Goal: Task Accomplishment & Management: Manage account settings

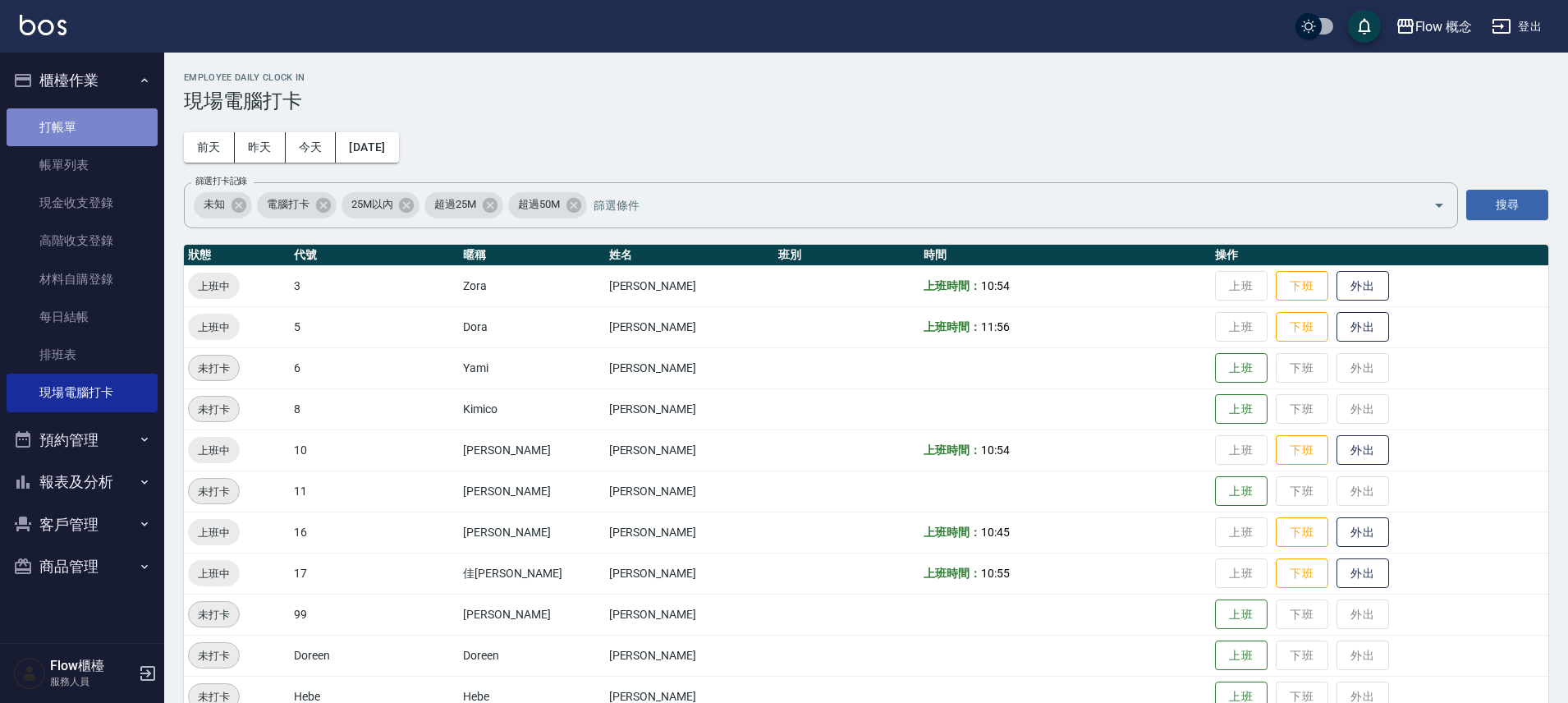
click at [81, 128] on link "打帳單" at bounding box center [82, 127] width 151 height 38
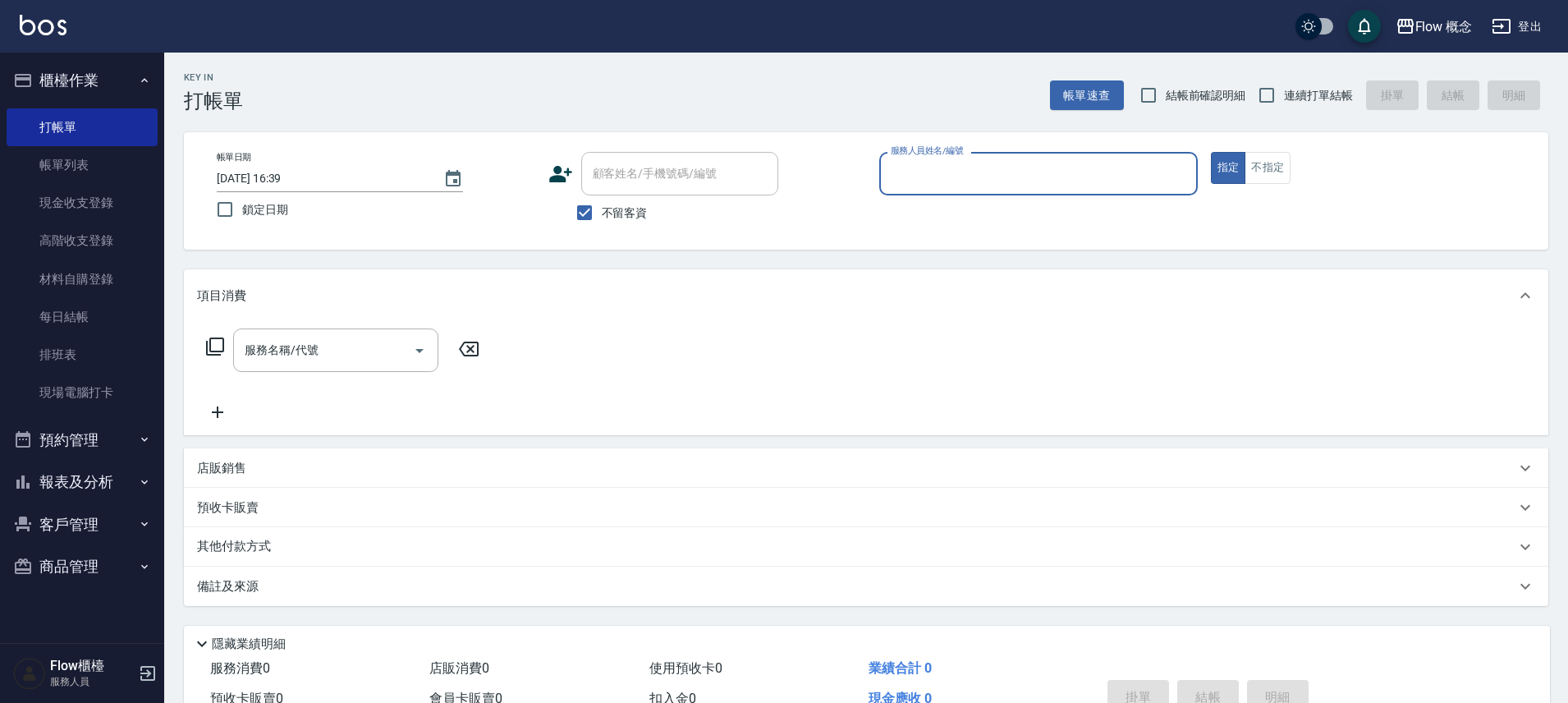
click at [1036, 191] on div "服務人員姓名/編號" at bounding box center [1039, 173] width 318 height 43
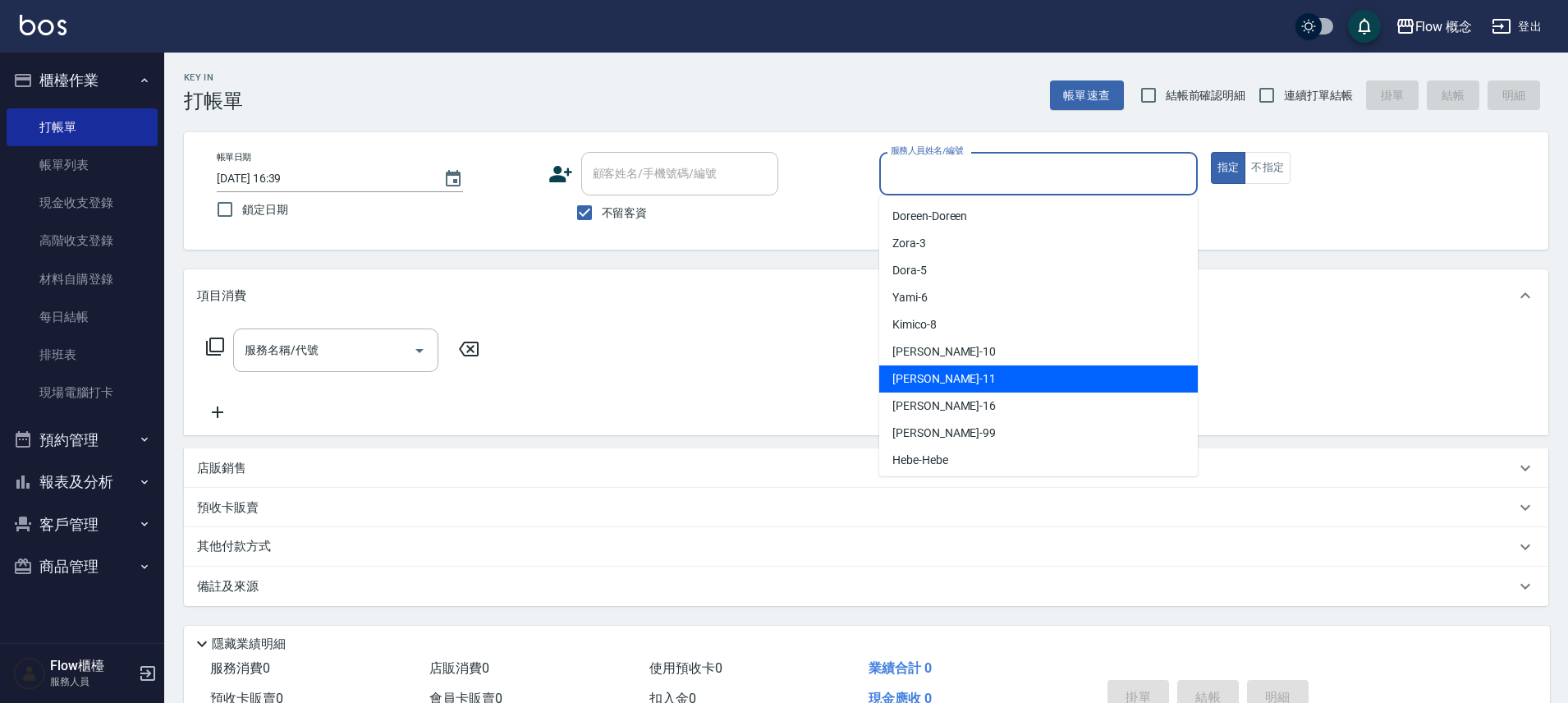
scroll to position [57, 0]
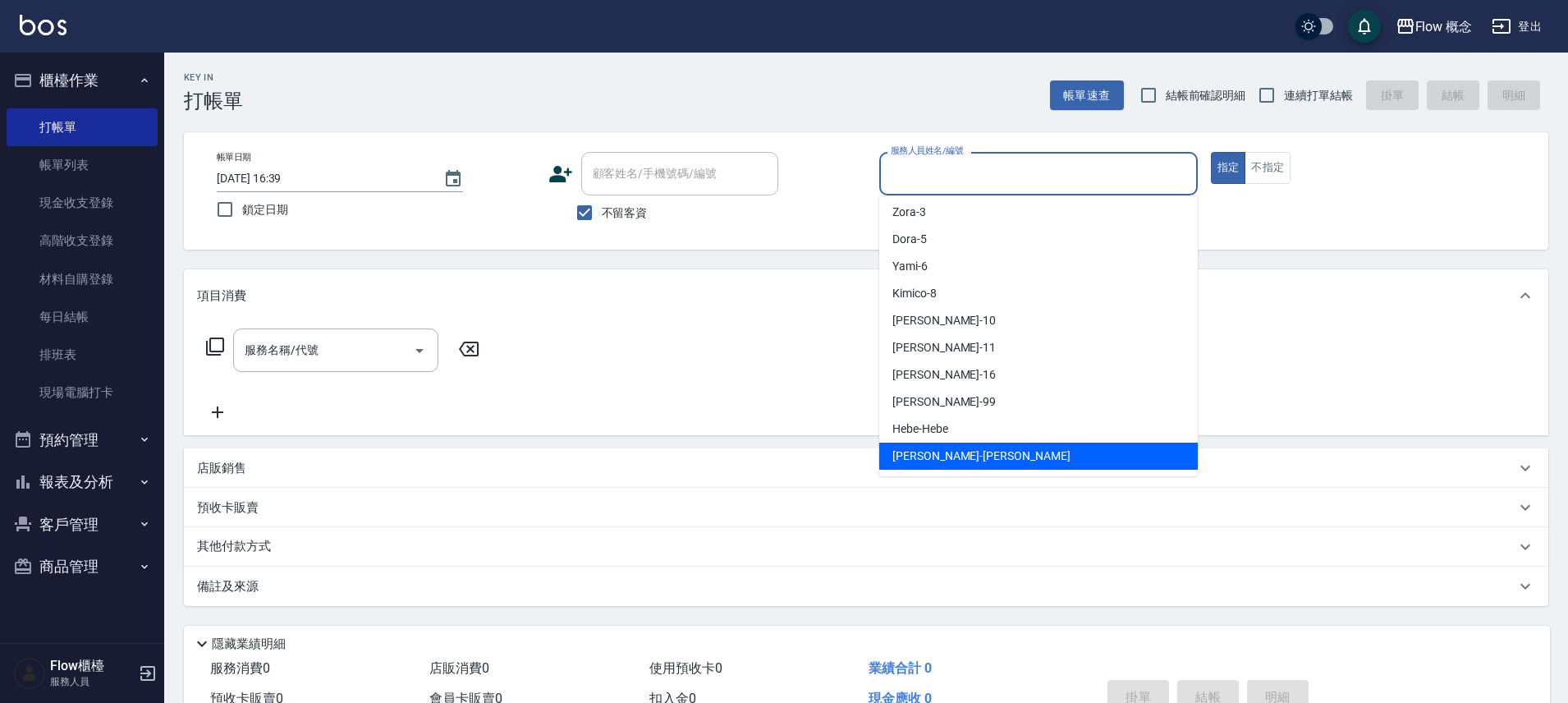
click at [917, 455] on span "[PERSON_NAME] -[PERSON_NAME]" at bounding box center [981, 456] width 178 height 17
type input "[PERSON_NAME]"
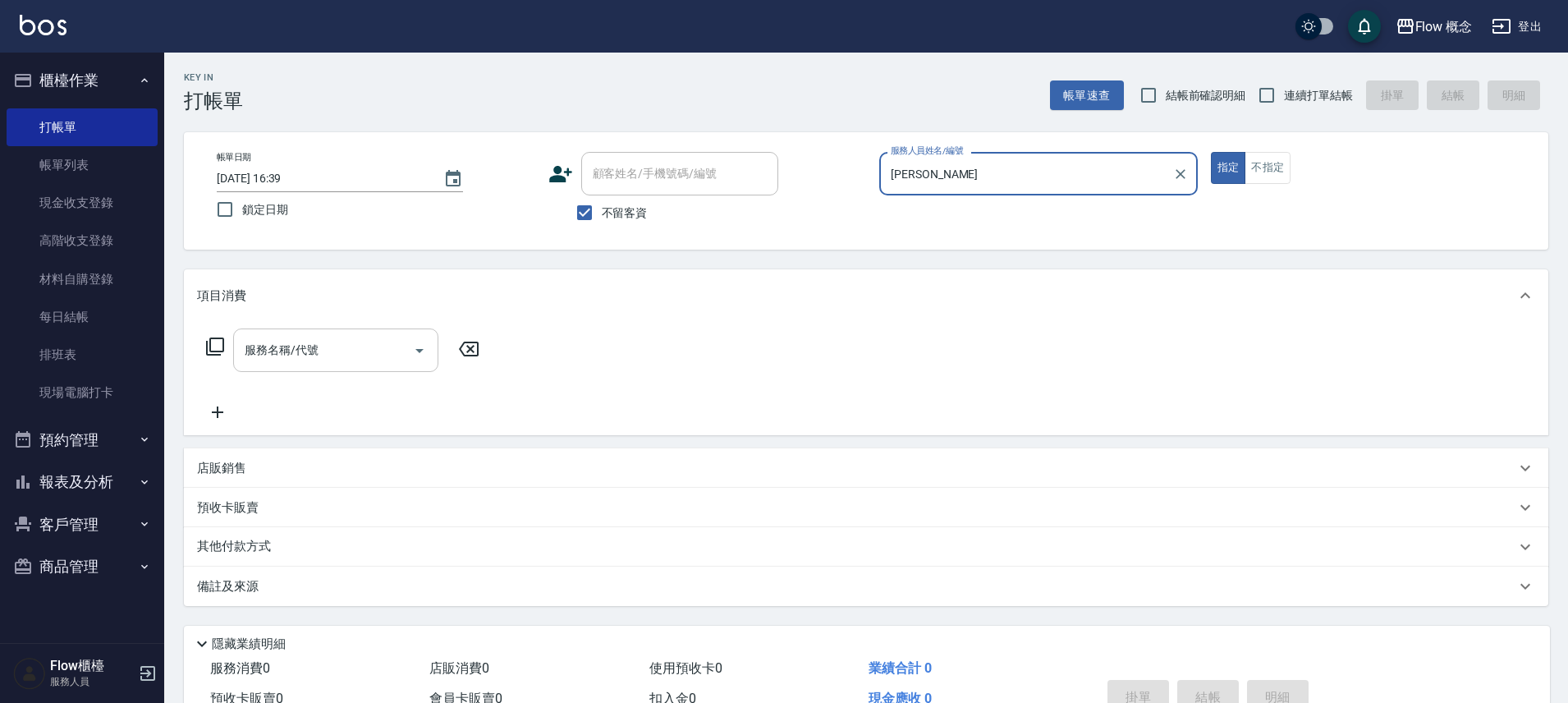
click at [344, 336] on input "服務名稱/代號" at bounding box center [323, 351] width 166 height 29
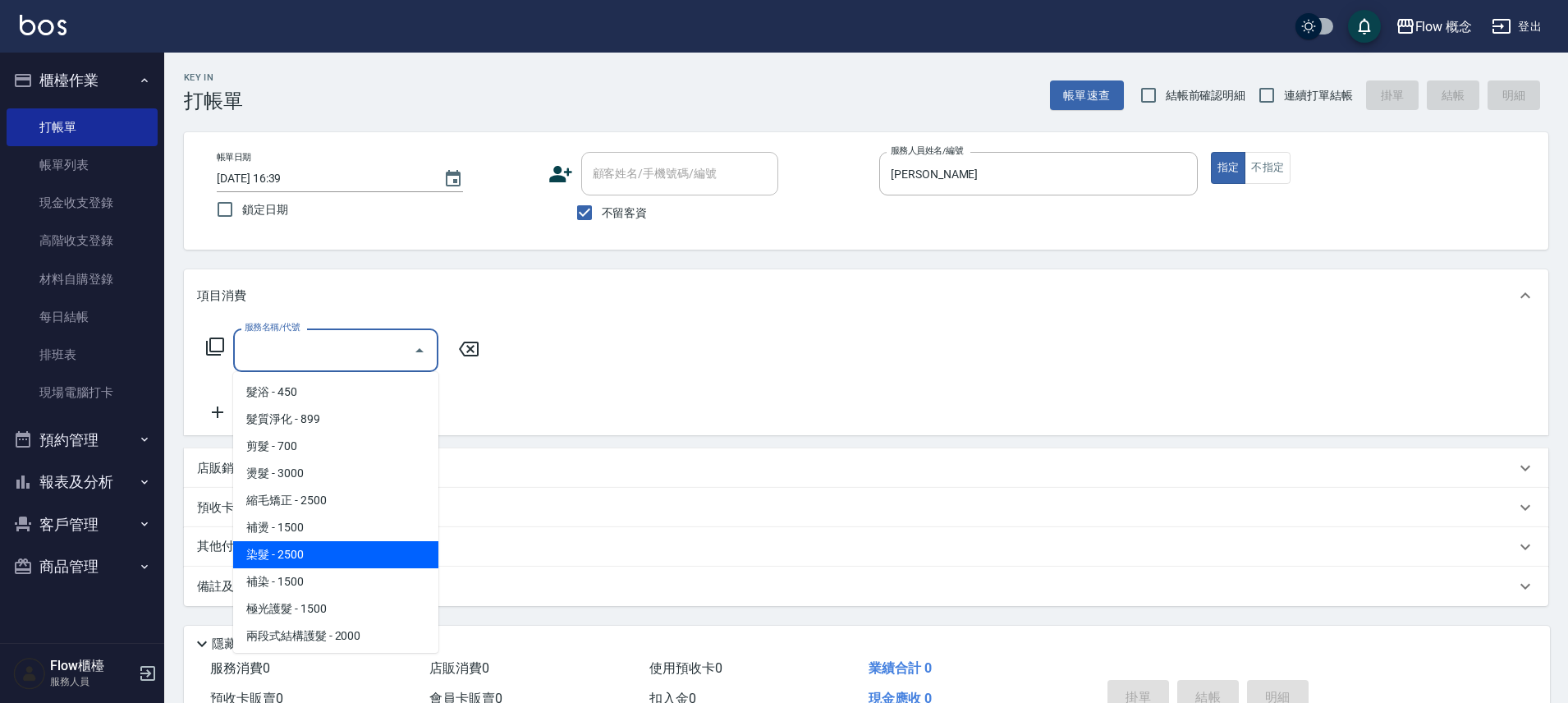
click at [295, 552] on span "染髮 - 2500" at bounding box center [336, 555] width 205 height 27
type input "染髮(401)"
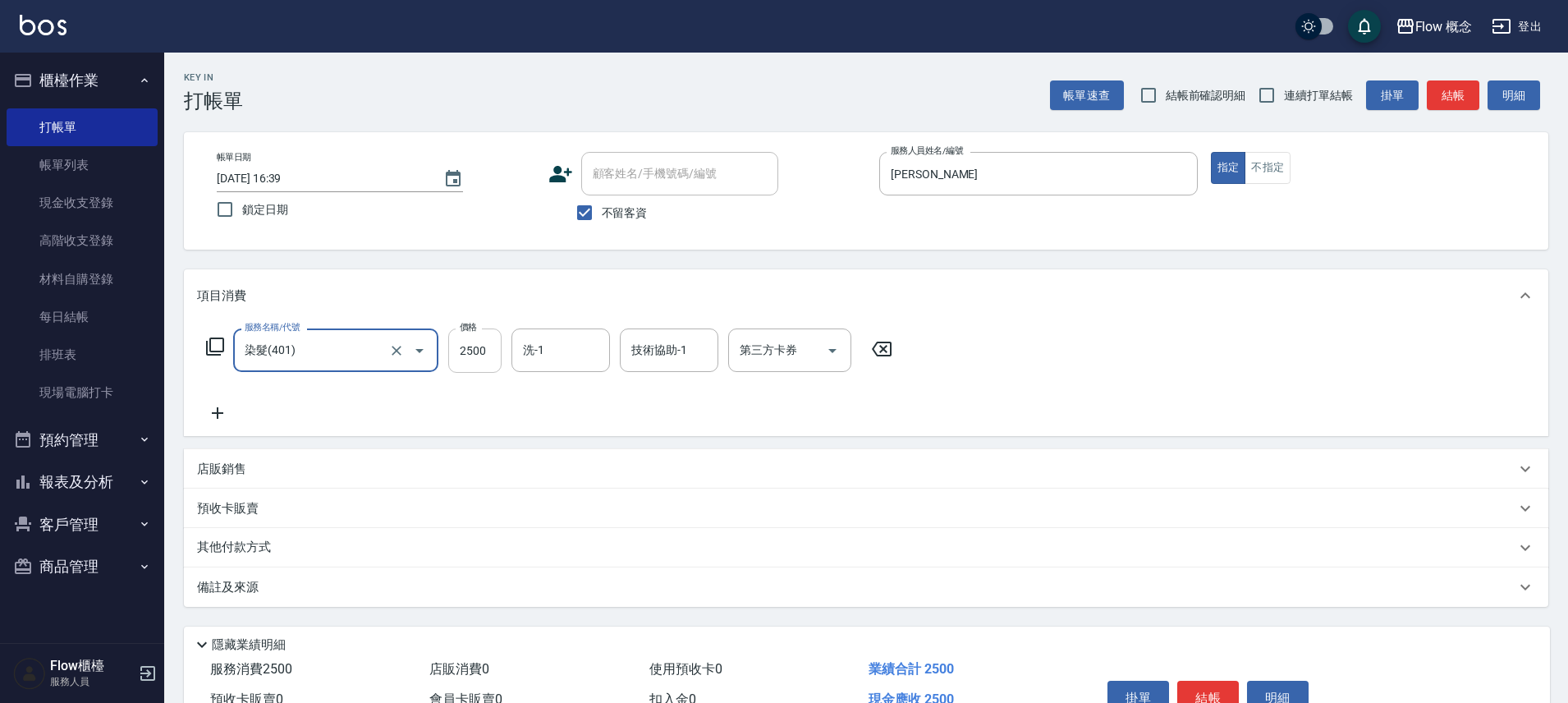
click at [493, 347] on input "2500" at bounding box center [475, 351] width 54 height 44
type input "1990"
click at [310, 606] on div "備註及來源" at bounding box center [865, 588] width 1365 height 40
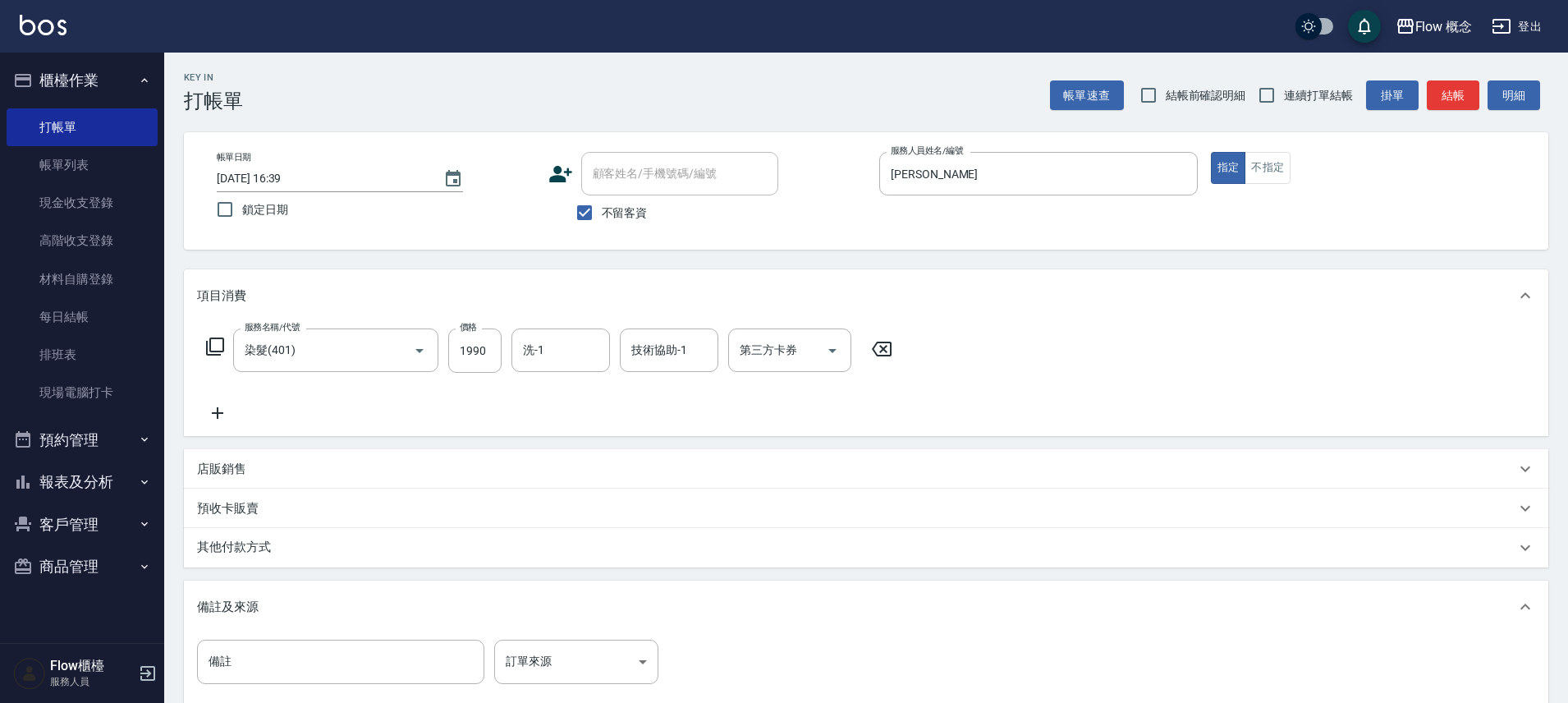
click at [244, 554] on p "其他付款方式" at bounding box center [237, 548] width 82 height 18
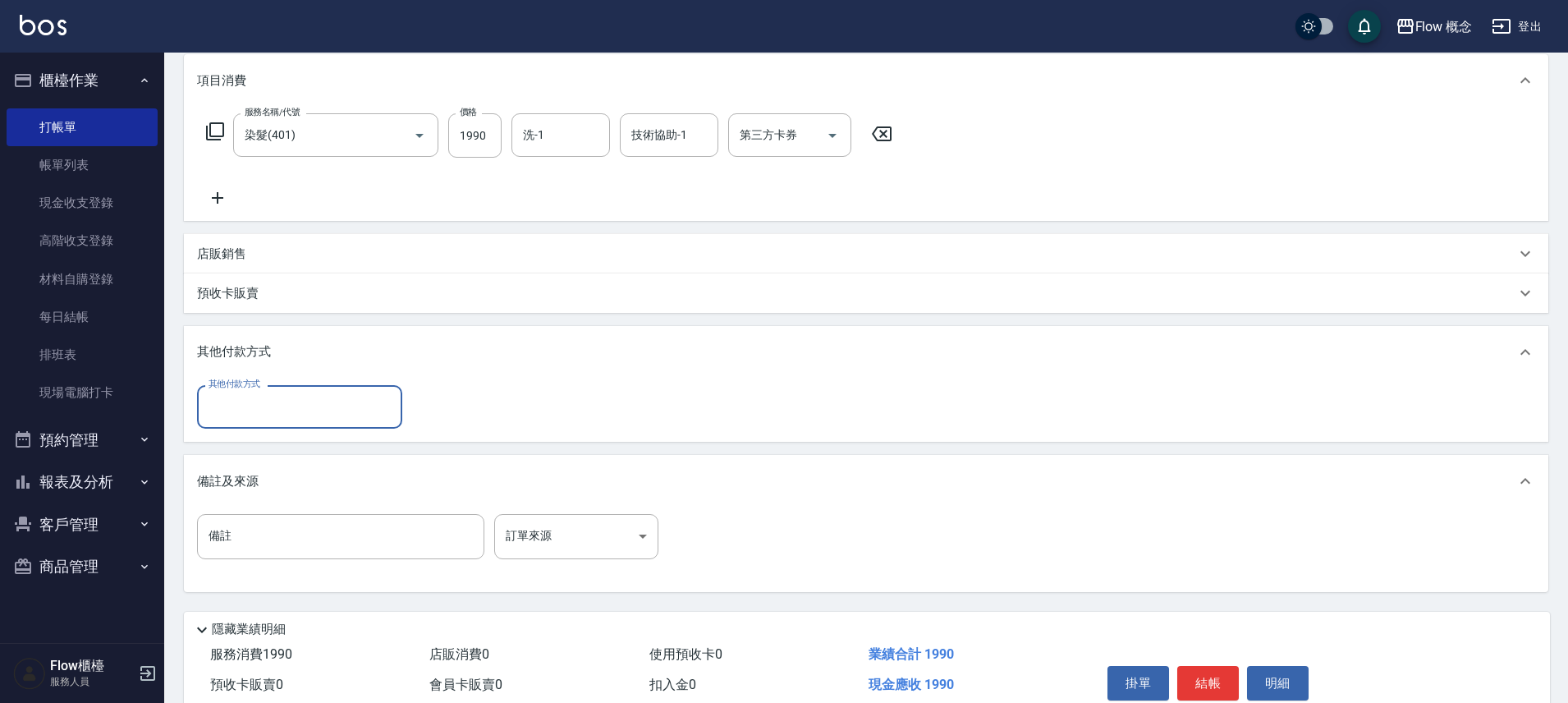
scroll to position [0, 0]
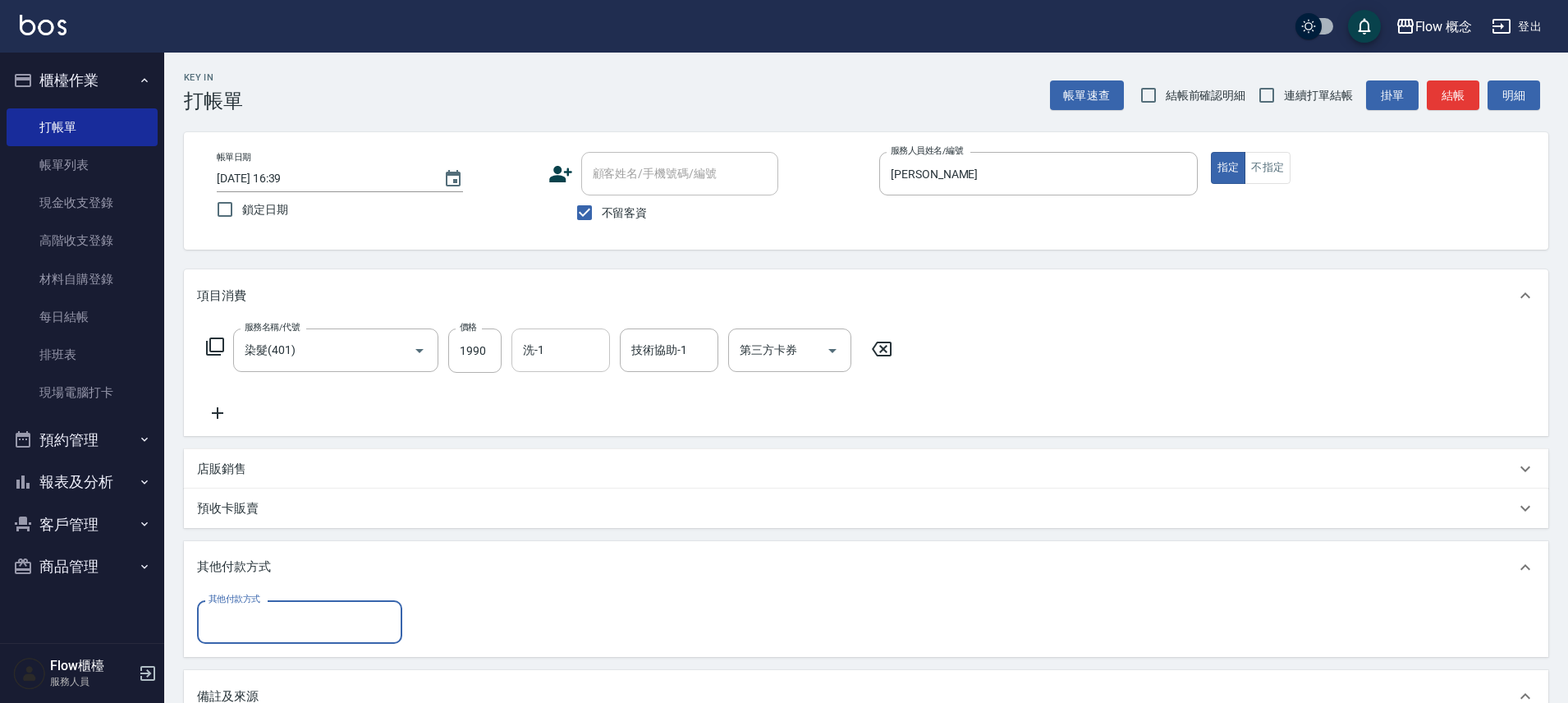
click at [573, 354] on input "洗-1" at bounding box center [560, 351] width 84 height 29
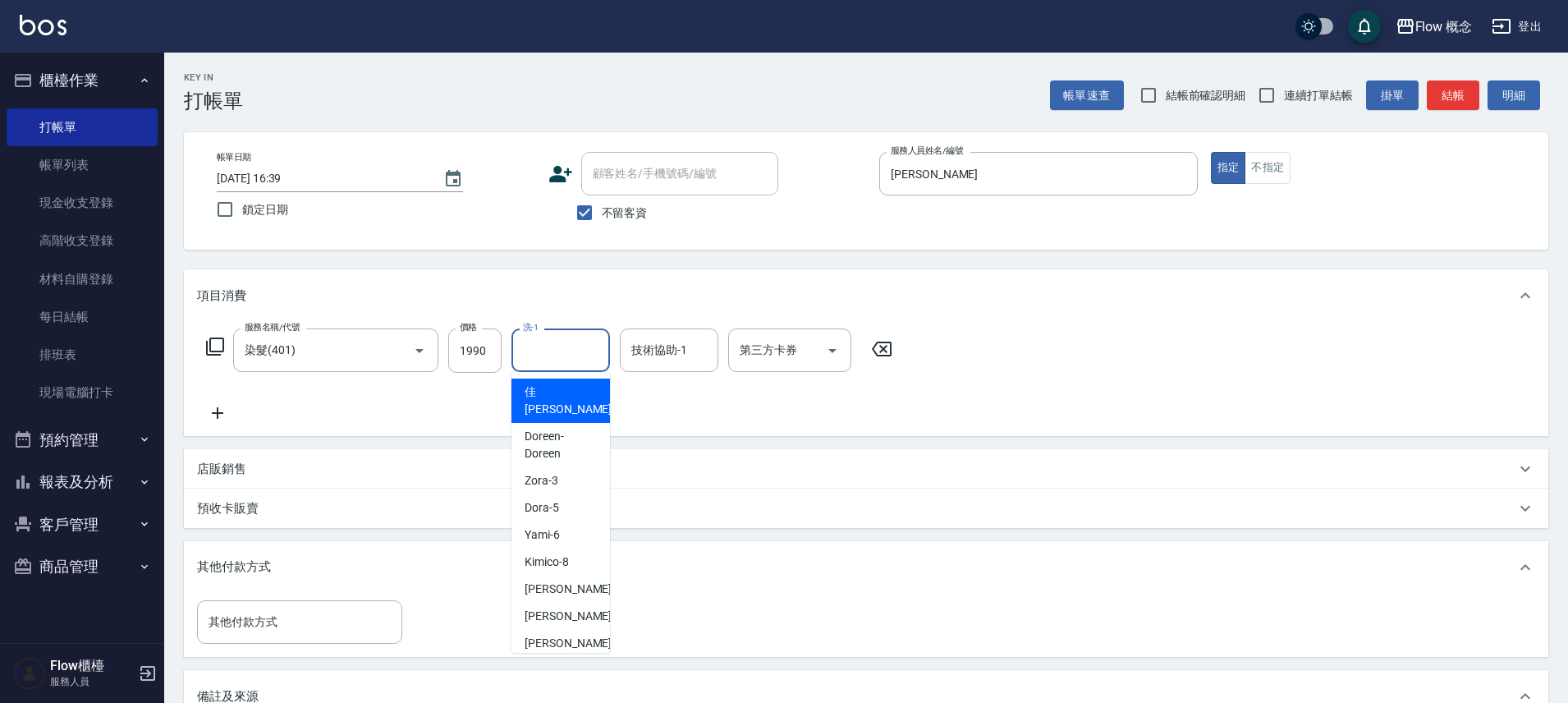
click at [555, 393] on span "佳蒨 -17" at bounding box center [576, 401] width 104 height 35
type input "佳蒨-17"
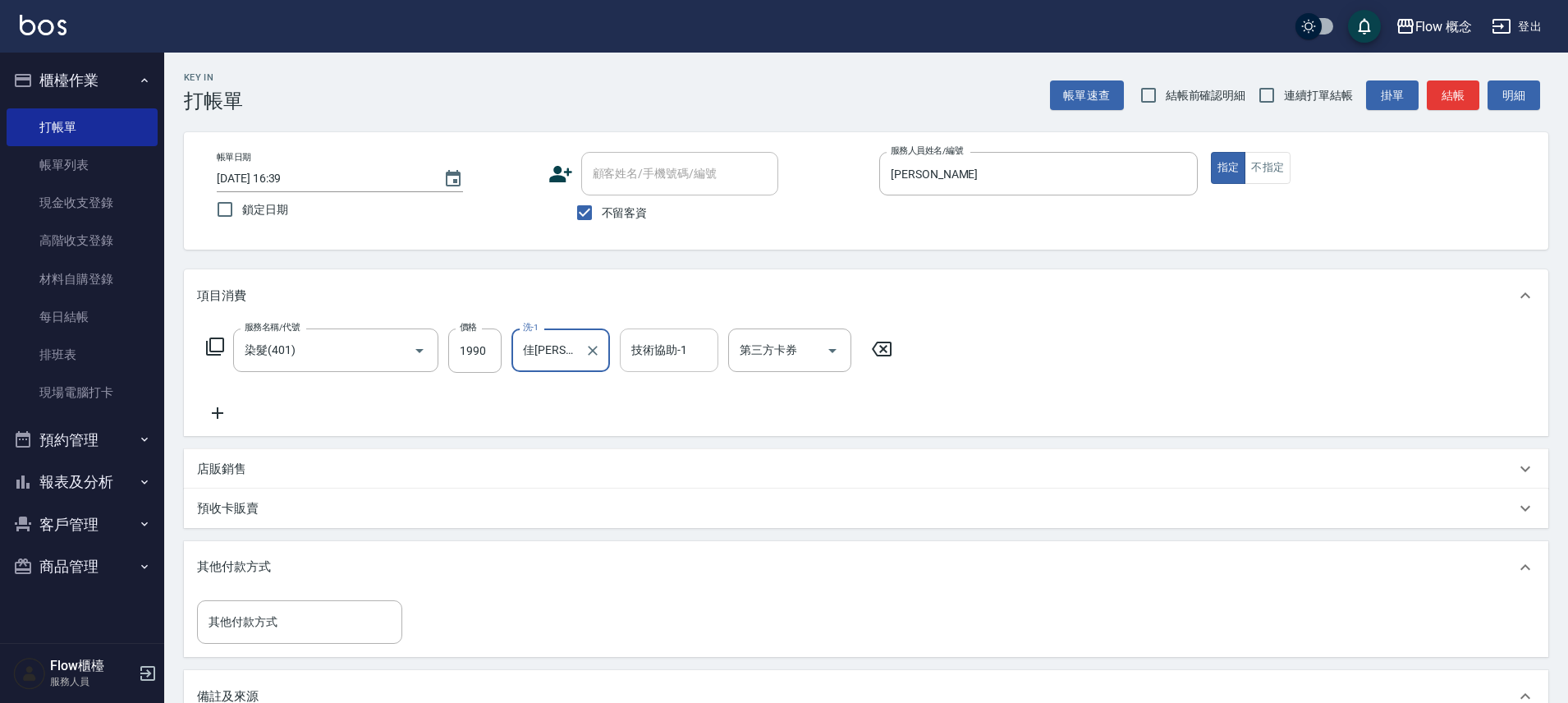
click at [654, 349] on input "技術協助-1" at bounding box center [669, 351] width 84 height 29
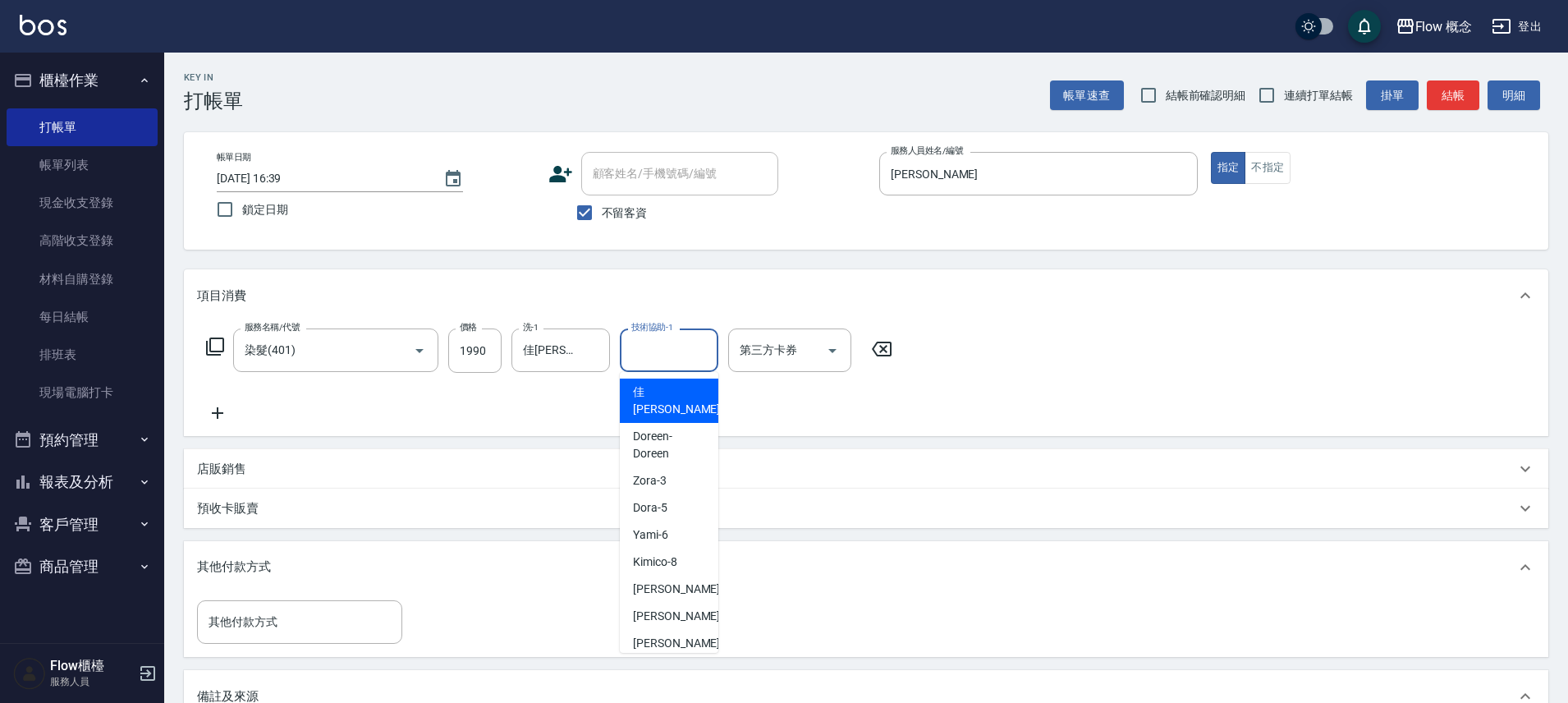
click at [646, 386] on span "佳蒨 -17" at bounding box center [685, 401] width 104 height 35
type input "佳蒨-17"
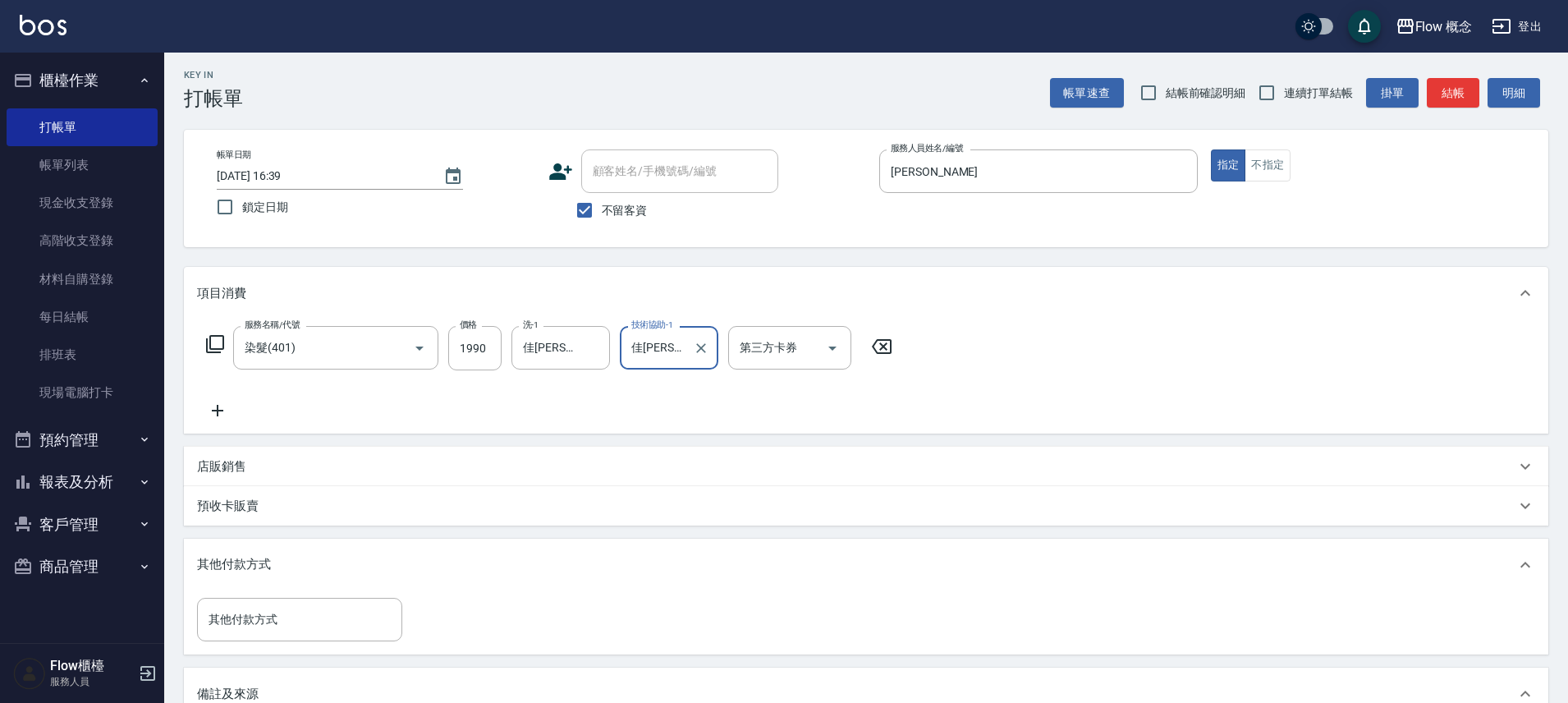
scroll to position [290, 0]
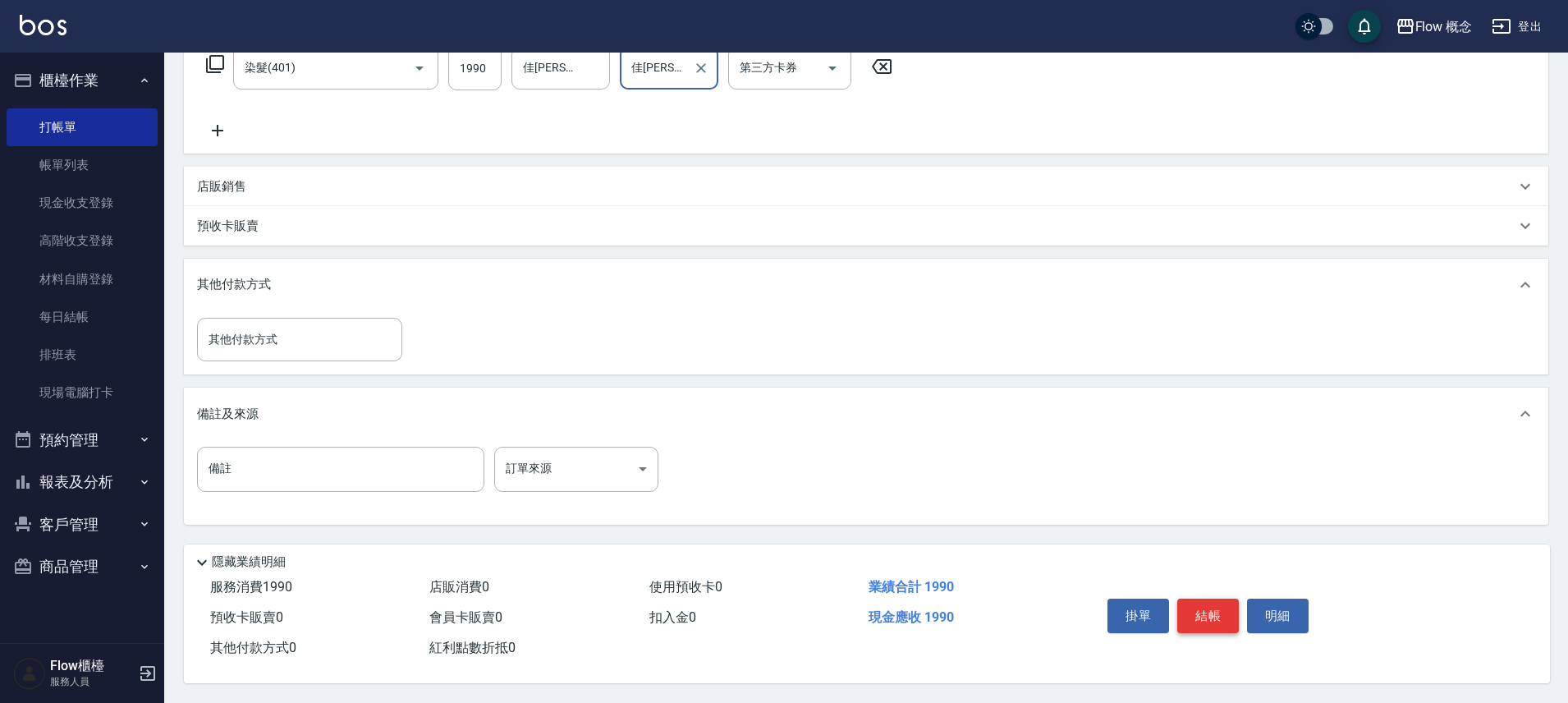
click at [1212, 612] on button "結帳" at bounding box center [1207, 616] width 61 height 35
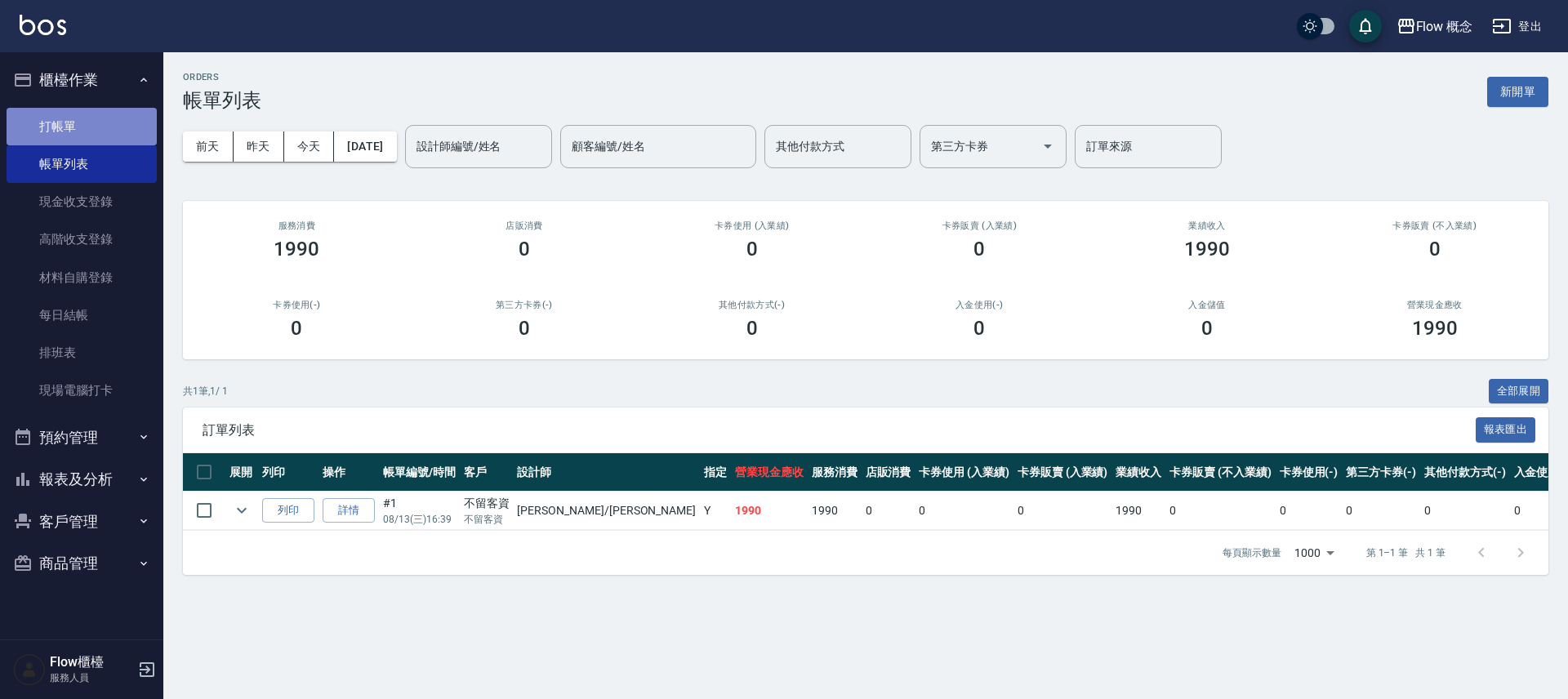
click at [67, 125] on link "打帳單" at bounding box center [81, 126] width 150 height 37
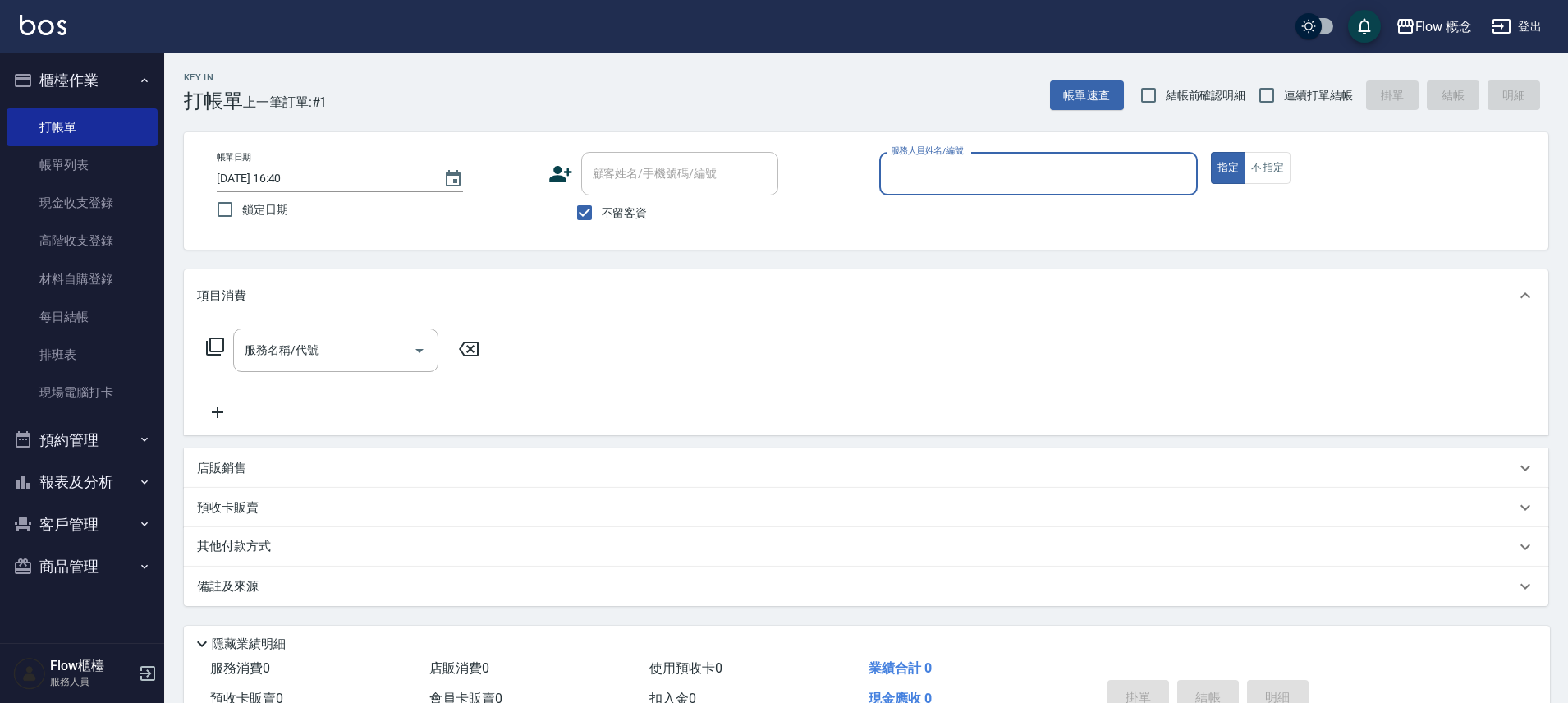
click at [909, 173] on input "服務人員姓名/編號" at bounding box center [1039, 173] width 304 height 29
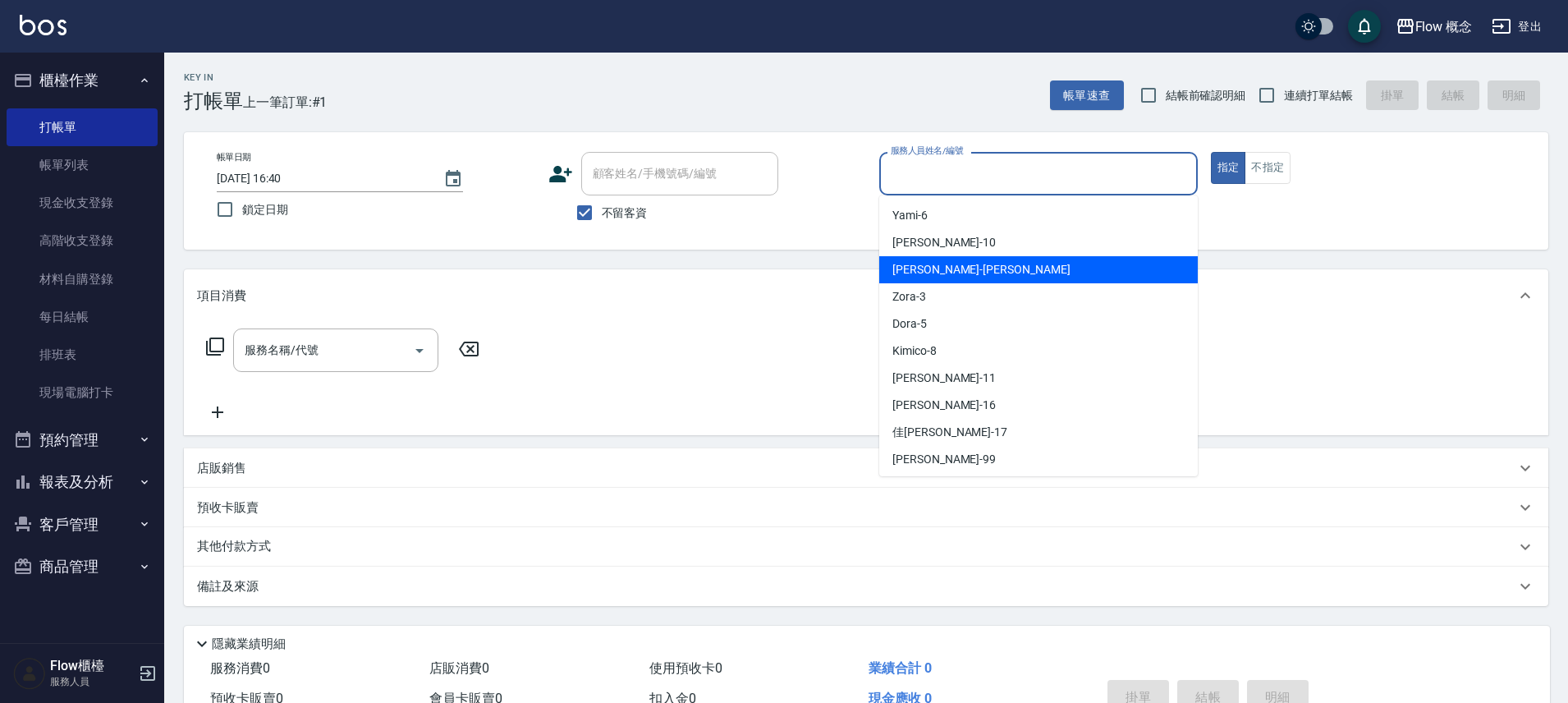
click at [927, 281] on div "[PERSON_NAME] -[PERSON_NAME]" at bounding box center [1039, 270] width 318 height 27
type input "[PERSON_NAME]"
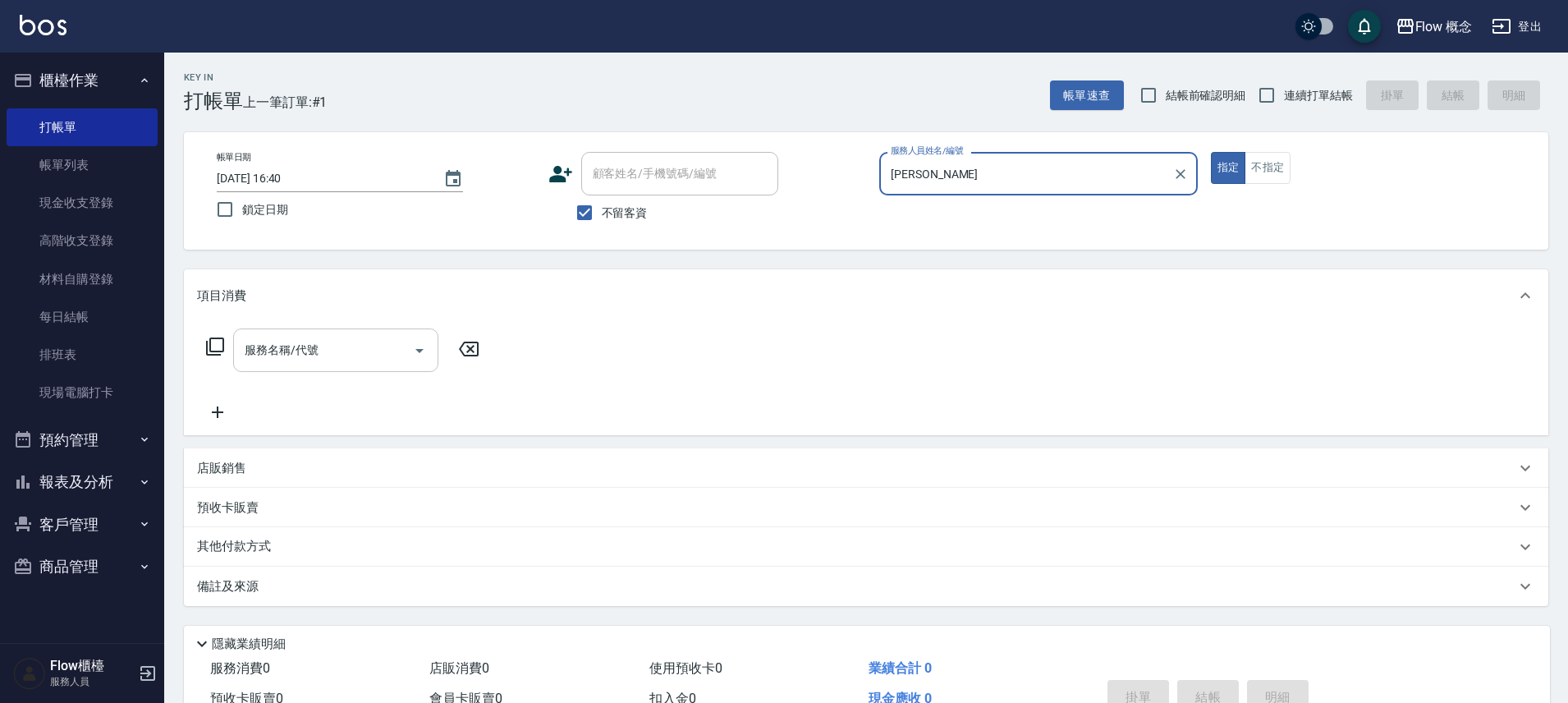
click at [356, 340] on input "服務名稱/代號" at bounding box center [323, 351] width 166 height 29
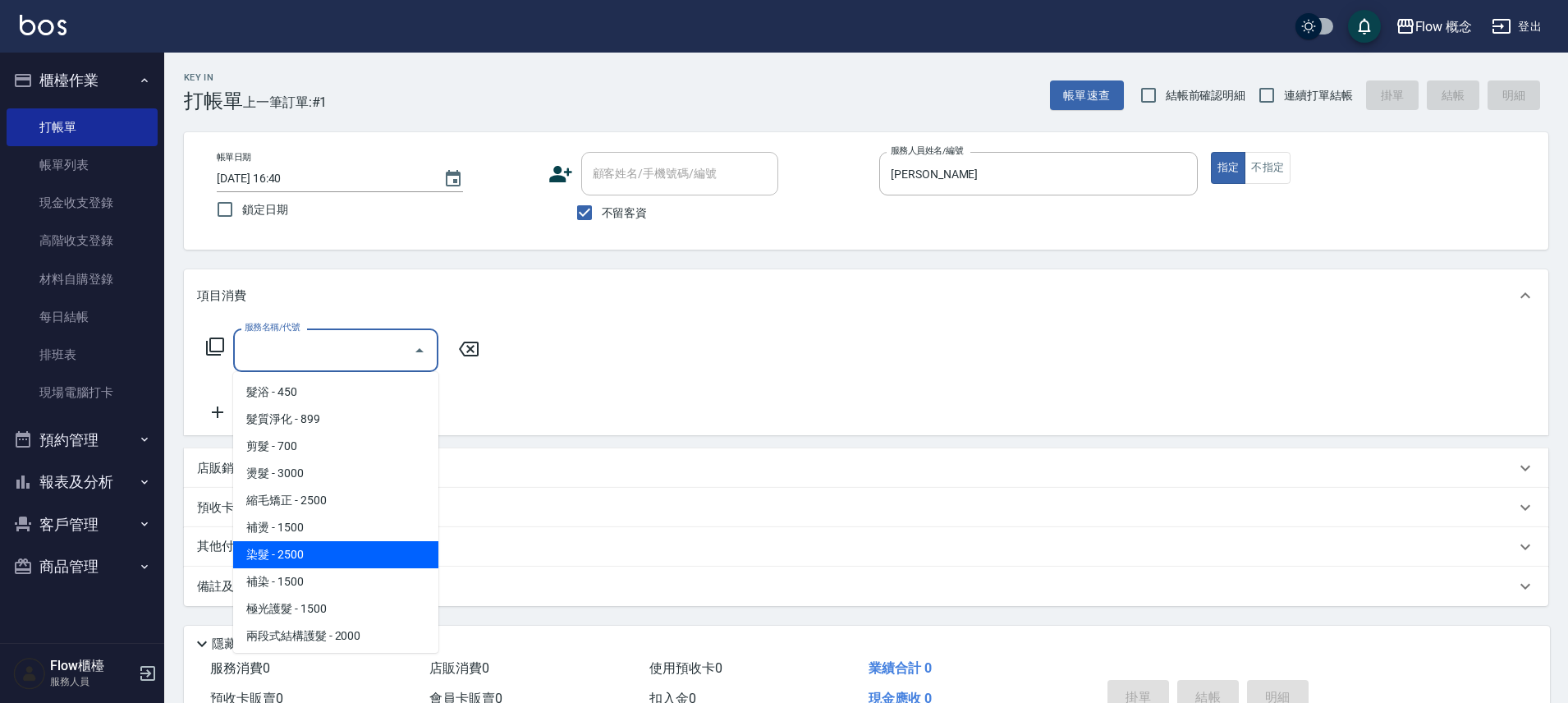
click at [285, 562] on span "染髮 - 2500" at bounding box center [336, 555] width 205 height 27
type input "染髮(401)"
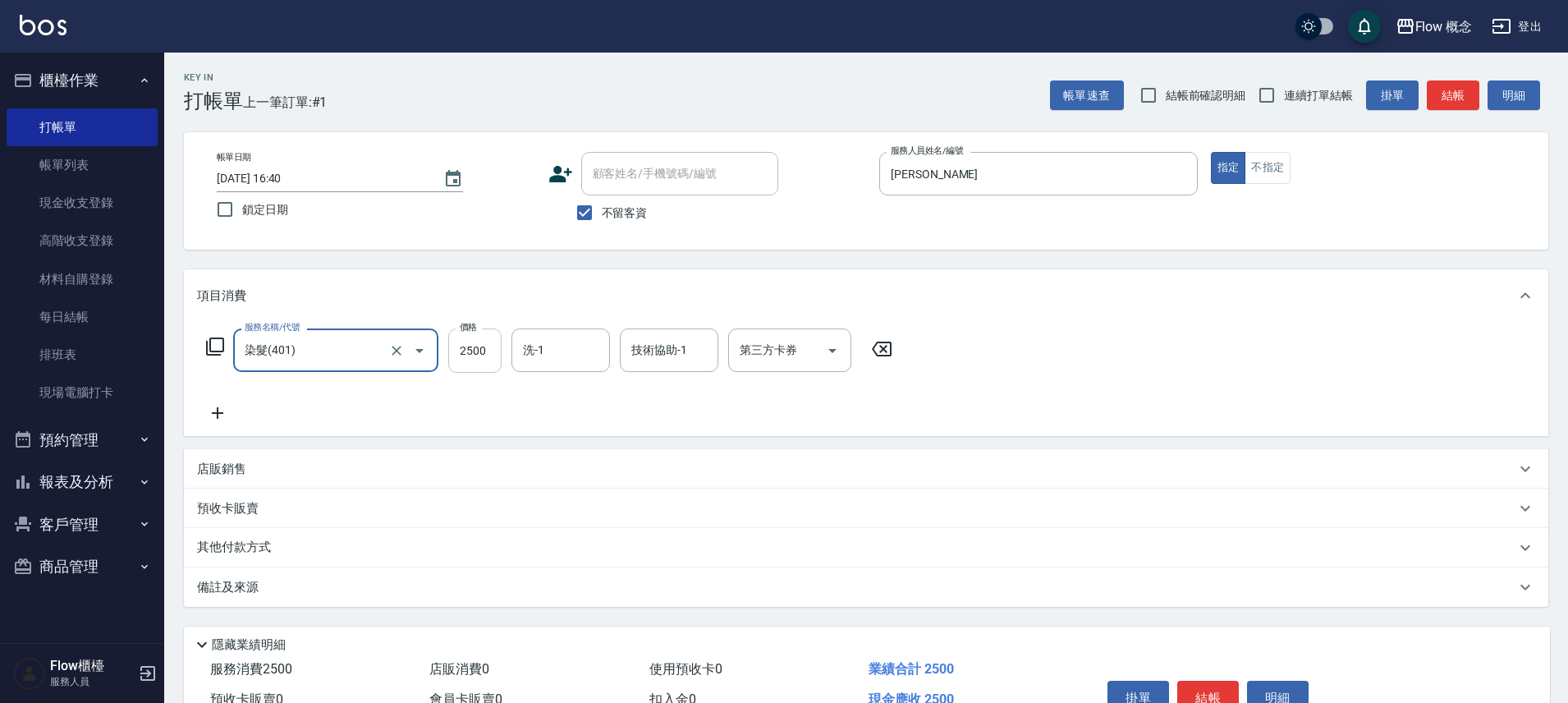
click at [471, 345] on input "2500" at bounding box center [475, 351] width 54 height 44
type input "1990"
click at [573, 357] on input "洗-1" at bounding box center [560, 351] width 84 height 29
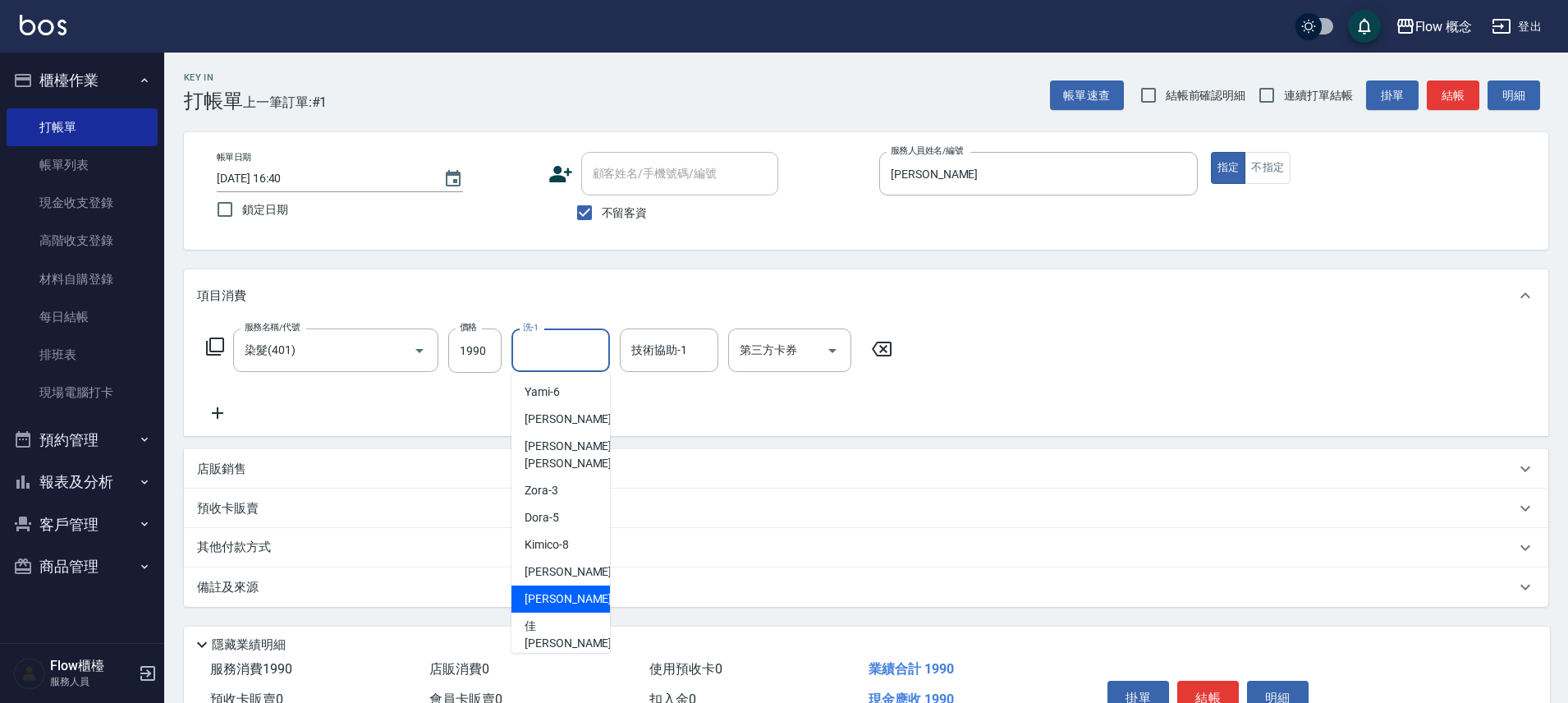
click at [555, 591] on span "亭萱 -16" at bounding box center [576, 599] width 104 height 17
type input "亭萱-16"
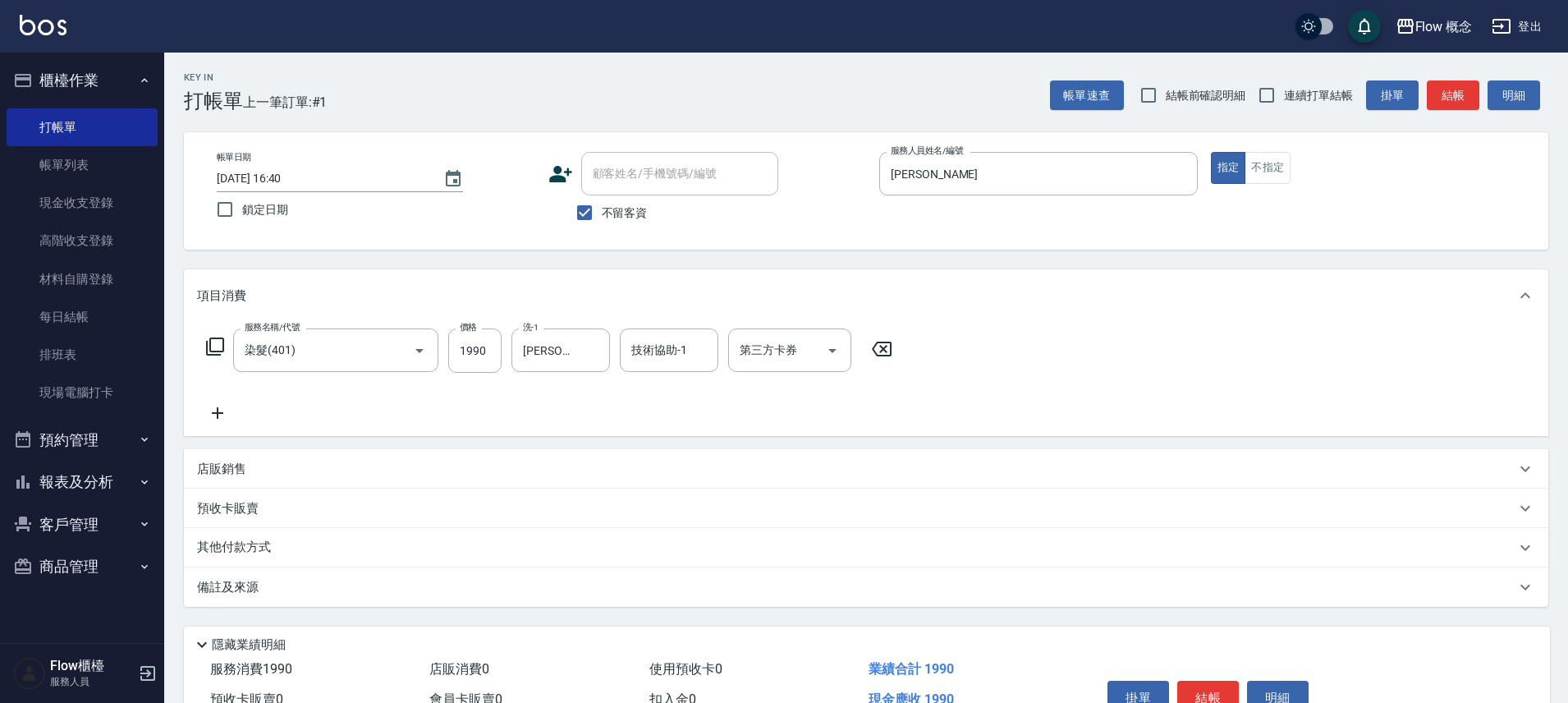
click at [649, 303] on div "項目消費" at bounding box center [856, 296] width 1318 height 17
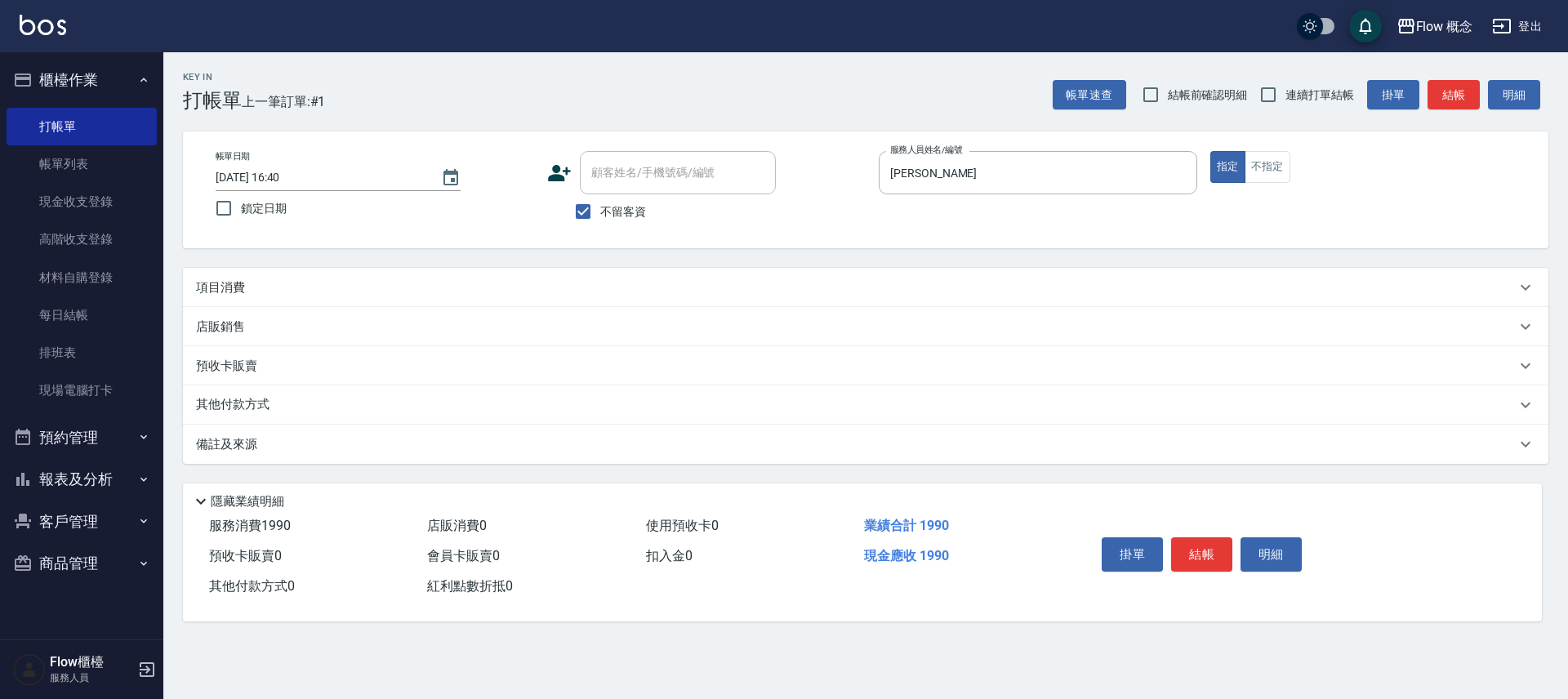
click at [629, 298] on div "項目消費" at bounding box center [865, 288] width 1366 height 39
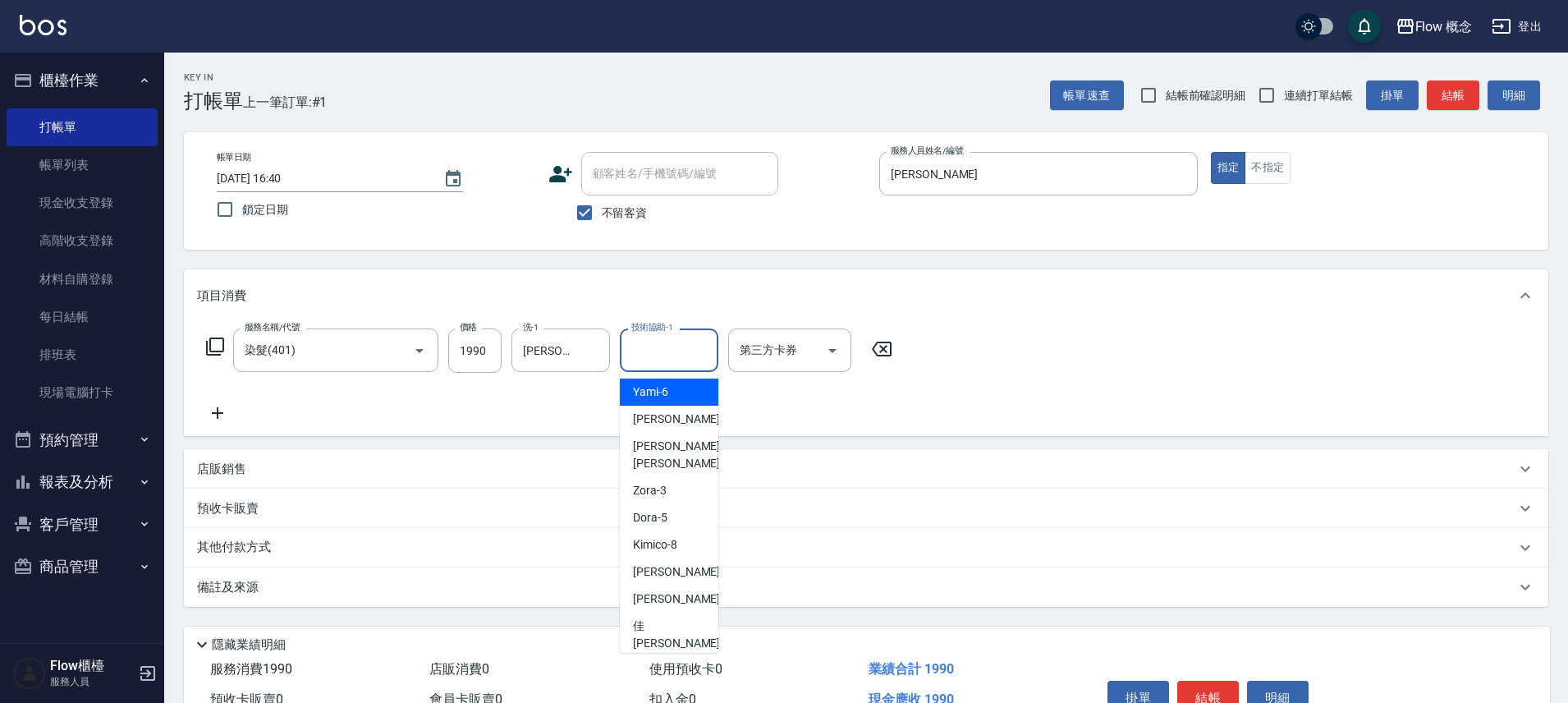
click at [658, 356] on input "技術協助-1" at bounding box center [669, 351] width 84 height 29
click at [668, 591] on span "亭萱 -16" at bounding box center [685, 599] width 104 height 17
type input "亭萱-16"
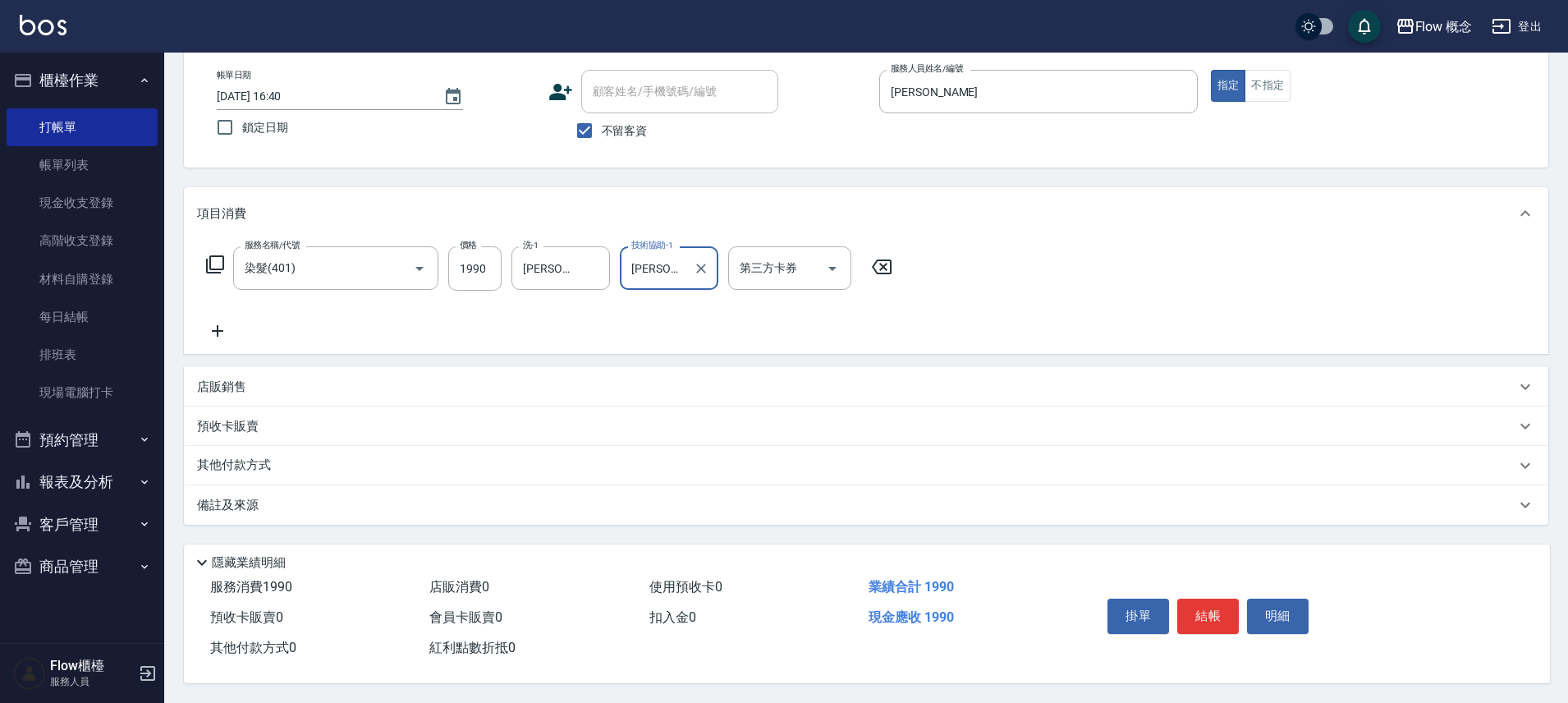
scroll to position [90, 0]
click at [1189, 599] on button "結帳" at bounding box center [1207, 616] width 61 height 35
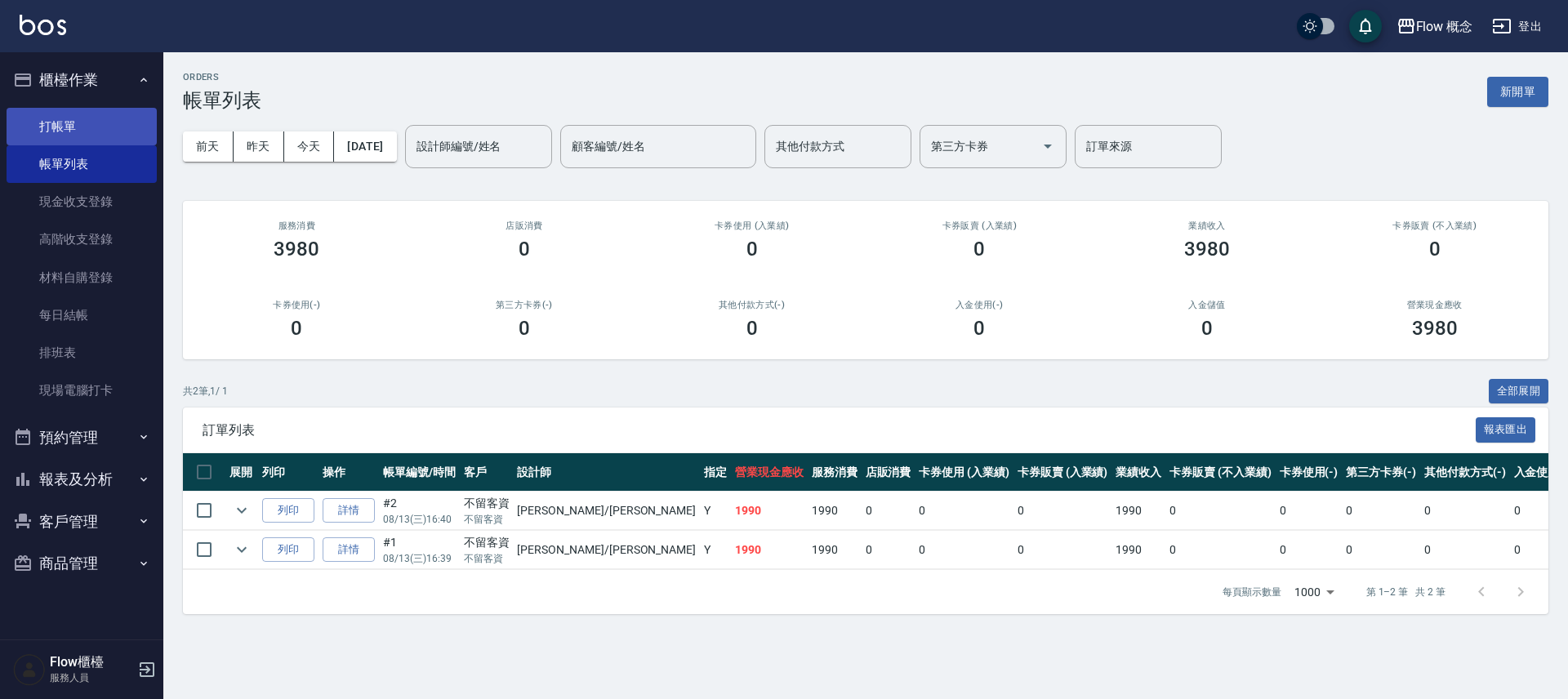
click at [101, 125] on link "打帳單" at bounding box center [81, 126] width 150 height 37
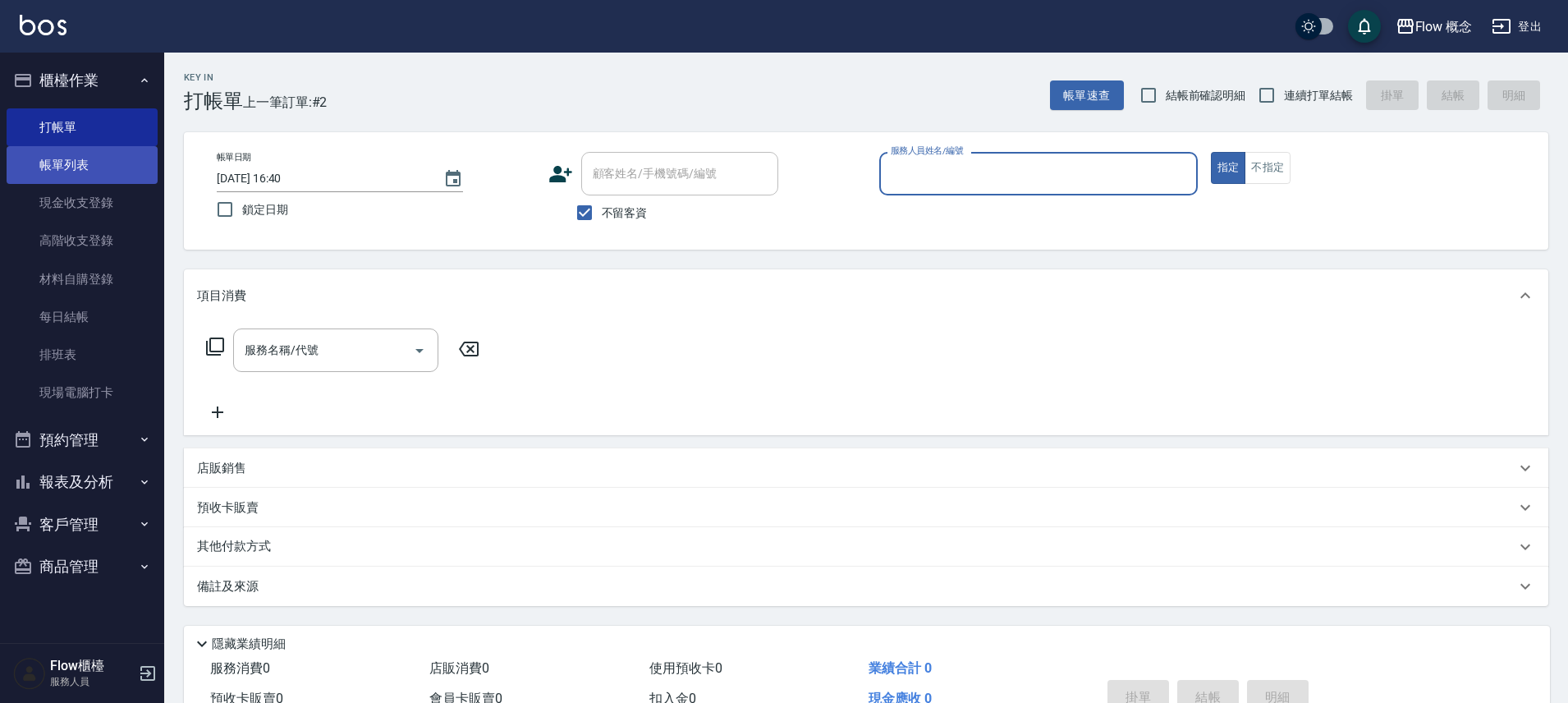
click at [110, 170] on link "帳單列表" at bounding box center [82, 165] width 151 height 38
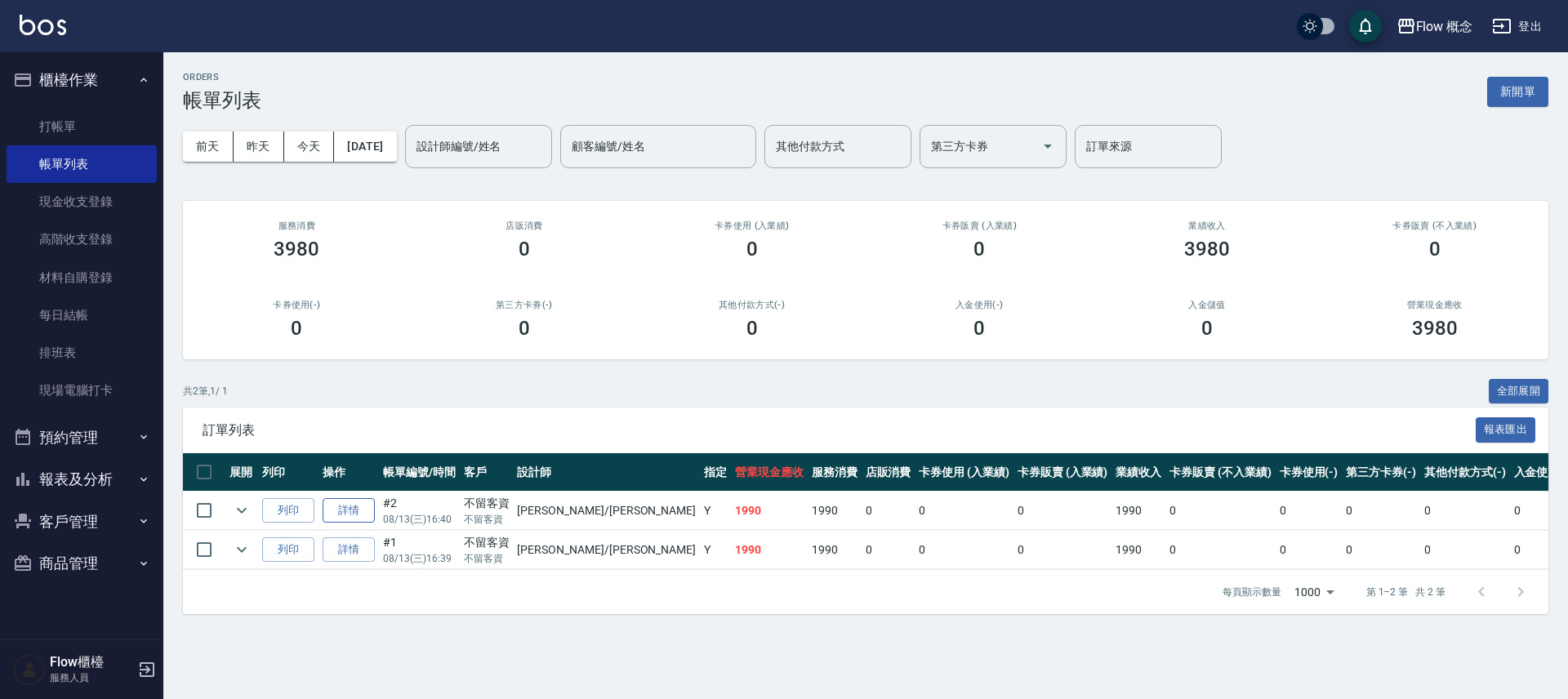
click at [351, 514] on link "詳情" at bounding box center [348, 511] width 52 height 25
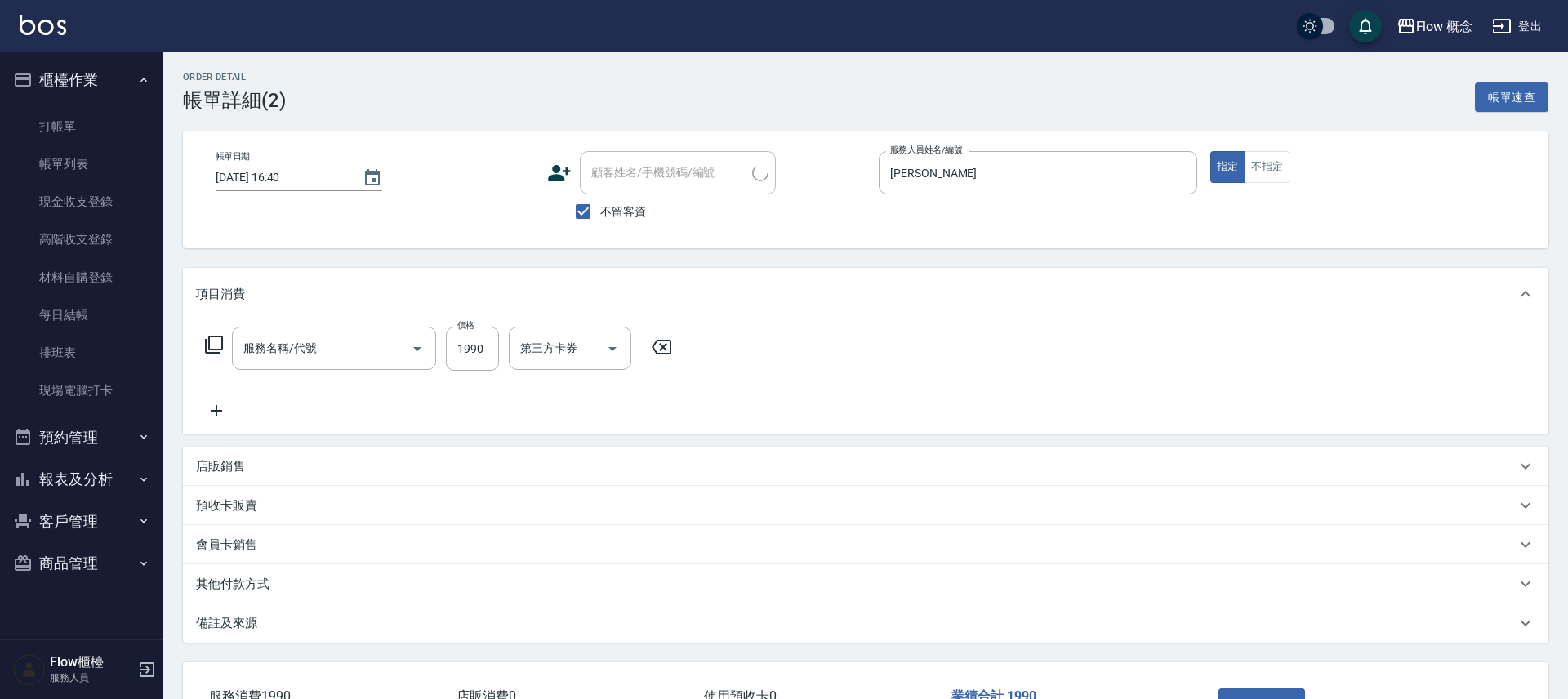
checkbox input "true"
type input "[PERSON_NAME]"
type input "染髮(401)"
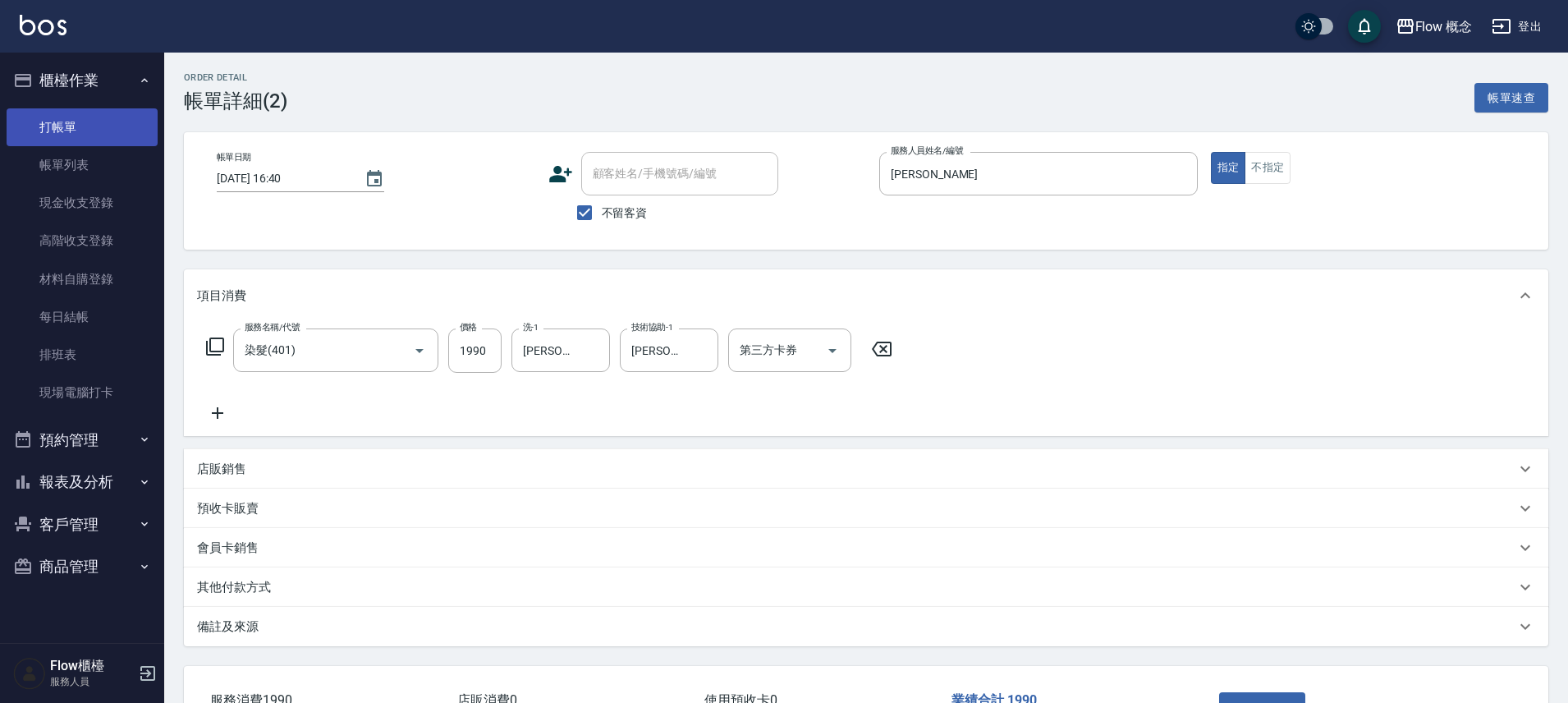
click at [102, 113] on link "打帳單" at bounding box center [82, 127] width 151 height 38
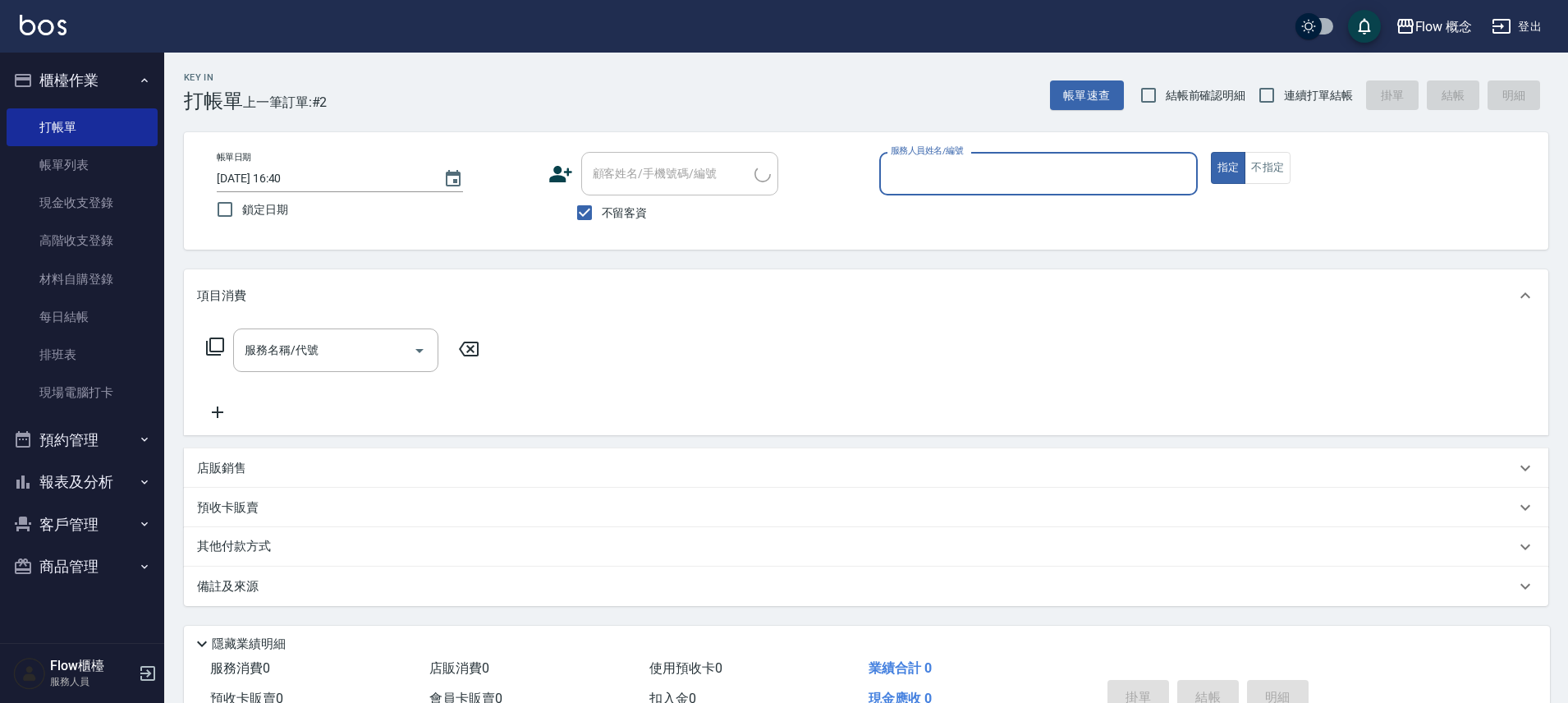
click at [964, 188] on div "服務人員姓名/編號" at bounding box center [1039, 173] width 318 height 43
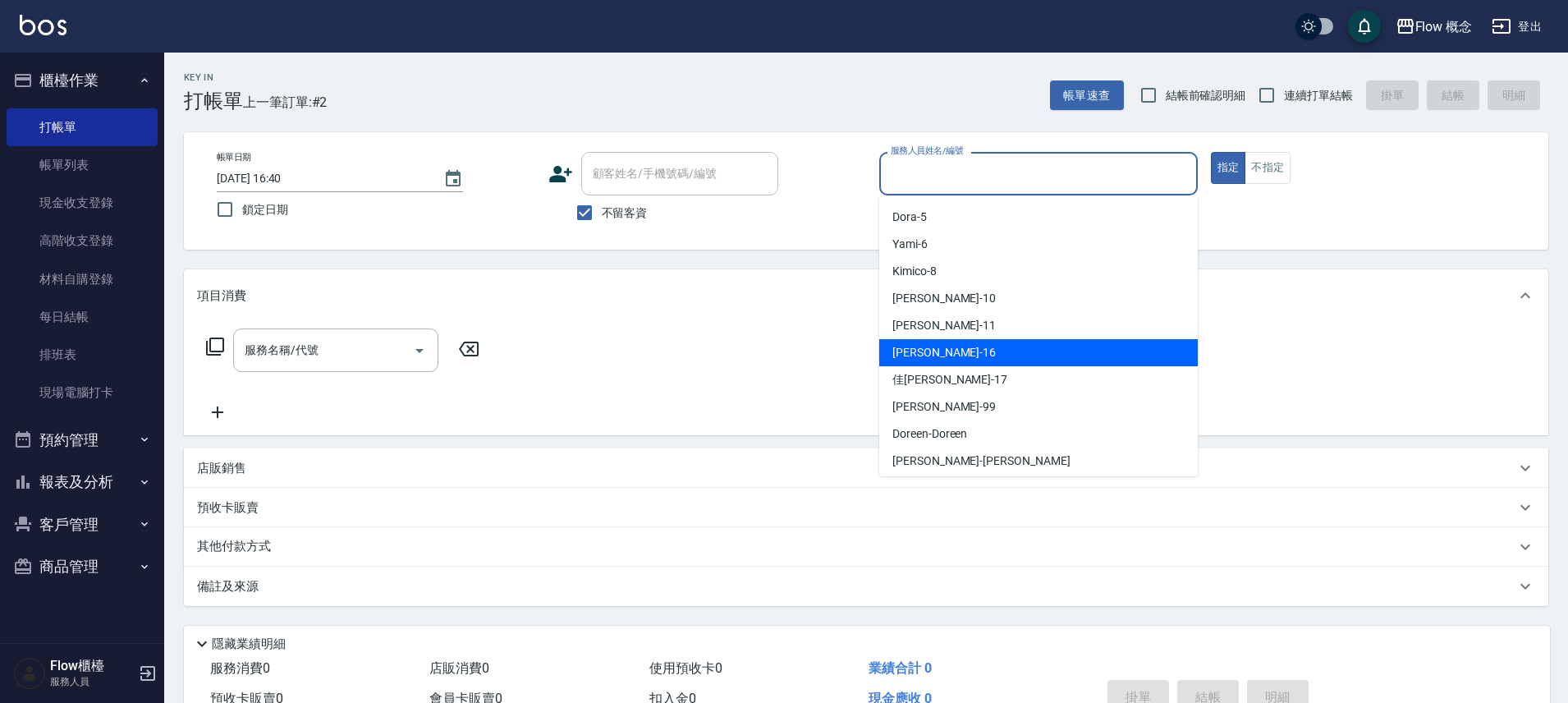
scroll to position [57, 0]
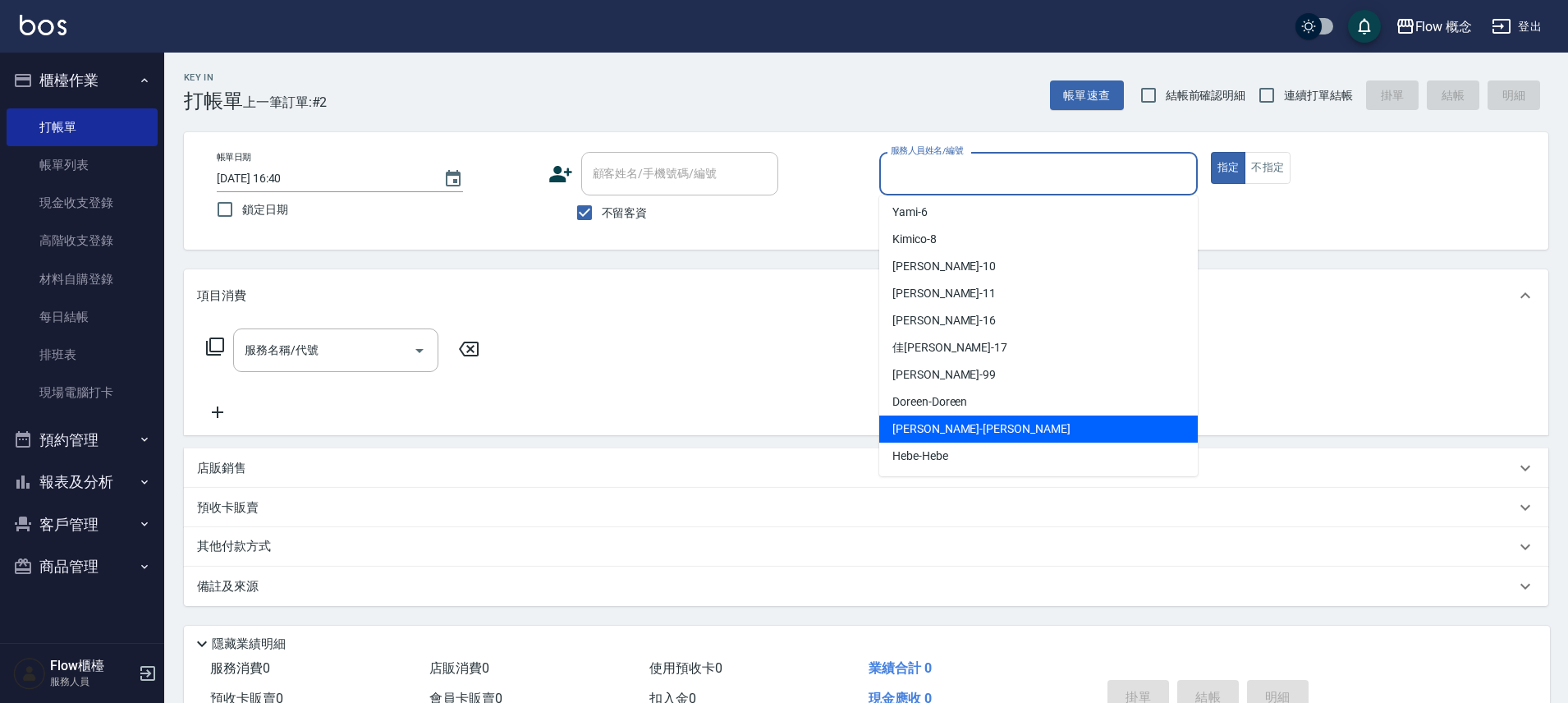
click at [933, 429] on span "[PERSON_NAME] -[PERSON_NAME]" at bounding box center [981, 429] width 178 height 17
type input "[PERSON_NAME]"
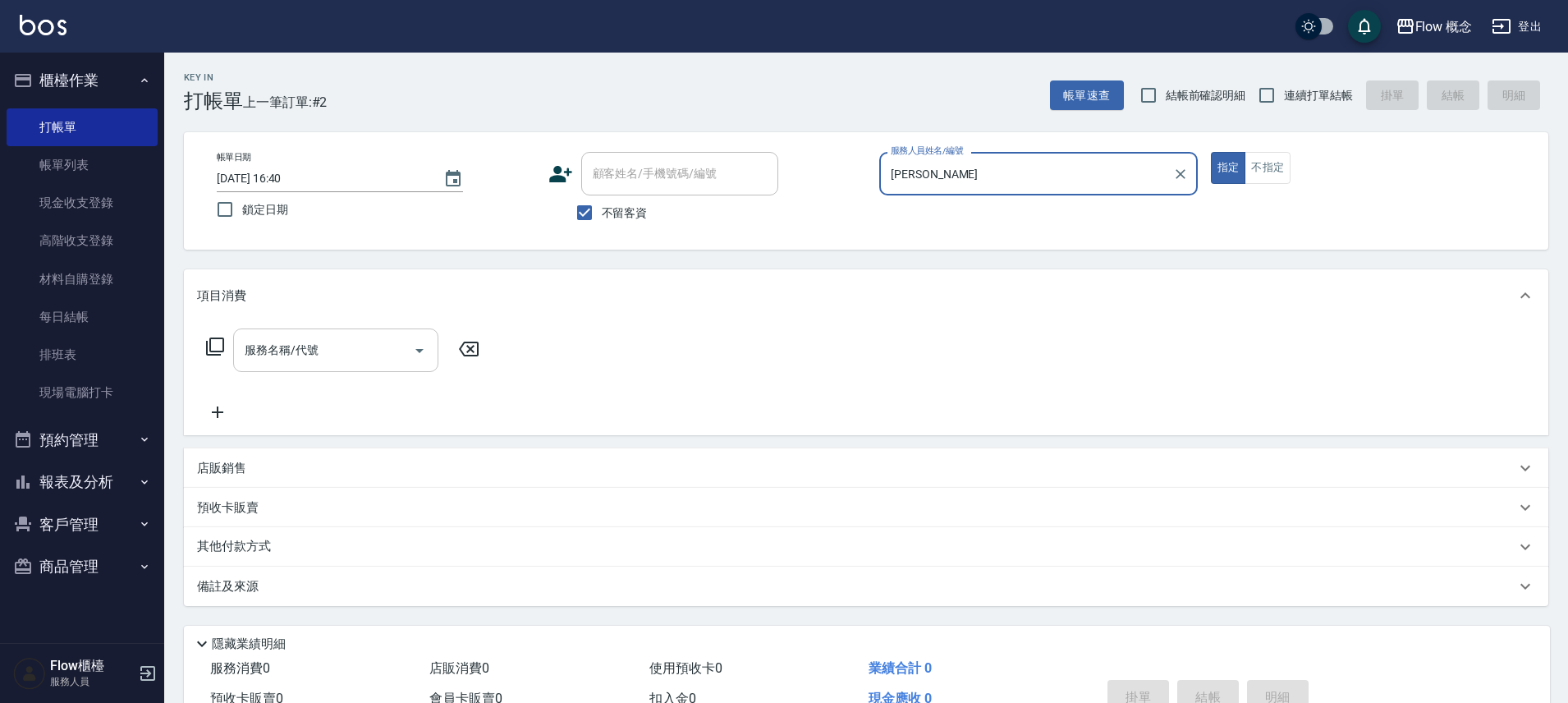
click at [342, 350] on input "服務名稱/代號" at bounding box center [323, 351] width 166 height 29
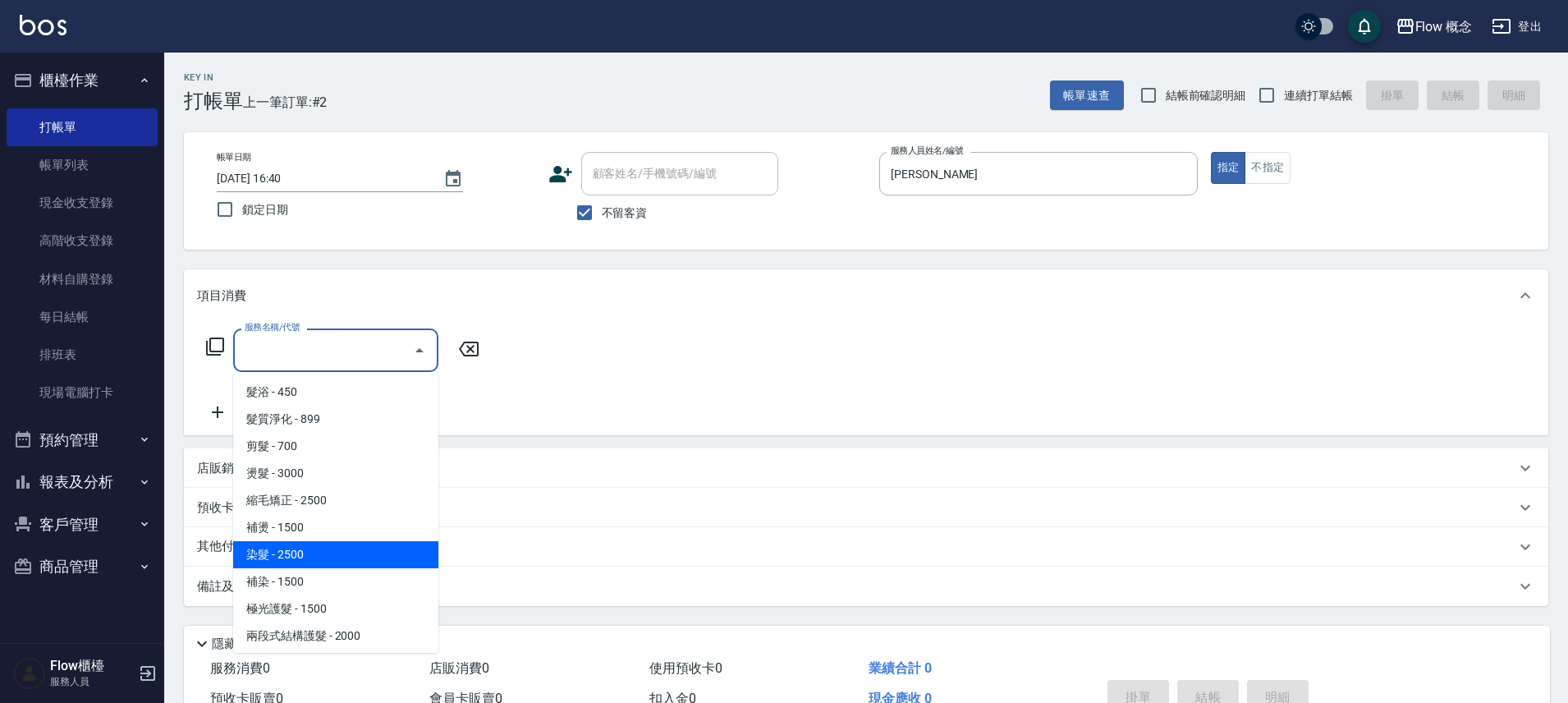
click at [302, 561] on span "染髮 - 2500" at bounding box center [336, 555] width 205 height 27
type input "染髮(401)"
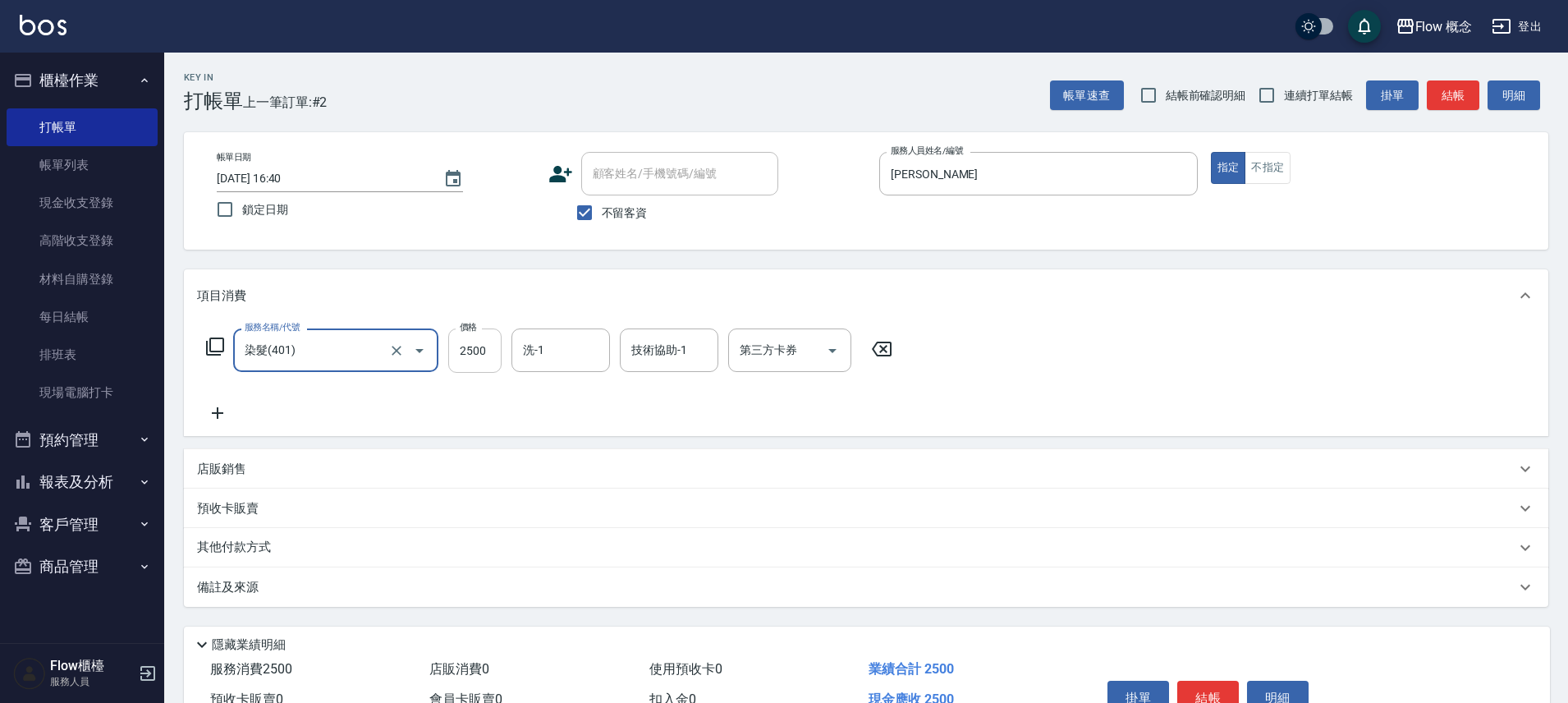
click at [474, 358] on input "2500" at bounding box center [475, 351] width 54 height 44
type input "1390"
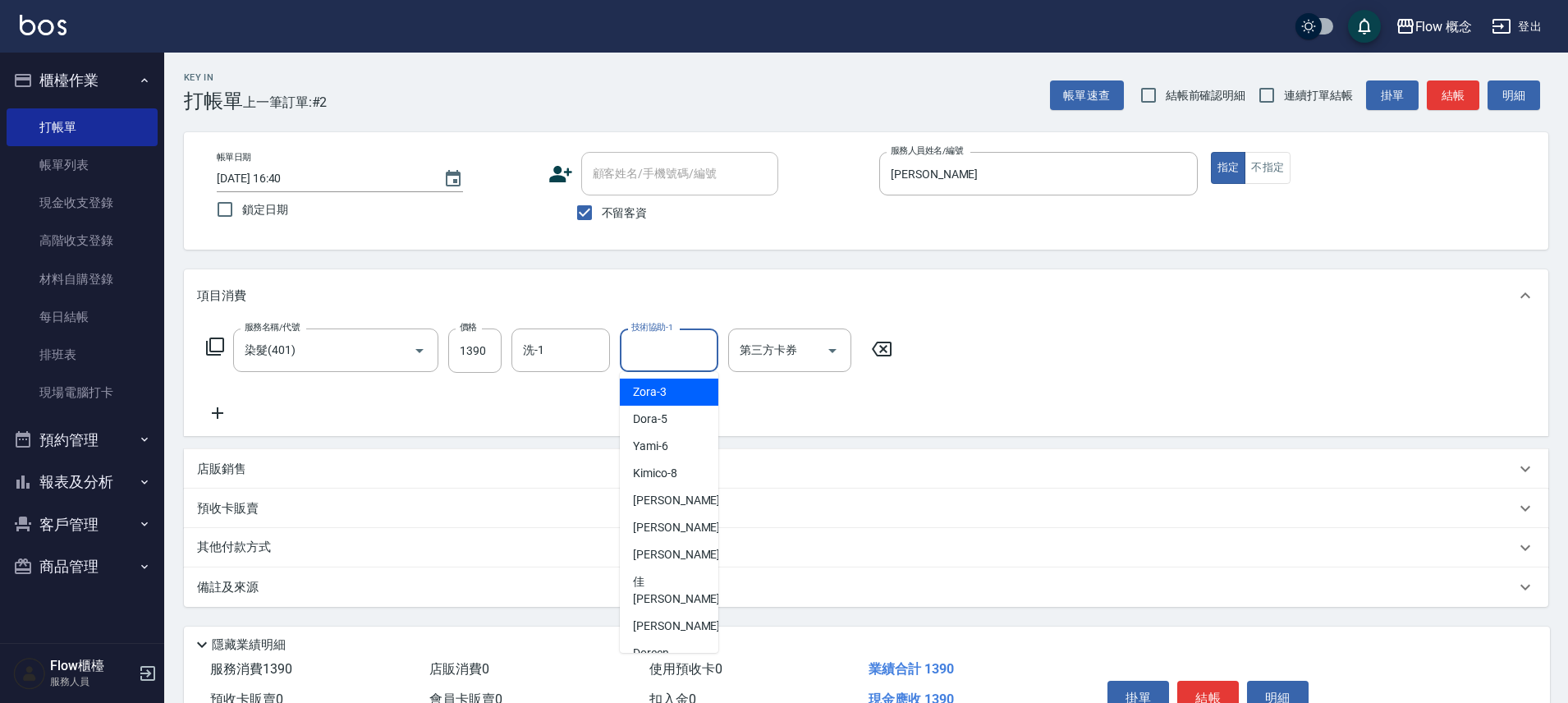
click at [672, 346] on input "技術協助-1" at bounding box center [669, 351] width 84 height 29
click at [652, 581] on span "佳蒨 -17" at bounding box center [685, 591] width 104 height 35
type input "佳蒨-17"
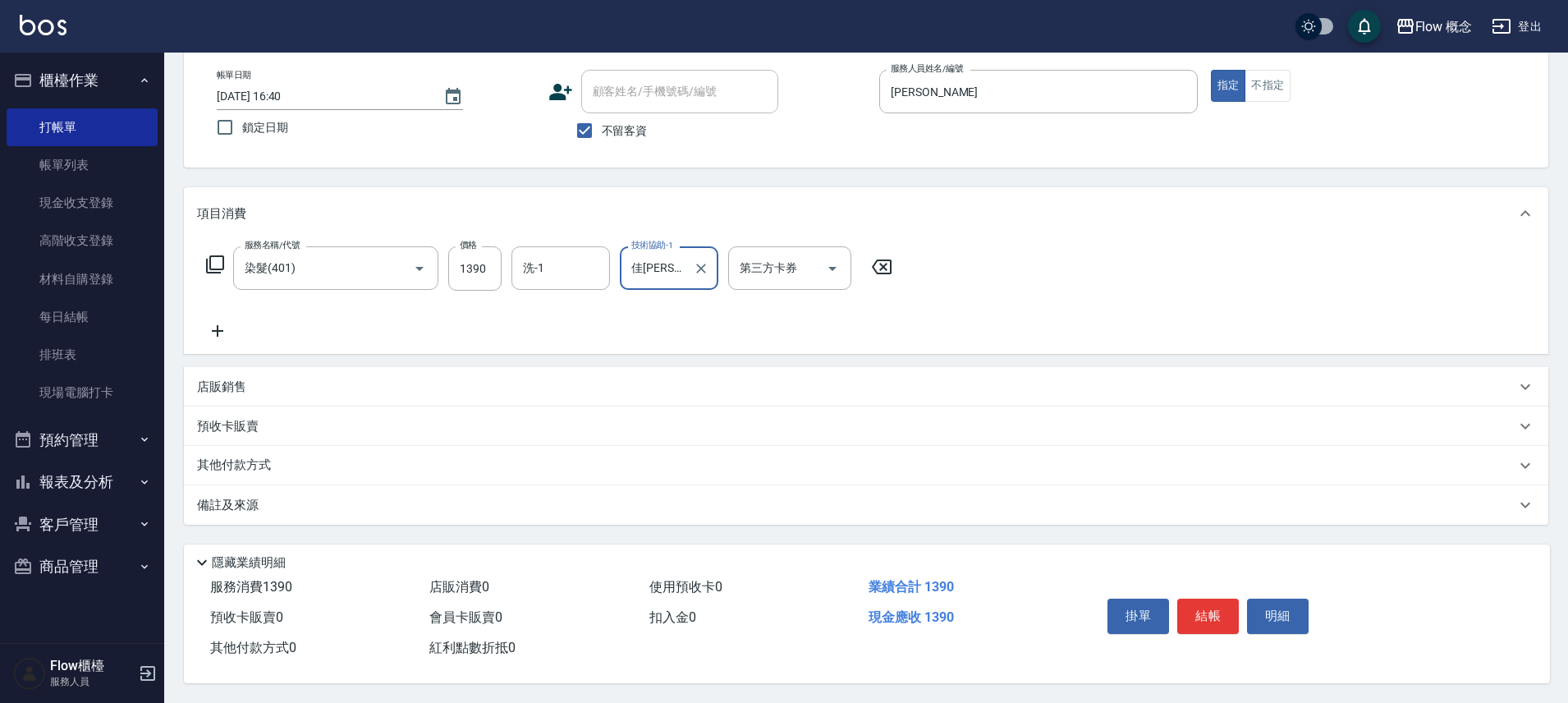
scroll to position [90, 0]
click at [1183, 599] on button "結帳" at bounding box center [1207, 616] width 61 height 35
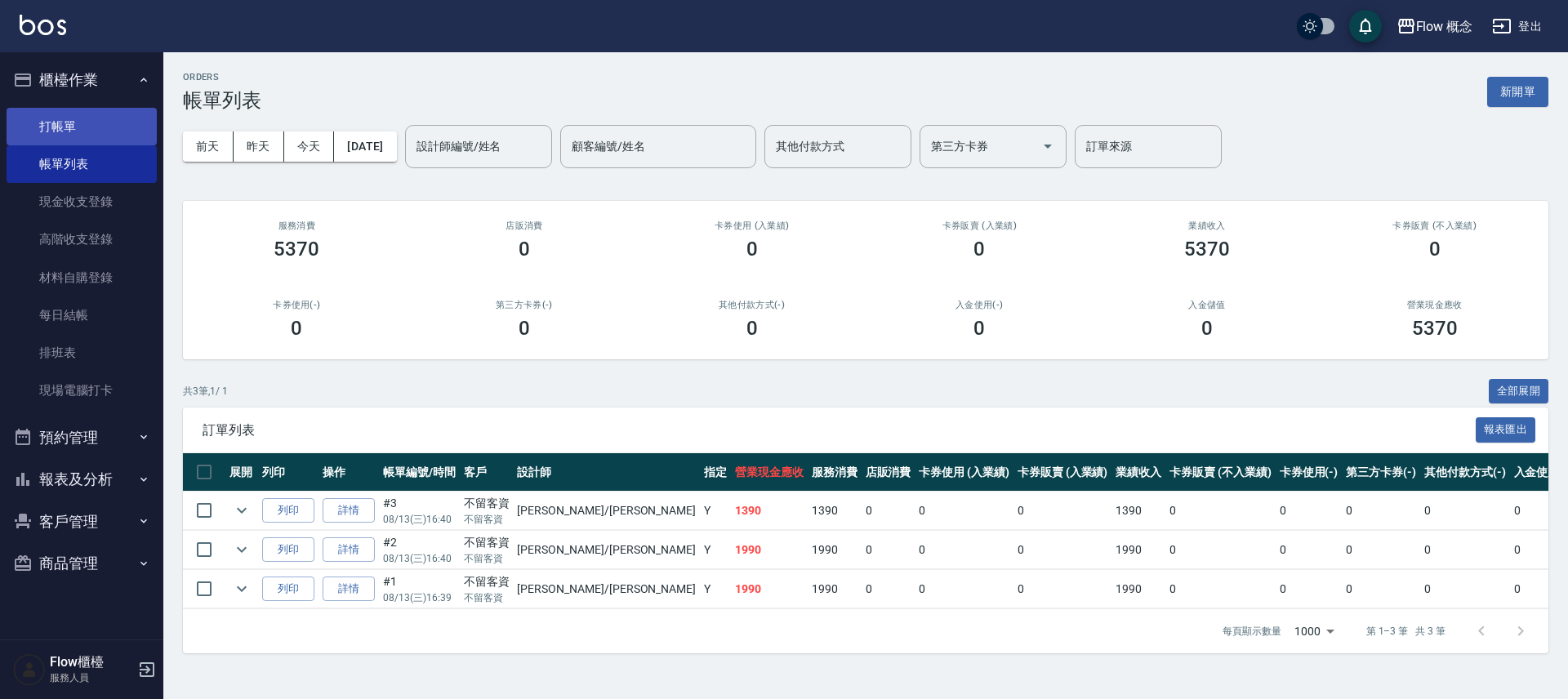
click at [79, 126] on link "打帳單" at bounding box center [81, 126] width 150 height 37
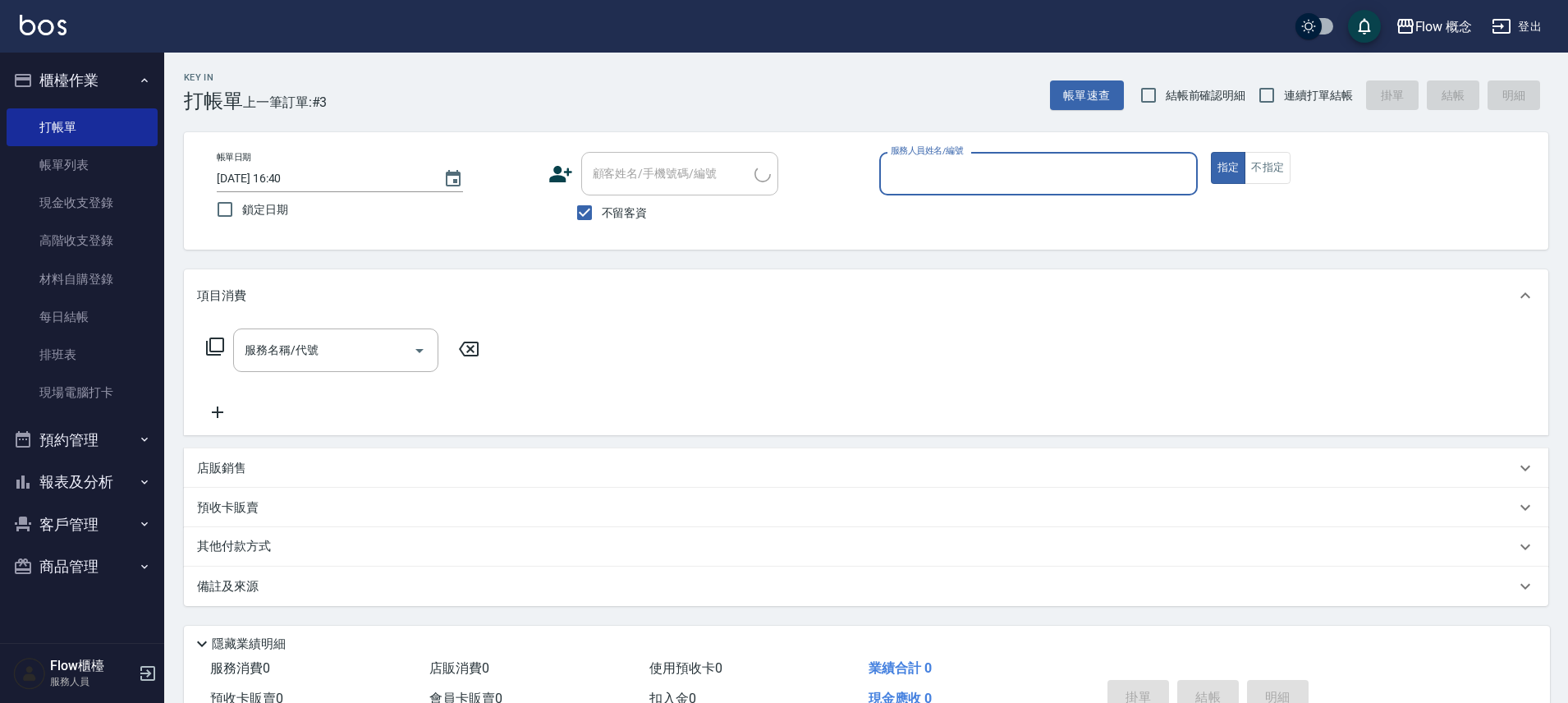
click at [975, 166] on input "服務人員姓名/編號" at bounding box center [1039, 173] width 304 height 29
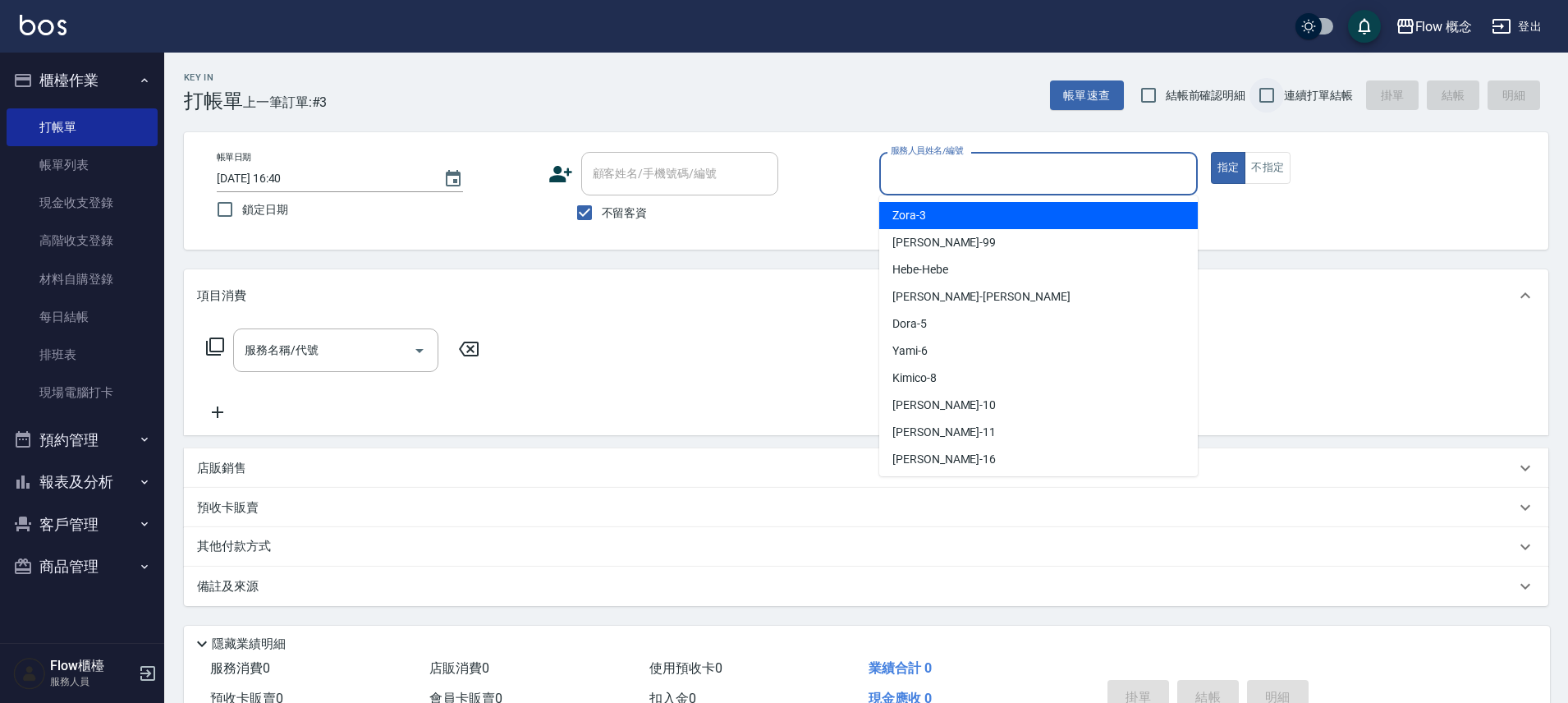
click at [1267, 100] on input "連續打單結帳" at bounding box center [1267, 95] width 35 height 35
checkbox input "true"
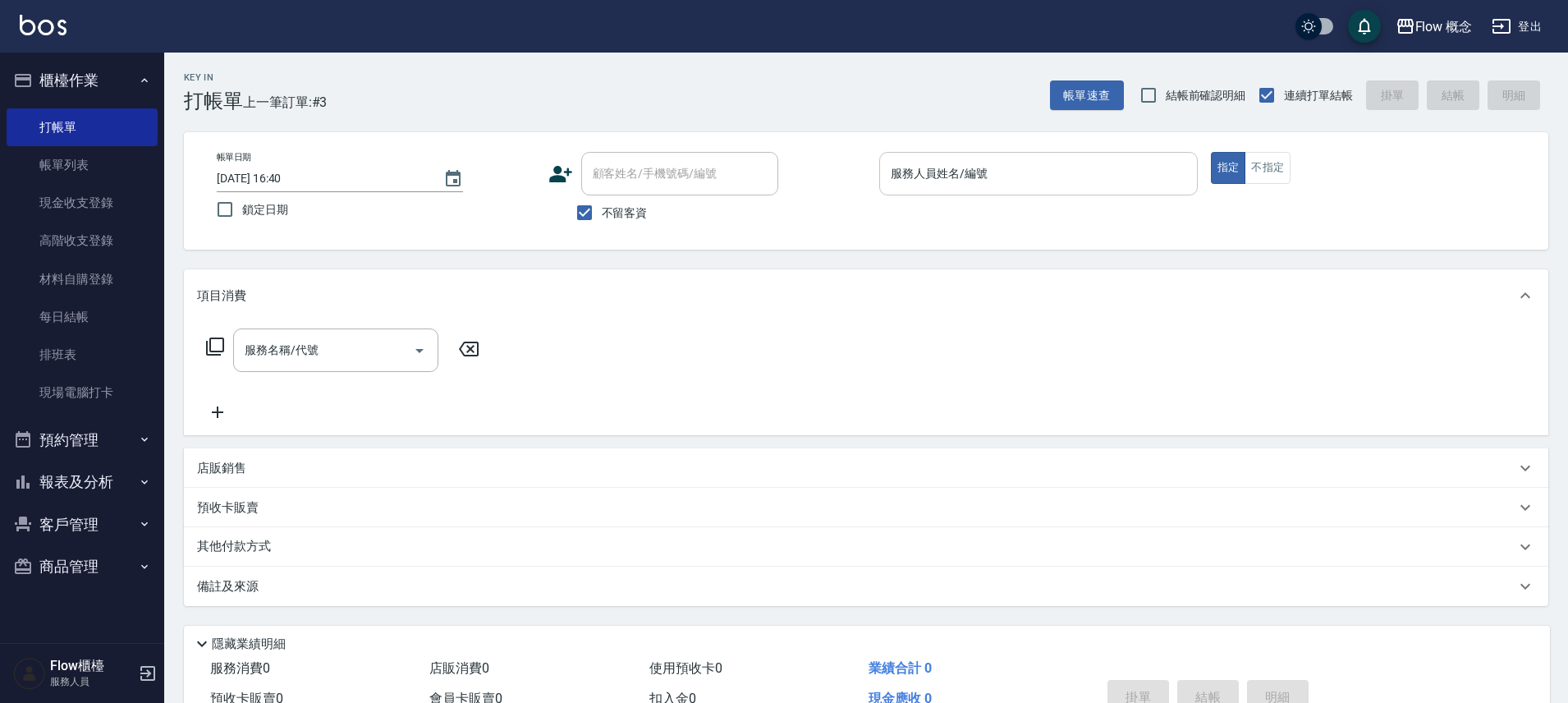
click at [944, 175] on input "服務人員姓名/編號" at bounding box center [1039, 173] width 304 height 29
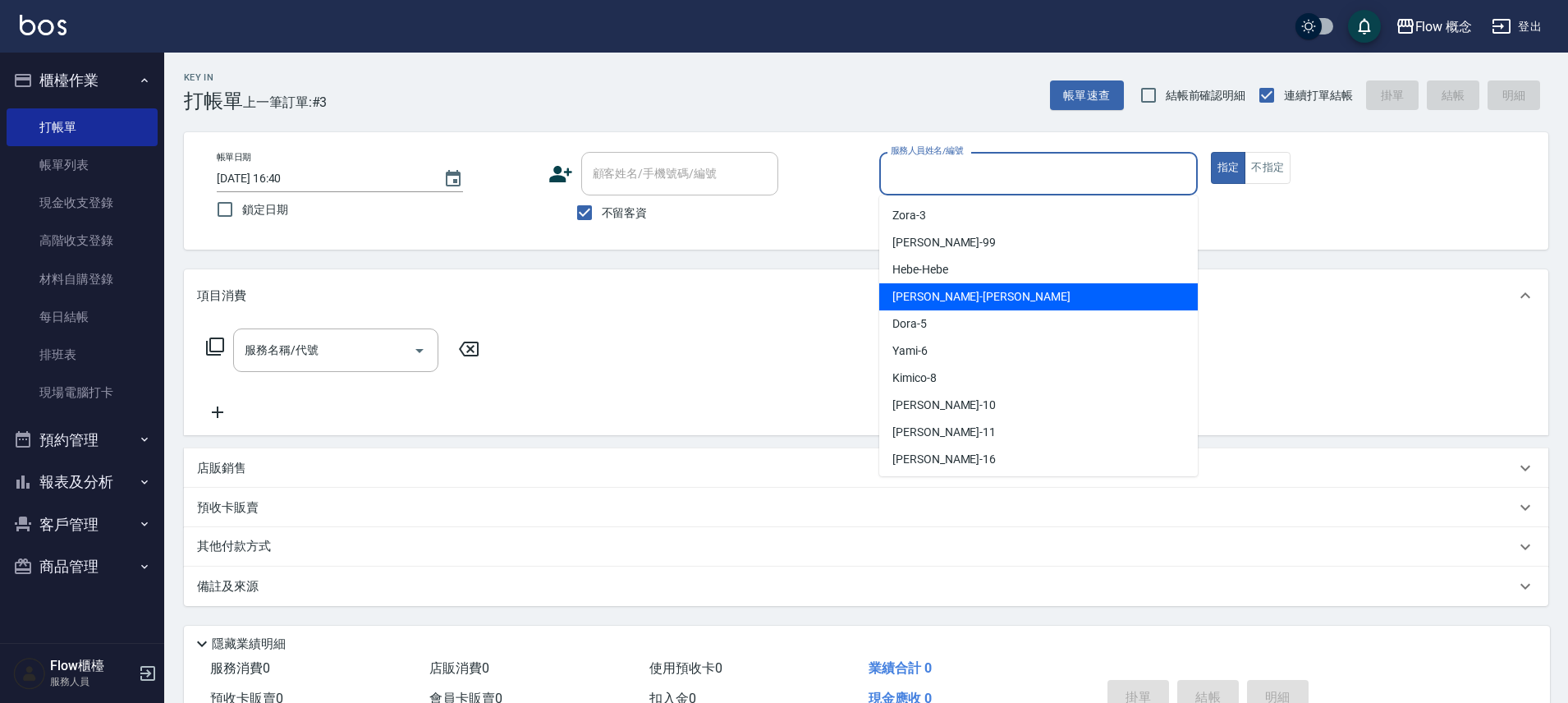
click at [920, 302] on span "[PERSON_NAME] -[PERSON_NAME]" at bounding box center [981, 297] width 178 height 17
type input "[PERSON_NAME]"
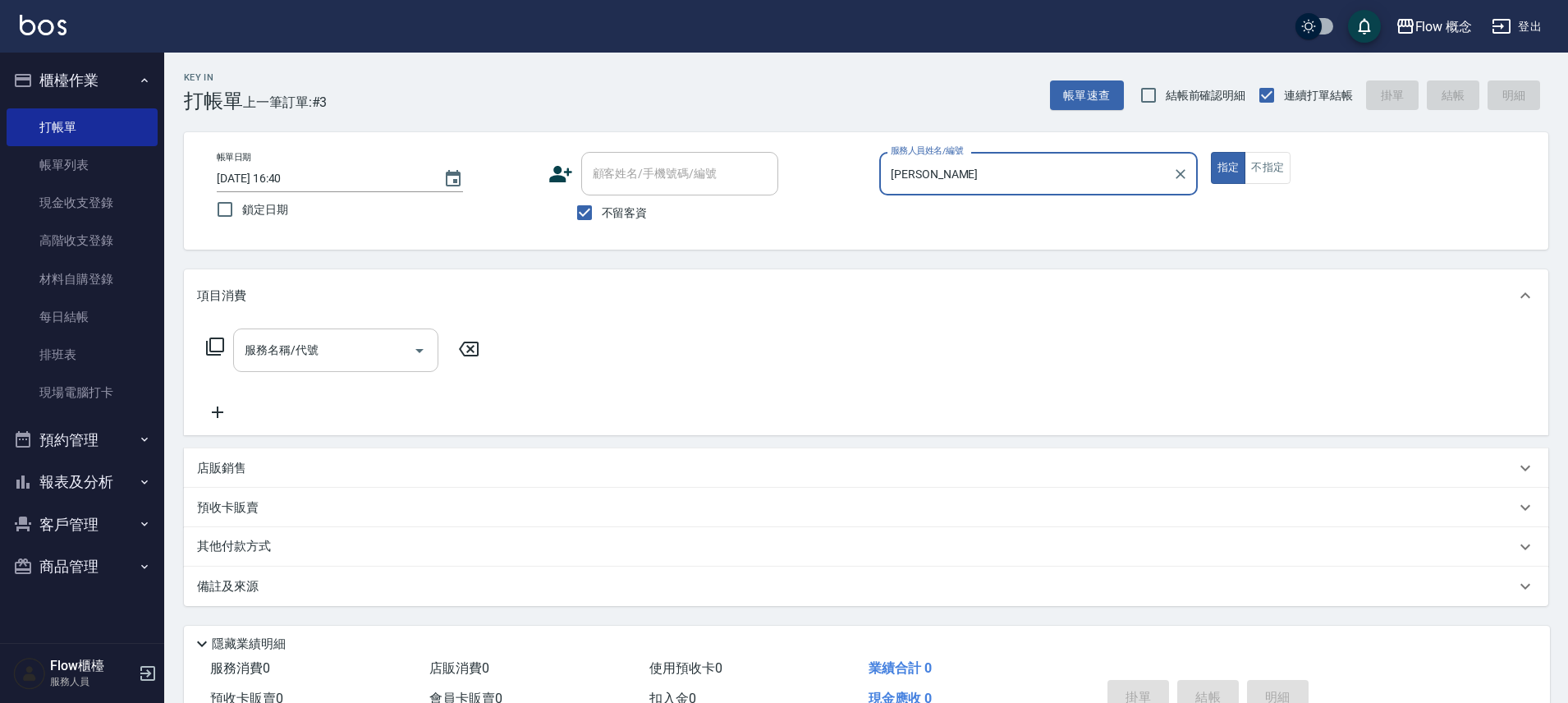
click at [334, 348] on input "服務名稱/代號" at bounding box center [323, 351] width 166 height 29
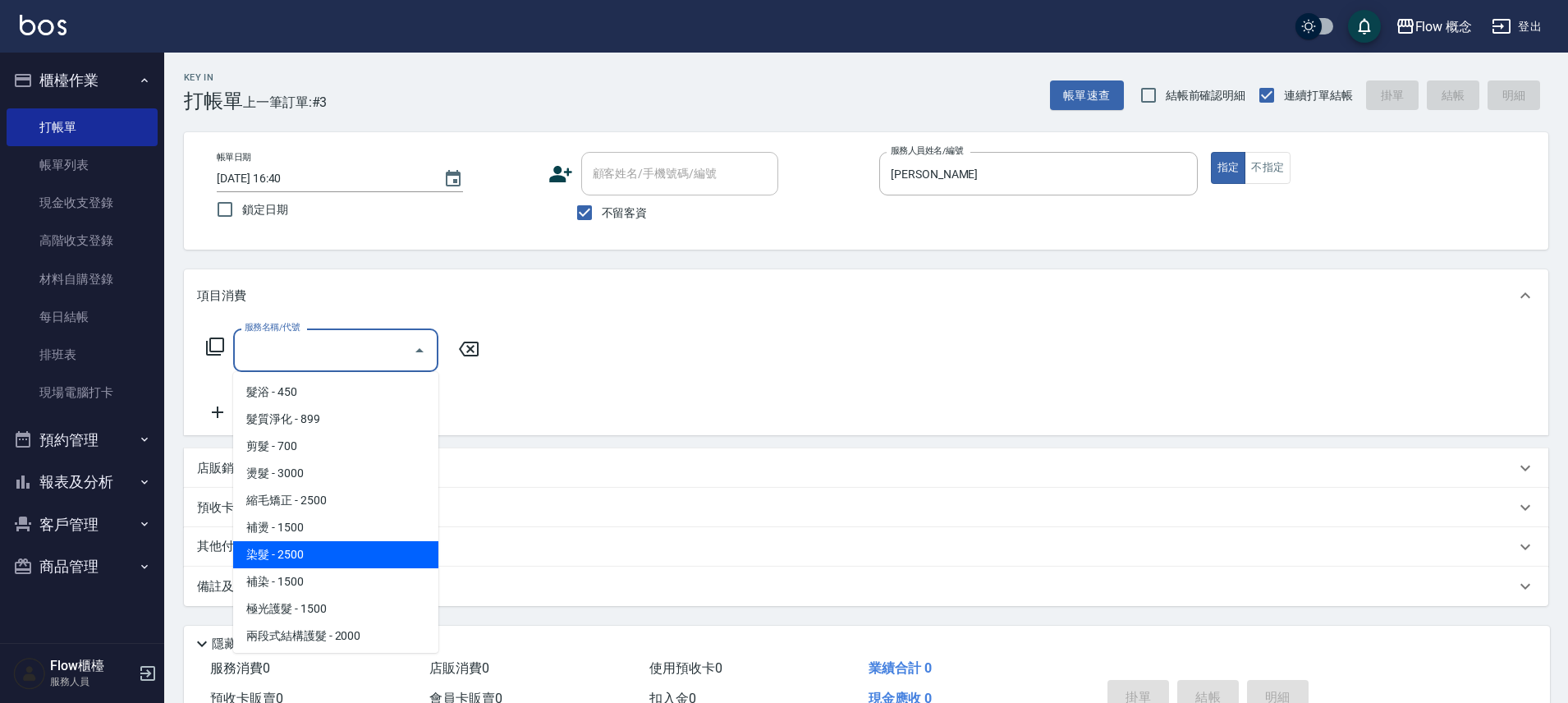
click at [288, 555] on span "染髮 - 2500" at bounding box center [336, 555] width 205 height 27
type input "染髮(401)"
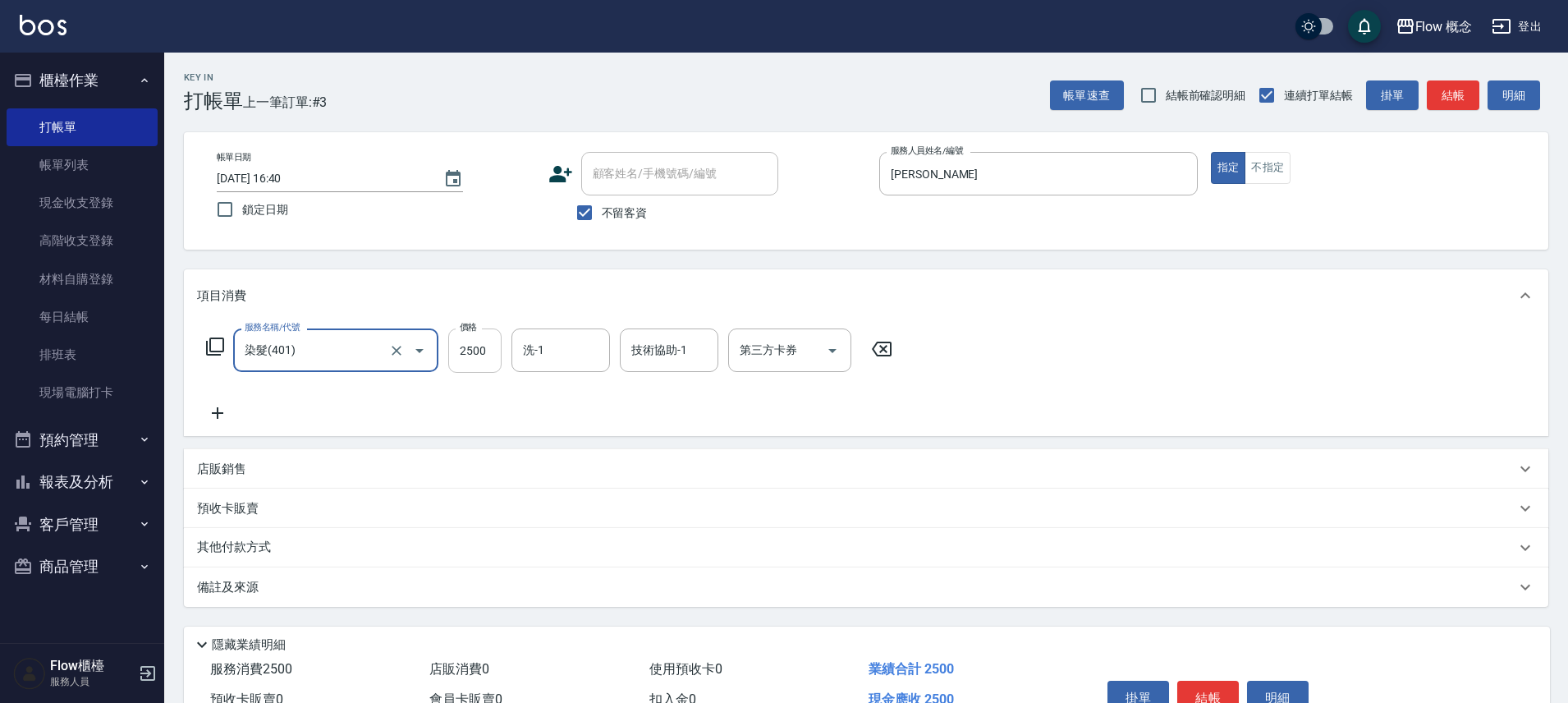
click at [485, 348] on input "2500" at bounding box center [475, 351] width 54 height 44
type input "1500"
click at [650, 356] on input "技術協助-1" at bounding box center [669, 351] width 84 height 29
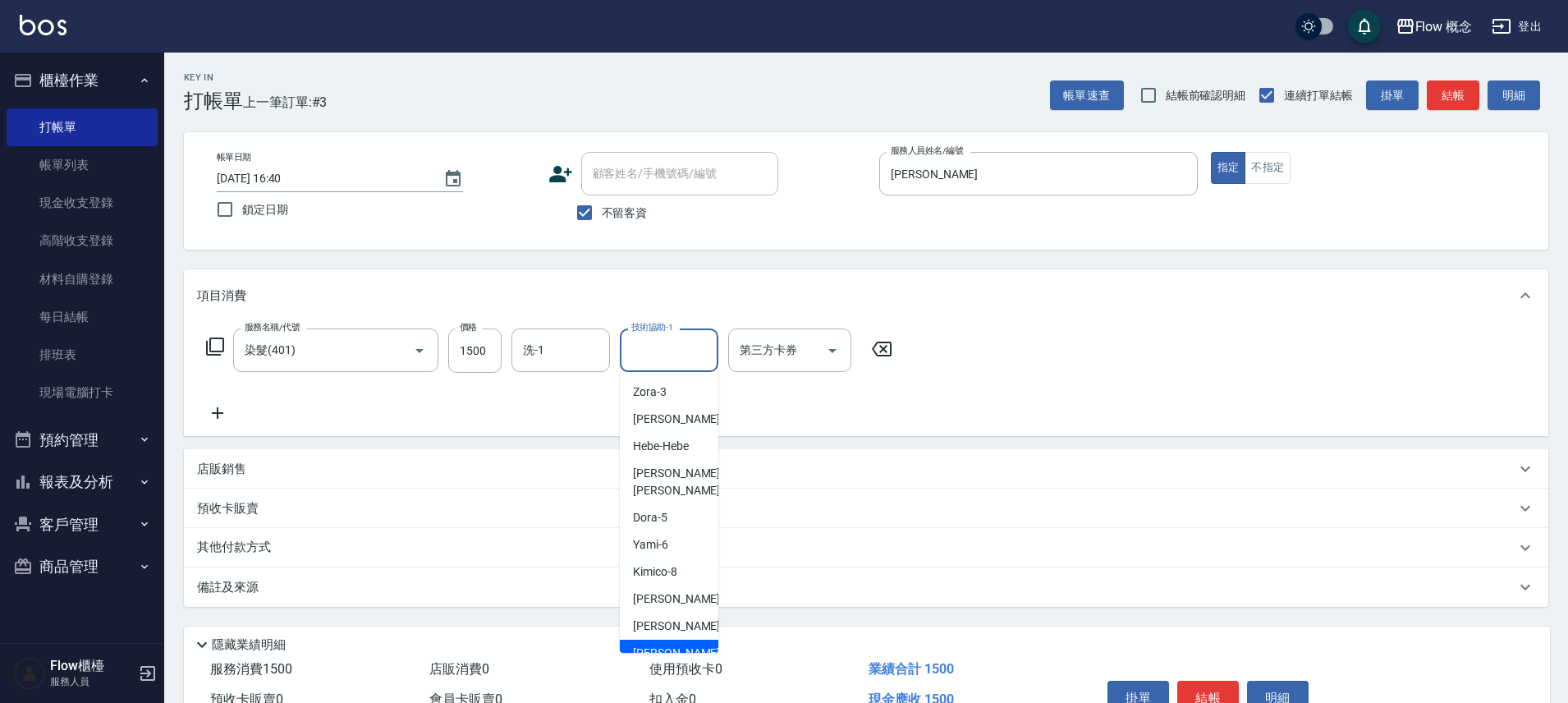
click at [670, 645] on span "亭萱 -16" at bounding box center [685, 653] width 104 height 17
type input "亭萱-16"
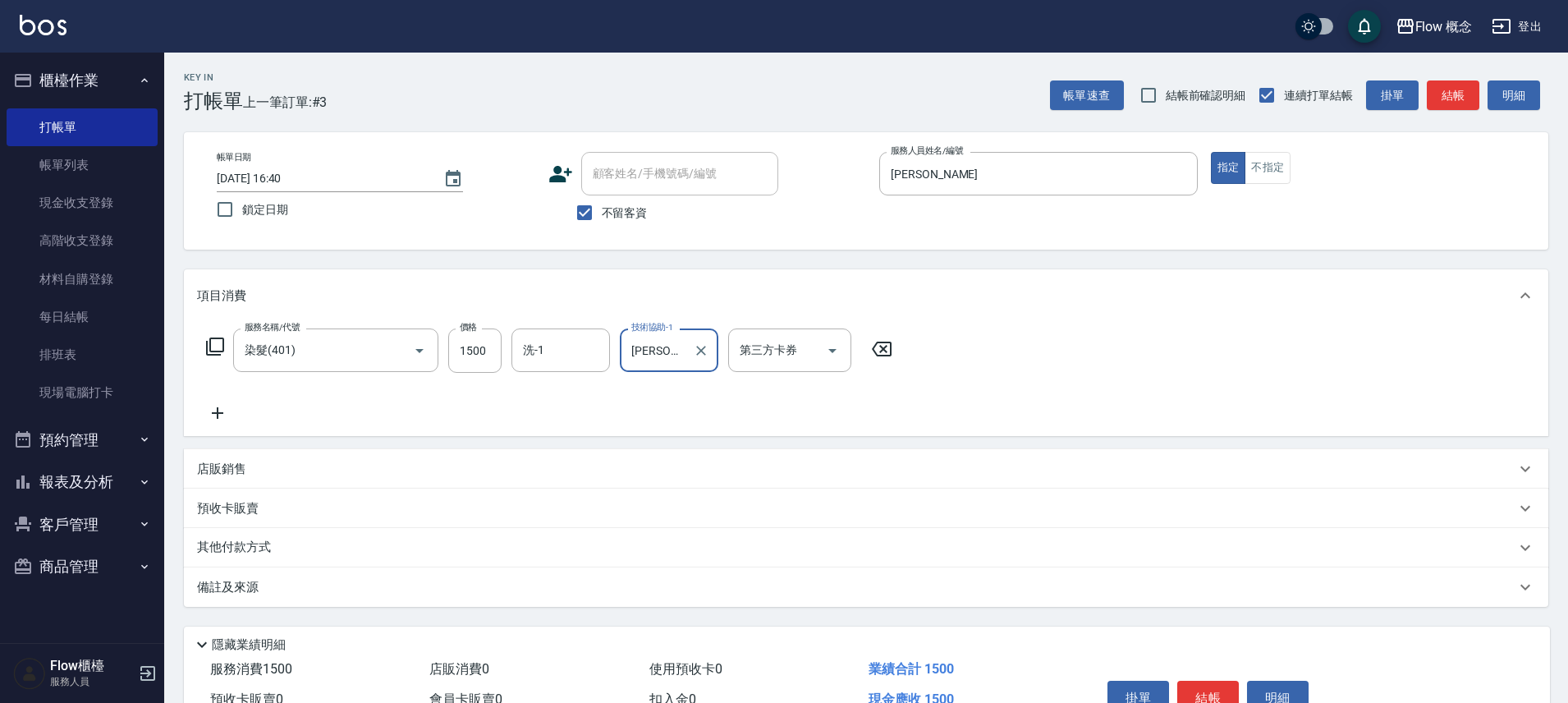
scroll to position [90, 0]
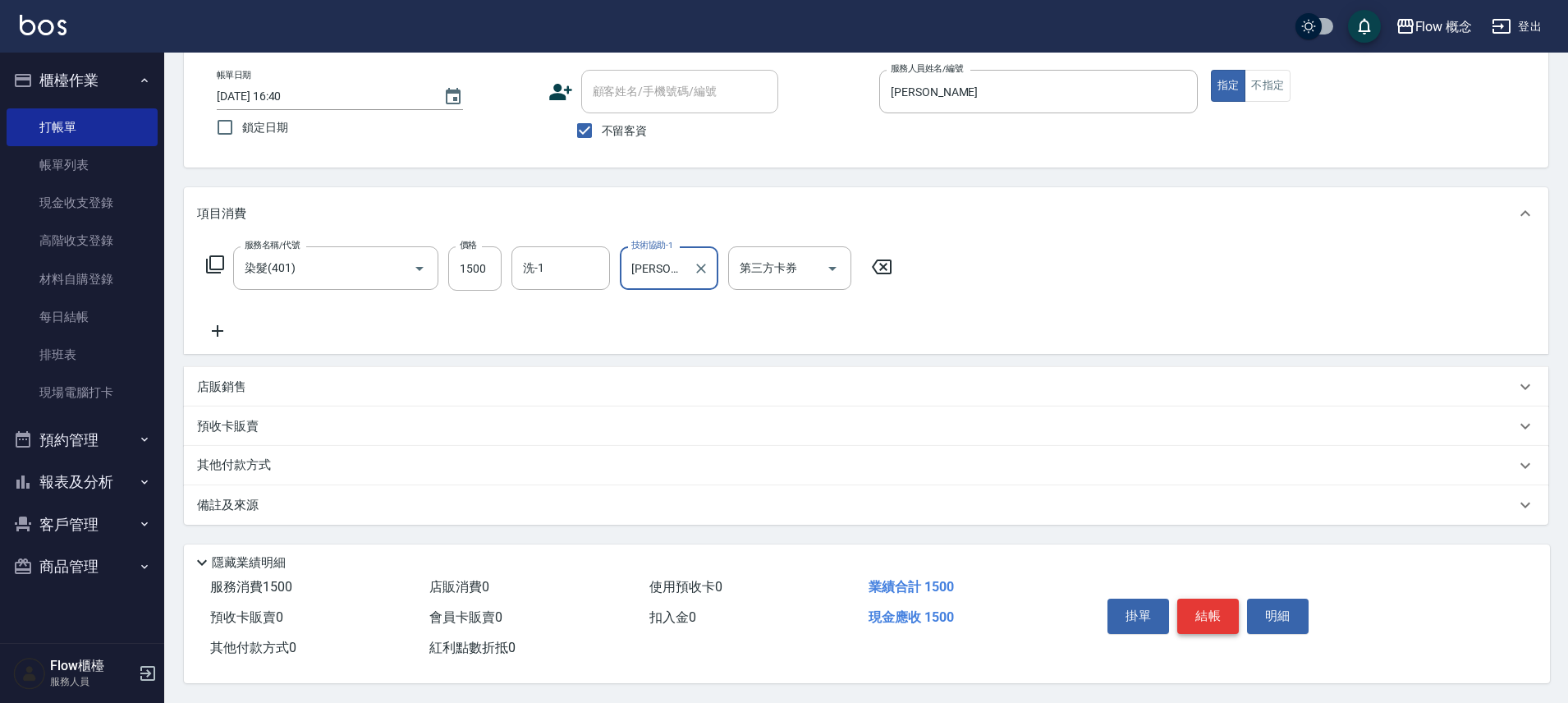
click at [1207, 599] on button "結帳" at bounding box center [1207, 616] width 61 height 35
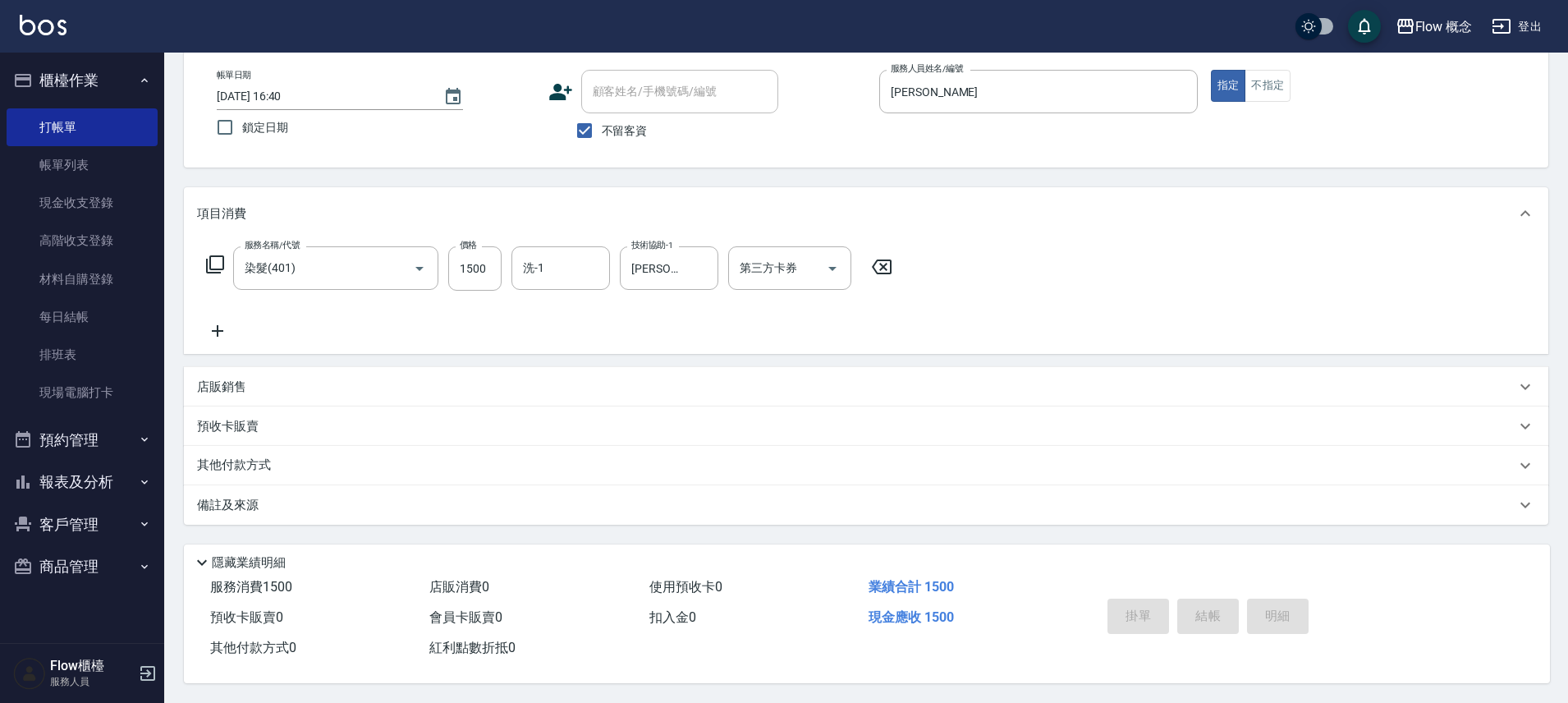
type input "2025/08/13 16:41"
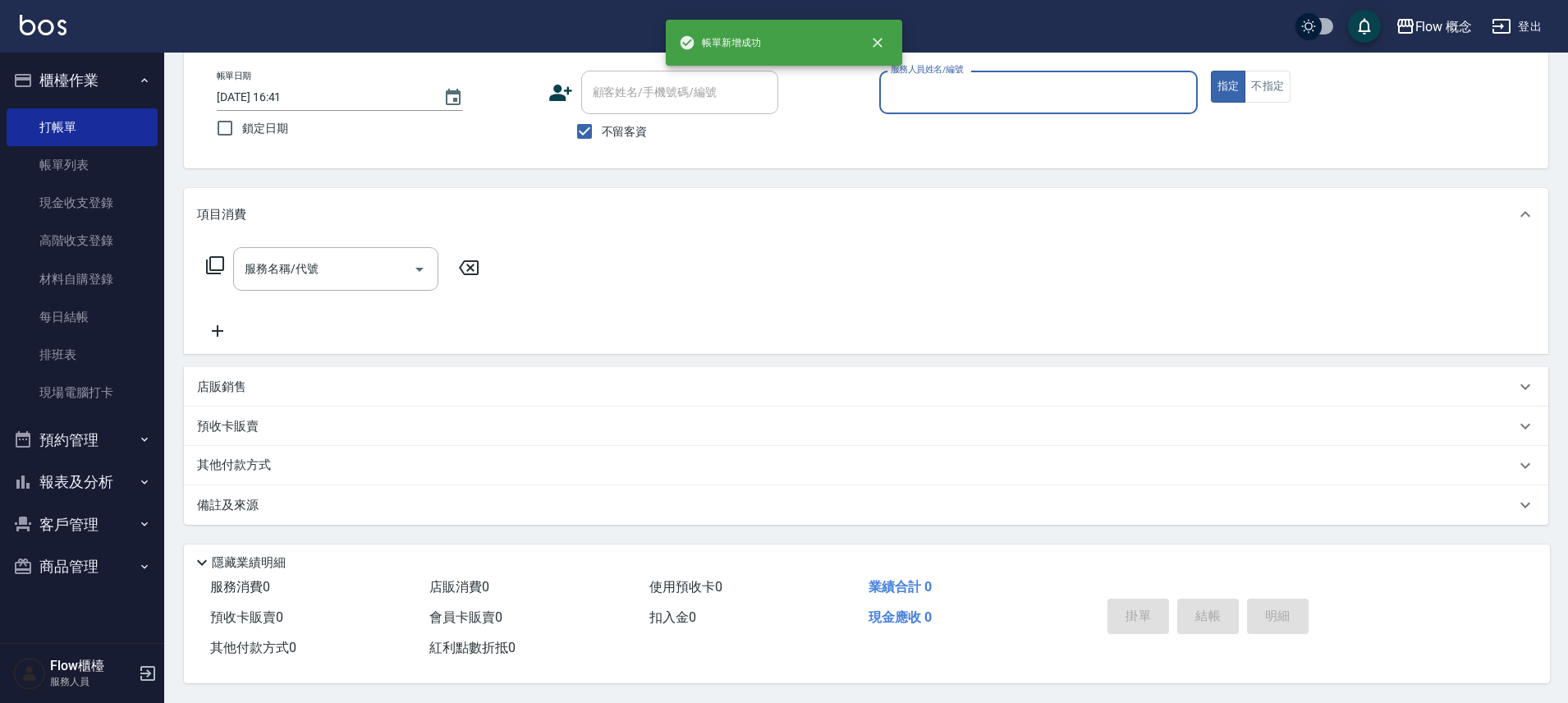
scroll to position [89, 0]
click at [1016, 97] on input "服務人員姓名/編號" at bounding box center [1039, 92] width 304 height 29
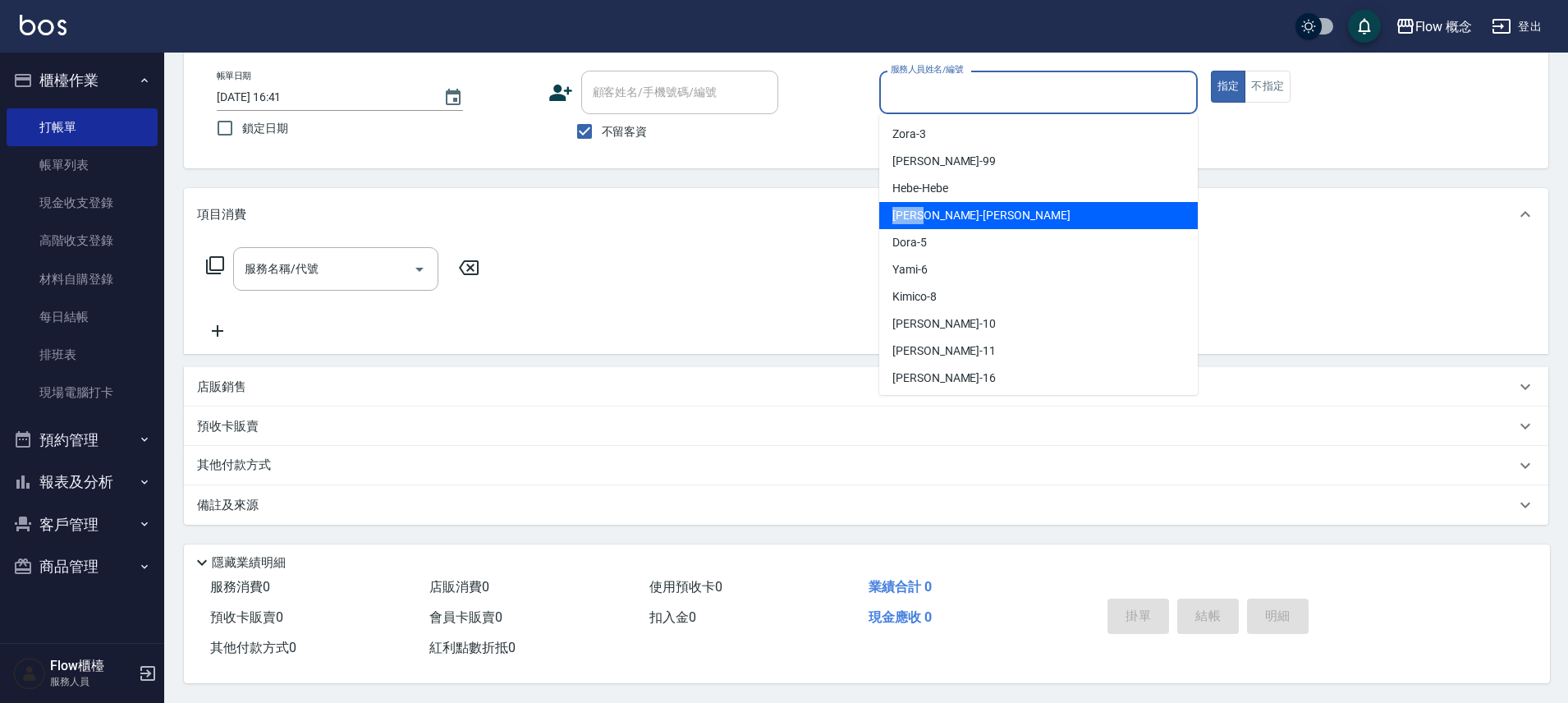
click at [947, 202] on div "[PERSON_NAME] -[PERSON_NAME]" at bounding box center [1039, 215] width 318 height 27
type input "[PERSON_NAME]"
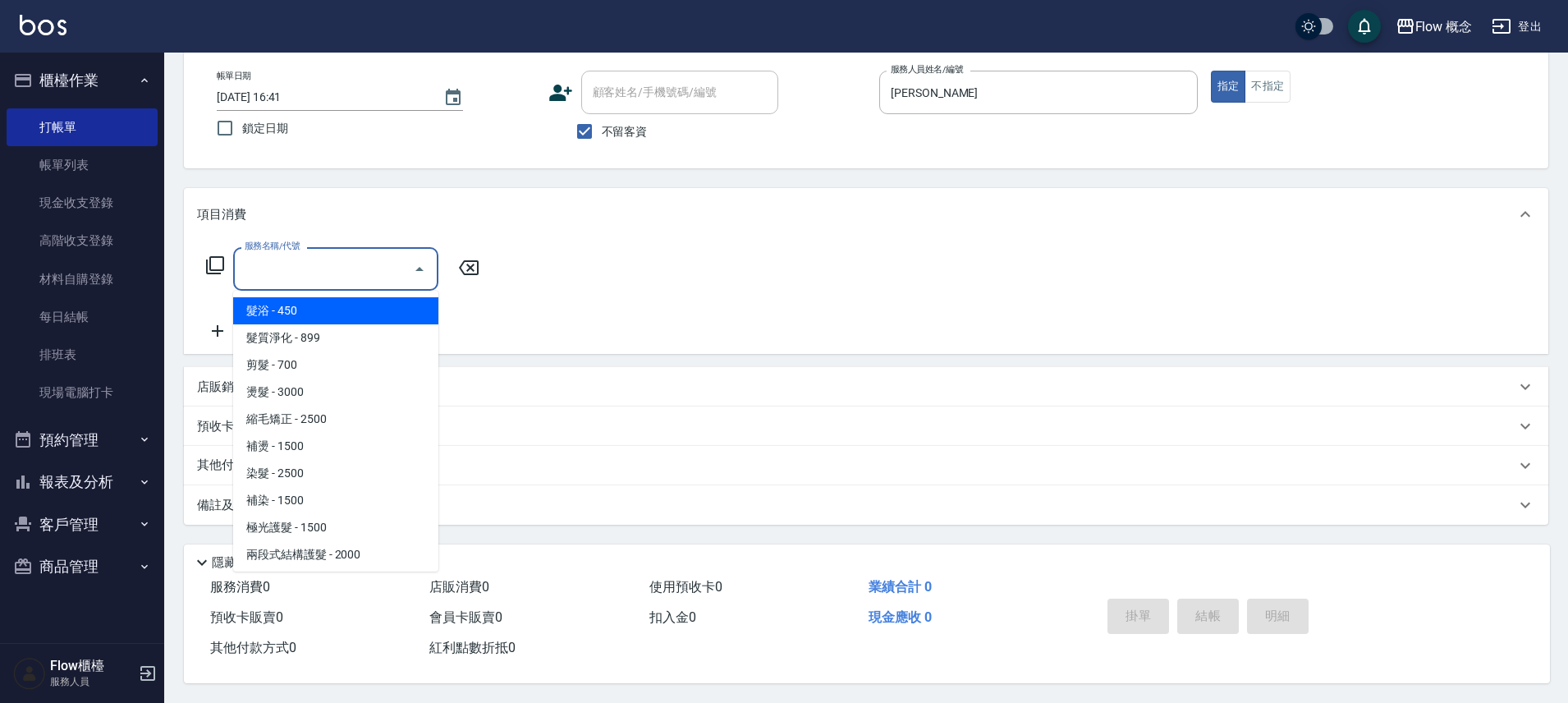
click at [350, 254] on input "服務名稱/代號" at bounding box center [323, 269] width 166 height 29
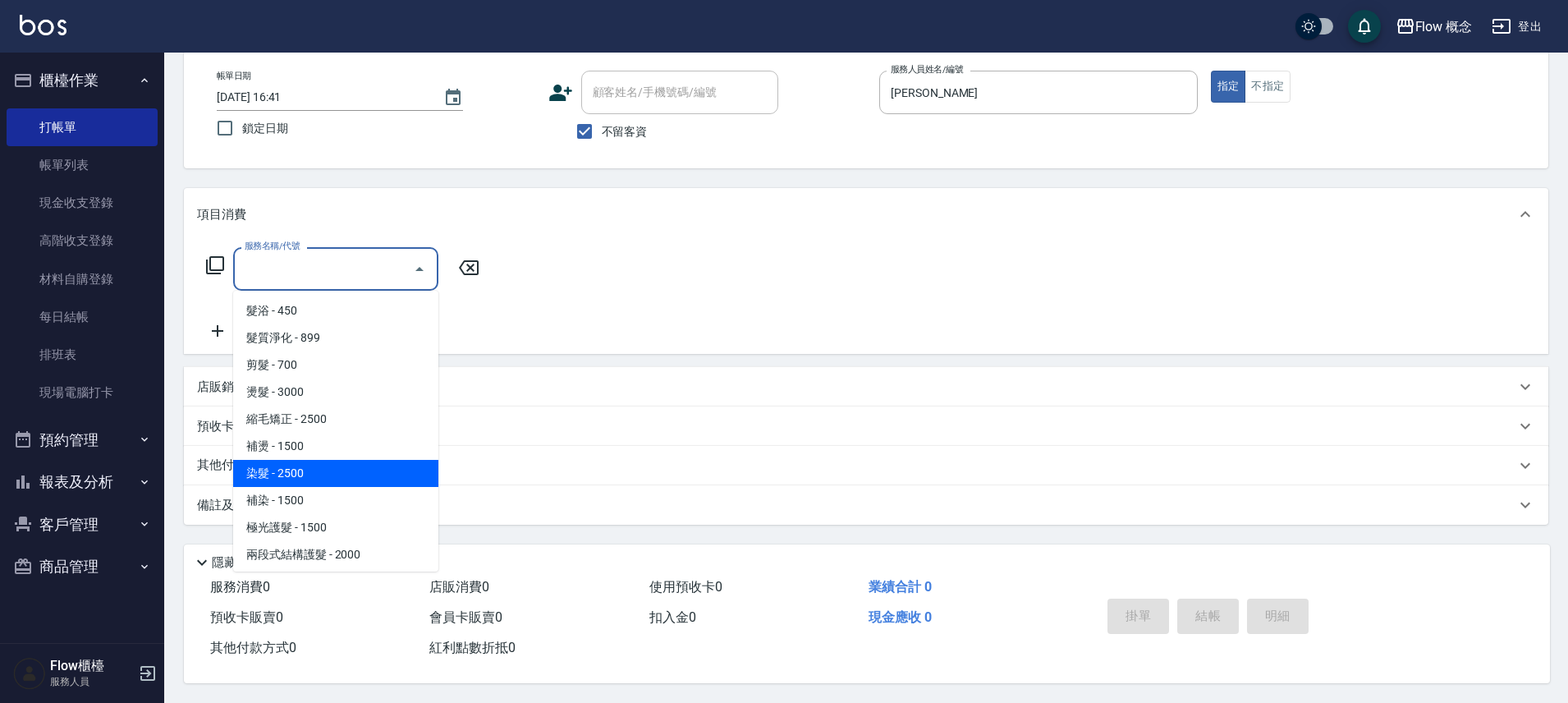
click at [304, 473] on span "染髮 - 2500" at bounding box center [336, 473] width 205 height 27
type input "染髮(401)"
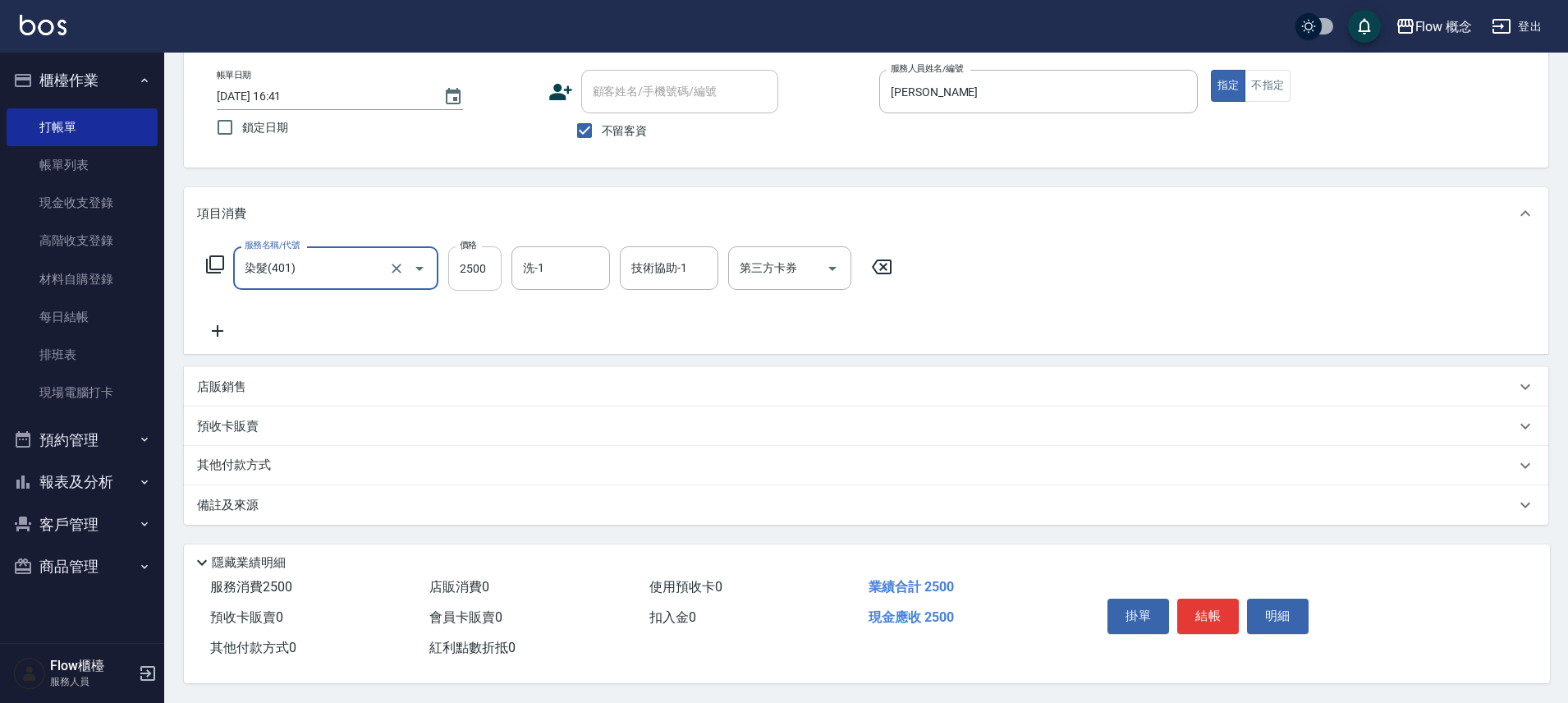
click at [471, 249] on input "2500" at bounding box center [475, 269] width 54 height 44
type input "1390"
click at [580, 266] on input "洗-1" at bounding box center [560, 268] width 84 height 29
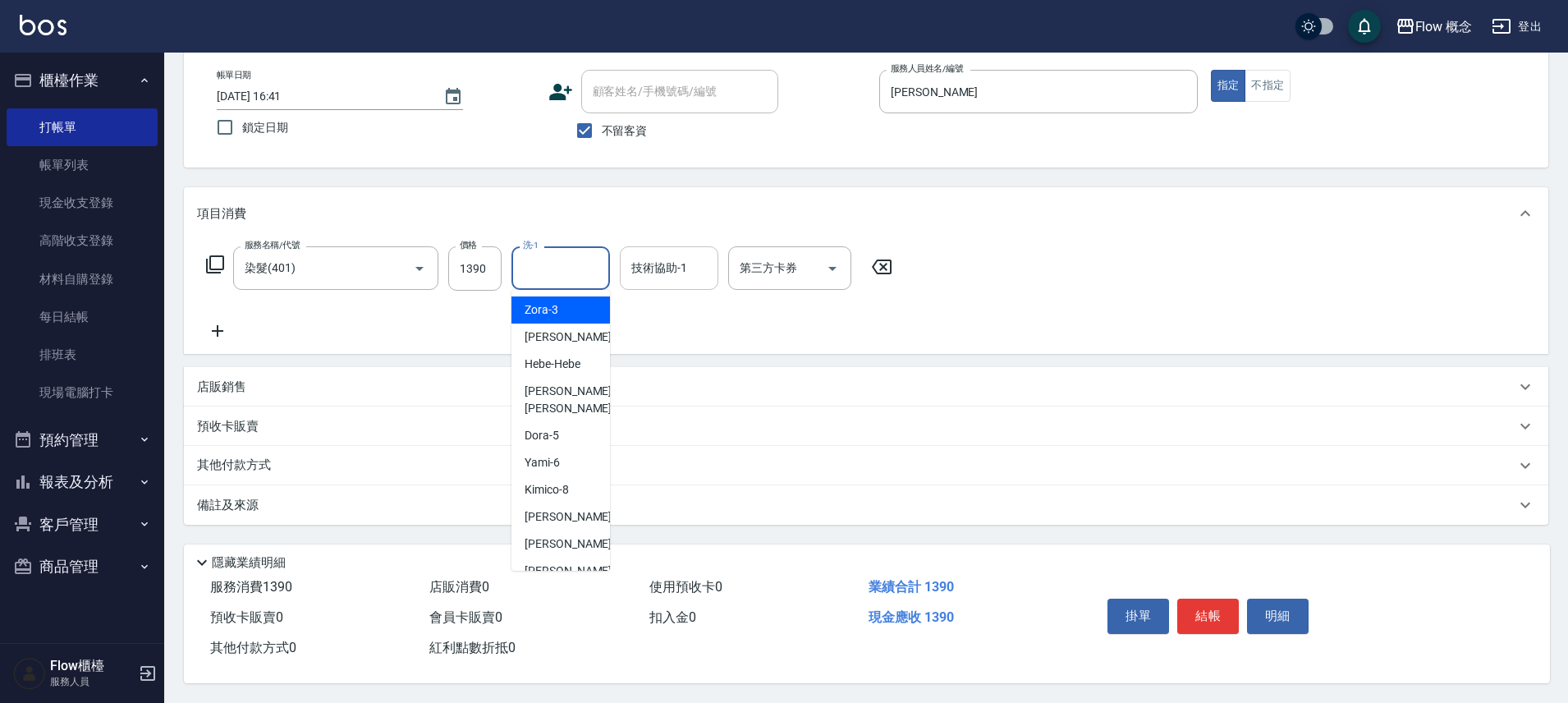
click at [651, 251] on div "技術協助-1 技術協助-1" at bounding box center [669, 269] width 99 height 43
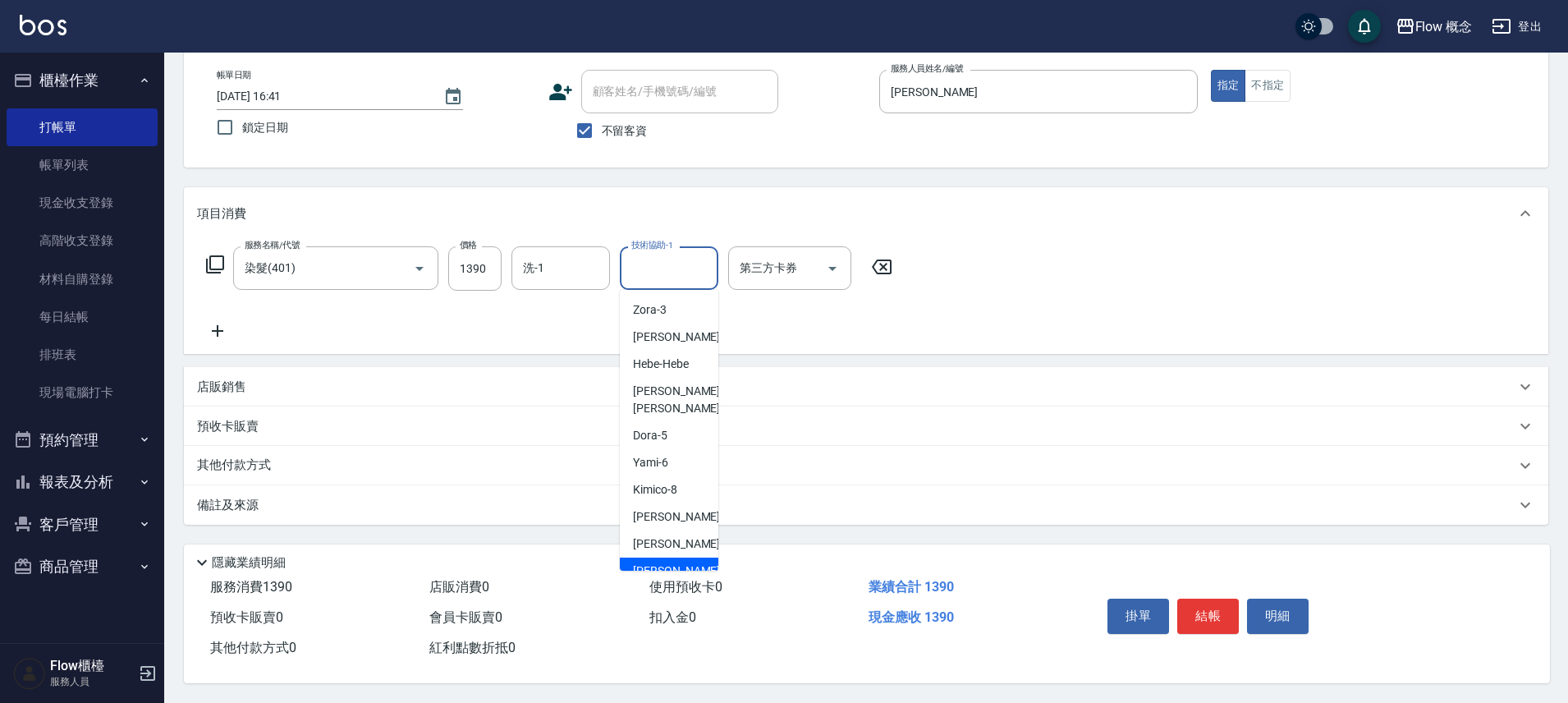
click at [662, 563] on span "亭萱 -16" at bounding box center [685, 571] width 104 height 17
type input "亭萱-16"
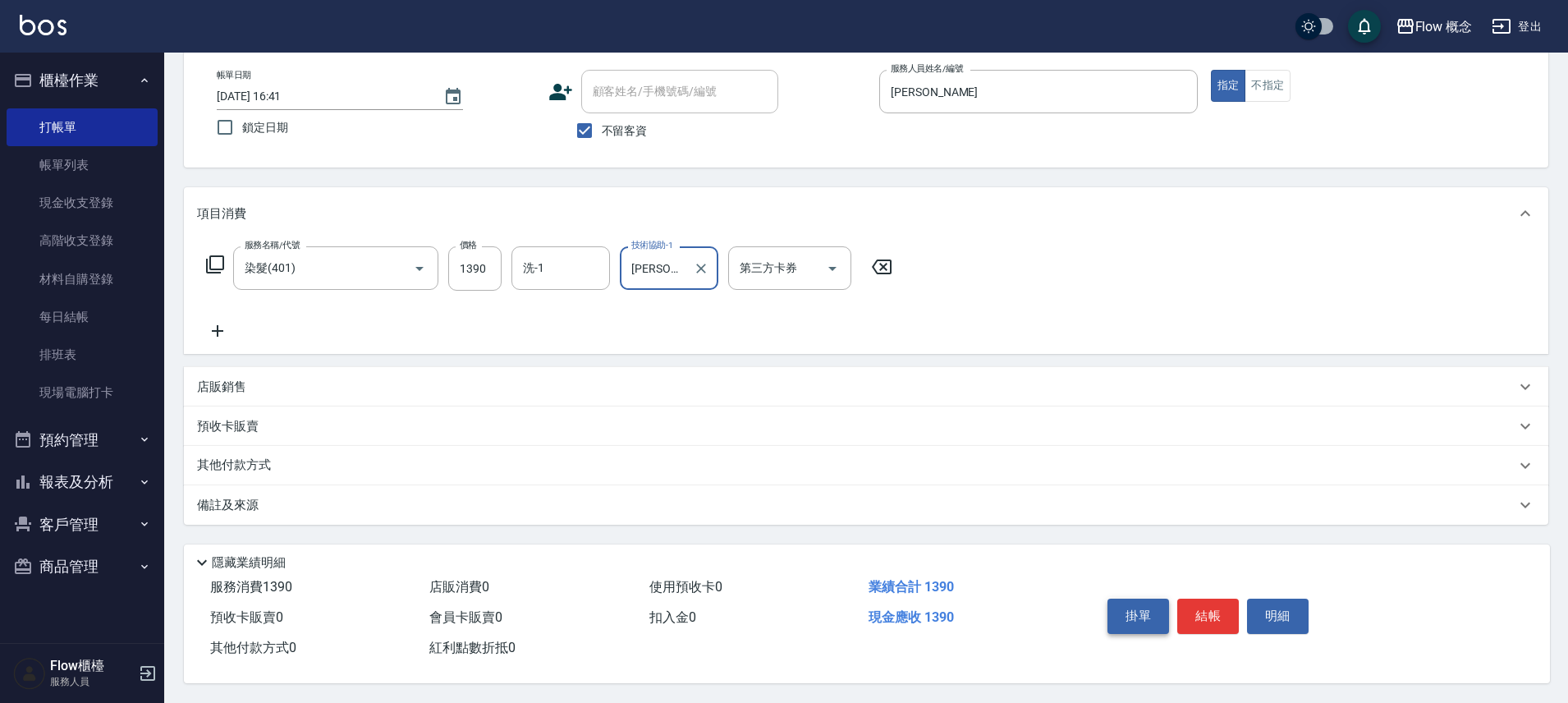
scroll to position [90, 0]
click at [1213, 613] on button "結帳" at bounding box center [1207, 616] width 61 height 35
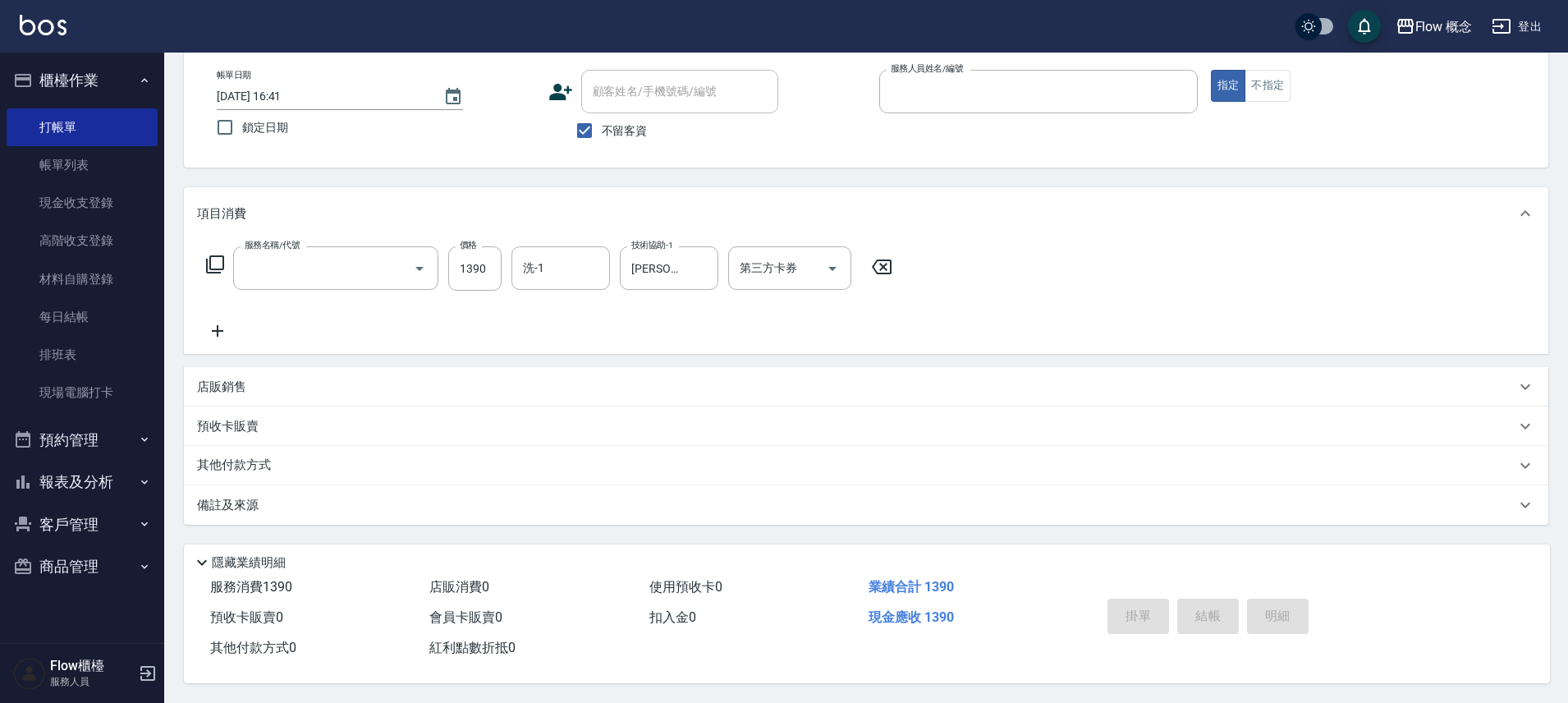
scroll to position [89, 0]
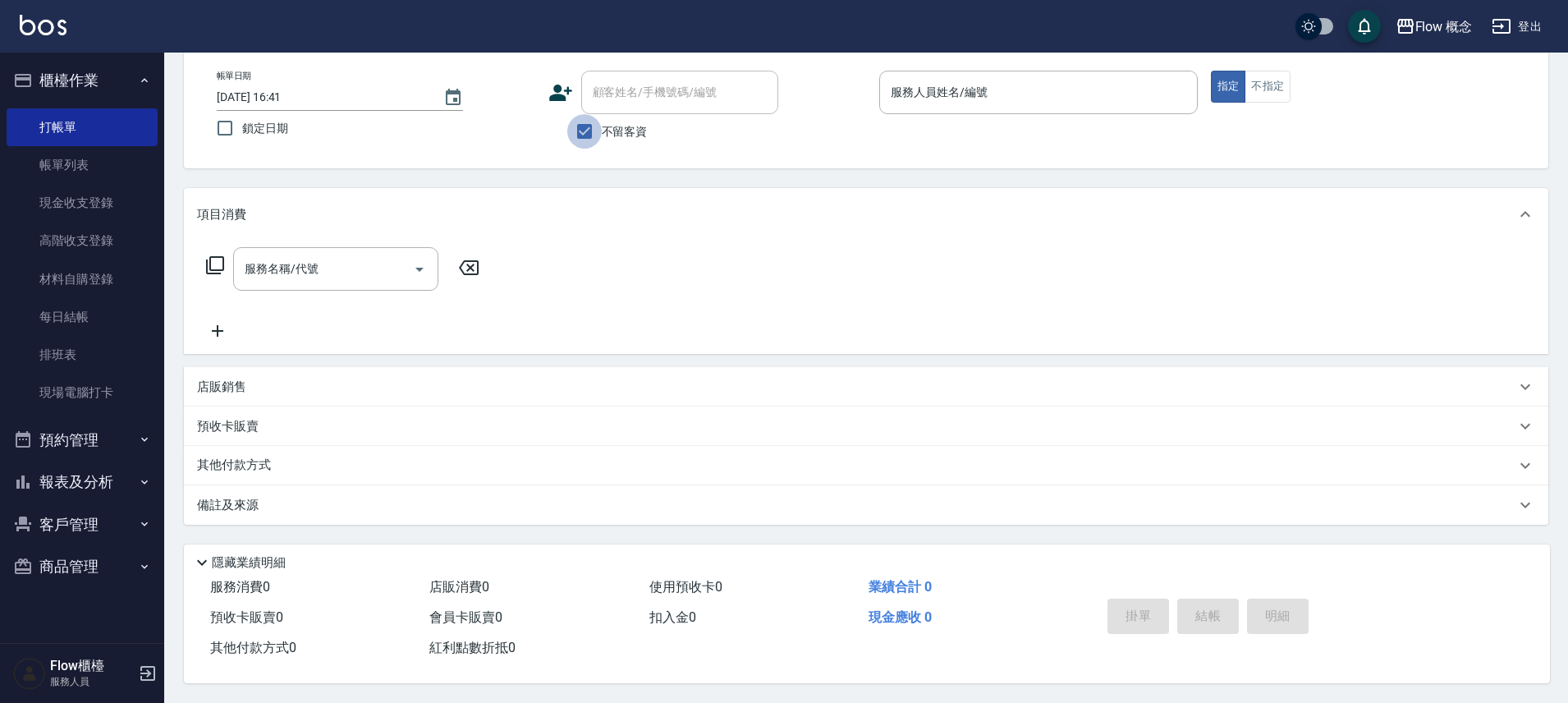
click at [587, 120] on input "不留客資" at bounding box center [585, 131] width 35 height 35
checkbox input "false"
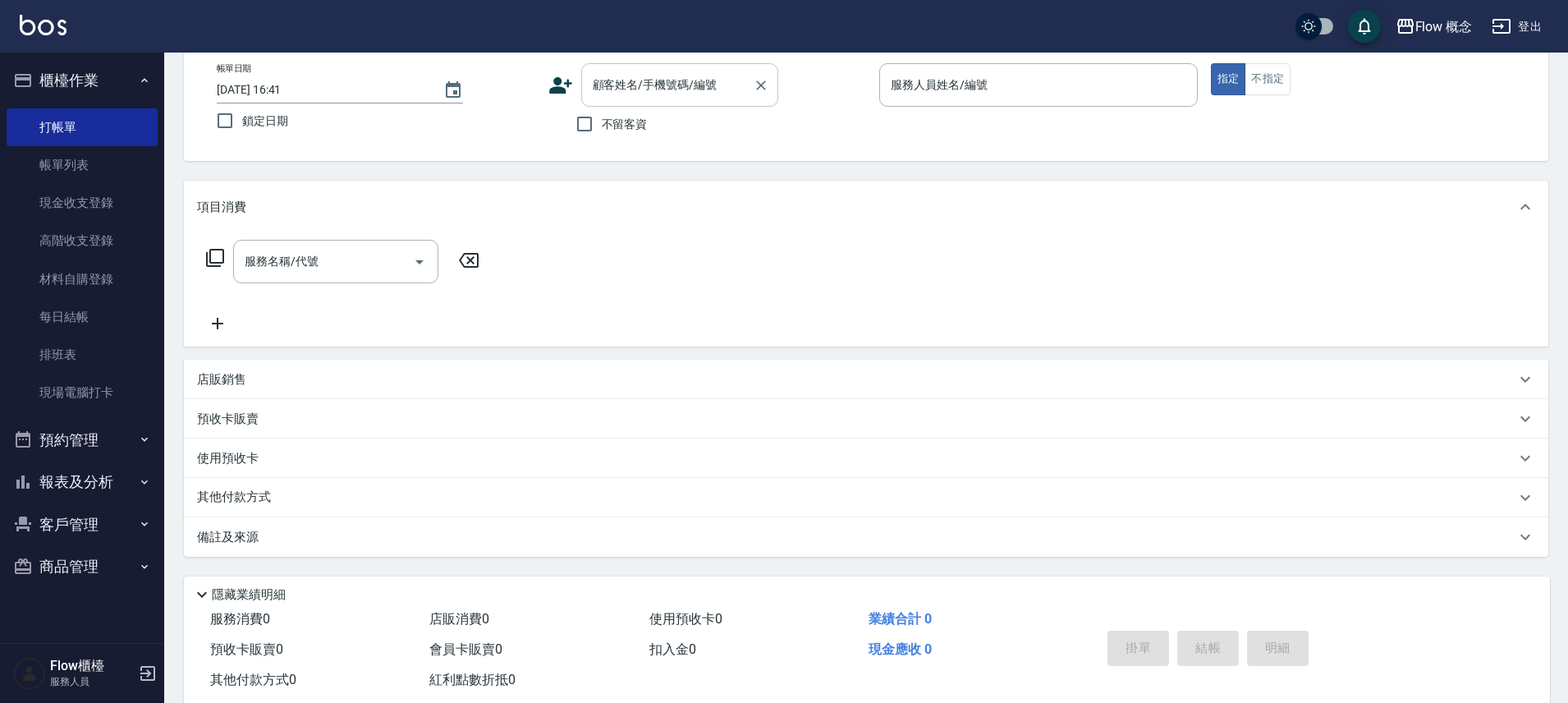
click at [621, 67] on div "顧客姓名/手機號碼/編號" at bounding box center [679, 85] width 197 height 43
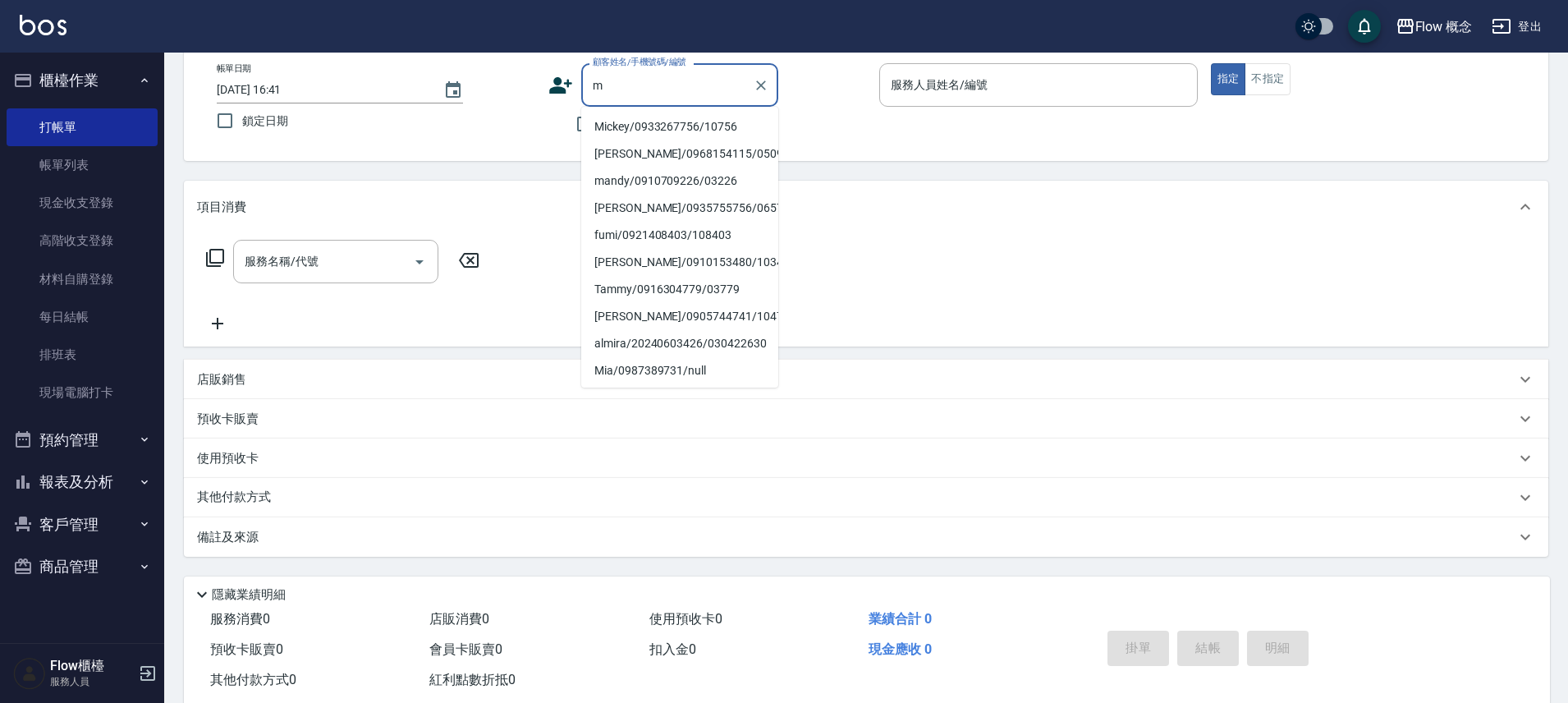
click at [608, 123] on li "Mickey/0933267756/10756" at bounding box center [679, 126] width 197 height 27
type input "Mickey/0933267756/10756"
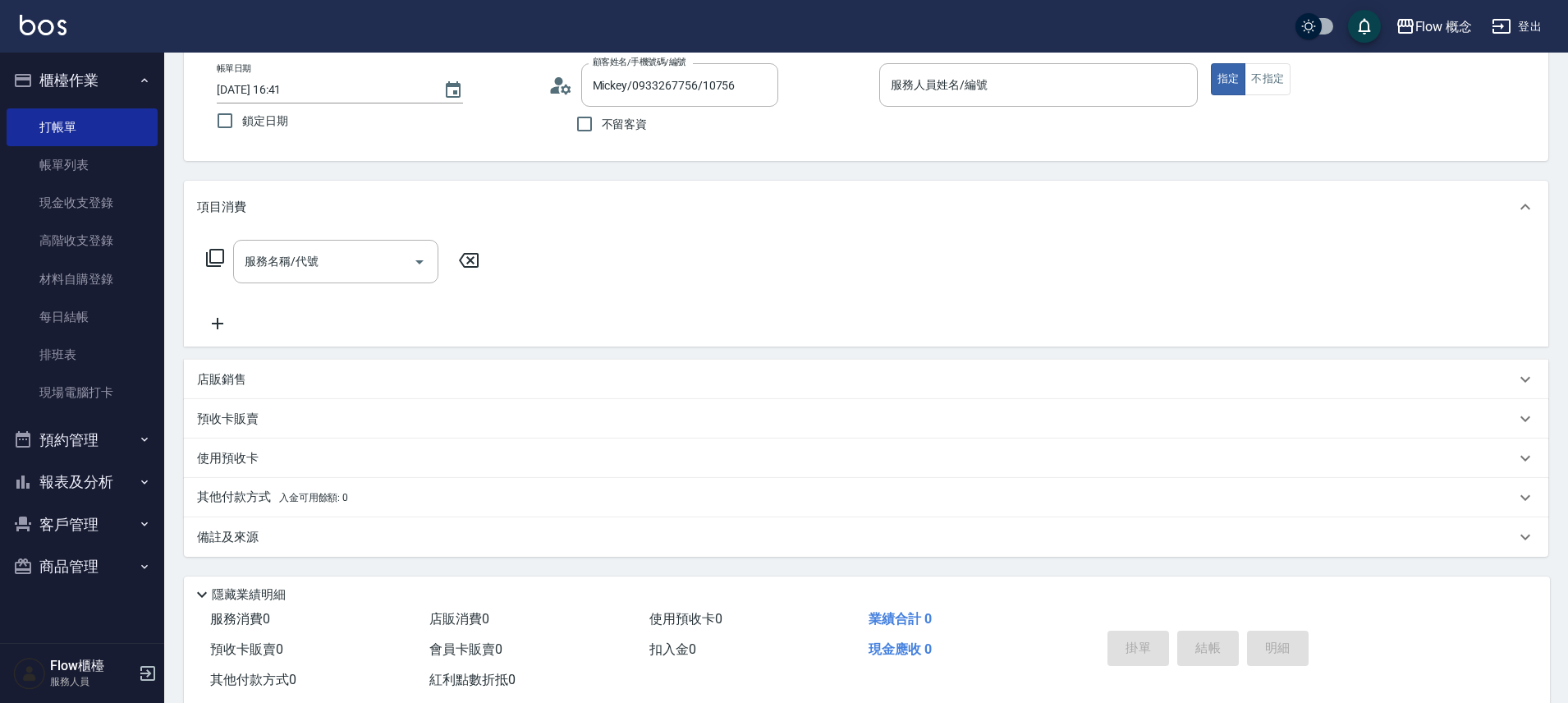
click at [703, 148] on div "帳單日期 2025/08/13 16:41 鎖定日期 顧客姓名/手機號碼/編號 Mickey/0933267756/10756 顧客姓名/手機號碼/編號 不留…" at bounding box center [865, 102] width 1365 height 118
click at [1016, 93] on input "服務人員姓名/編號" at bounding box center [1039, 85] width 304 height 29
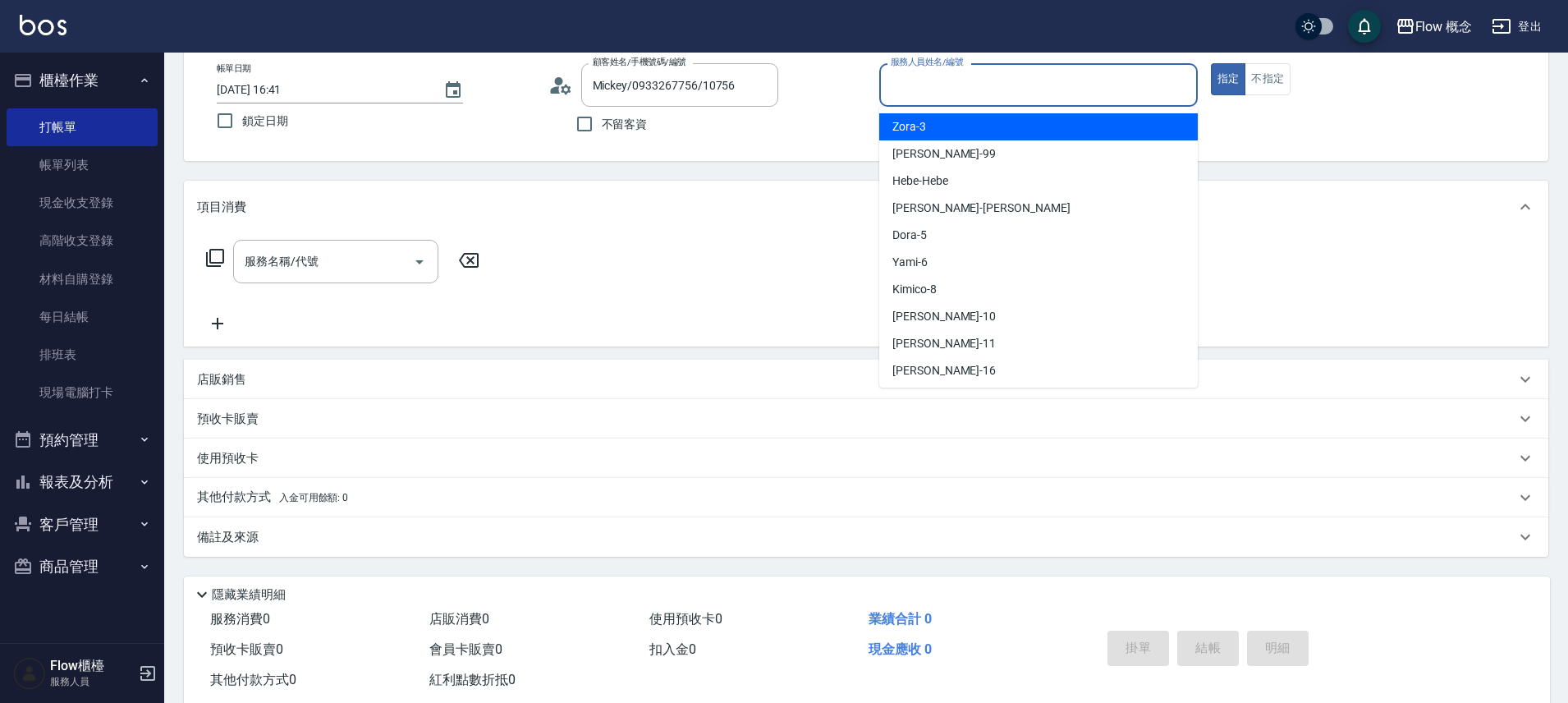
click at [979, 92] on input "服務人員姓名/編號" at bounding box center [1039, 85] width 304 height 29
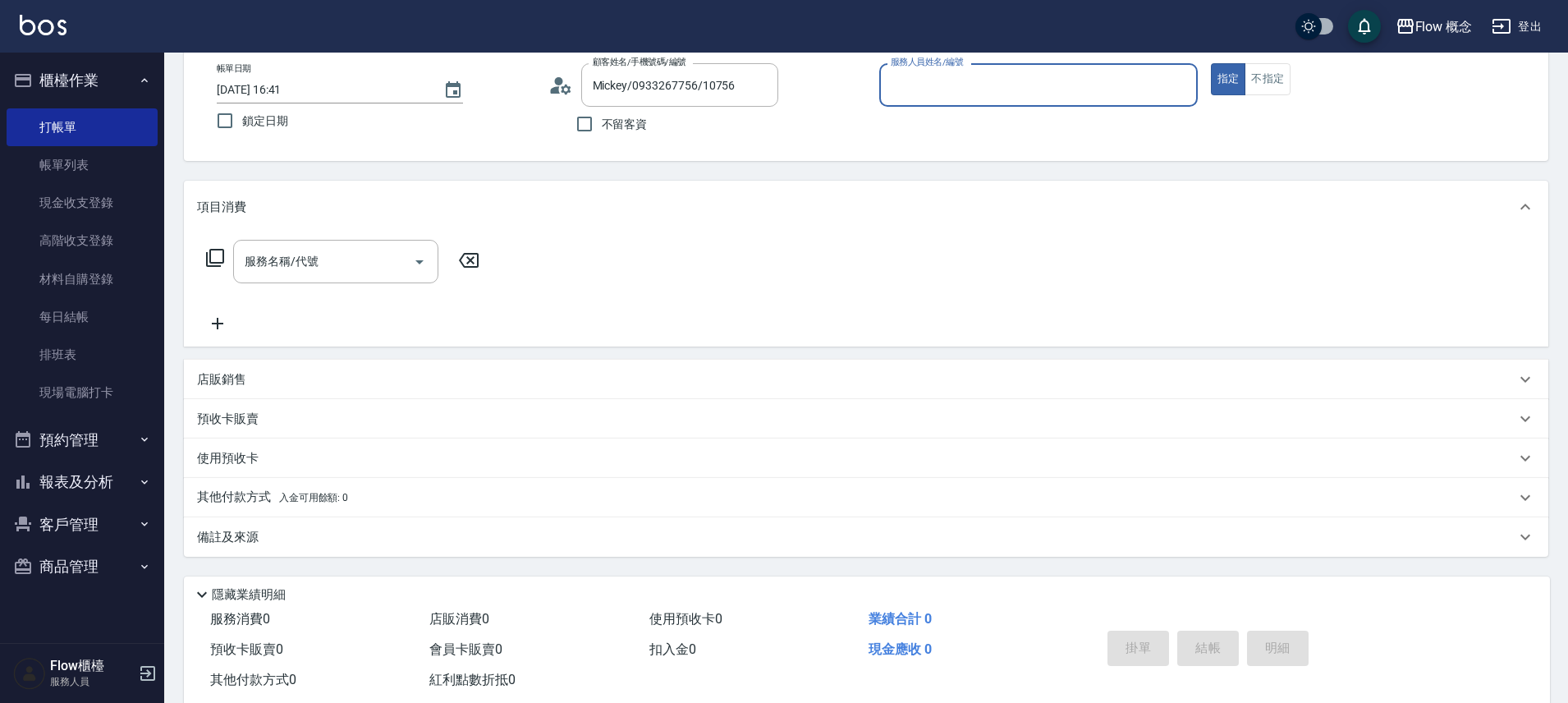
click at [964, 96] on input "服務人員姓名/編號" at bounding box center [1039, 85] width 304 height 29
click at [962, 99] on input "服務人員姓名/編號" at bounding box center [1039, 85] width 304 height 29
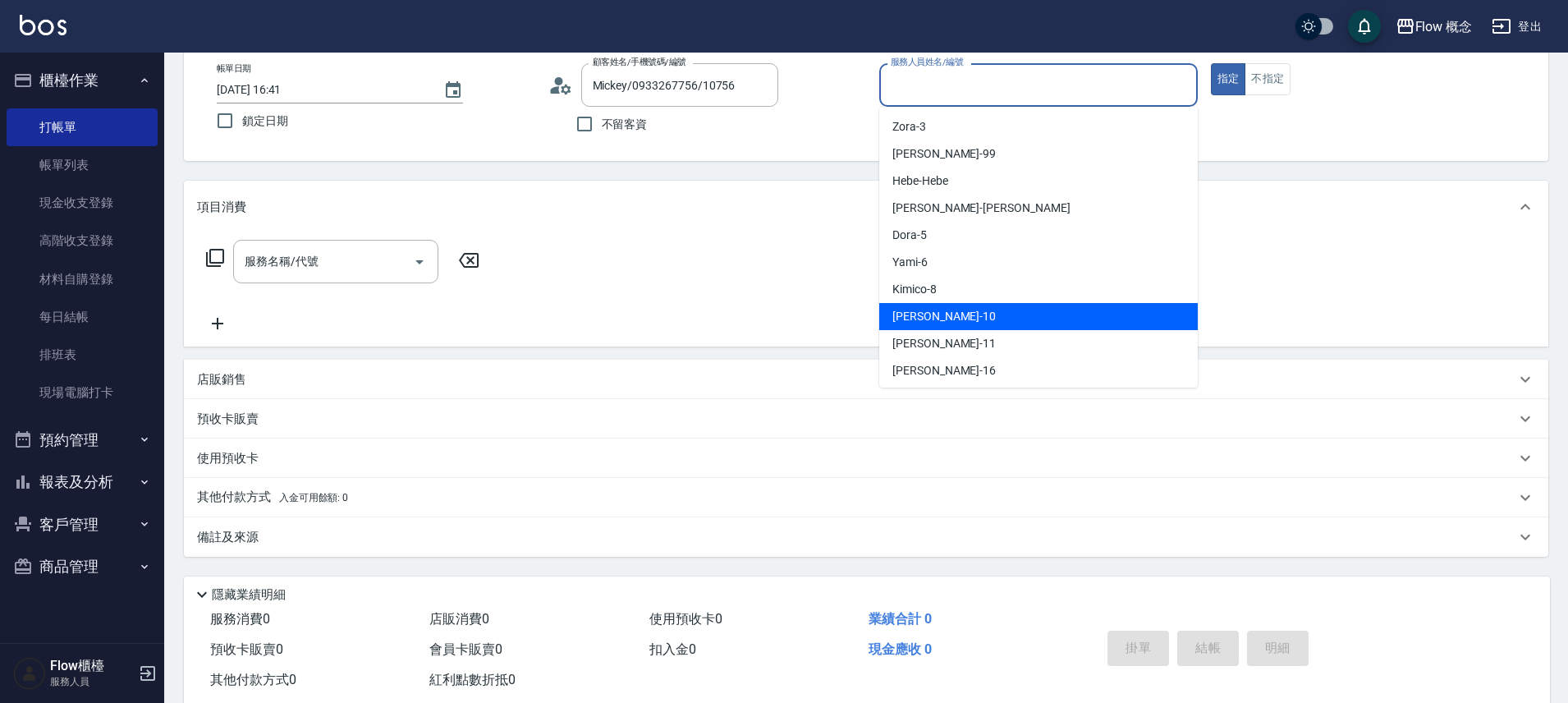
click at [935, 318] on div "Rita -10" at bounding box center [1039, 317] width 318 height 27
type input "Rita-10"
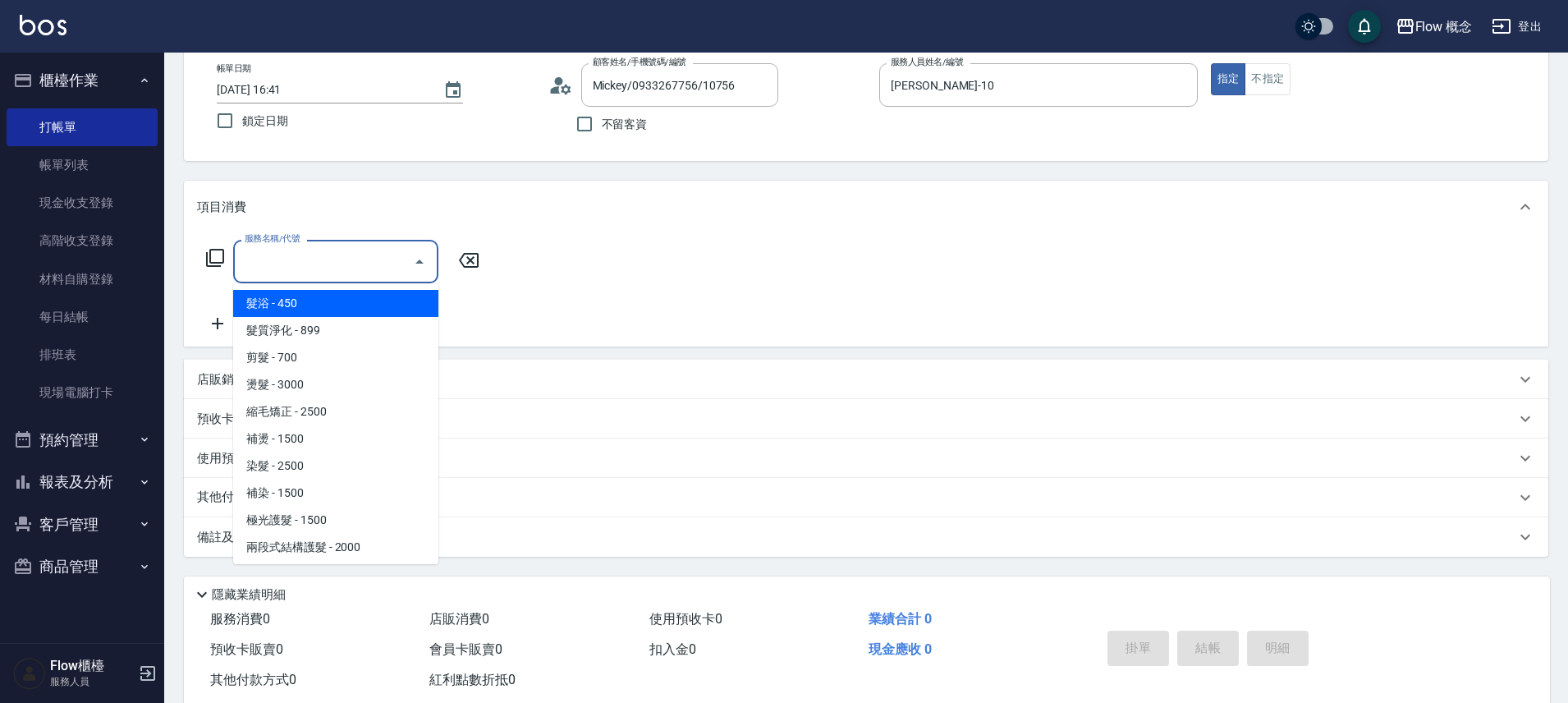
click at [298, 253] on input "服務名稱/代號" at bounding box center [323, 261] width 166 height 29
click at [306, 294] on span "髮浴 - 450" at bounding box center [336, 303] width 205 height 27
type input "髮浴 (101)"
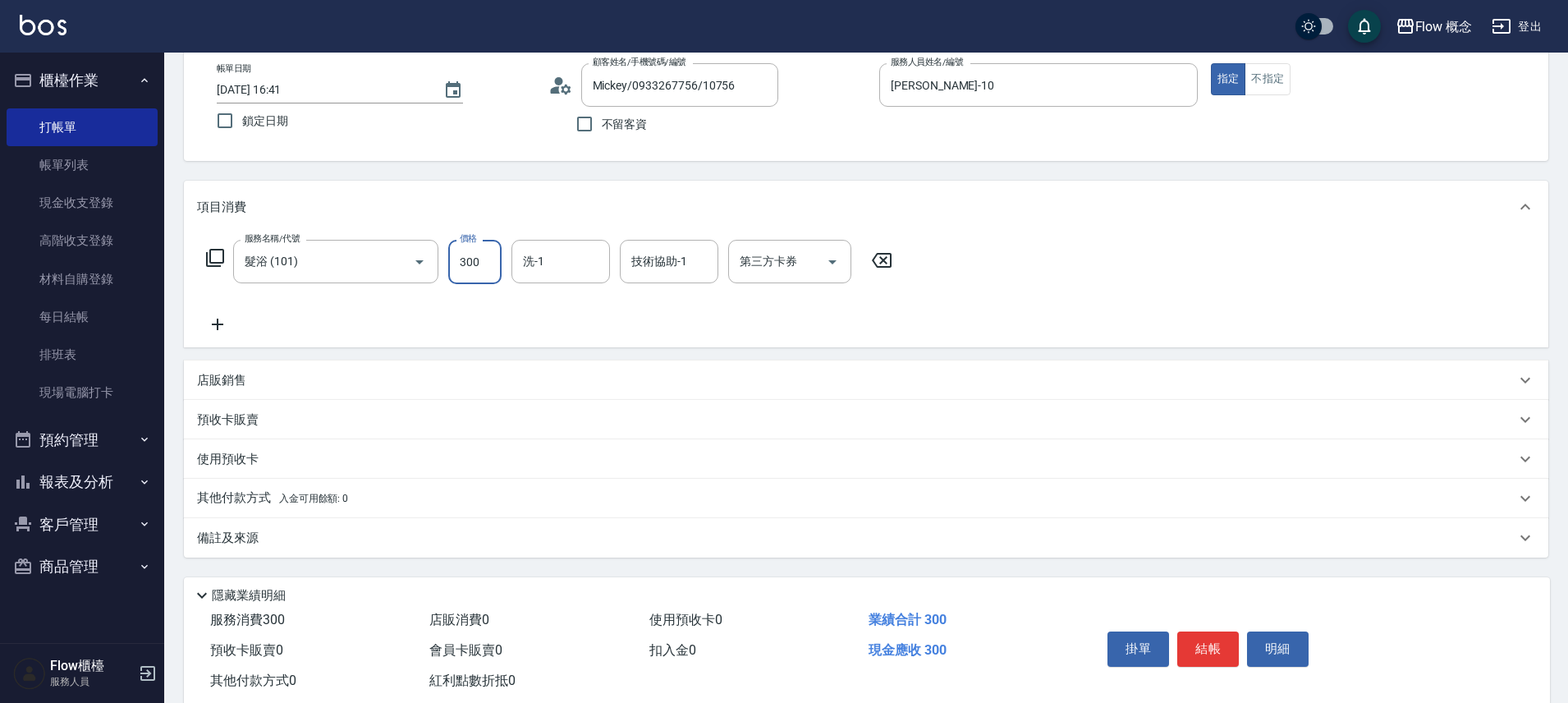
type input "300"
click at [1222, 654] on button "結帳" at bounding box center [1207, 649] width 61 height 35
type input "2025/08/13 16:51"
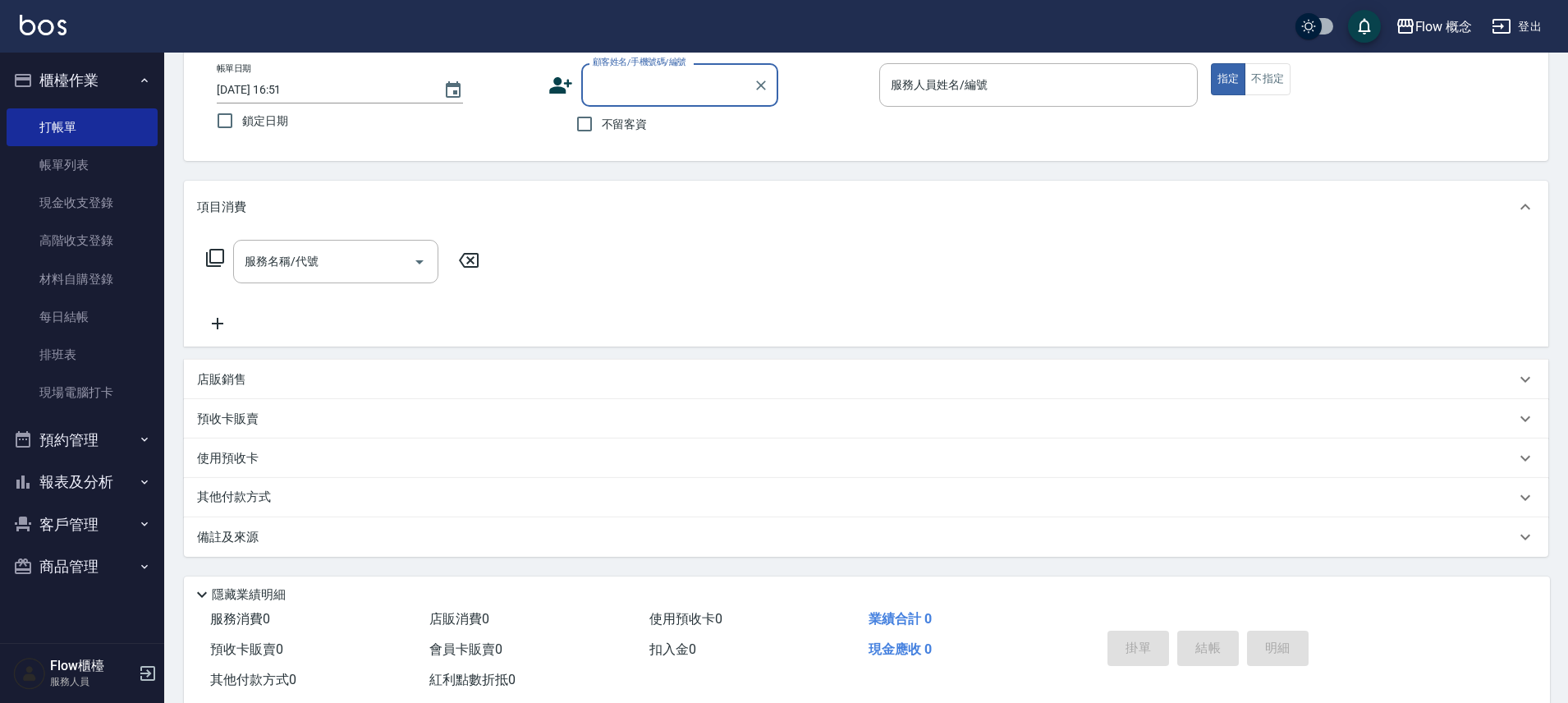
click at [721, 80] on input "顧客姓名/手機號碼/編號" at bounding box center [667, 85] width 157 height 29
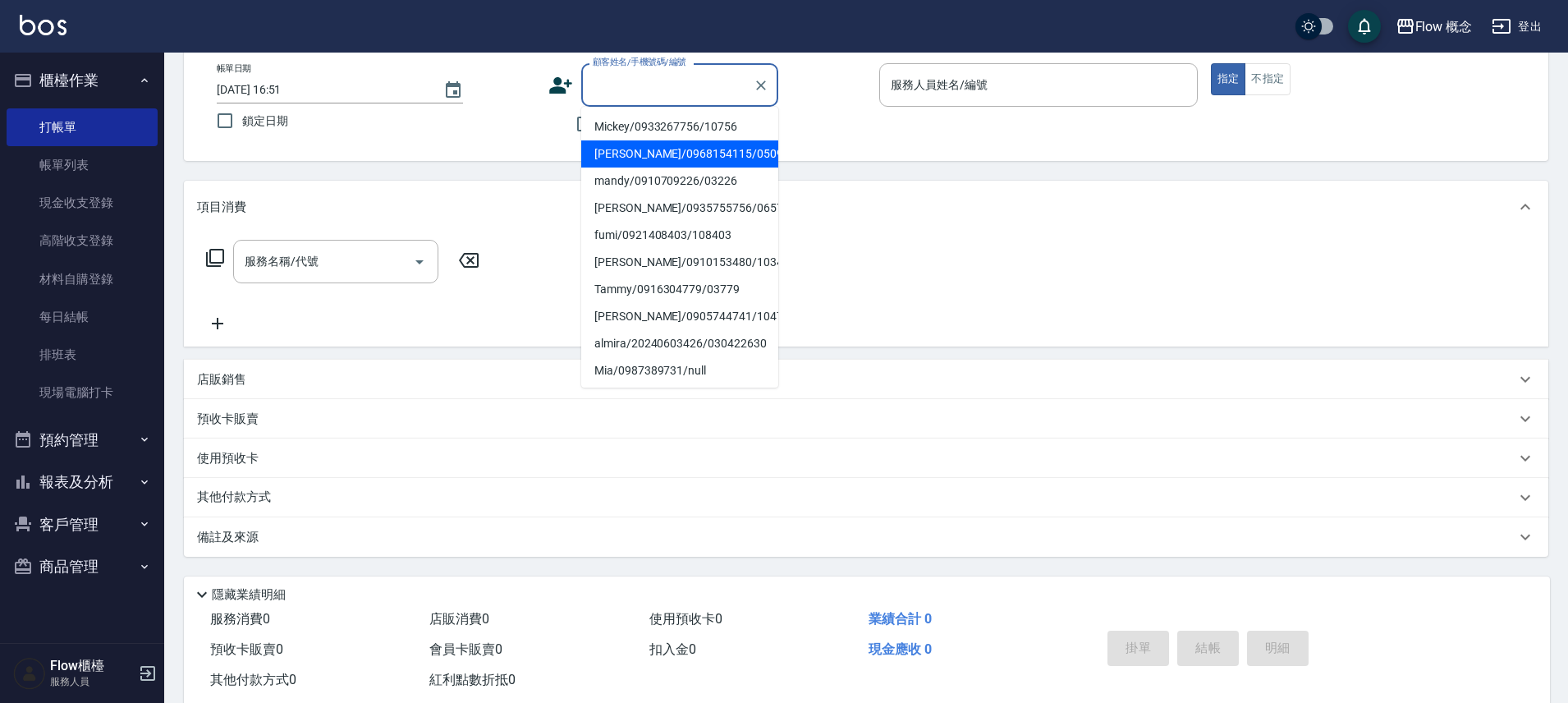
click at [839, 121] on div "顧客姓名/手機號碼/編號 顧客姓名/手機號碼/編號 不留客資" at bounding box center [707, 102] width 318 height 78
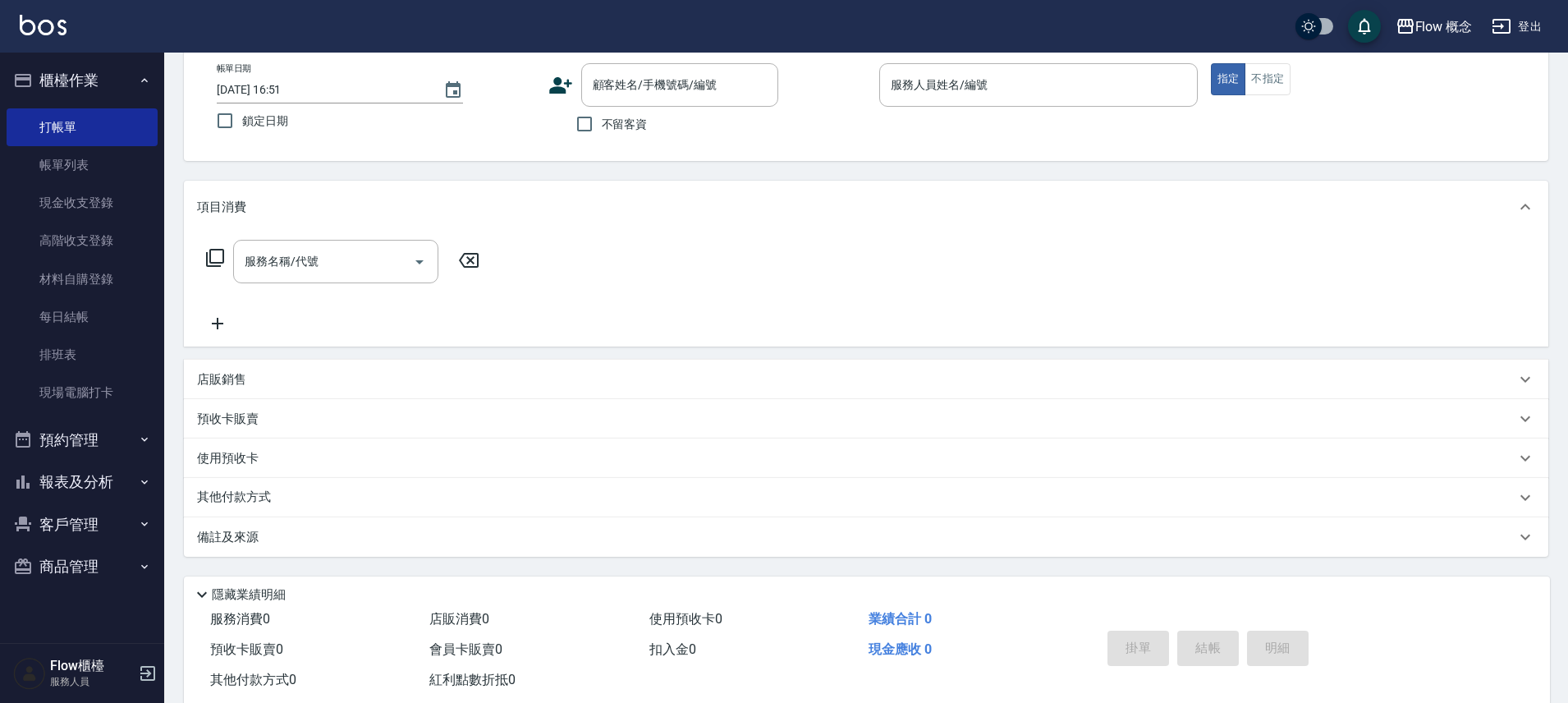
click at [624, 128] on span "不留客資" at bounding box center [624, 124] width 46 height 17
click at [602, 128] on input "不留客資" at bounding box center [585, 123] width 35 height 35
checkbox input "true"
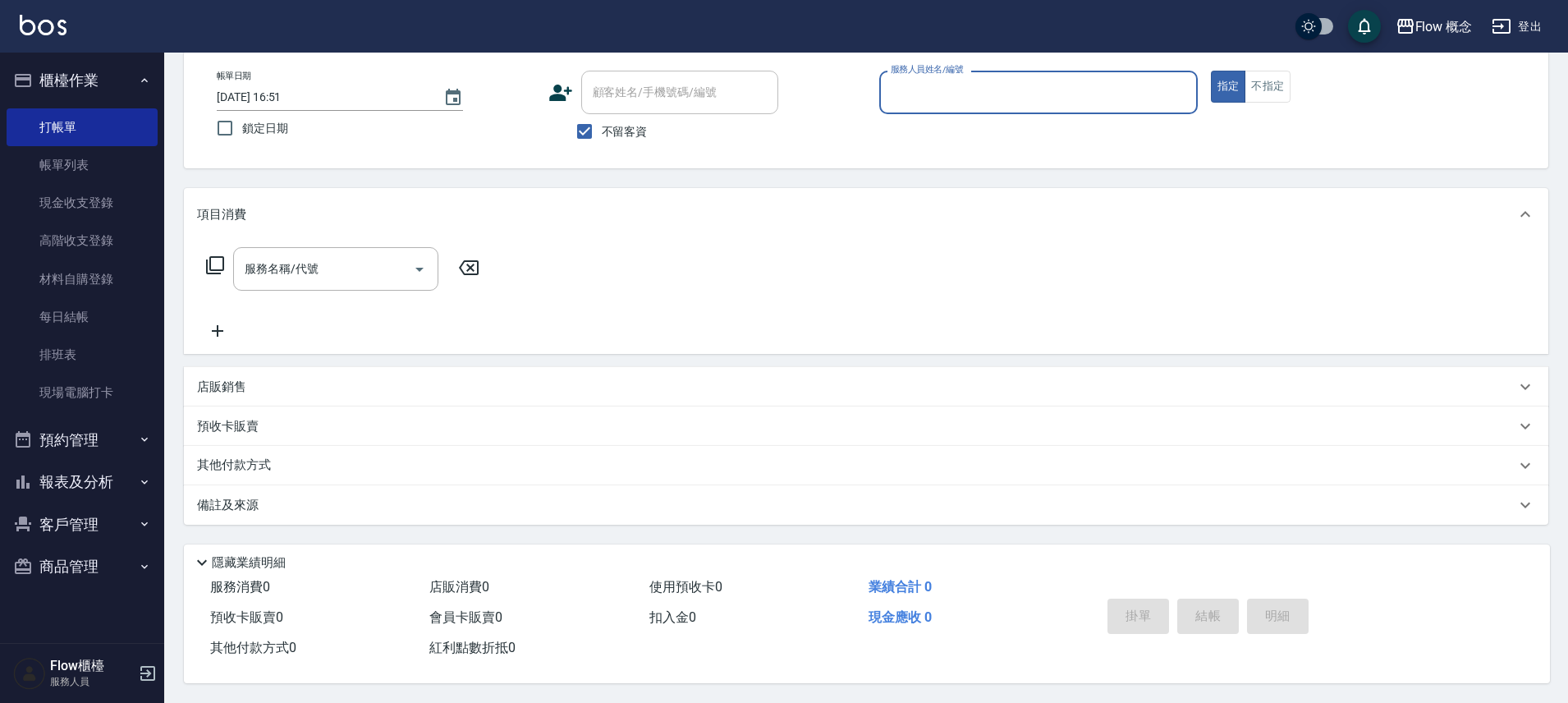
type input "８"
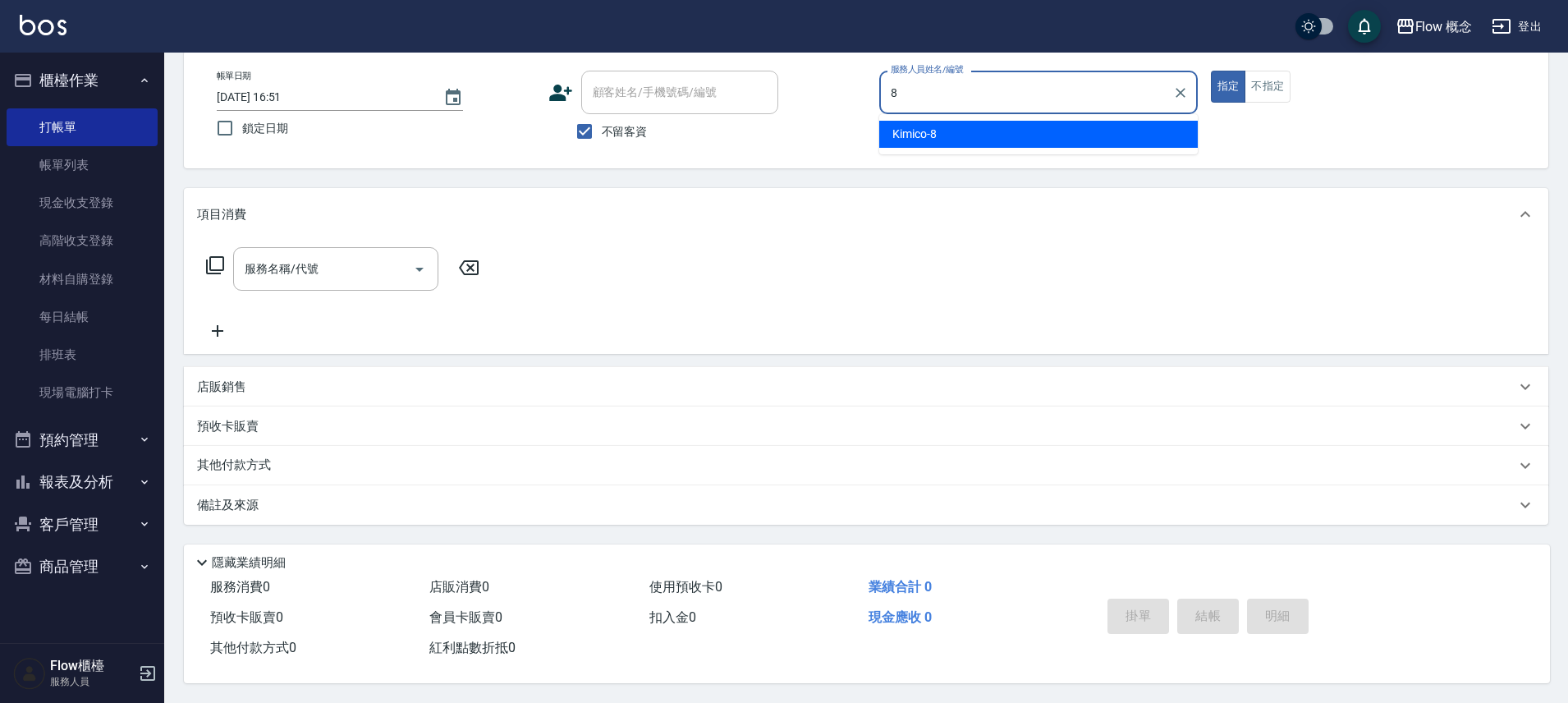
type input "Kimico-8"
type button "true"
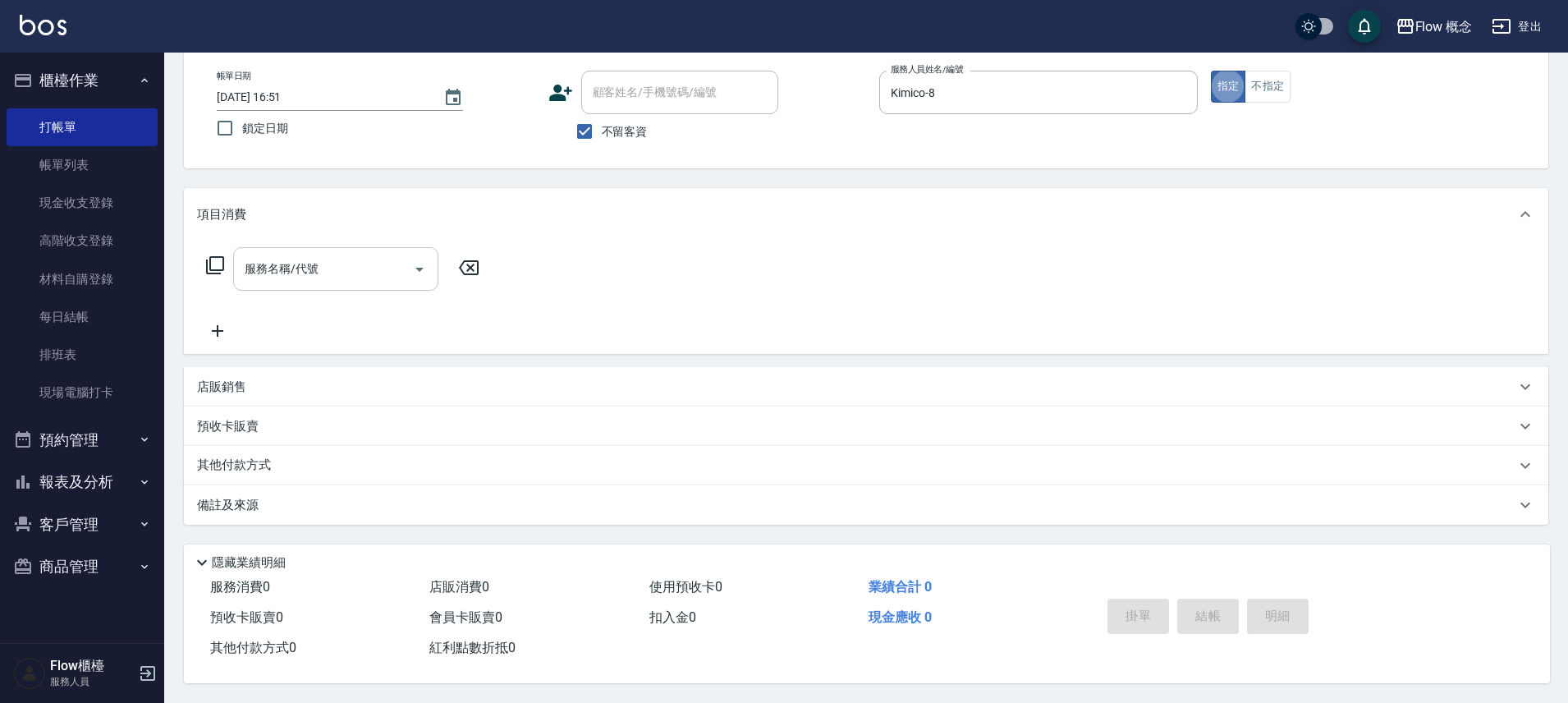
click at [333, 283] on div "服務名稱/代號" at bounding box center [336, 269] width 205 height 43
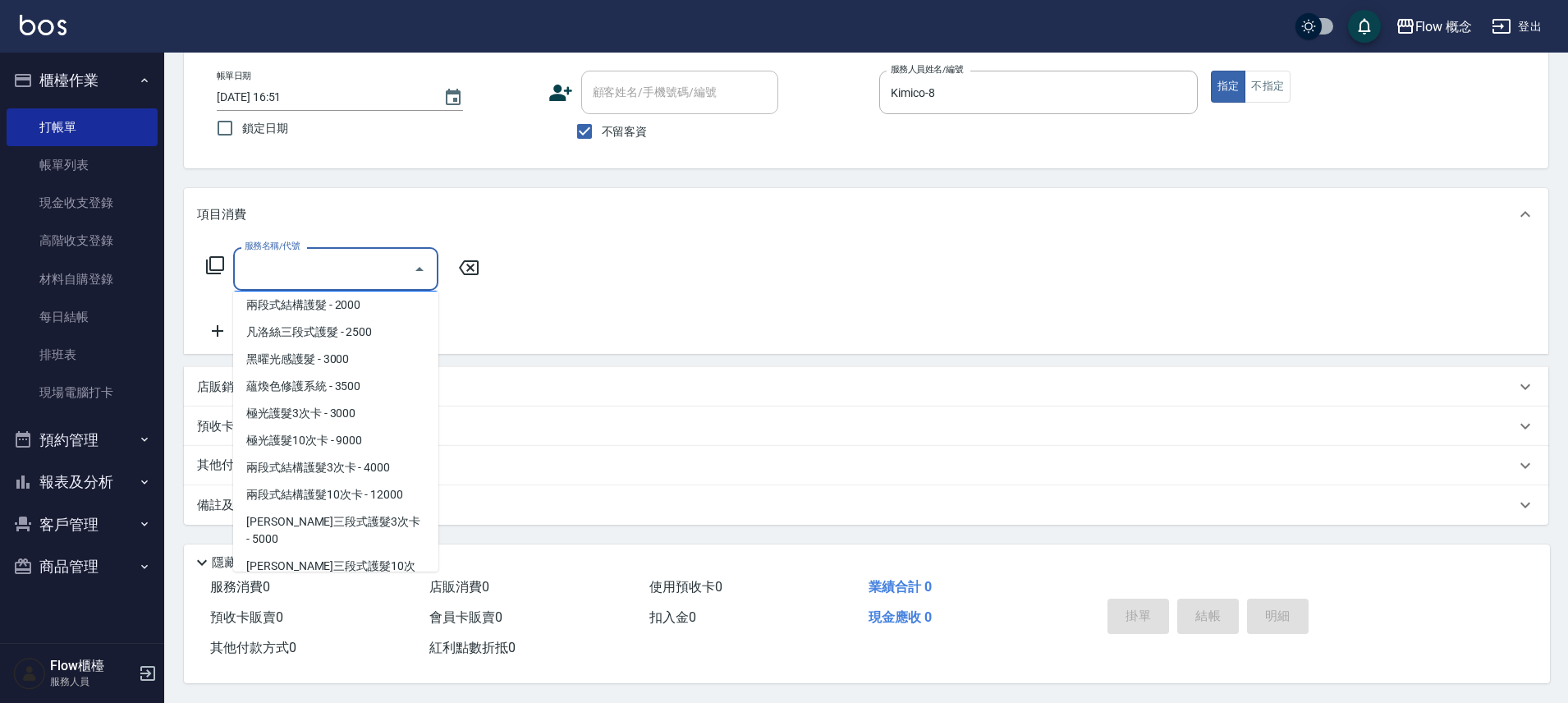
scroll to position [315, 0]
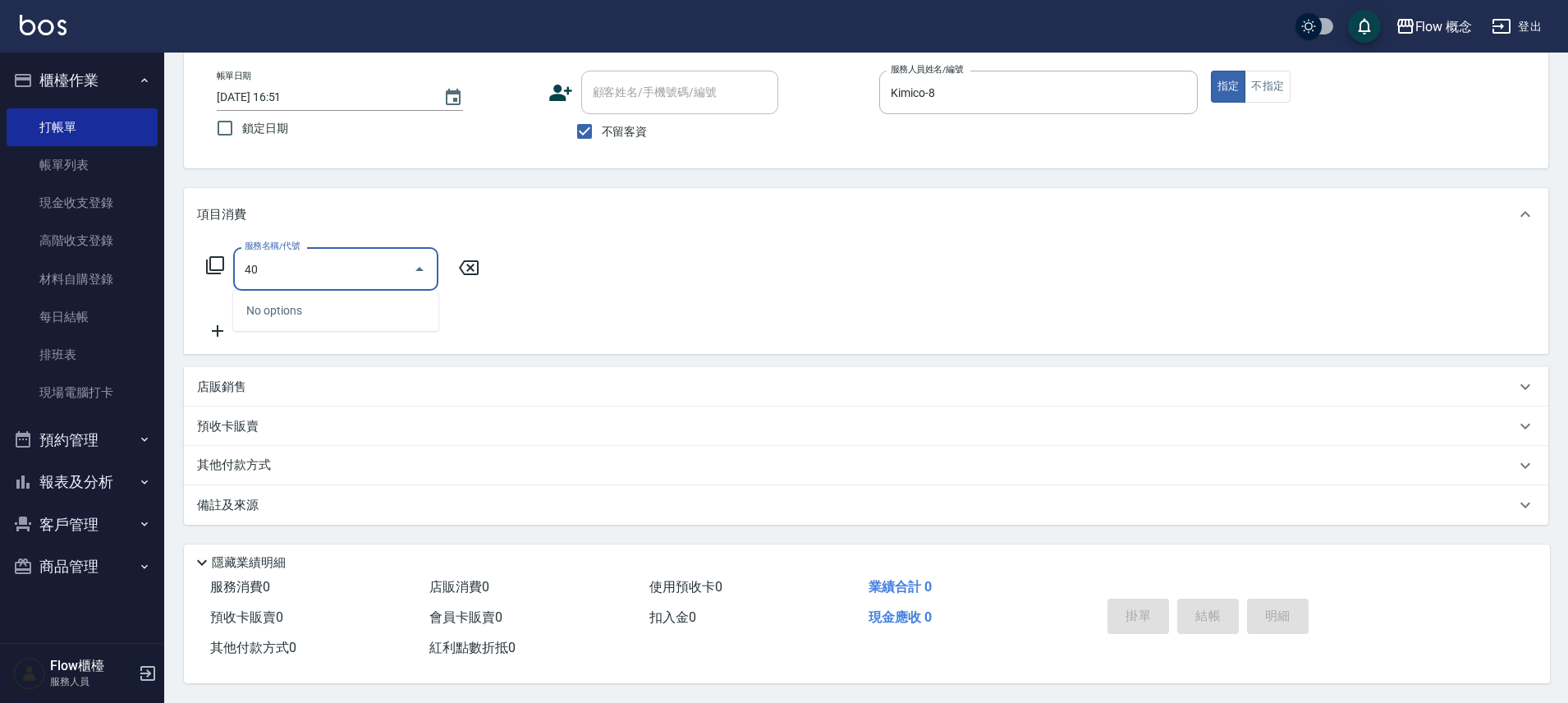
type input "4"
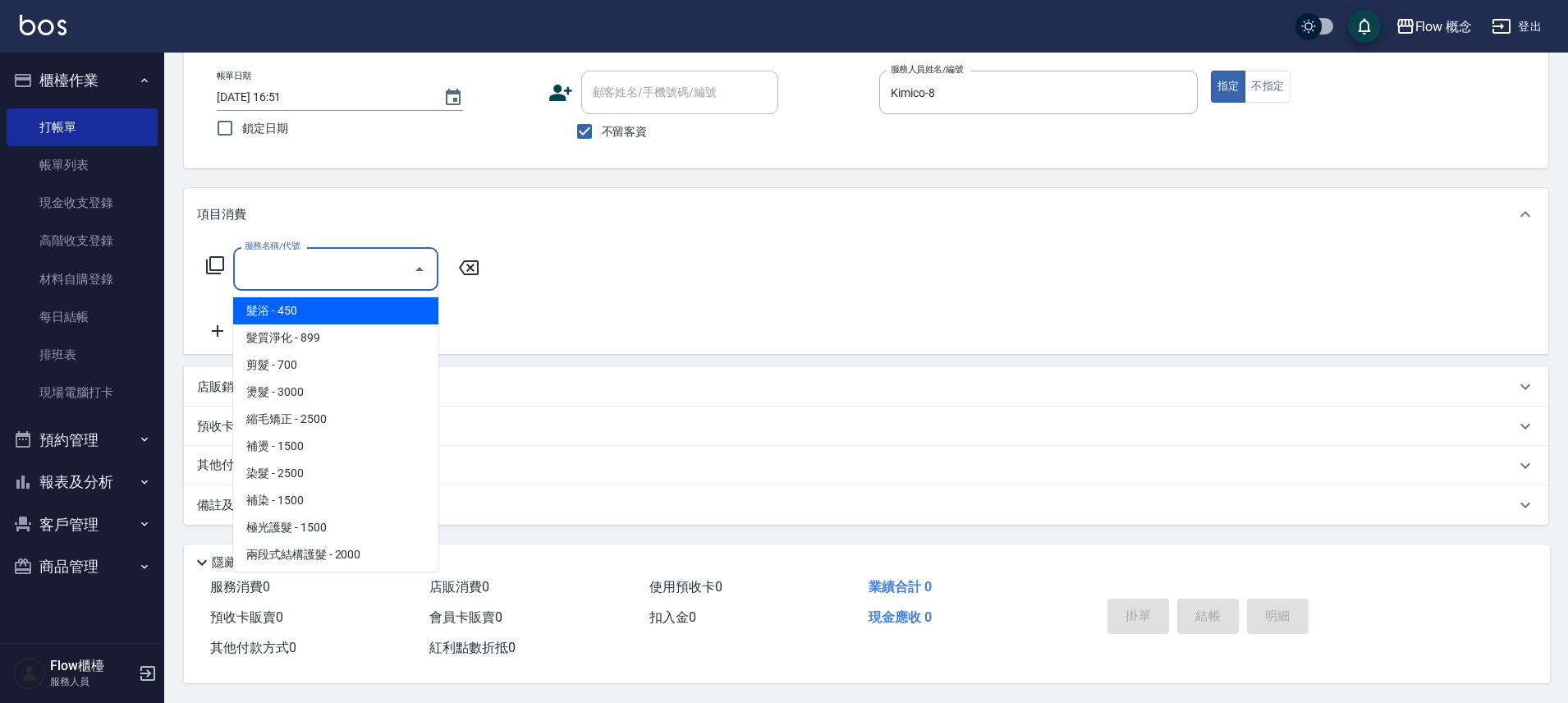
click at [307, 303] on span "髮浴 - 450" at bounding box center [336, 311] width 205 height 27
type input "髮浴 (101)"
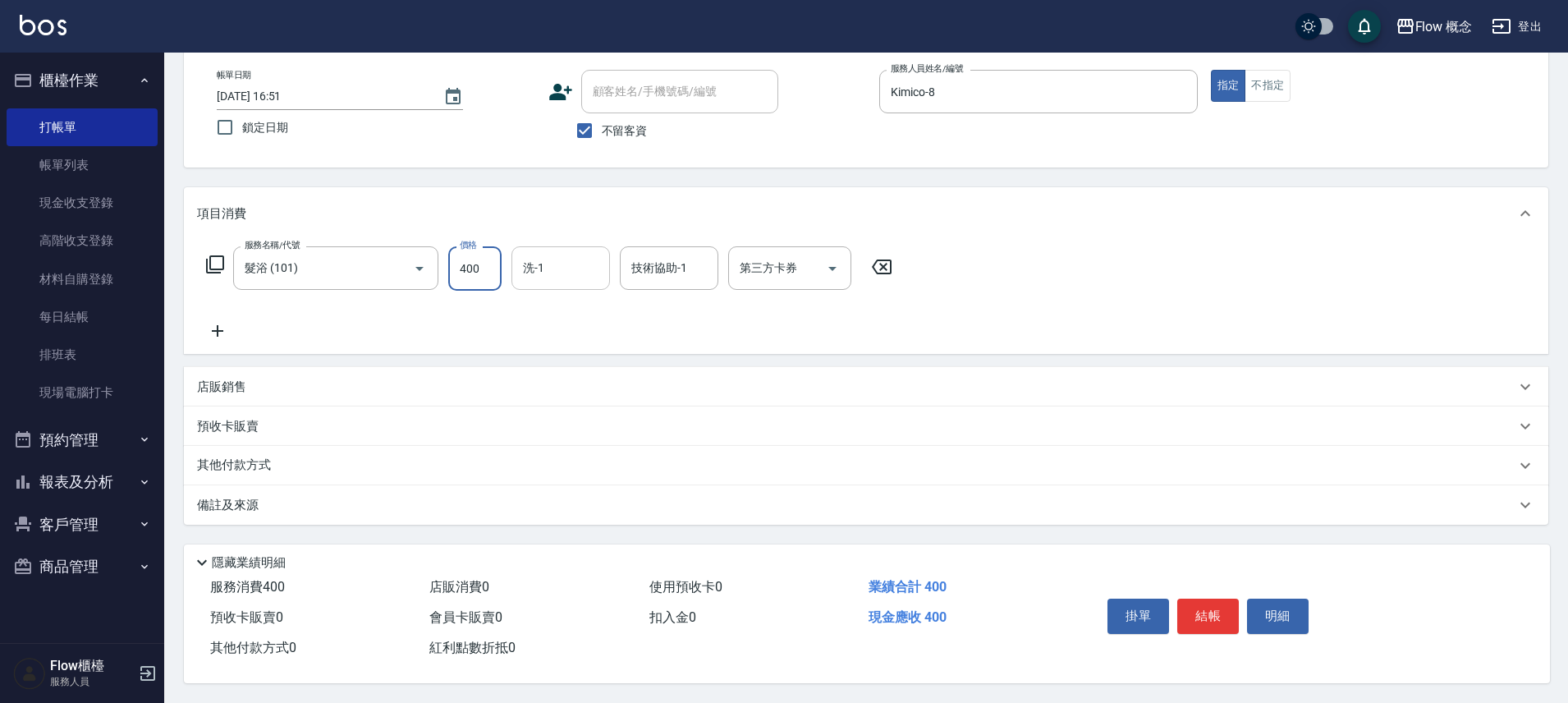
type input "400"
click at [558, 269] on input "洗-1" at bounding box center [560, 268] width 84 height 29
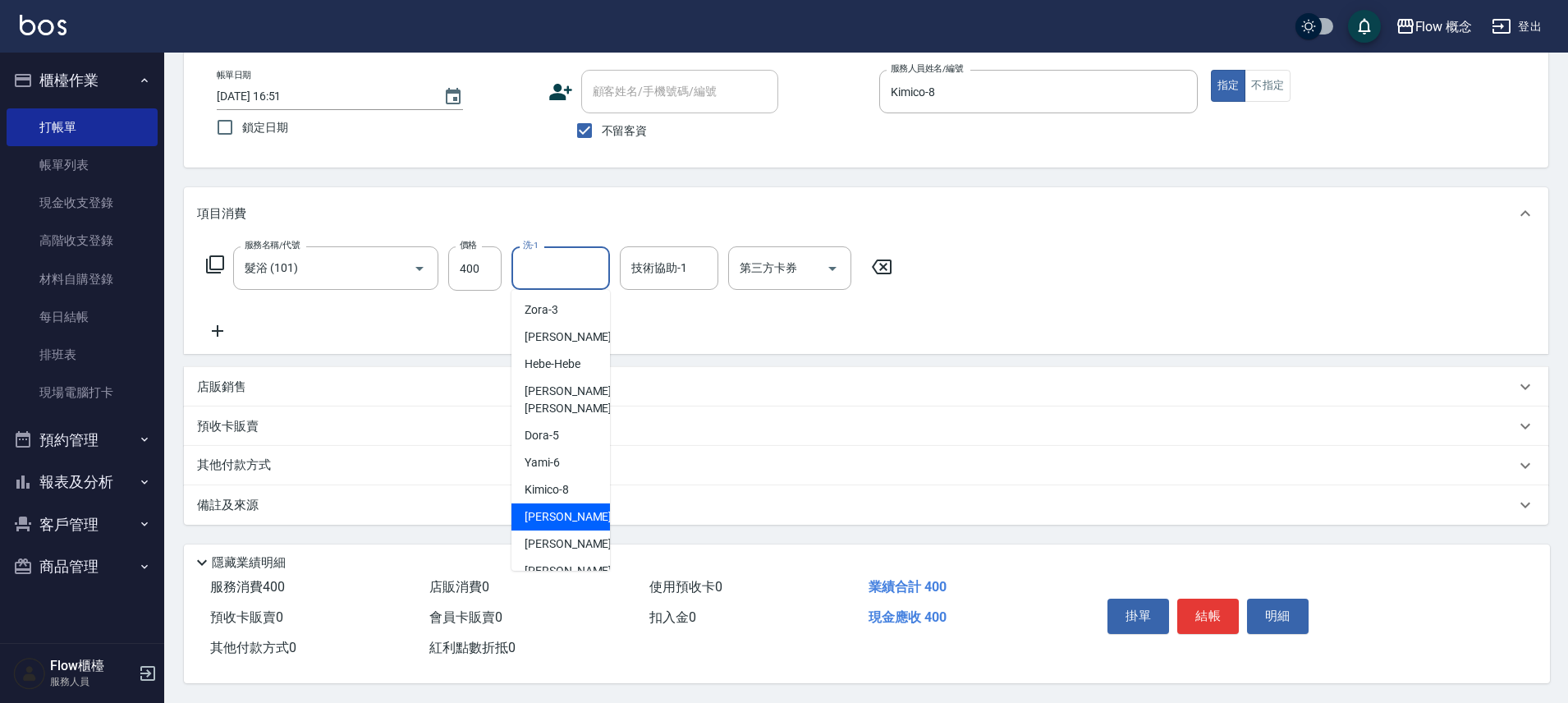
click at [566, 503] on div "Rita -10" at bounding box center [560, 516] width 99 height 27
type input "Rita-10"
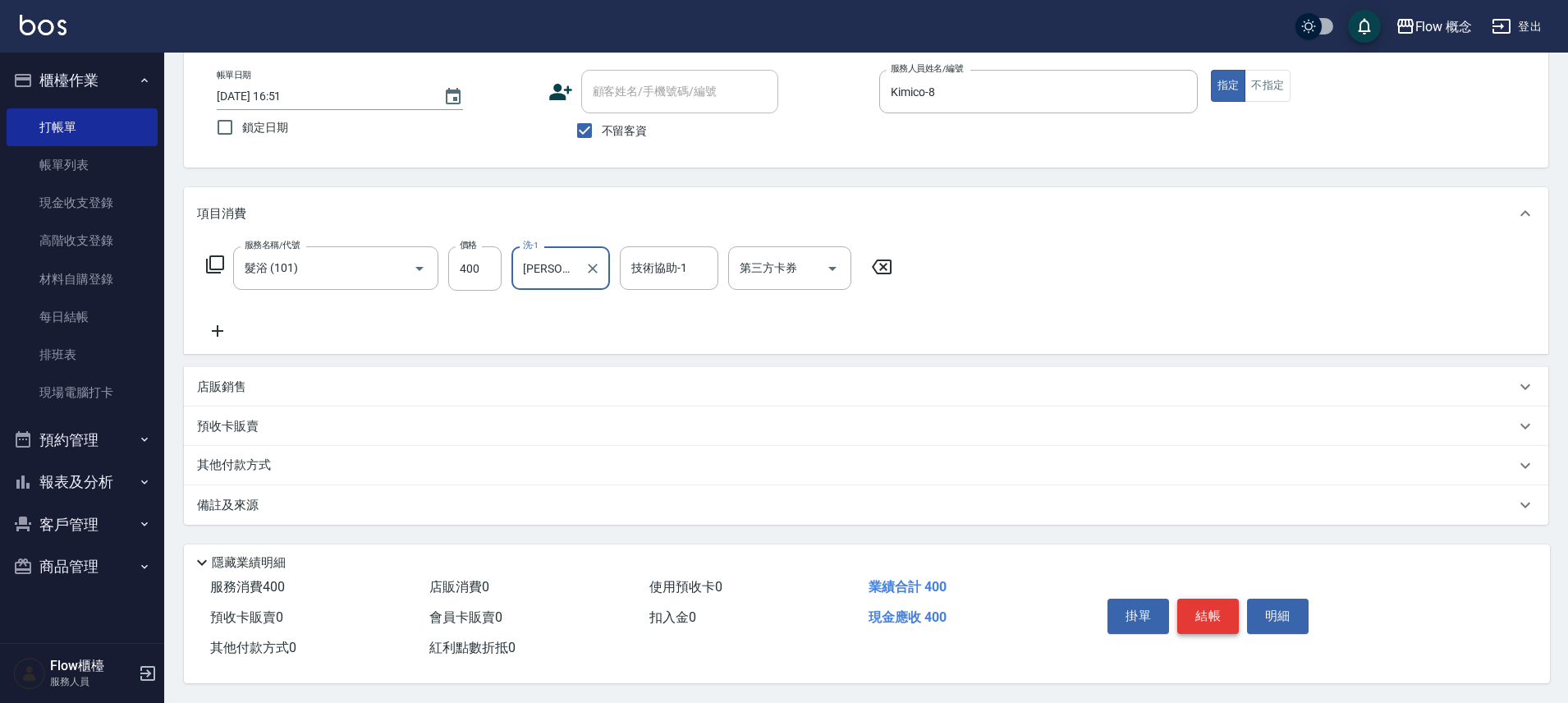
click at [1219, 606] on button "結帳" at bounding box center [1207, 616] width 61 height 35
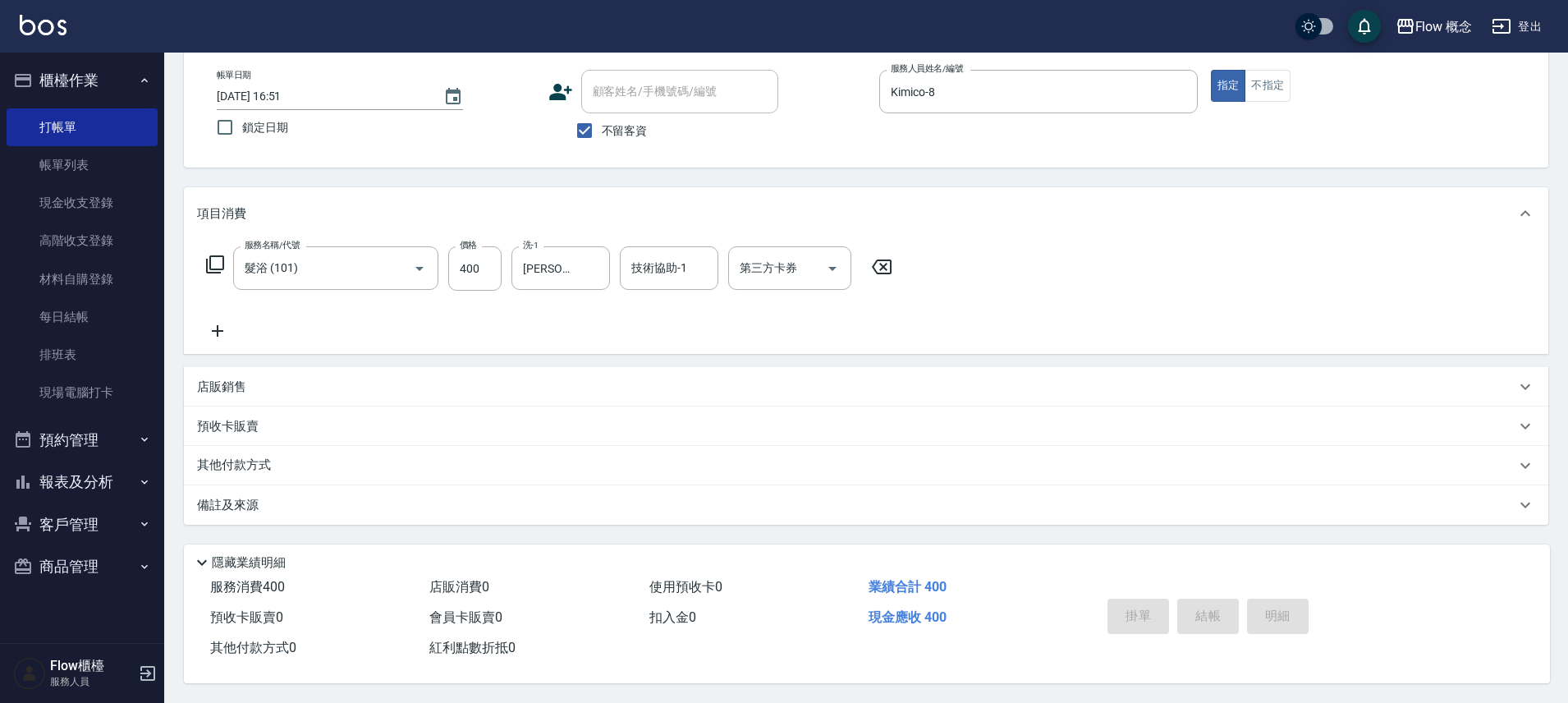
type input "2025/08/13 17:17"
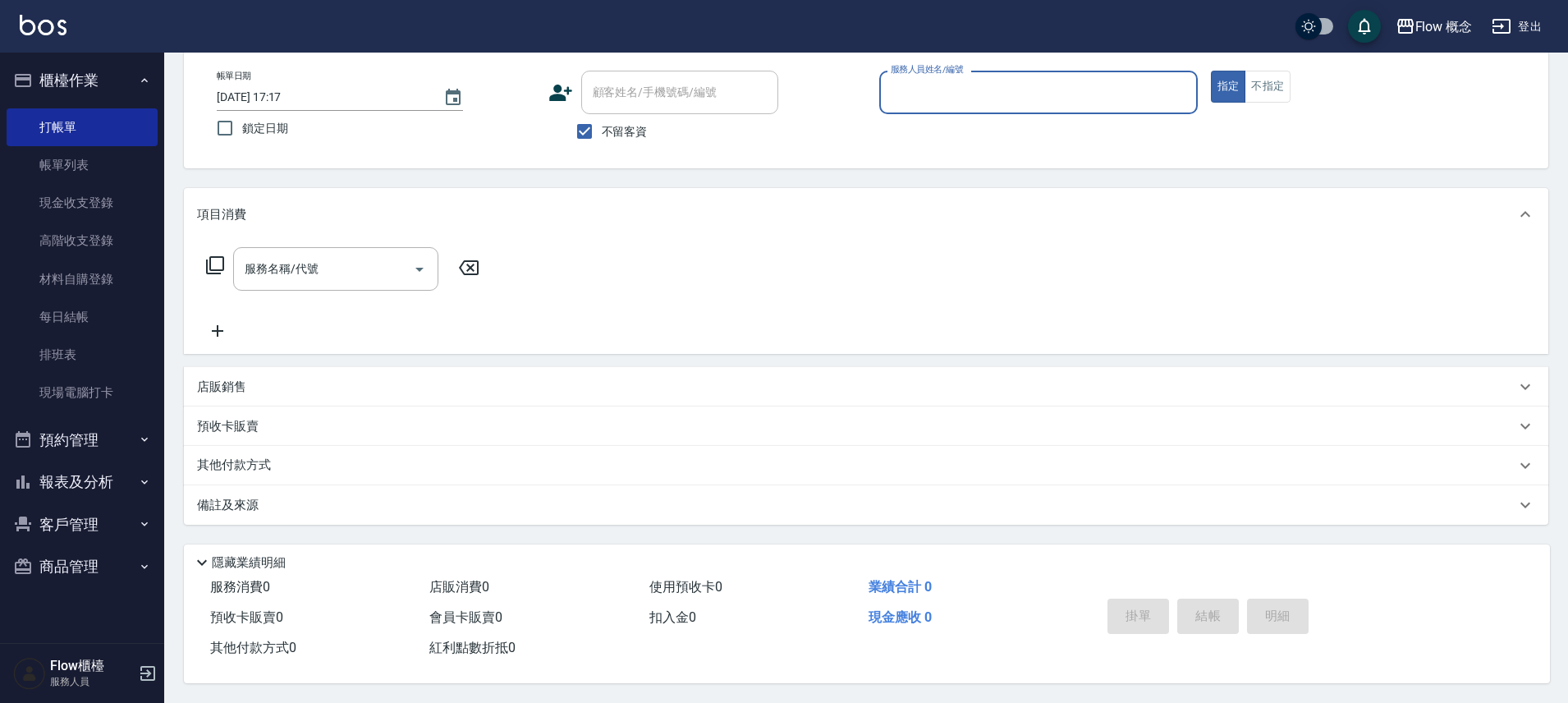
click at [1036, 94] on input "服務人員姓名/編號" at bounding box center [1039, 92] width 304 height 29
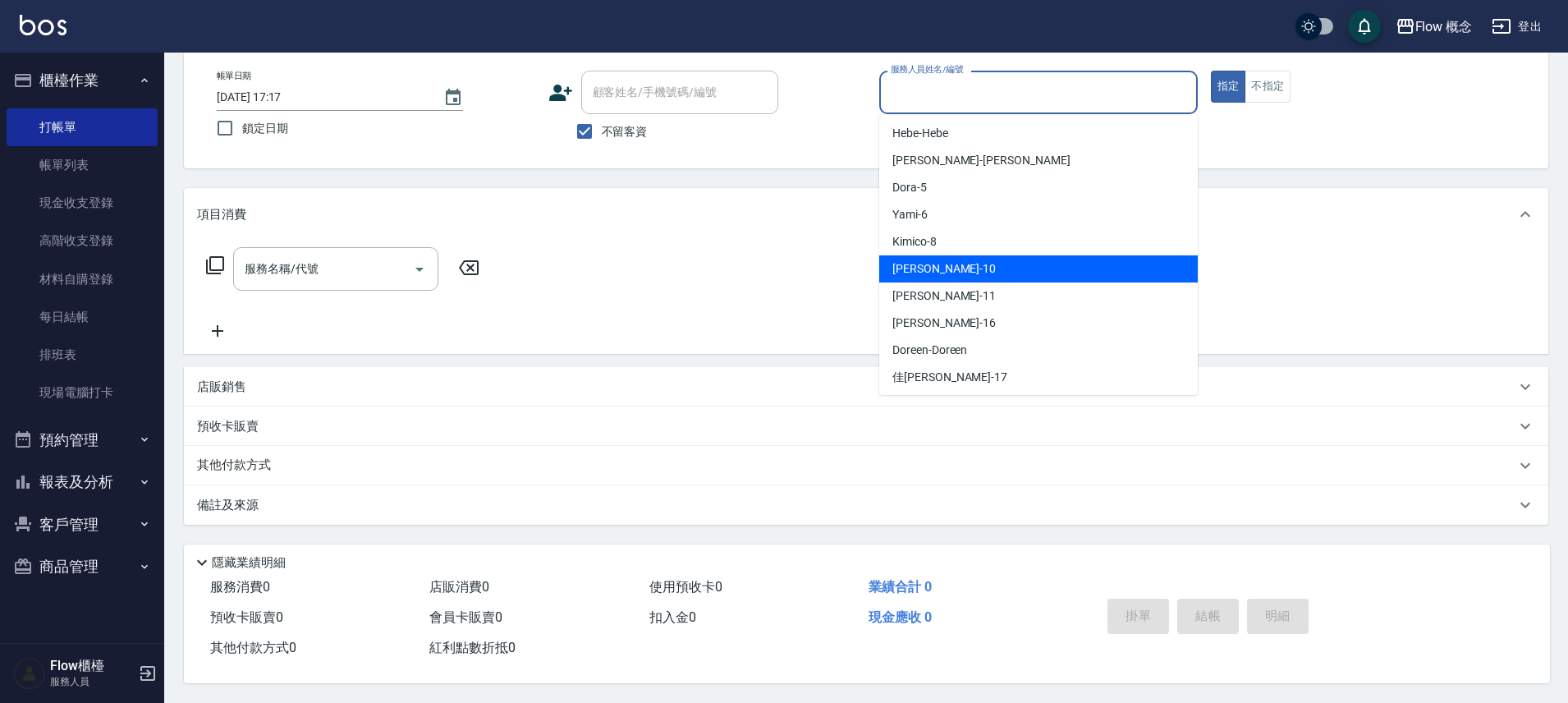
scroll to position [57, 0]
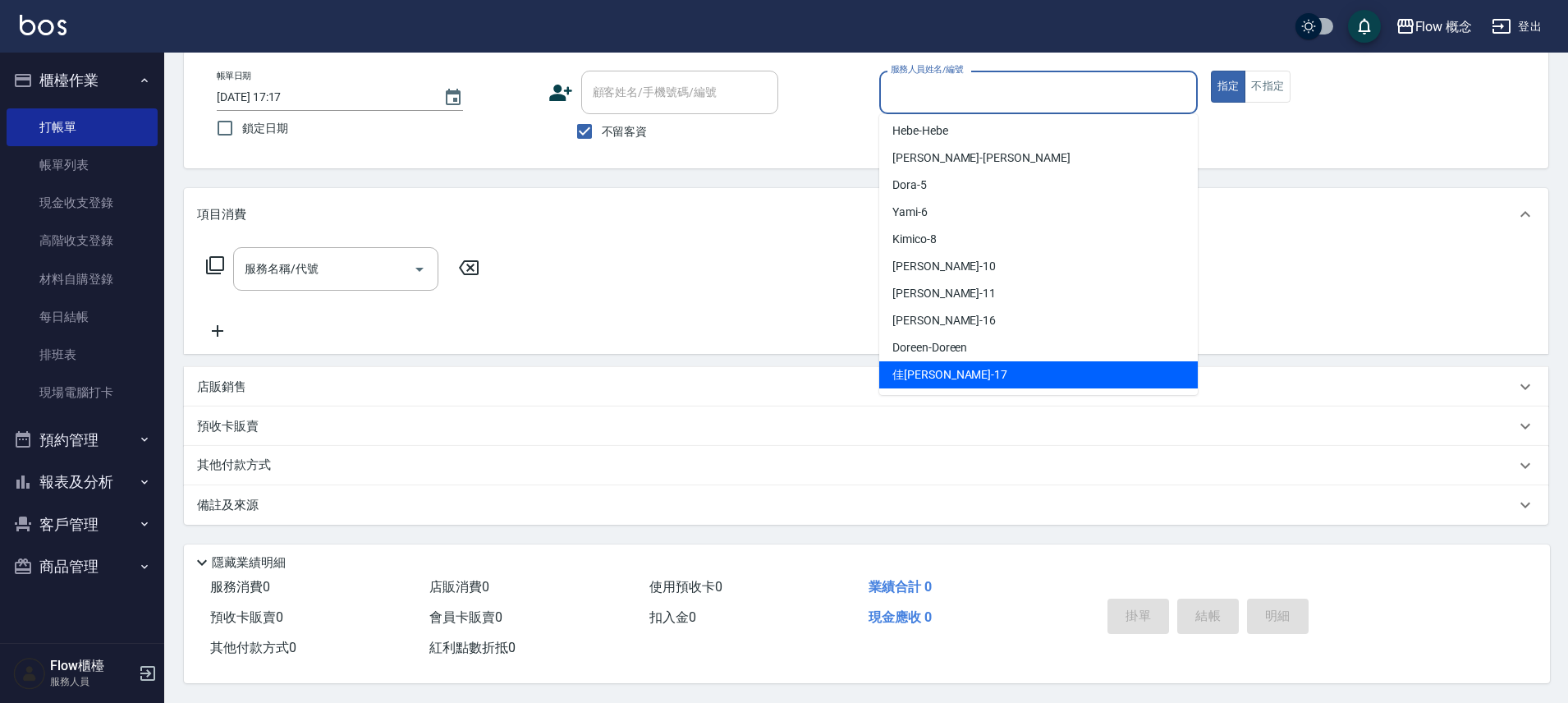
click at [929, 367] on span "佳蒨 -17" at bounding box center [950, 375] width 115 height 17
type input "佳蒨-17"
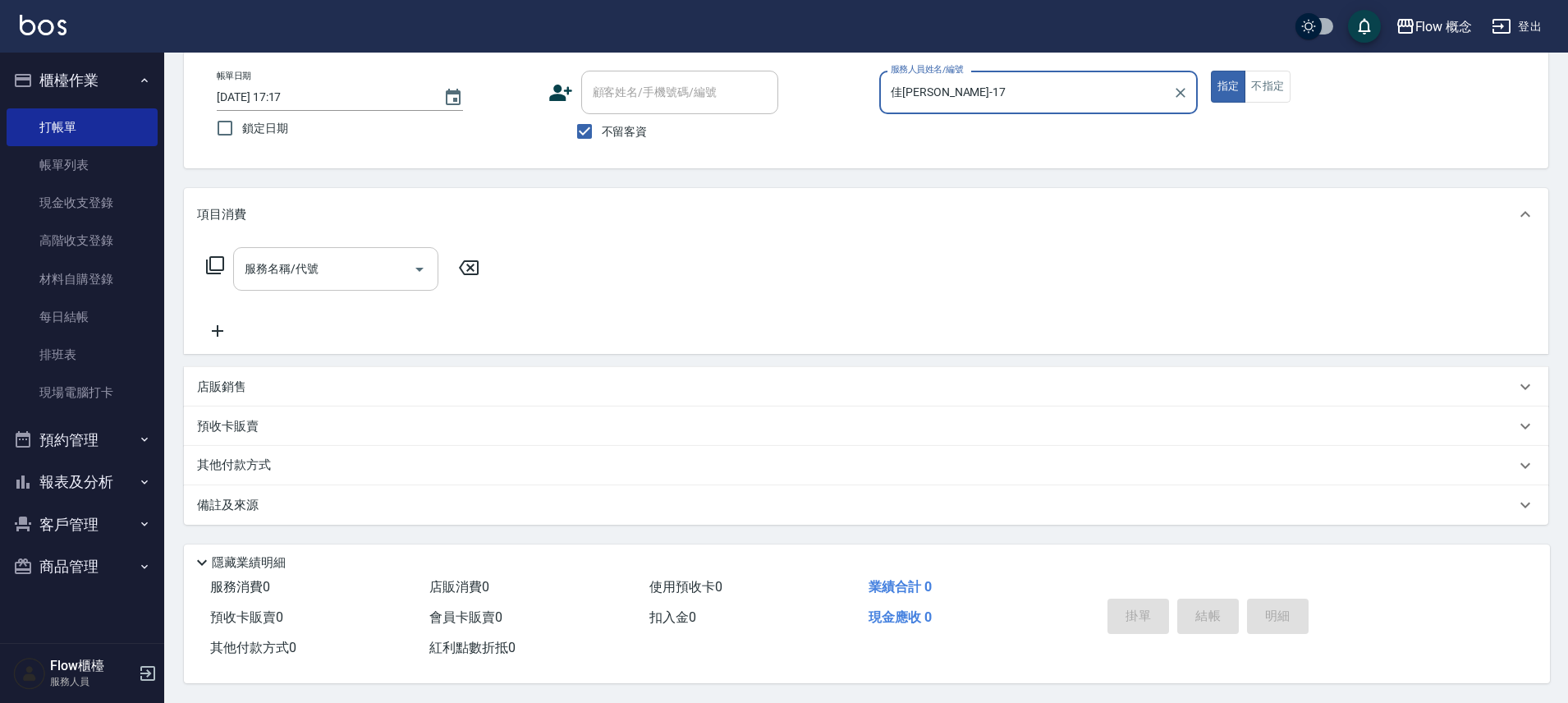
click at [349, 262] on input "服務名稱/代號" at bounding box center [323, 269] width 166 height 29
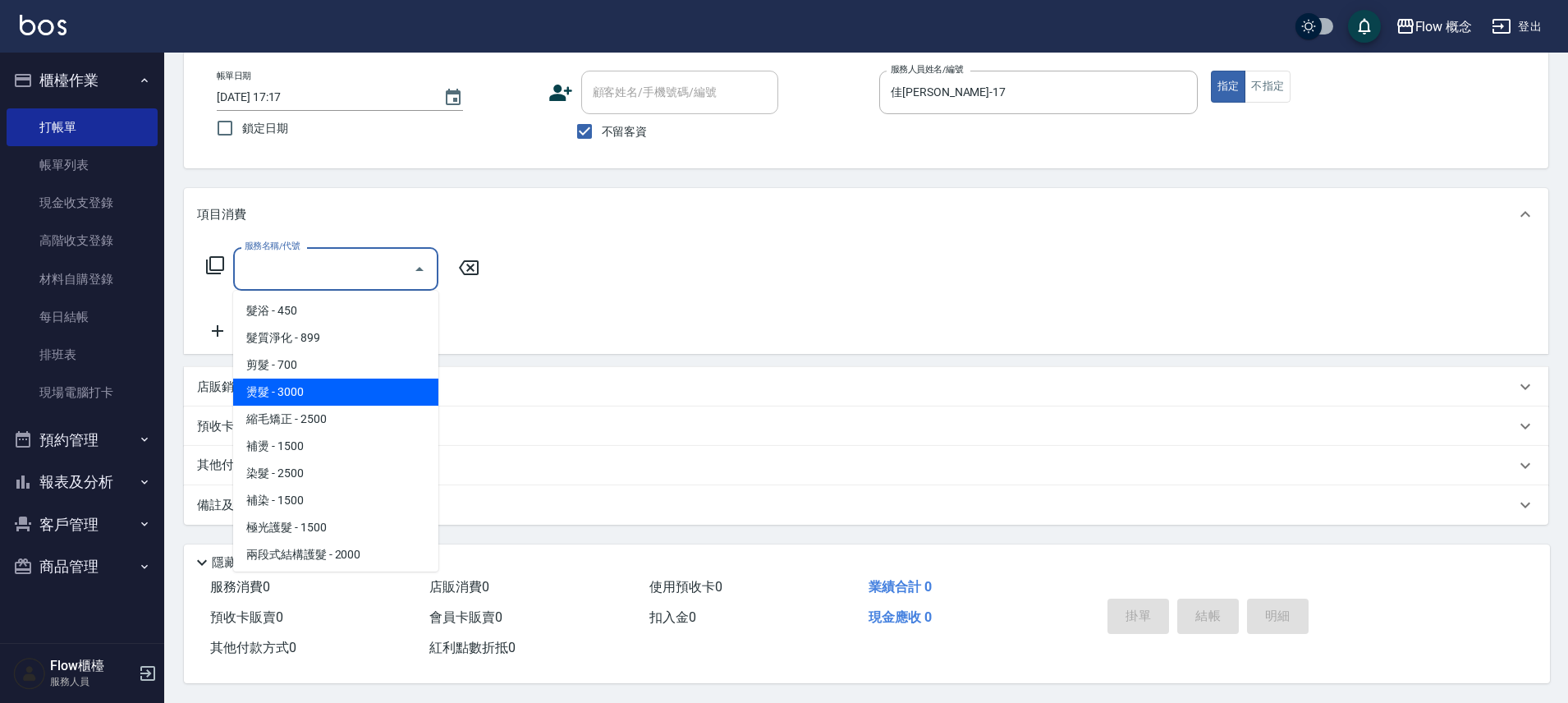
click at [289, 384] on span "燙髮 - 3000" at bounding box center [336, 392] width 205 height 27
type input "燙髮(301)"
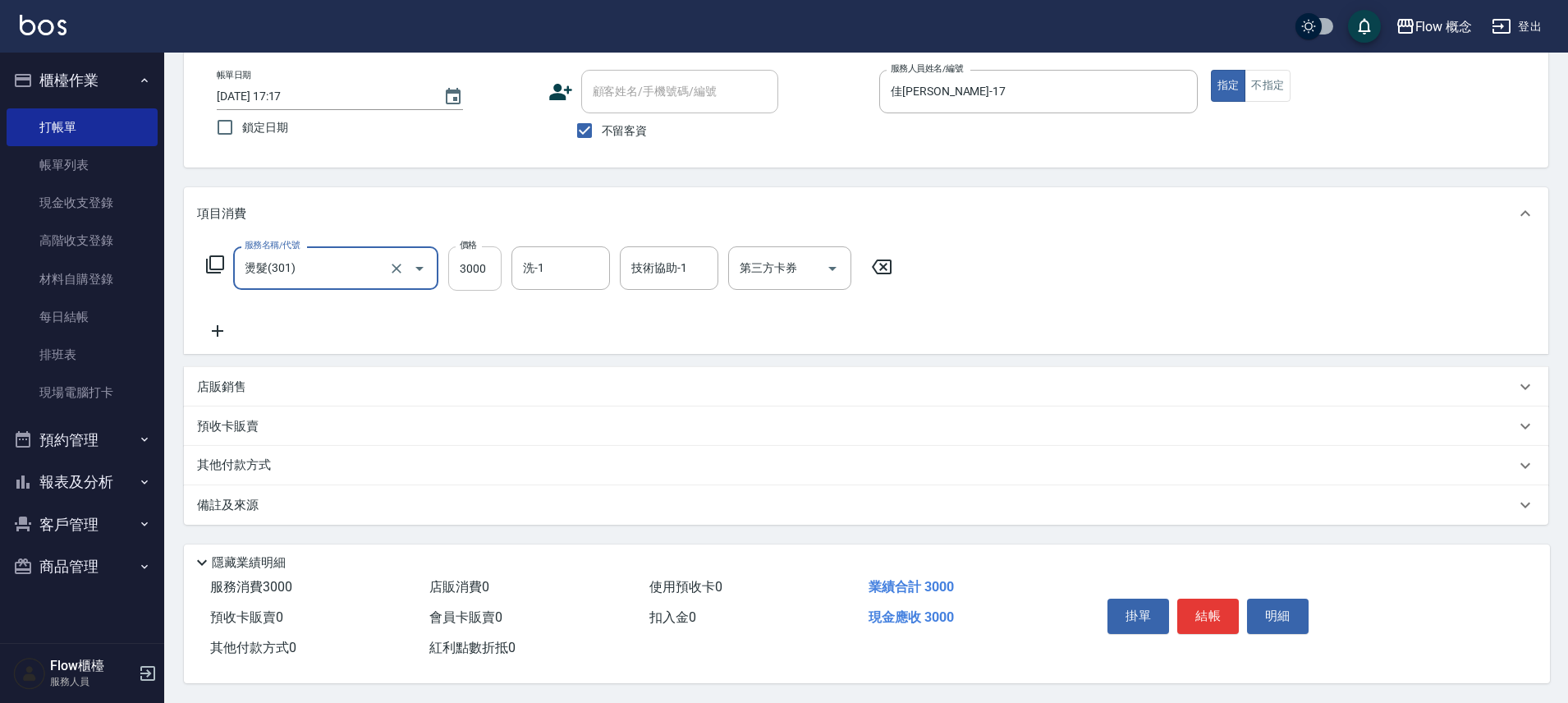
click at [488, 271] on input "3000" at bounding box center [475, 269] width 54 height 44
type input "800"
click at [1208, 613] on button "結帳" at bounding box center [1207, 616] width 61 height 35
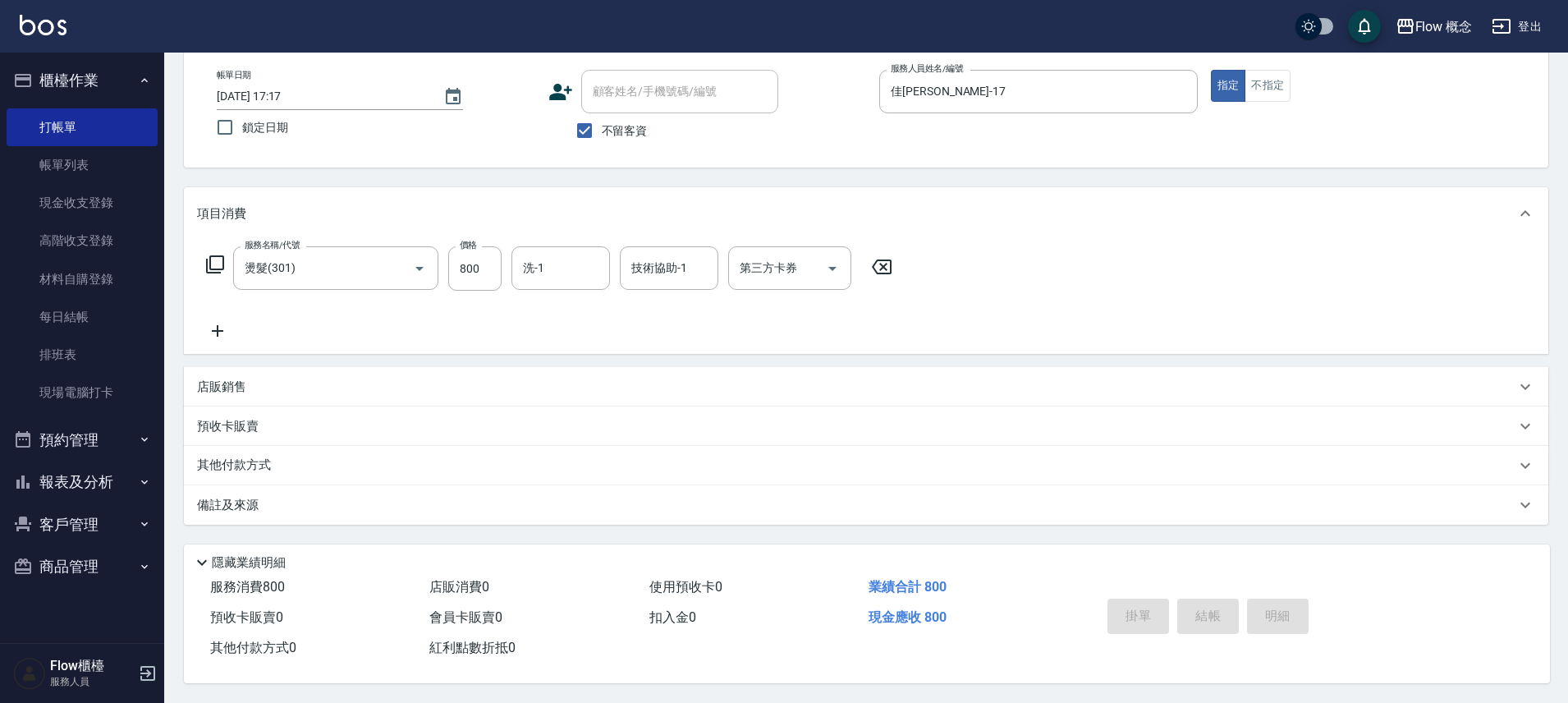
type input "2025/08/13 17:52"
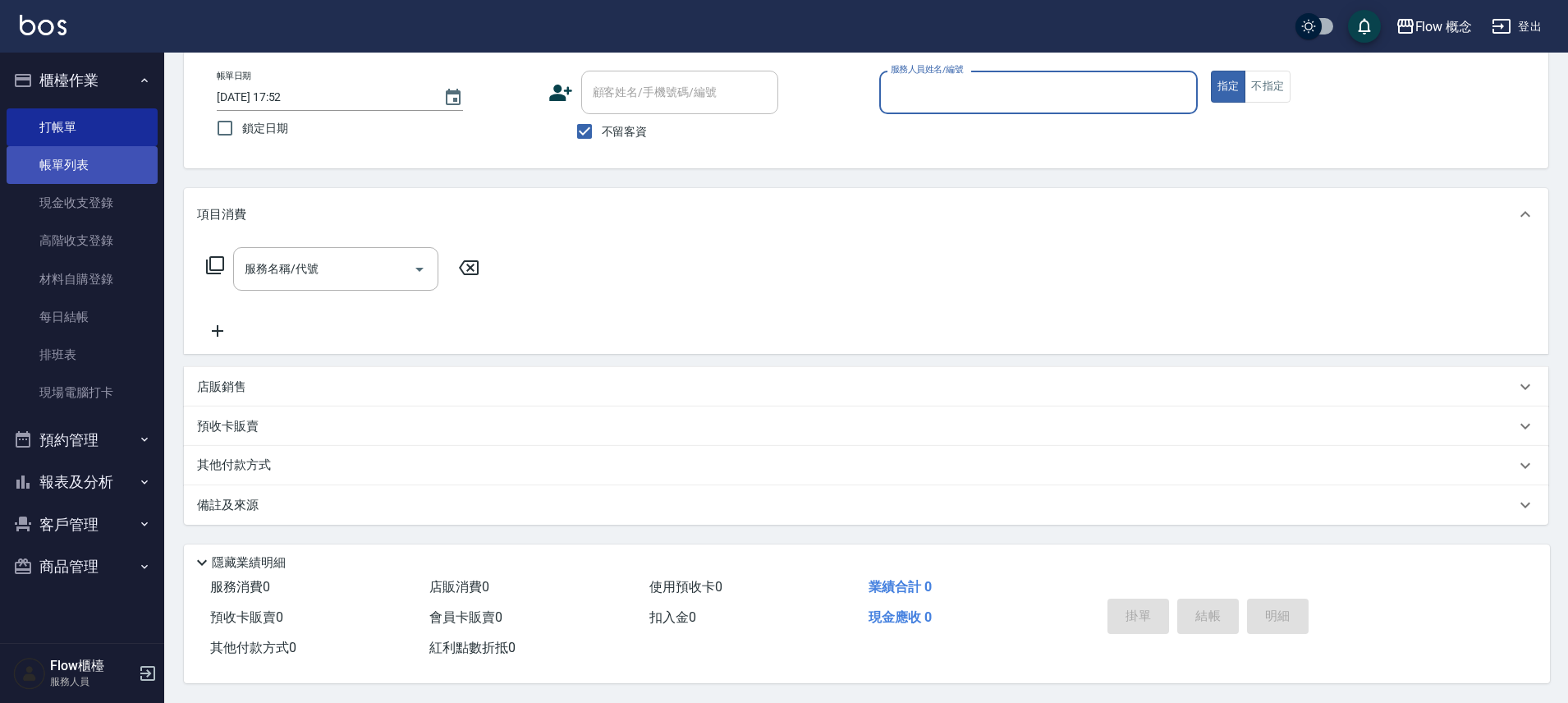
click at [105, 151] on link "帳單列表" at bounding box center [82, 165] width 151 height 38
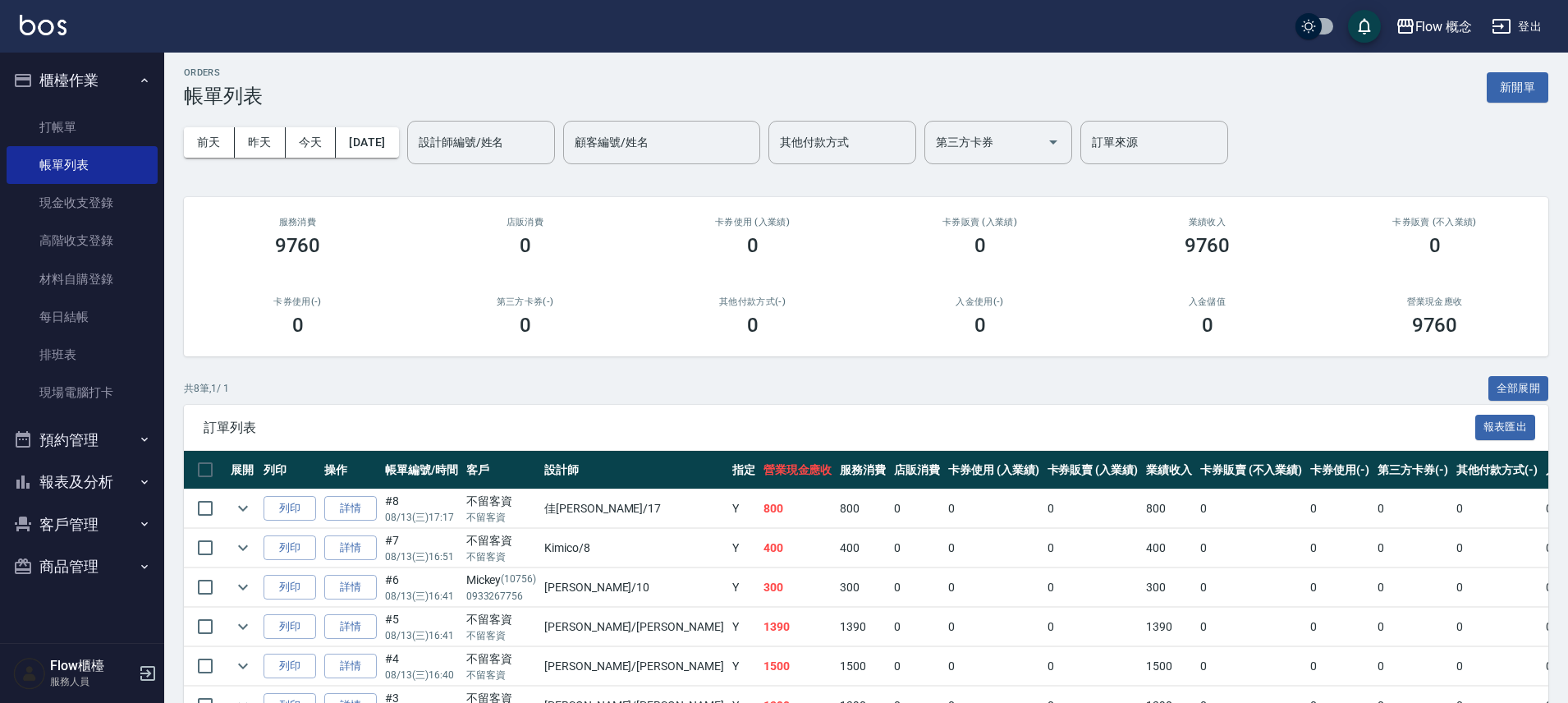
scroll to position [167, 0]
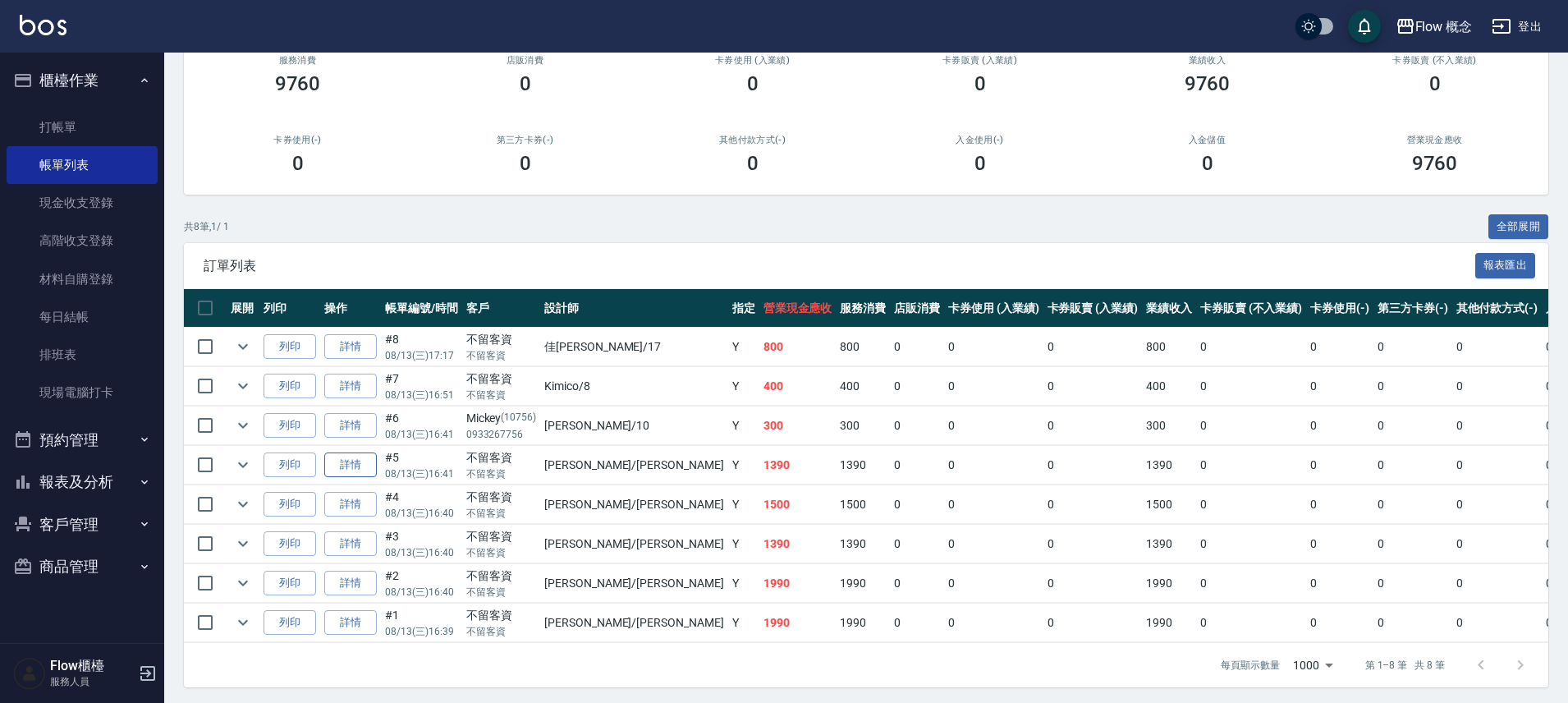
click at [364, 472] on link "詳情" at bounding box center [350, 465] width 53 height 25
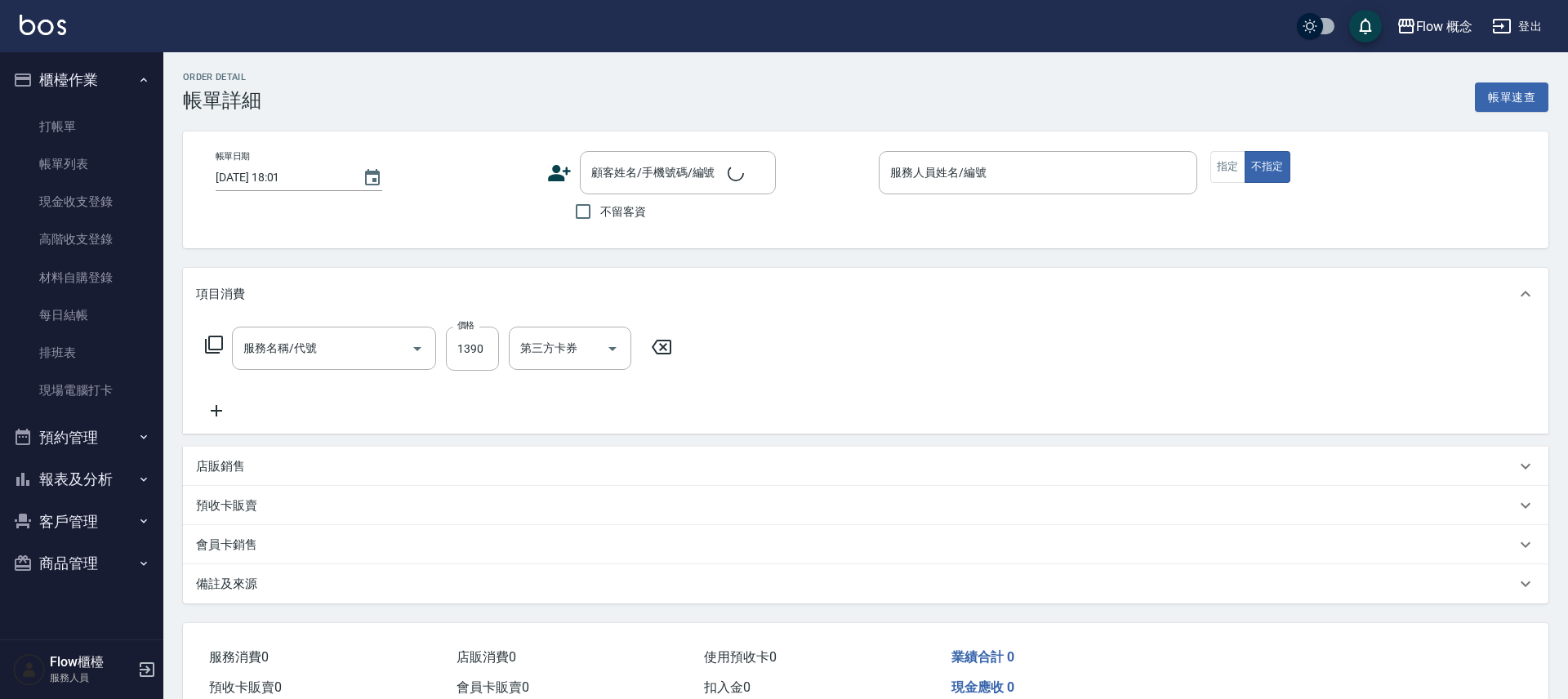
type input "2025/08/13 16:41"
checkbox input "true"
type input "[PERSON_NAME]"
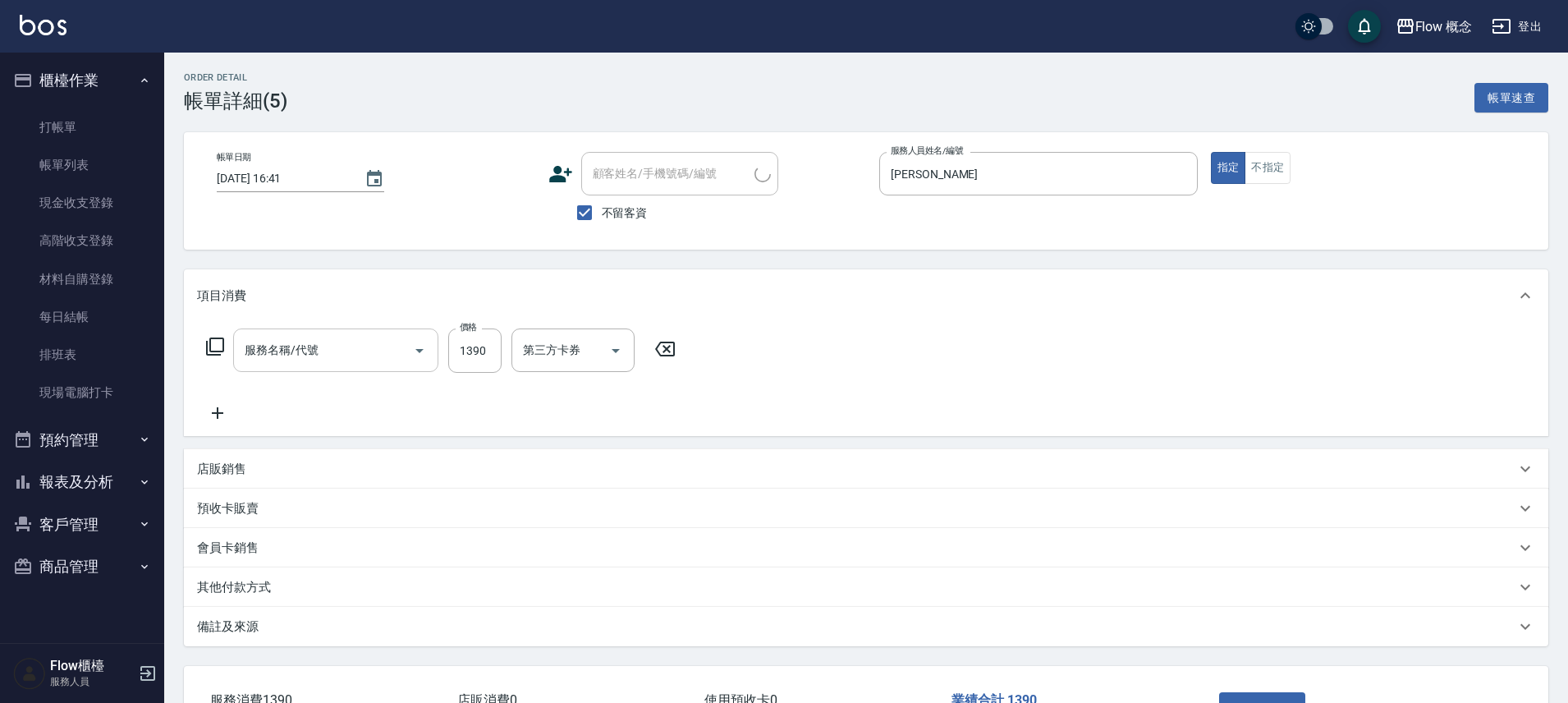
type input "染髮(401)"
click at [215, 414] on icon at bounding box center [218, 413] width 41 height 20
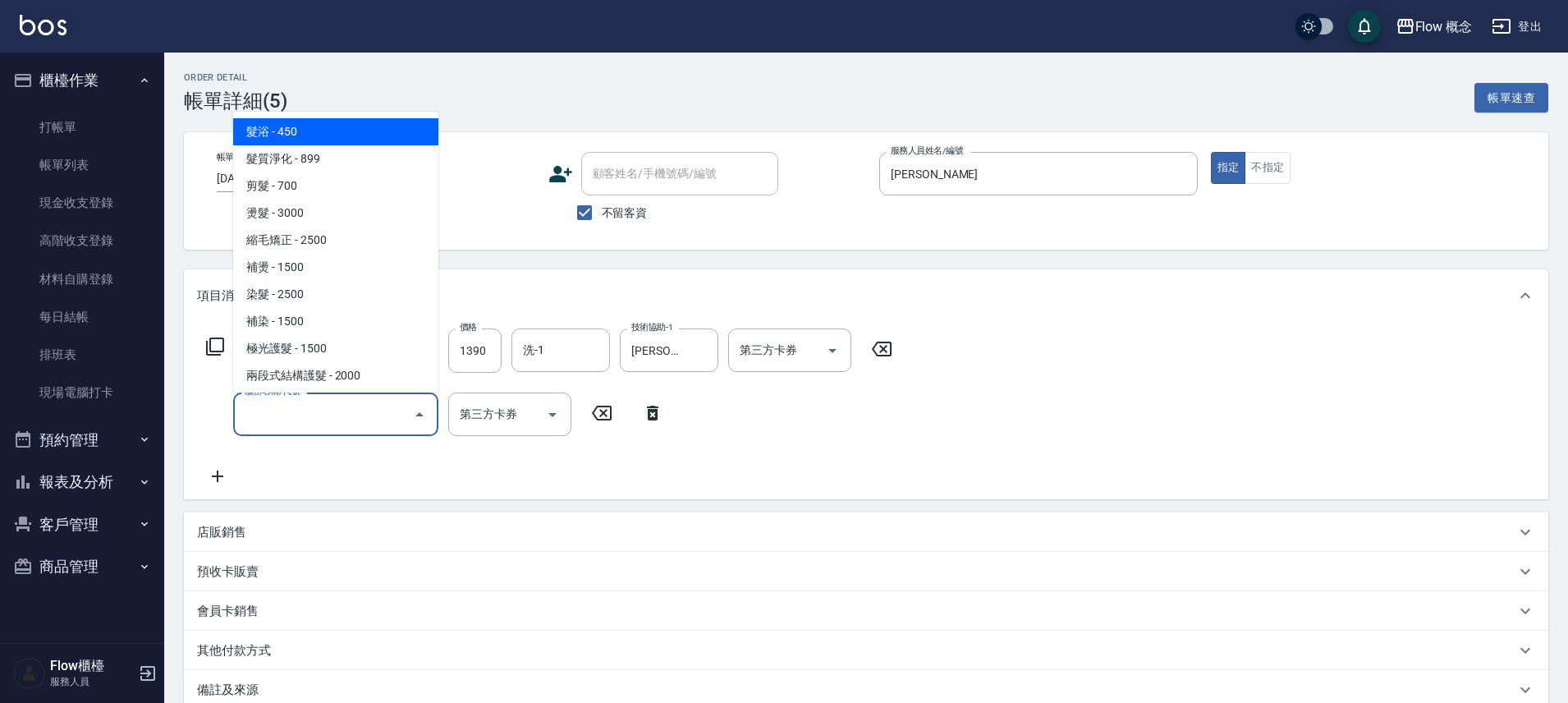
click at [260, 426] on input "服務名稱/代號" at bounding box center [323, 415] width 166 height 29
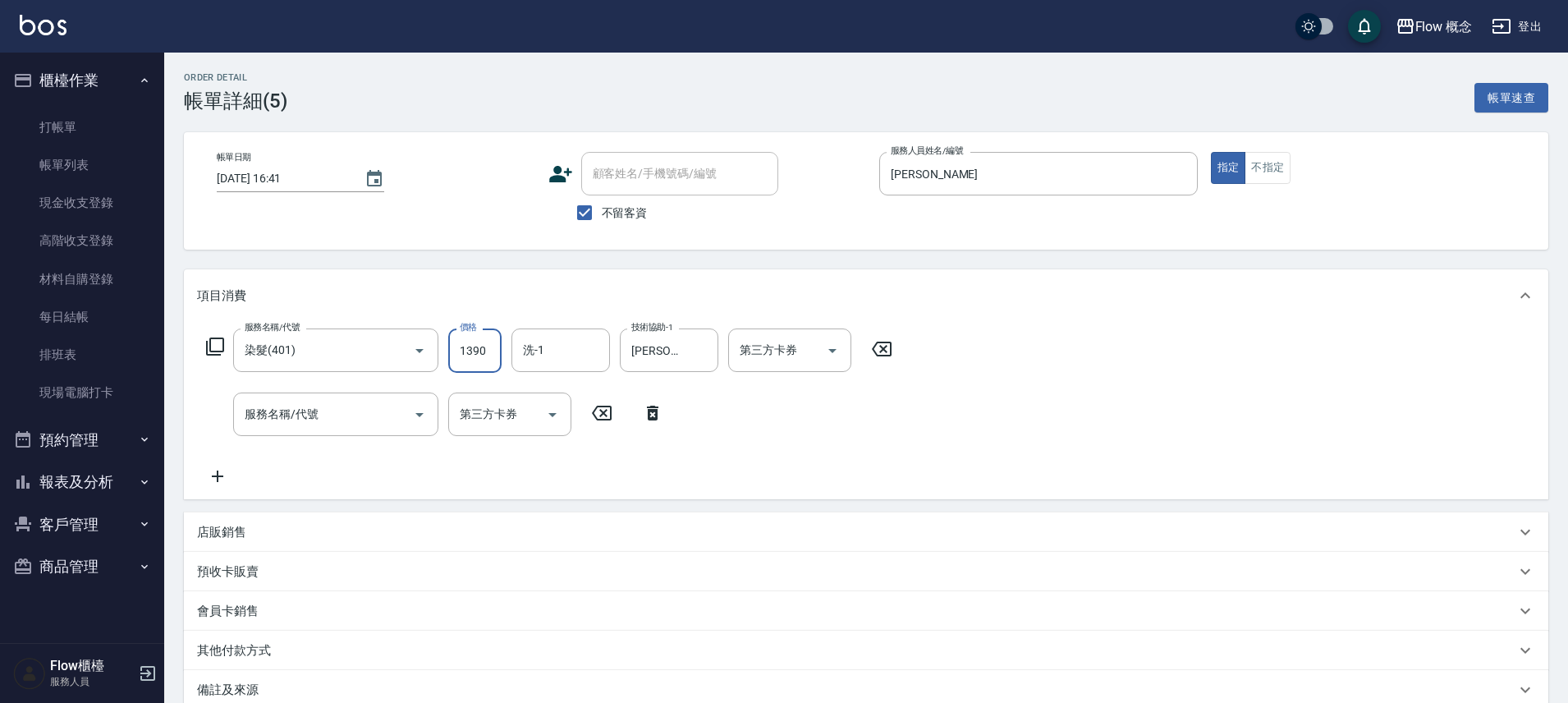
click at [471, 350] on input "1390" at bounding box center [475, 351] width 54 height 44
type input "2890"
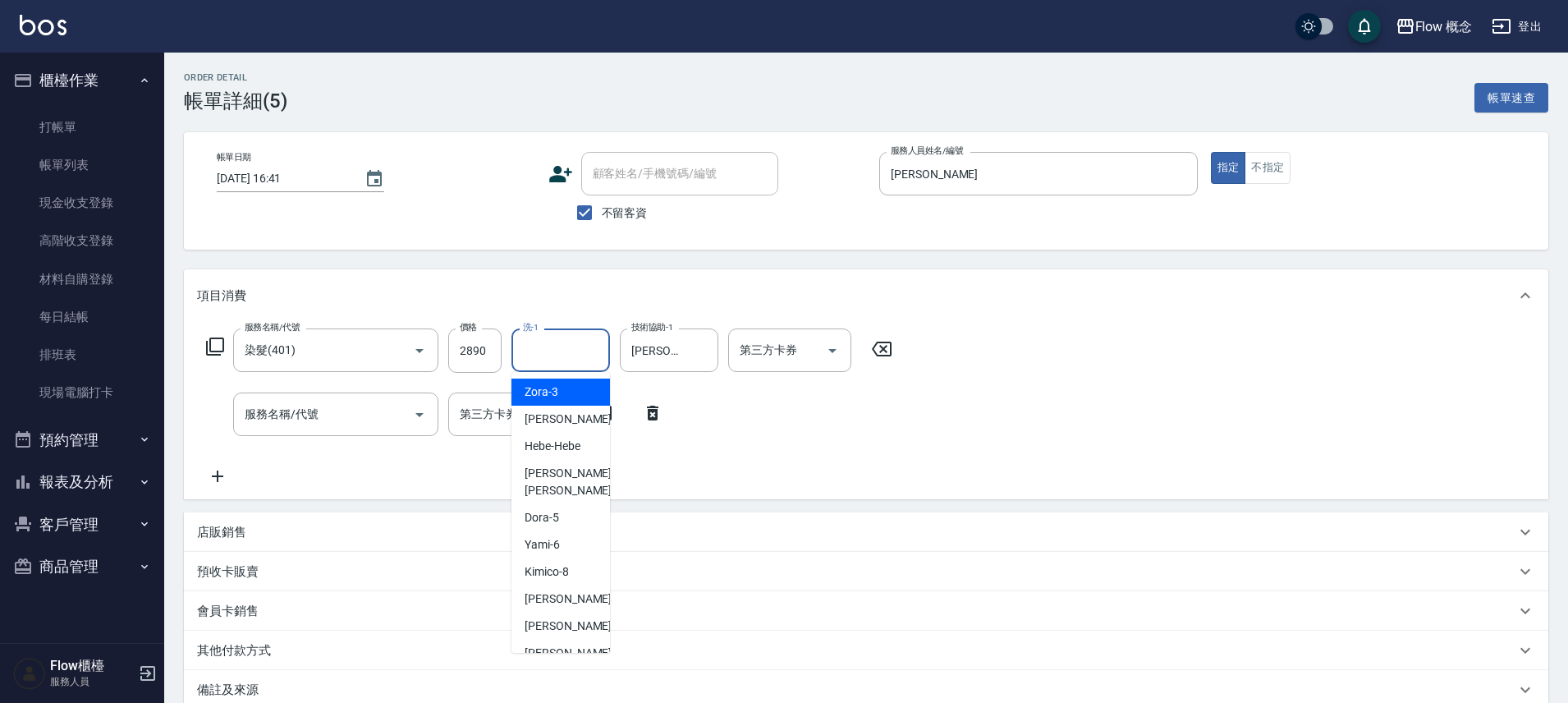
click at [564, 347] on input "洗-1" at bounding box center [560, 351] width 84 height 29
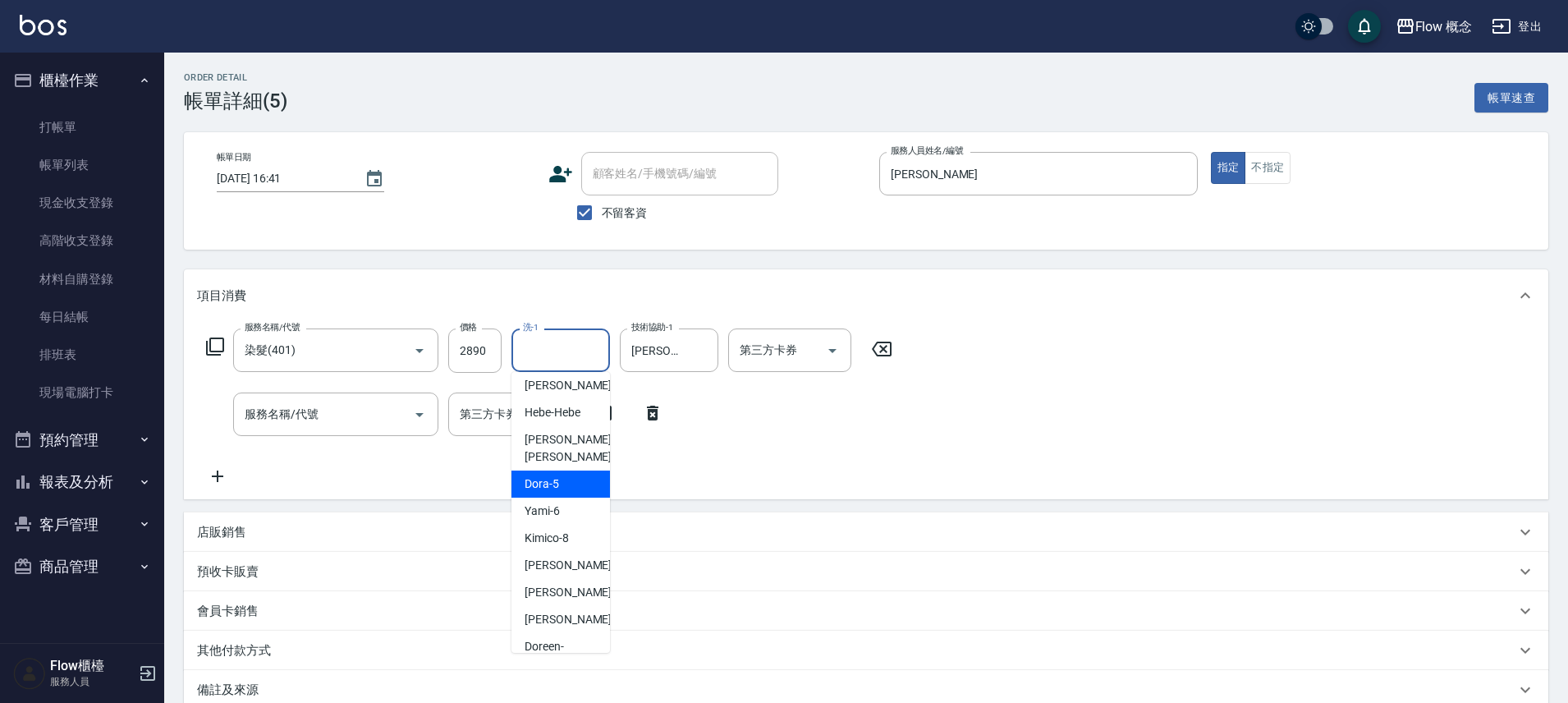
scroll to position [74, 0]
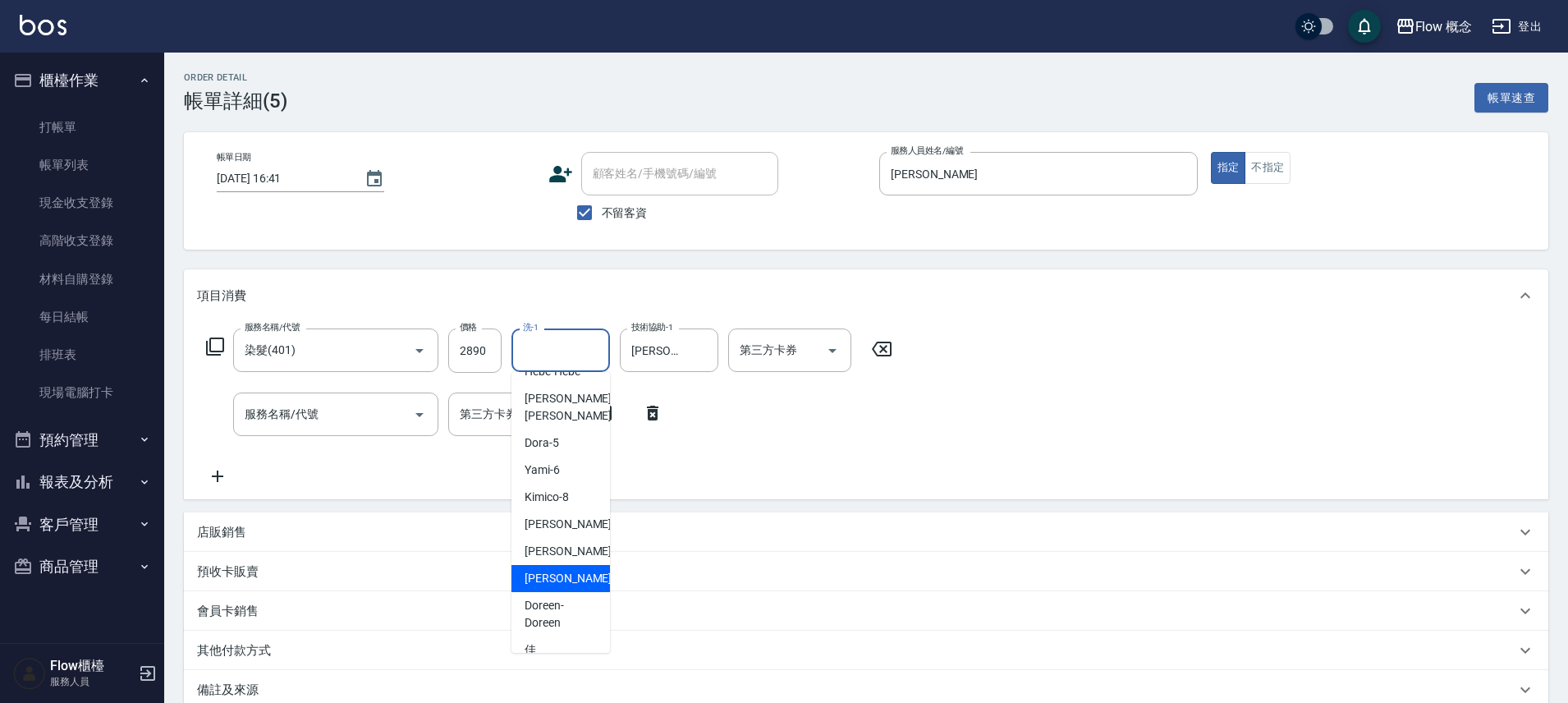
click at [532, 565] on div "亭萱 -16" at bounding box center [560, 579] width 99 height 27
type input "亭萱-16"
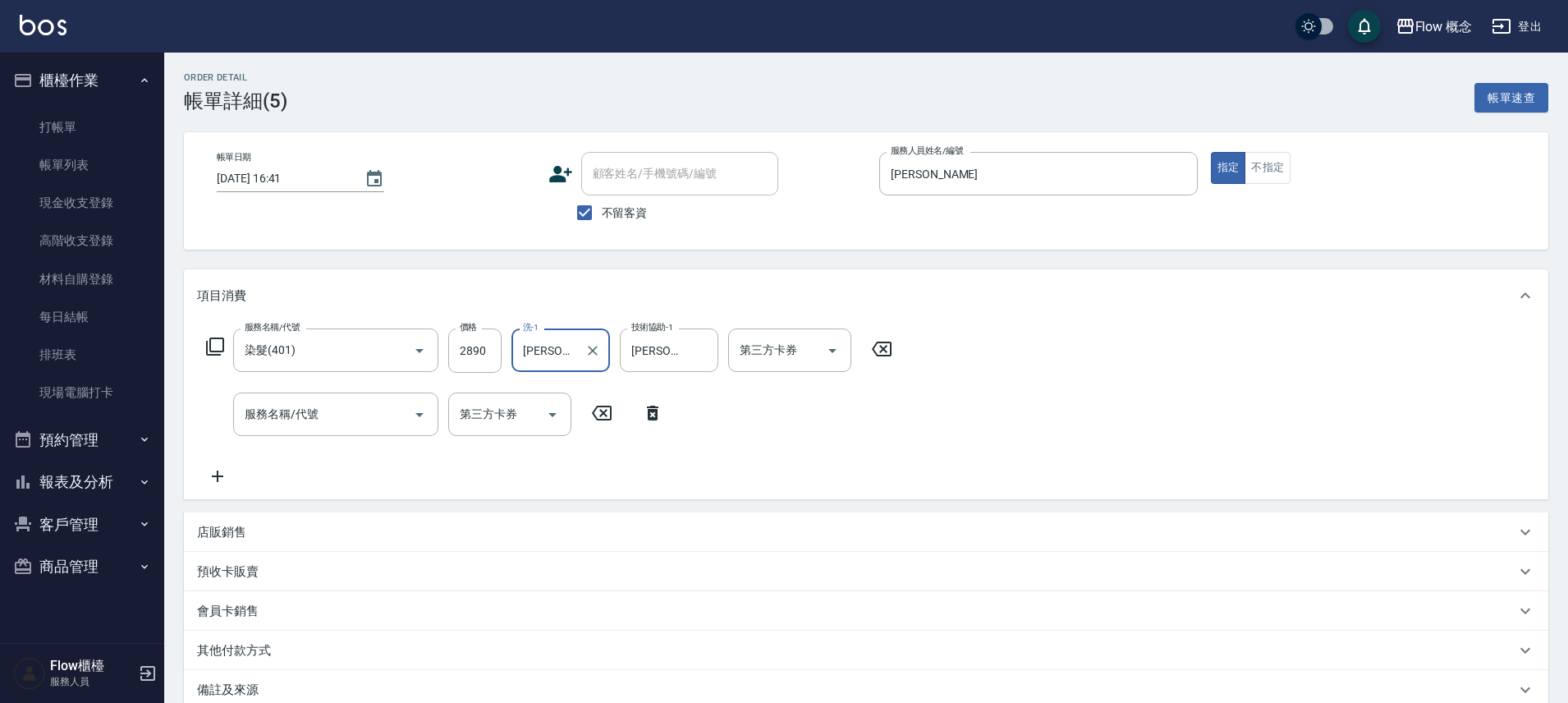
scroll to position [184, 0]
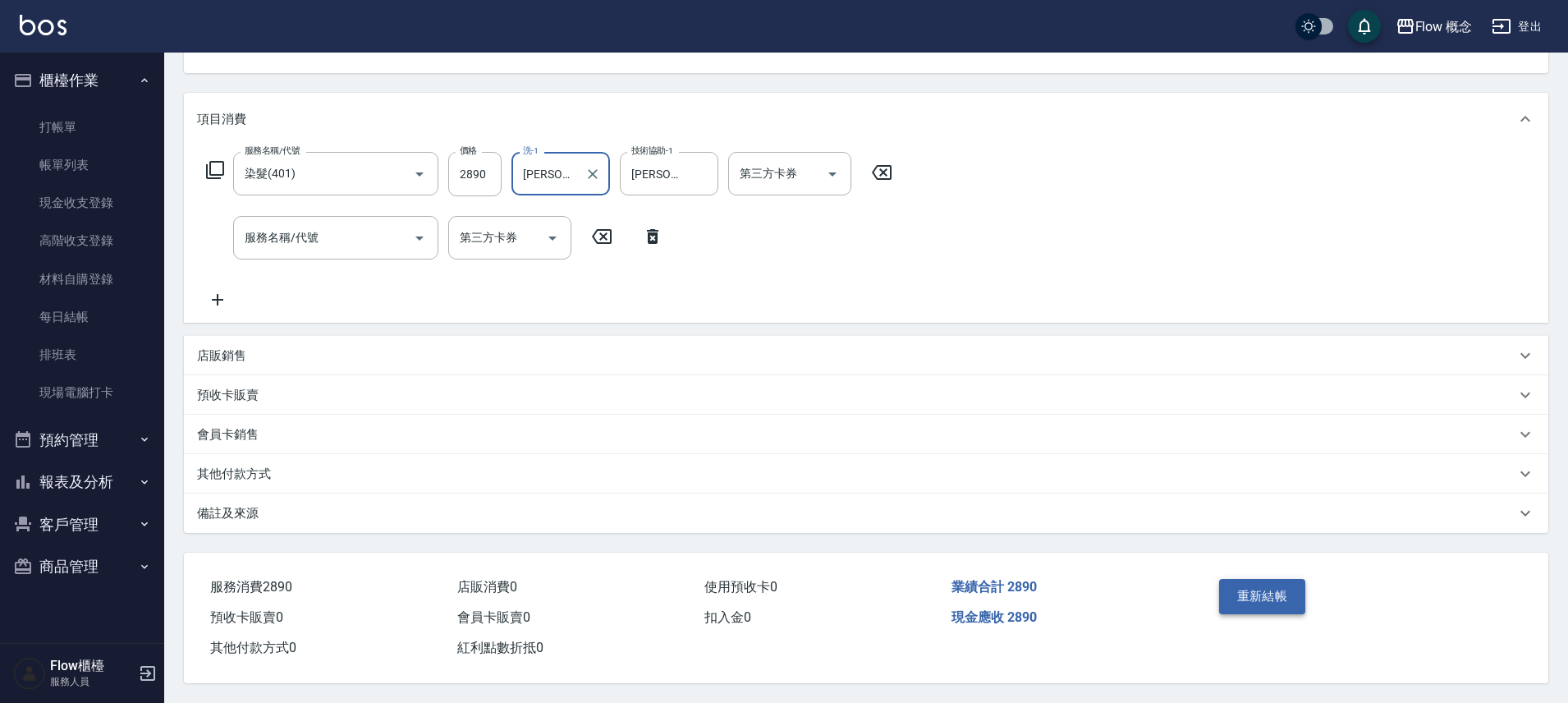
click at [1251, 591] on button "重新結帳" at bounding box center [1263, 597] width 87 height 35
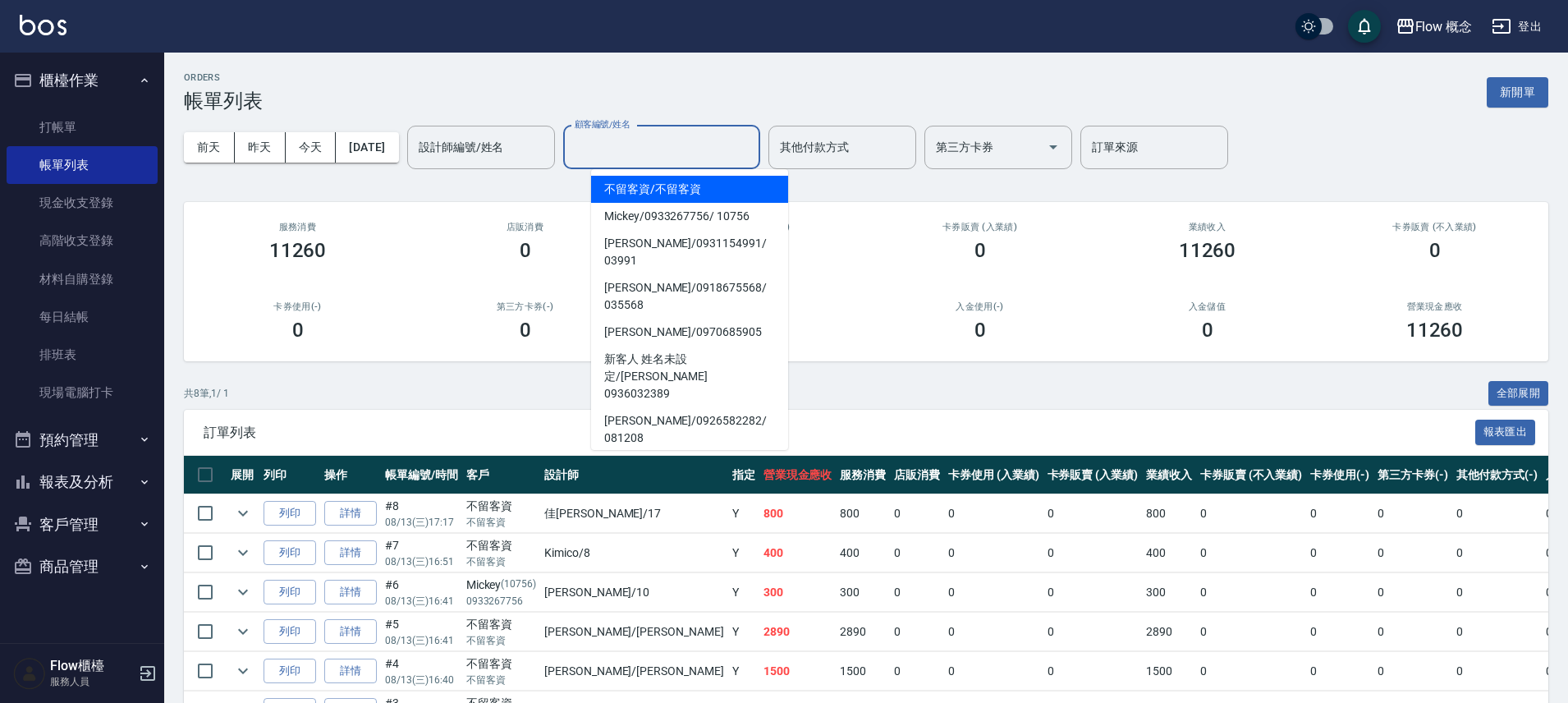
click at [626, 157] on input "顧客編號/姓名" at bounding box center [662, 147] width 183 height 29
click at [497, 147] on input "設計師編號/姓名" at bounding box center [480, 147] width 133 height 29
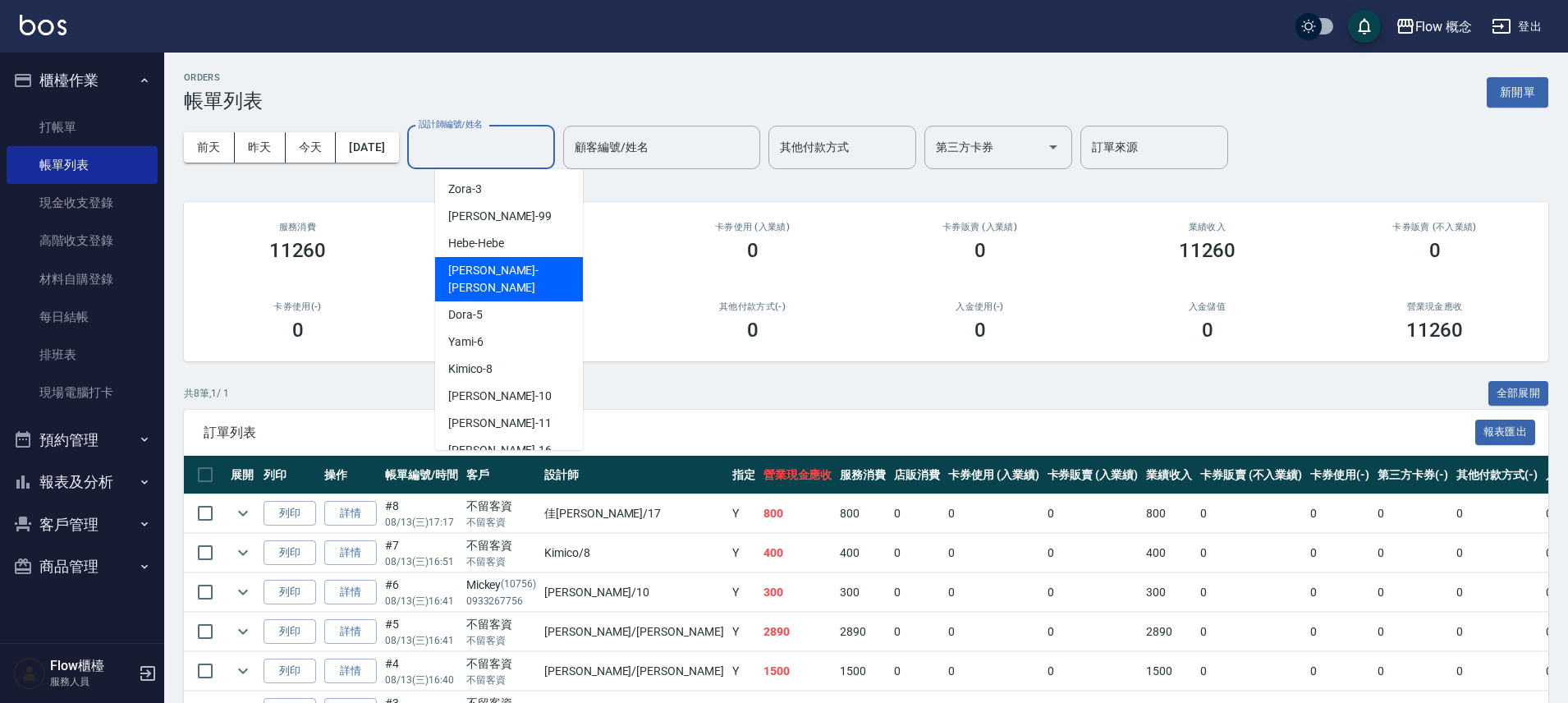
click at [484, 272] on span "[PERSON_NAME] -[PERSON_NAME]" at bounding box center [509, 279] width 121 height 35
type input "[PERSON_NAME]"
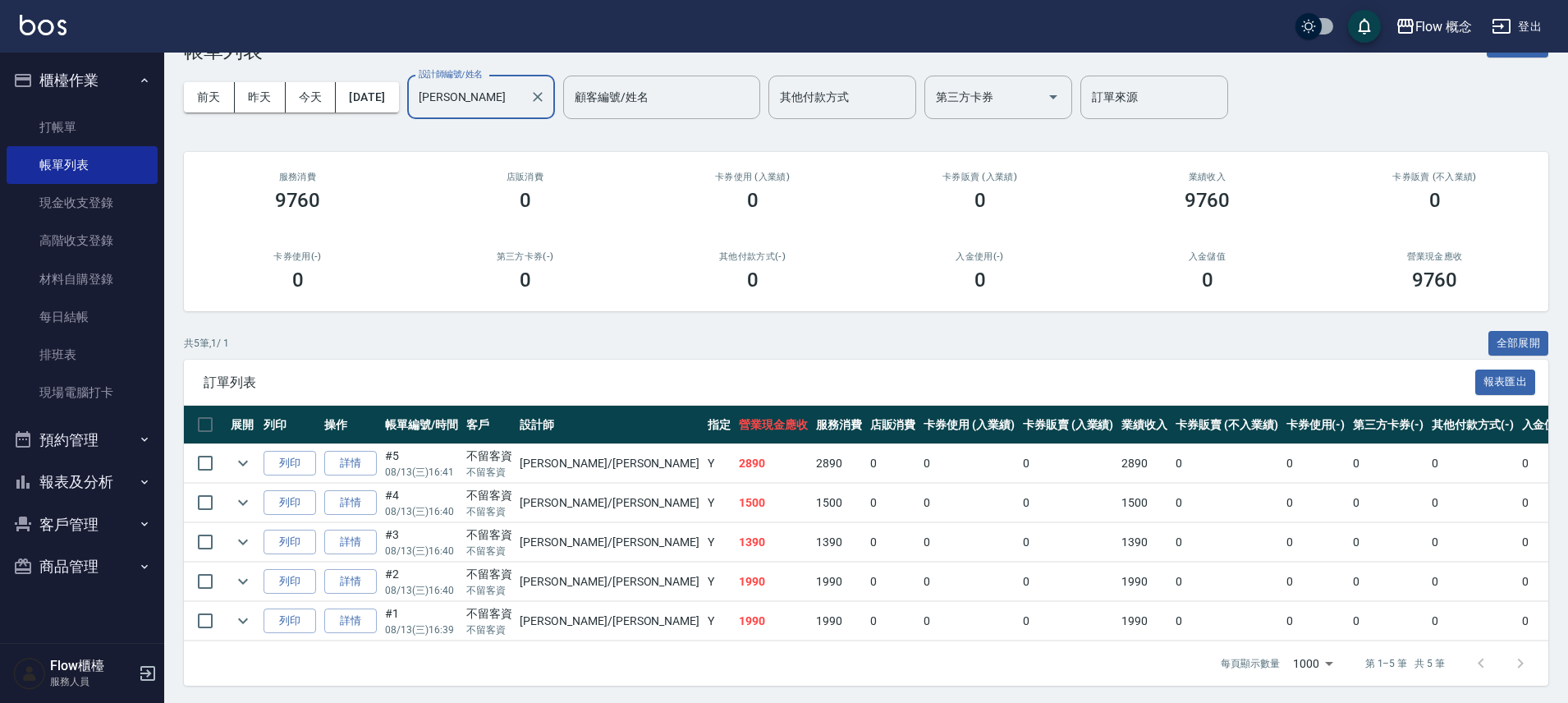
scroll to position [53, 0]
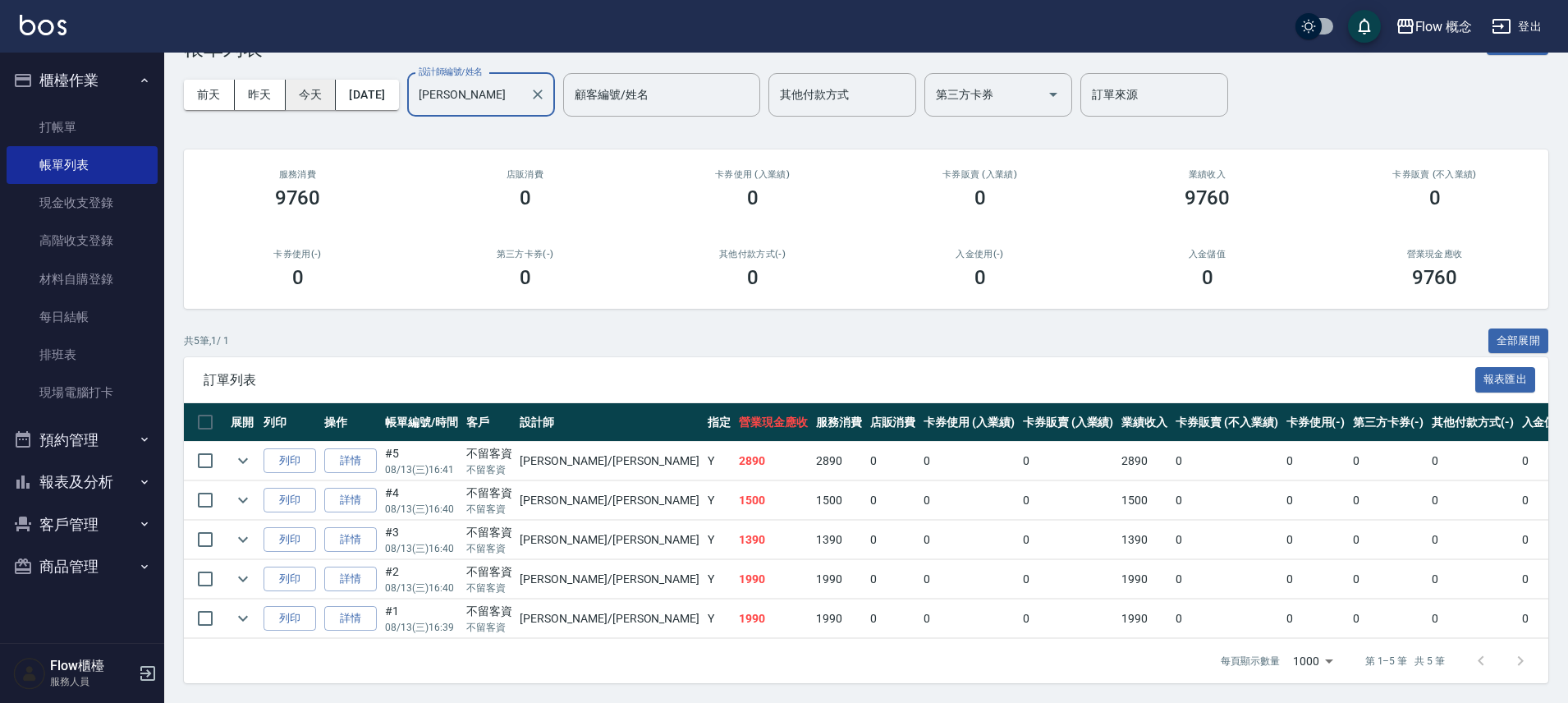
click at [299, 100] on button "今天" at bounding box center [311, 95] width 51 height 30
click at [78, 119] on link "打帳單" at bounding box center [82, 127] width 151 height 38
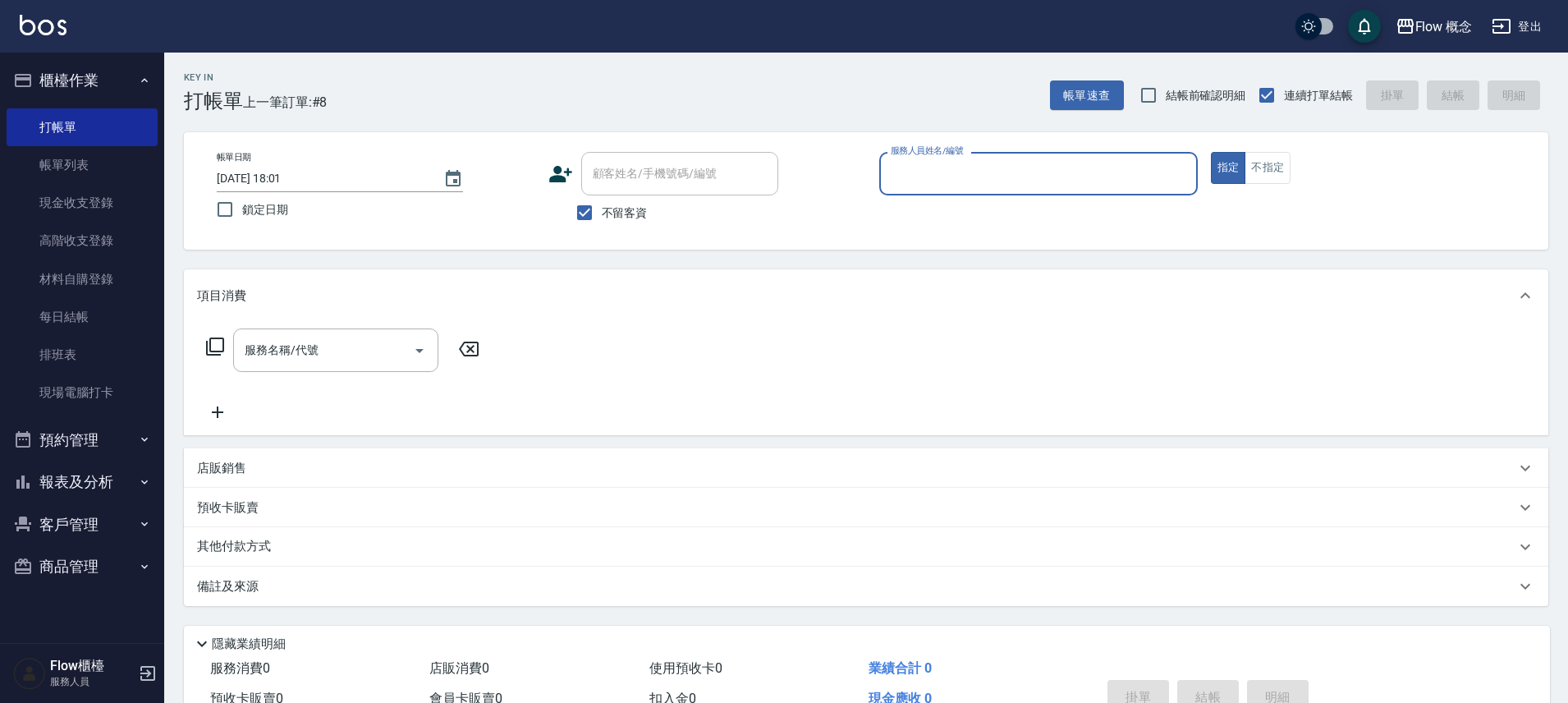
click at [92, 486] on button "報表及分析" at bounding box center [82, 482] width 151 height 42
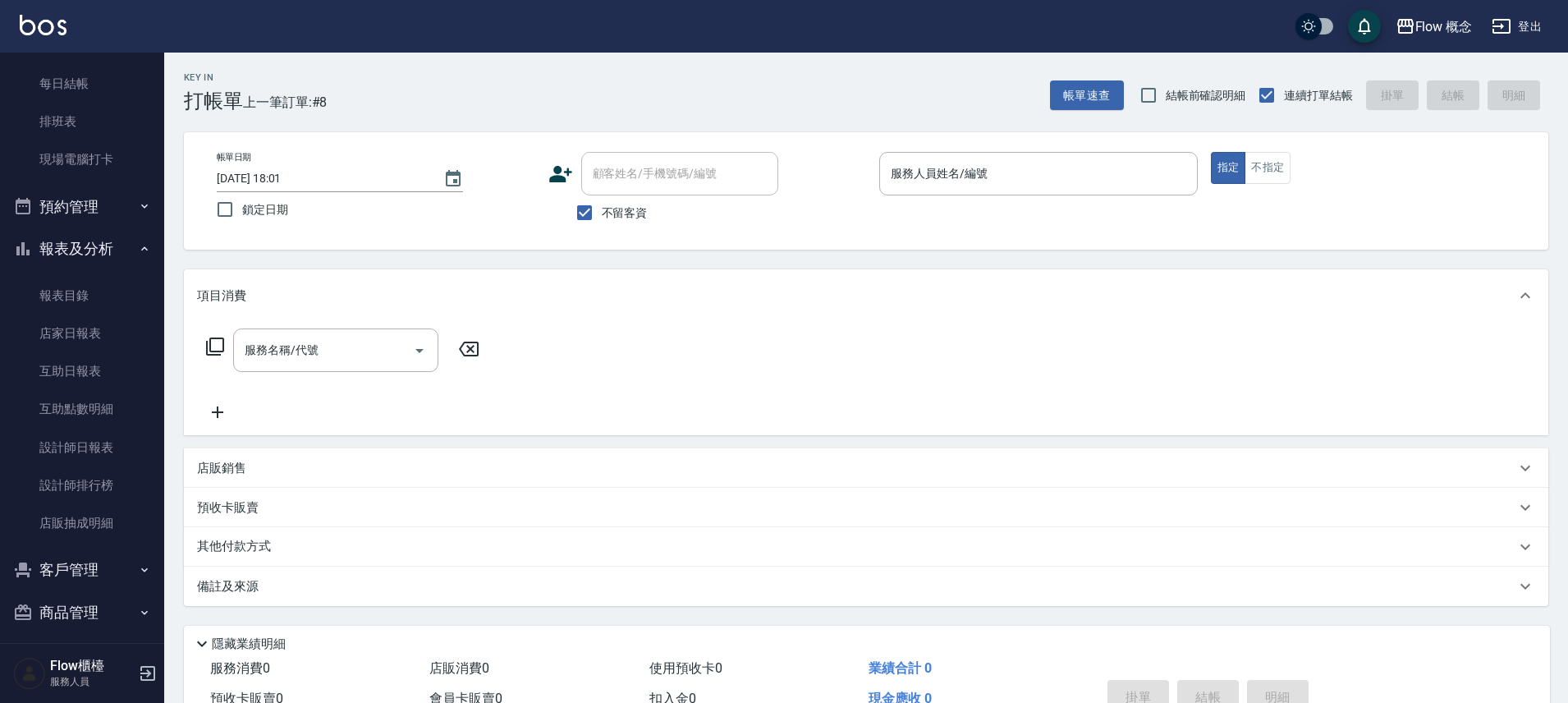
scroll to position [243, 0]
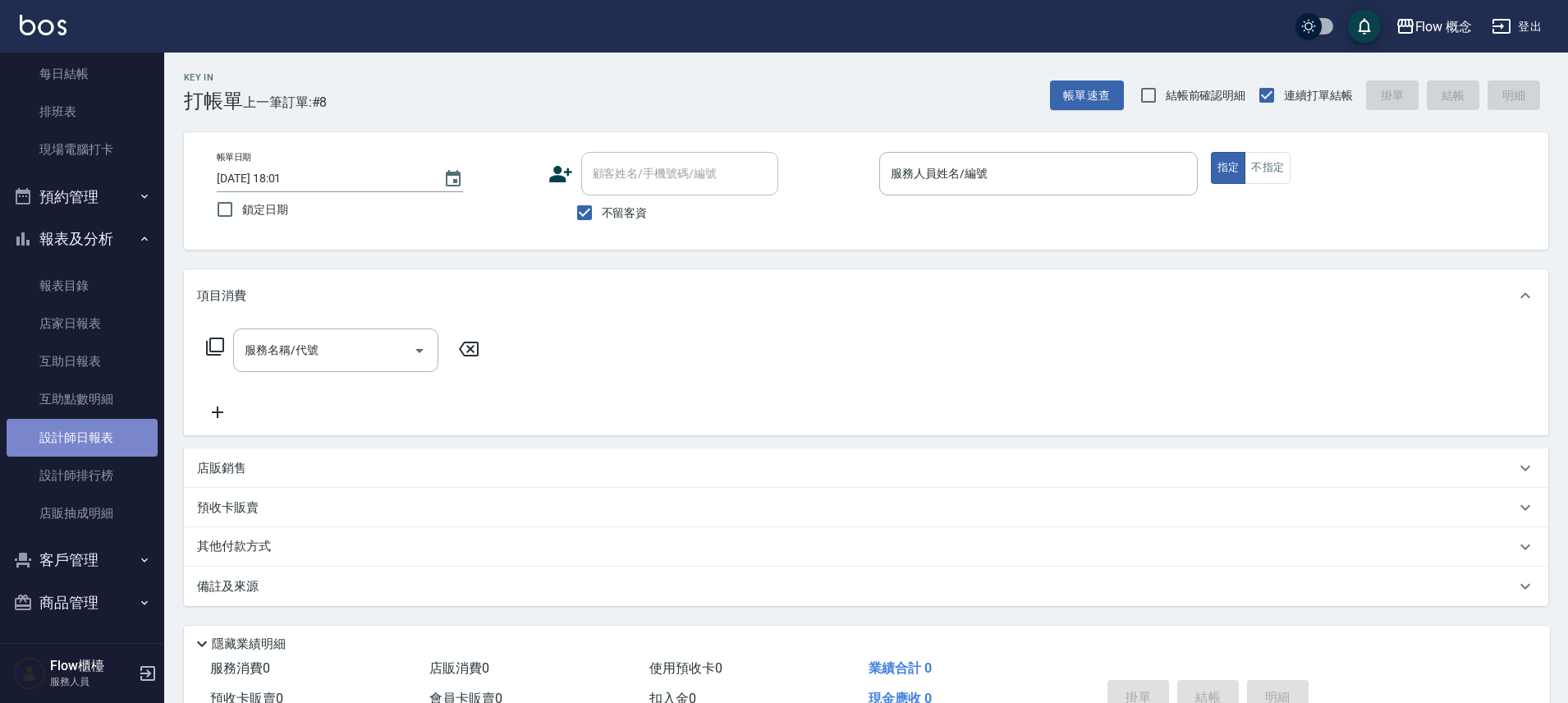
click at [131, 439] on link "設計師日報表" at bounding box center [82, 438] width 151 height 38
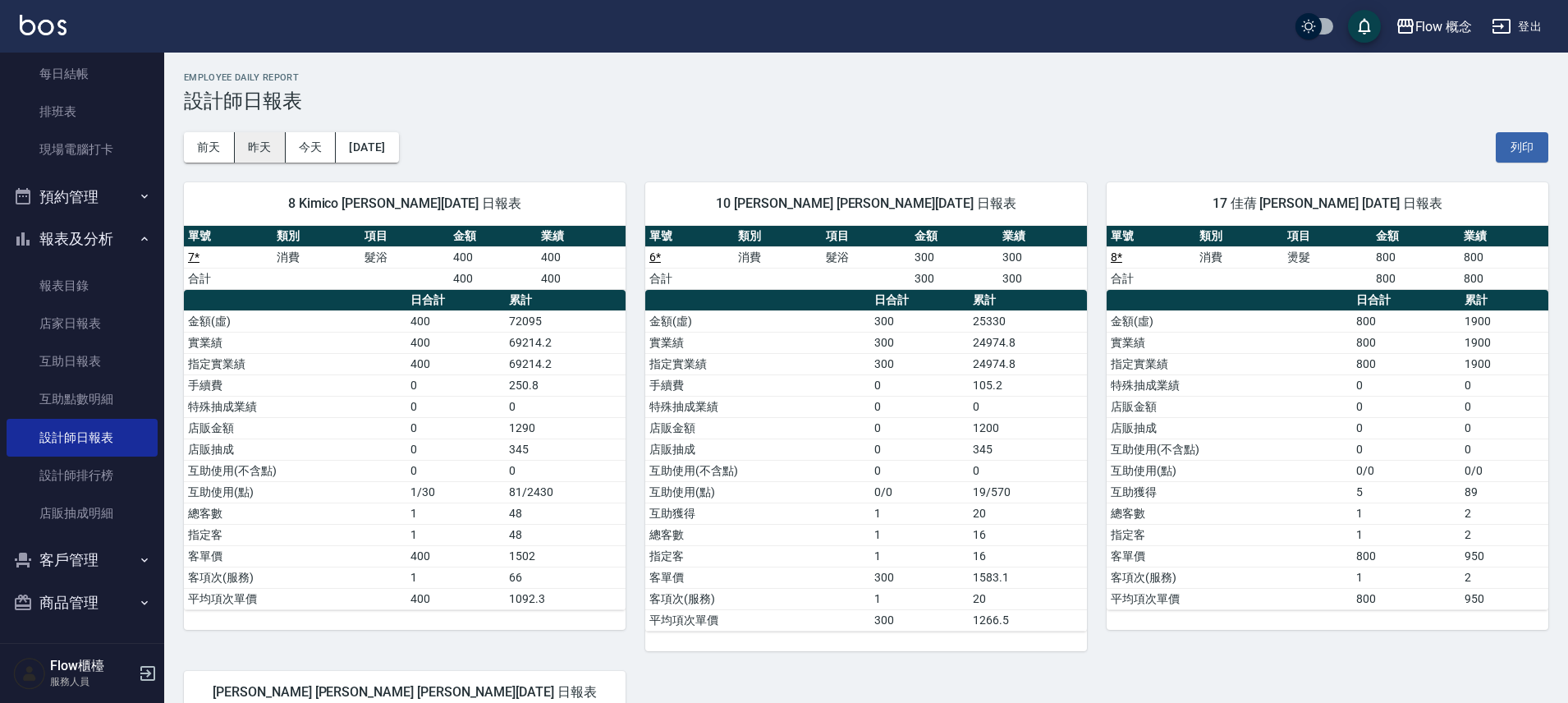
click at [245, 143] on button "昨天" at bounding box center [260, 147] width 51 height 30
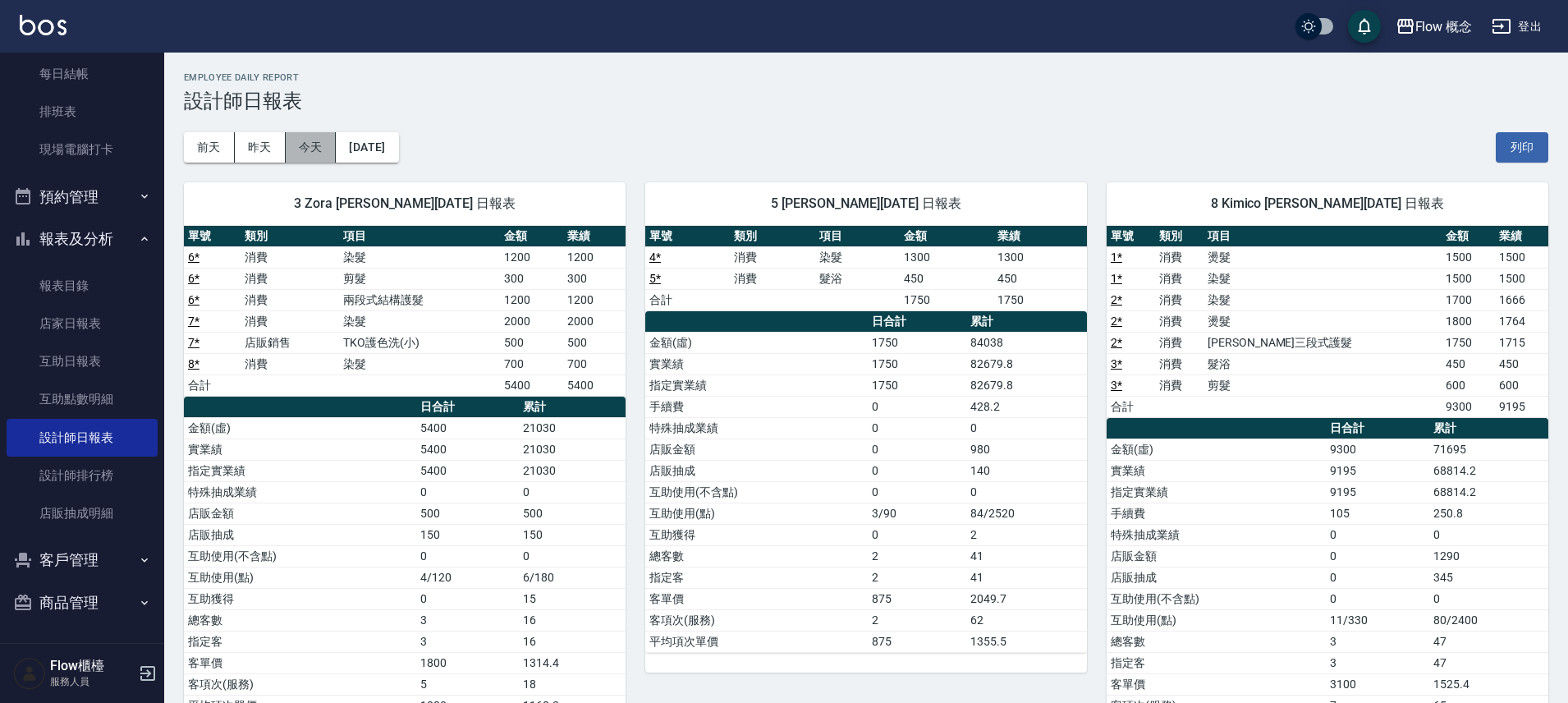
click at [311, 146] on button "今天" at bounding box center [311, 147] width 51 height 30
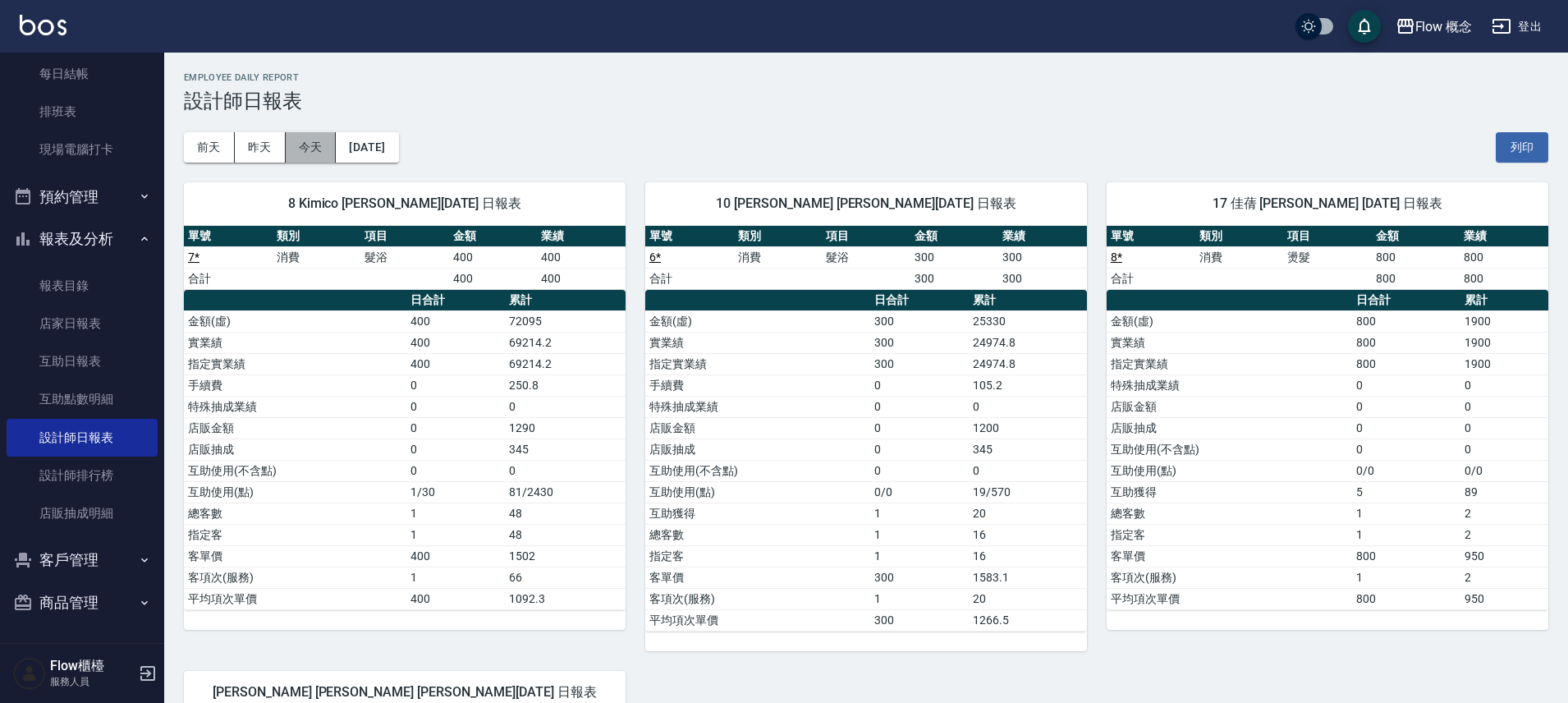
click at [317, 155] on button "今天" at bounding box center [311, 147] width 51 height 30
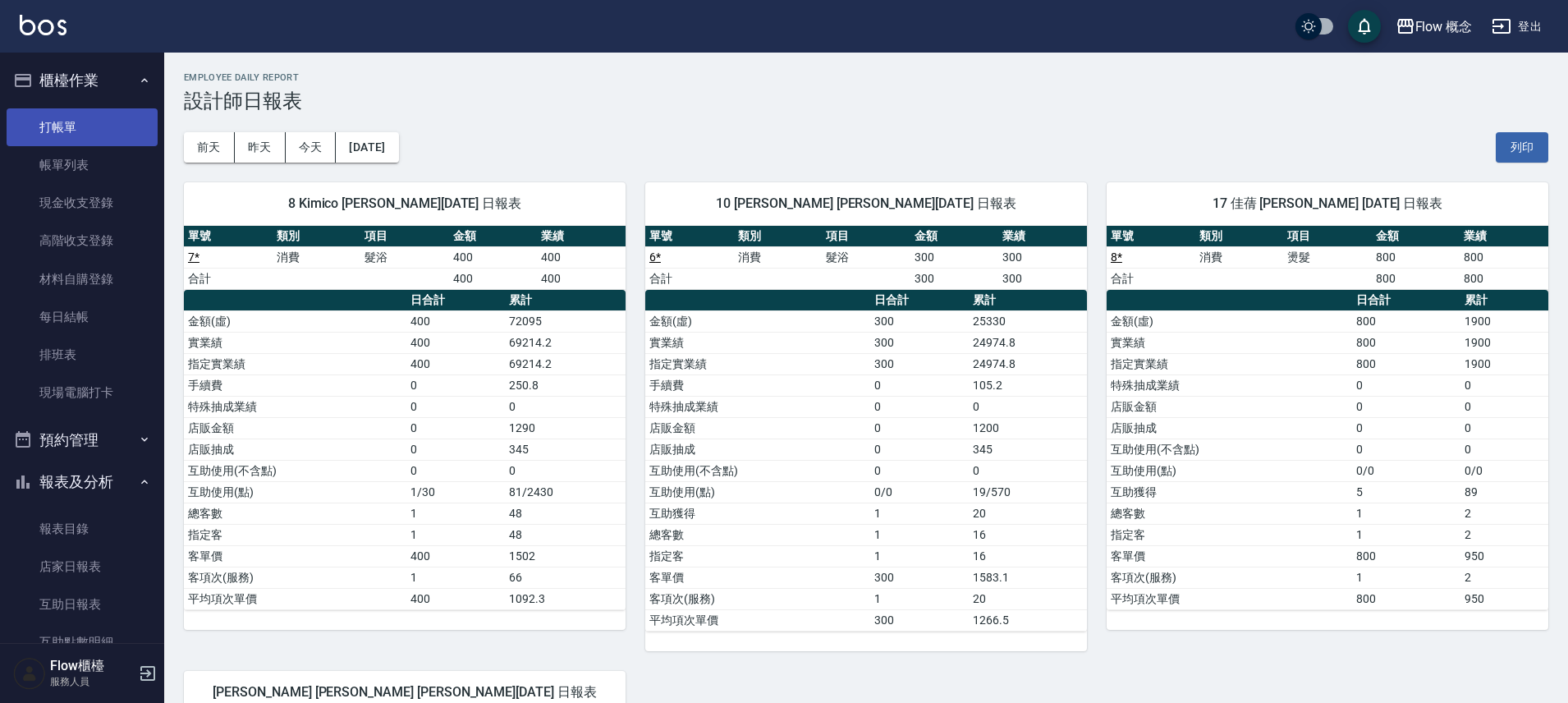
click at [40, 119] on link "打帳單" at bounding box center [82, 127] width 151 height 38
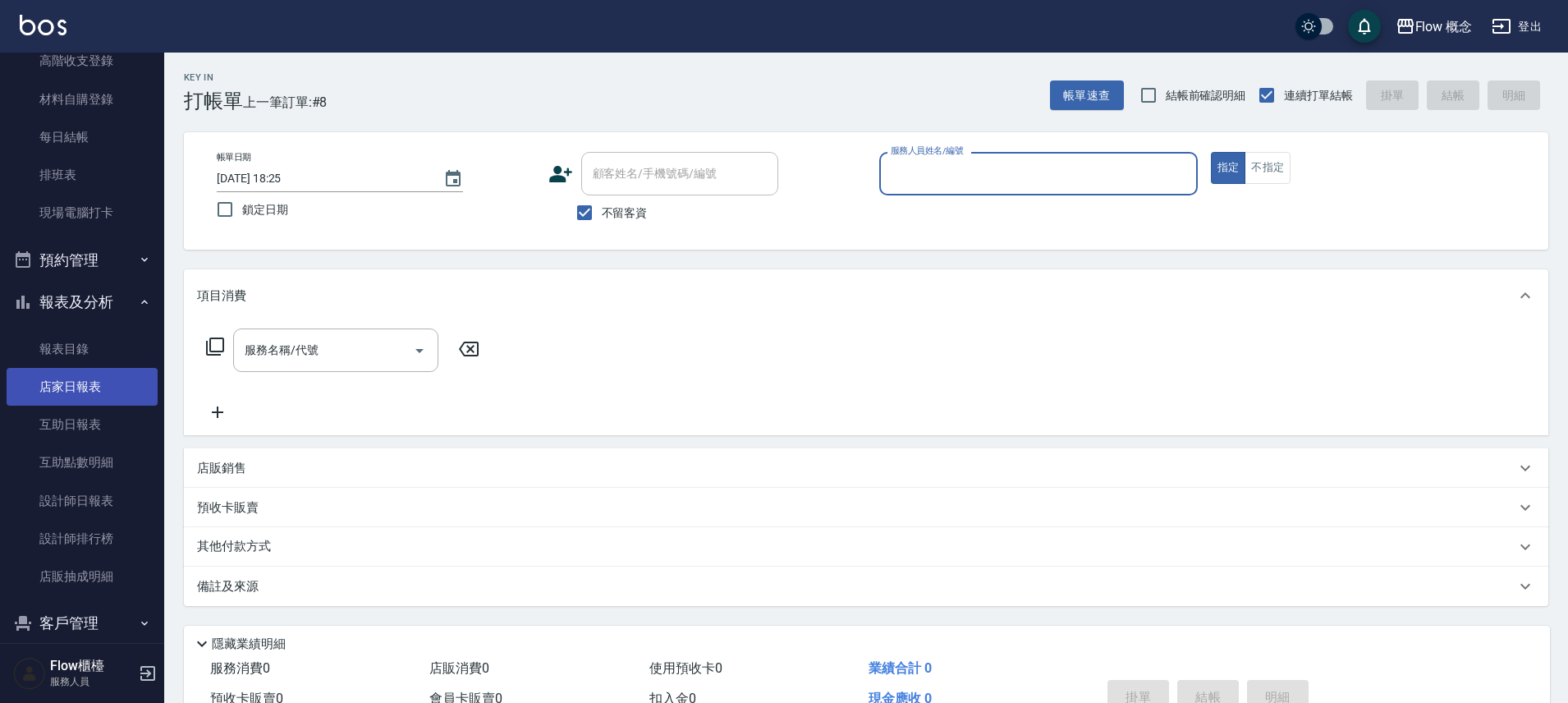
scroll to position [221, 0]
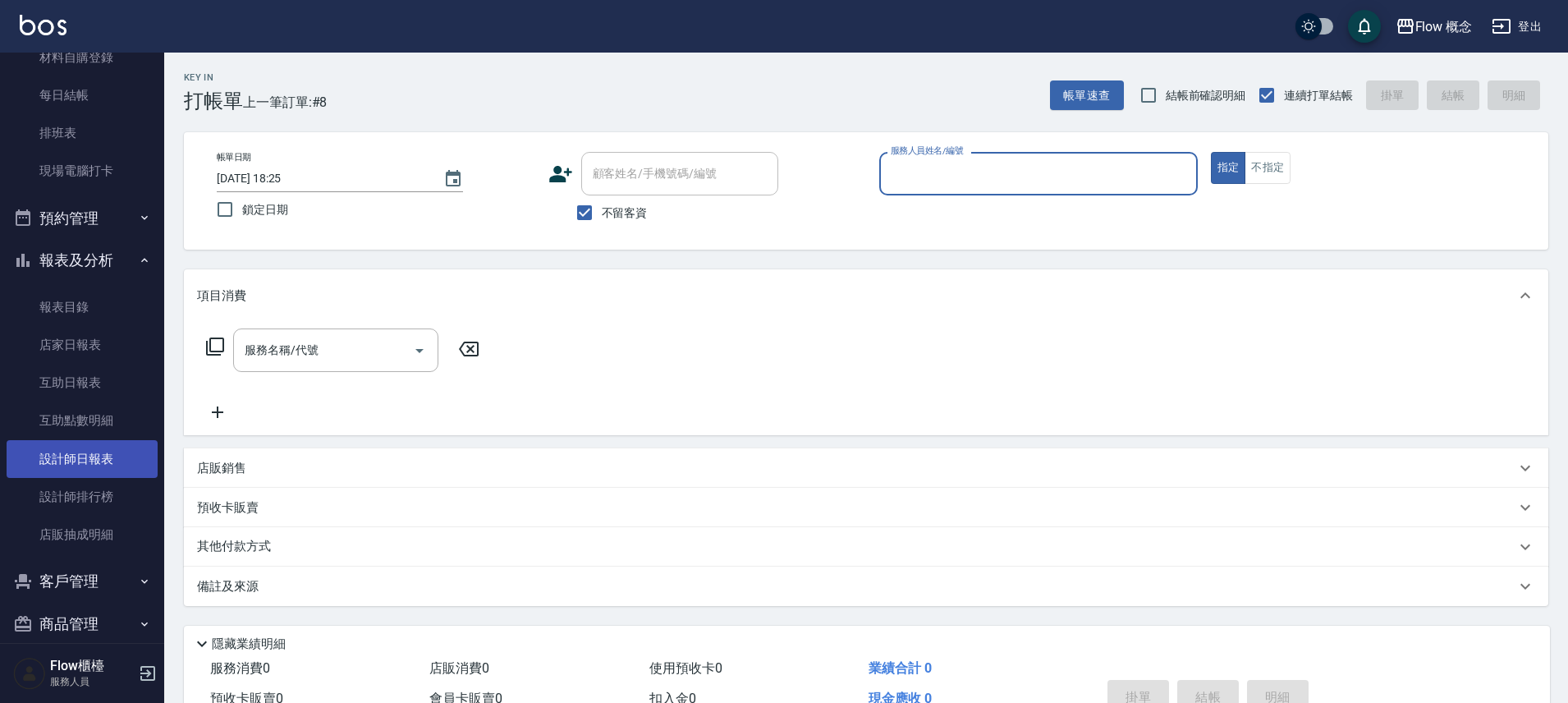
click at [119, 452] on link "設計師日報表" at bounding box center [82, 459] width 151 height 38
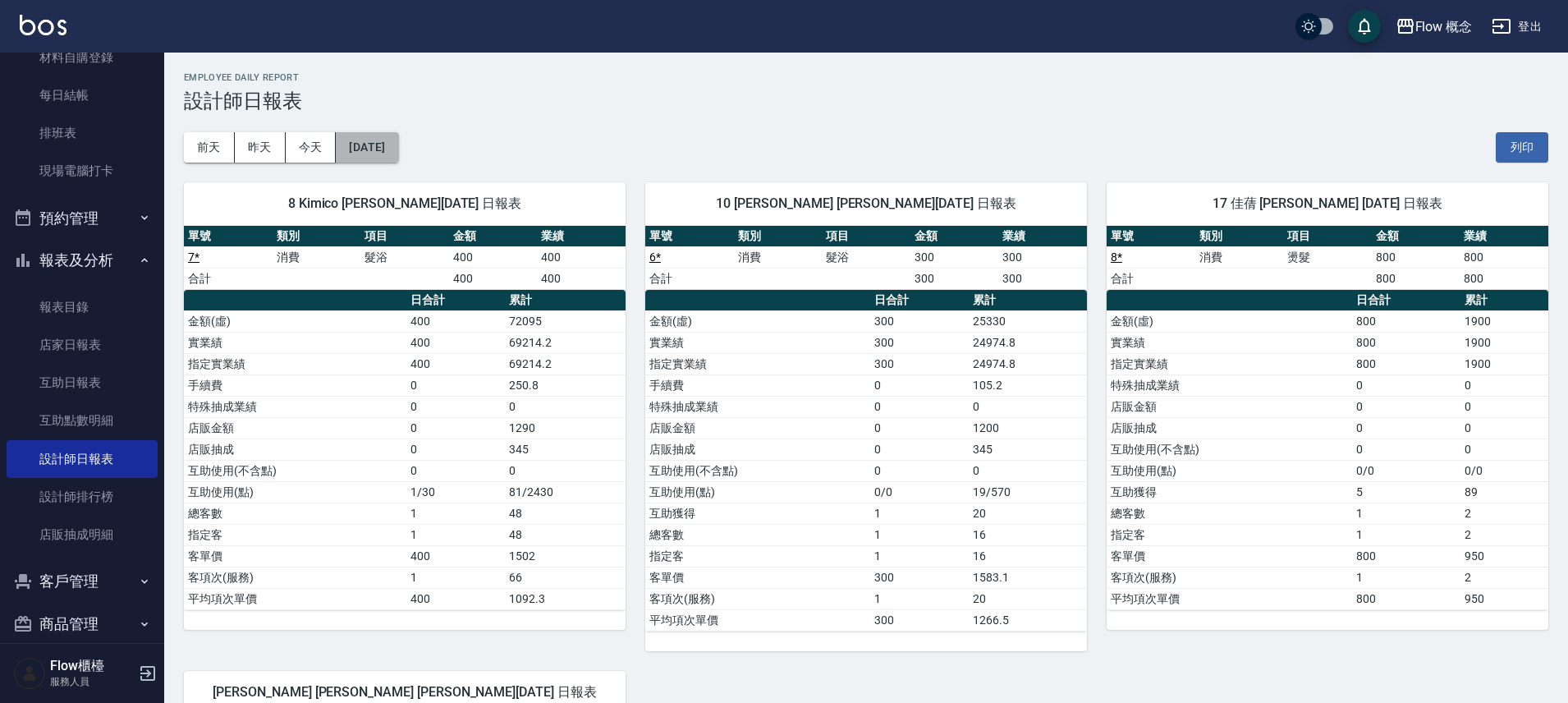
click at [391, 142] on button "[DATE]" at bounding box center [367, 147] width 62 height 30
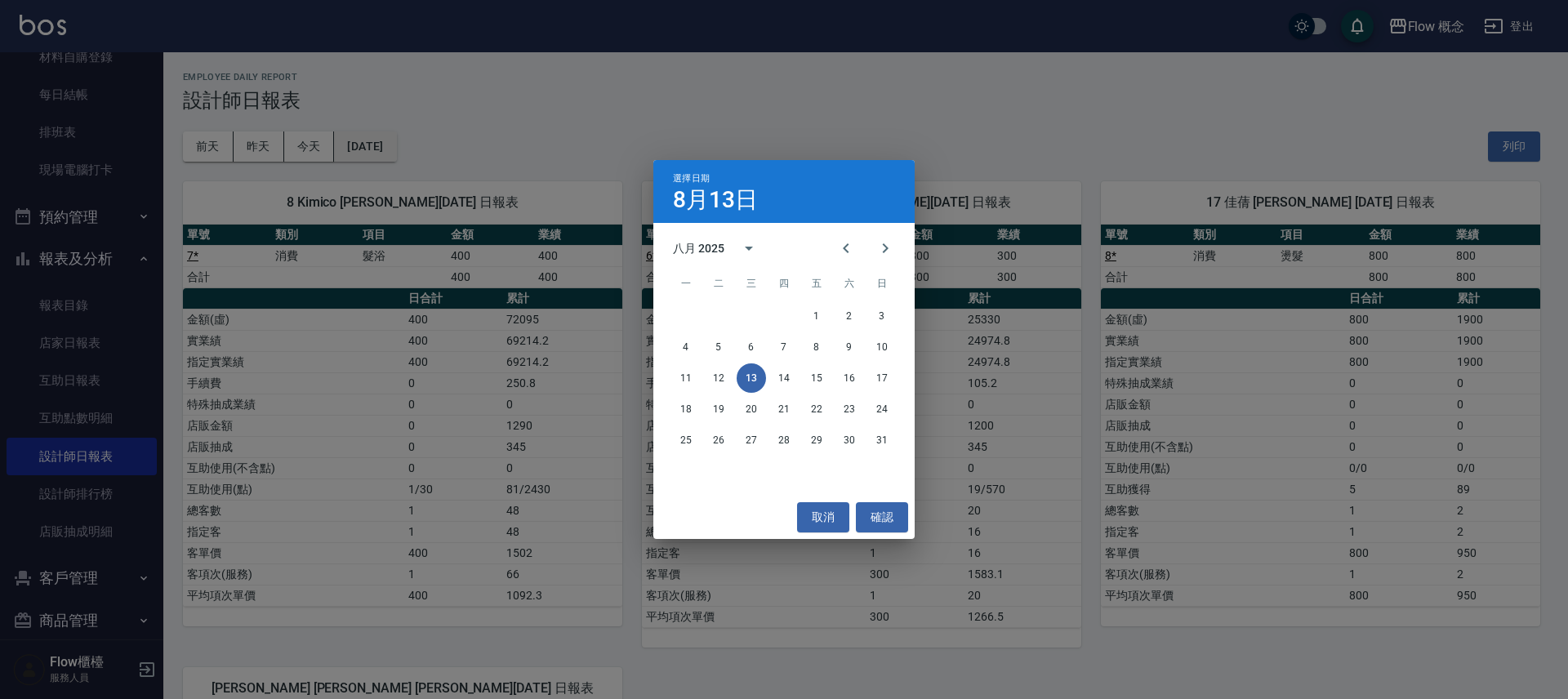
click at [389, 141] on div "選擇日期 8月13日 八月 2025 一 二 三 四 五 六 日 1 2 3 4 5 6 7 8 9 10 11 12 13 14 15 16 17 18 1…" at bounding box center [784, 350] width 1568 height 699
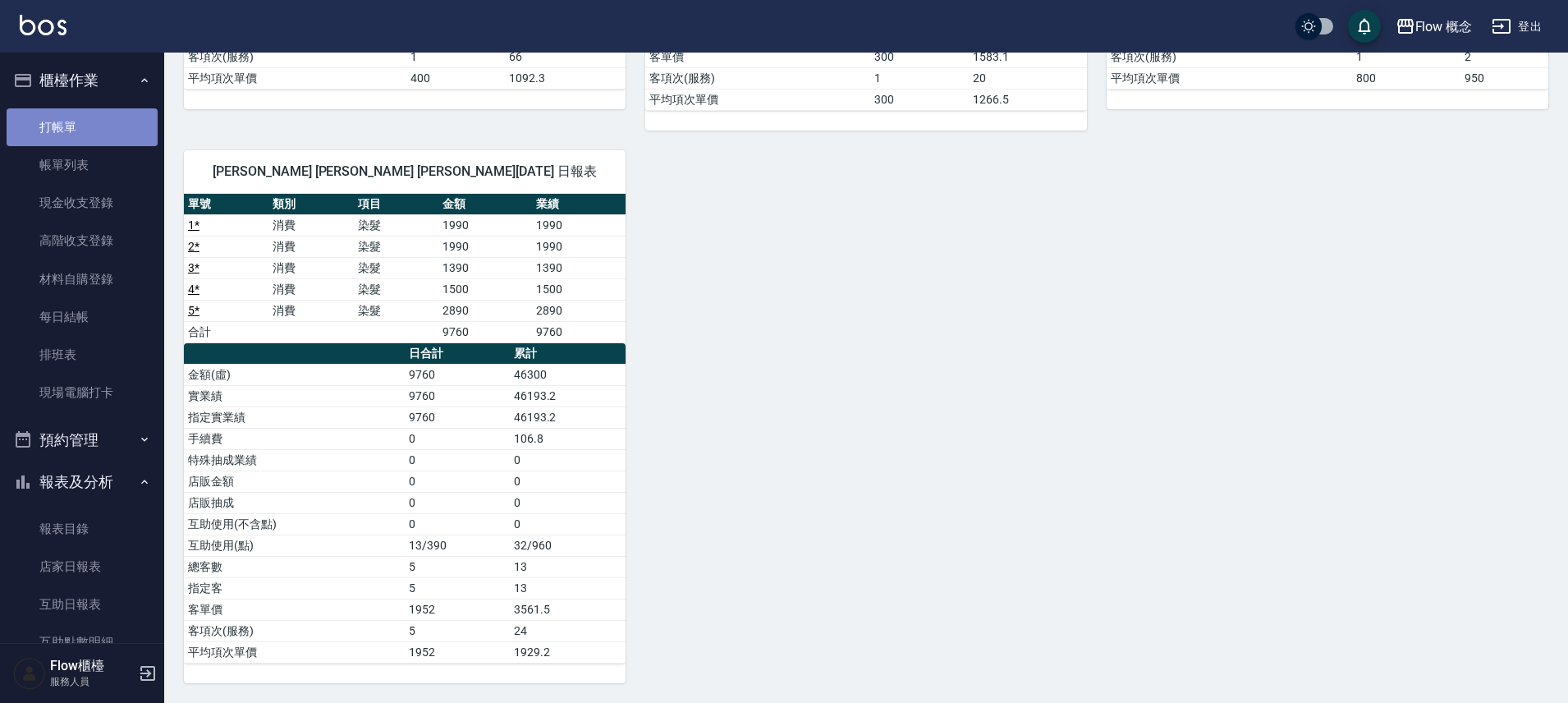
click at [123, 132] on link "打帳單" at bounding box center [82, 127] width 151 height 38
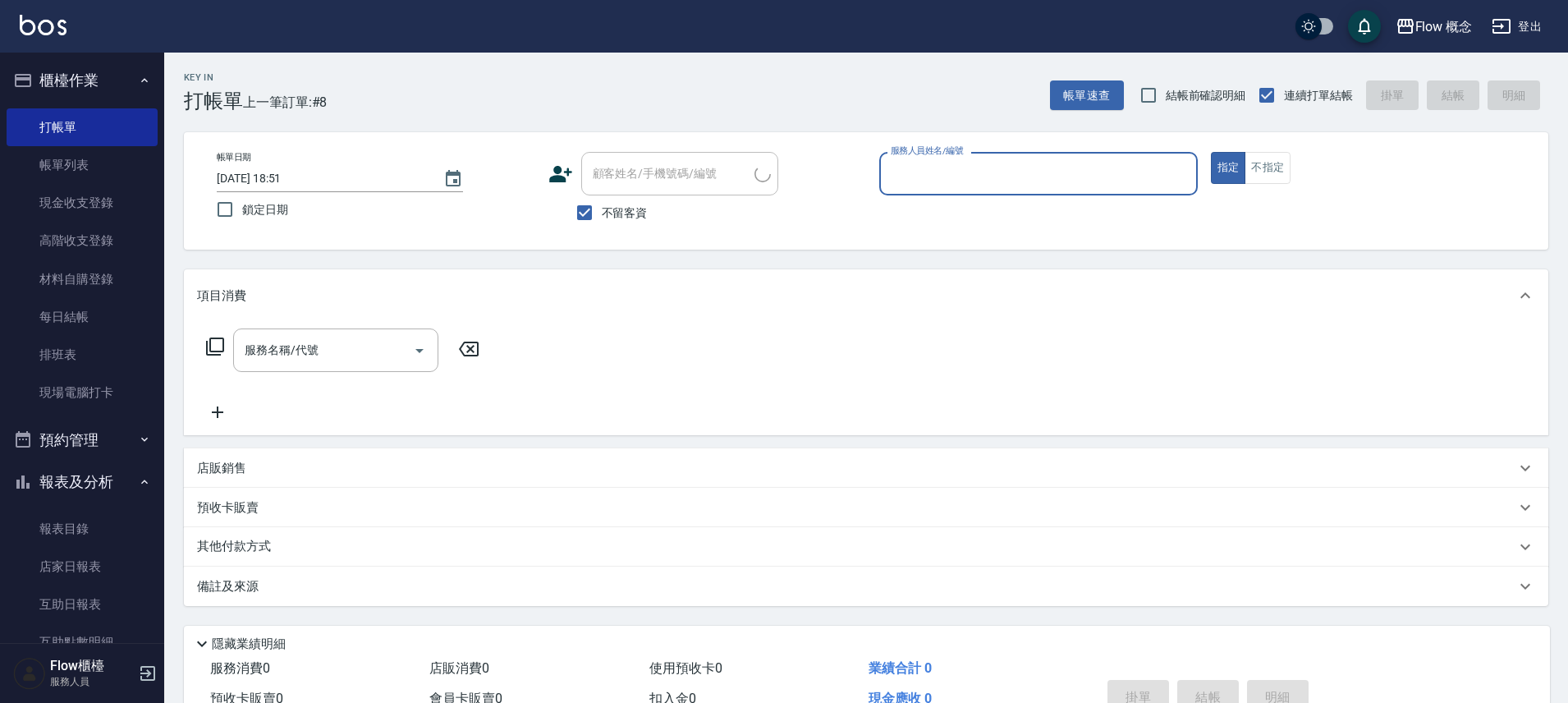
click at [86, 477] on button "報表及分析" at bounding box center [82, 482] width 151 height 42
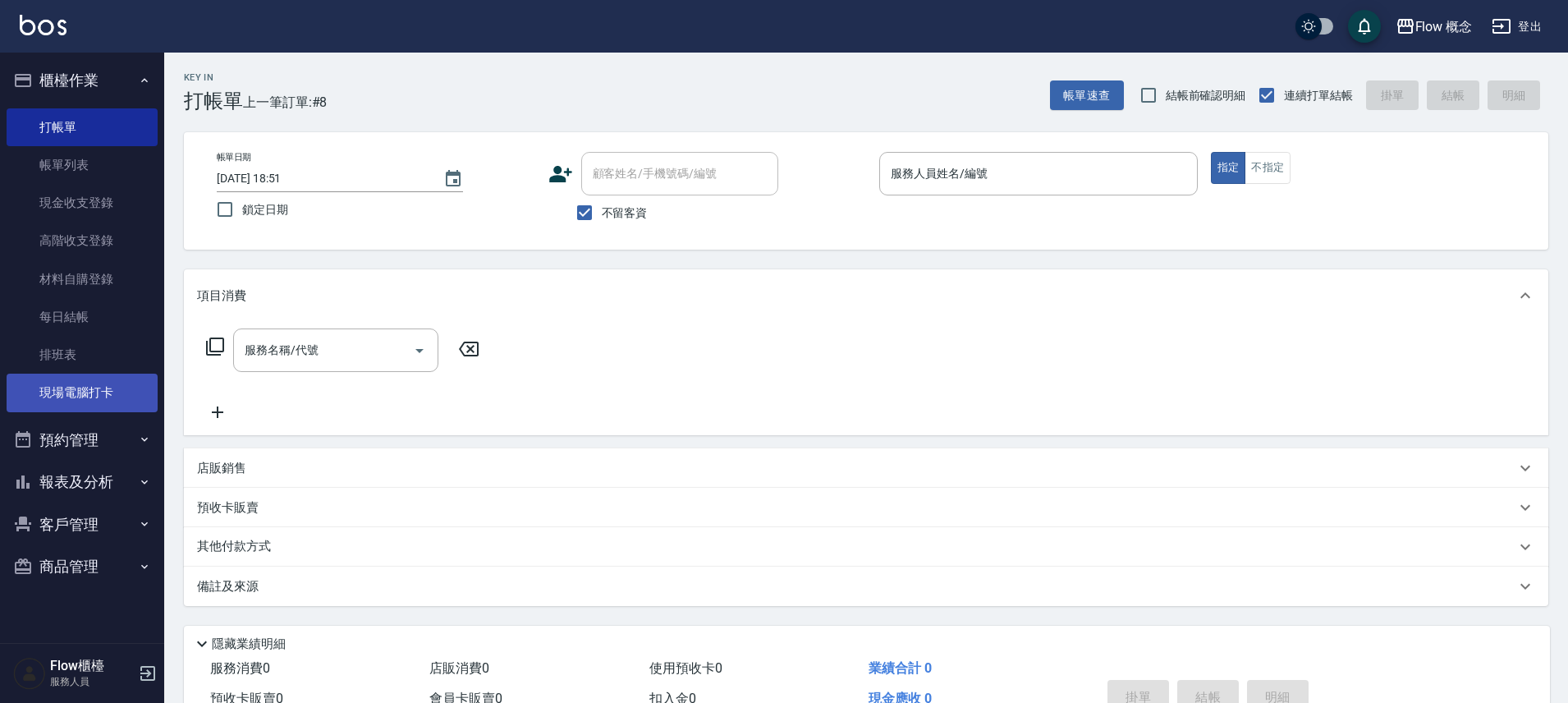
click at [71, 395] on link "現場電腦打卡" at bounding box center [82, 393] width 151 height 38
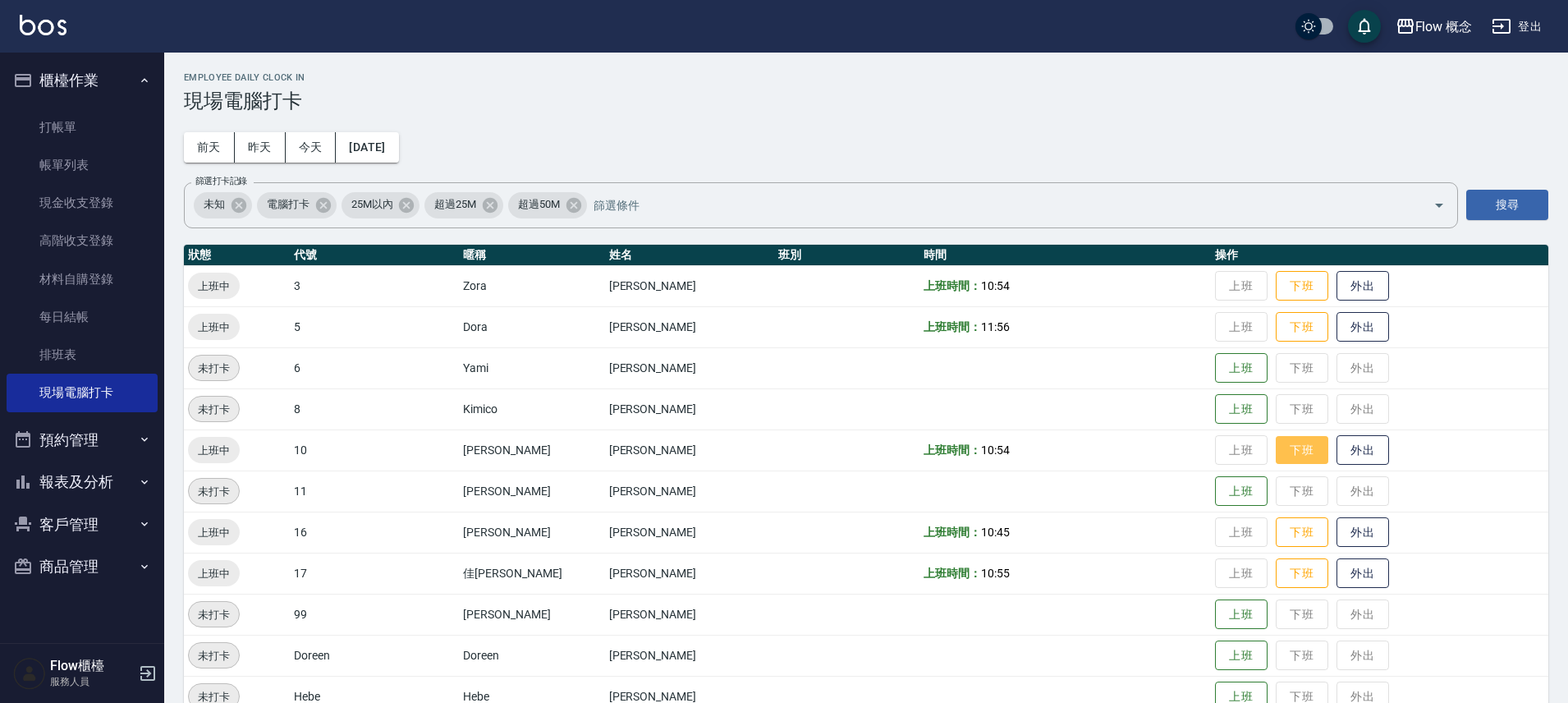
click at [1276, 446] on button "下班" at bounding box center [1302, 450] width 53 height 29
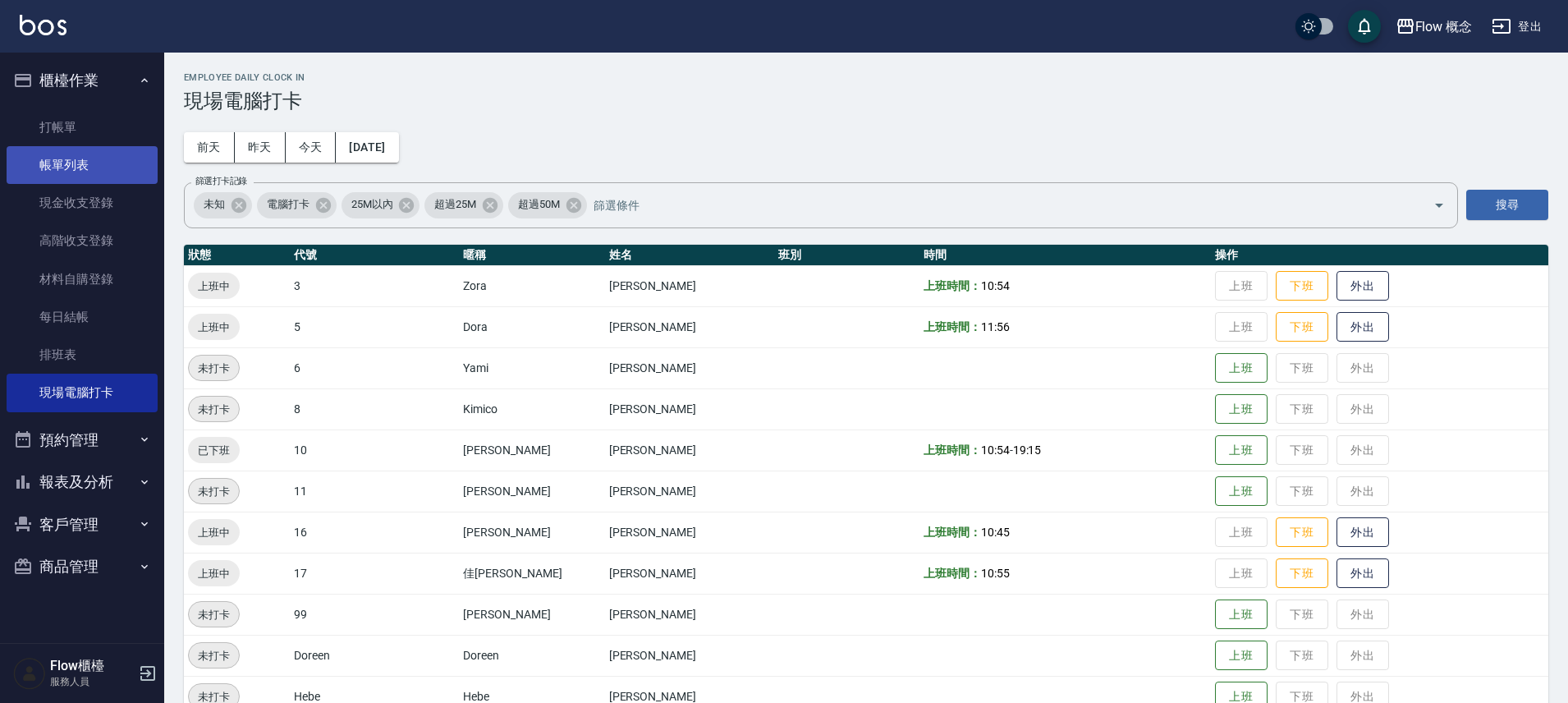
click at [104, 163] on link "帳單列表" at bounding box center [82, 165] width 151 height 38
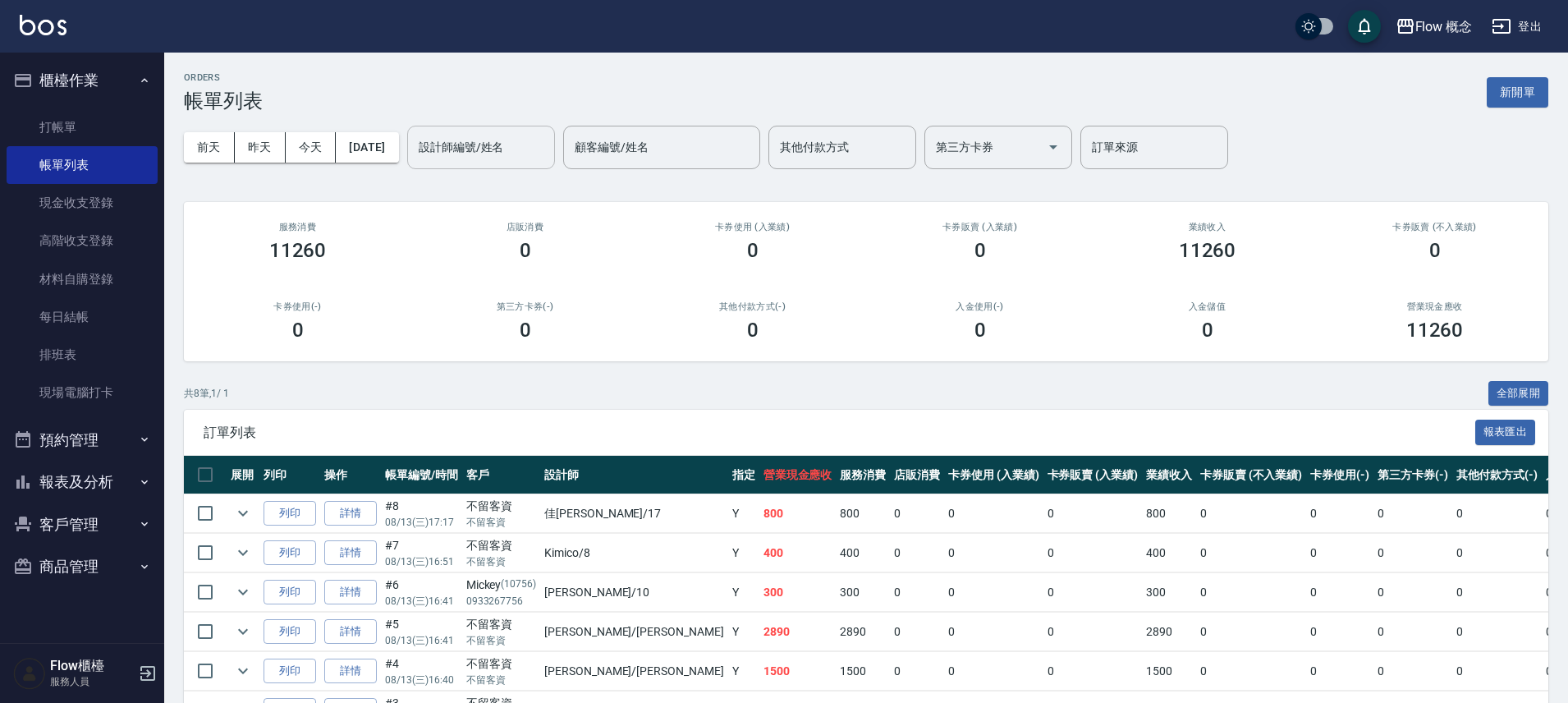
click at [541, 155] on input "設計師編號/姓名" at bounding box center [480, 147] width 133 height 29
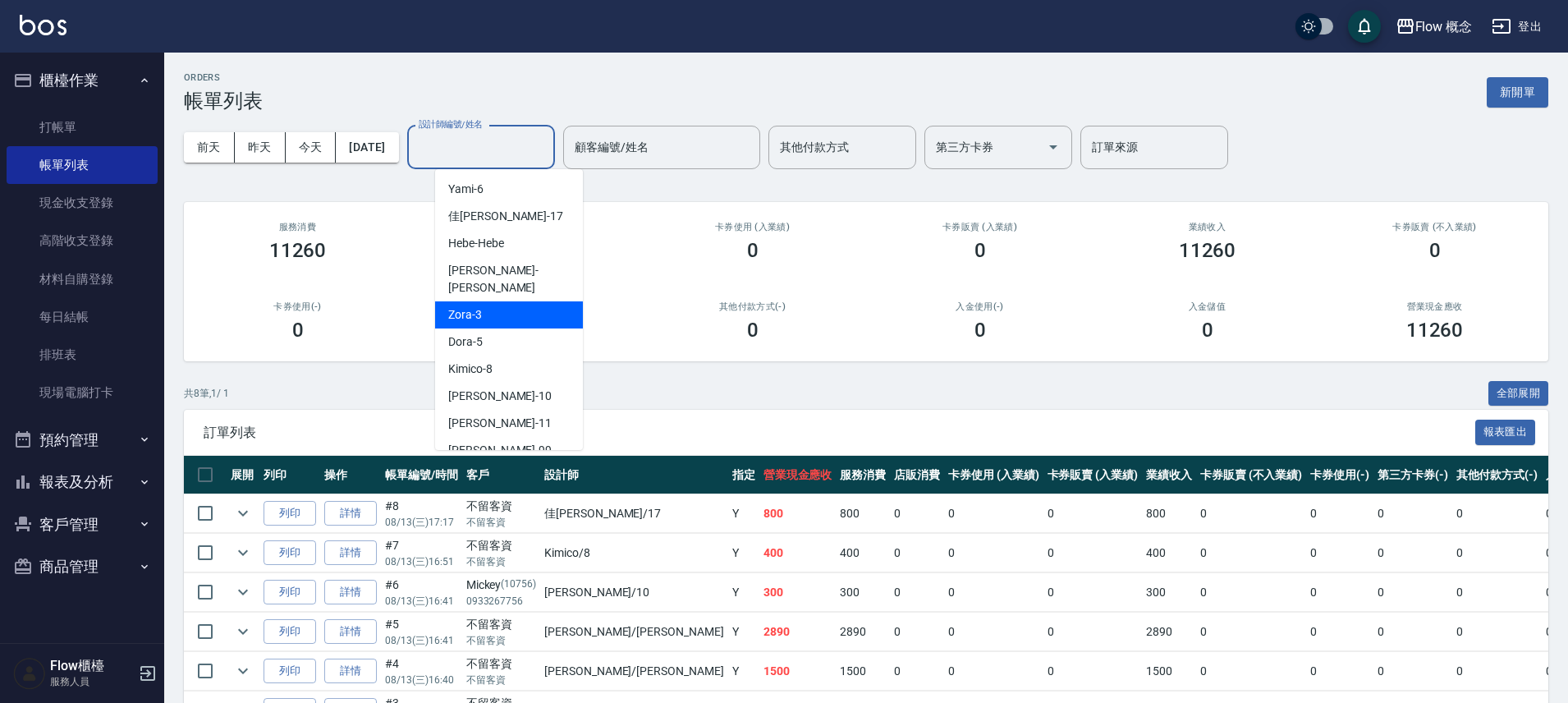
click at [477, 306] on span "Zora -3" at bounding box center [465, 315] width 34 height 17
type input "Zora-3"
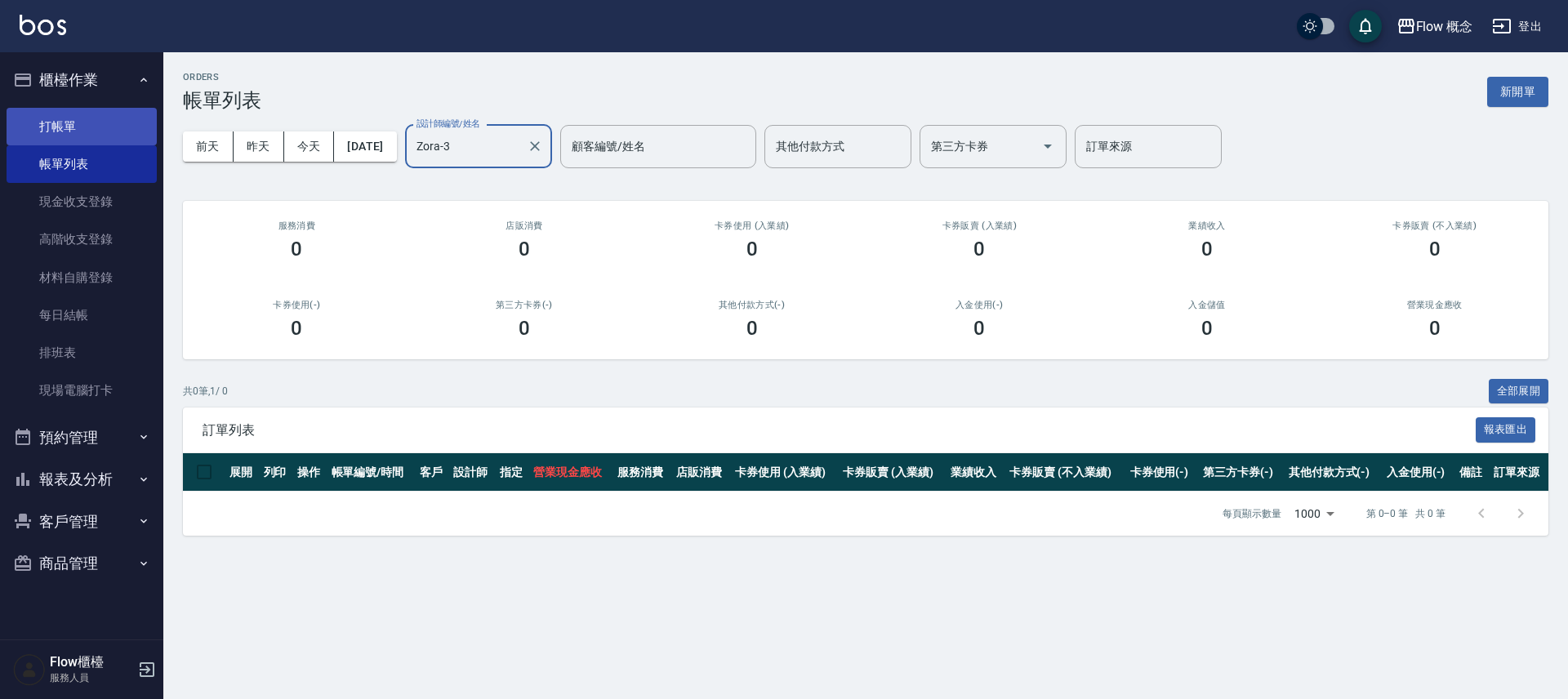
click at [100, 133] on link "打帳單" at bounding box center [81, 126] width 150 height 37
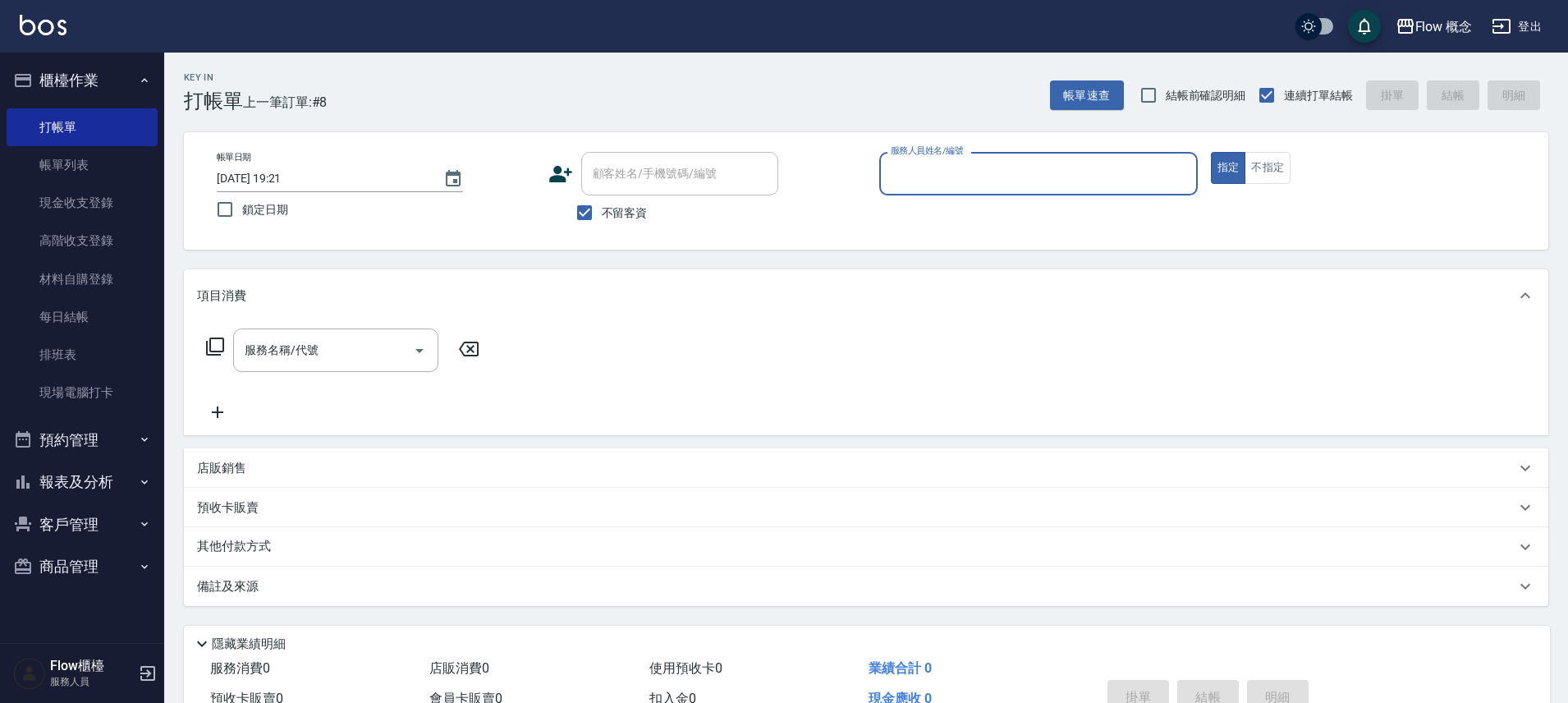
click at [1009, 154] on div "服務人員姓名/編號" at bounding box center [1039, 173] width 318 height 43
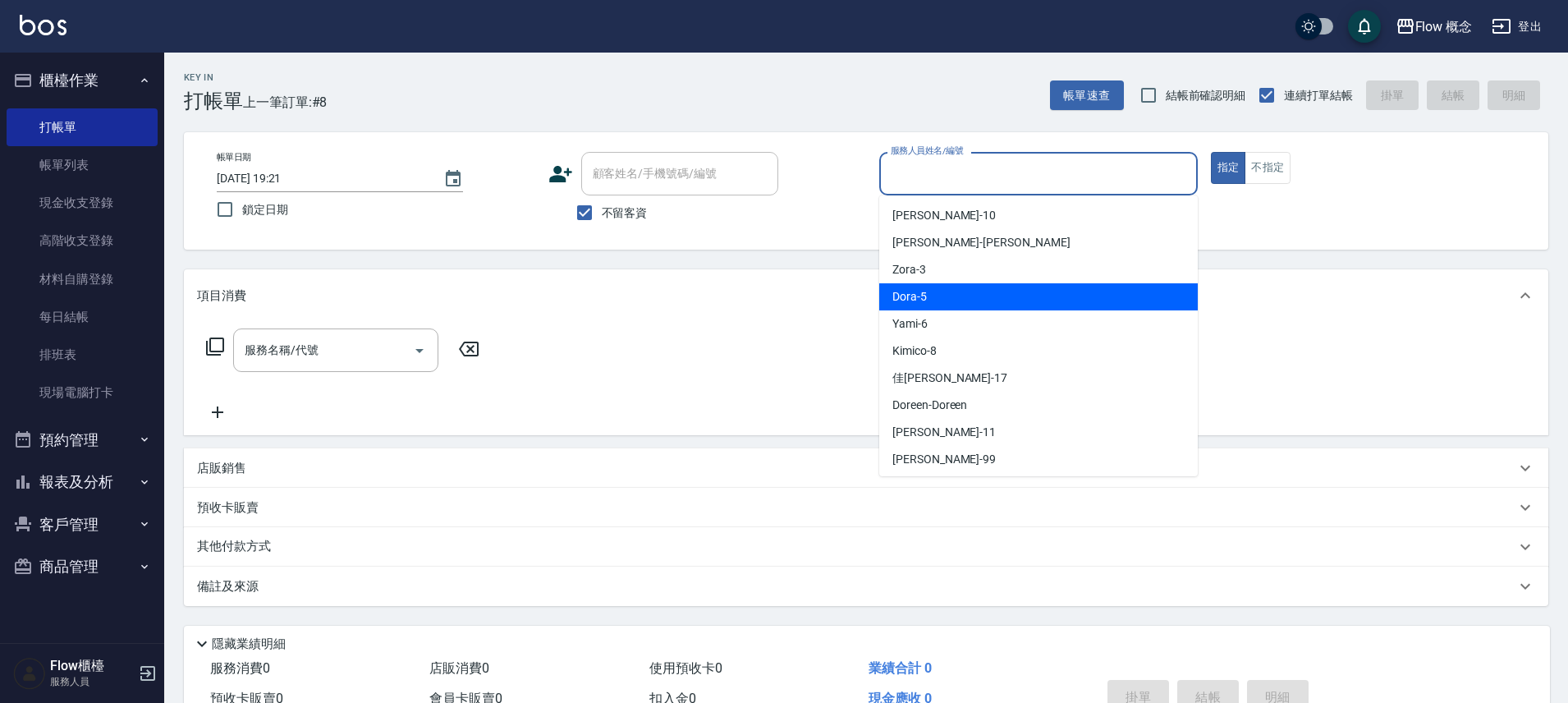
click at [946, 288] on div "Dora -5" at bounding box center [1039, 297] width 318 height 27
type input "Dora-5"
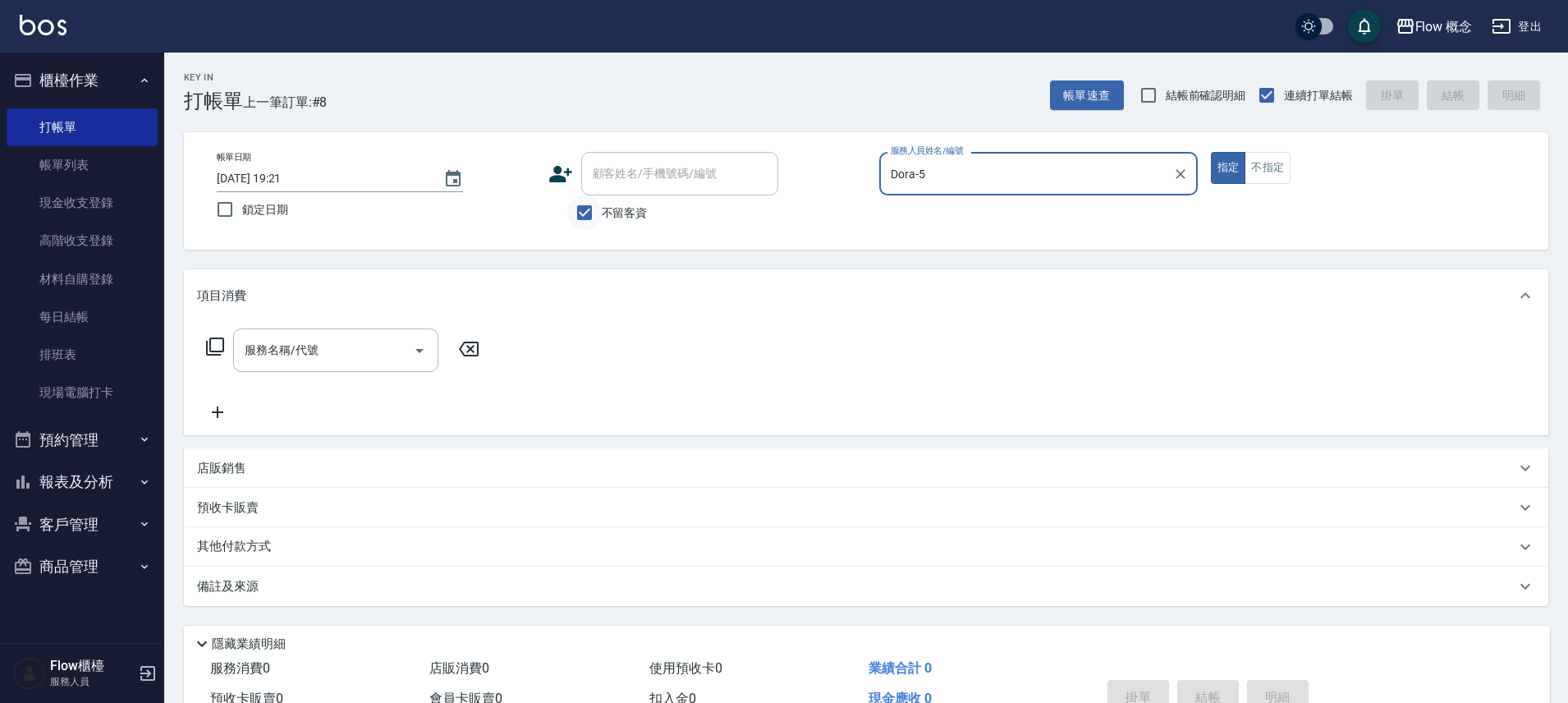
click at [584, 209] on input "不留客資" at bounding box center [585, 213] width 35 height 35
checkbox input "false"
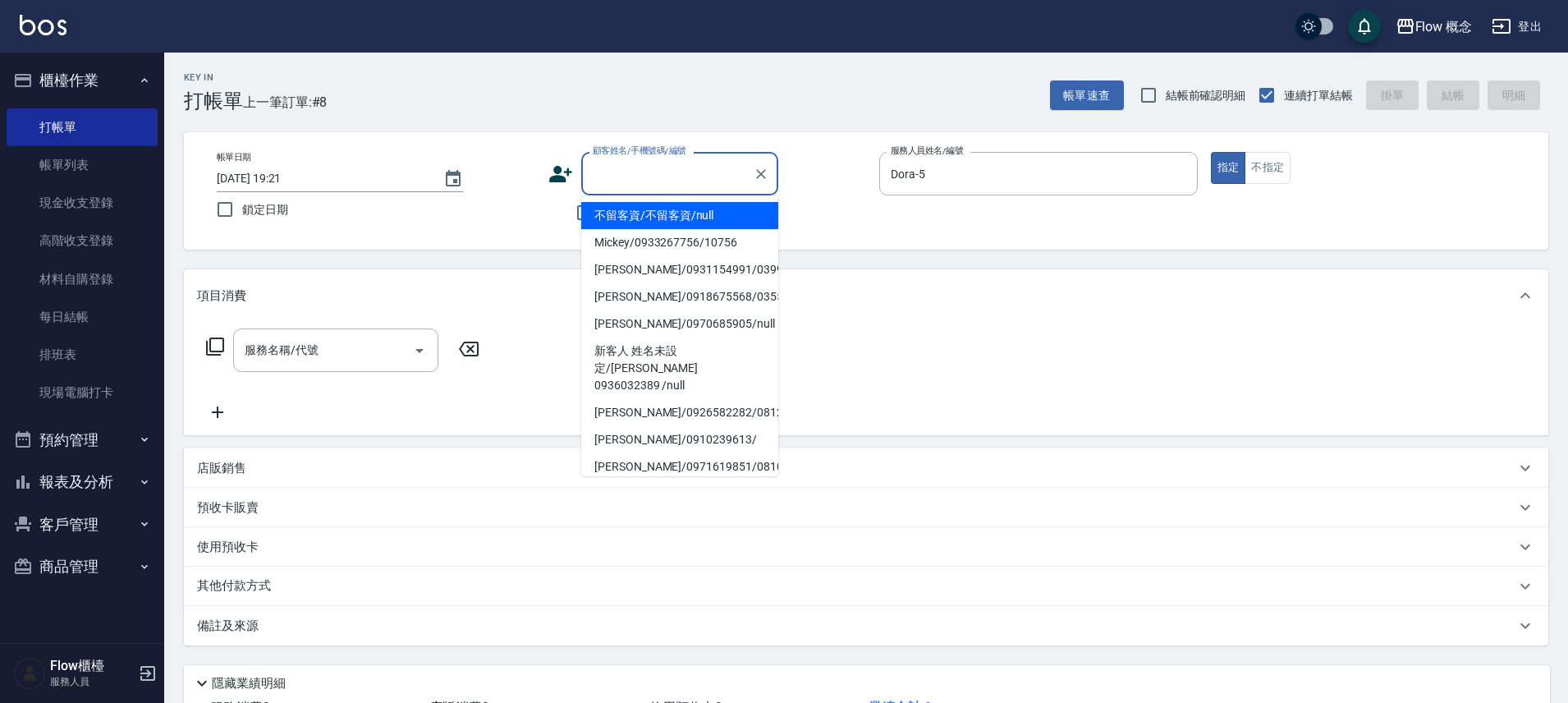
click at [619, 185] on input "顧客姓名/手機號碼/編號" at bounding box center [667, 173] width 157 height 29
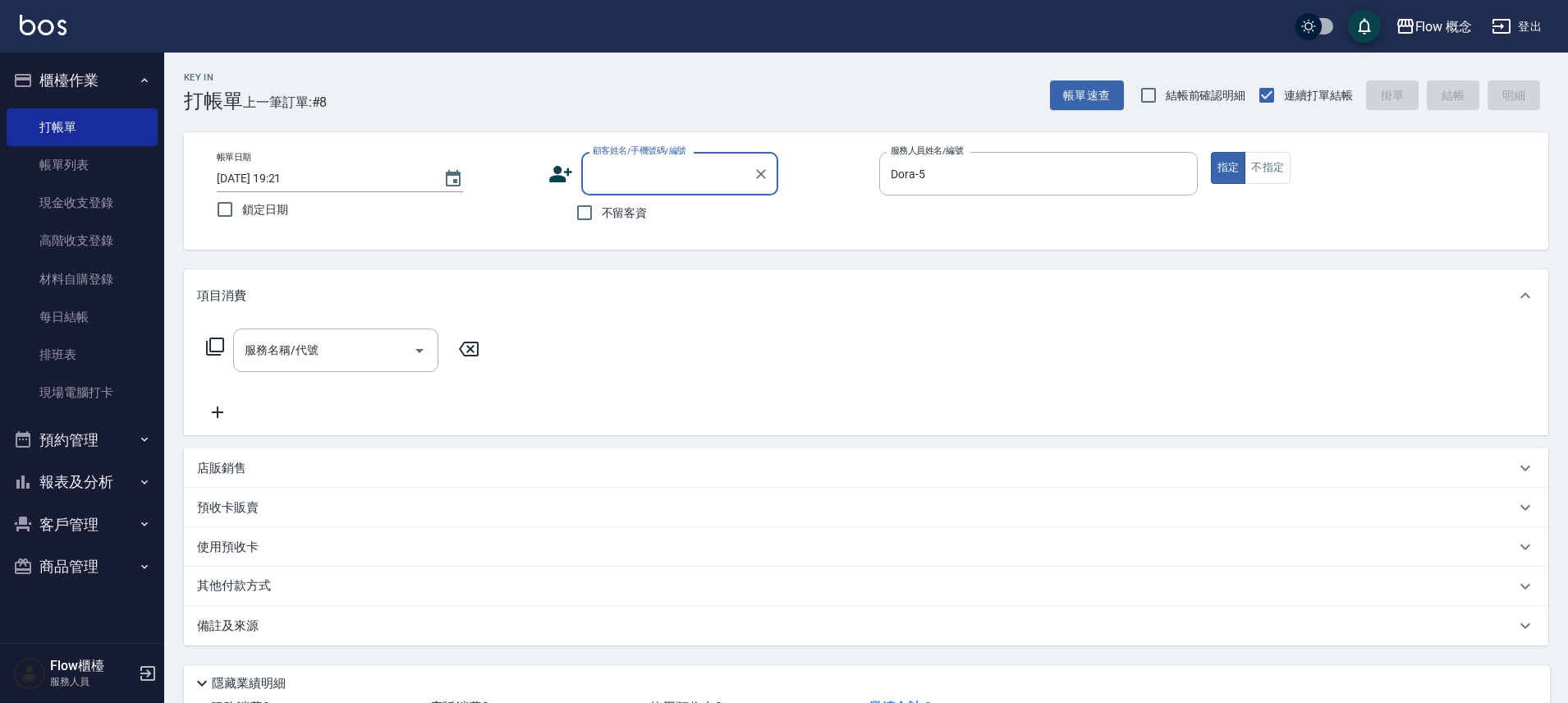
paste input "染嚴欣諭 0983182726"
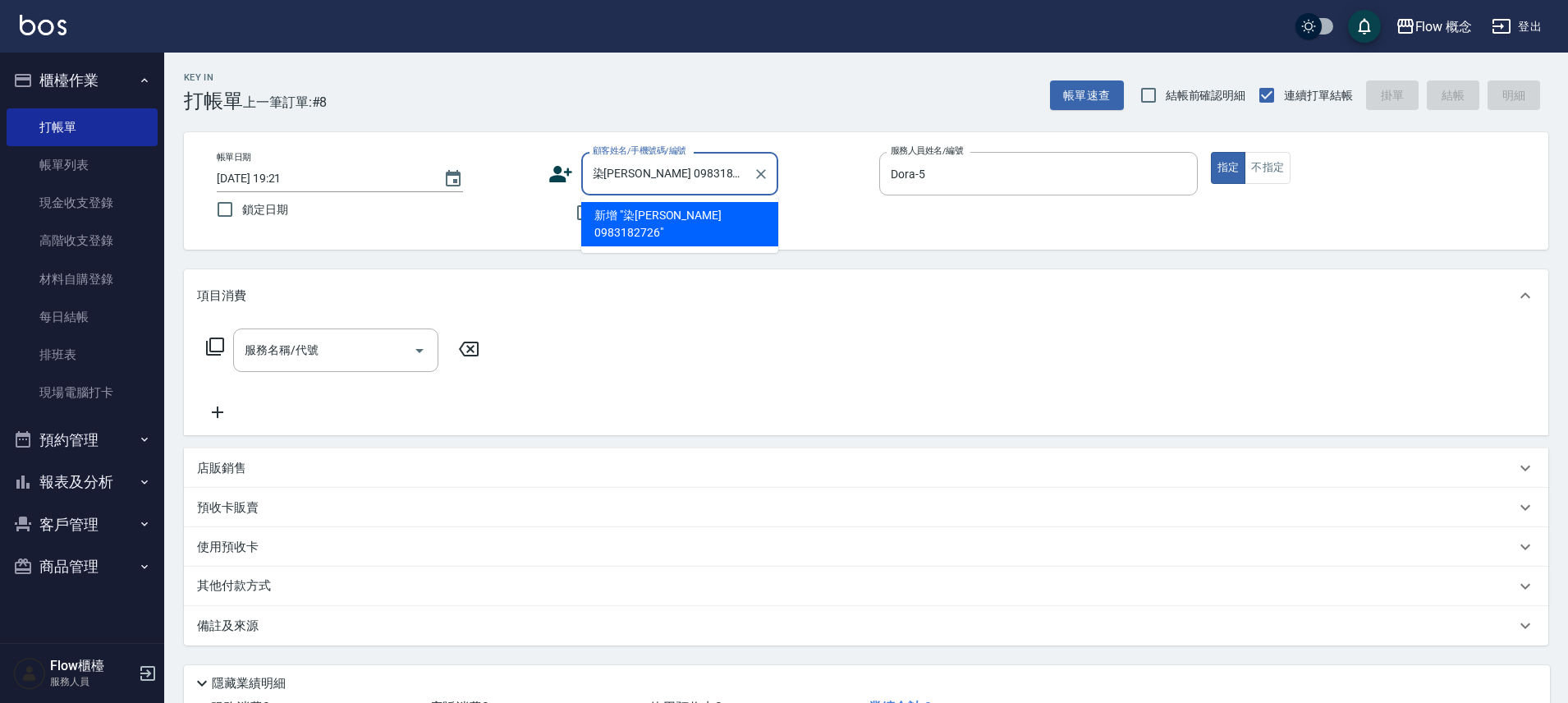
drag, startPoint x: 606, startPoint y: 172, endPoint x: 570, endPoint y: 179, distance: 36.7
click at [570, 179] on div "顧客姓名/手機號碼/編號 染嚴欣諭 0983182726 顧客姓名/手機號碼/編號" at bounding box center [707, 173] width 318 height 43
type input "[PERSON_NAME] 0983182726"
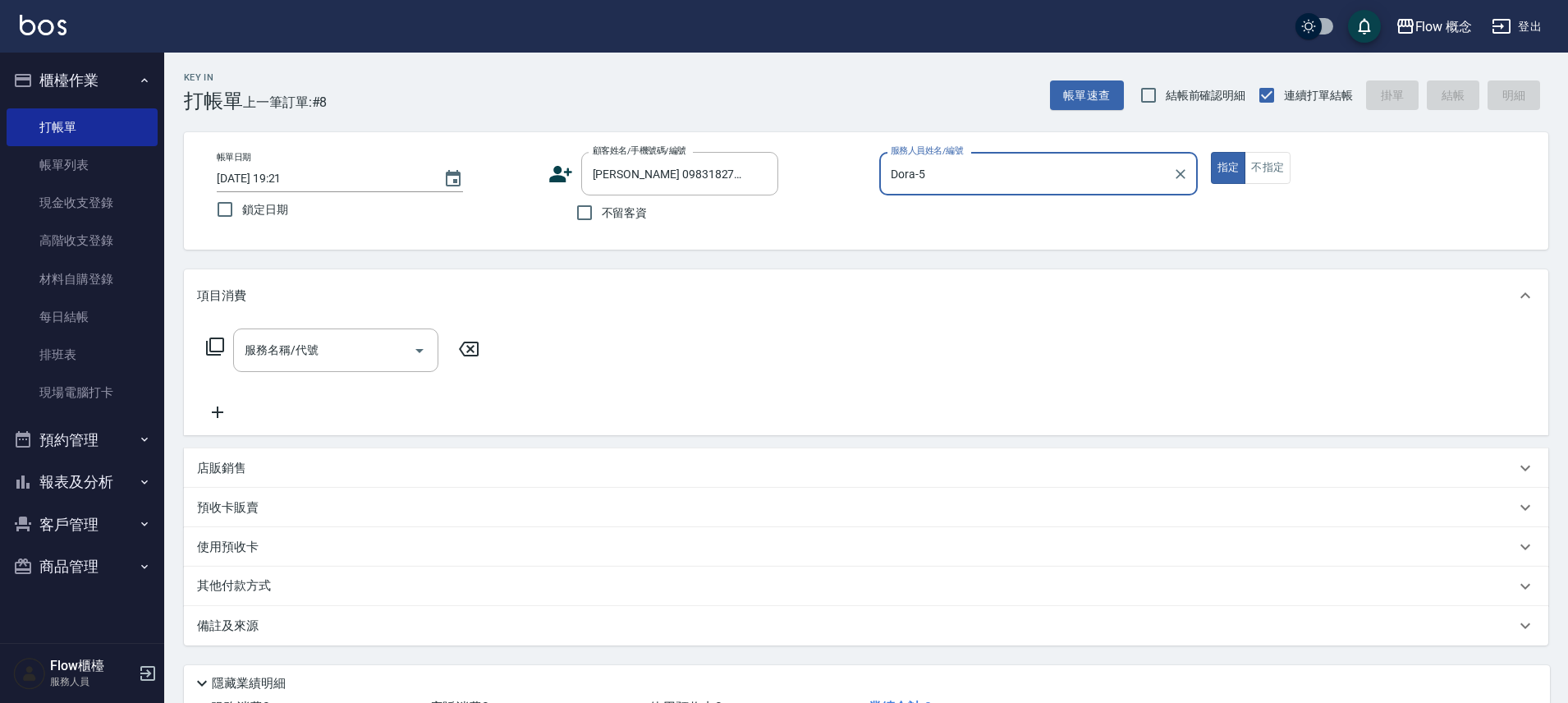
click at [1211, 152] on button "指定" at bounding box center [1228, 168] width 35 height 32
type button "true"
click at [356, 351] on input "服務名稱/代號" at bounding box center [323, 351] width 166 height 29
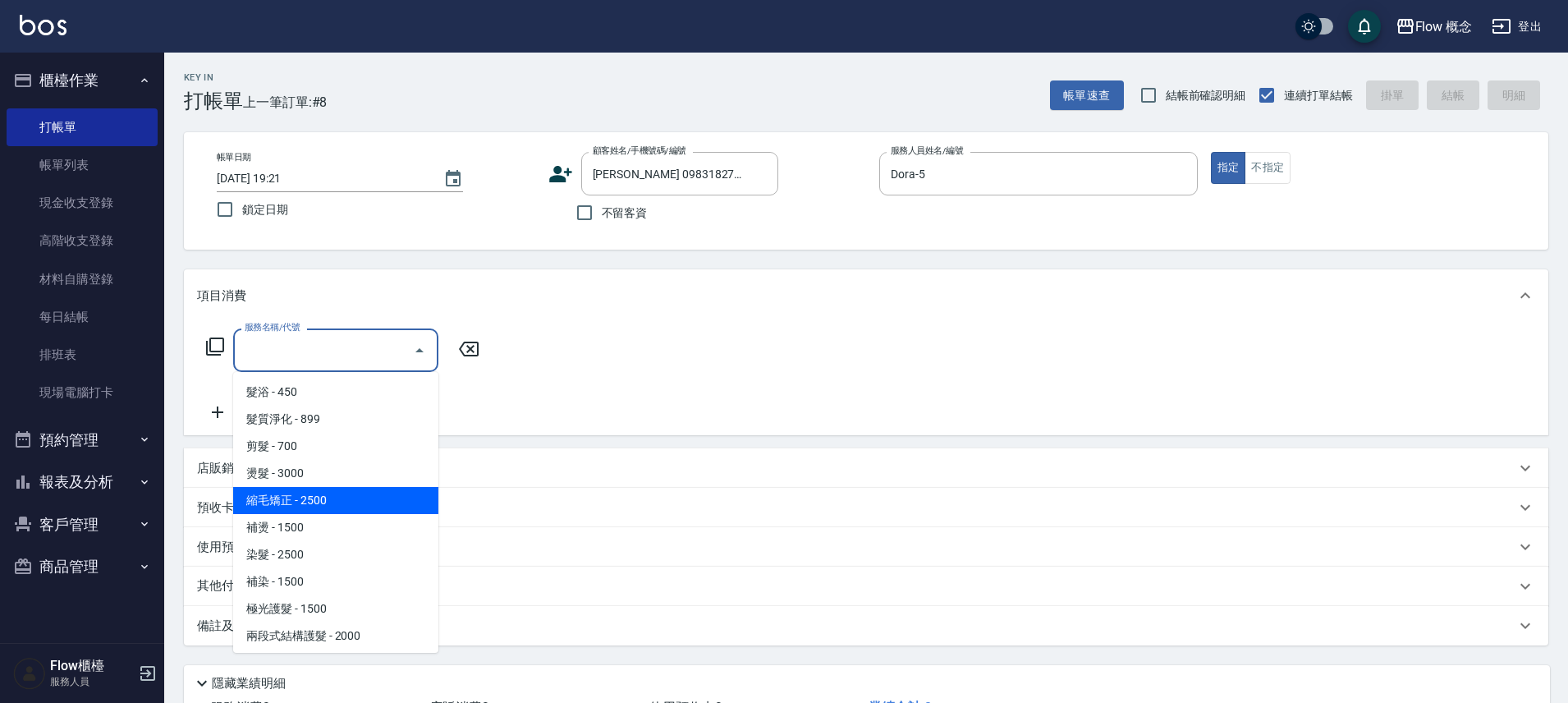
click at [316, 501] on span "縮毛矯正 - 2500" at bounding box center [336, 500] width 205 height 27
type input "縮毛矯正 (302)"
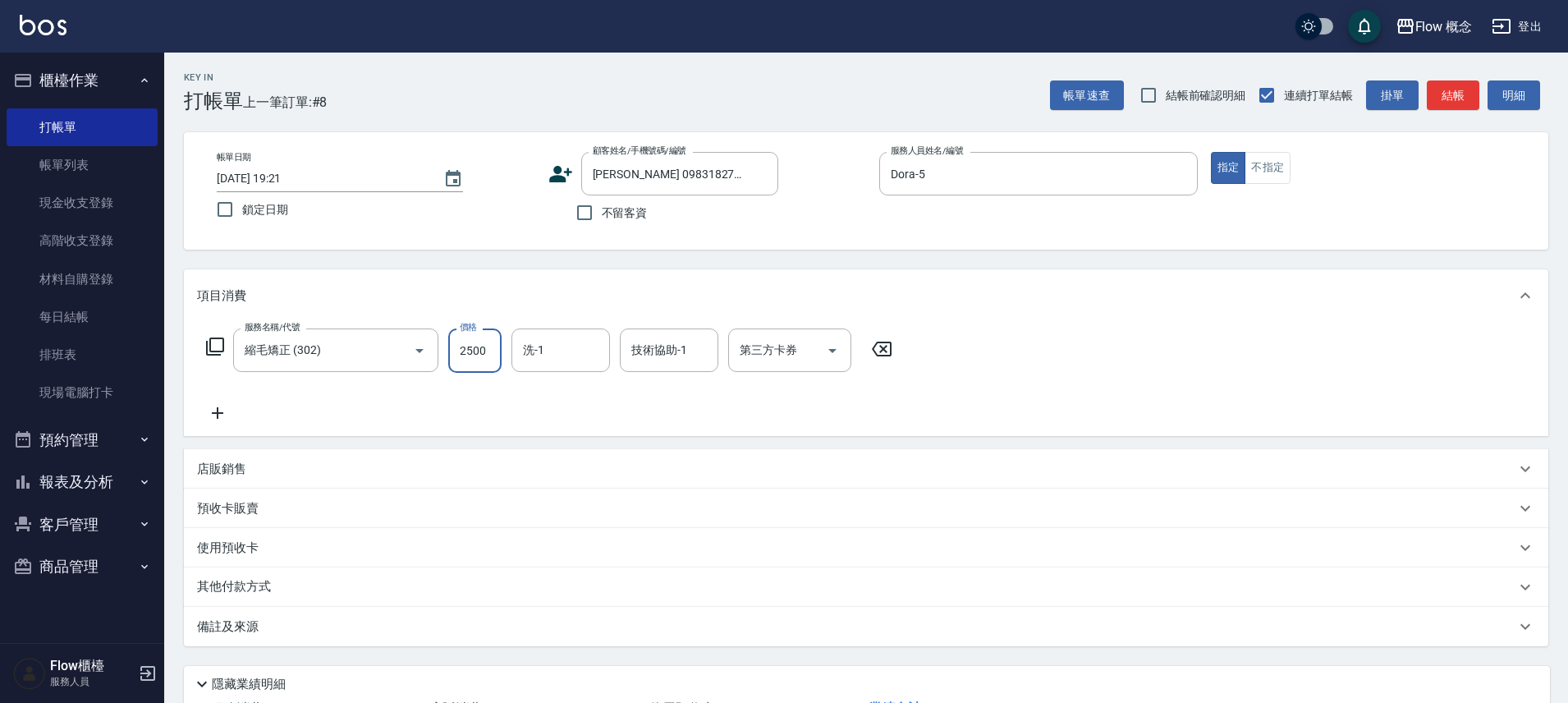
click at [495, 349] on input "2500" at bounding box center [475, 351] width 54 height 44
type input "3000"
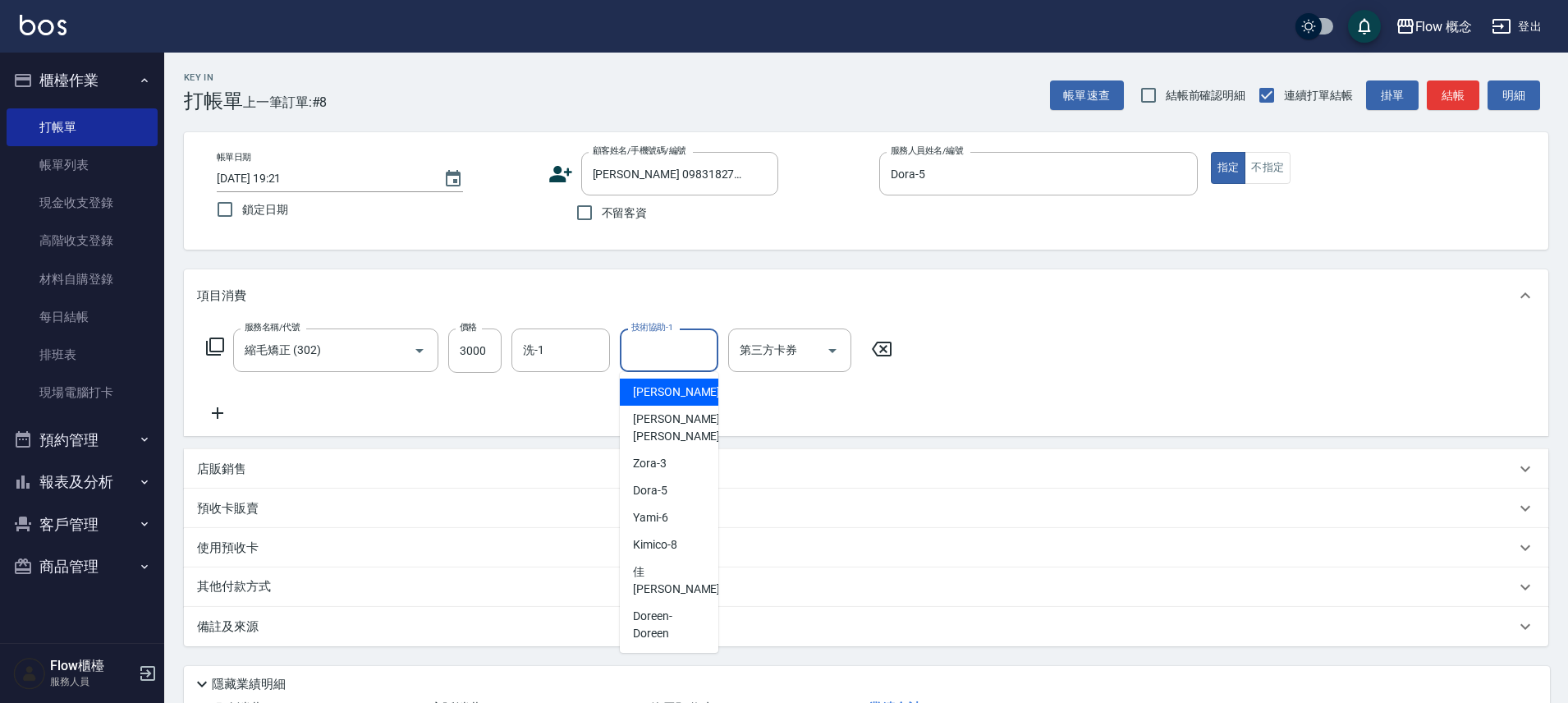
click at [644, 348] on input "技術協助-1" at bounding box center [669, 351] width 84 height 29
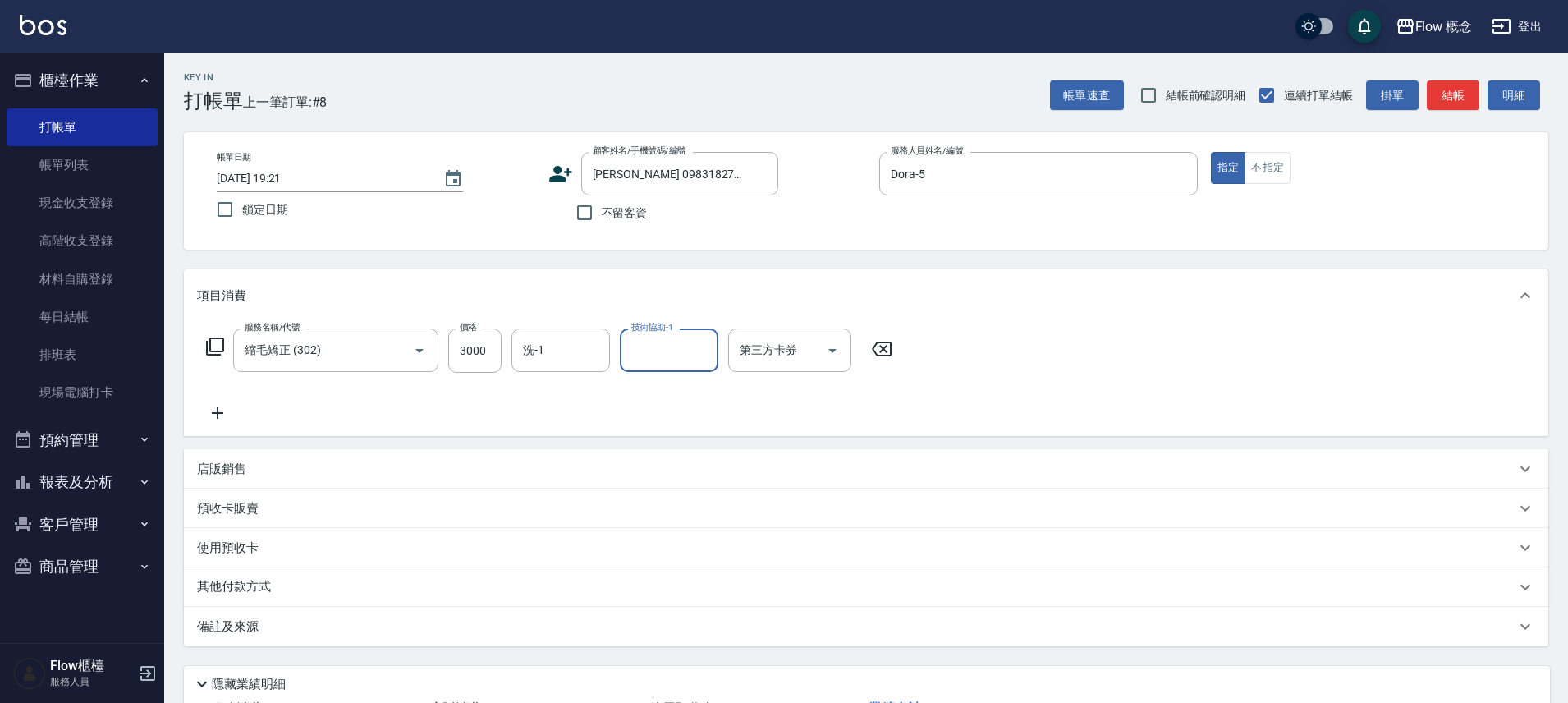
click at [644, 348] on input "技術協助-1" at bounding box center [669, 351] width 84 height 29
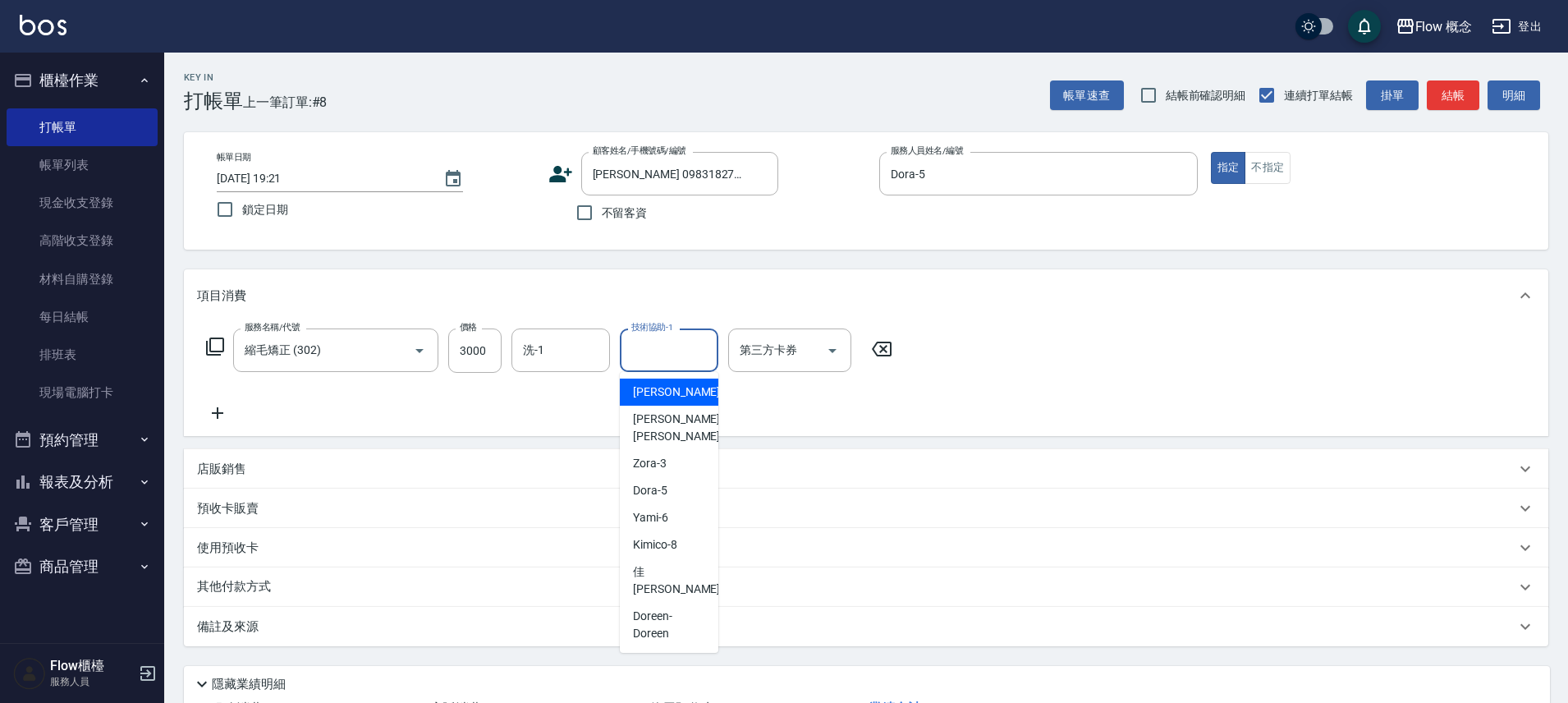
click at [644, 348] on input "技術協助-1" at bounding box center [669, 351] width 84 height 29
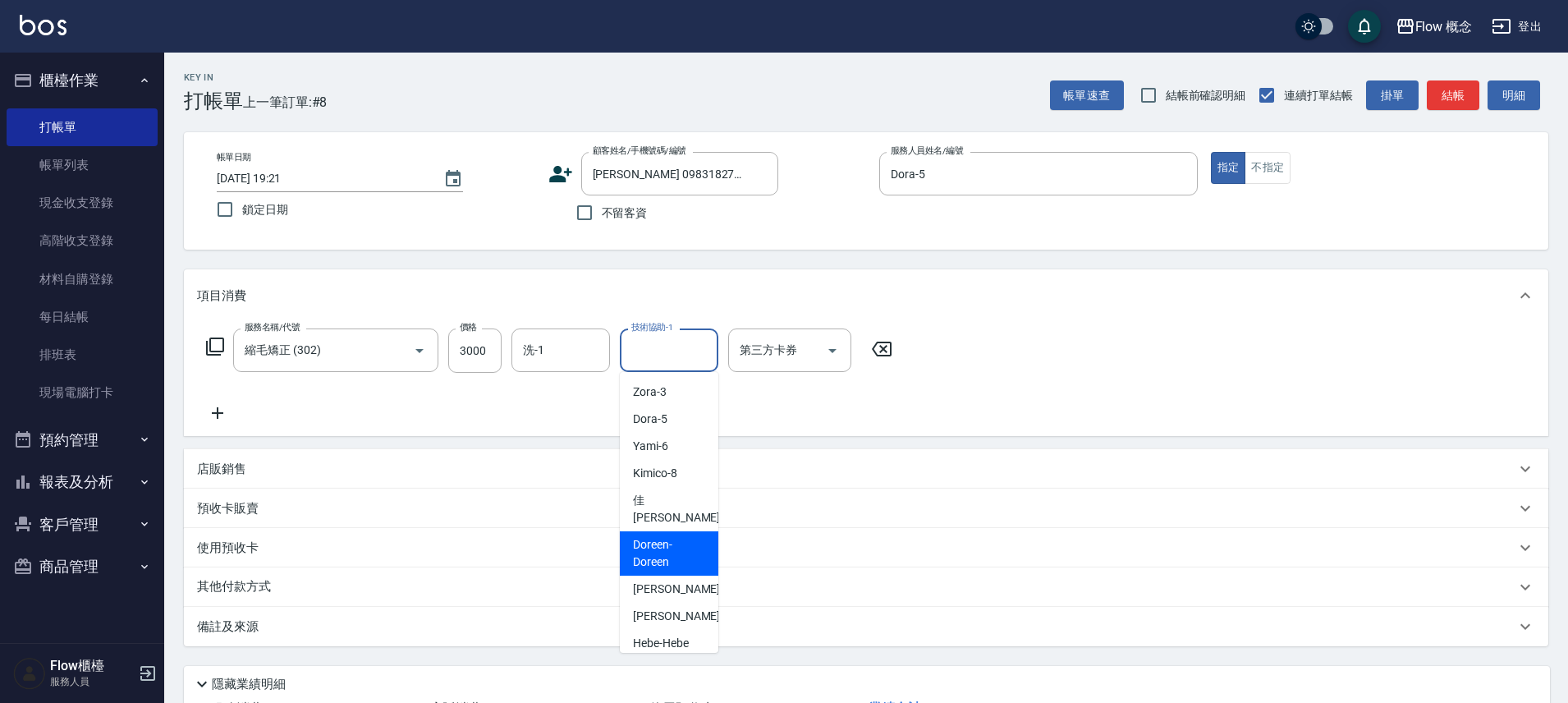
scroll to position [74, 0]
click at [687, 654] on div "亭萱 -16" at bounding box center [669, 667] width 99 height 27
type input "亭萱-16"
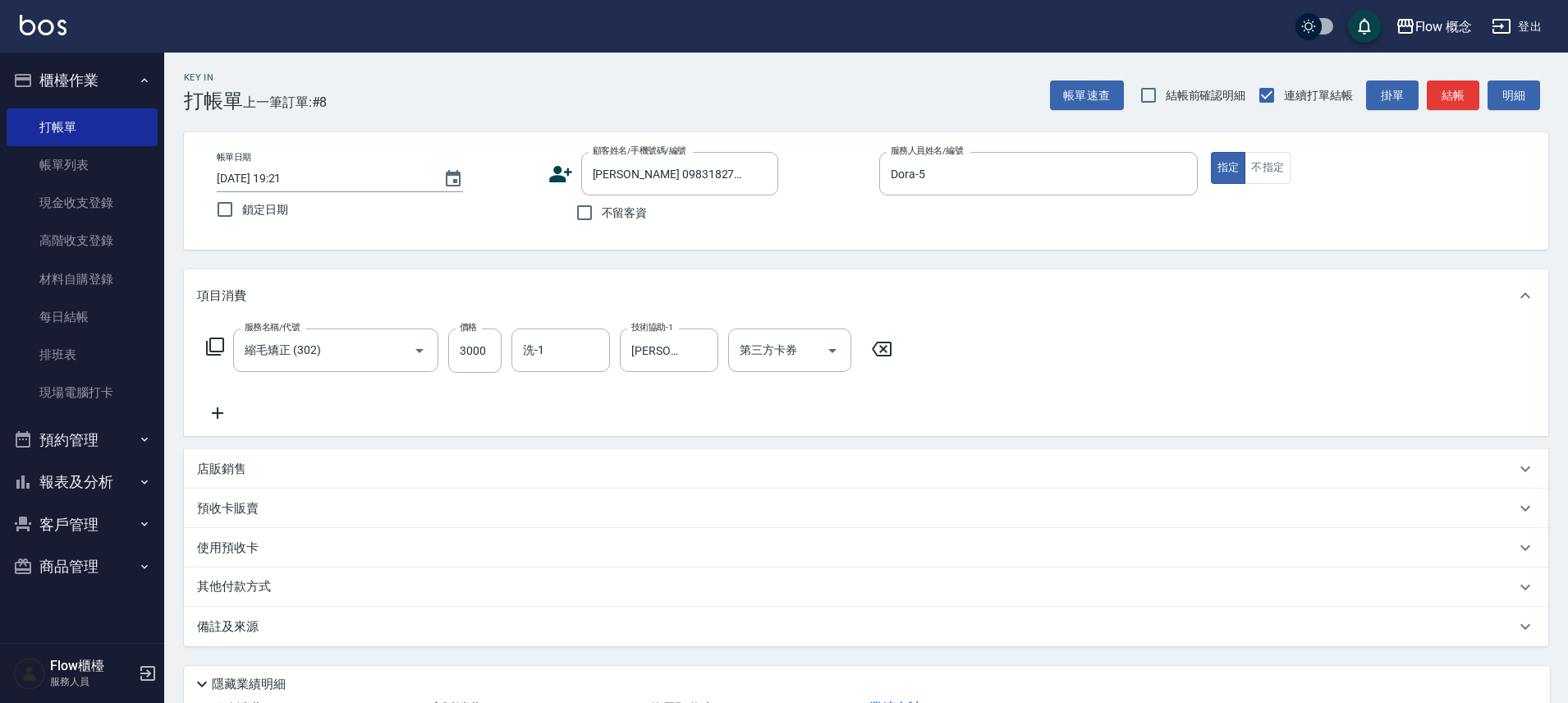
click at [174, 409] on div "Key In 打帳單 上一筆訂單:#8 帳單速查 結帳前確認明細 連續打單結帳 掛單 結帳 明細 帳單日期 2025/08/13 19:21 鎖定日期 顧客姓…" at bounding box center [865, 439] width 1404 height 773
click at [234, 470] on p "店販銷售" at bounding box center [221, 469] width 49 height 17
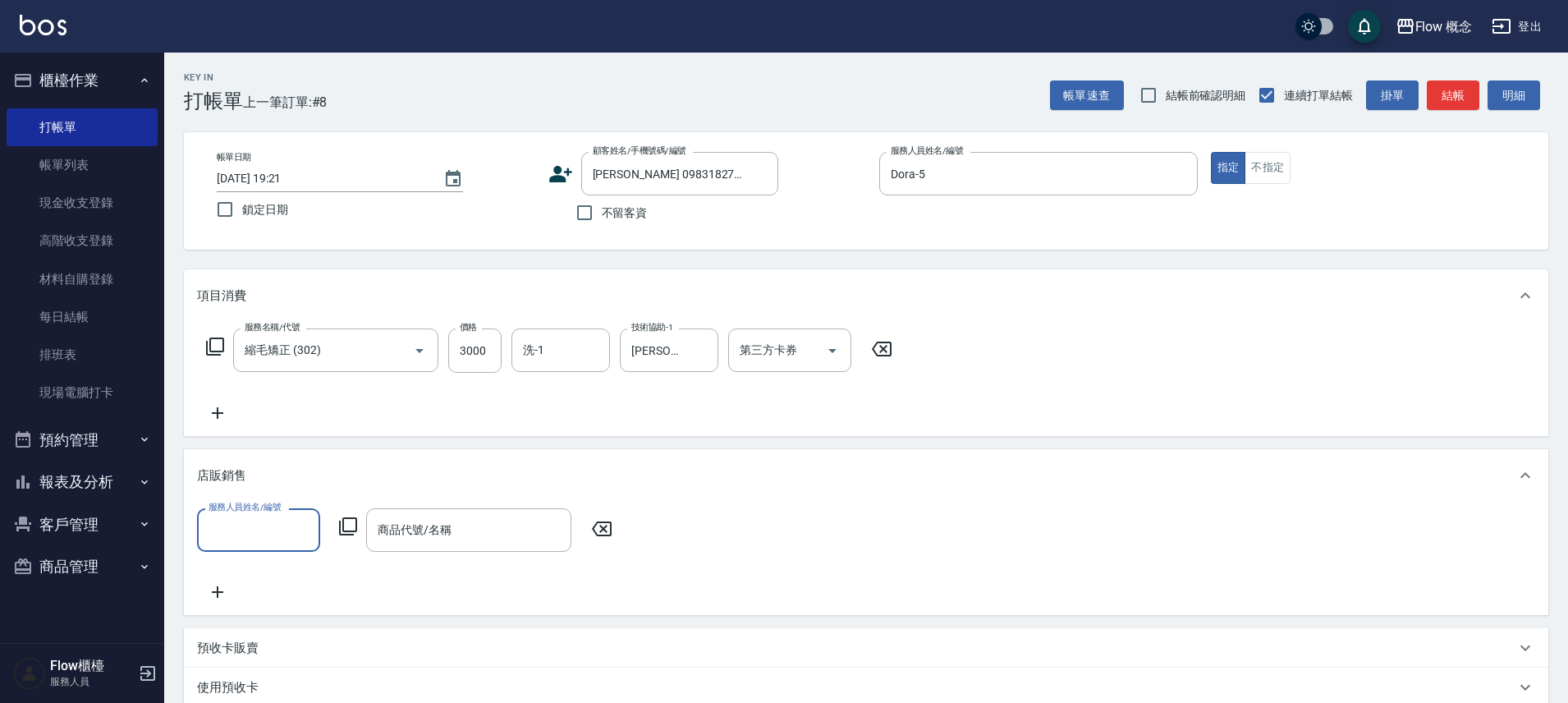
scroll to position [0, 0]
click at [219, 413] on icon at bounding box center [218, 413] width 11 height 11
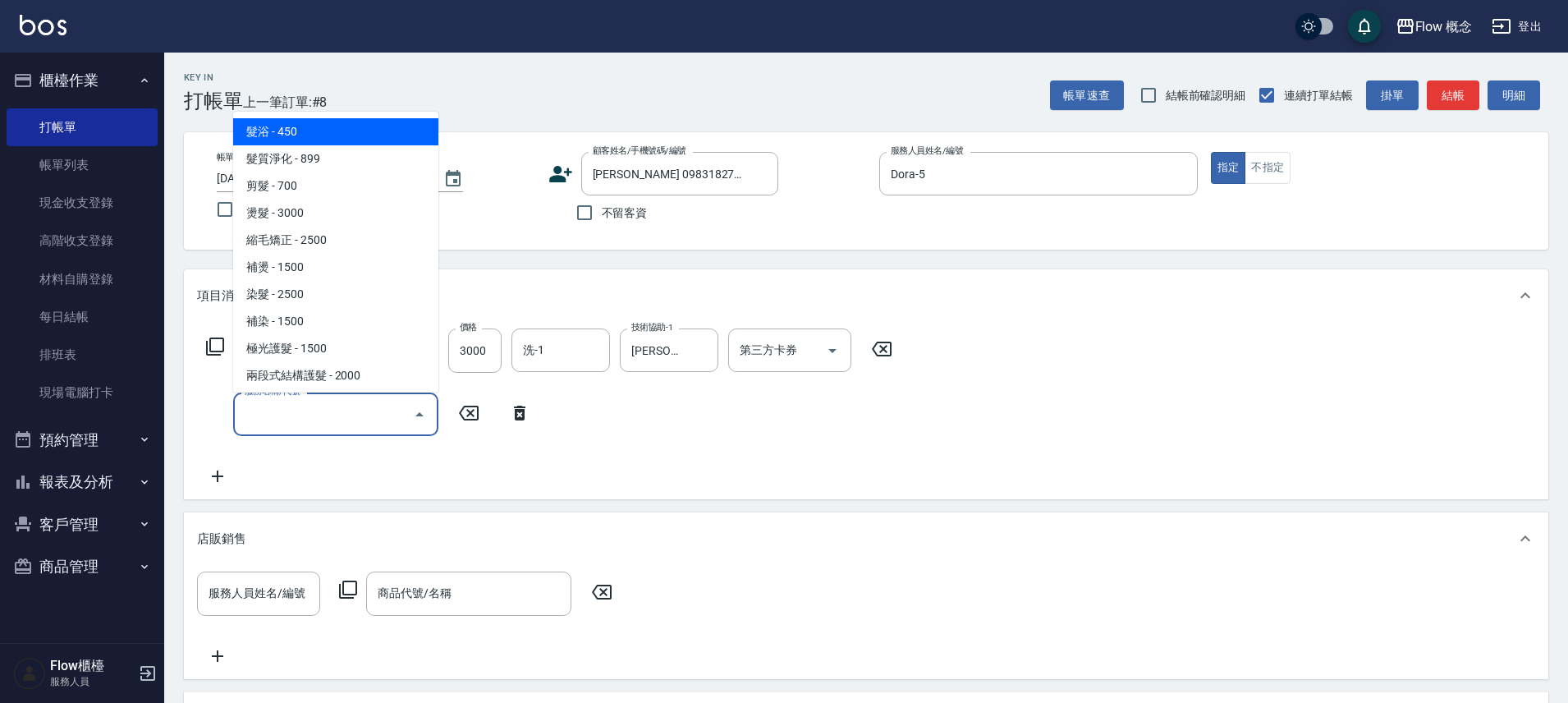
click at [299, 417] on input "服務名稱/代號" at bounding box center [323, 415] width 166 height 29
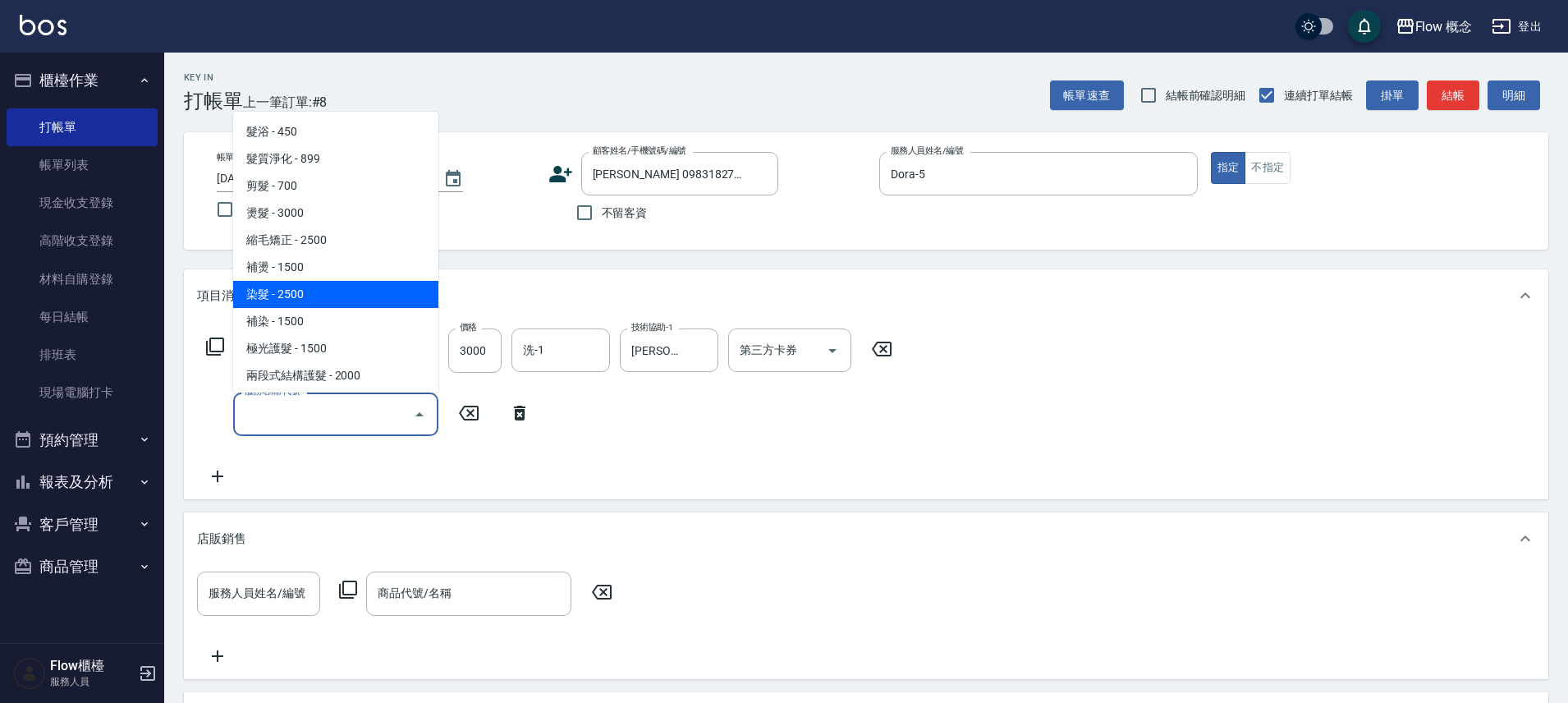
click at [283, 297] on span "染髮 - 2500" at bounding box center [336, 294] width 205 height 27
type input "染髮(401)"
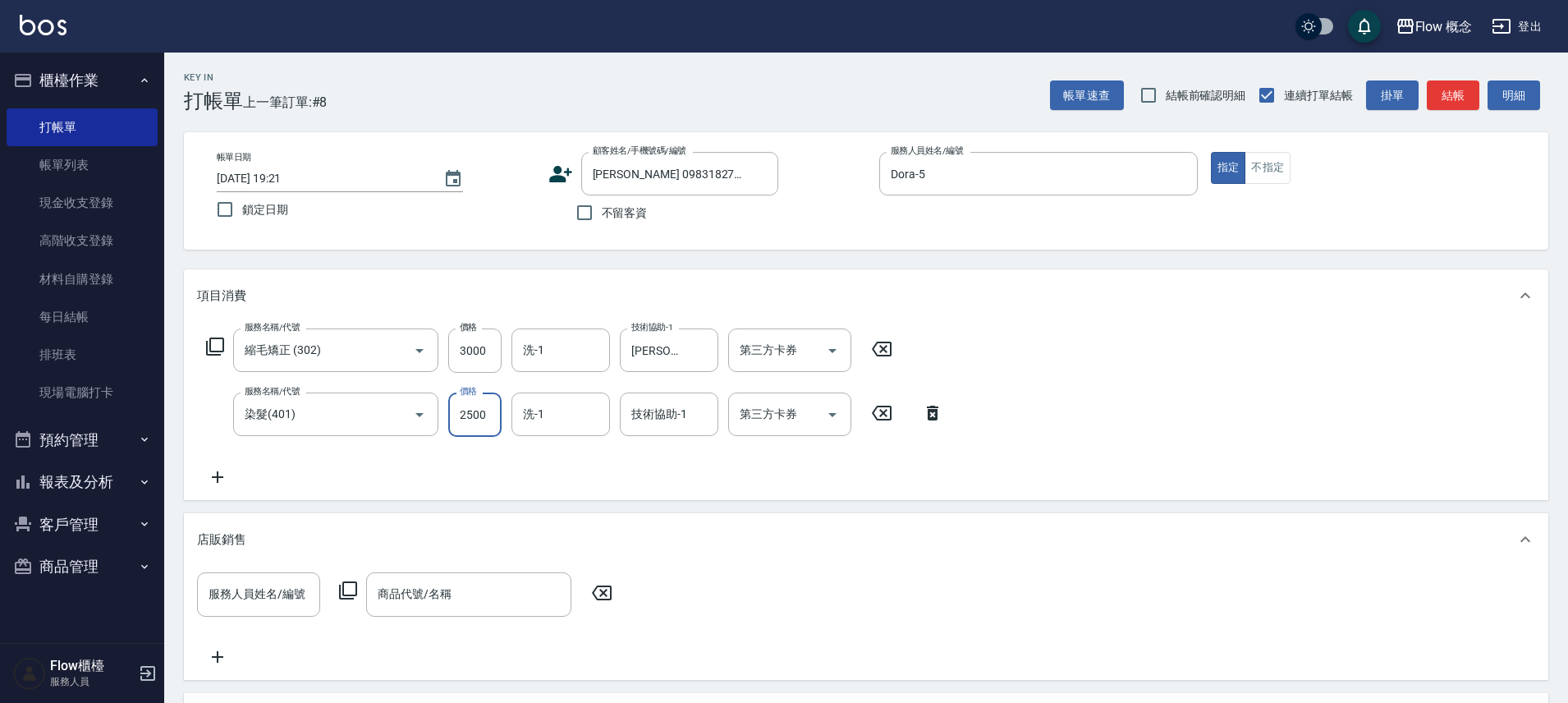
click at [482, 414] on input "2500" at bounding box center [475, 415] width 54 height 44
type input "1800"
click at [523, 422] on input "洗-1" at bounding box center [560, 415] width 84 height 29
type input "亭萱-16"
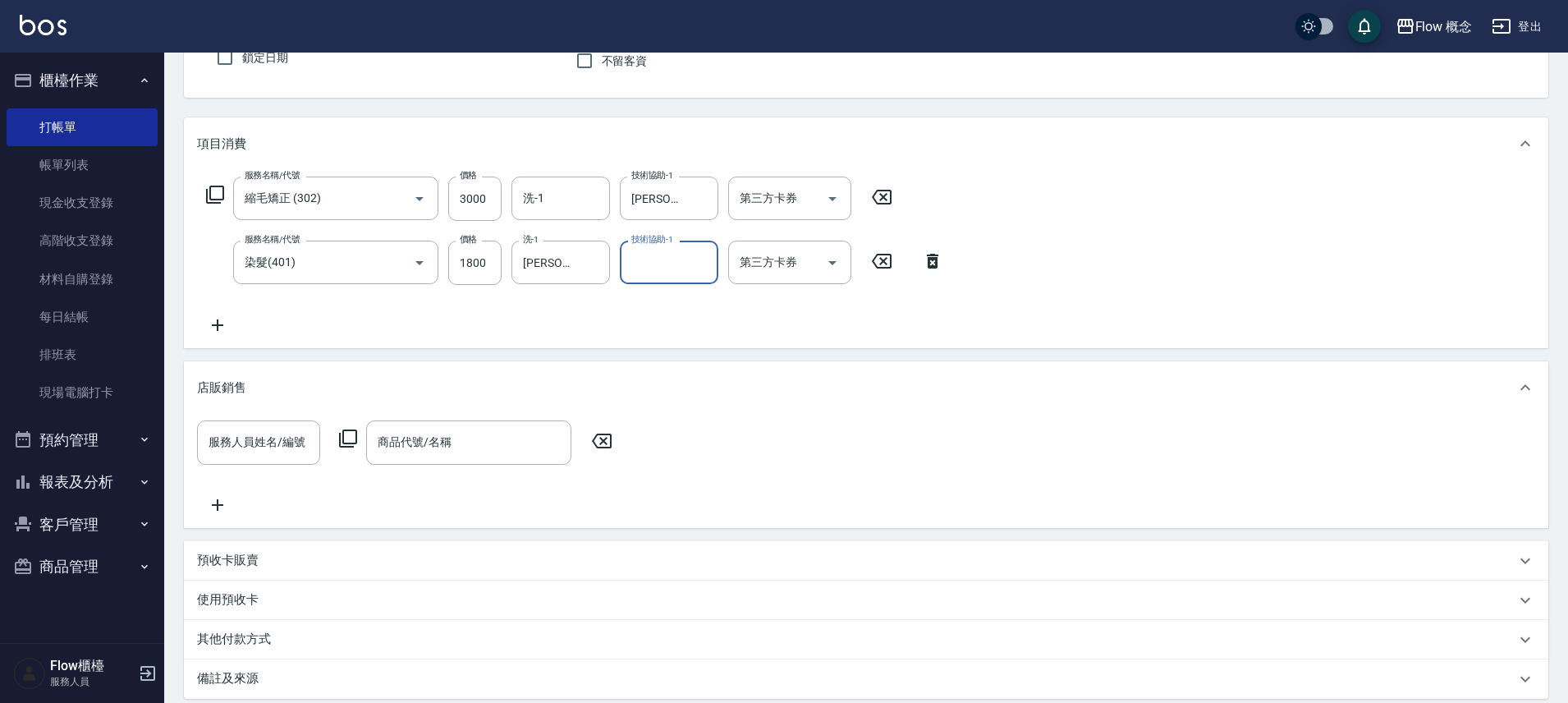
scroll to position [334, 0]
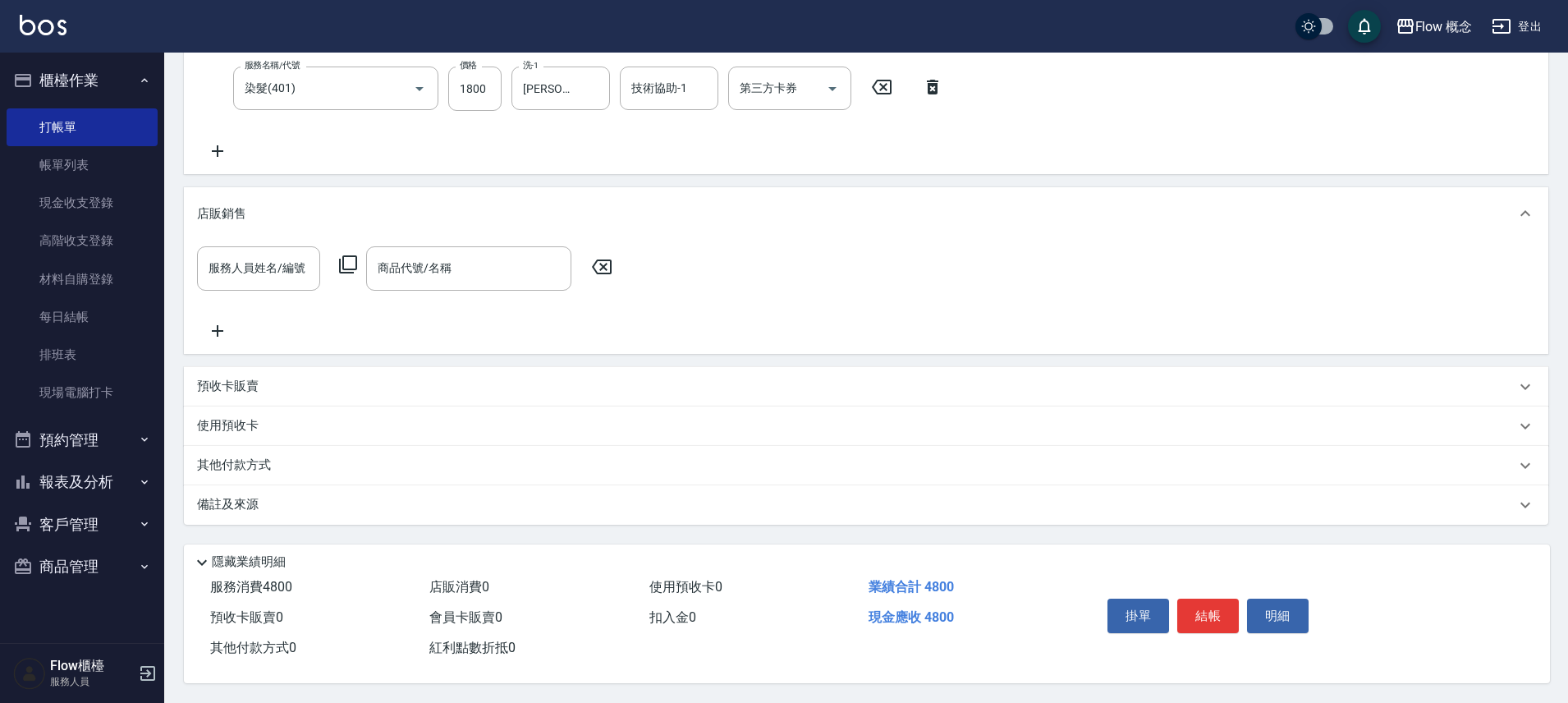
click at [485, 506] on div "備註及來源" at bounding box center [865, 505] width 1365 height 40
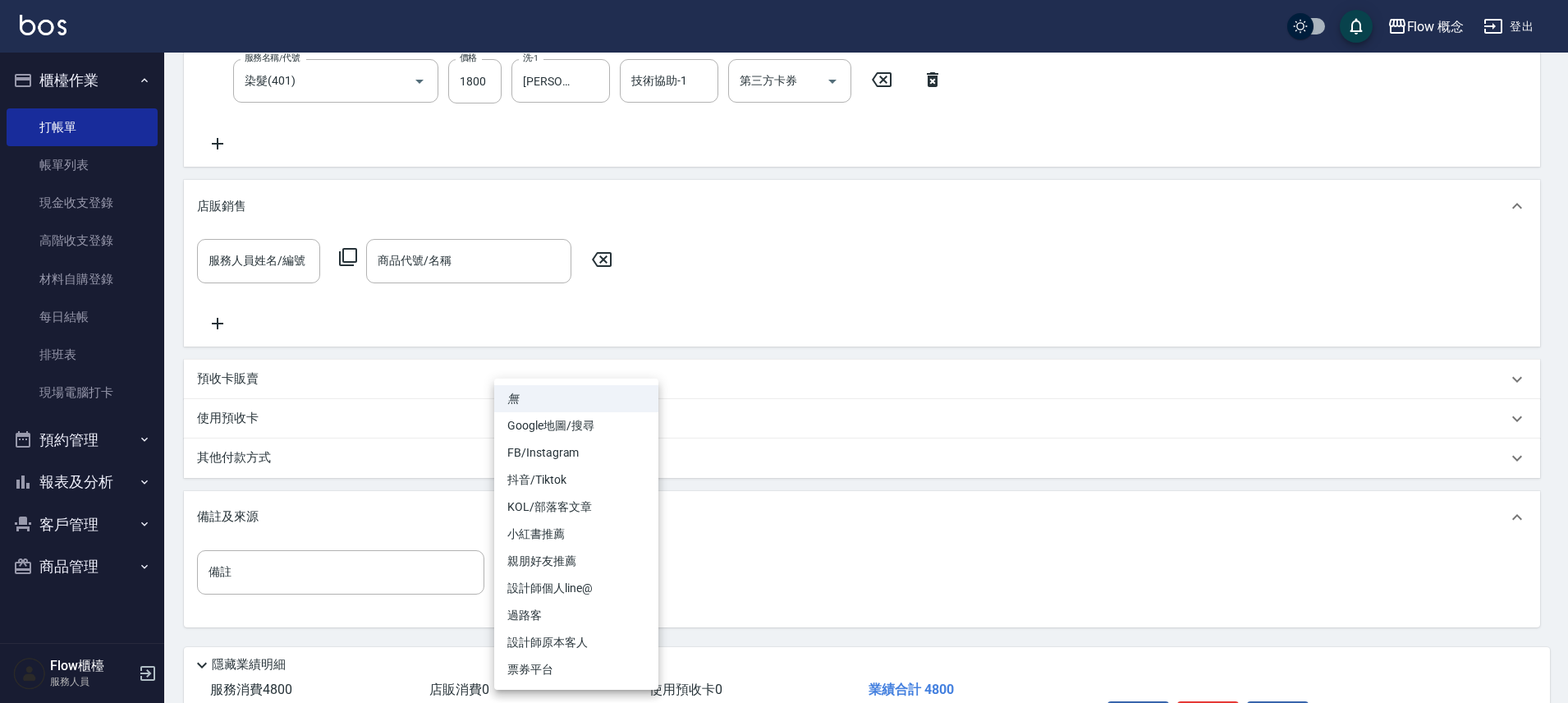
click at [597, 565] on body "Flow 概念 登出 櫃檯作業 打帳單 帳單列表 現金收支登錄 高階收支登錄 材料自購登錄 每日結帳 排班表 現場電腦打卡 預約管理 預約管理 單日預約紀錄 …" at bounding box center [784, 236] width 1568 height 1139
click at [574, 638] on li "設計師原本客人" at bounding box center [576, 643] width 164 height 27
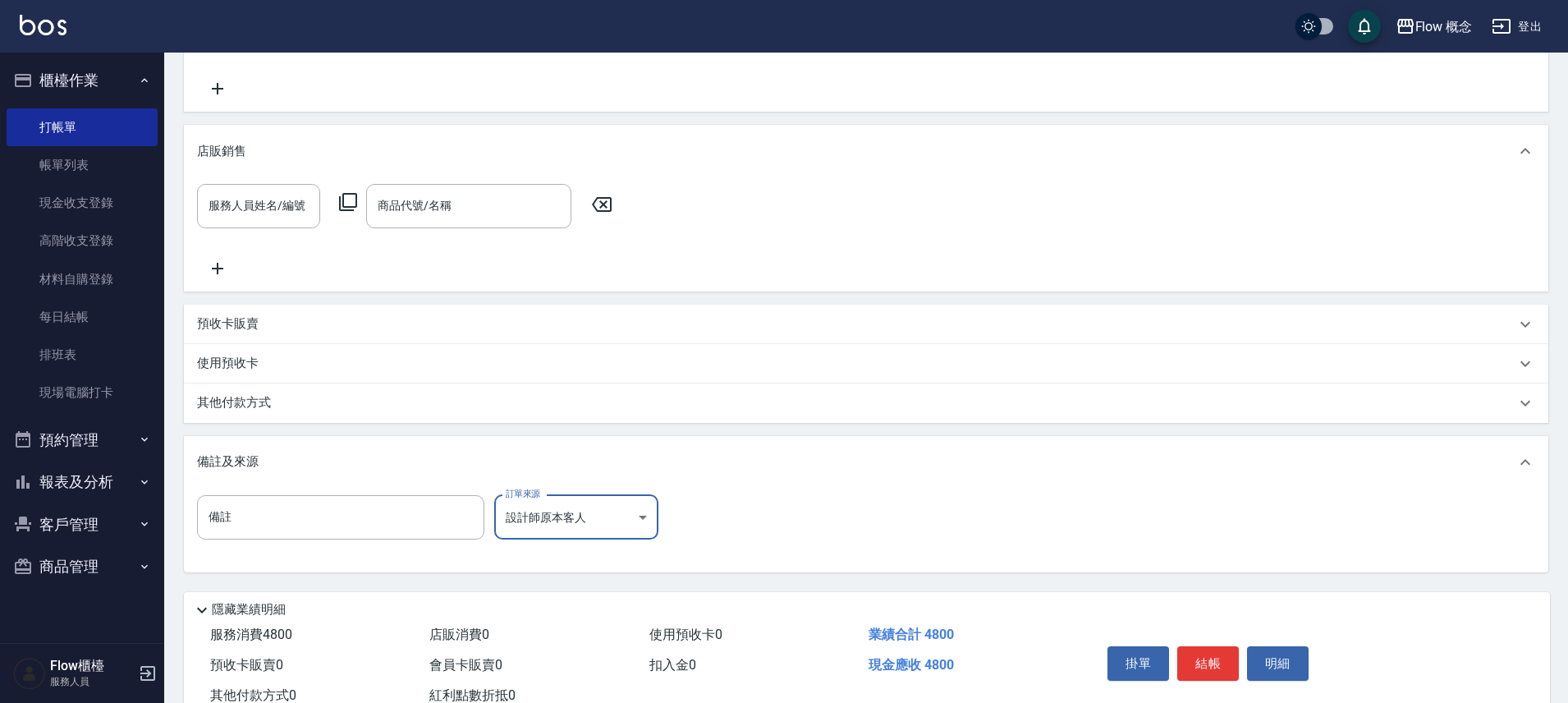
scroll to position [444, 0]
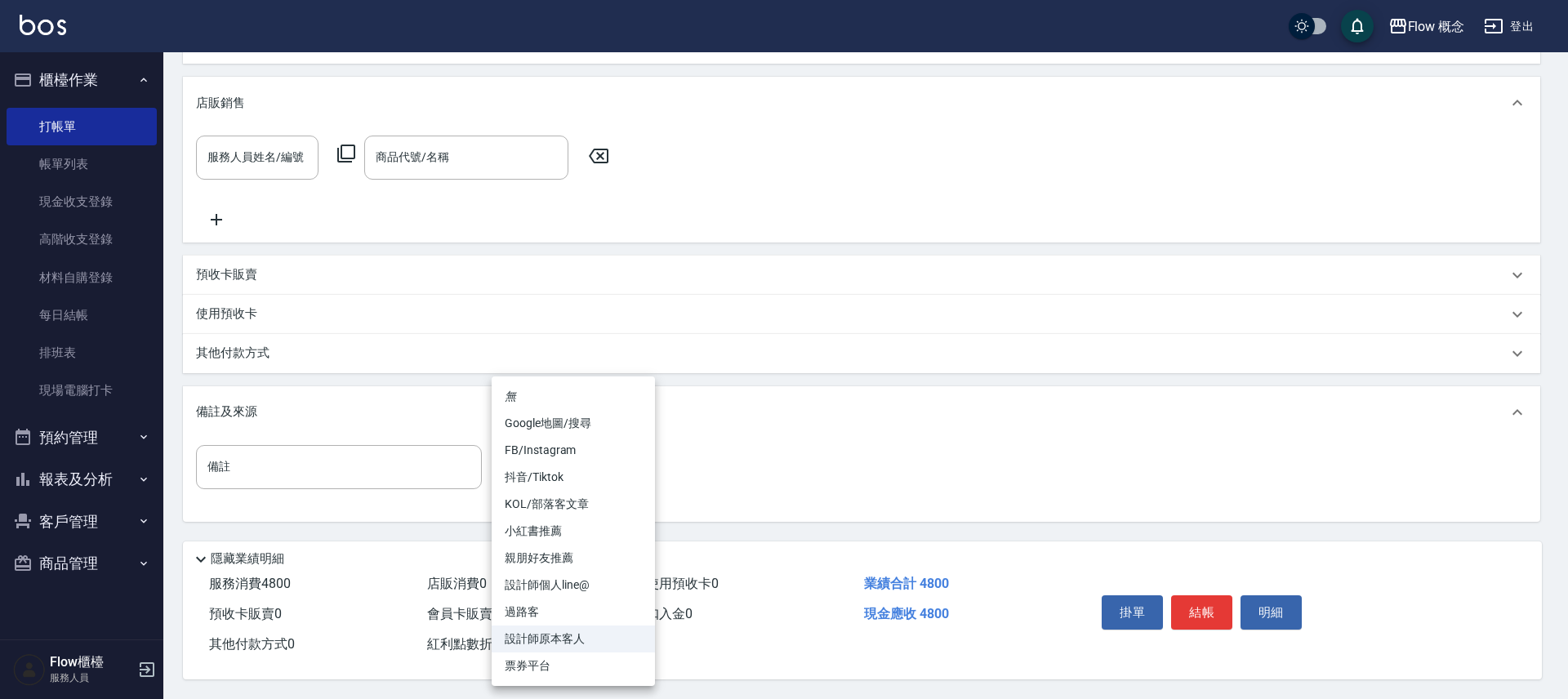
click at [611, 458] on body "Flow 概念 登出 櫃檯作業 打帳單 帳單列表 現金收支登錄 高階收支登錄 材料自購登錄 每日結帳 排班表 現場電腦打卡 預約管理 預約管理 單日預約紀錄 …" at bounding box center [784, 132] width 1568 height 1133
click at [594, 578] on li "設計師個人line@" at bounding box center [573, 585] width 163 height 27
type input "設計師個人line@"
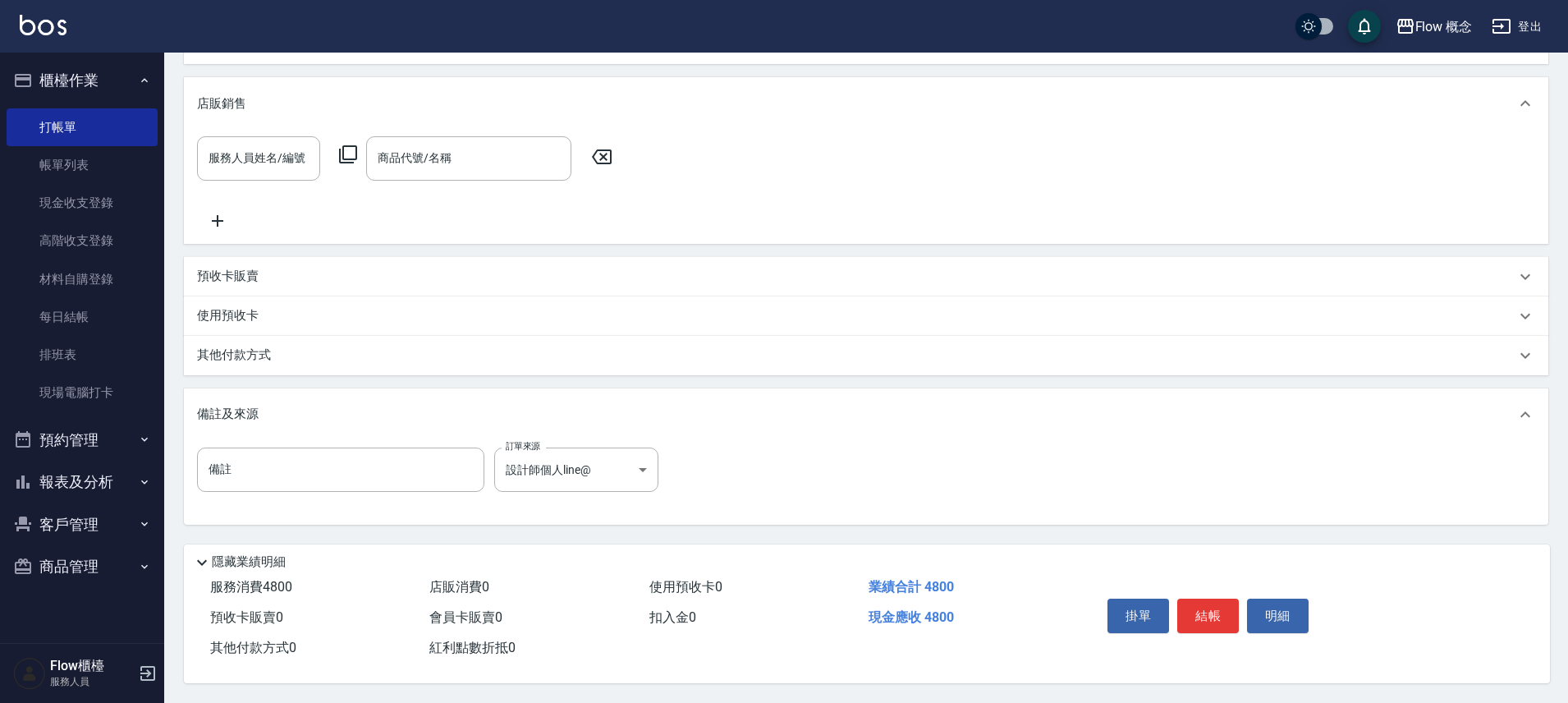
click at [257, 347] on p "其他付款方式" at bounding box center [237, 355] width 82 height 18
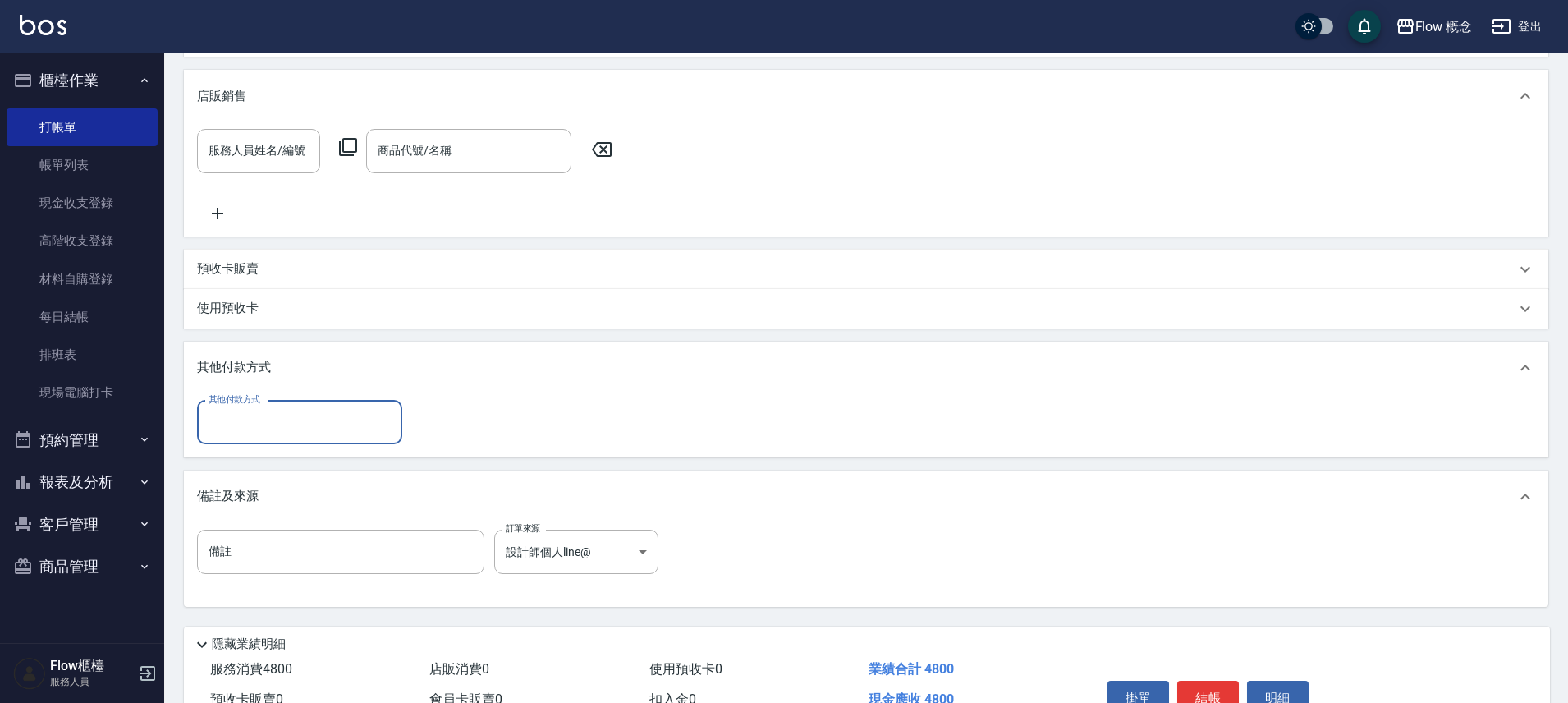
scroll to position [0, 0]
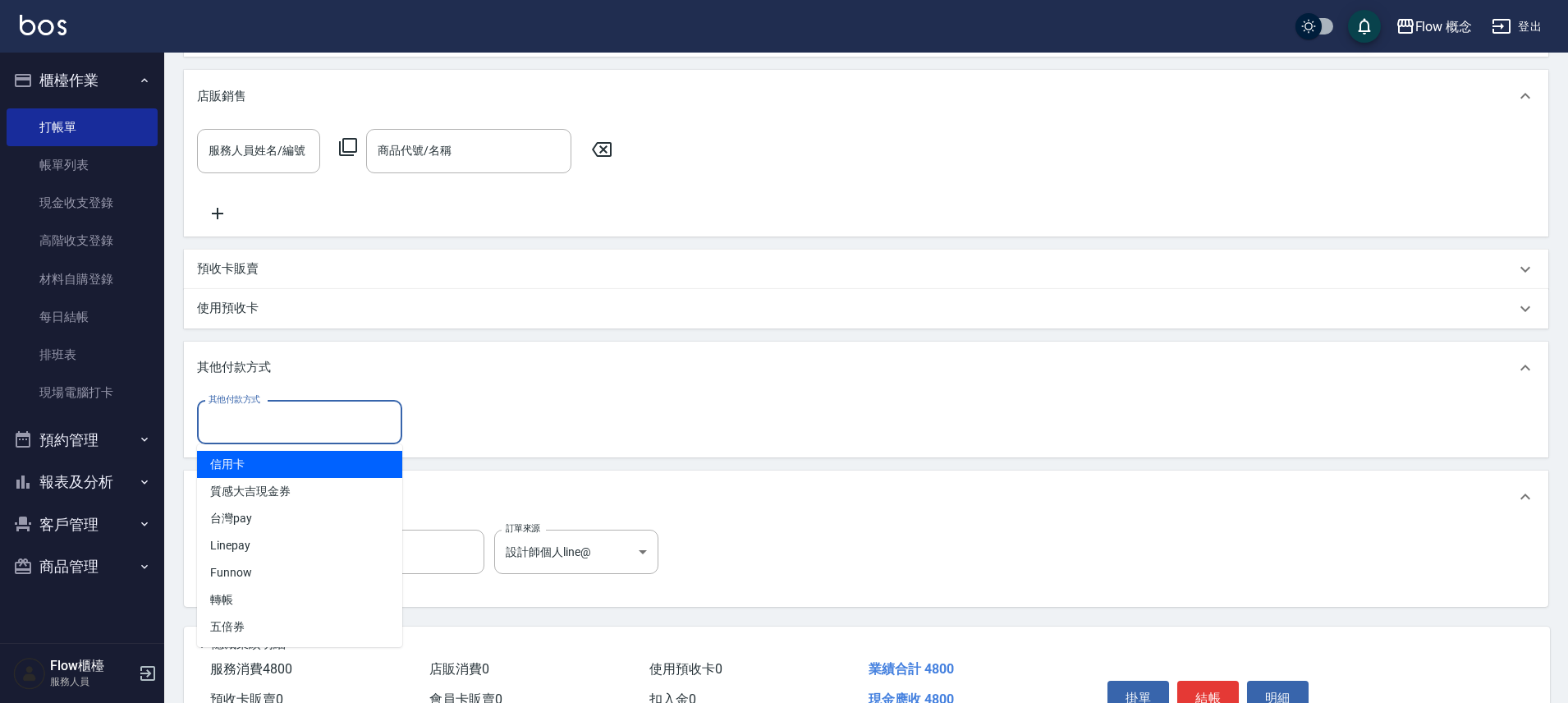
click at [247, 424] on input "其他付款方式" at bounding box center [299, 422] width 190 height 29
click at [251, 466] on span "信用卡" at bounding box center [299, 465] width 205 height 27
type input "信用卡"
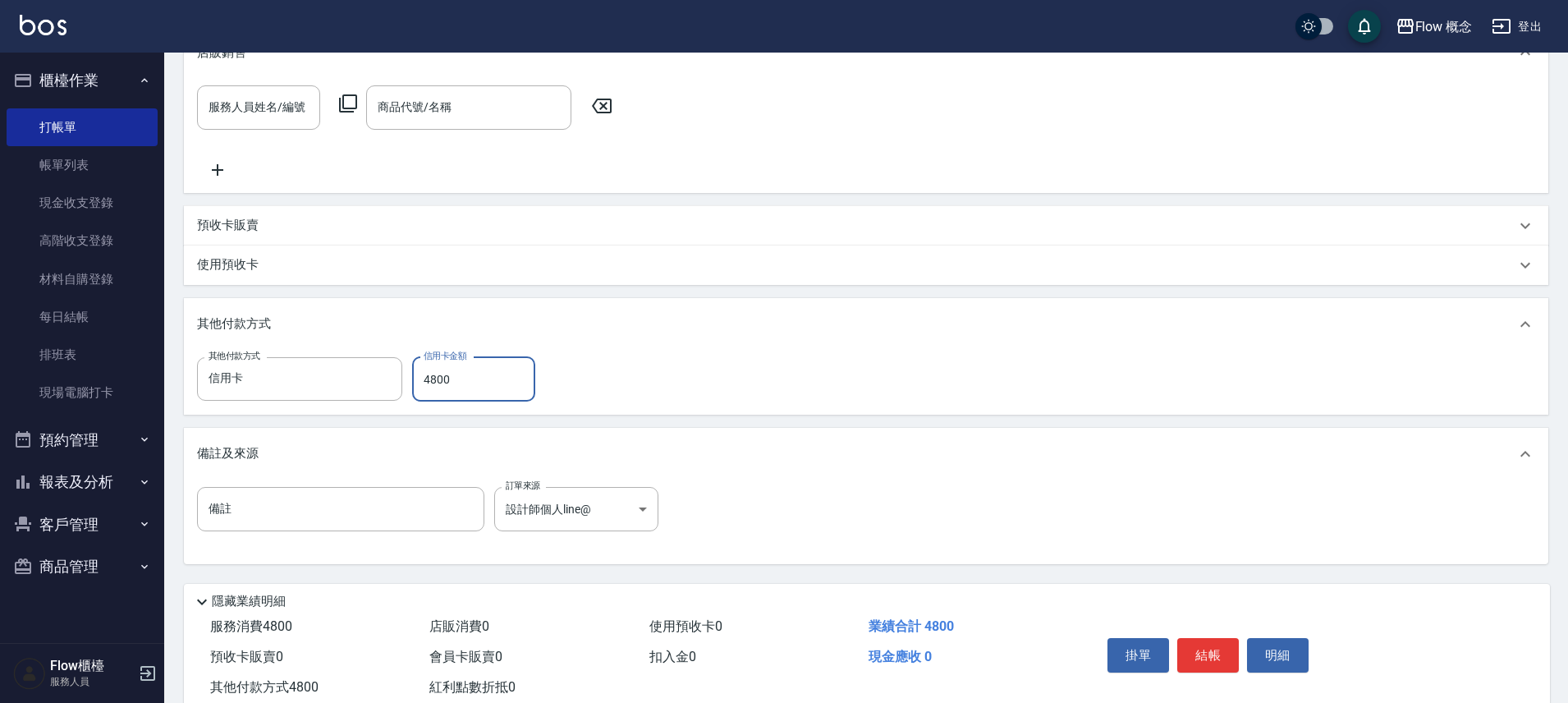
scroll to position [534, 0]
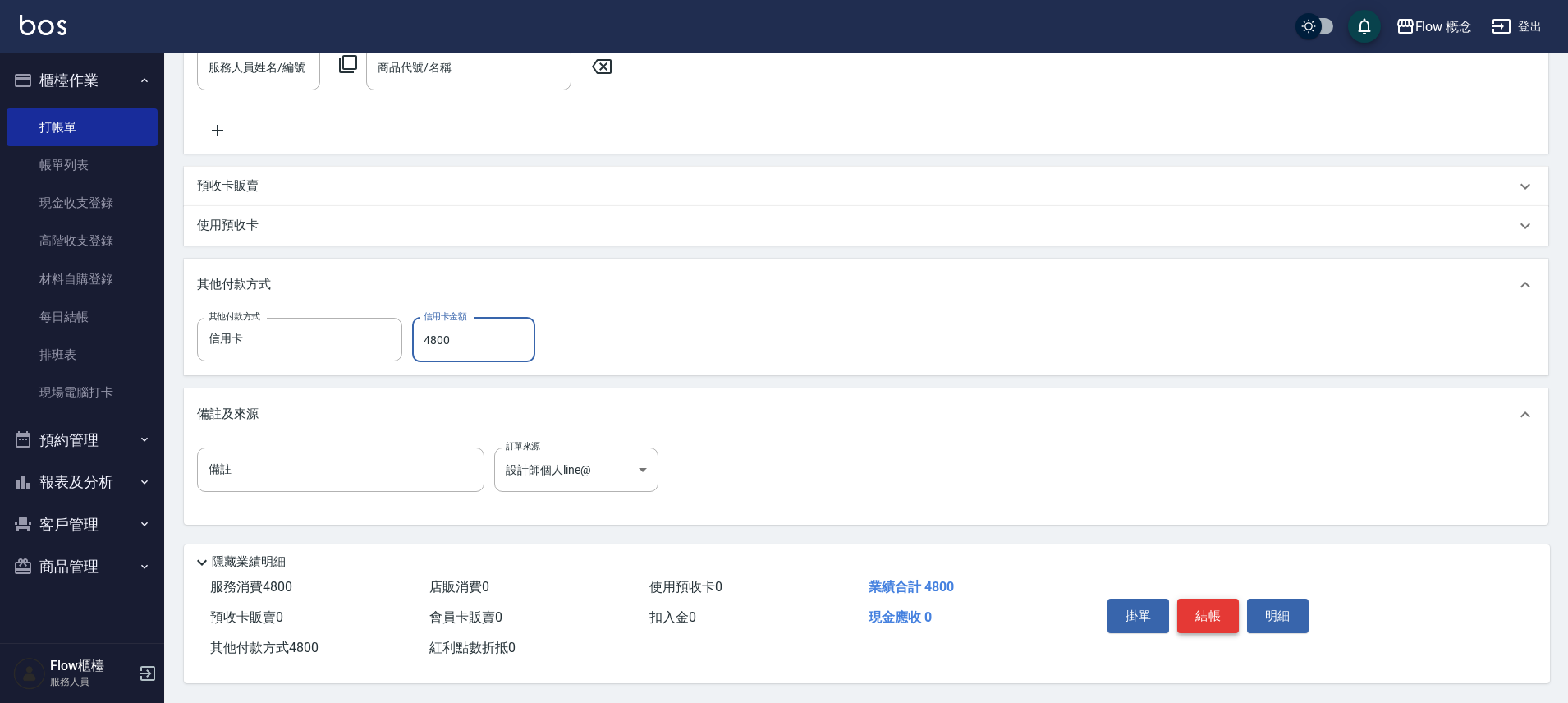
type input "4800"
click at [1198, 599] on button "結帳" at bounding box center [1207, 616] width 61 height 35
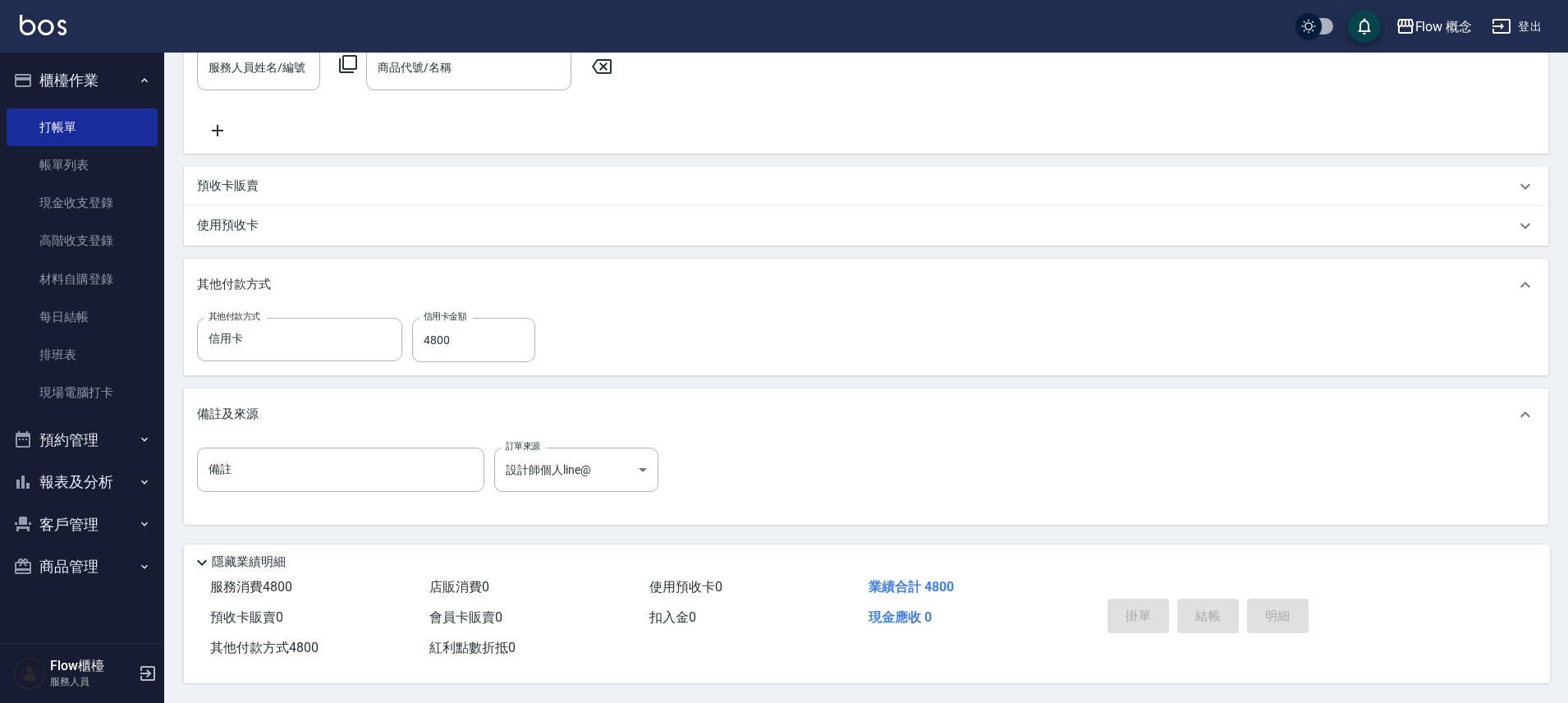
type input "2025/08/13 19:23"
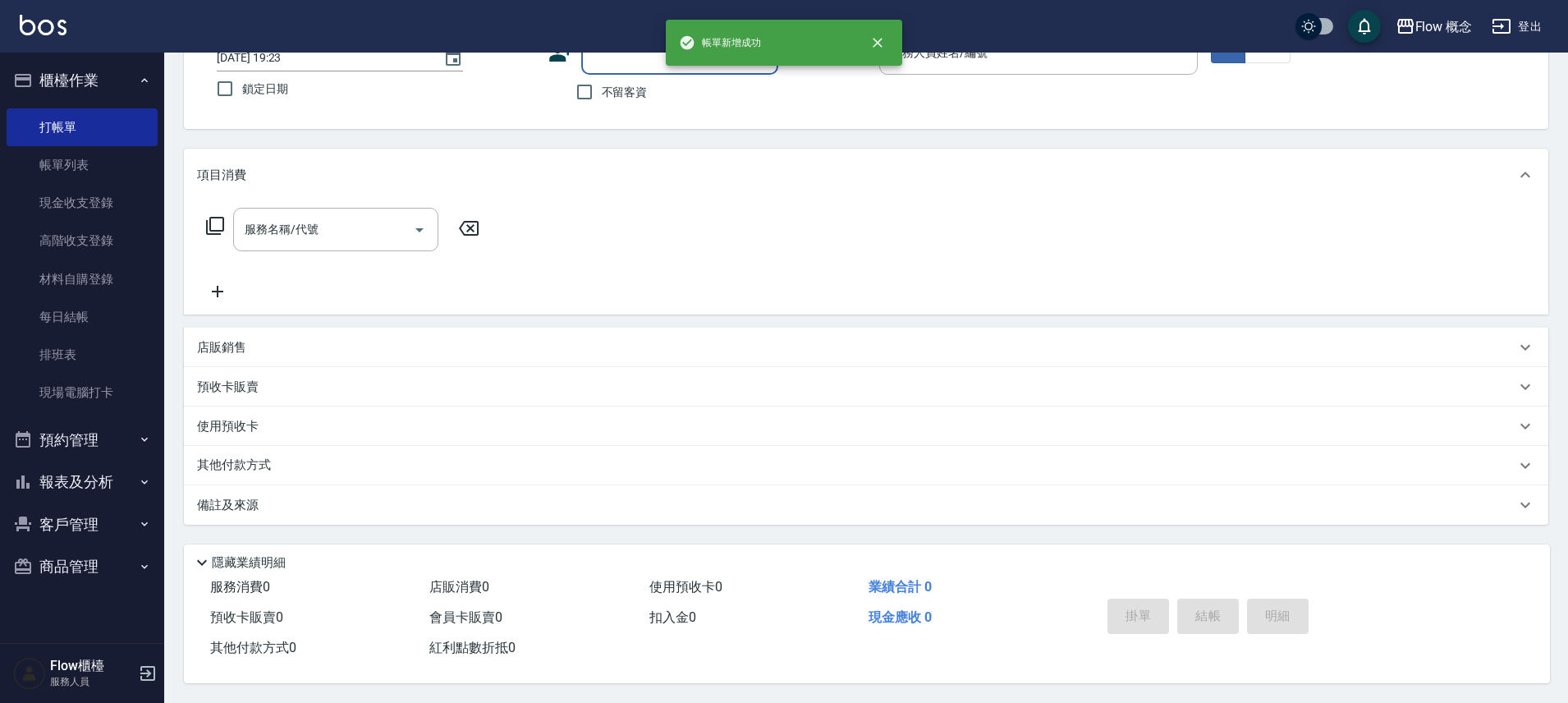
scroll to position [0, 0]
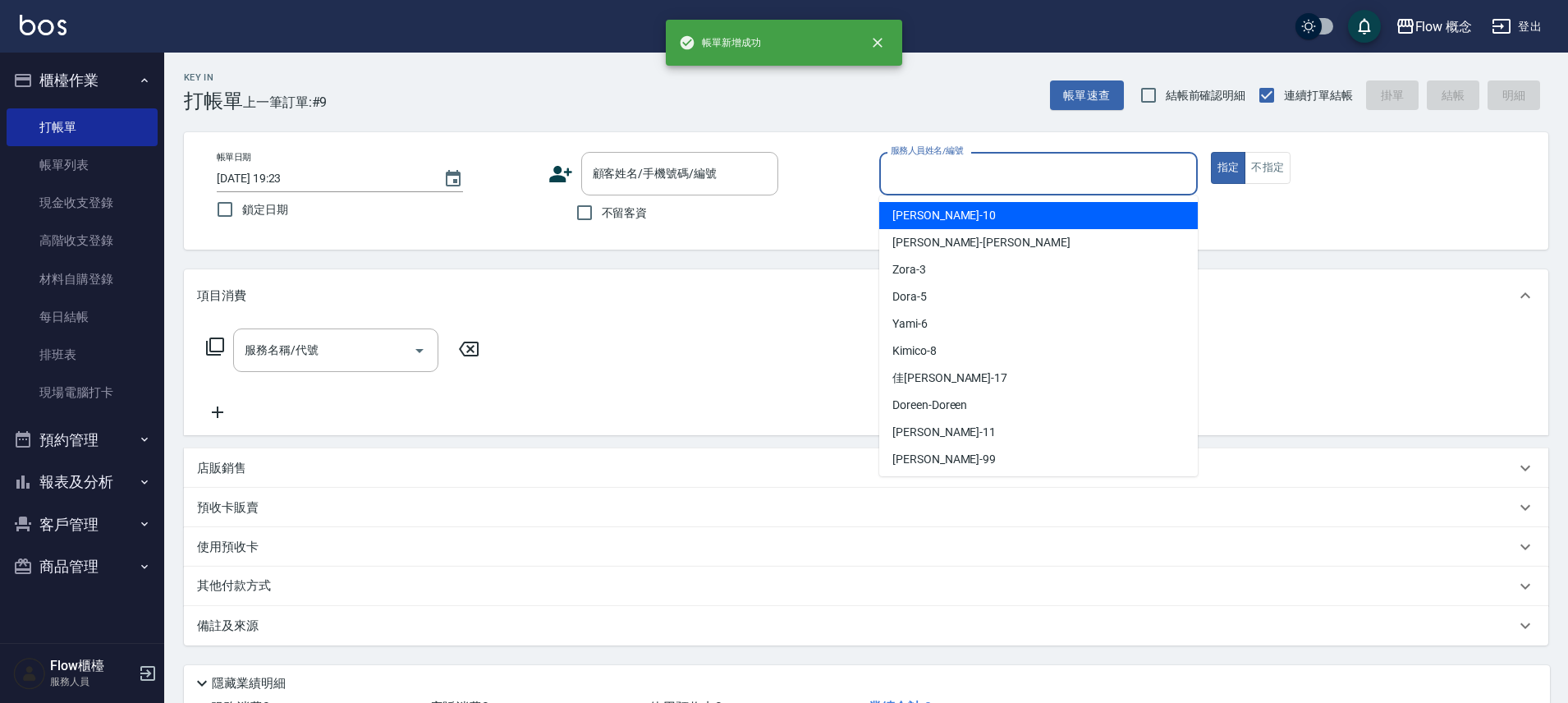
click at [922, 168] on input "服務人員姓名/編號" at bounding box center [1039, 173] width 304 height 29
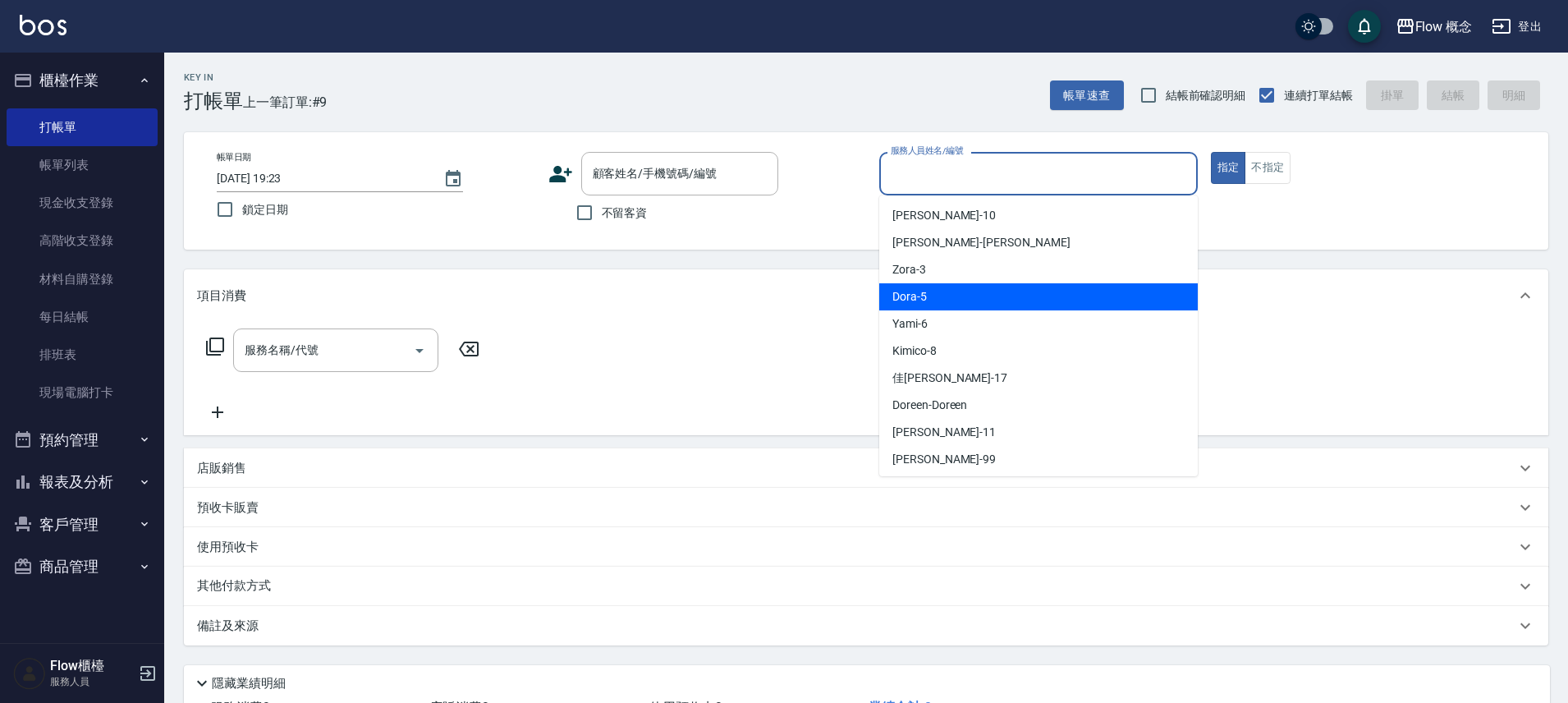
click at [932, 285] on div "Dora -5" at bounding box center [1039, 297] width 318 height 27
type input "Dora-5"
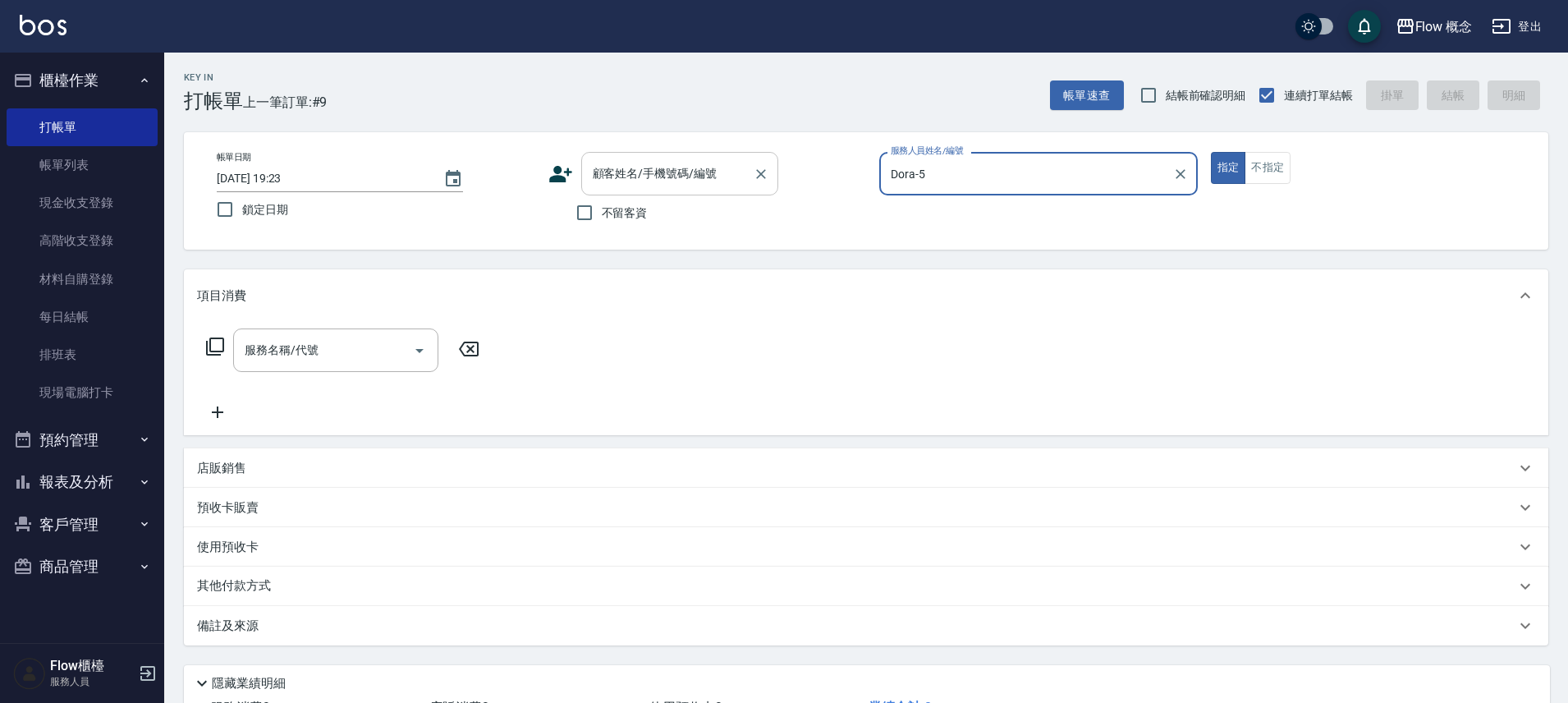
click at [610, 176] on input "顧客姓名/手機號碼/編號" at bounding box center [667, 173] width 157 height 29
paste input "染陳庭雯0966667311"
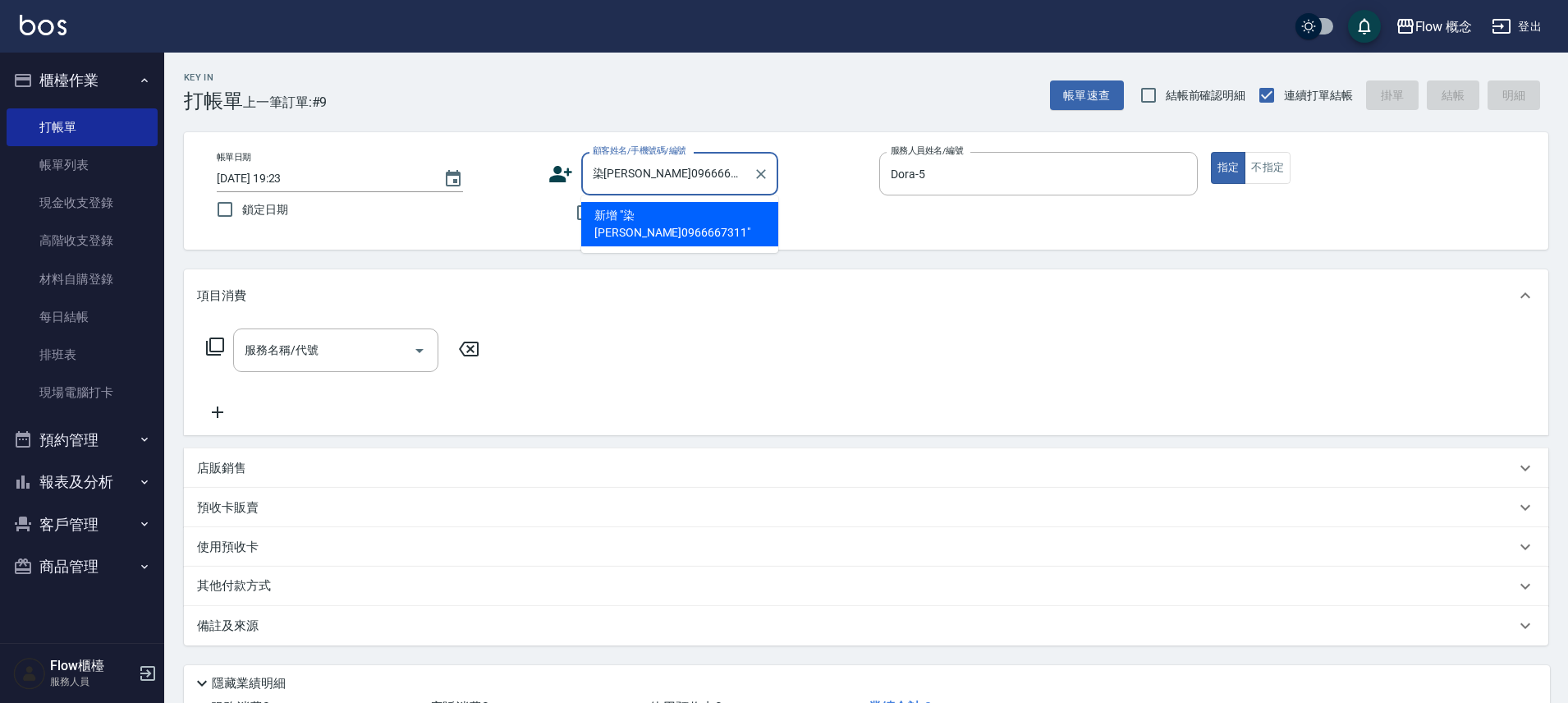
drag, startPoint x: 605, startPoint y: 175, endPoint x: 595, endPoint y: 176, distance: 10.0
click at [595, 176] on input "染陳庭雯0966667311" at bounding box center [667, 173] width 157 height 29
type input "[PERSON_NAME]0966667311"
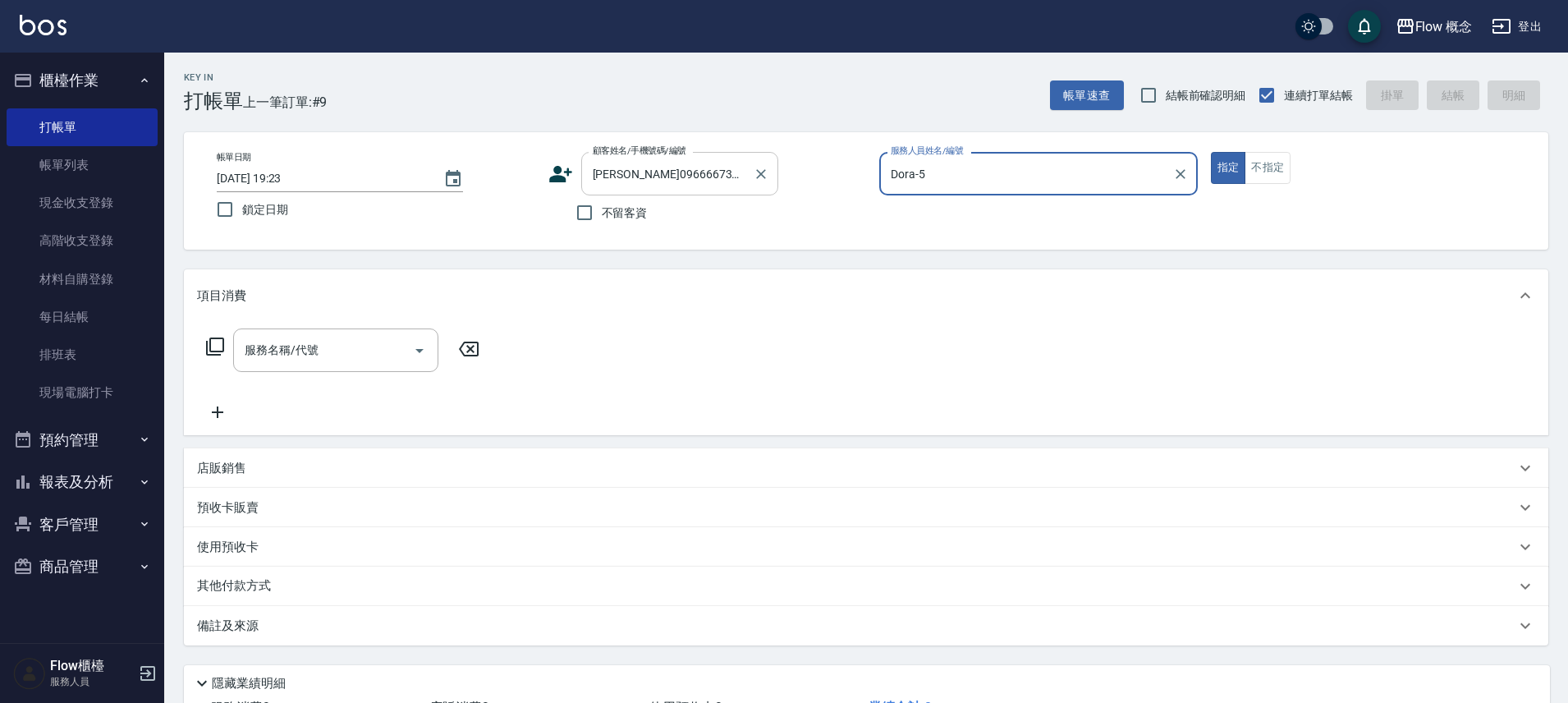
click at [1211, 152] on button "指定" at bounding box center [1228, 168] width 35 height 32
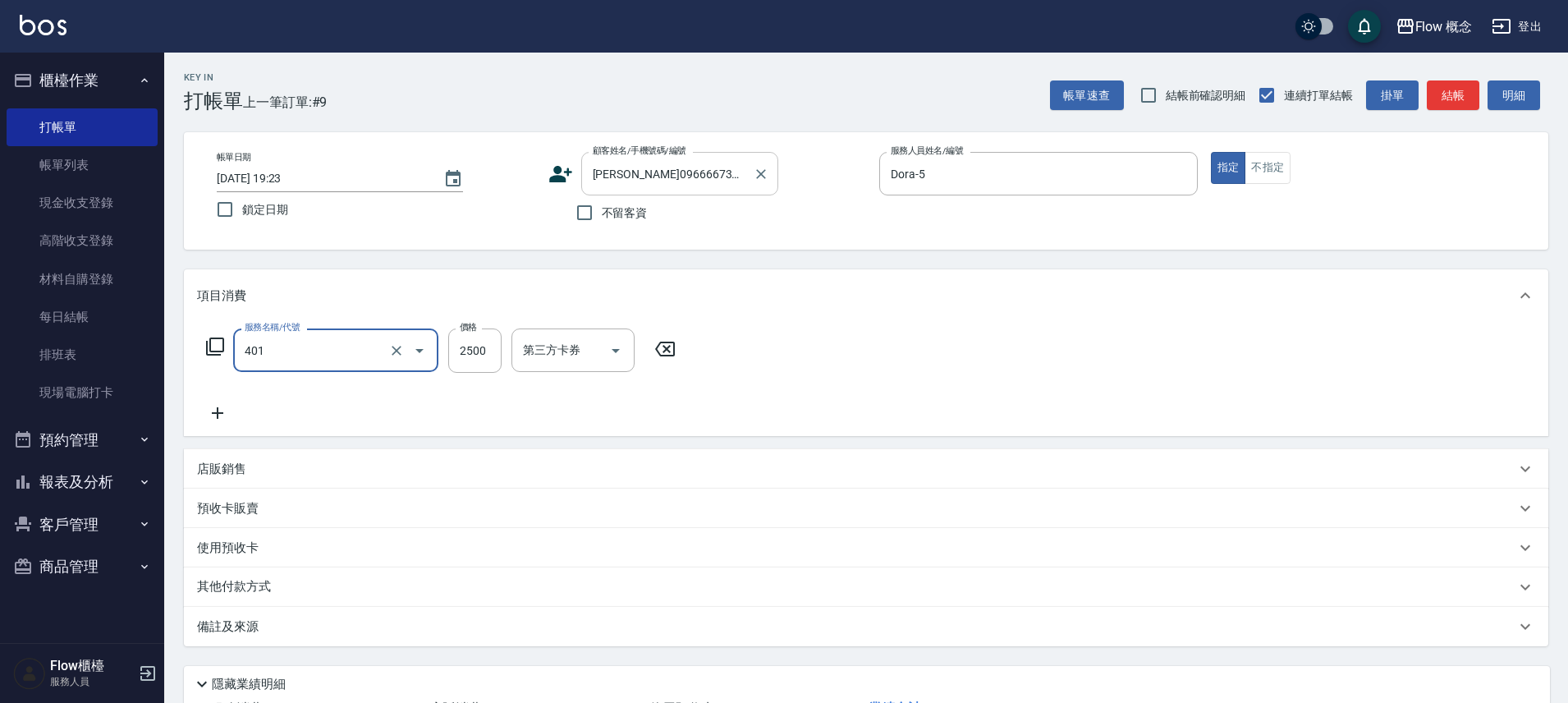
type input "染髮(401)"
type input "1000"
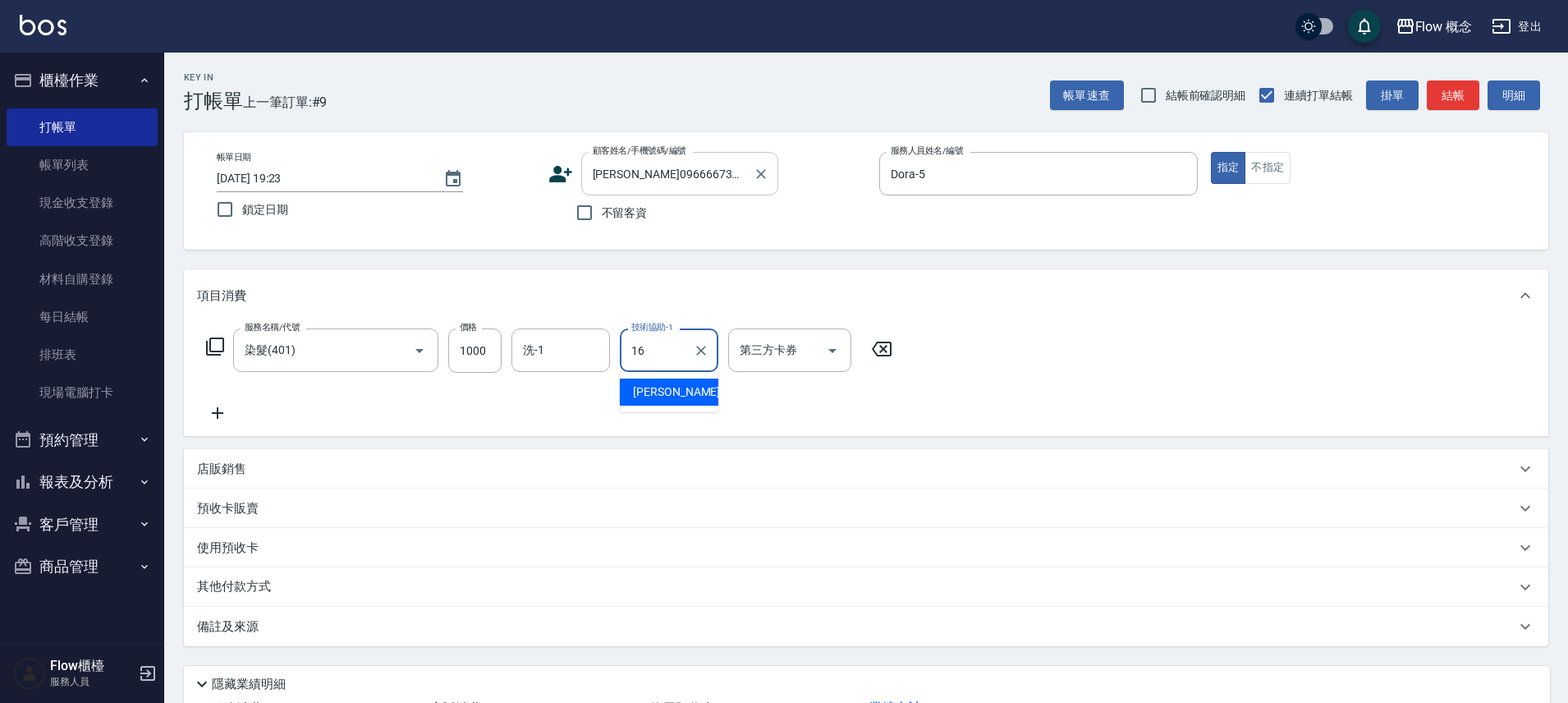
type input "亭萱-16"
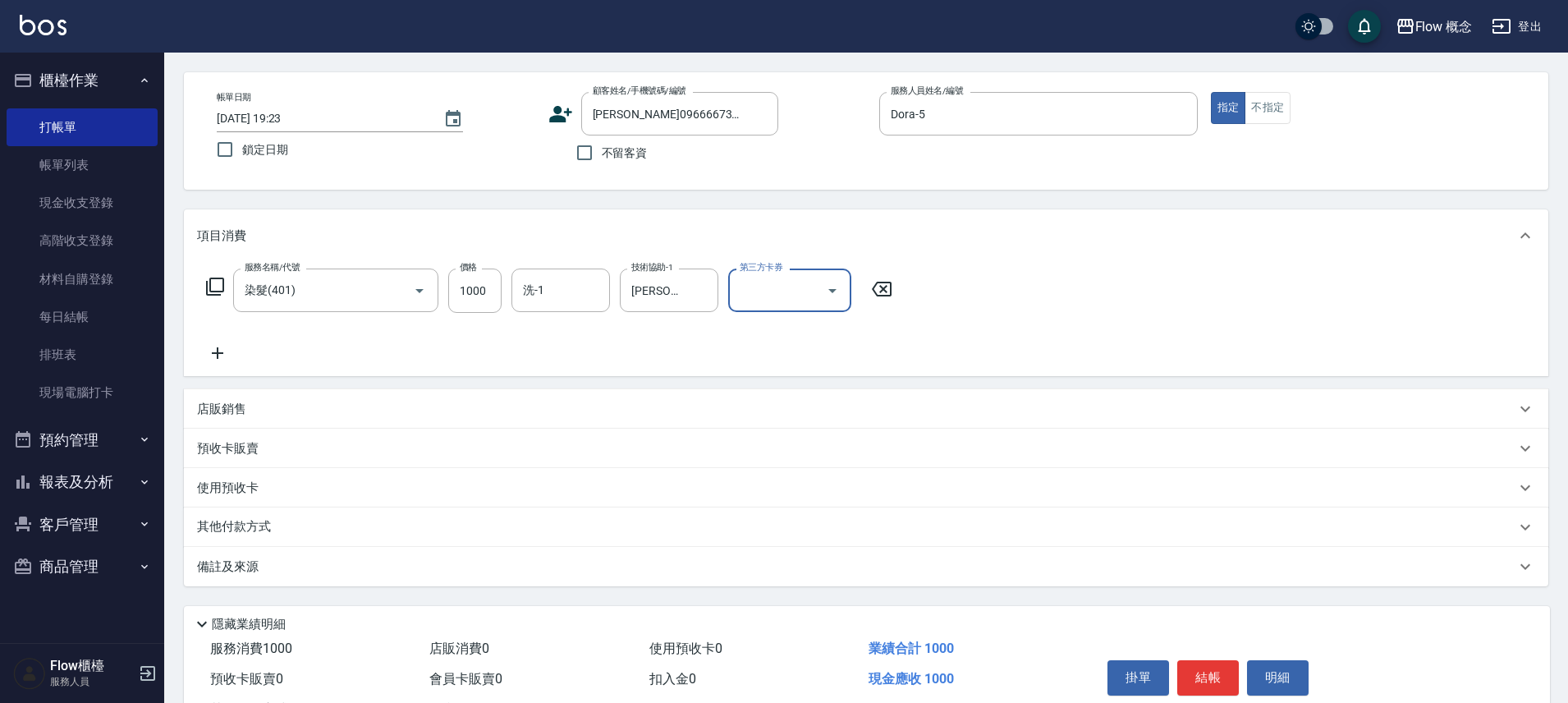
scroll to position [129, 0]
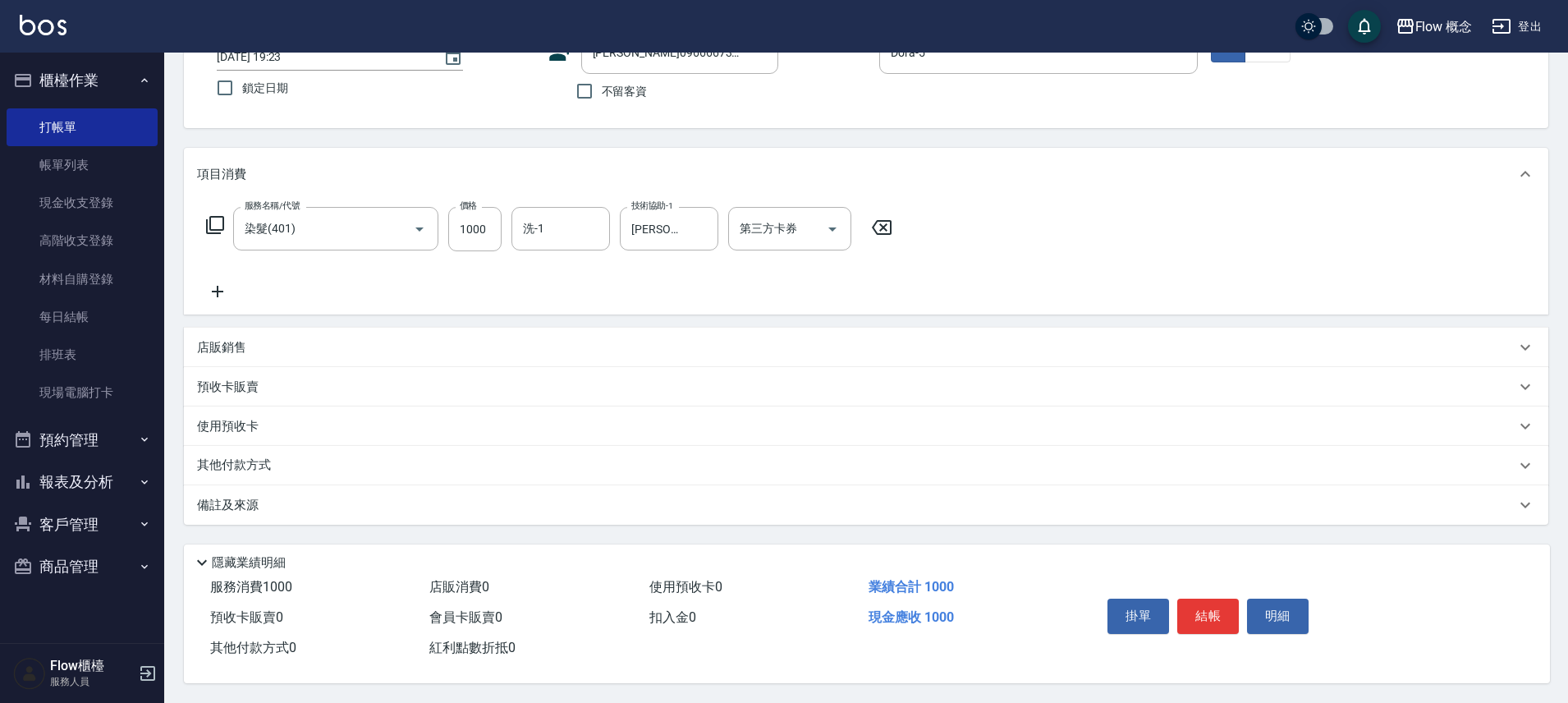
click at [441, 498] on div "備註及來源" at bounding box center [856, 506] width 1318 height 17
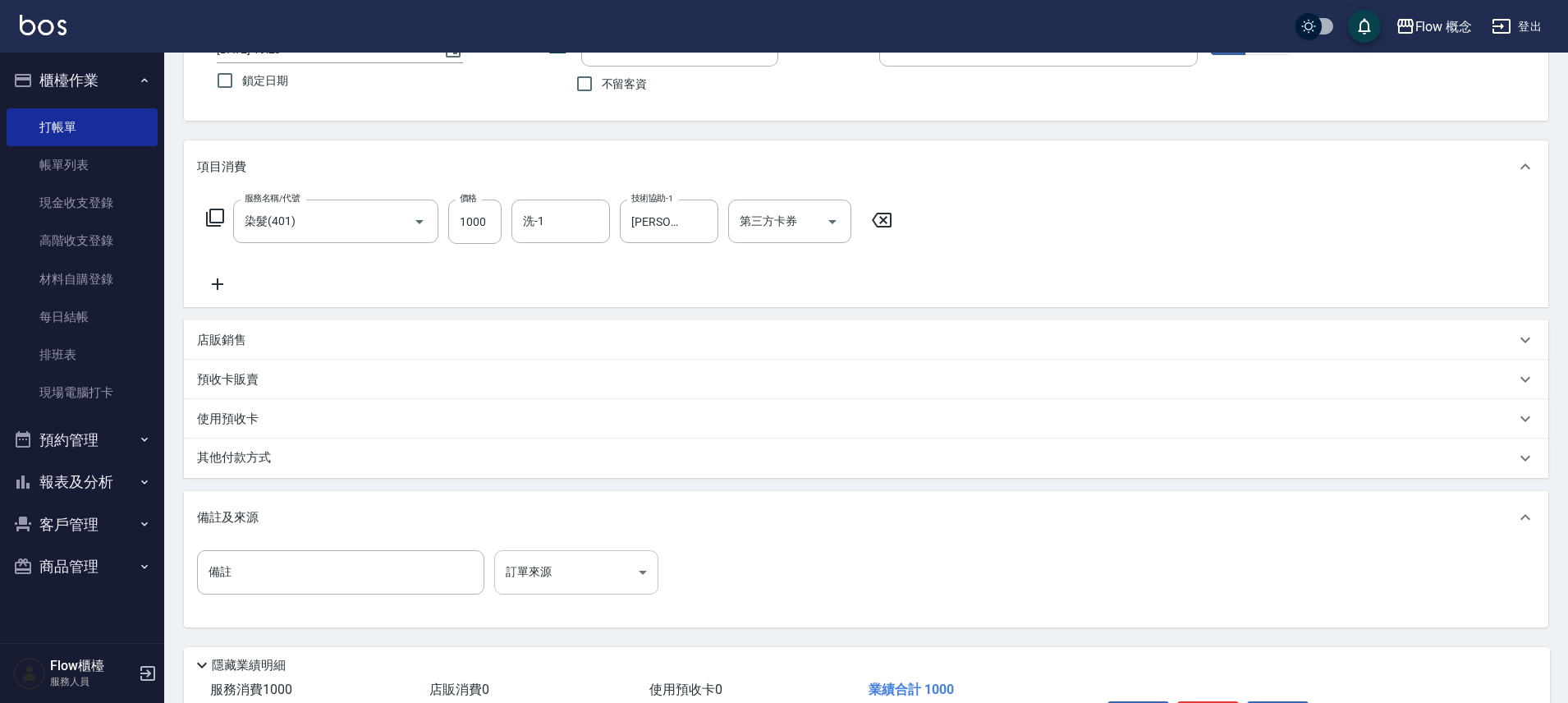
click at [545, 551] on body "Flow 概念 登出 櫃檯作業 打帳單 帳單列表 現金收支登錄 高階收支登錄 材料自購登錄 每日結帳 排班表 現場電腦打卡 預約管理 預約管理 單日預約紀錄 …" at bounding box center [784, 338] width 1568 height 935
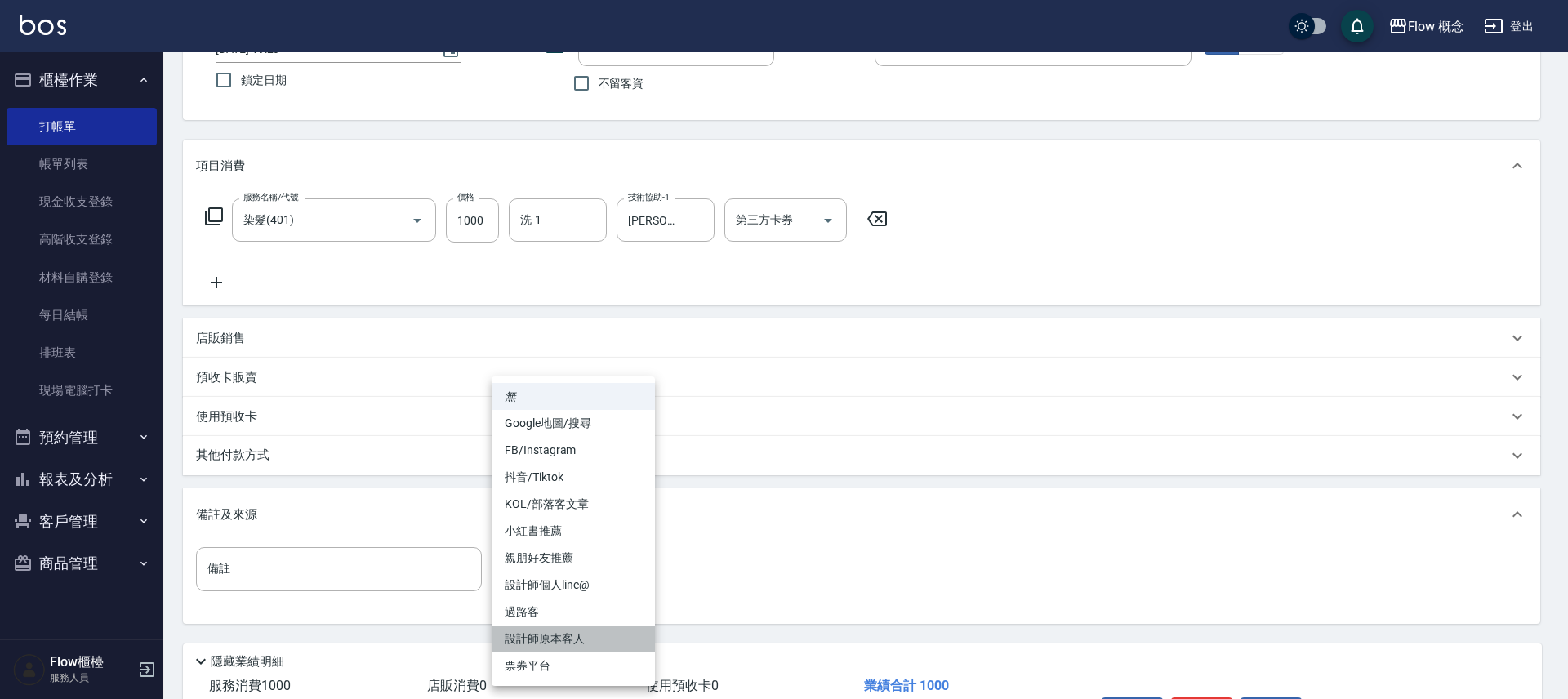
click at [563, 649] on li "設計師原本客人" at bounding box center [573, 639] width 163 height 27
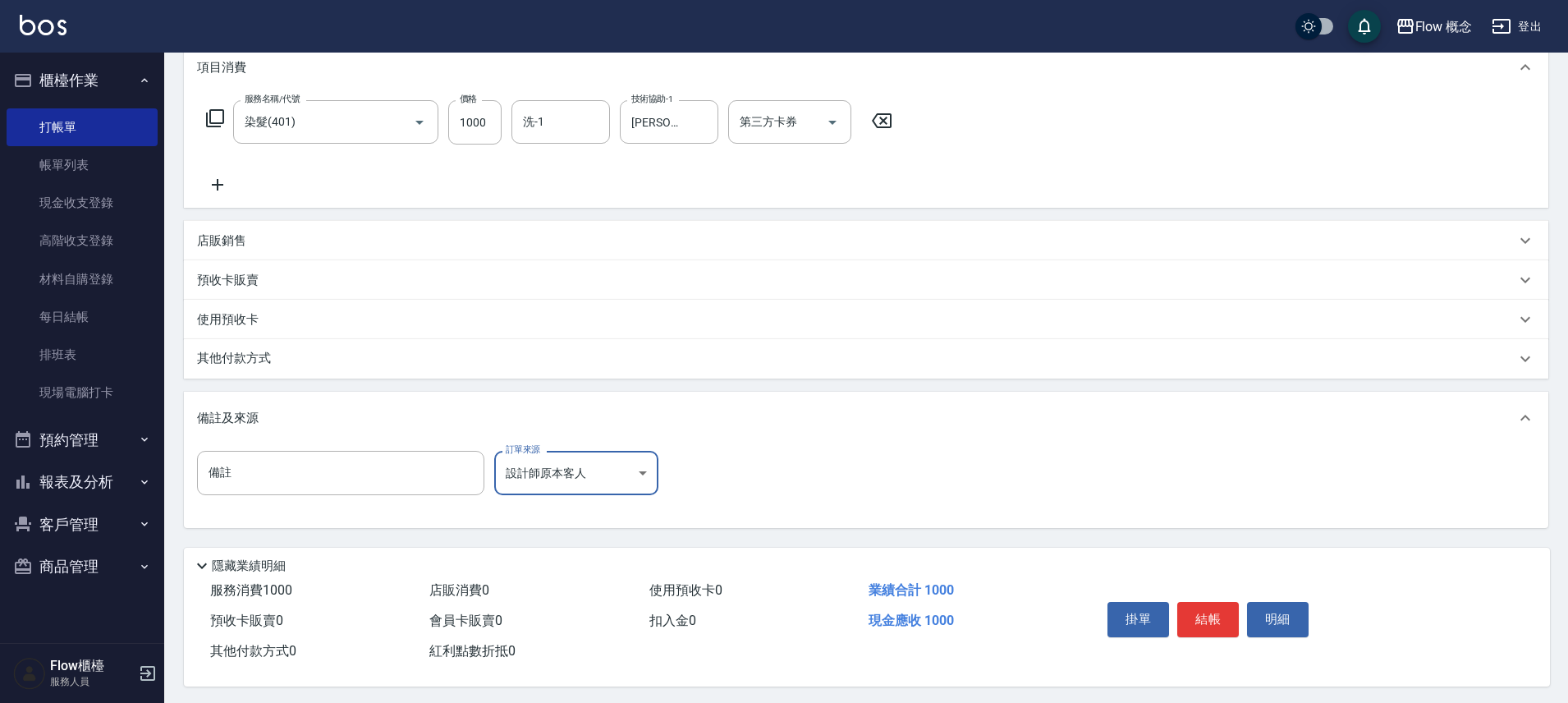
scroll to position [239, 0]
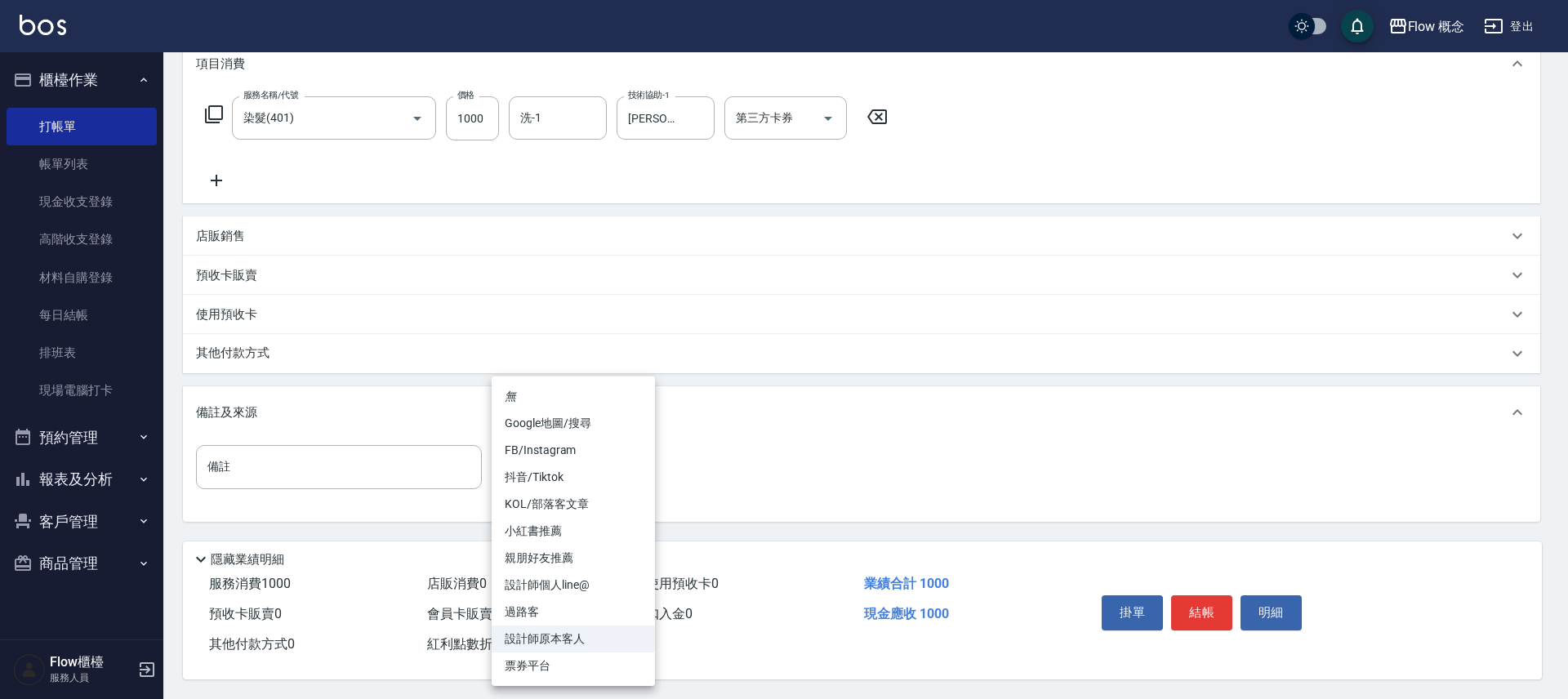
click at [565, 456] on body "Flow 概念 登出 櫃檯作業 打帳單 帳單列表 現金收支登錄 高階收支登錄 材料自購登錄 每日結帳 排班表 現場電腦打卡 預約管理 預約管理 單日預約紀錄 …" at bounding box center [784, 234] width 1568 height 930
click at [581, 440] on li "FB/Instagram" at bounding box center [573, 450] width 163 height 27
type input "FB/Instagram"
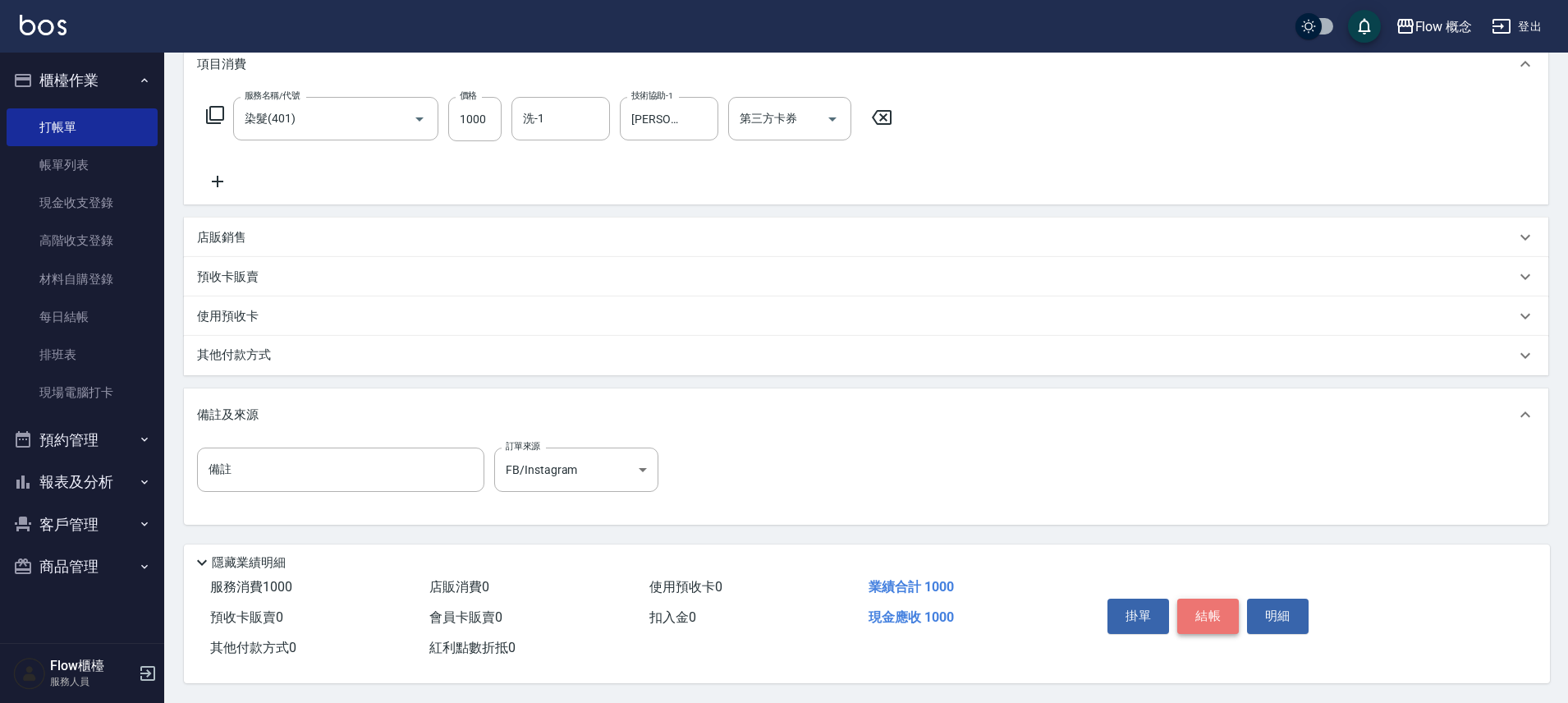
click at [1187, 601] on button "結帳" at bounding box center [1207, 616] width 61 height 35
type input "2025/08/13 19:24"
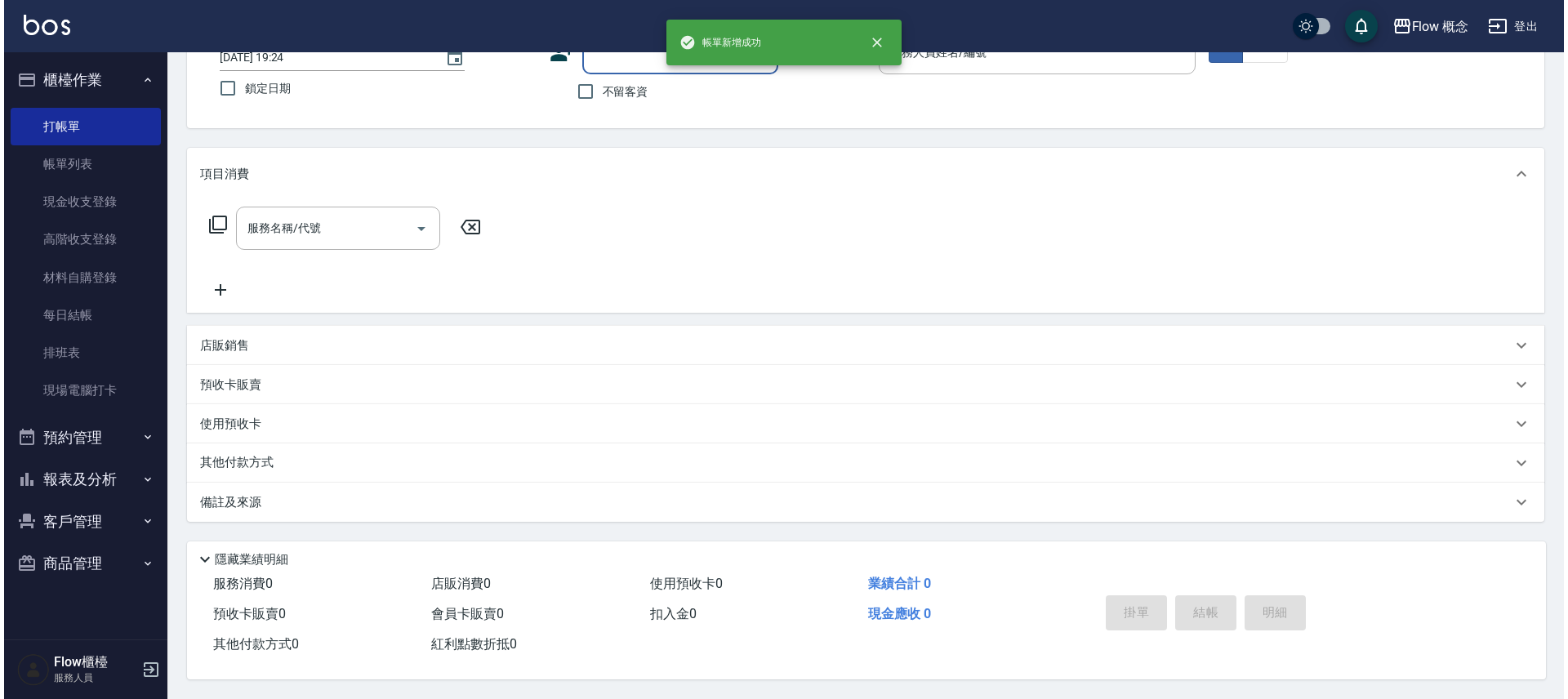
scroll to position [0, 0]
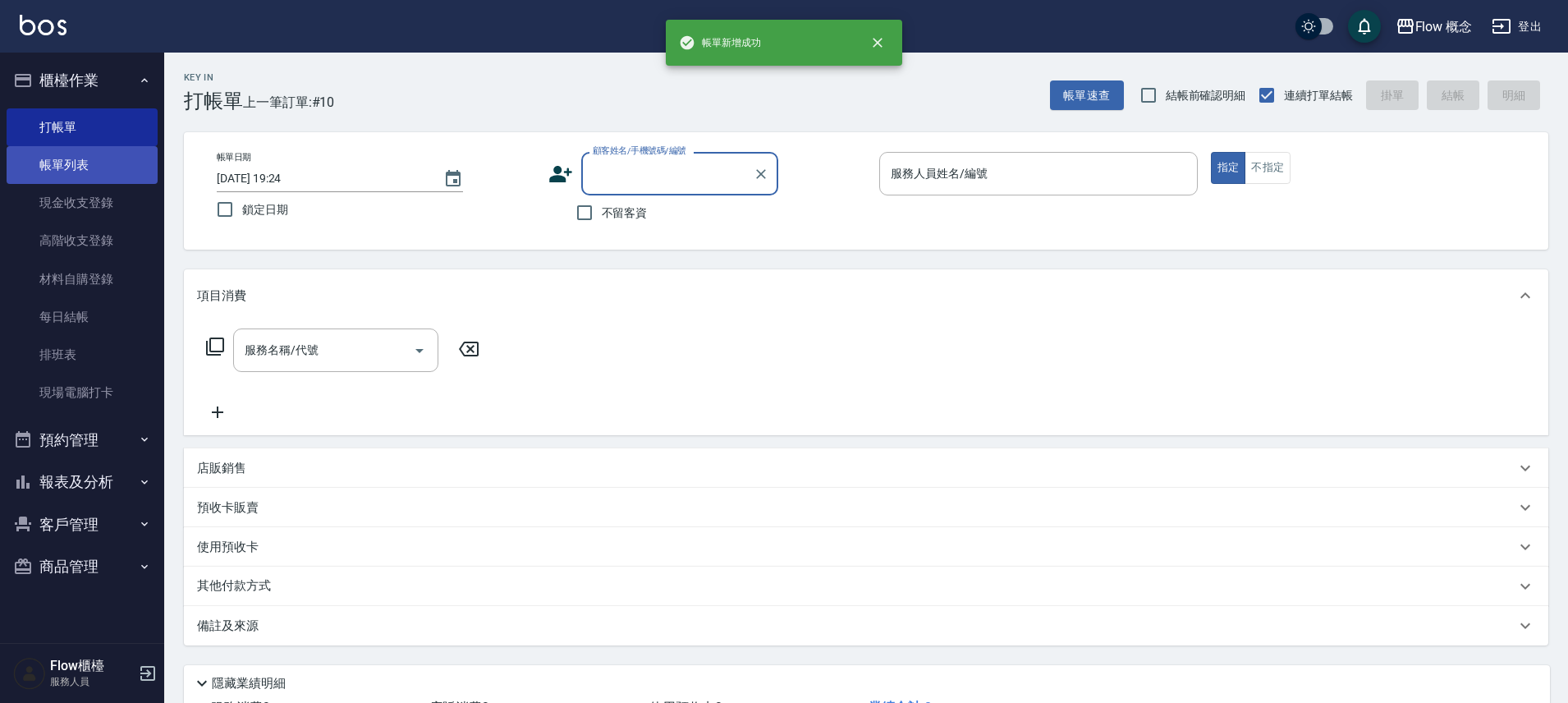
click at [28, 158] on link "帳單列表" at bounding box center [82, 165] width 151 height 38
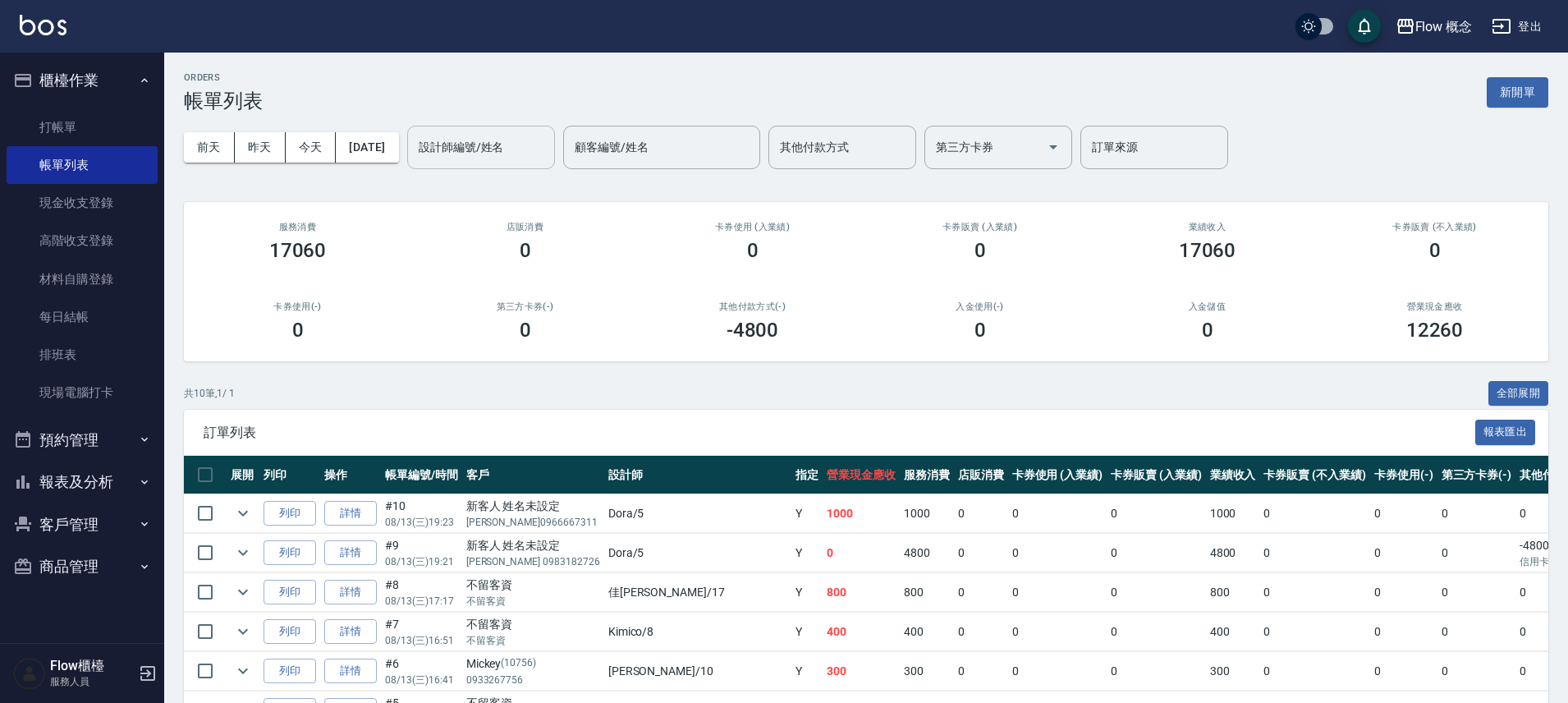
click at [523, 153] on input "設計師編號/姓名" at bounding box center [480, 147] width 133 height 29
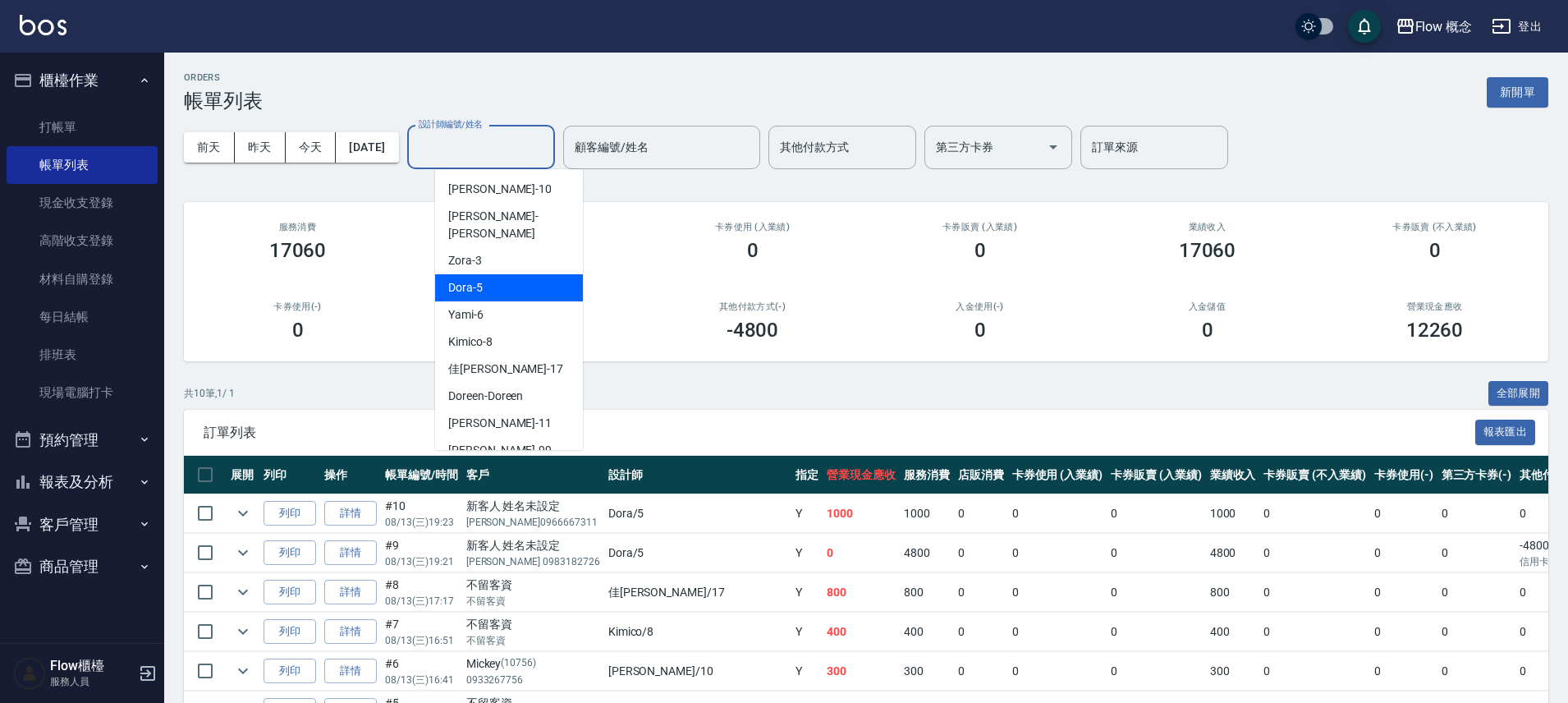
click at [498, 274] on div "Dora -5" at bounding box center [509, 287] width 148 height 27
type input "Dora-5"
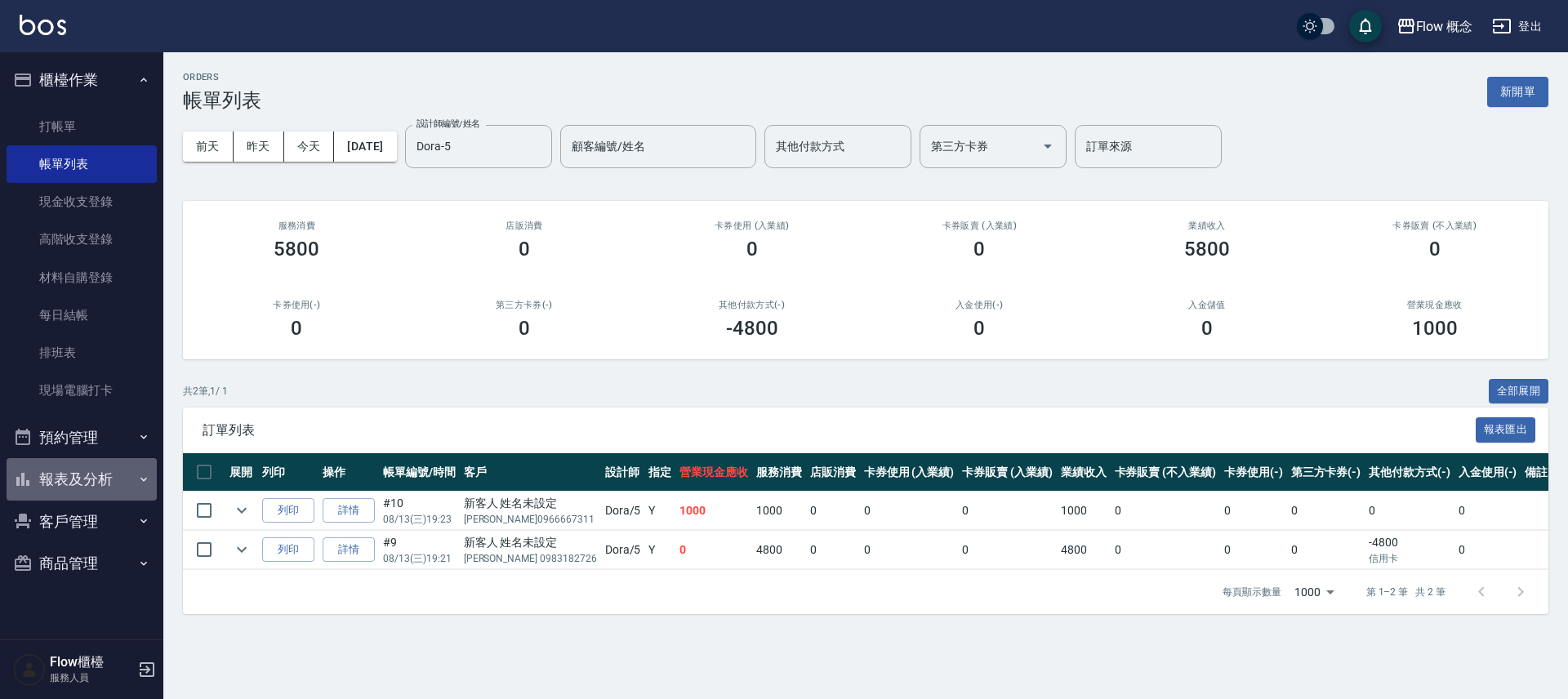
click at [120, 471] on button "報表及分析" at bounding box center [81, 479] width 150 height 42
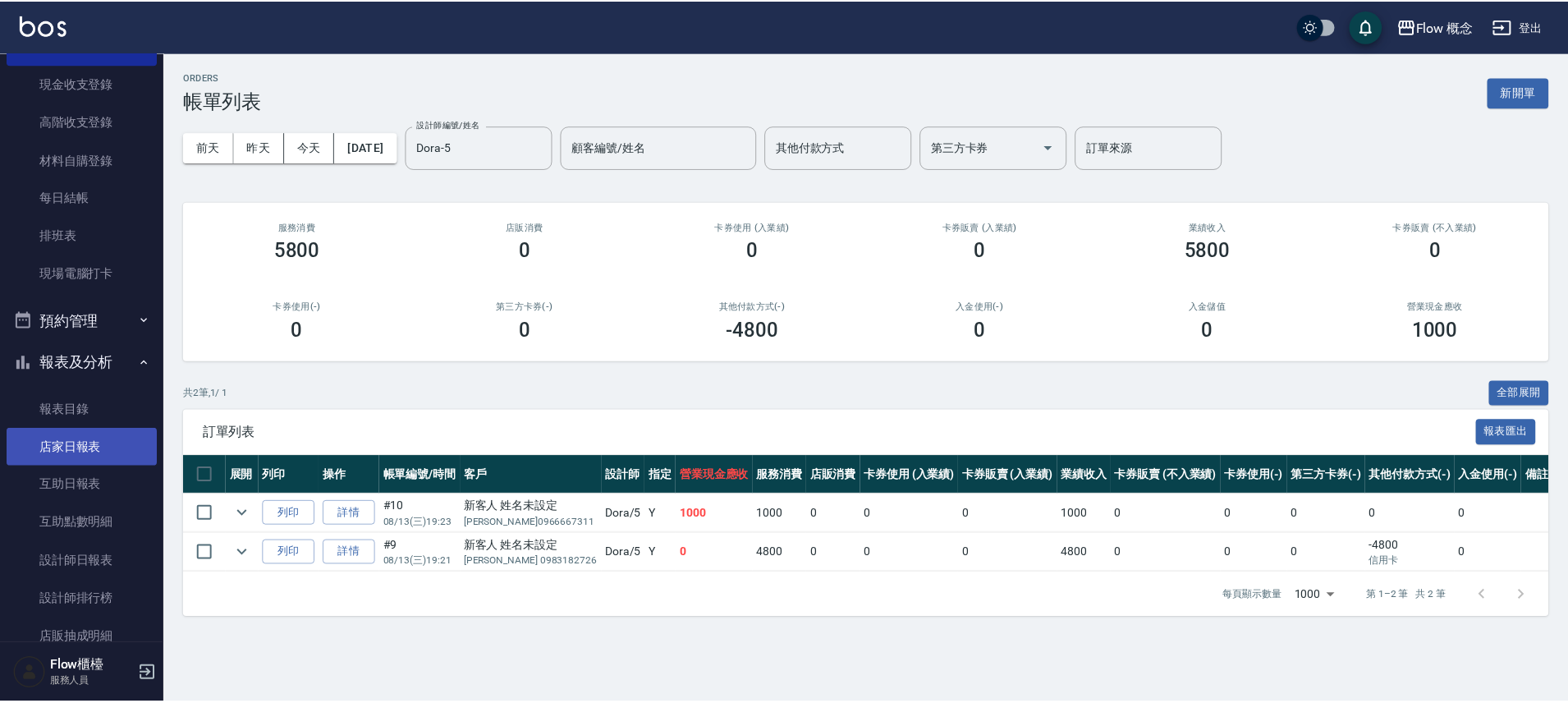
scroll to position [243, 0]
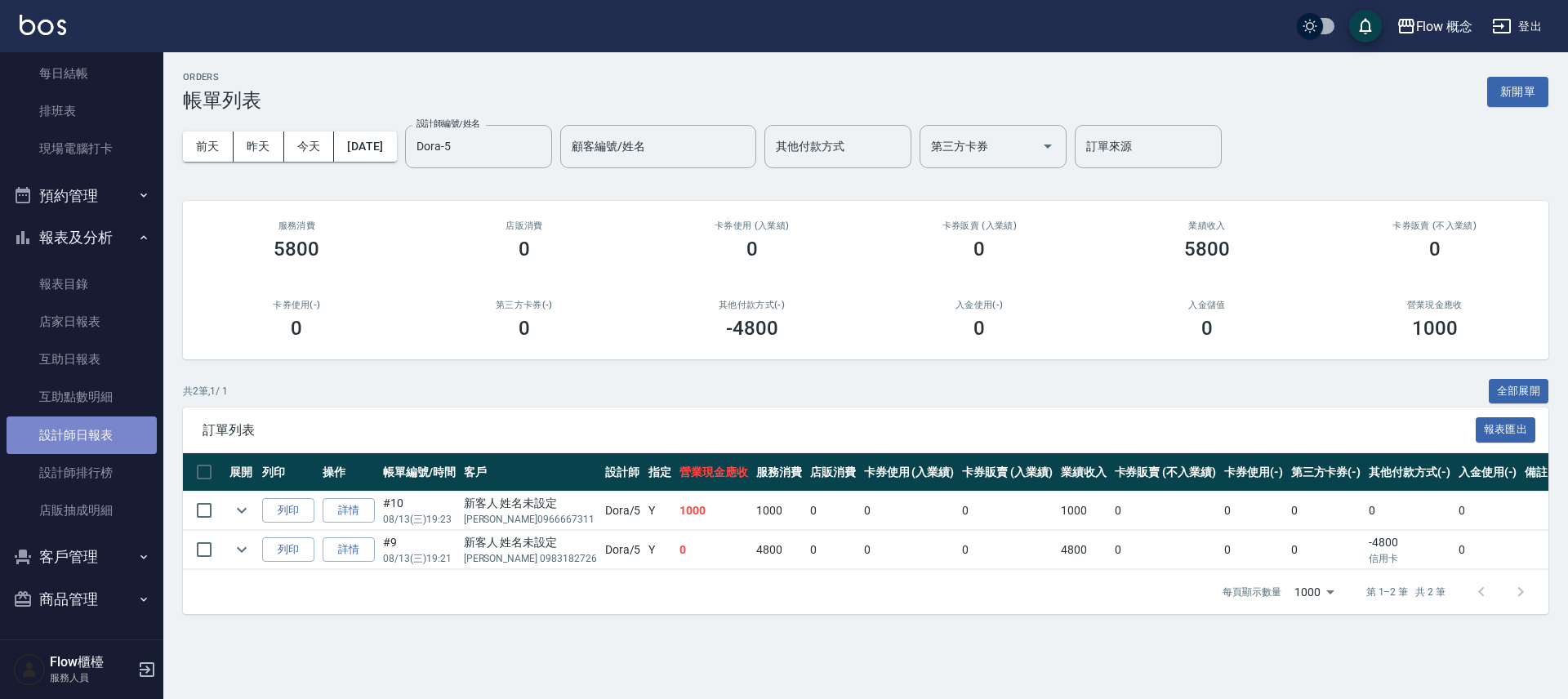
click at [109, 436] on link "設計師日報表" at bounding box center [81, 436] width 150 height 37
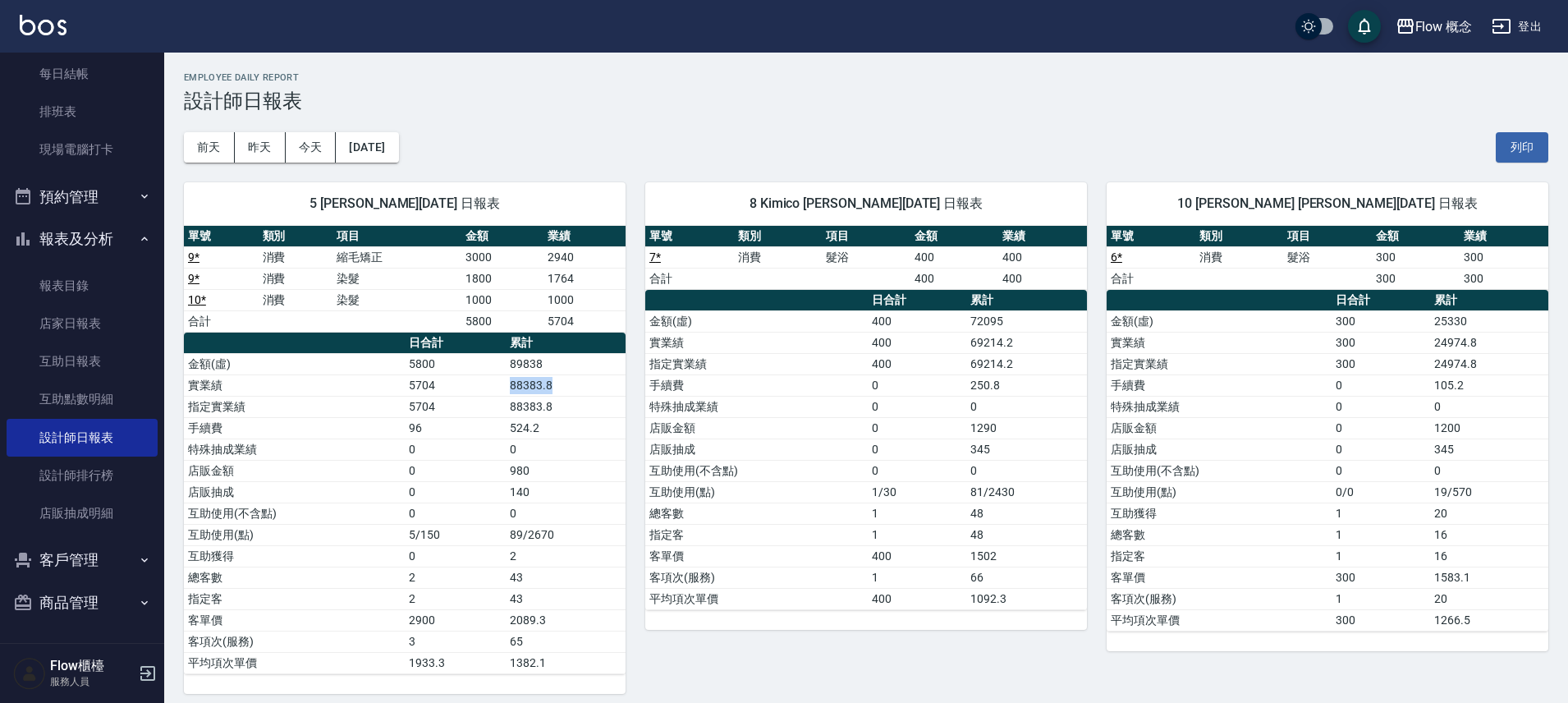
drag, startPoint x: 584, startPoint y: 387, endPoint x: 489, endPoint y: 380, distance: 95.3
click at [489, 380] on tr "實業績 5704 88383.8" at bounding box center [404, 385] width 442 height 22
click at [594, 66] on div "Flow 概念 2025-08-13 設計師日報表 列印時間： 2025-08-13-19:24 Employee Daily Report 設計師日報表 前…" at bounding box center [865, 660] width 1404 height 1215
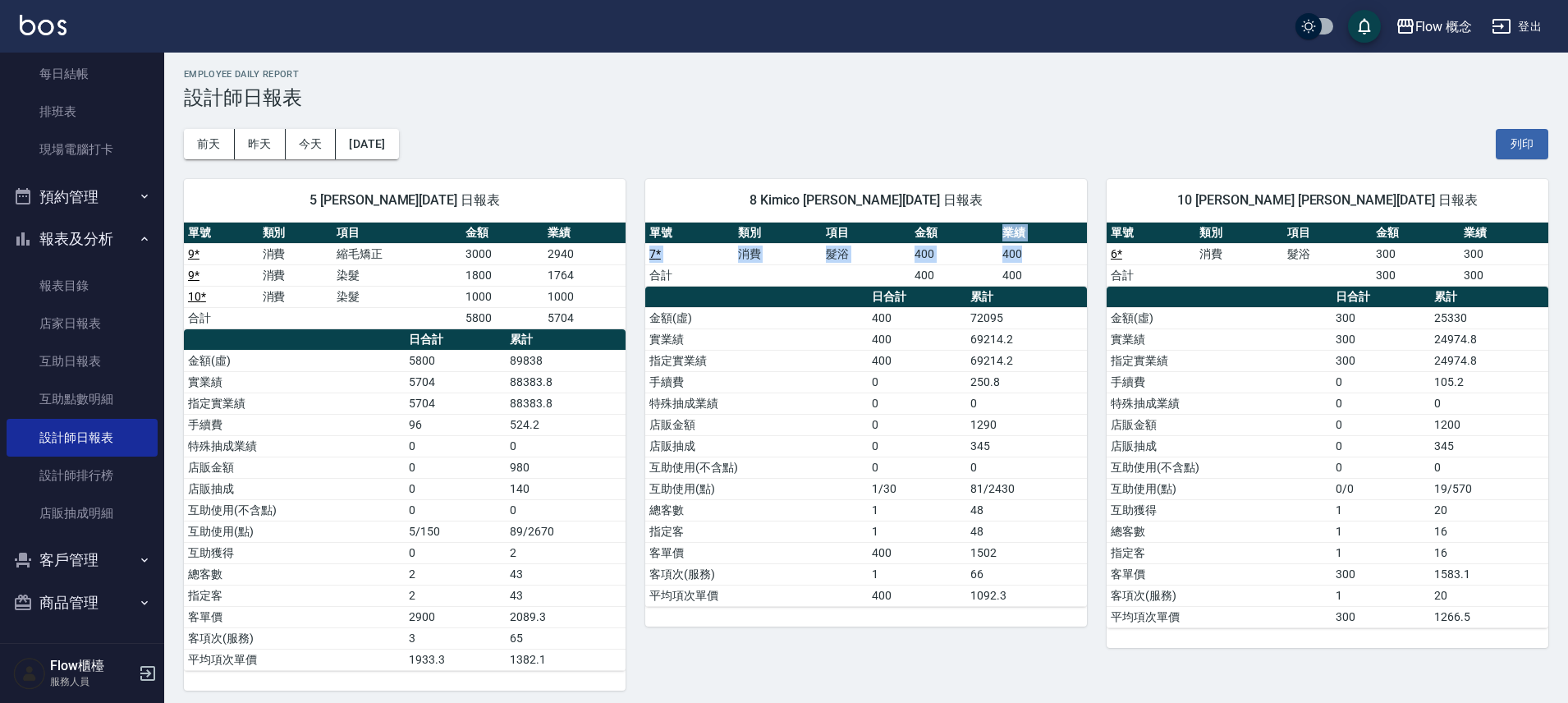
drag, startPoint x: 1019, startPoint y: 261, endPoint x: 926, endPoint y: 241, distance: 95.1
click at [926, 241] on table "單號 類別 項目 金額 業績 7 * 消費 髮浴 400 400 合計 400 400" at bounding box center [865, 254] width 442 height 64
click at [975, 186] on div "8 Kimico 張嘉芠 08/13/2025 日報表" at bounding box center [865, 200] width 442 height 42
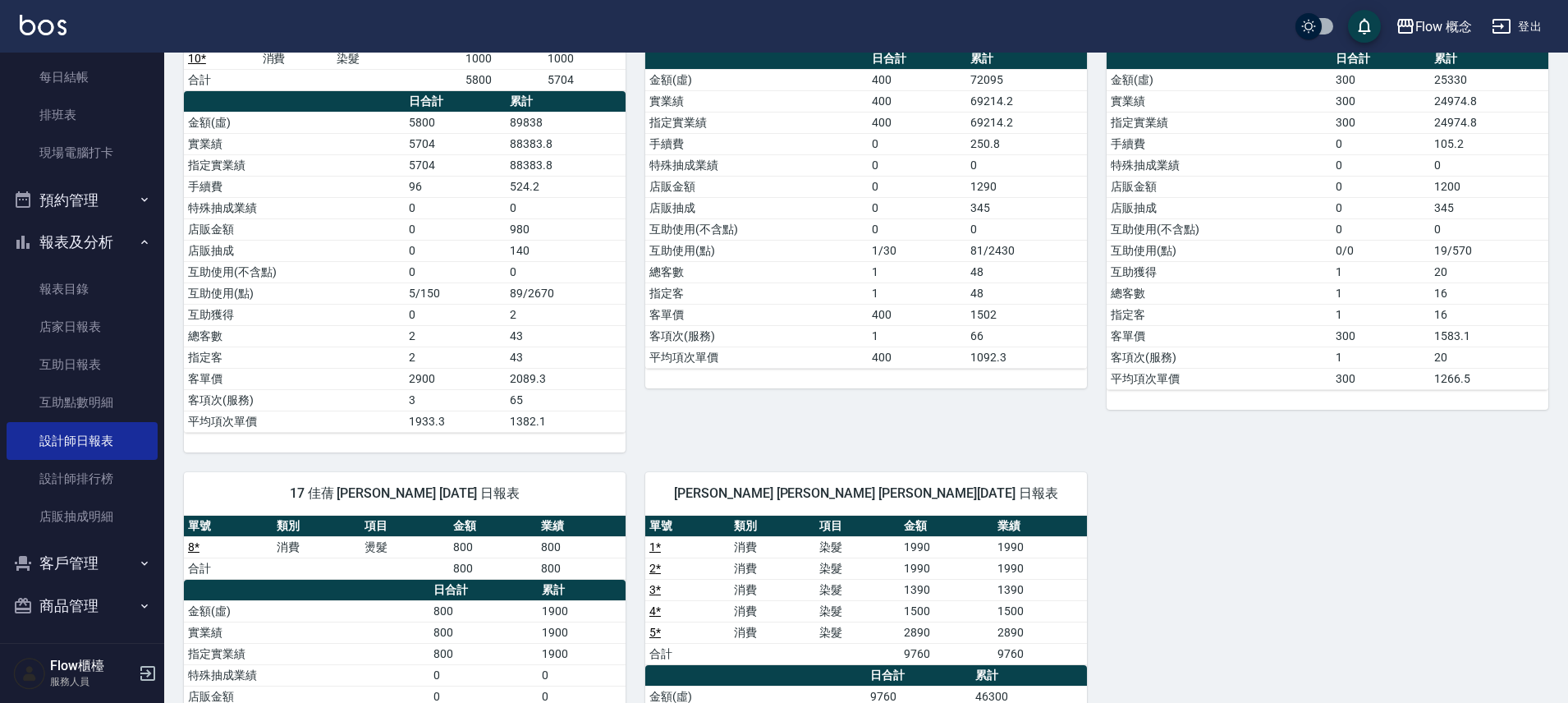
scroll to position [0, 0]
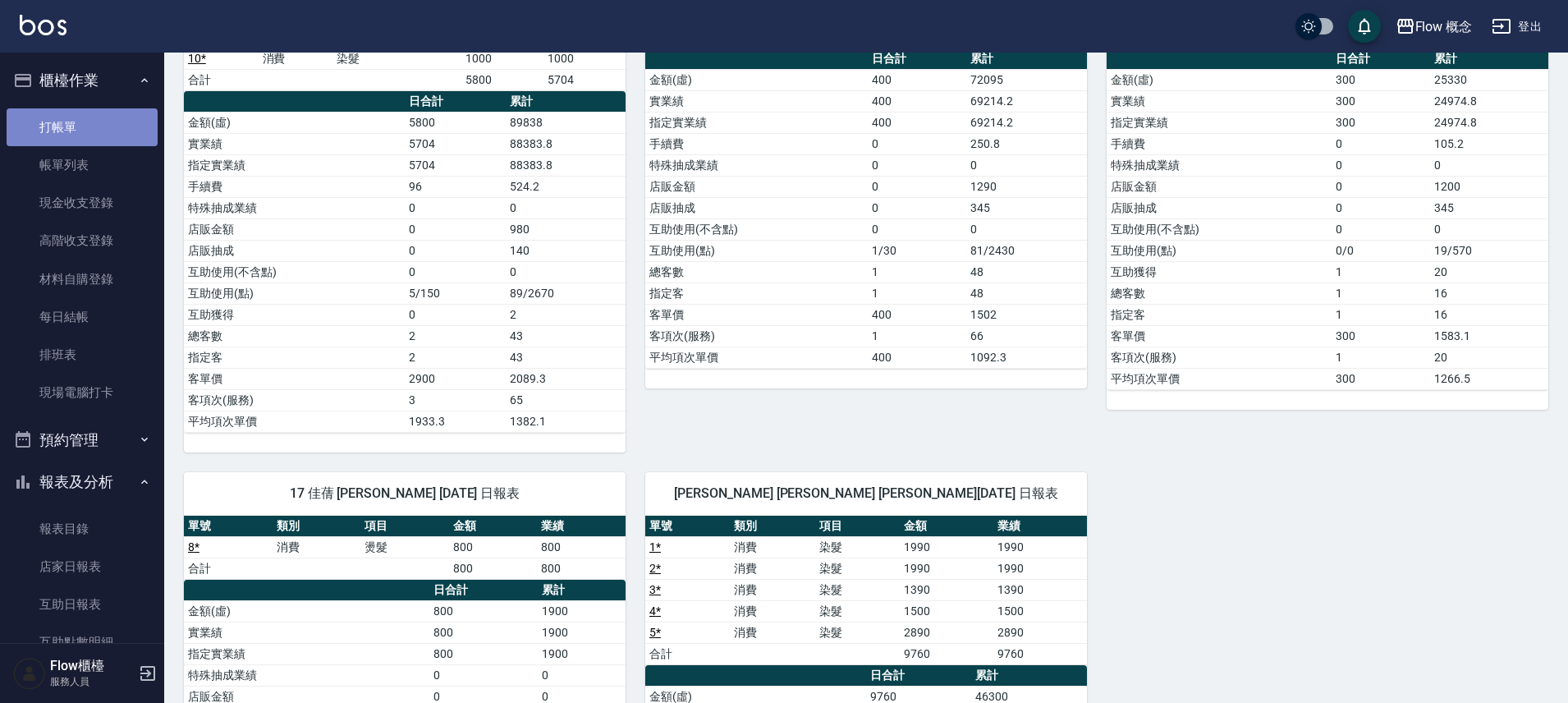
click at [96, 140] on link "打帳單" at bounding box center [82, 127] width 151 height 38
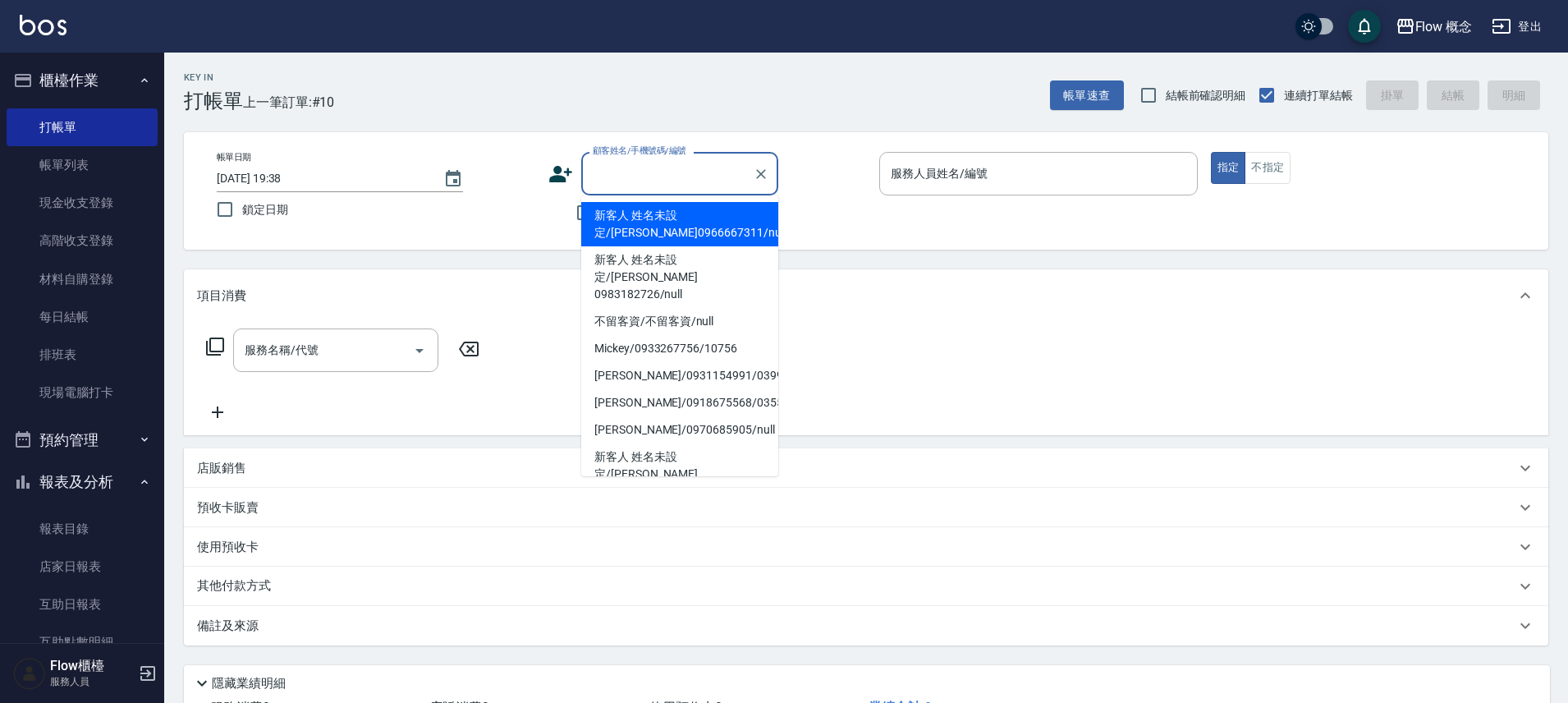
click at [668, 171] on input "顧客姓名/手機號碼/編號" at bounding box center [667, 173] width 157 height 29
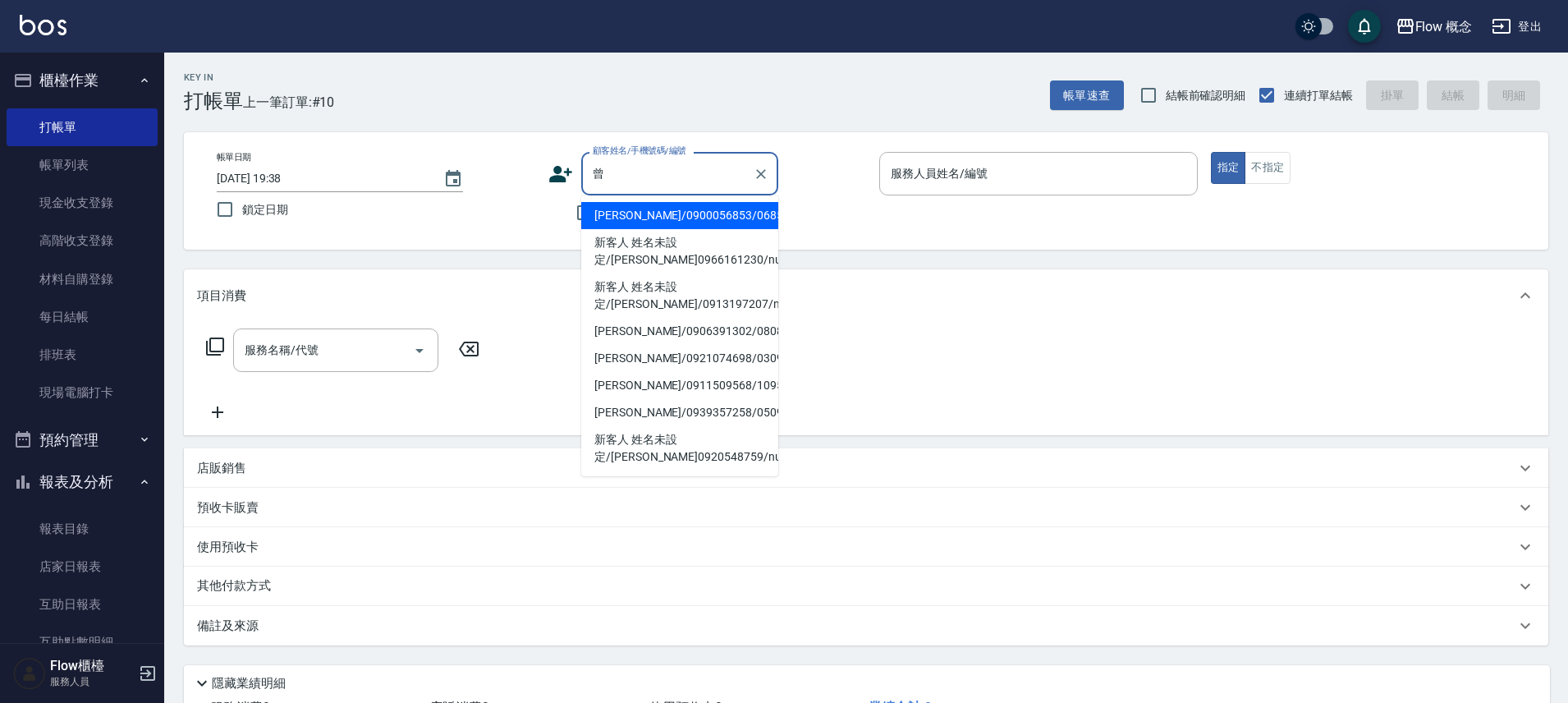
click at [613, 223] on li "曾菀甯/0900056853/06853" at bounding box center [679, 215] width 197 height 27
type input "曾菀甯/0900056853/06853"
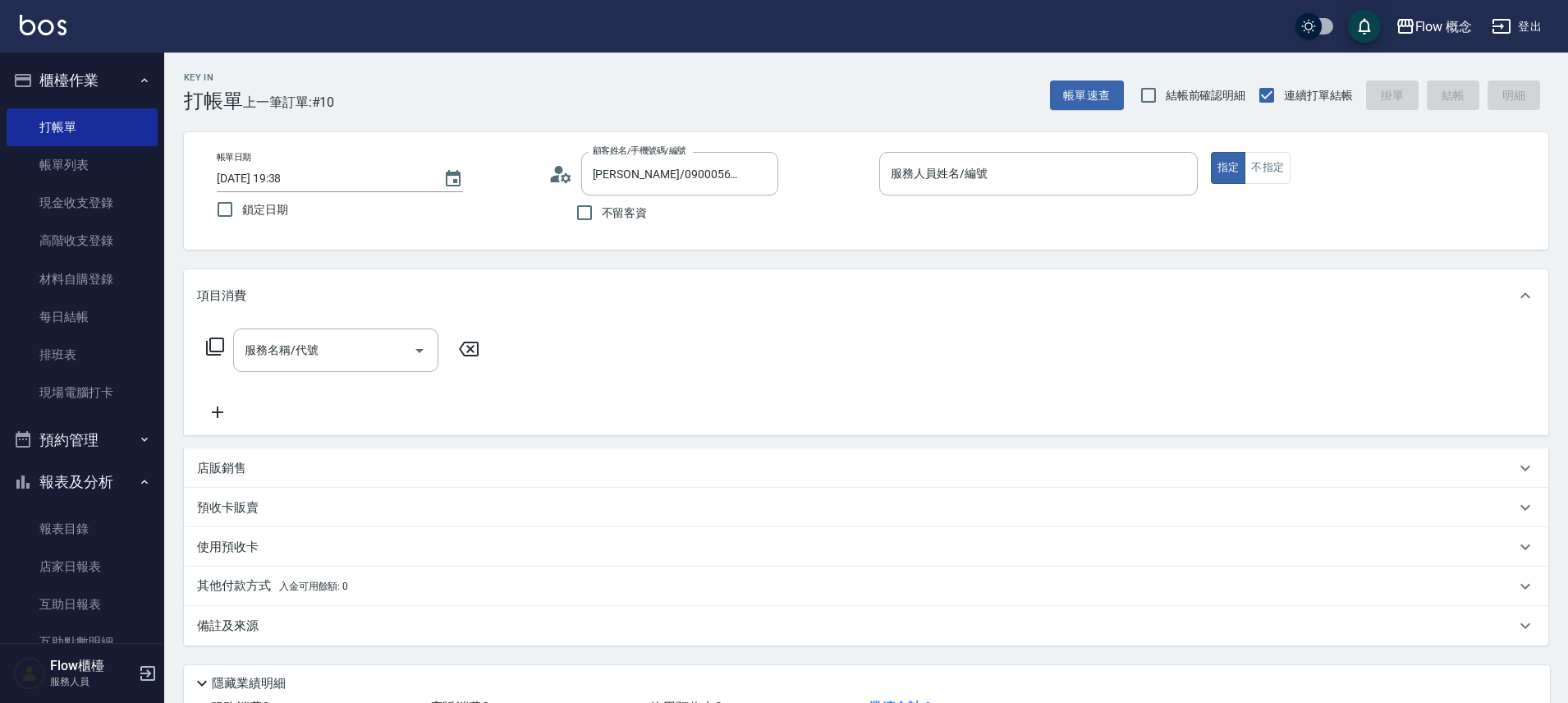
click at [1031, 196] on p at bounding box center [1039, 204] width 318 height 17
click at [1036, 179] on input "服務人員姓名/編號" at bounding box center [1039, 173] width 304 height 29
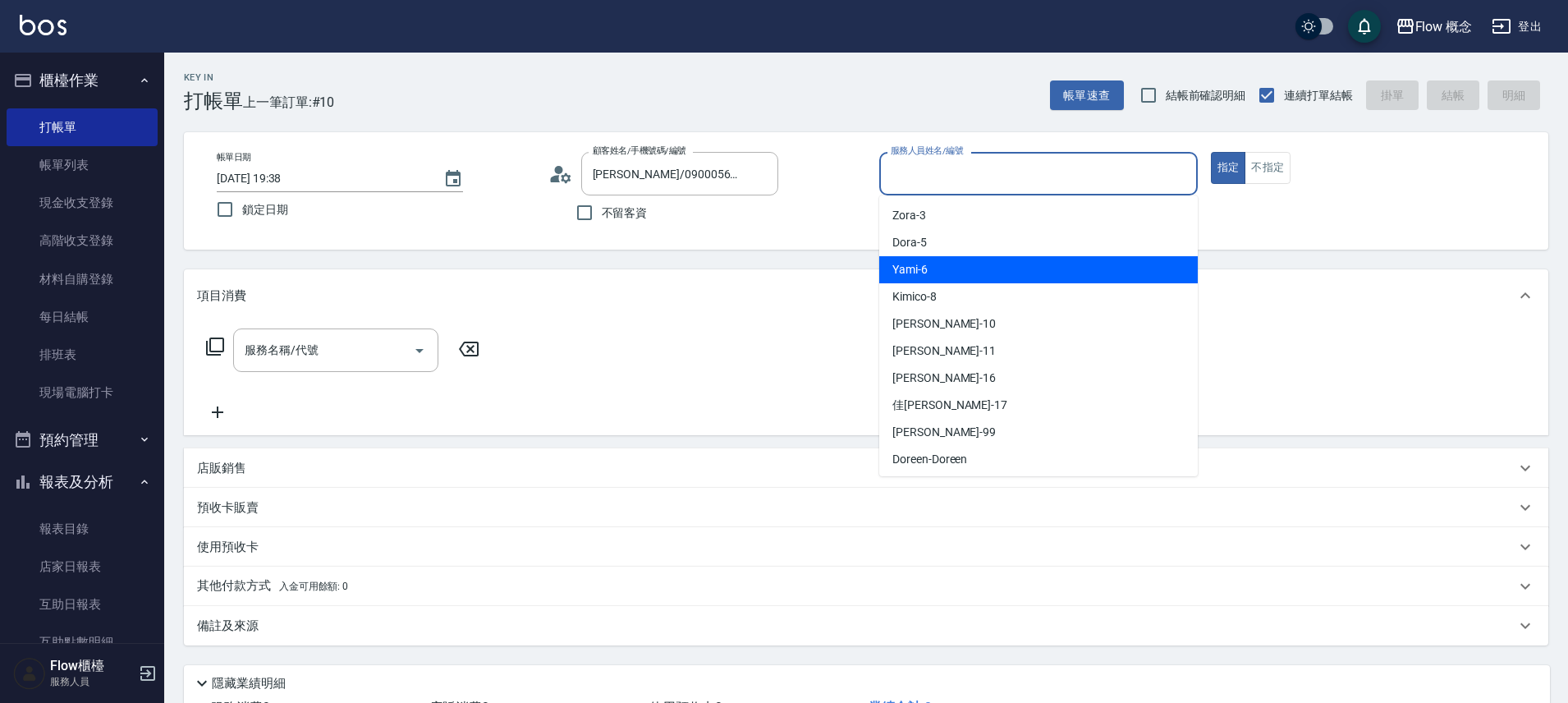
click at [922, 278] on span "Yami -6" at bounding box center [910, 270] width 35 height 17
type input "Yami-6"
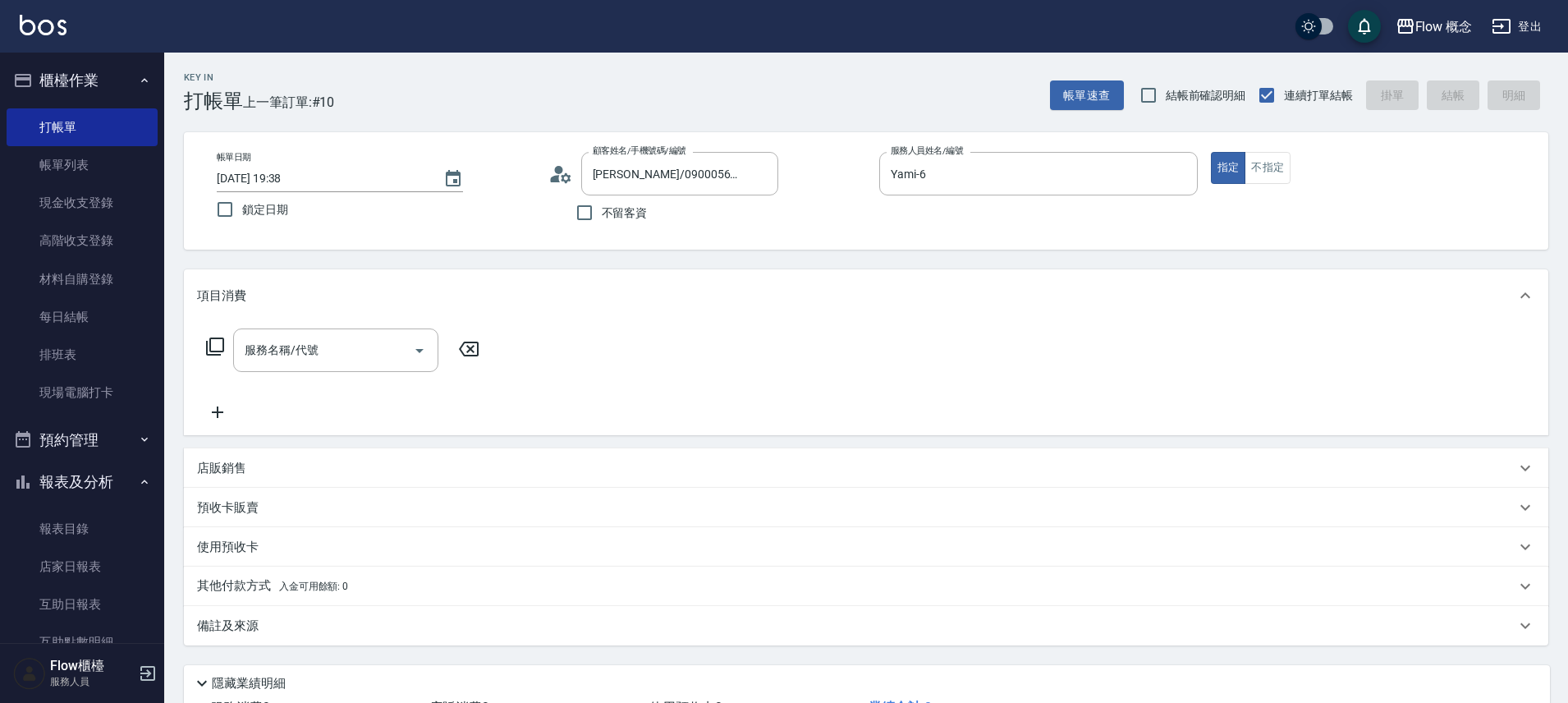
click at [220, 342] on icon at bounding box center [215, 346] width 20 height 20
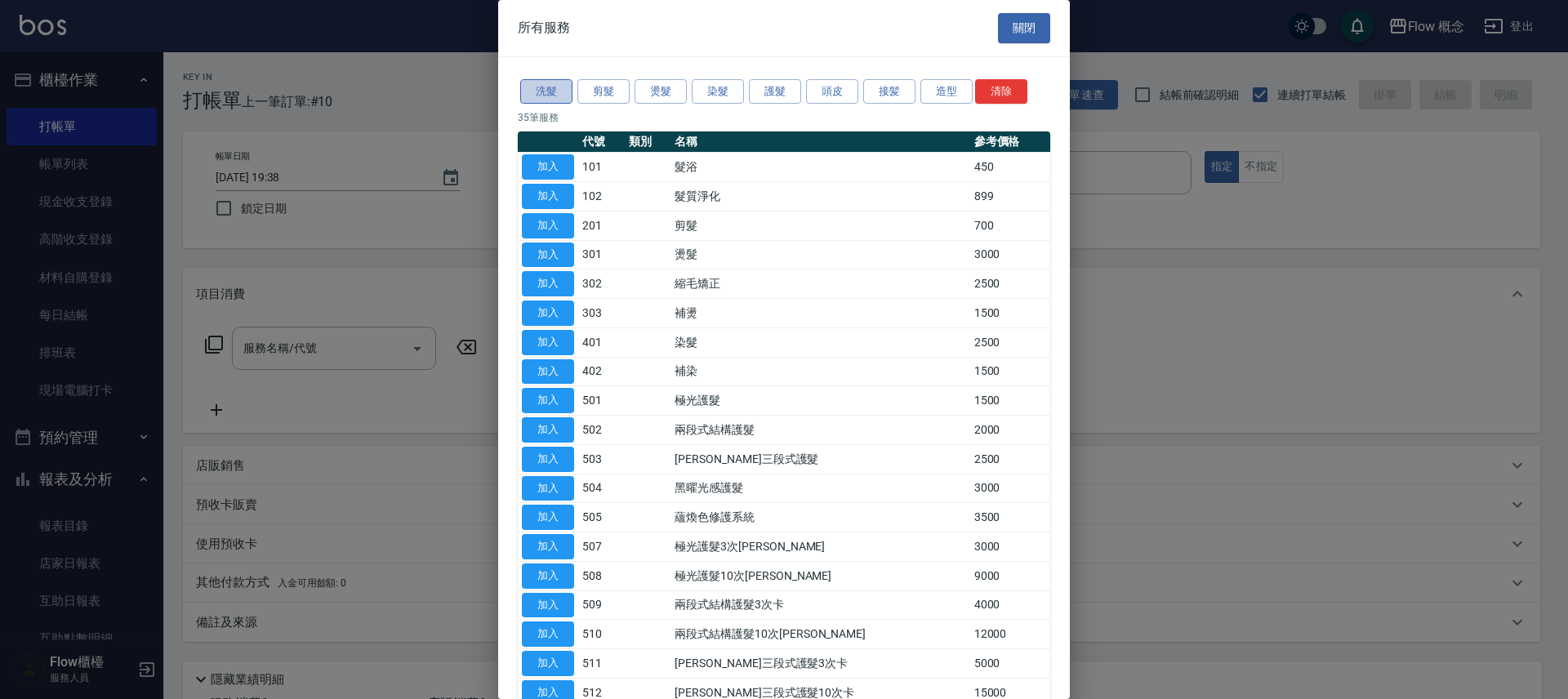
click at [537, 96] on button "洗髮" at bounding box center [546, 92] width 52 height 25
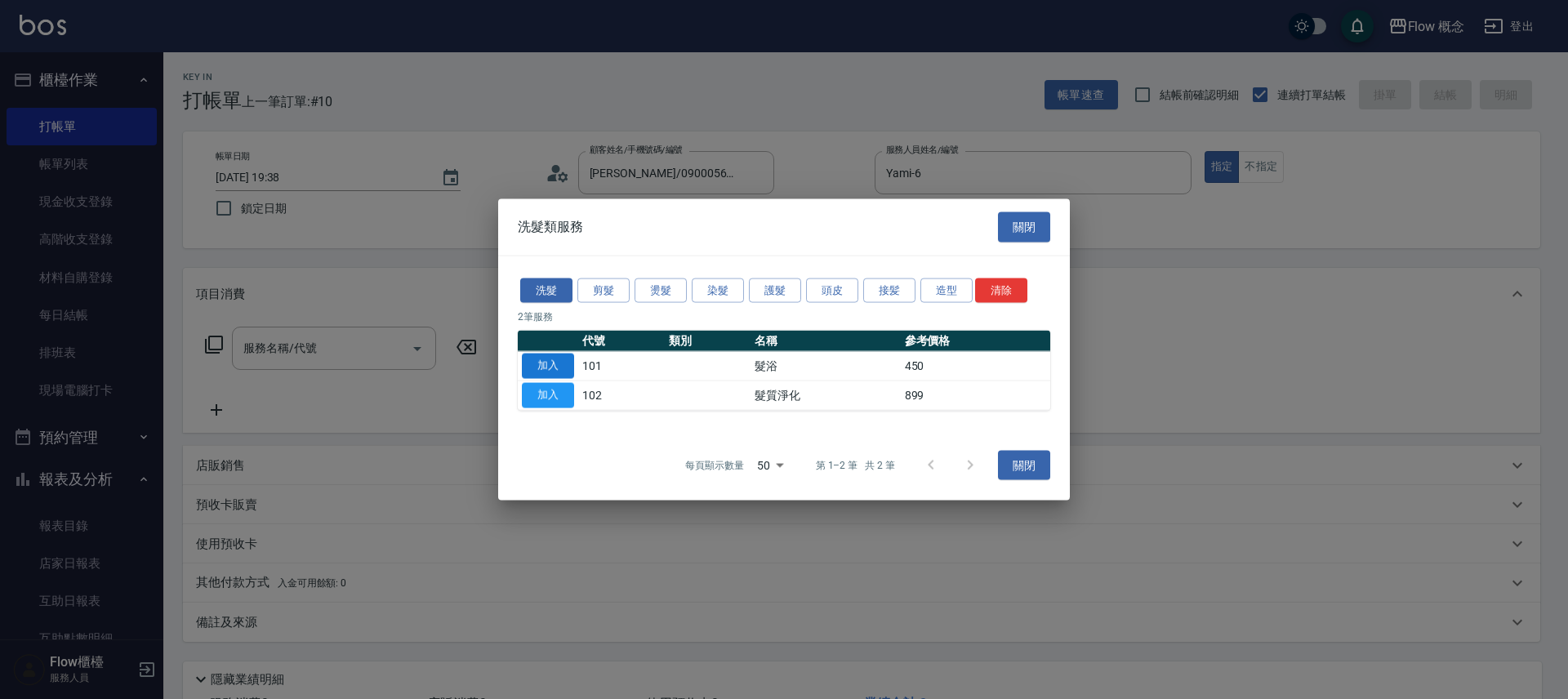
click at [561, 369] on button "加入" at bounding box center [548, 366] width 52 height 25
type input "髮浴 (101)"
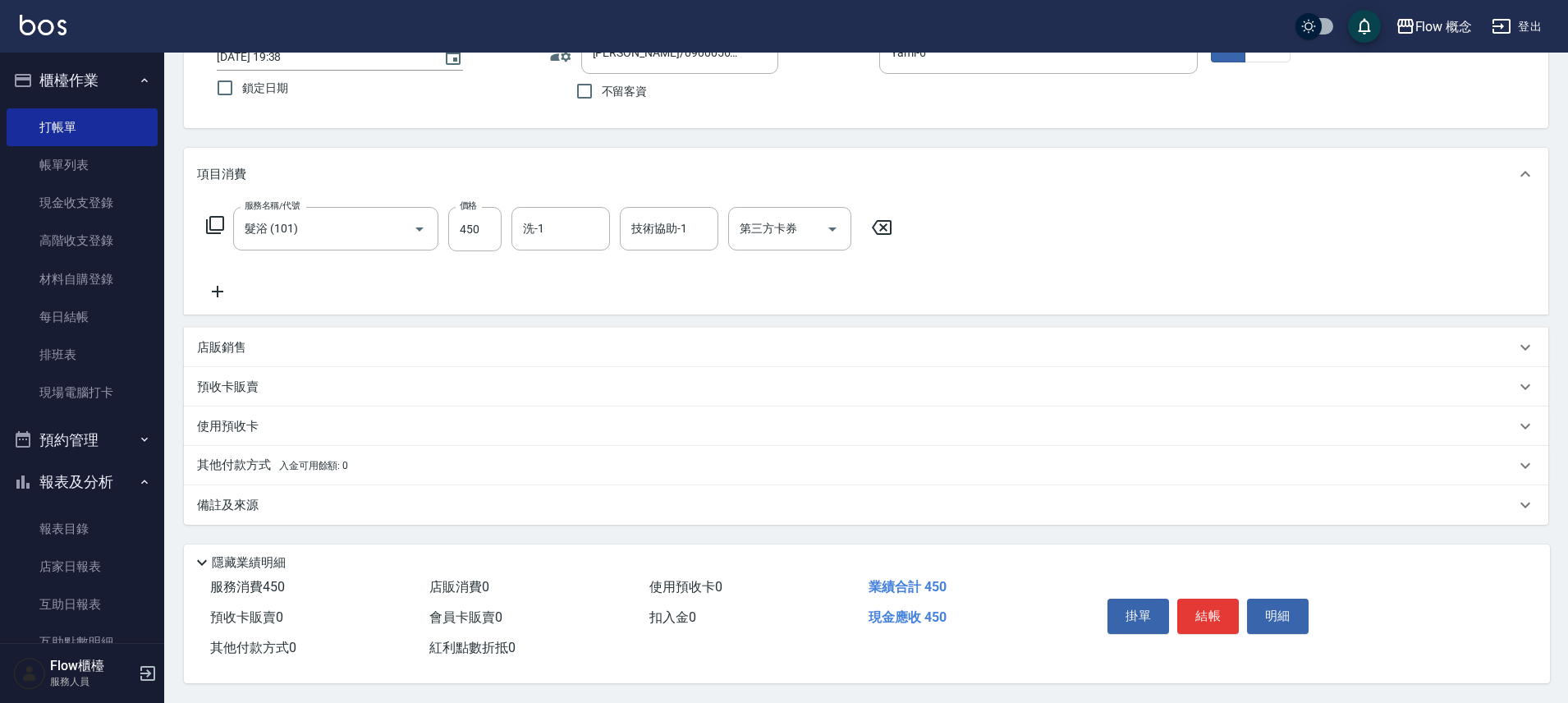
scroll to position [129, 0]
click at [213, 343] on p "店販銷售" at bounding box center [221, 348] width 49 height 17
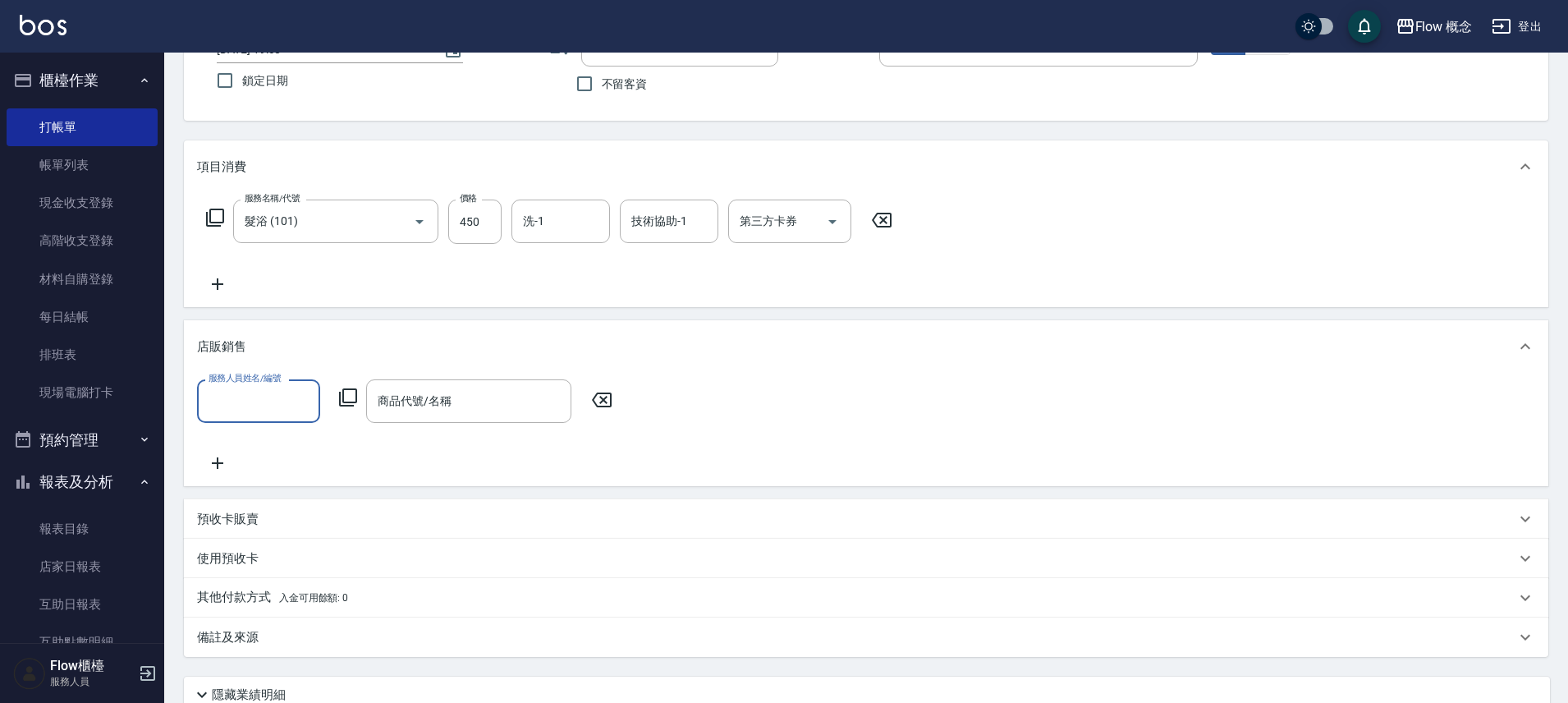
scroll to position [0, 0]
click at [241, 416] on div "服務人員姓名/編號" at bounding box center [258, 401] width 123 height 43
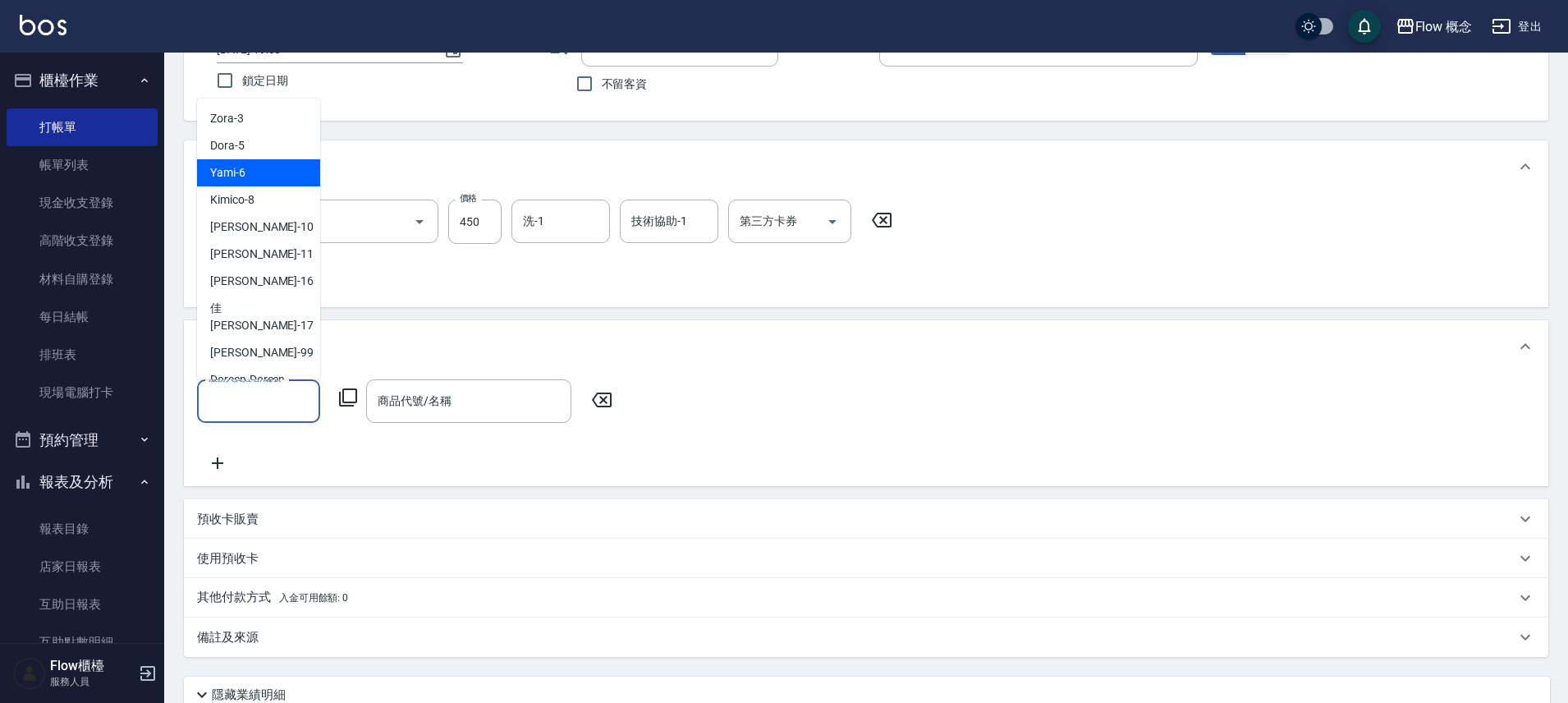
click at [242, 169] on span "Yami -6" at bounding box center [227, 172] width 35 height 17
type input "Yami-6"
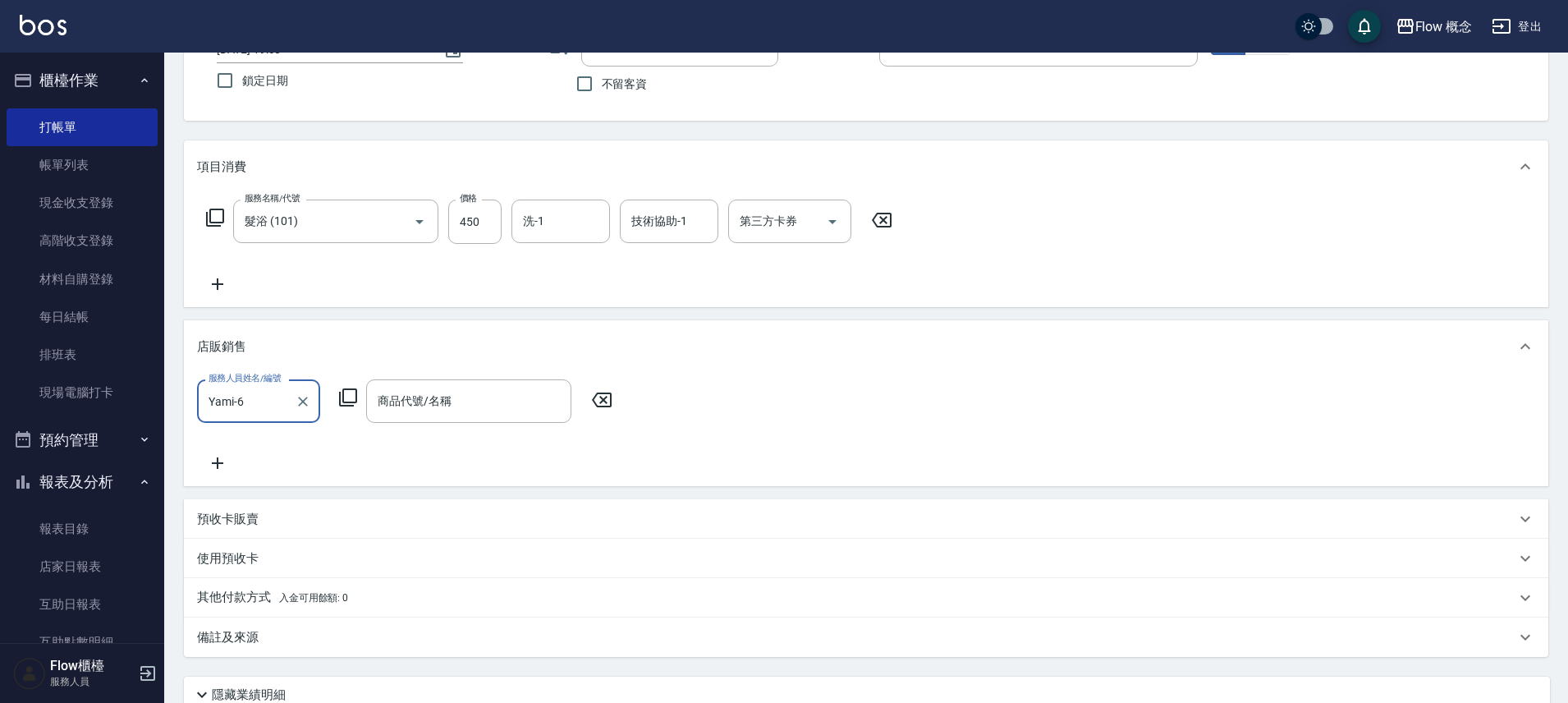
click at [347, 402] on icon at bounding box center [348, 397] width 18 height 18
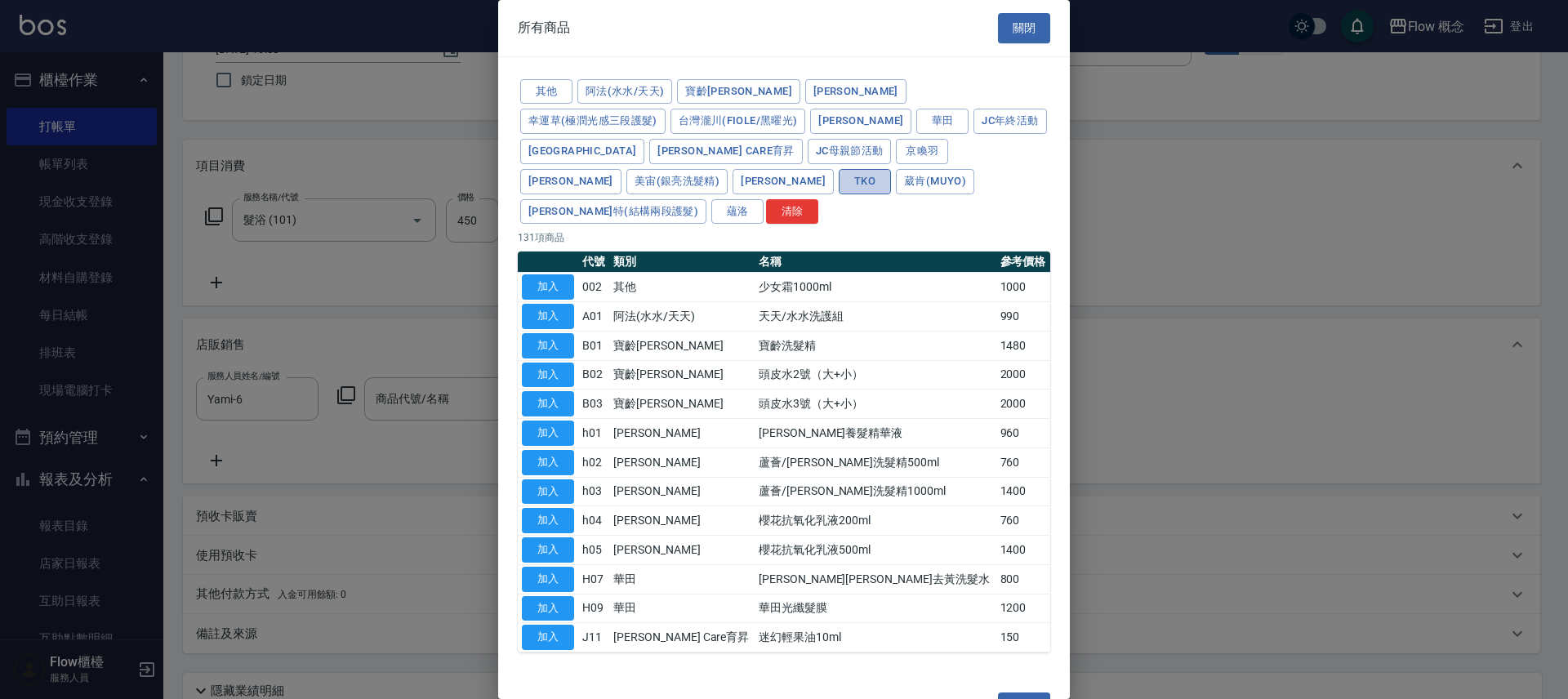
click at [891, 169] on button "TKO" at bounding box center [865, 181] width 52 height 25
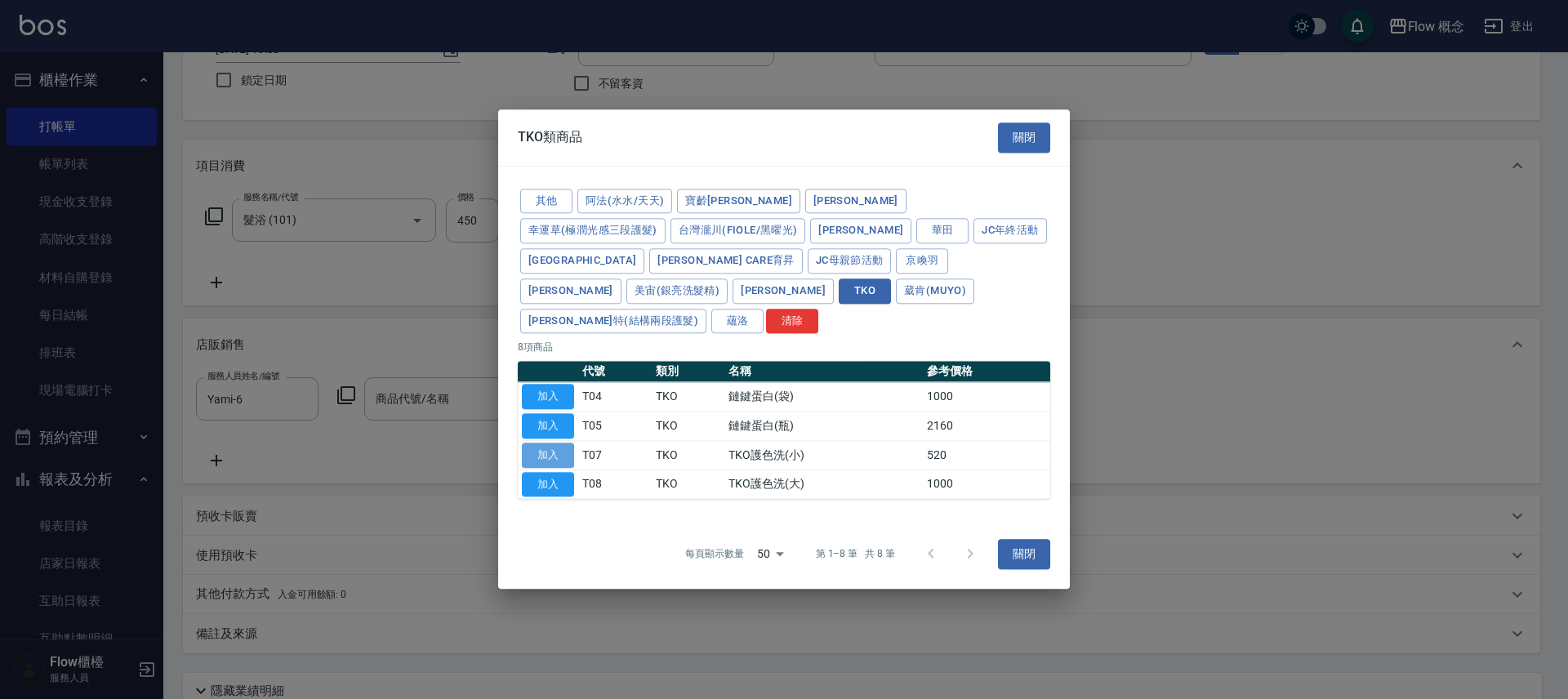
click at [550, 443] on button "加入" at bounding box center [548, 455] width 52 height 25
type input "TKO護色洗(小)"
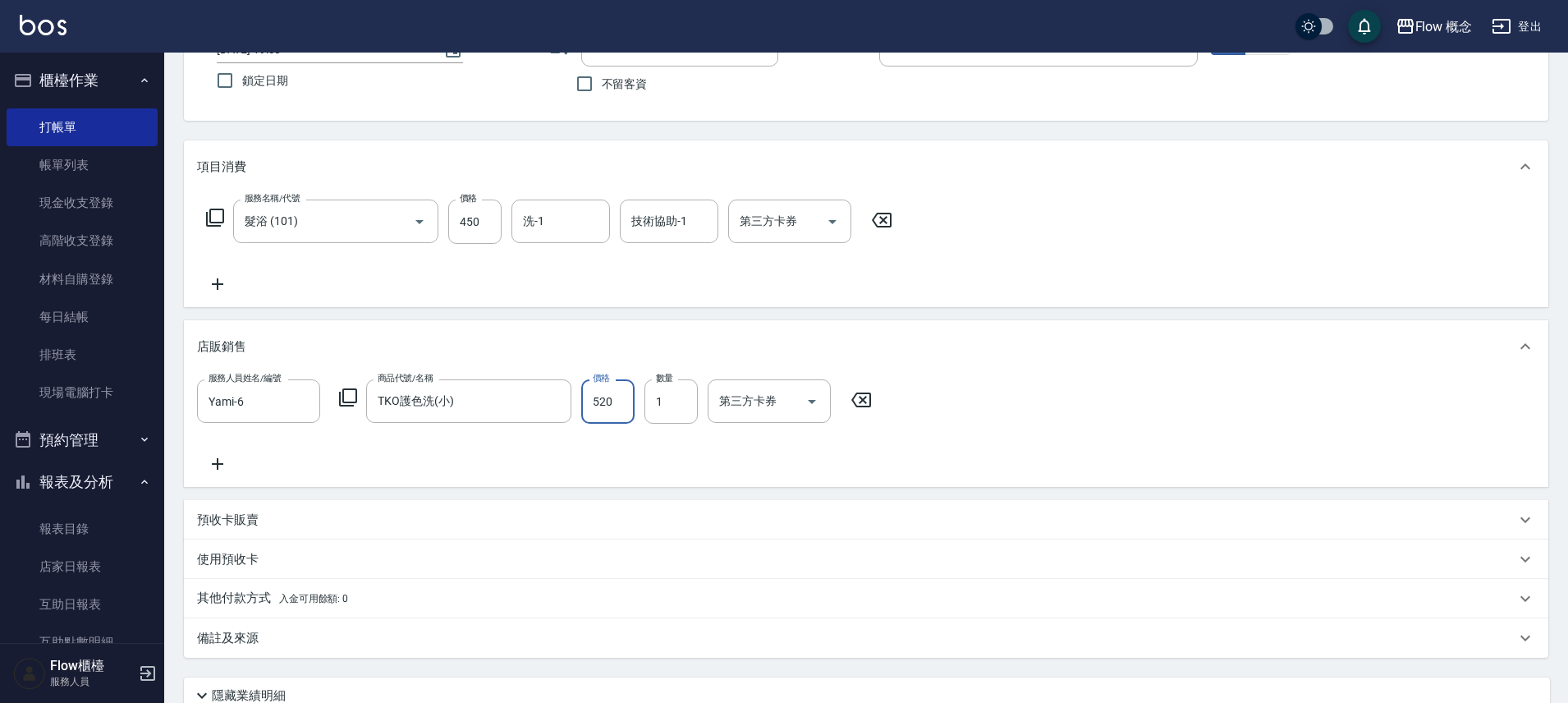
click at [604, 407] on input "520" at bounding box center [607, 401] width 54 height 44
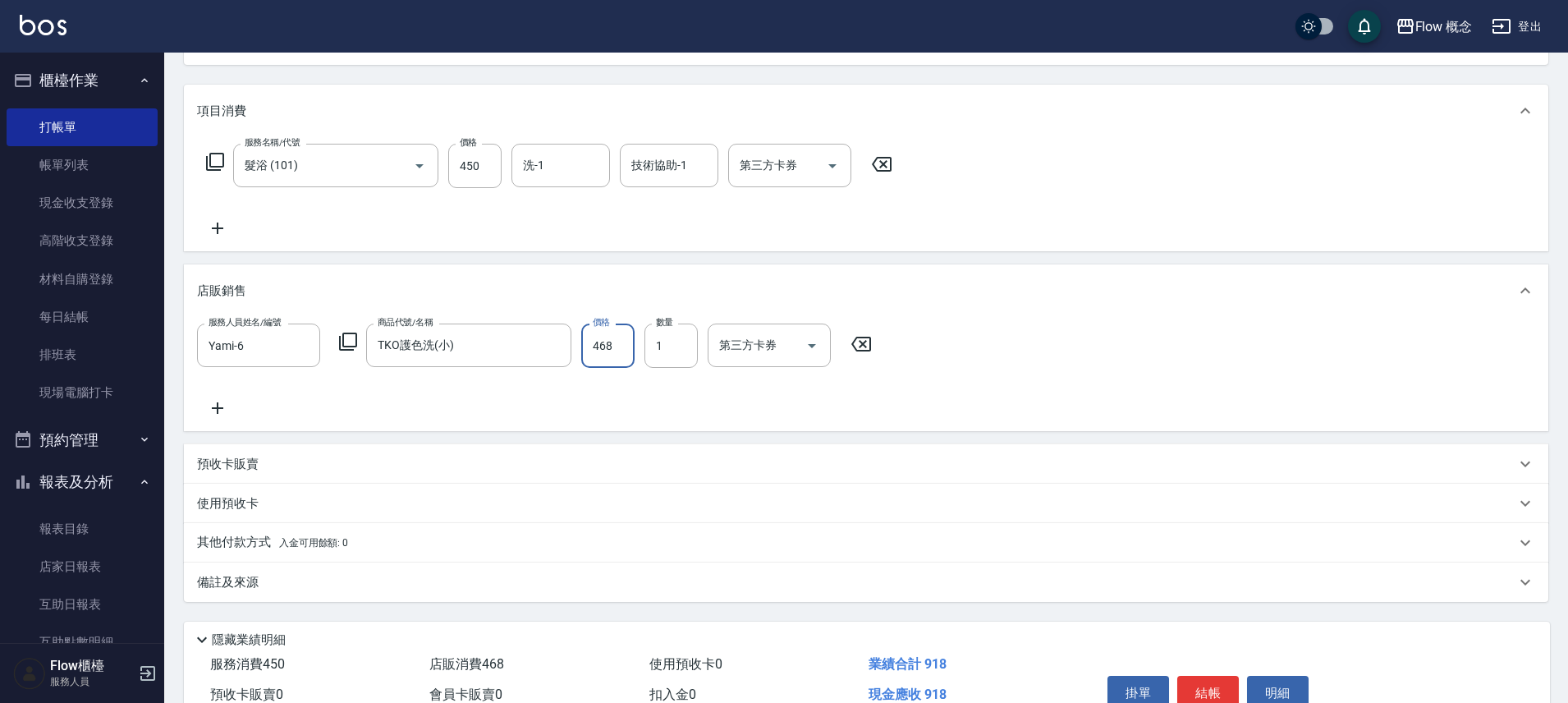
scroll to position [270, 0]
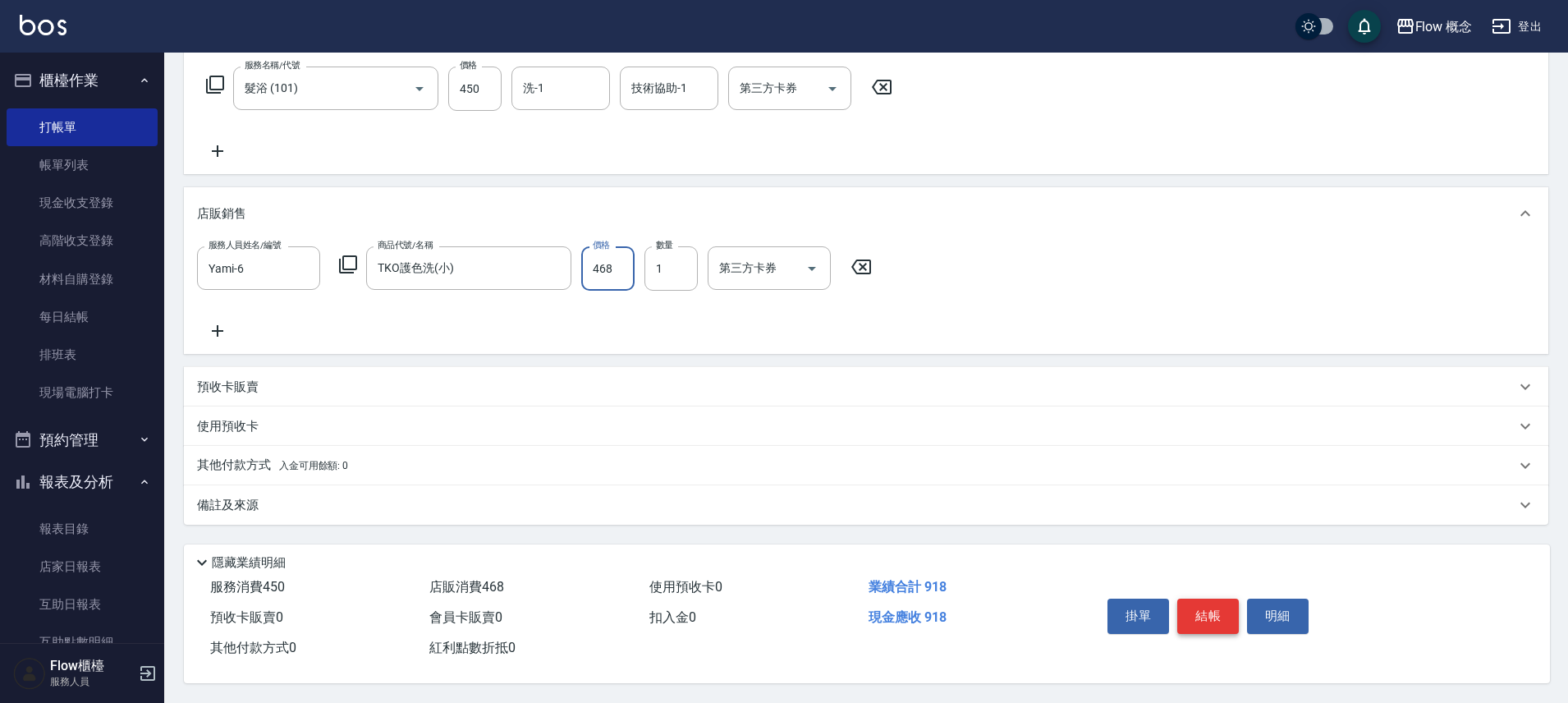
type input "468"
click at [1208, 616] on button "結帳" at bounding box center [1207, 616] width 61 height 35
type input "2025/08/13 19:39"
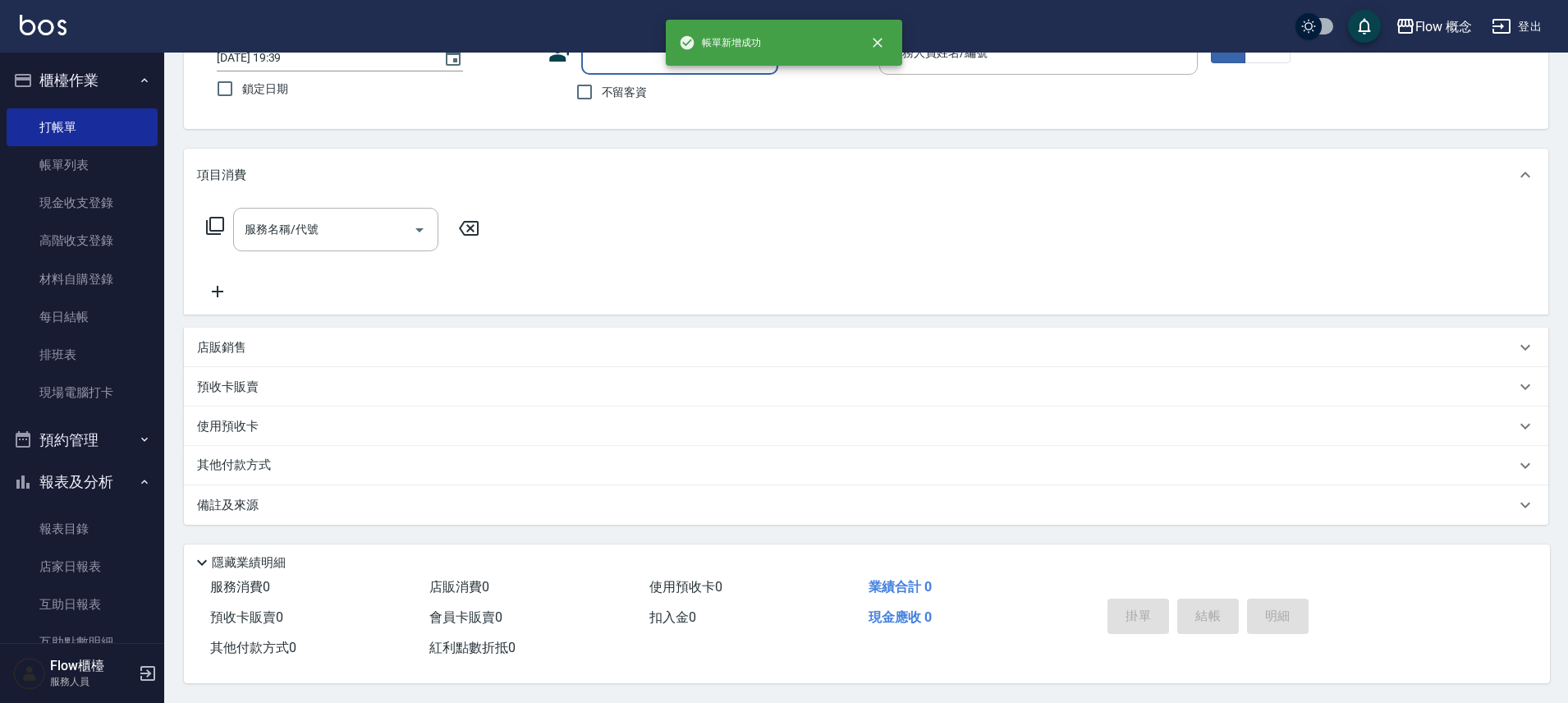
scroll to position [0, 0]
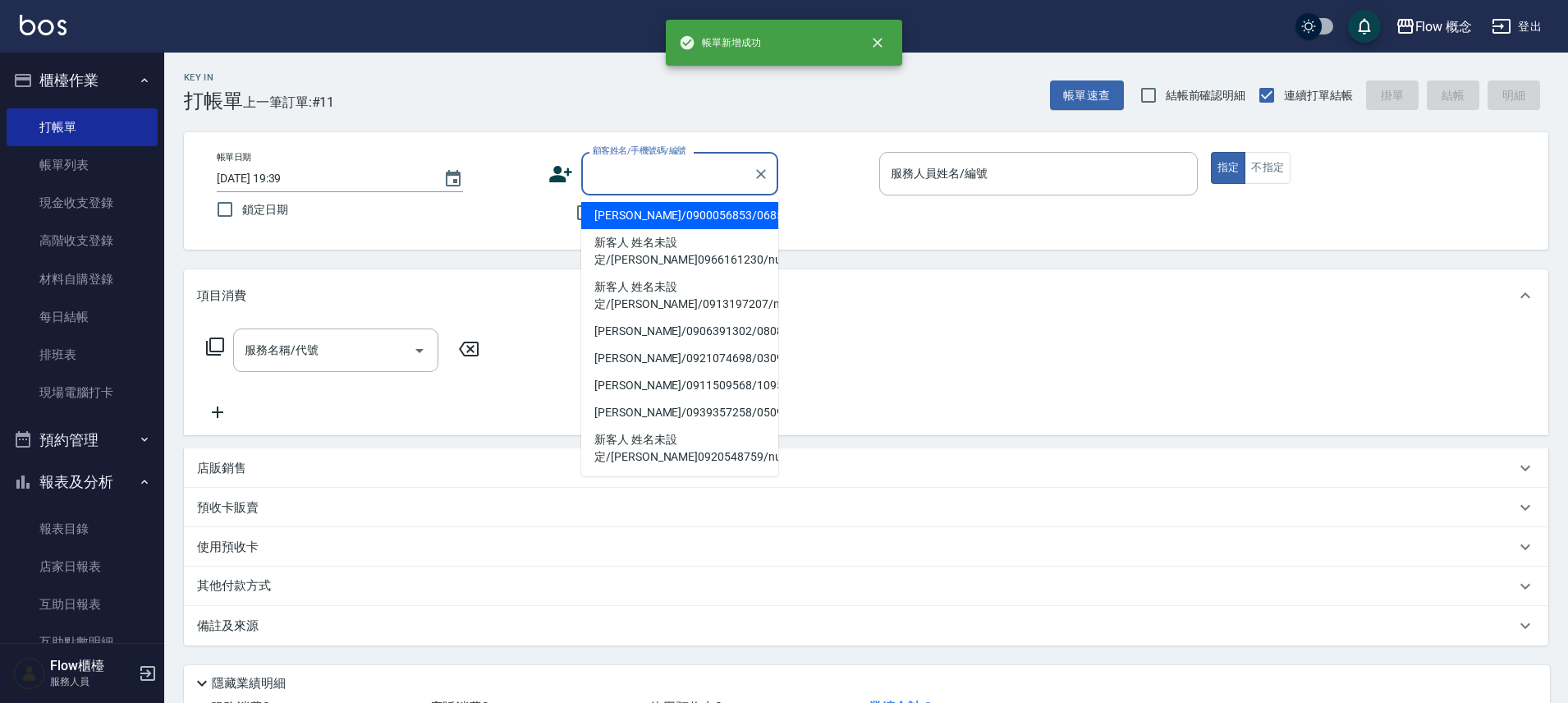
click at [652, 173] on input "顧客姓名/手機號碼/編號" at bounding box center [667, 173] width 157 height 29
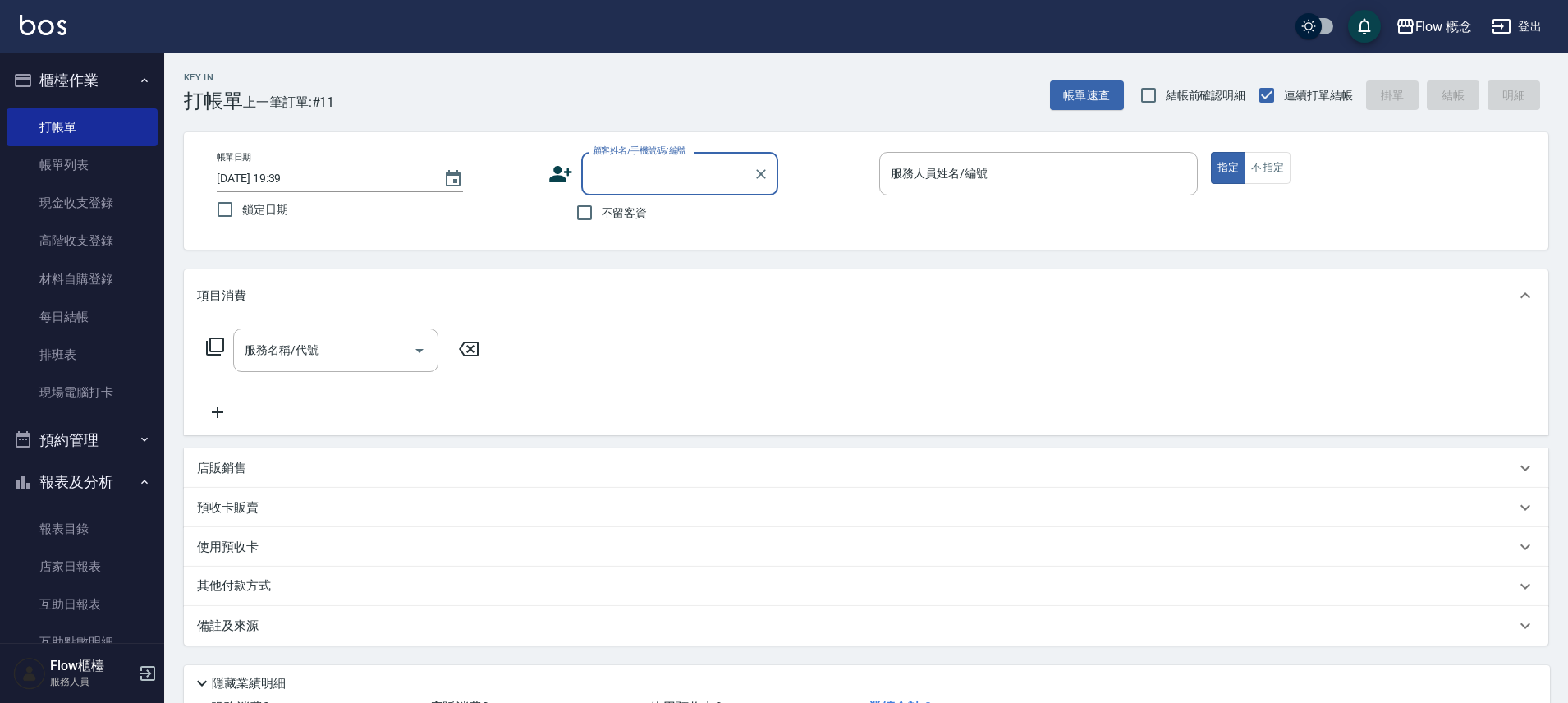
click at [652, 173] on input "顧客姓名/手機號碼/編號" at bounding box center [667, 173] width 157 height 29
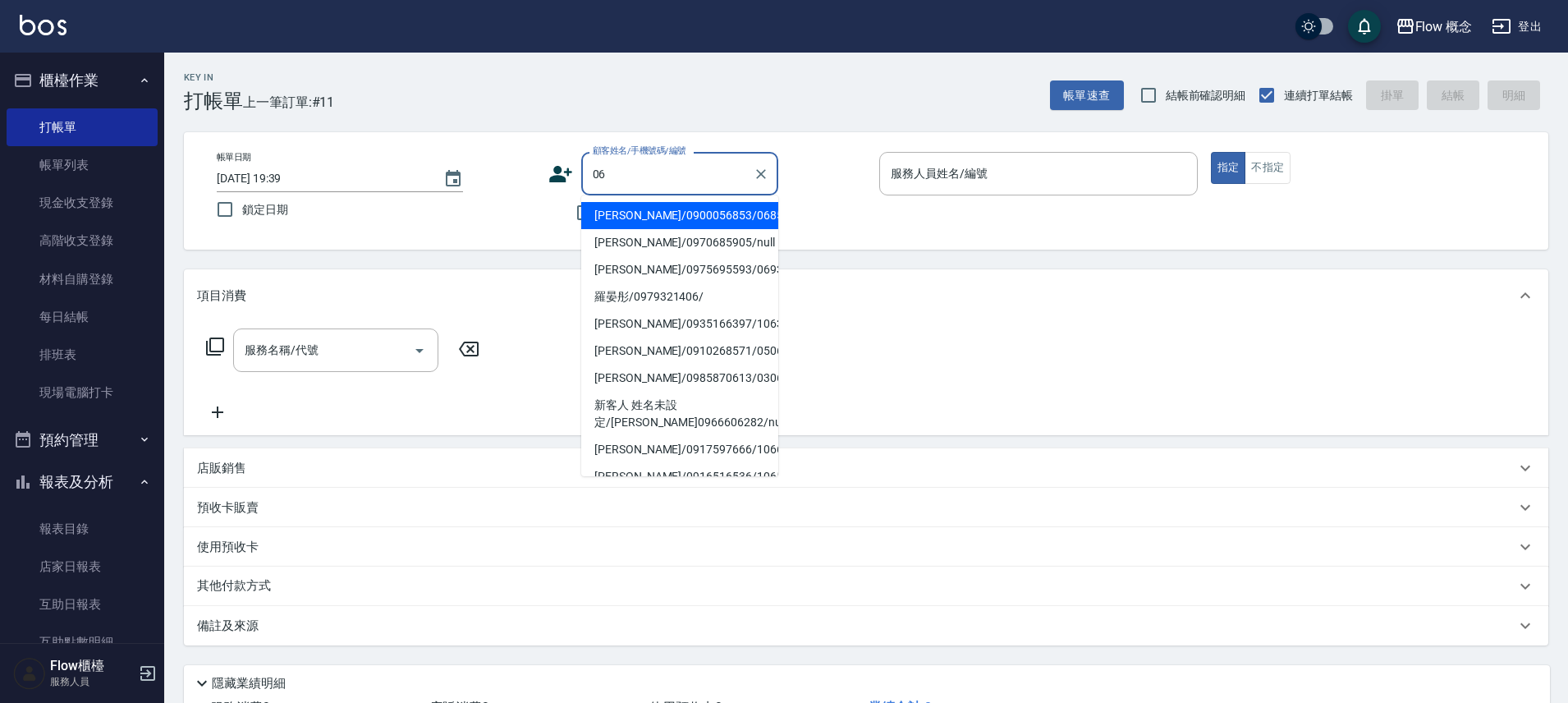
type input "06"
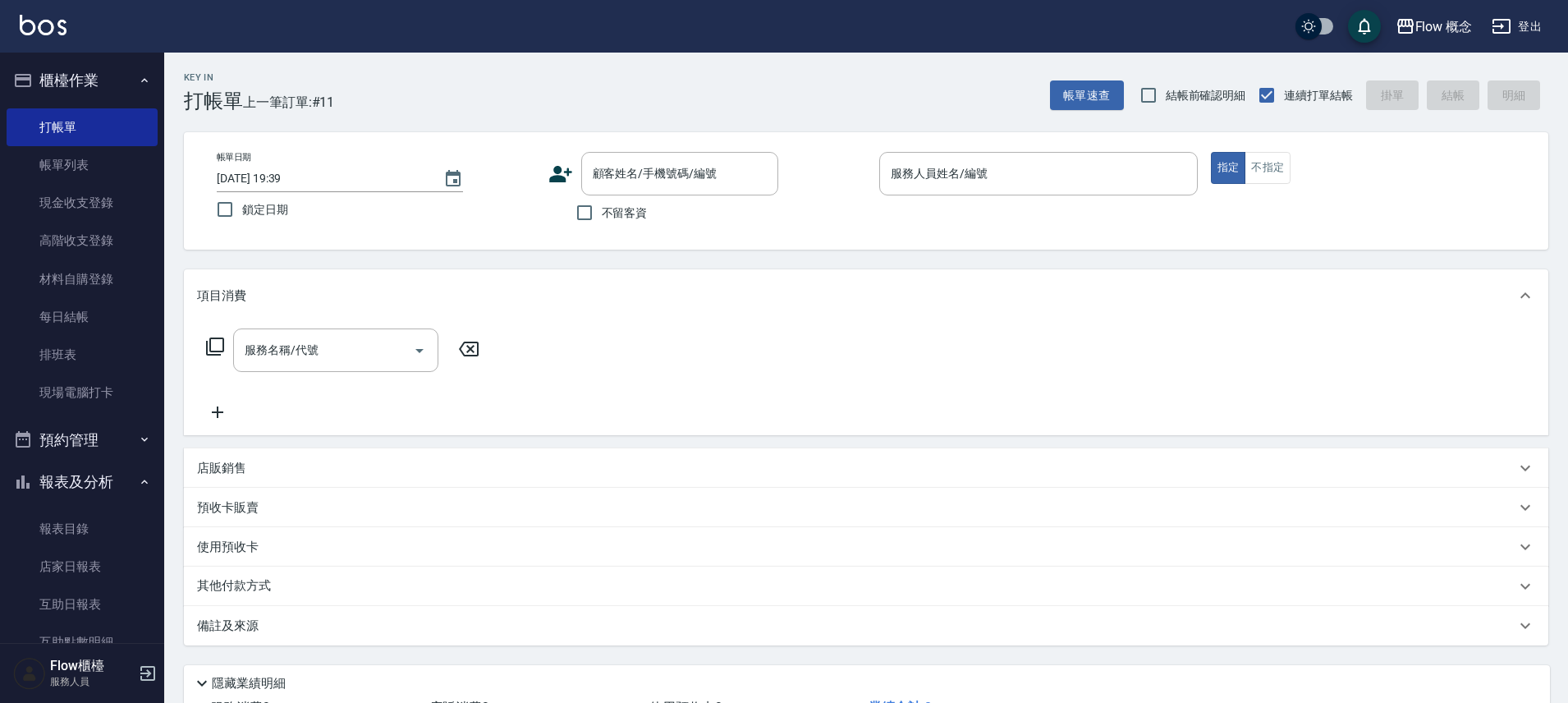
click at [849, 179] on div "顧客姓名/手機號碼/編號 顧客姓名/手機號碼/編號" at bounding box center [707, 173] width 318 height 43
click at [584, 216] on input "不留客資" at bounding box center [585, 213] width 35 height 35
checkbox input "true"
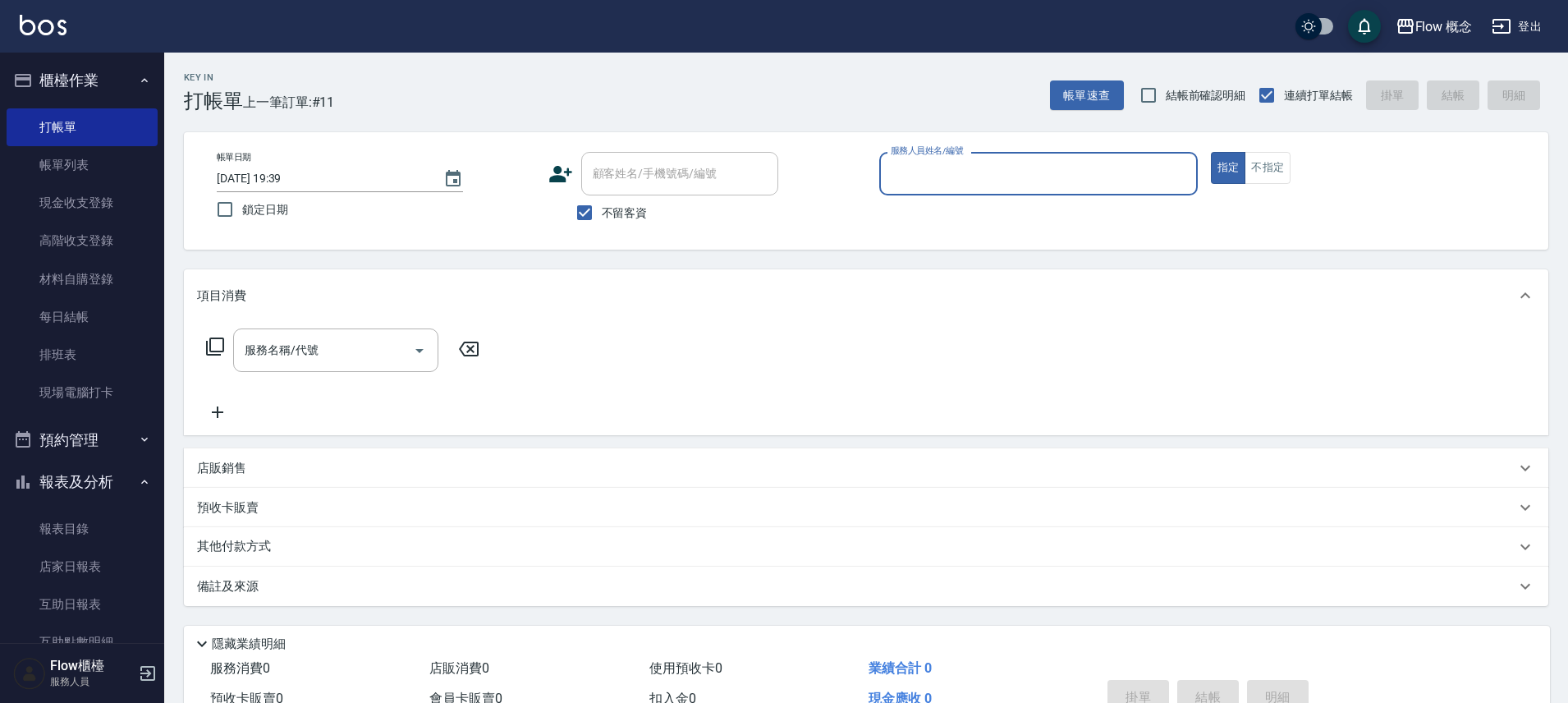
click at [980, 186] on input "服務人員姓名/編號" at bounding box center [1039, 173] width 304 height 29
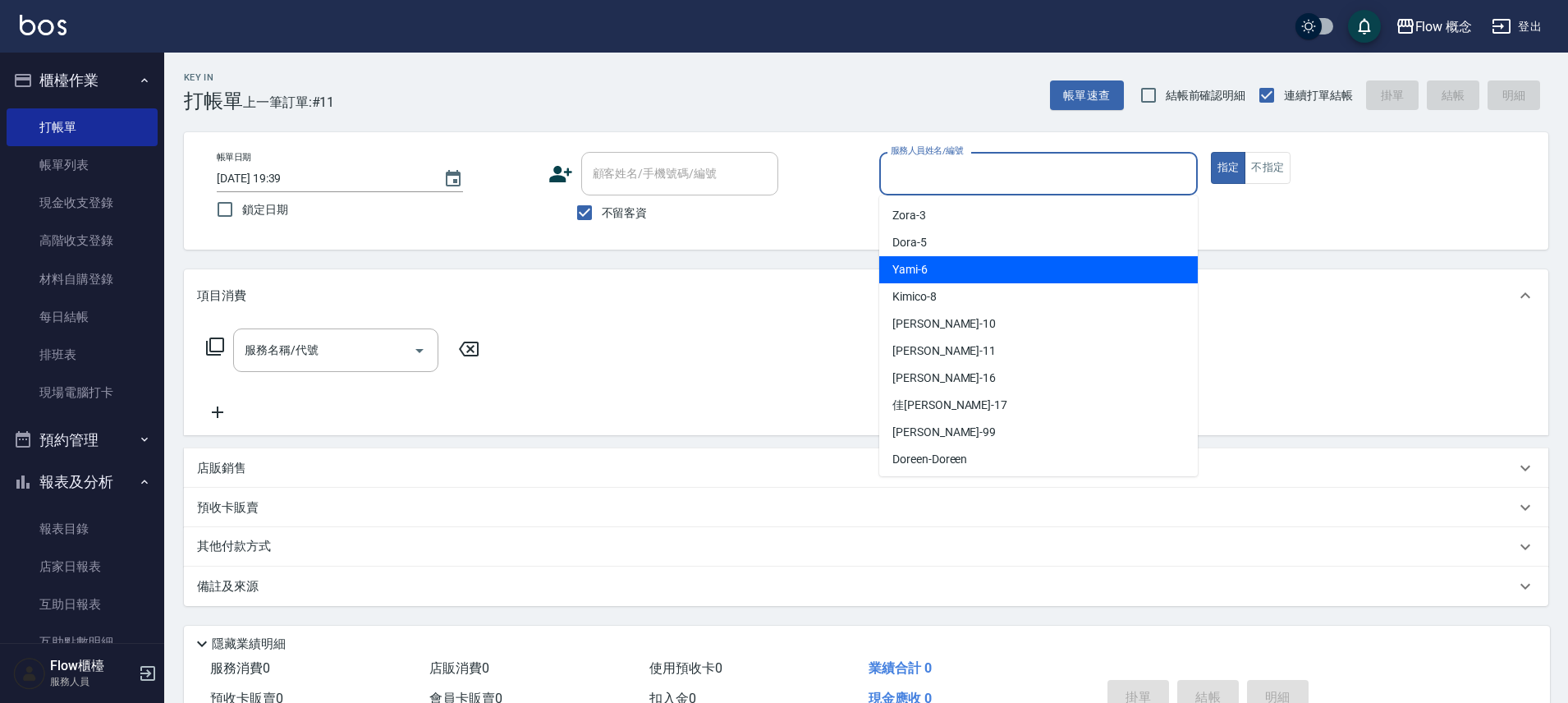
click at [946, 267] on div "Yami -6" at bounding box center [1039, 270] width 318 height 27
type input "Yami-6"
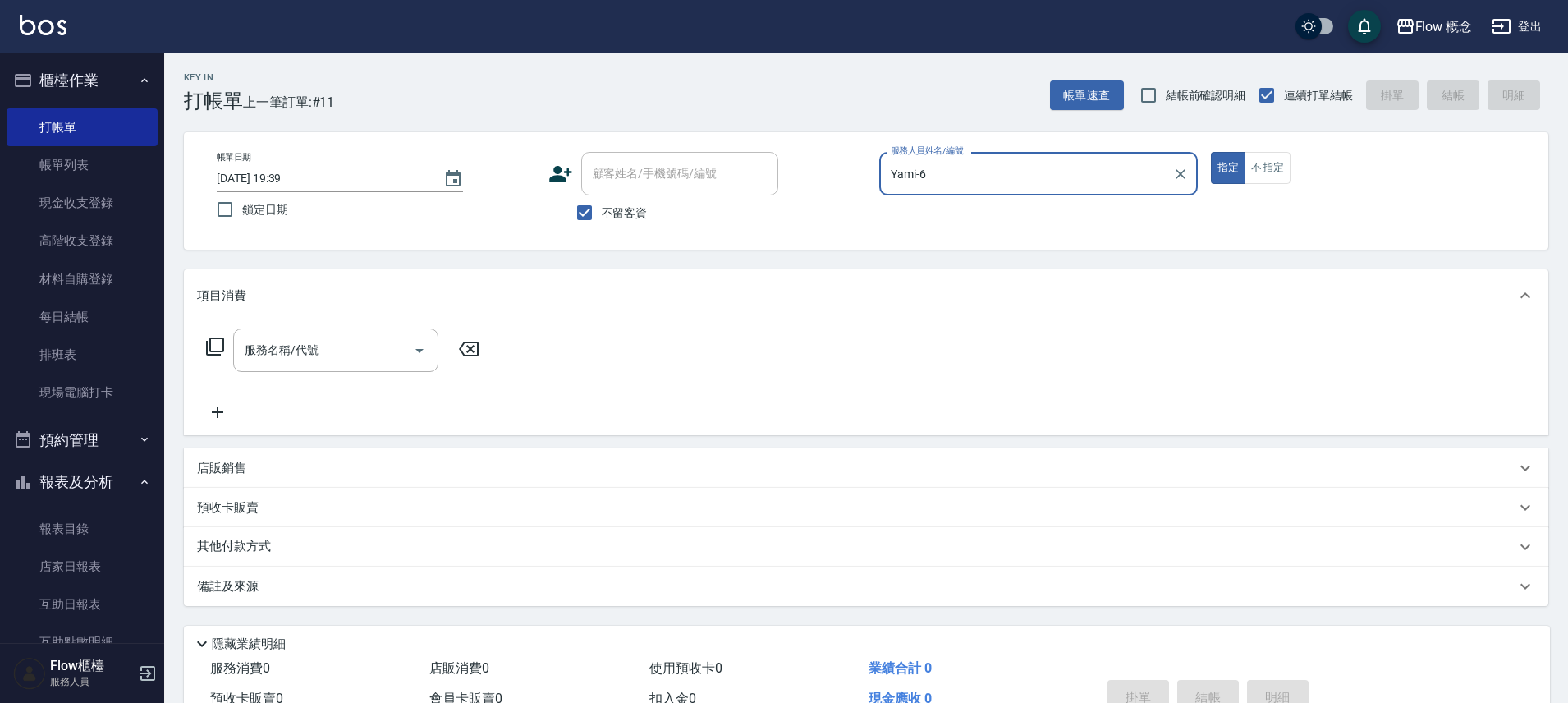
click at [210, 344] on icon at bounding box center [215, 346] width 18 height 18
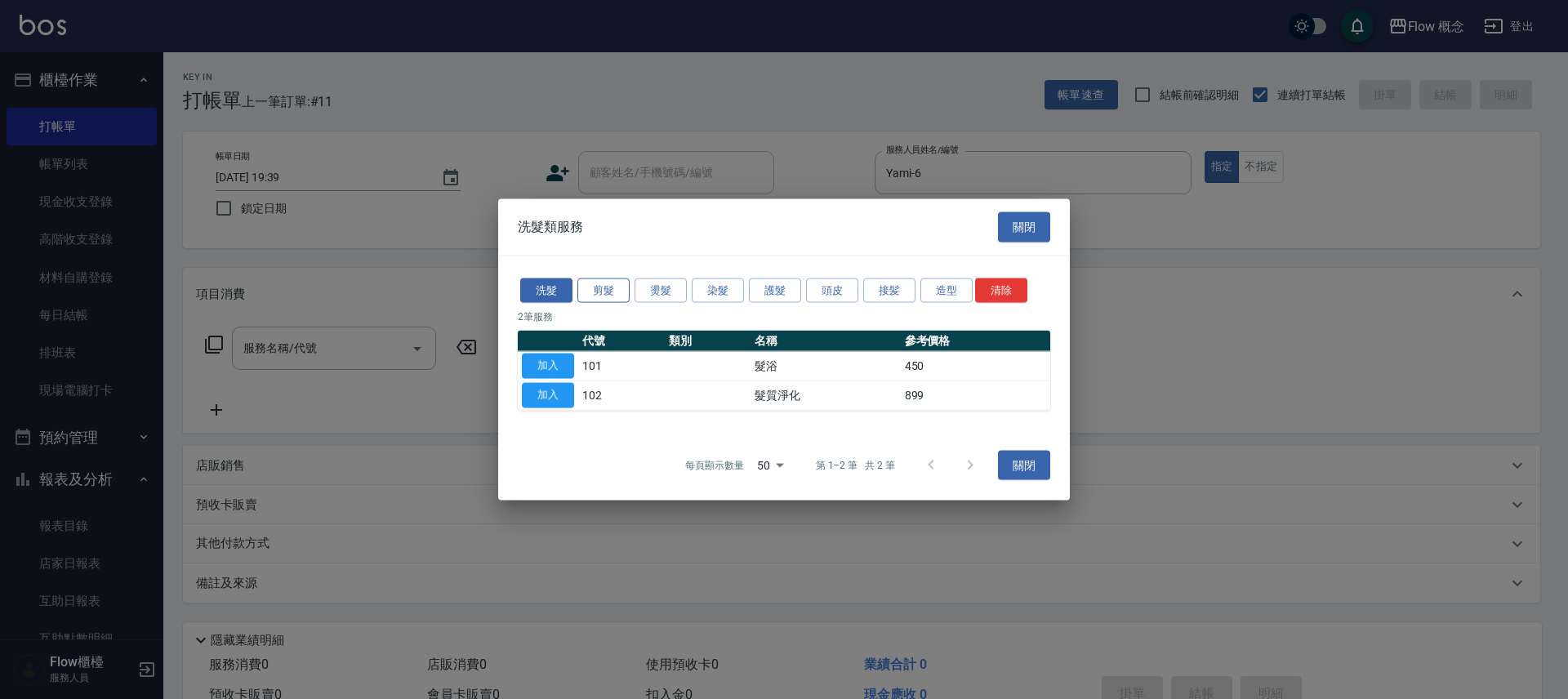
click at [594, 297] on button "剪髮" at bounding box center [603, 290] width 52 height 25
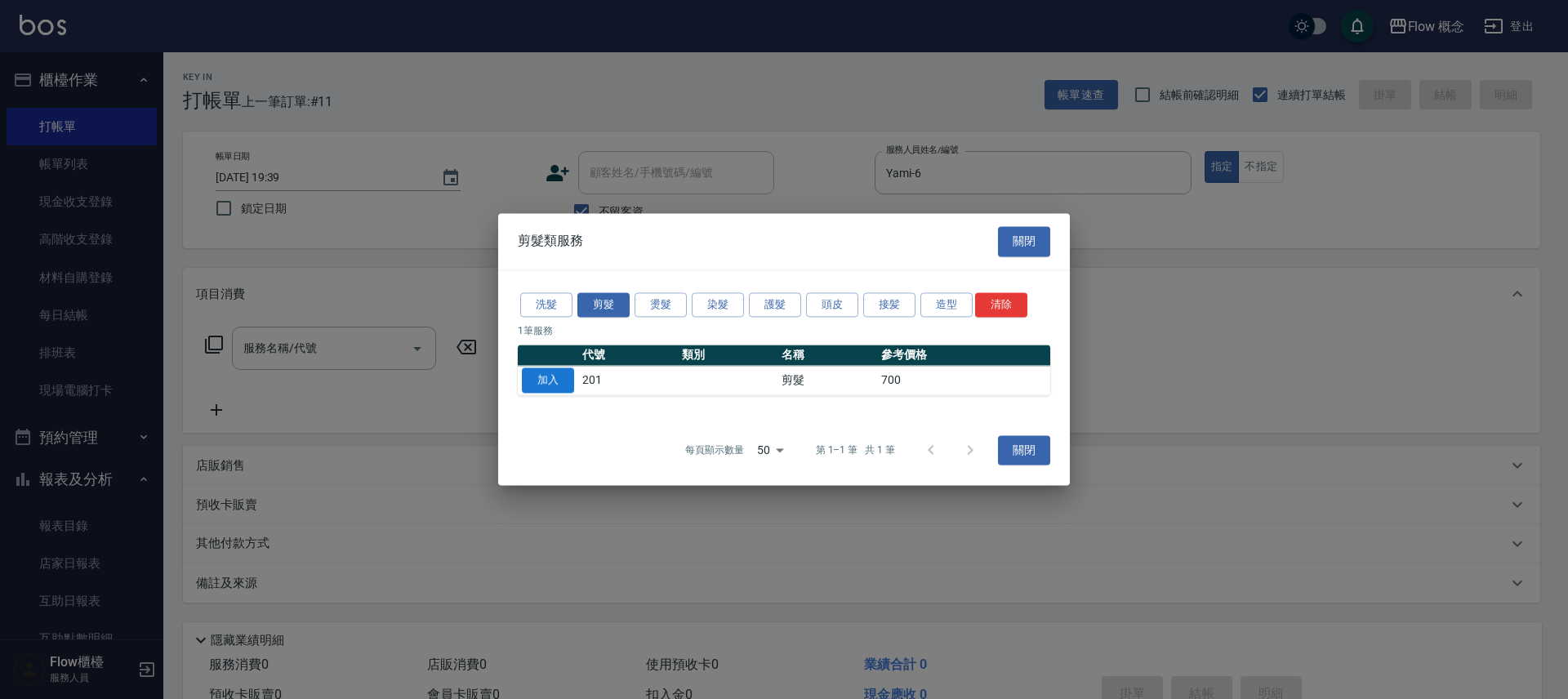
click at [559, 379] on button "加入" at bounding box center [548, 380] width 52 height 25
type input "剪髮(201)"
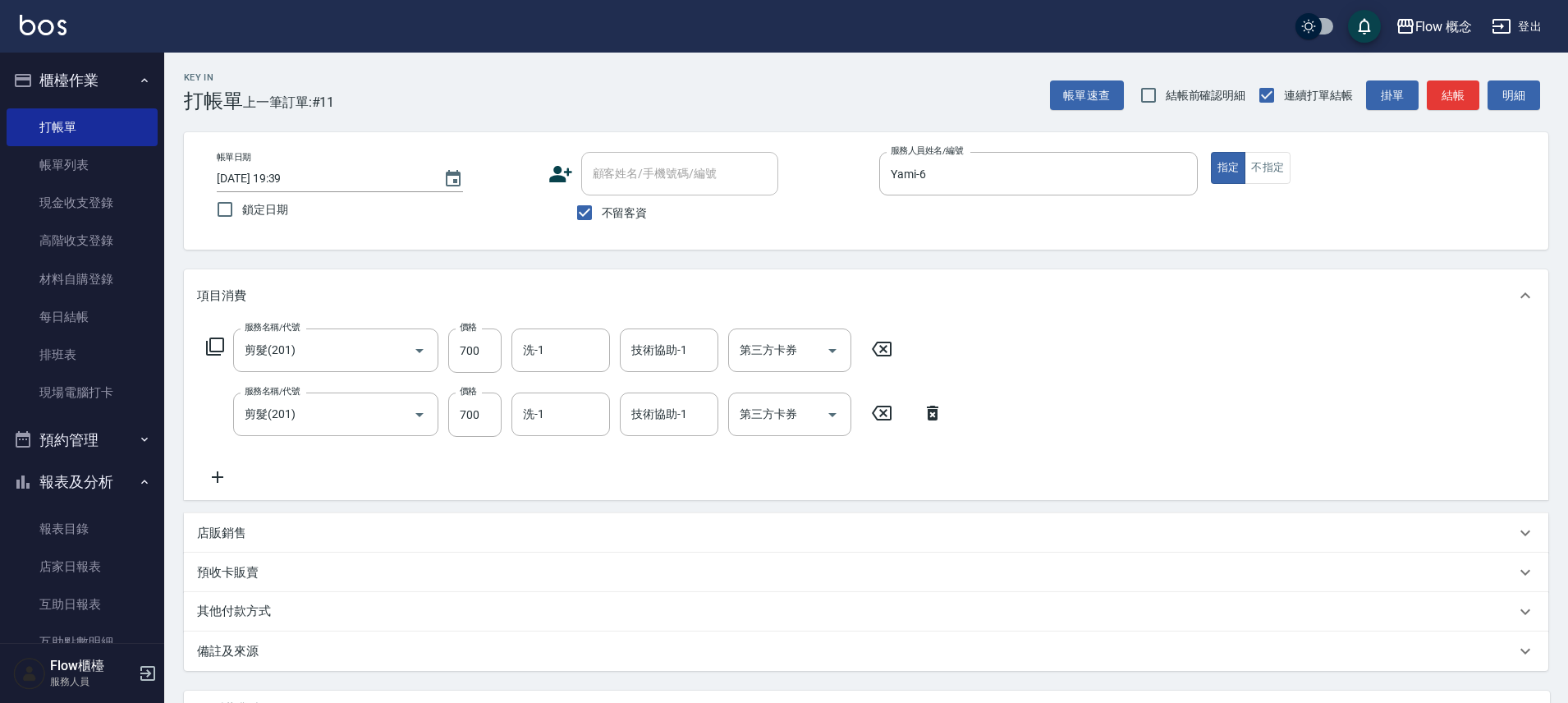
click at [929, 403] on icon at bounding box center [933, 413] width 41 height 20
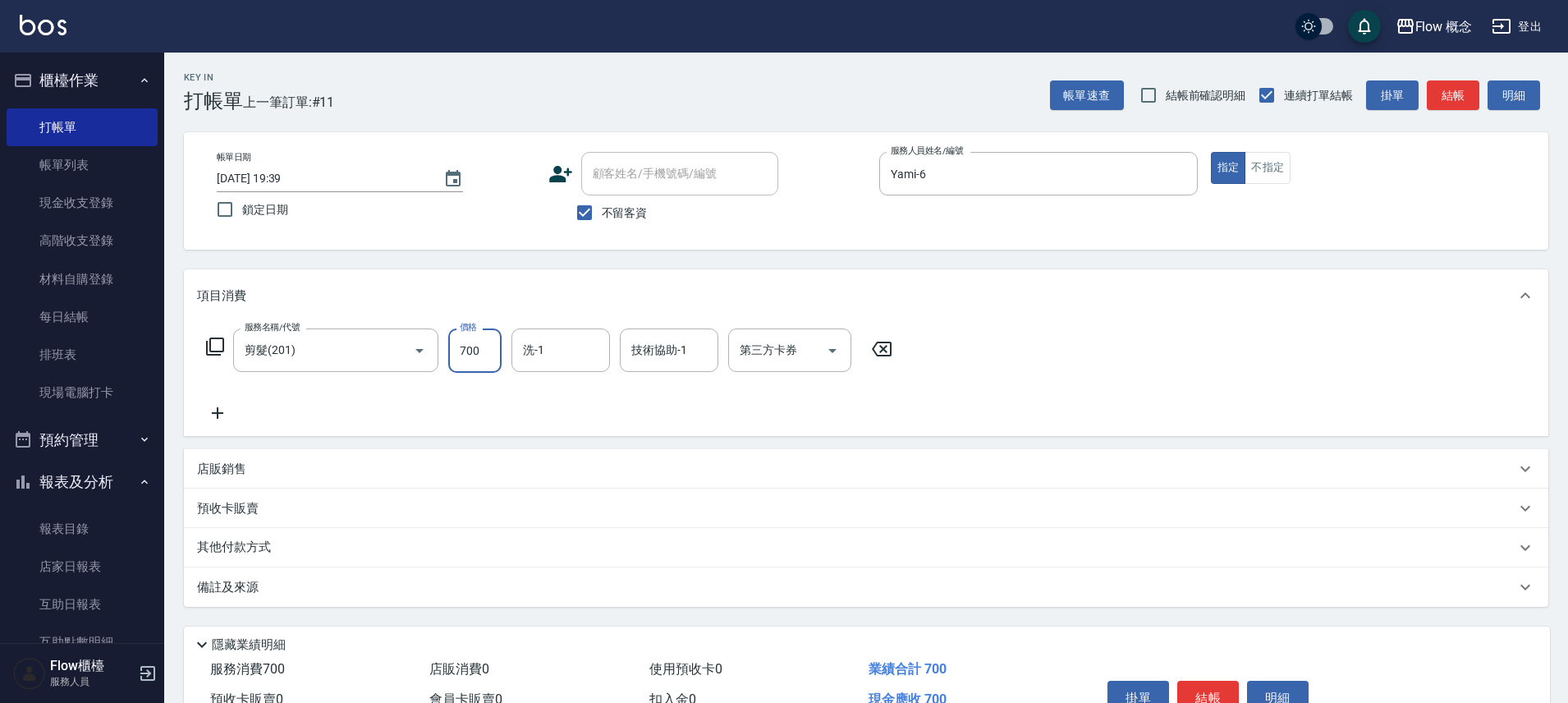
click at [463, 361] on input "700" at bounding box center [475, 351] width 54 height 44
type input "300"
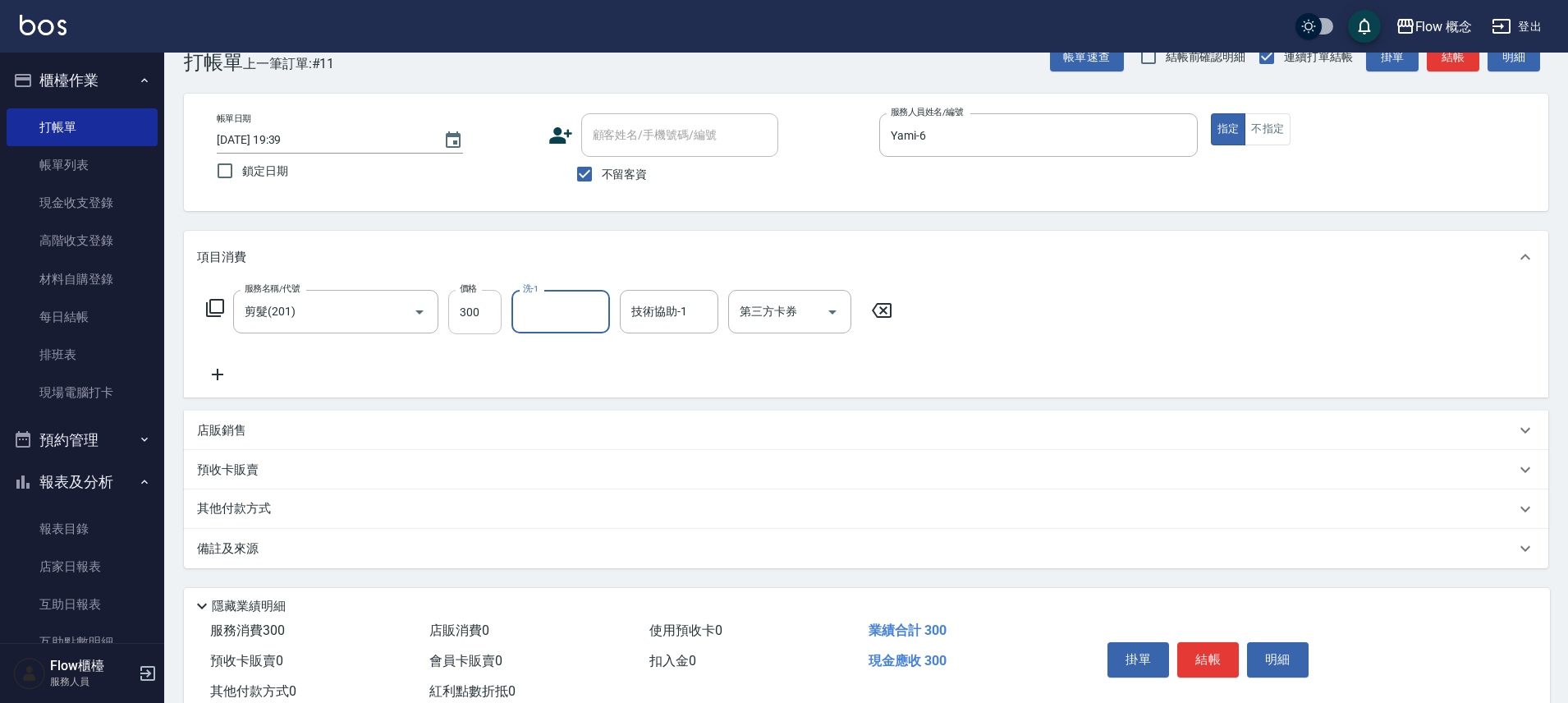
scroll to position [90, 0]
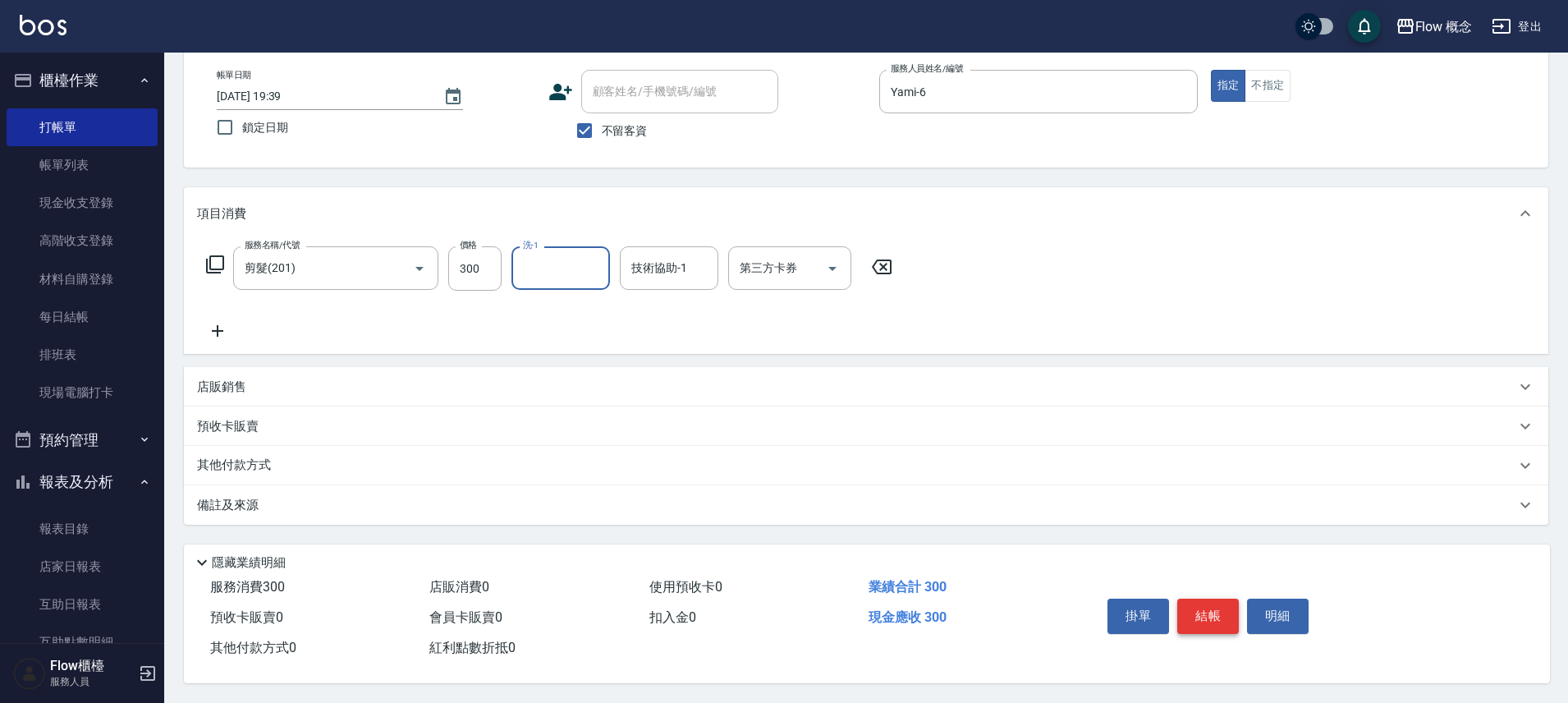
click at [1222, 617] on button "結帳" at bounding box center [1207, 616] width 61 height 35
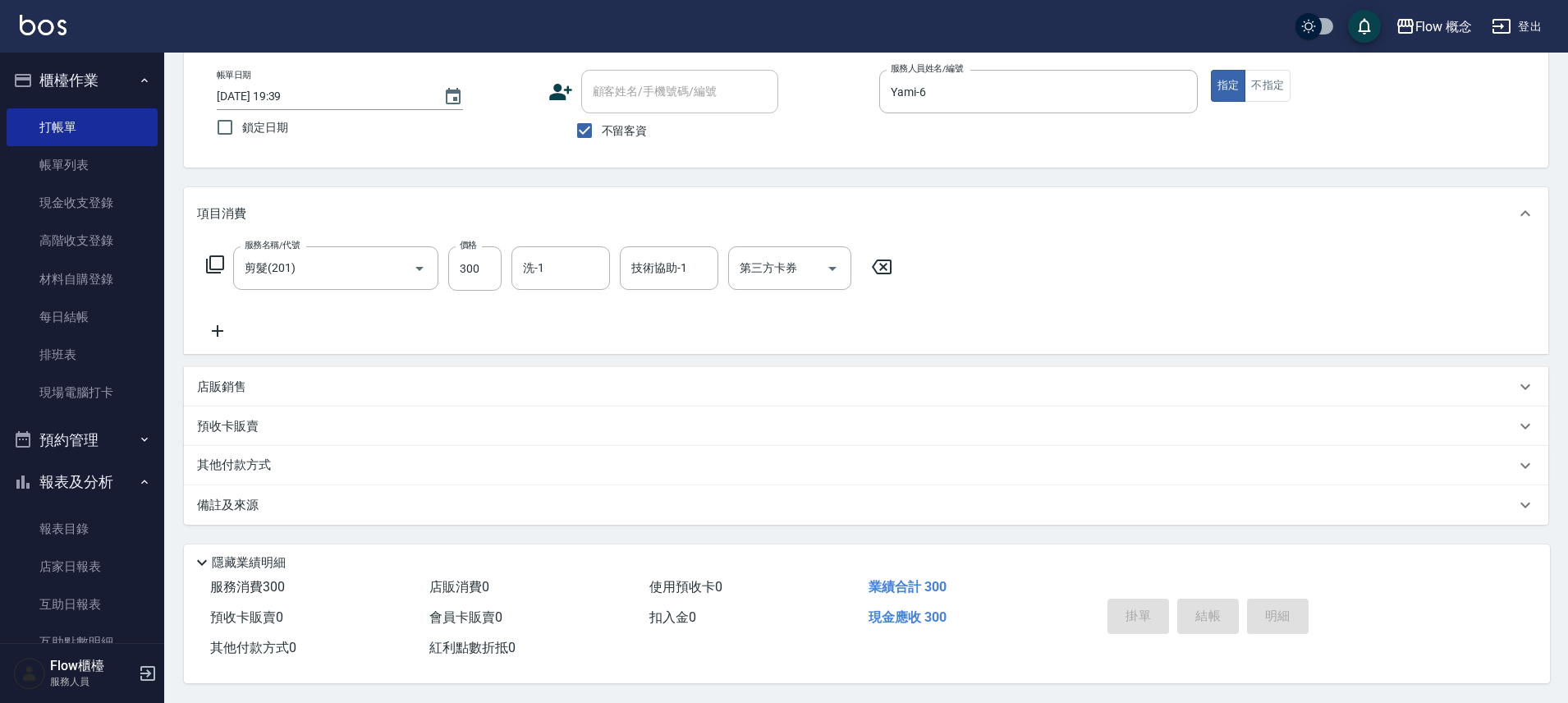
type input "2025/08/13 19:40"
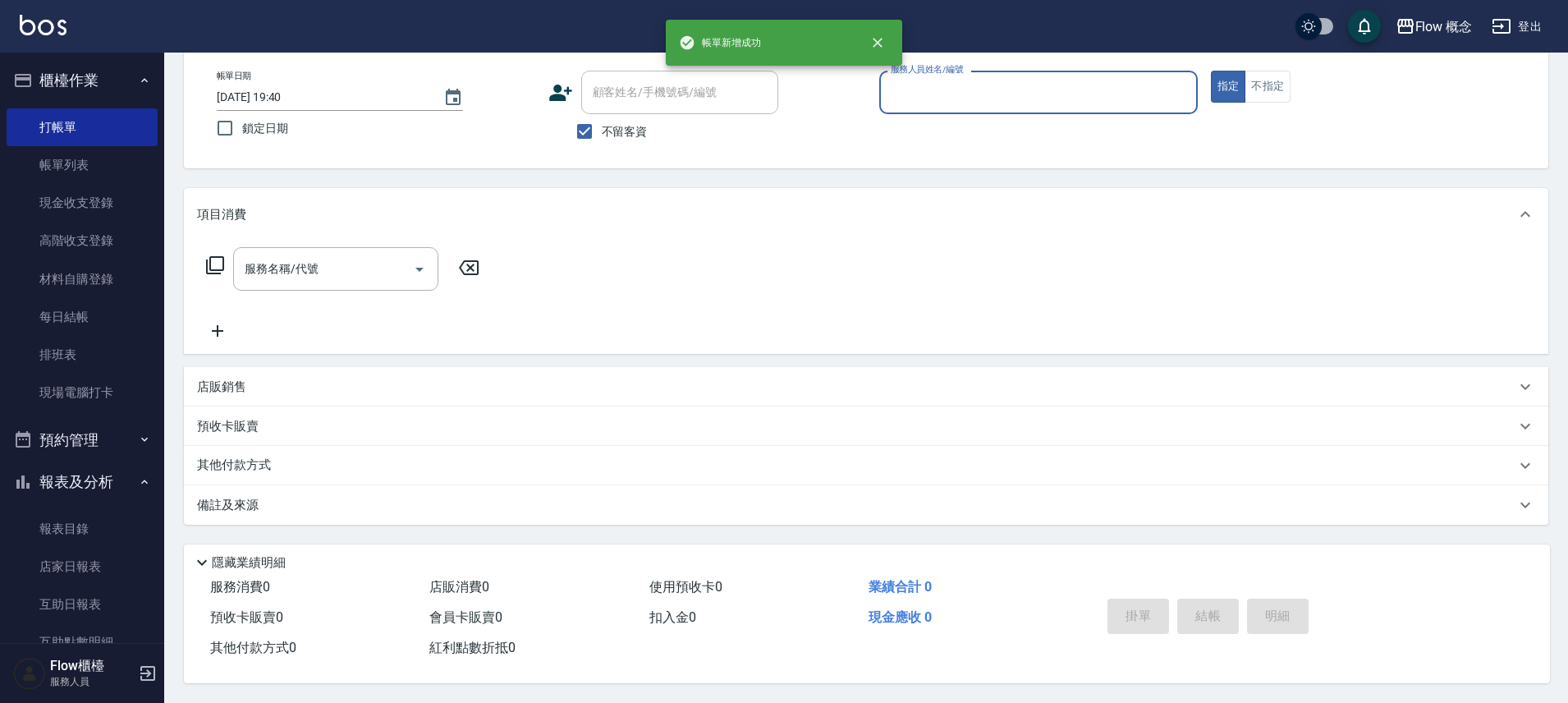
scroll to position [89, 0]
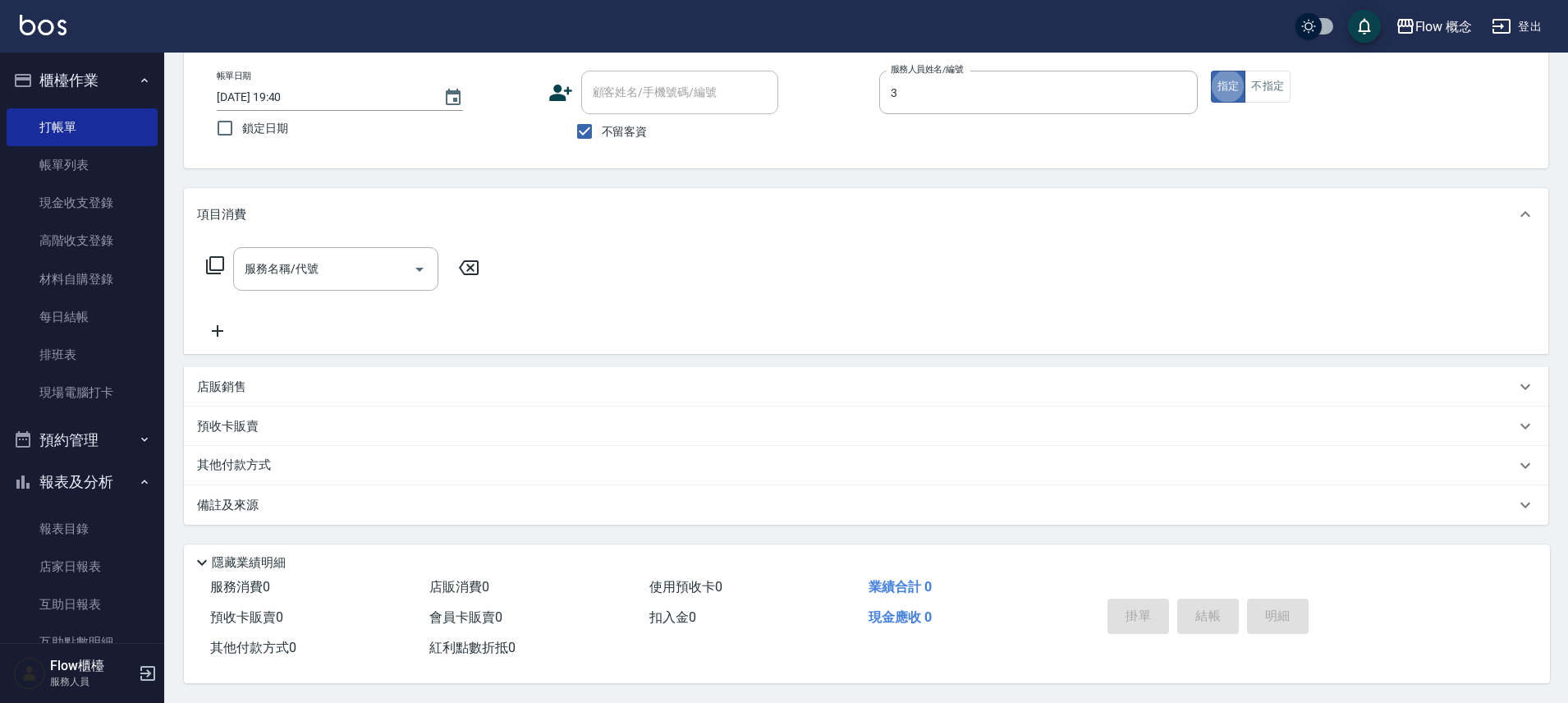
type input "Zora-3"
type button "true"
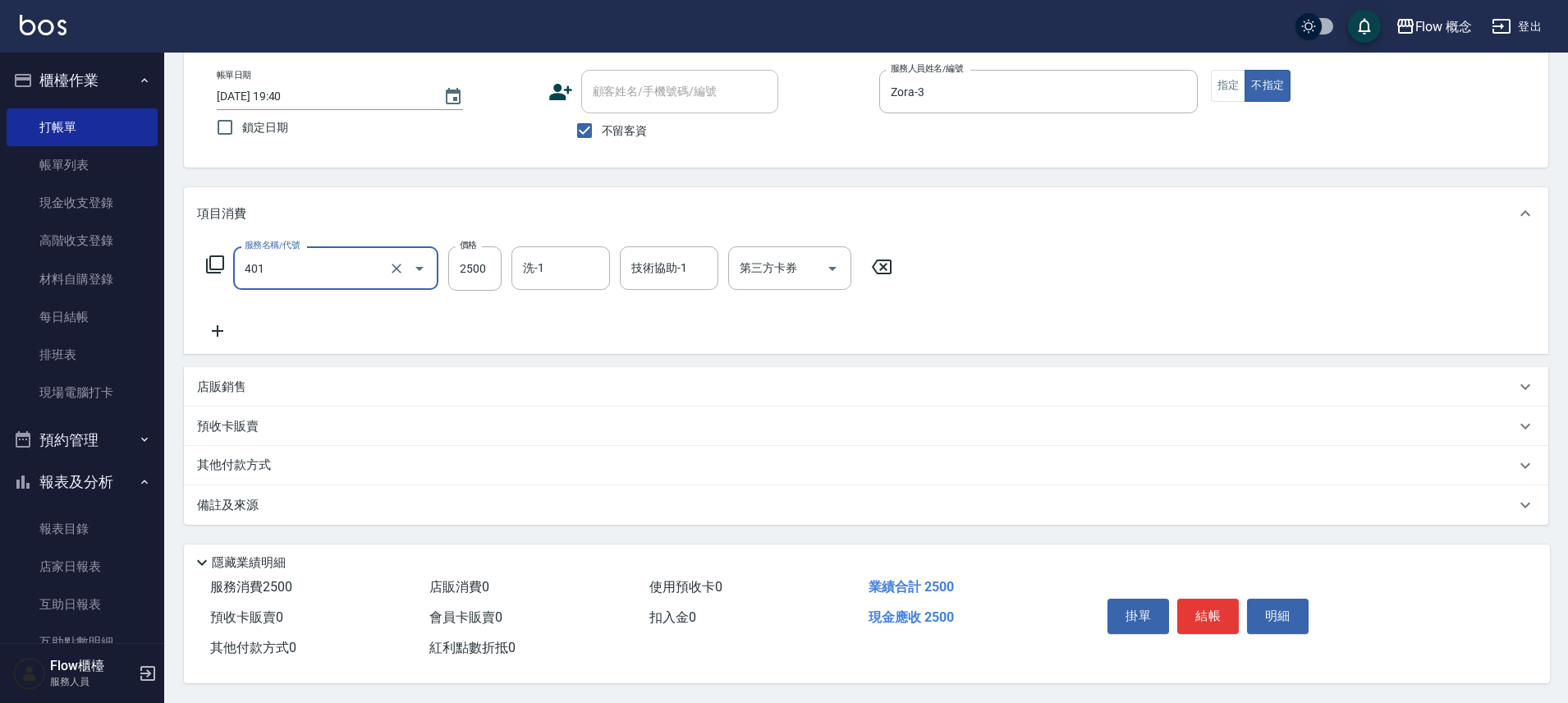
type input "染髮(401)"
click at [1220, 599] on button "結帳" at bounding box center [1207, 616] width 61 height 35
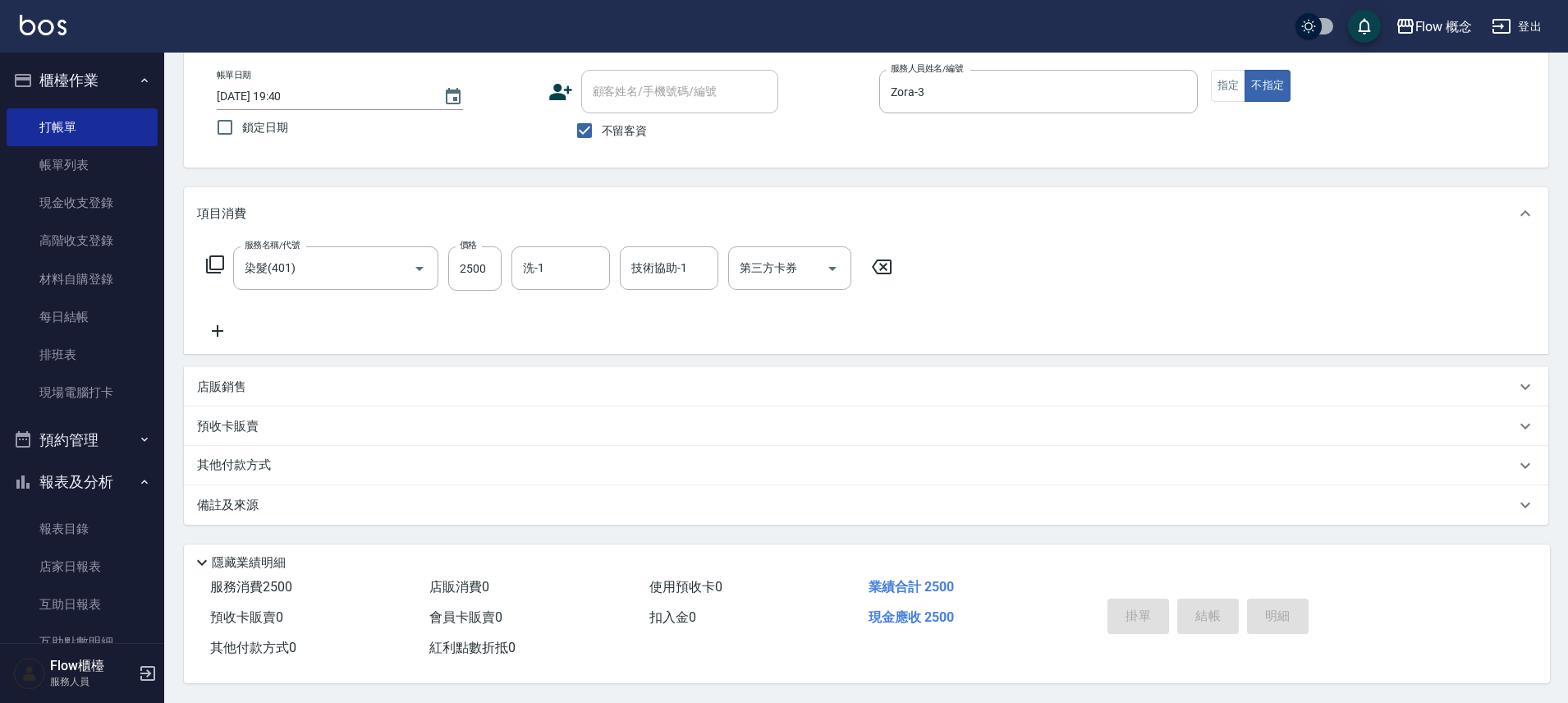
type input "2025/08/13 19:45"
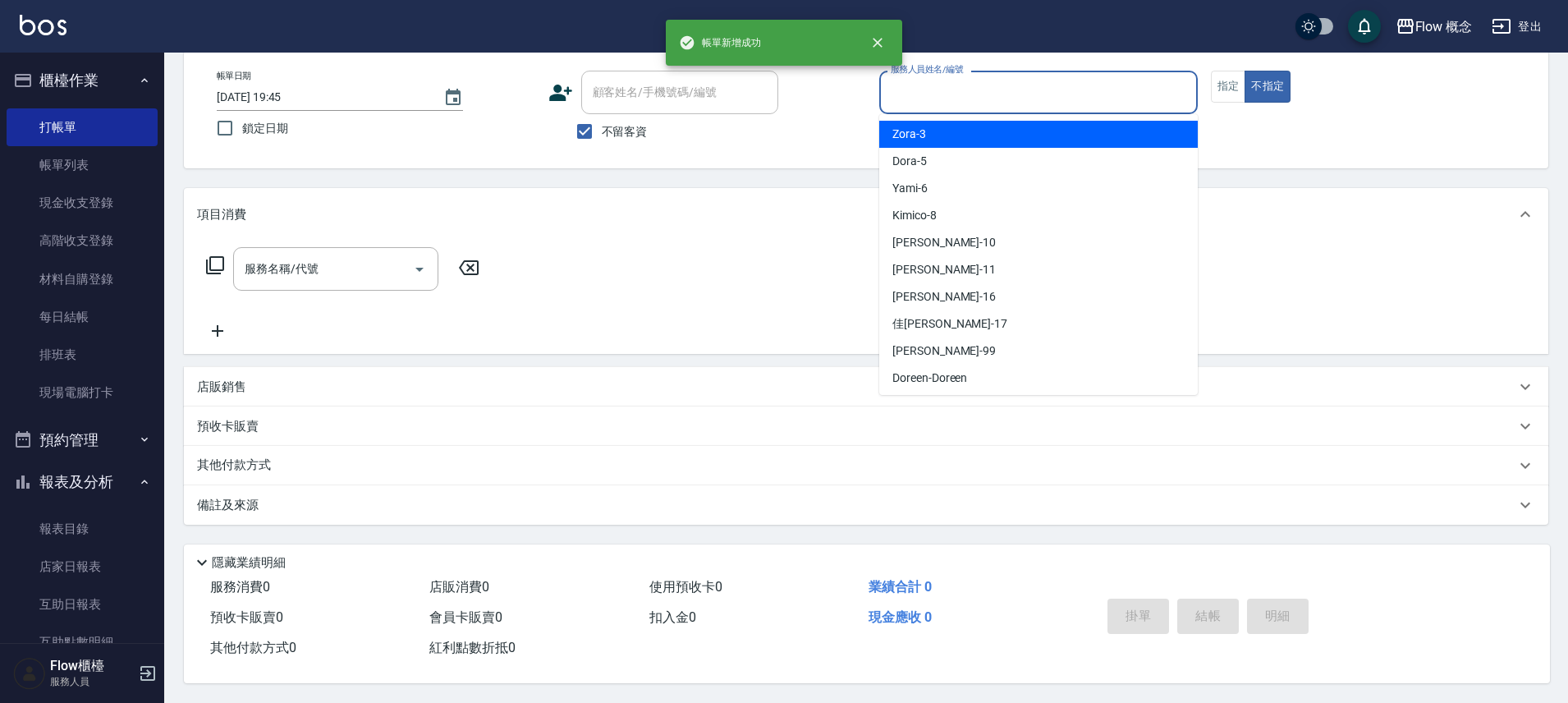
click at [1069, 93] on input "服務人員姓名/編號" at bounding box center [1039, 92] width 304 height 29
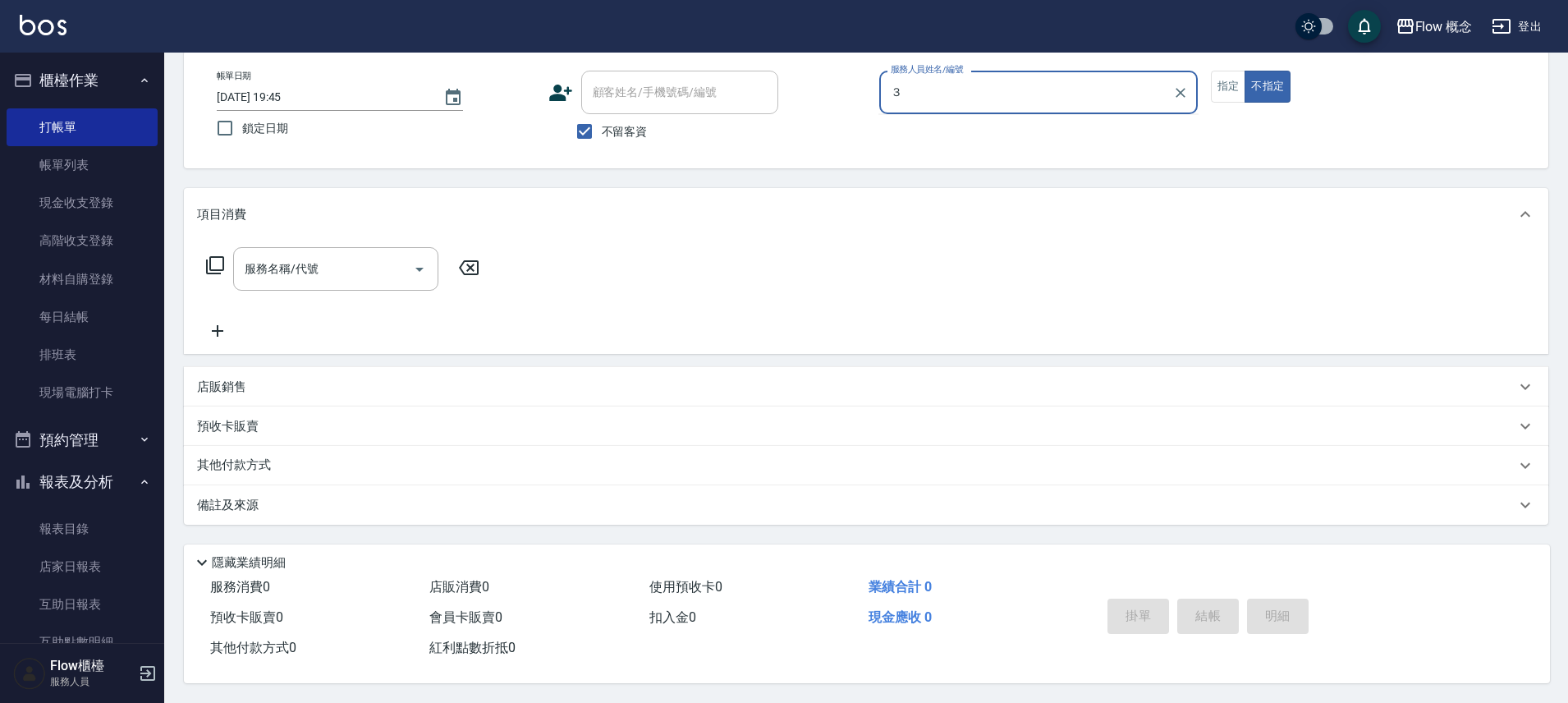
type input "３"
click at [1245, 71] on button "不指定" at bounding box center [1268, 87] width 46 height 32
type button "false"
click at [974, 88] on input "服務人員姓名/編號" at bounding box center [1039, 92] width 304 height 29
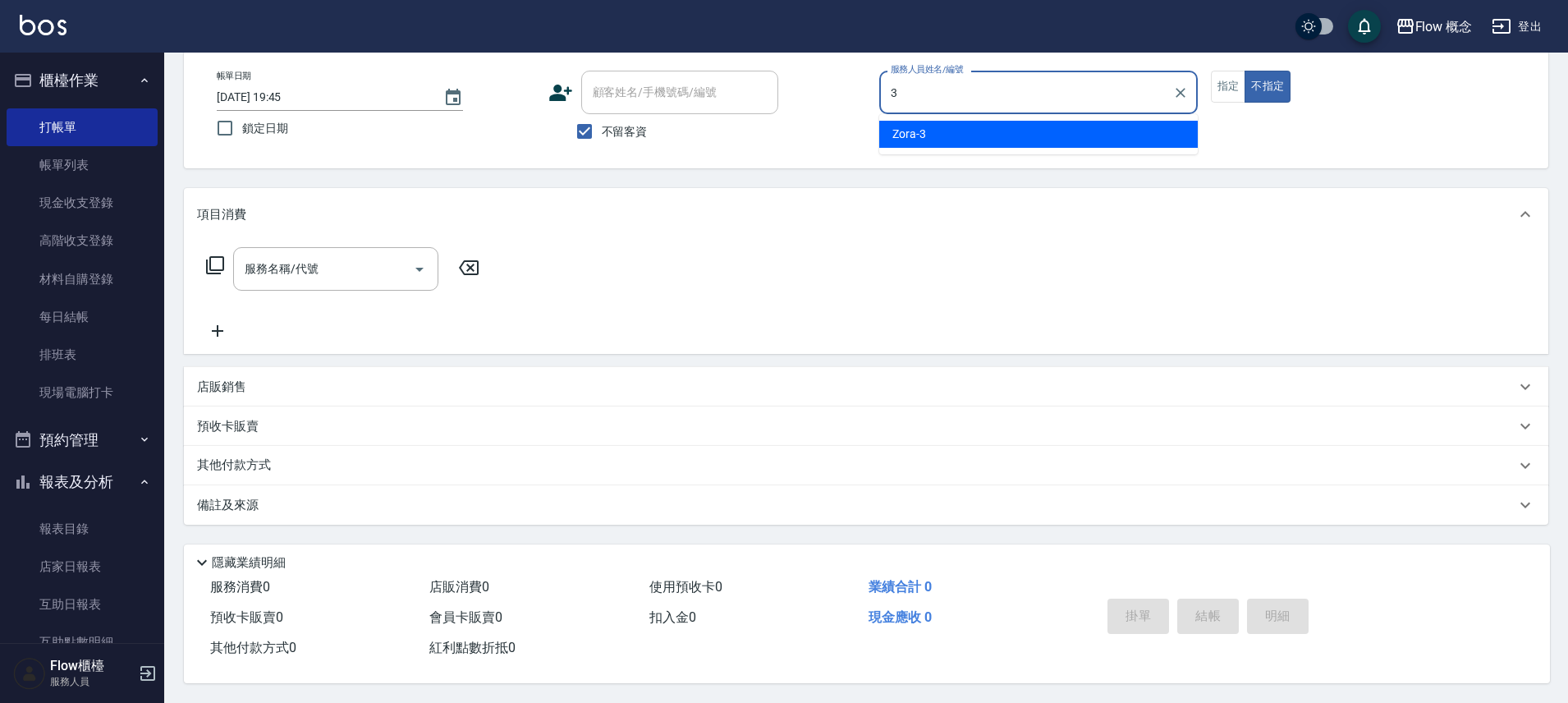
type input "Zora-3"
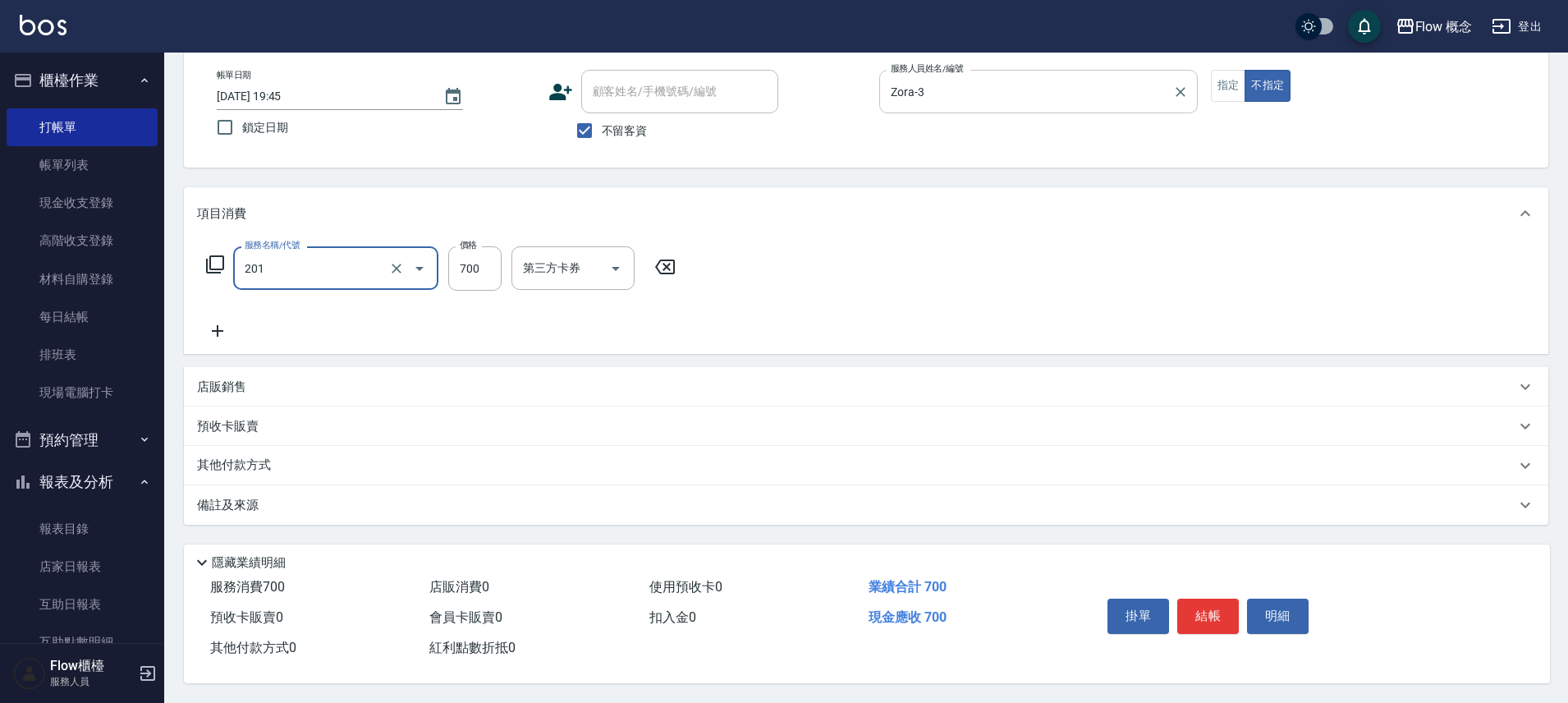
type input "剪髮(201)"
click at [476, 273] on input "700" at bounding box center [475, 269] width 54 height 44
click at [1221, 78] on button "指定" at bounding box center [1228, 86] width 35 height 32
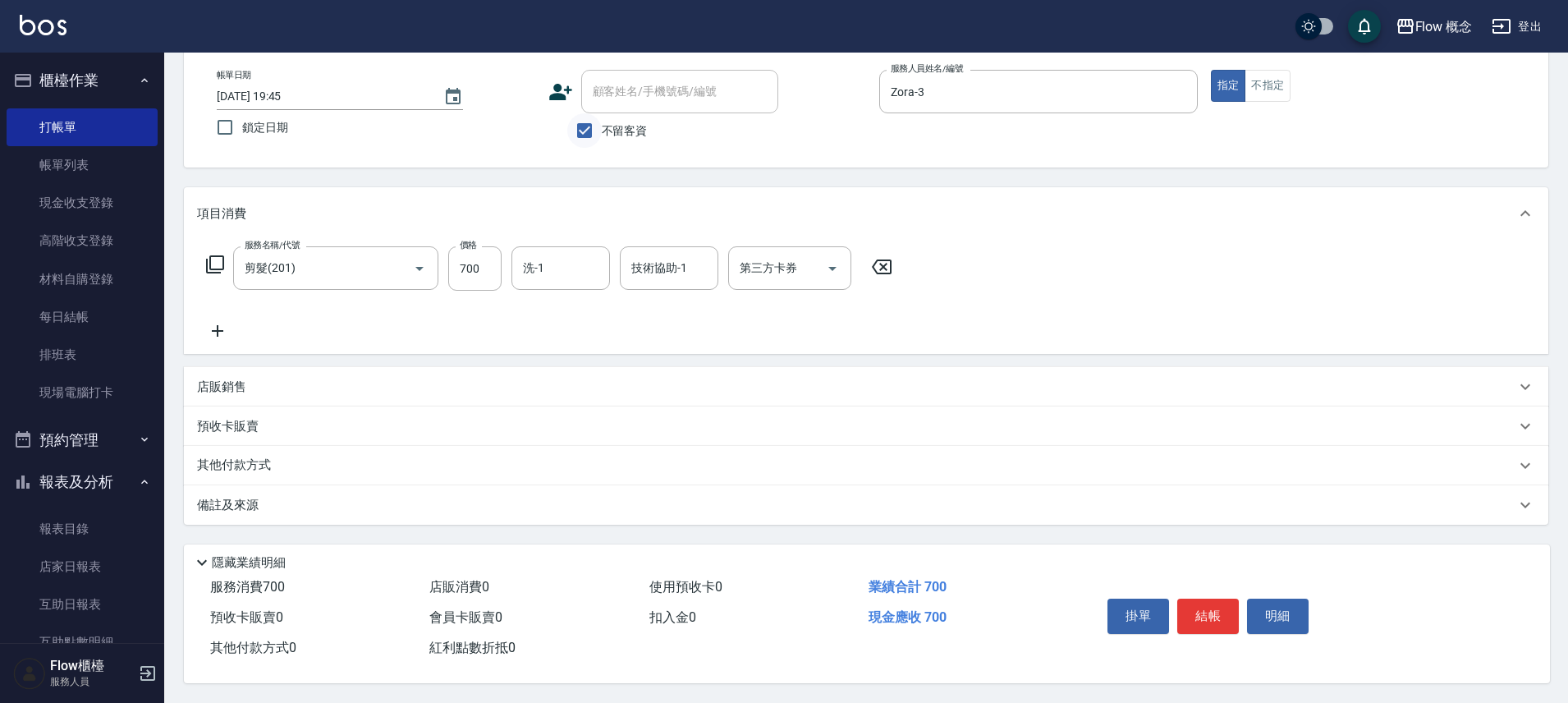
click at [594, 120] on input "不留客資" at bounding box center [585, 130] width 35 height 35
checkbox input "false"
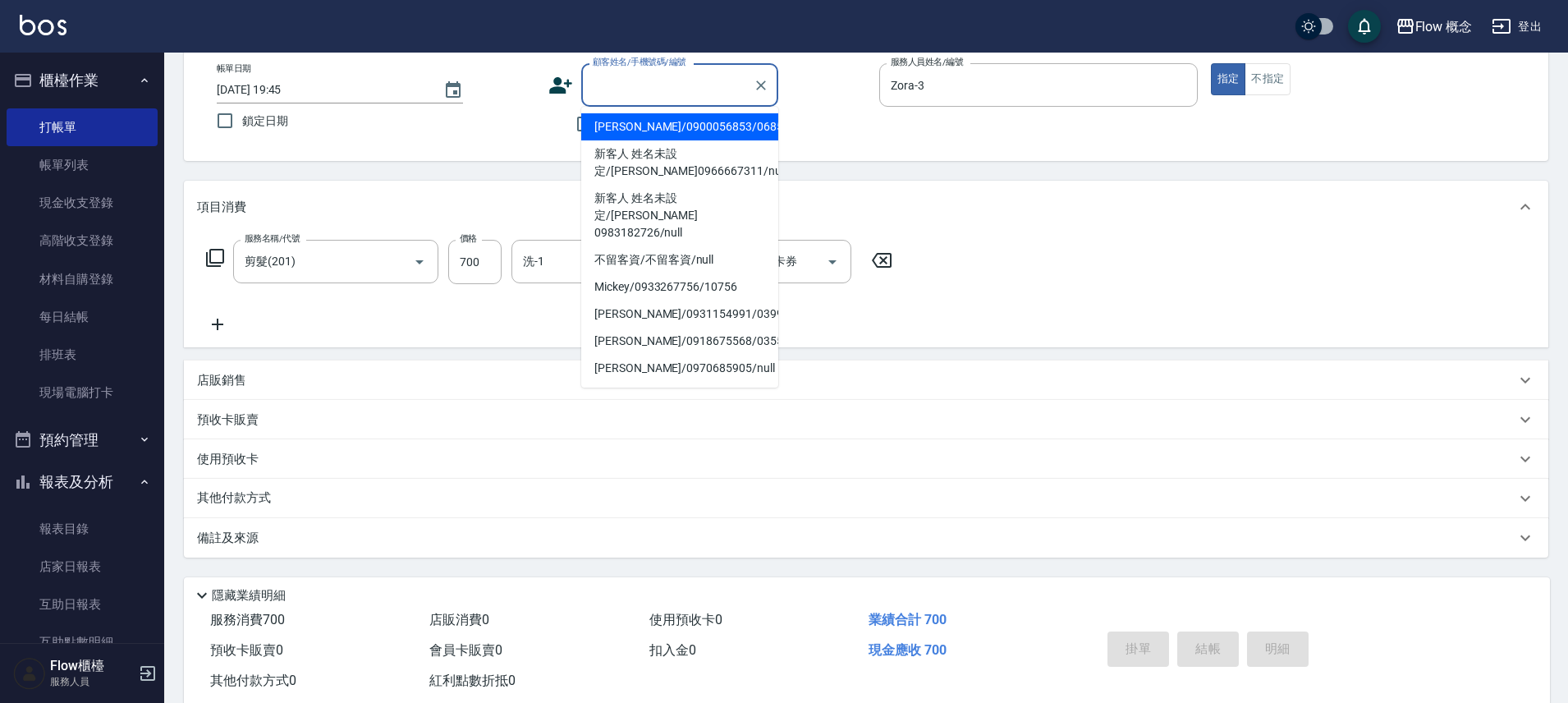
click at [662, 84] on input "顧客姓名/手機號碼/編號" at bounding box center [667, 85] width 157 height 29
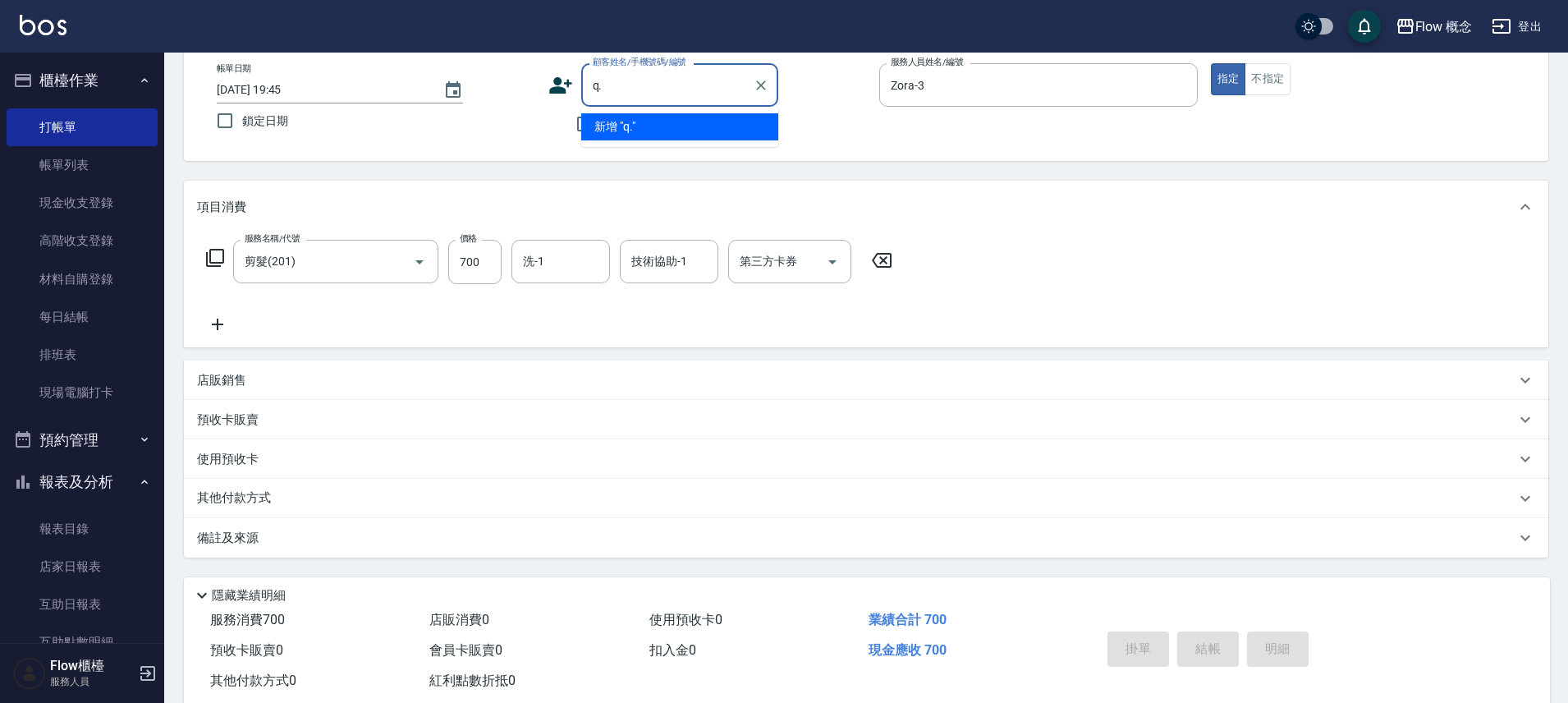
type input "q"
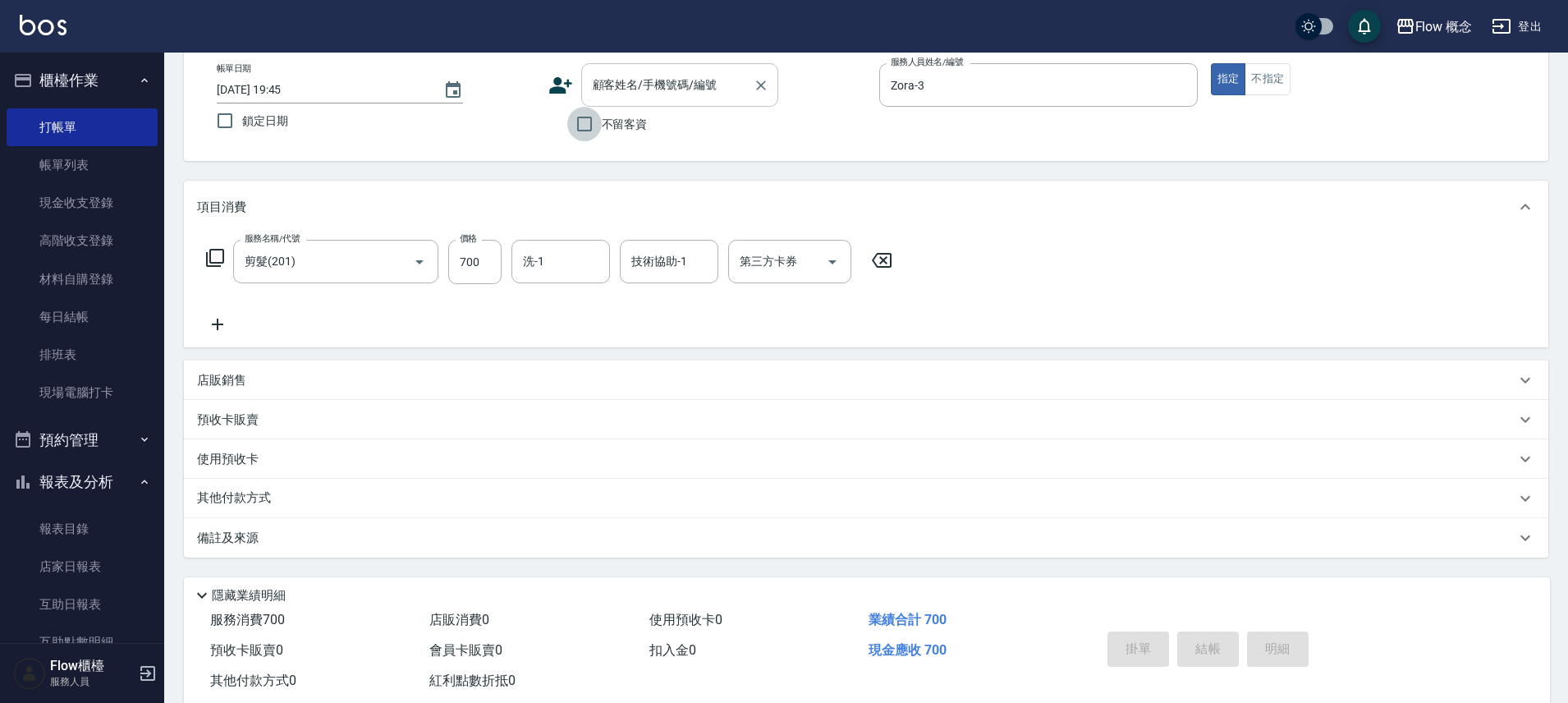
type input "d"
click at [608, 97] on input "d" at bounding box center [667, 85] width 157 height 29
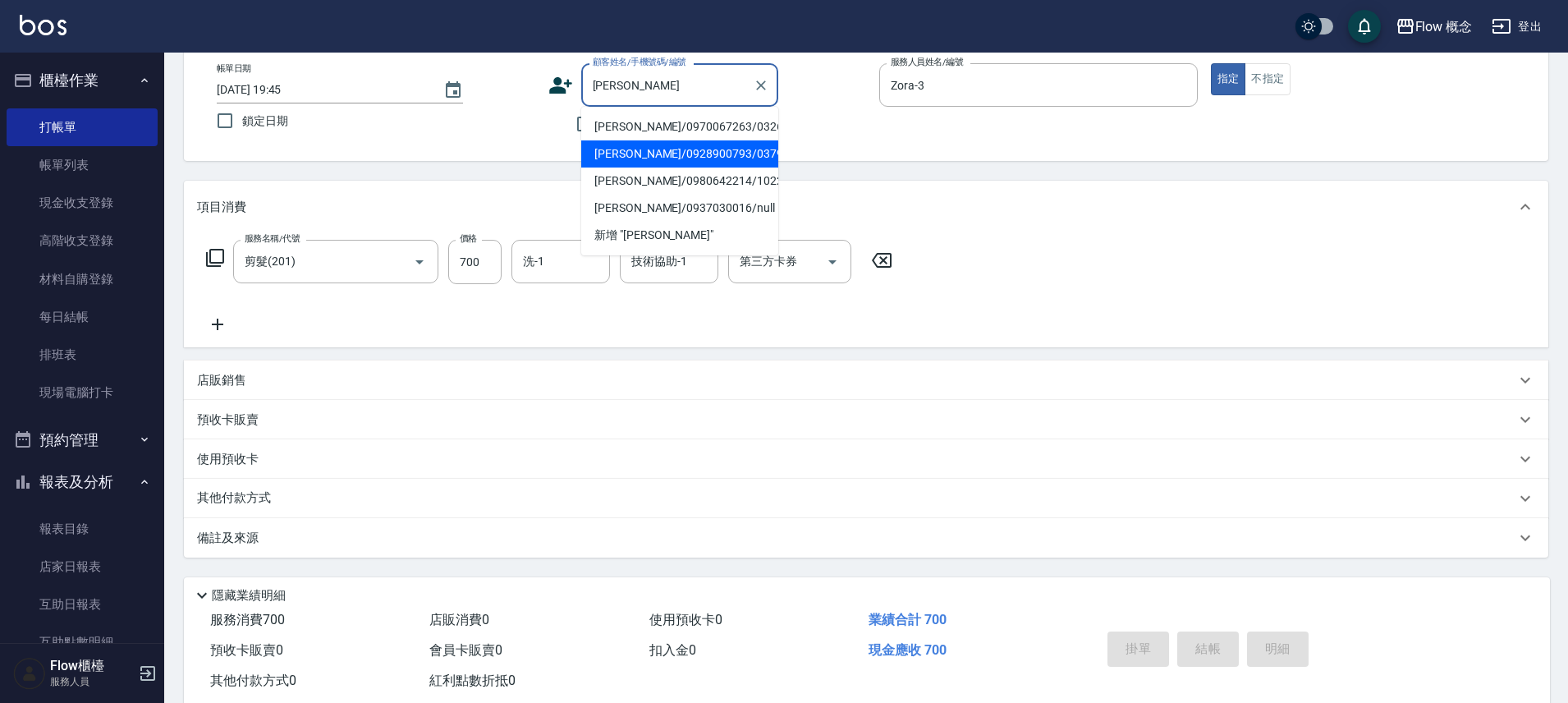
click at [696, 147] on li "彭小姐/0928900793/03793" at bounding box center [679, 154] width 197 height 27
type input "彭小姐/0928900793/03793"
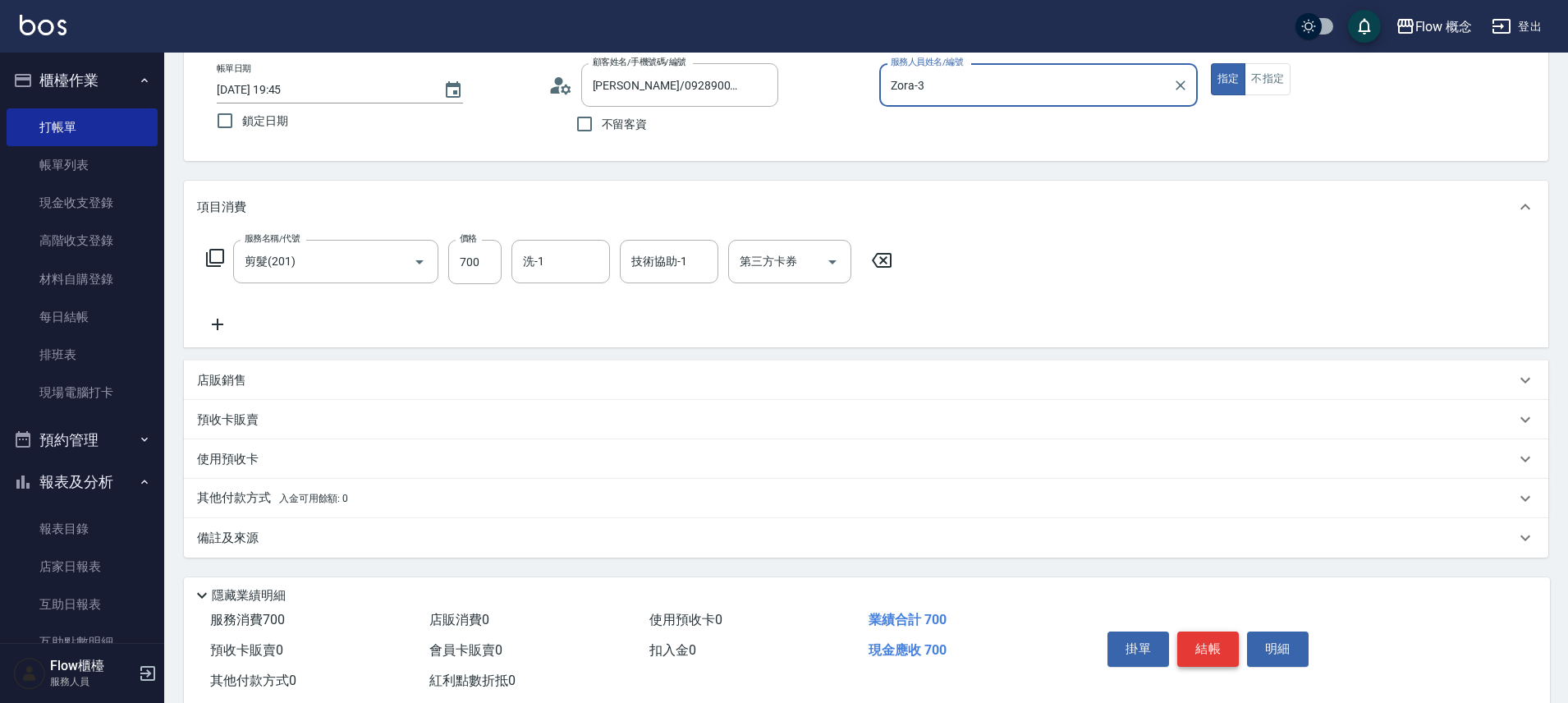
click at [1215, 653] on button "結帳" at bounding box center [1207, 649] width 61 height 35
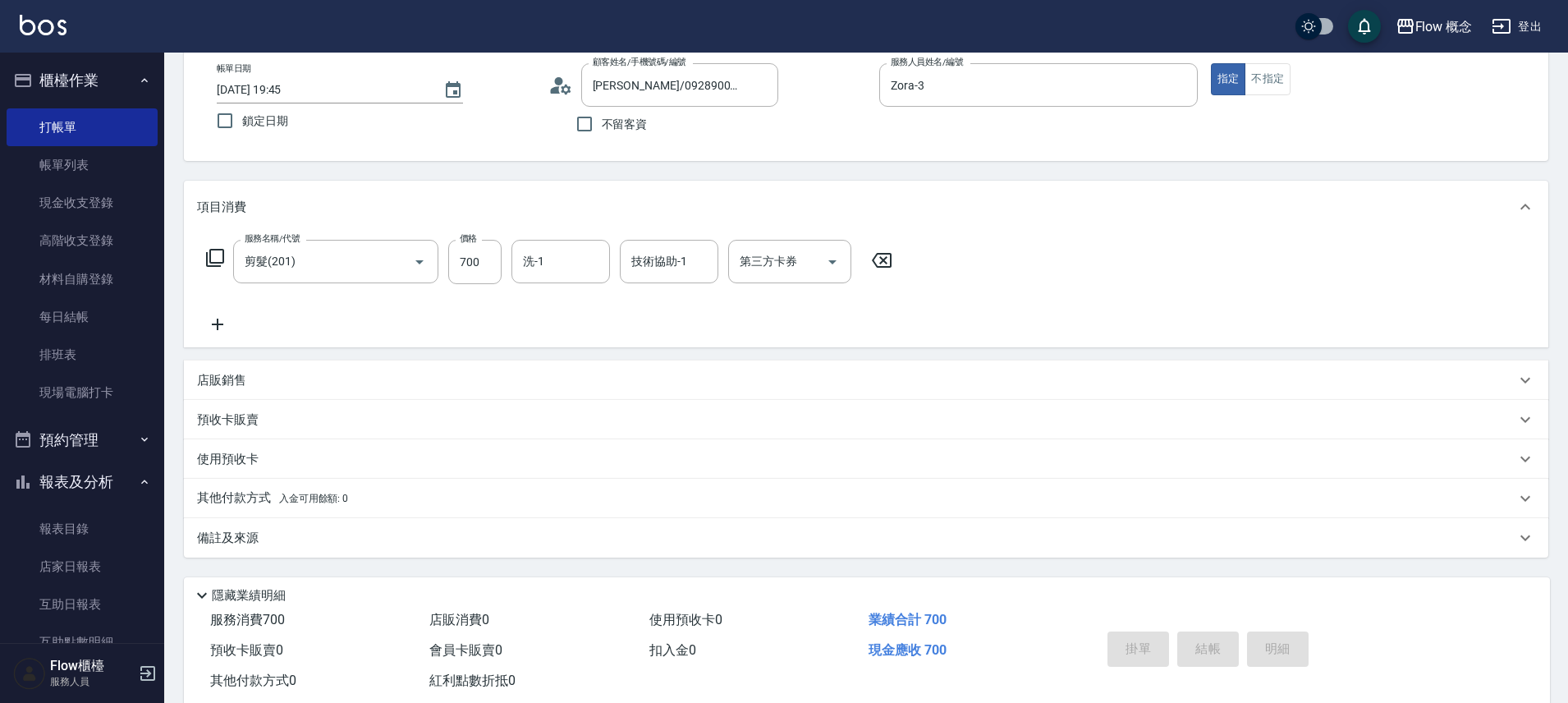
type input "2025/08/13 19:46"
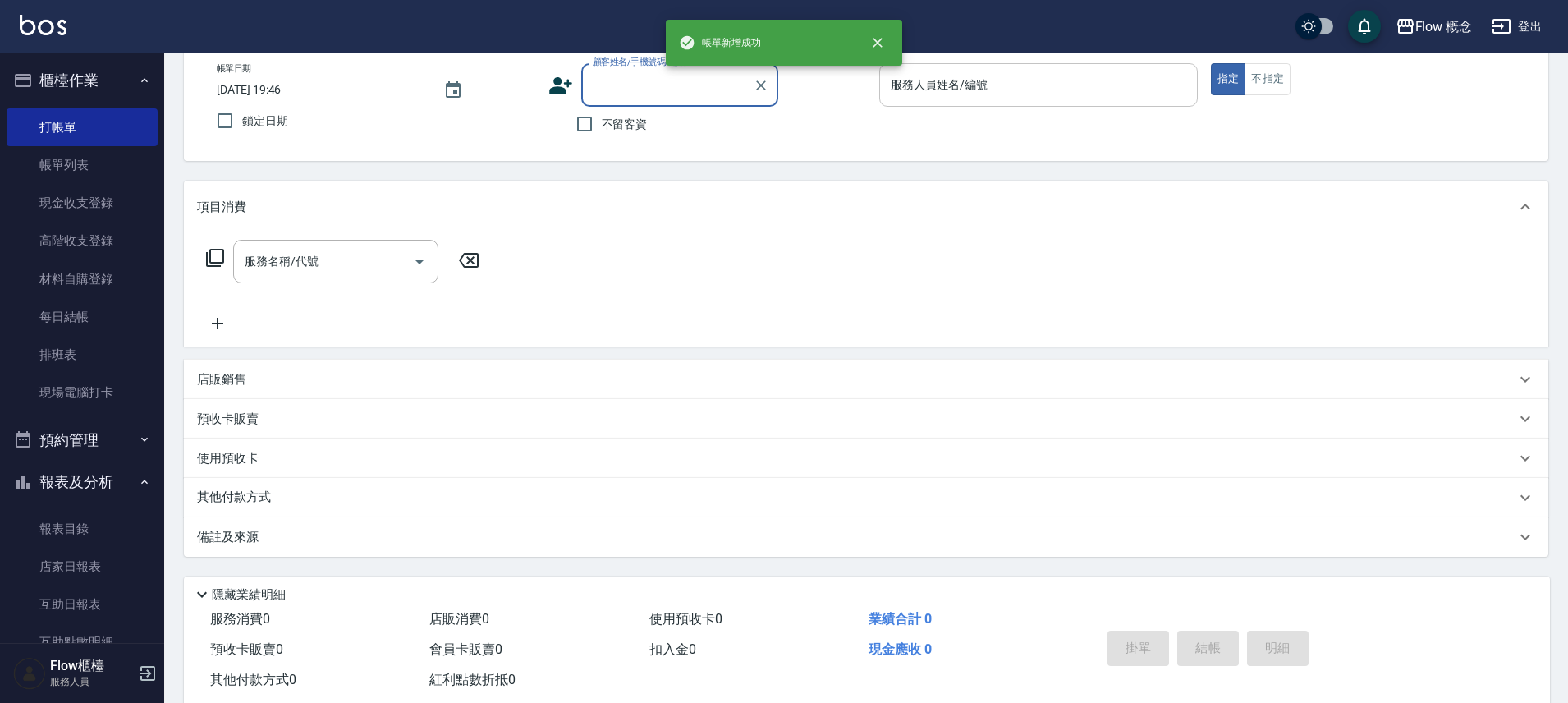
click at [970, 92] on div "服務人員姓名/編號 服務人員姓名/編號" at bounding box center [1039, 85] width 318 height 43
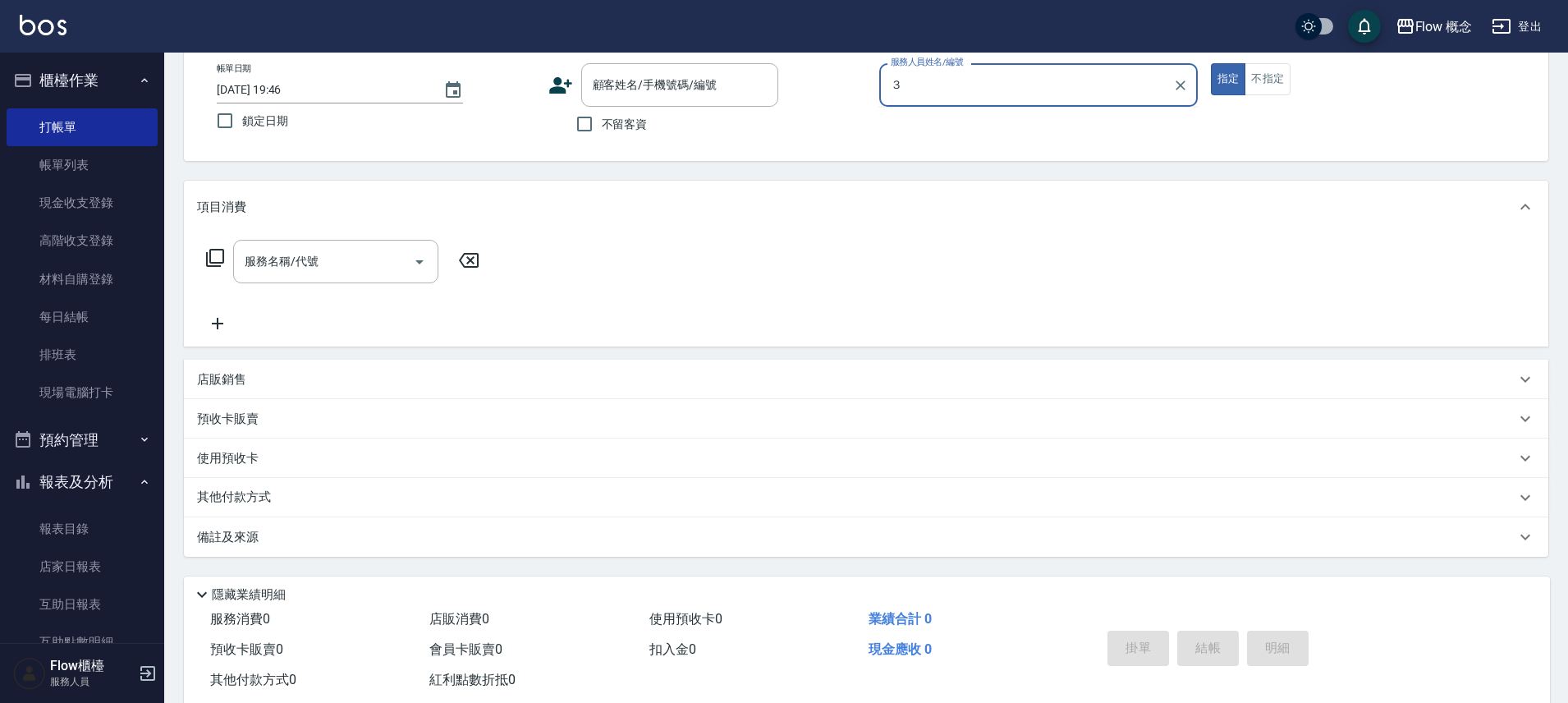
type input "３"
click at [1211, 63] on button "指定" at bounding box center [1228, 79] width 35 height 32
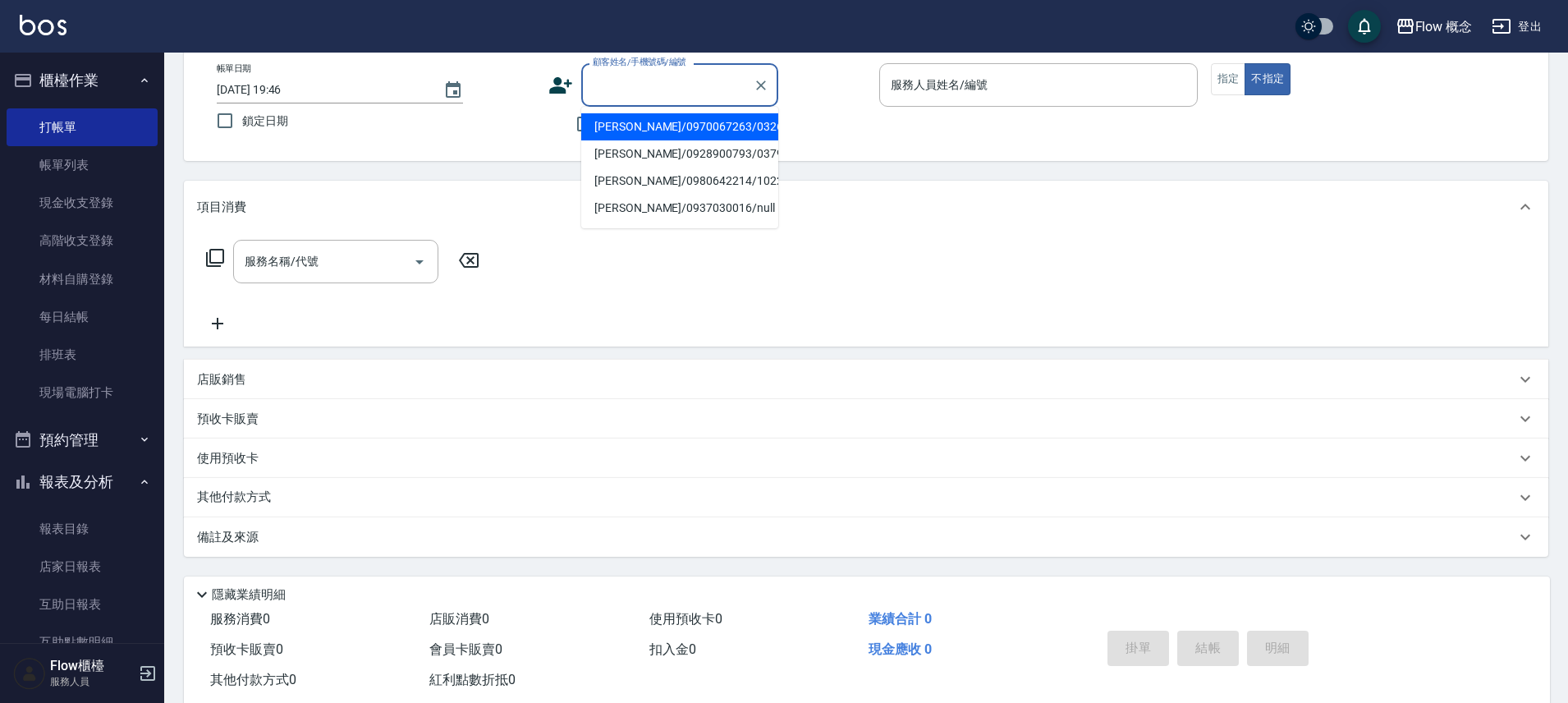
click at [596, 93] on input "顧客姓名/手機號碼/編號" at bounding box center [667, 85] width 157 height 29
click at [579, 119] on input "不留客資" at bounding box center [585, 123] width 35 height 35
checkbox input "true"
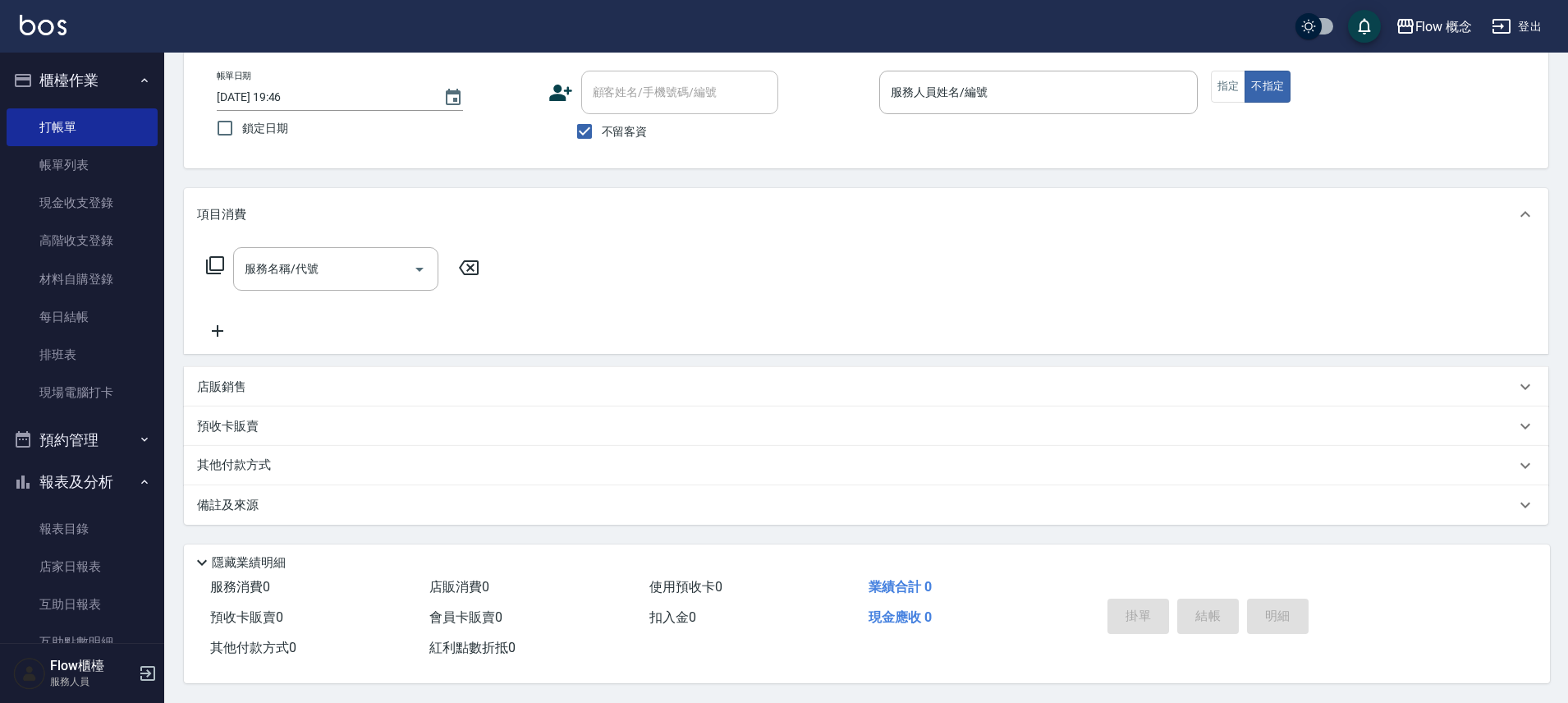
click at [915, 48] on div "Flow 概念 登出" at bounding box center [784, 26] width 1568 height 53
click at [918, 71] on div "服務人員姓名/編號" at bounding box center [1039, 92] width 318 height 43
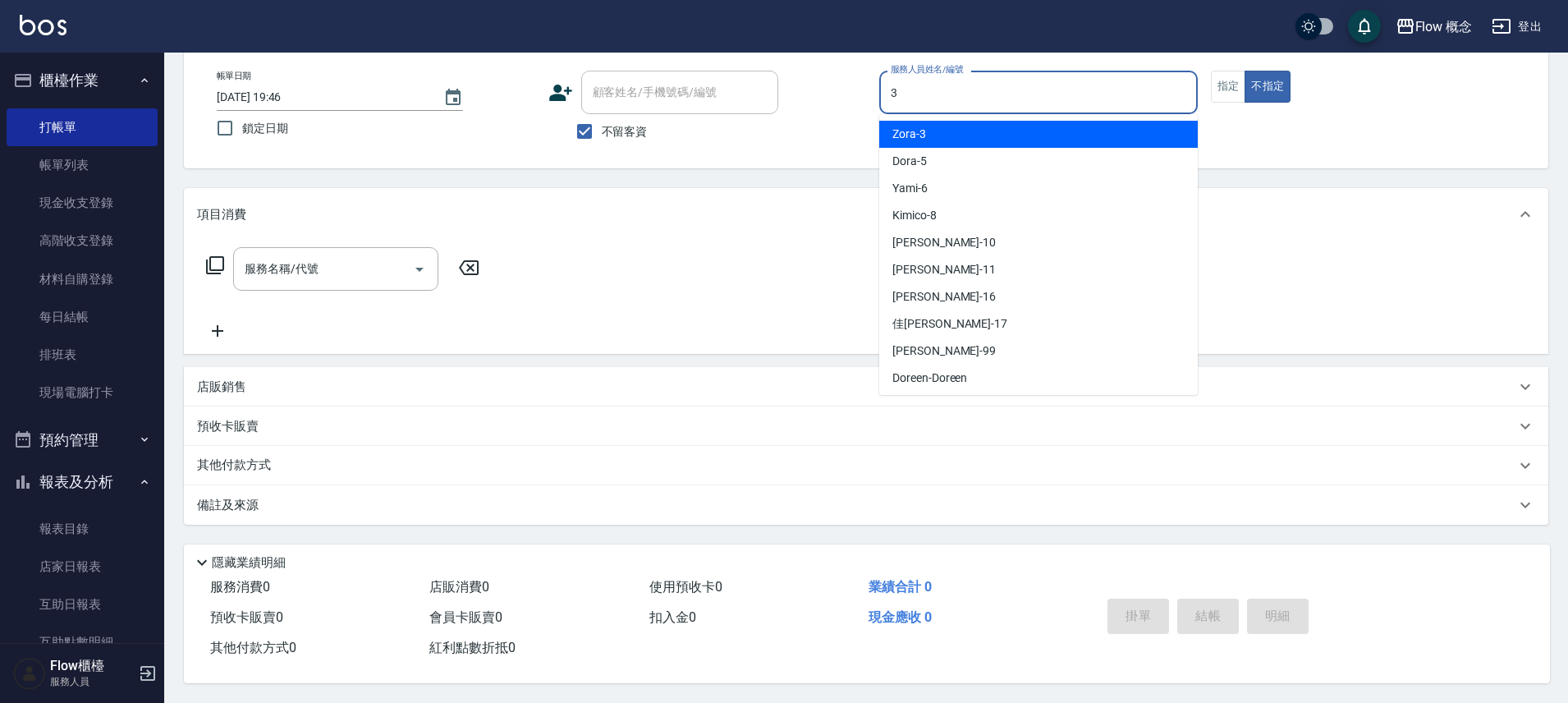
type input "Zora-3"
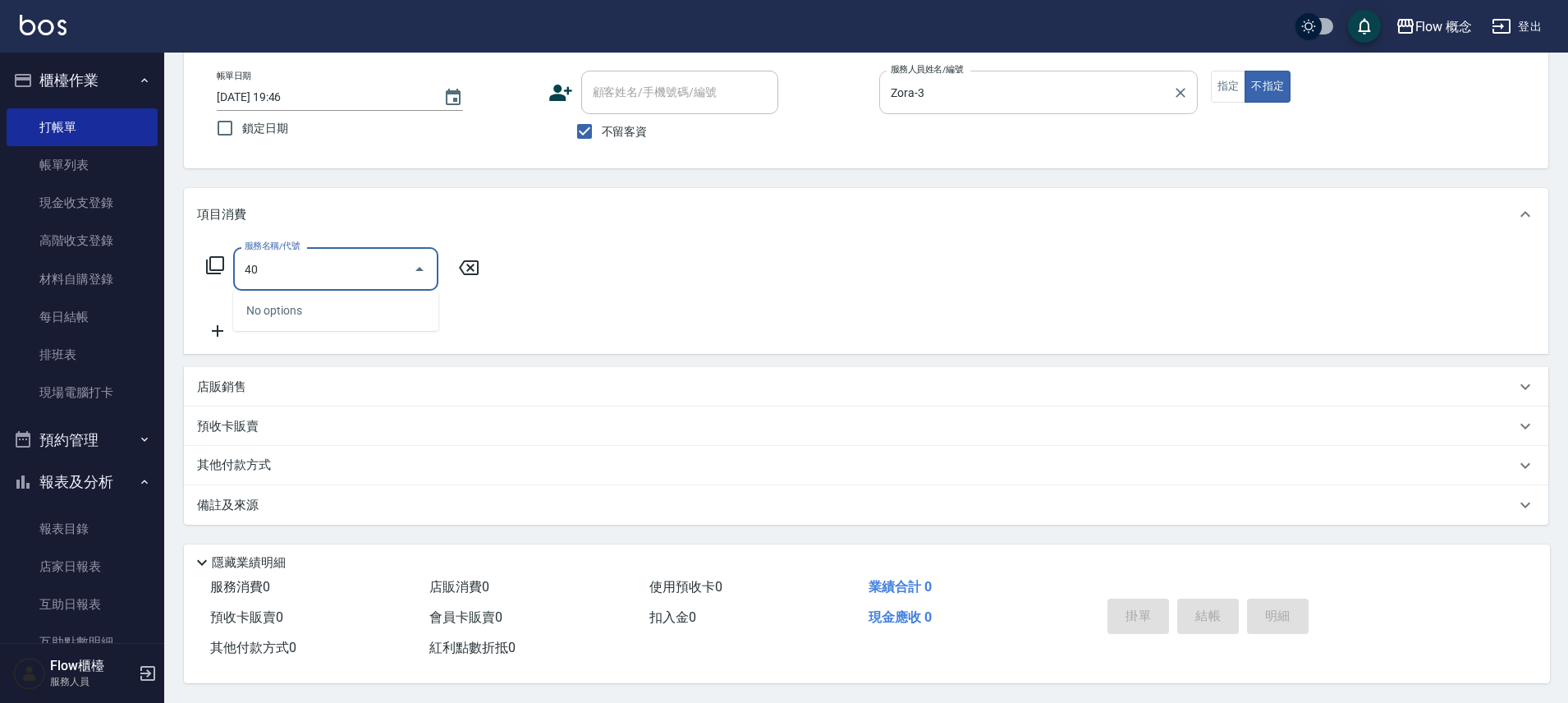
type input "4"
type input "剪髮(201)"
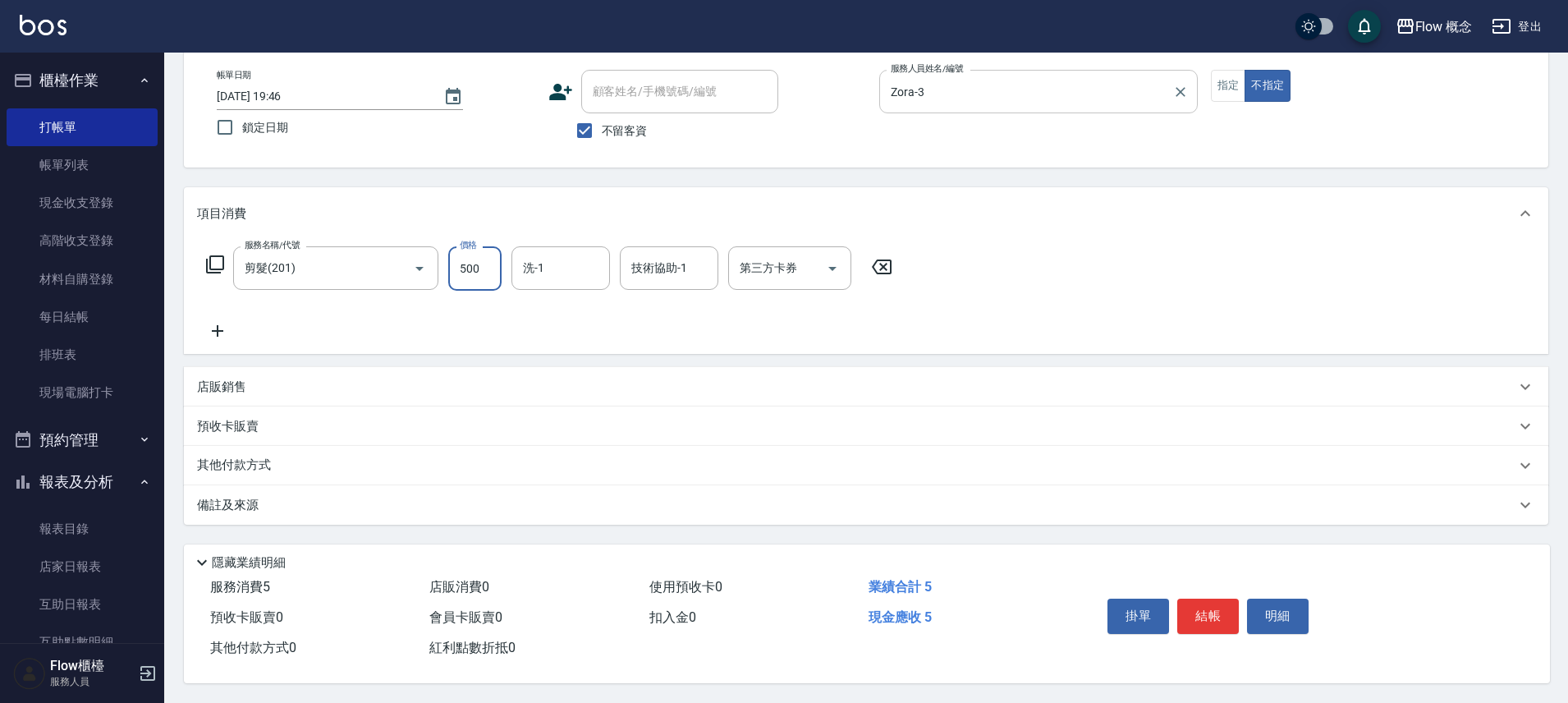
type input "500"
click at [1228, 613] on button "結帳" at bounding box center [1207, 616] width 61 height 35
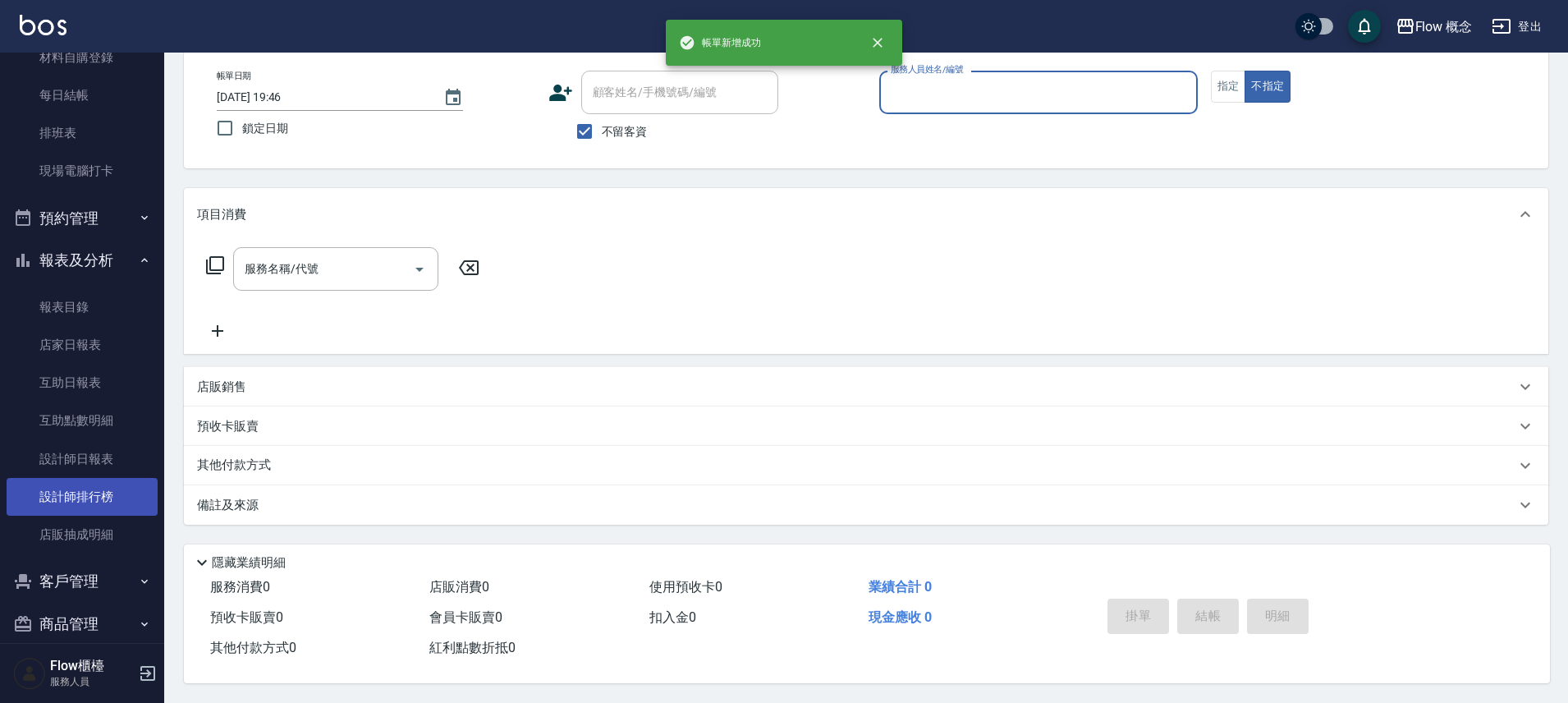
scroll to position [243, 0]
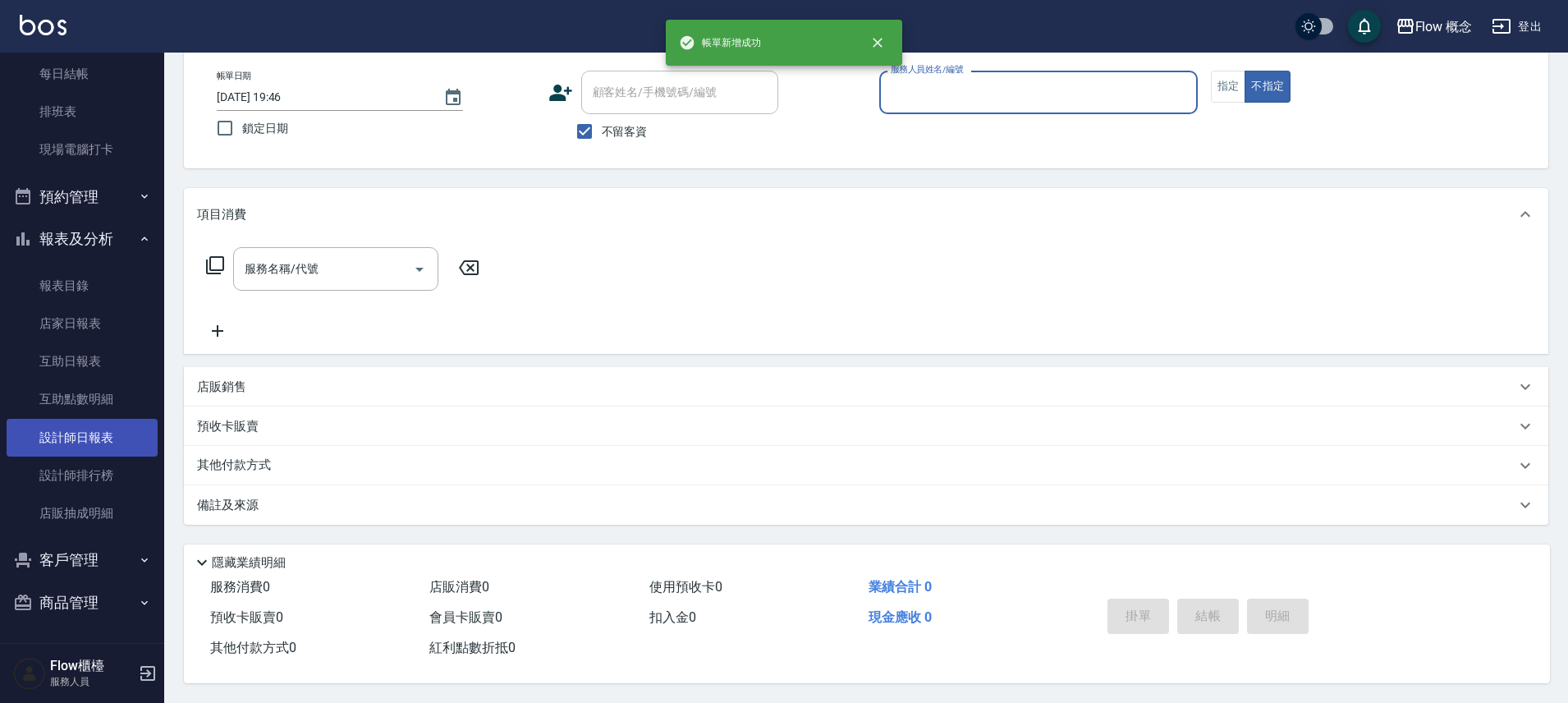
click at [89, 438] on link "設計師日報表" at bounding box center [82, 438] width 151 height 38
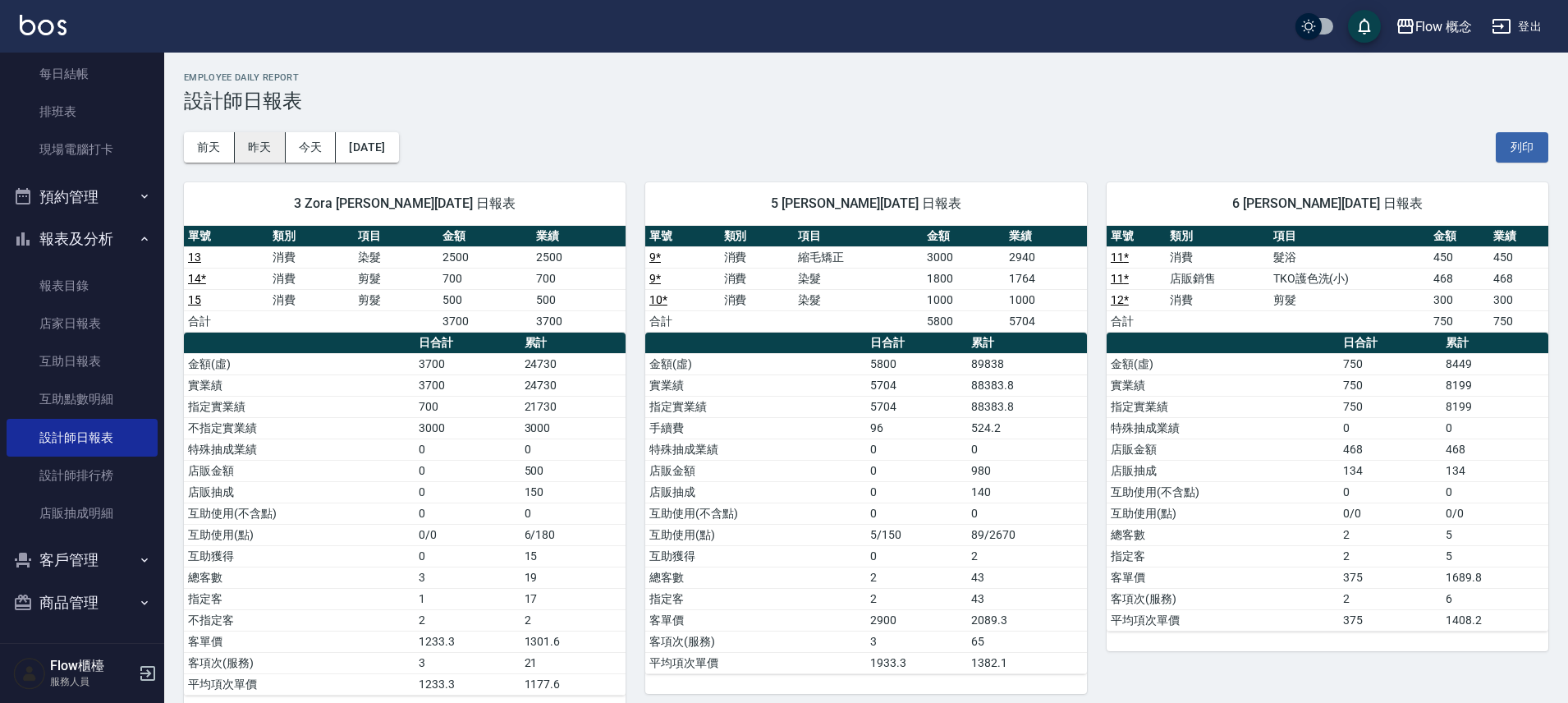
click at [258, 155] on button "昨天" at bounding box center [260, 147] width 51 height 30
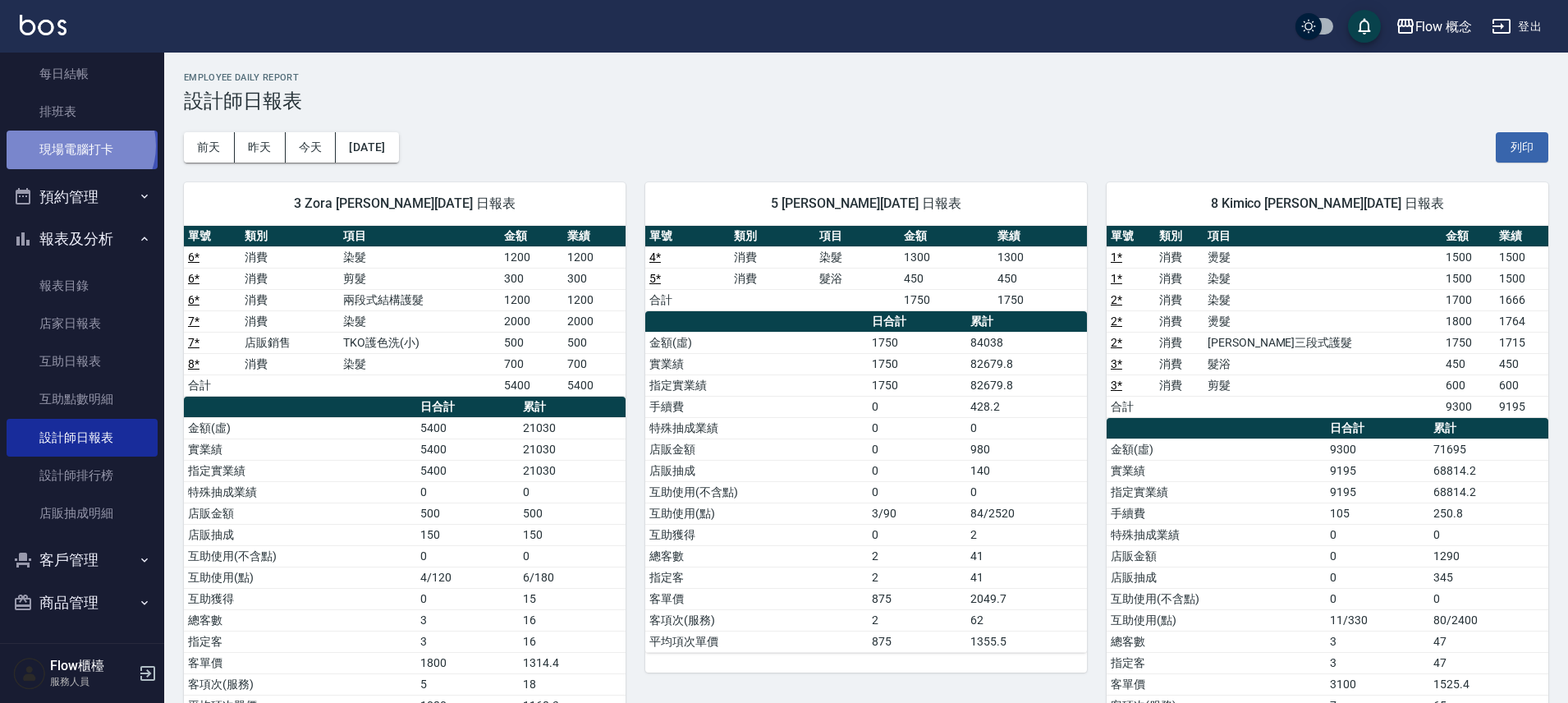
click at [79, 145] on link "現場電腦打卡" at bounding box center [82, 150] width 151 height 38
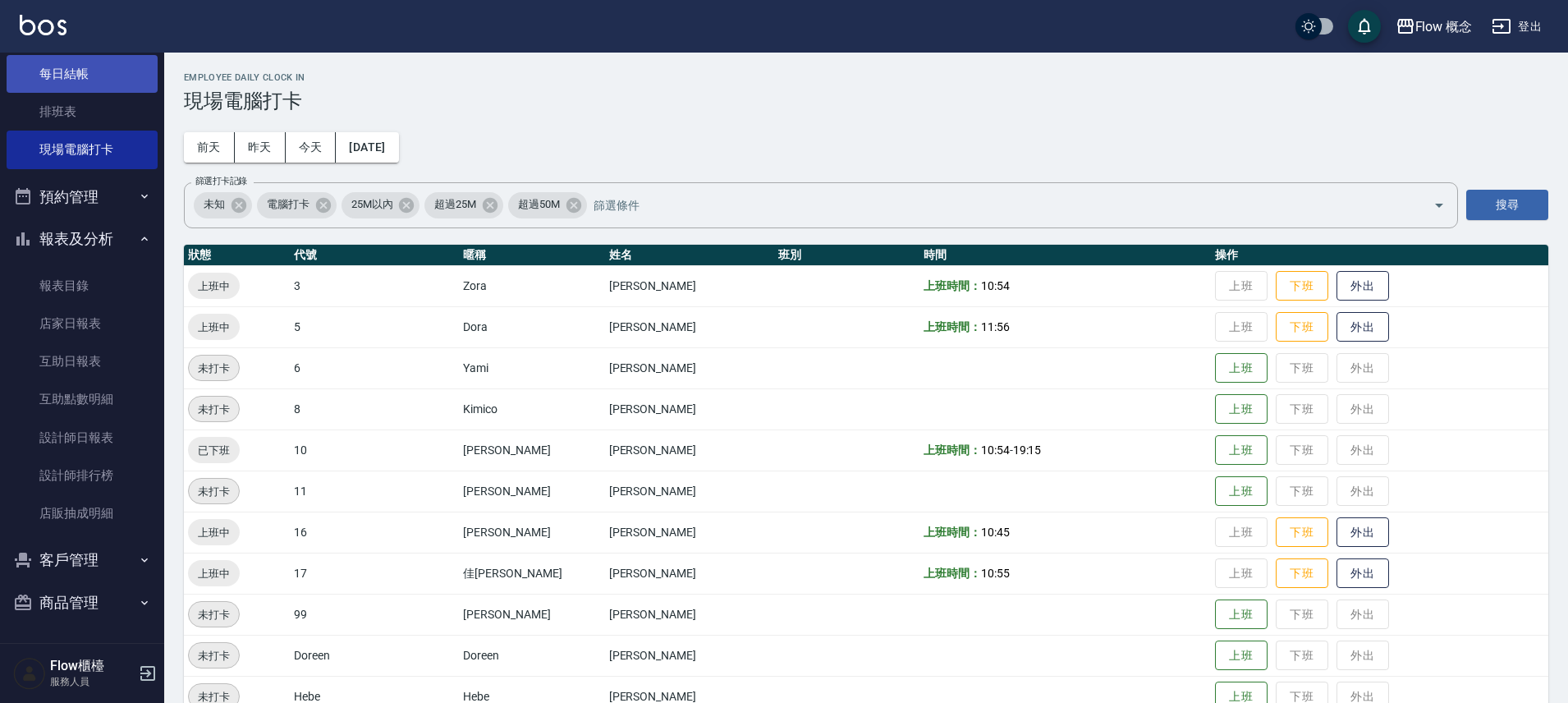
click at [109, 71] on link "每日結帳" at bounding box center [82, 74] width 151 height 38
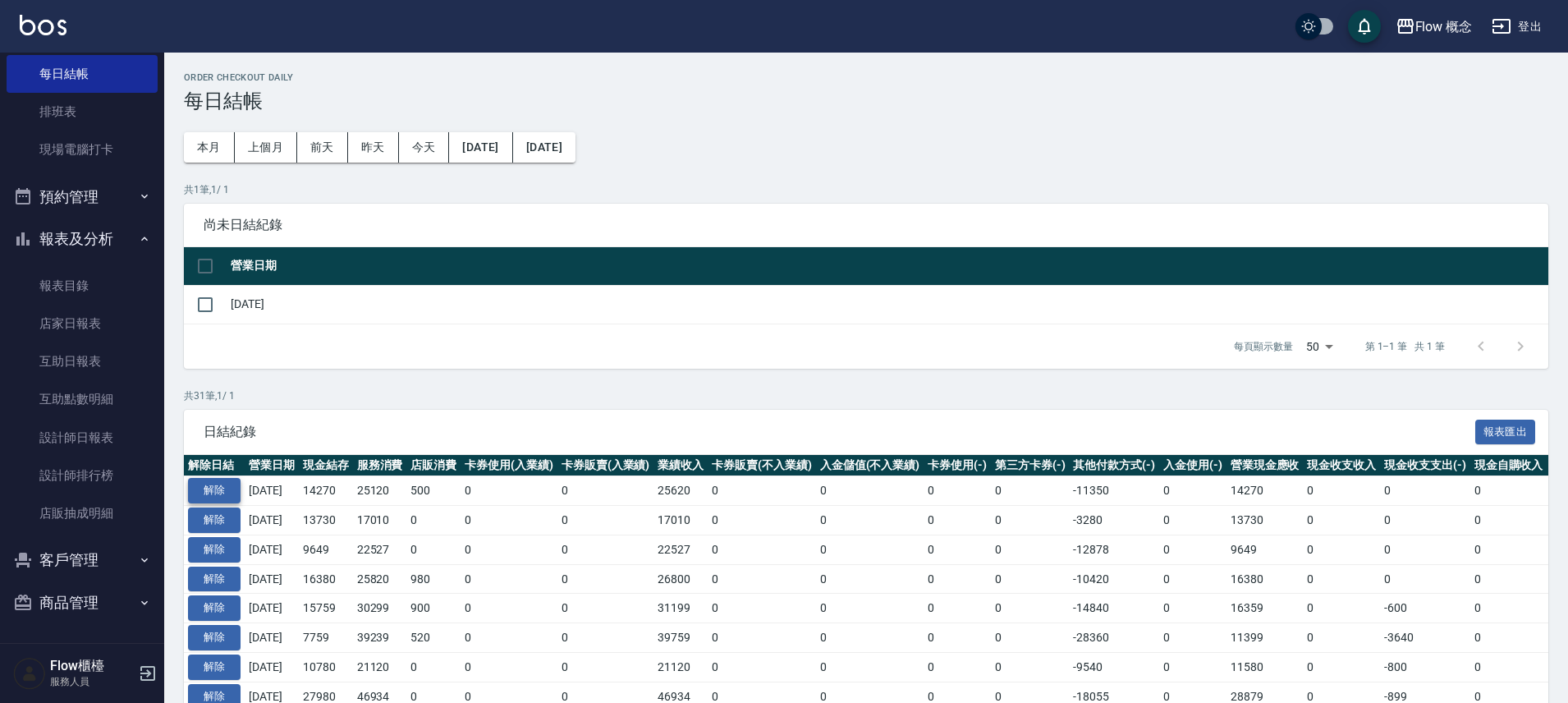
click at [217, 478] on button "解除" at bounding box center [215, 490] width 53 height 25
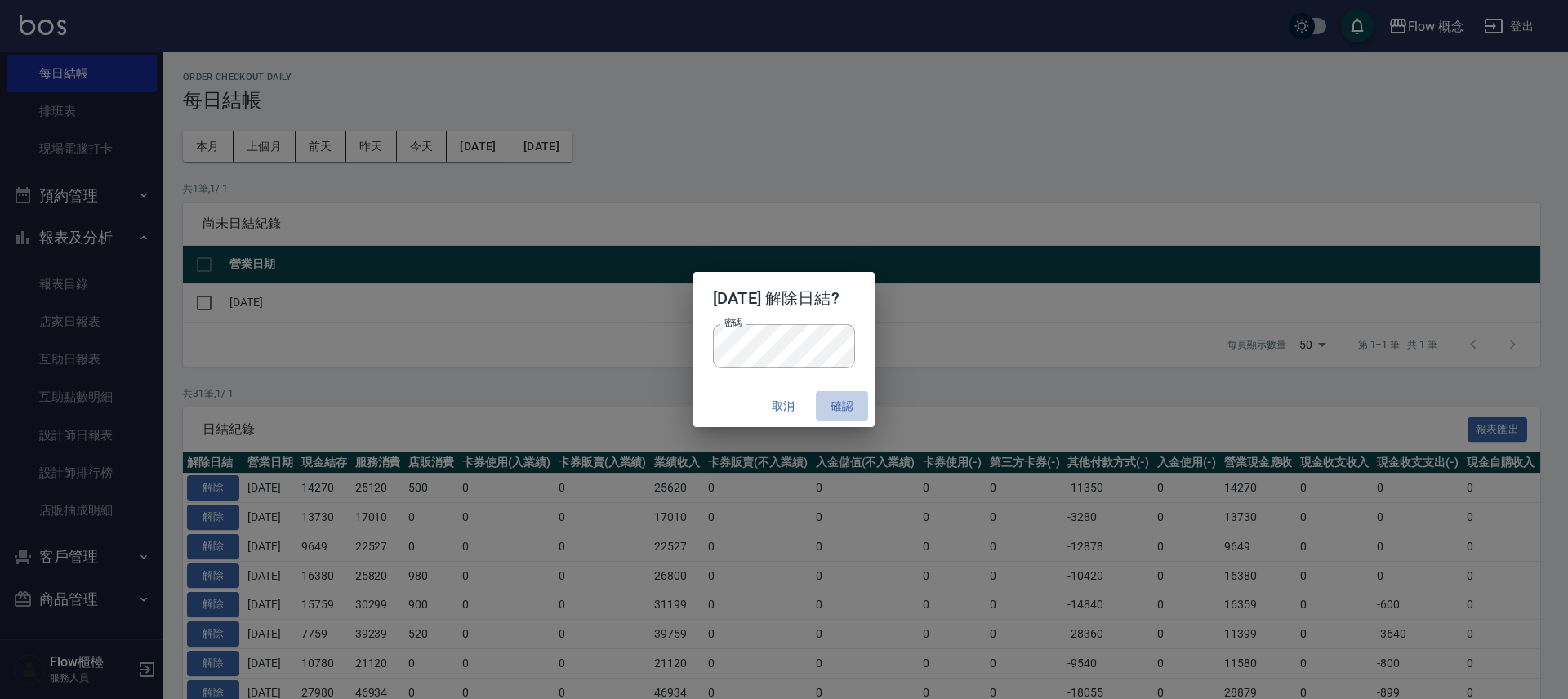
click at [838, 418] on button "確認" at bounding box center [842, 407] width 52 height 30
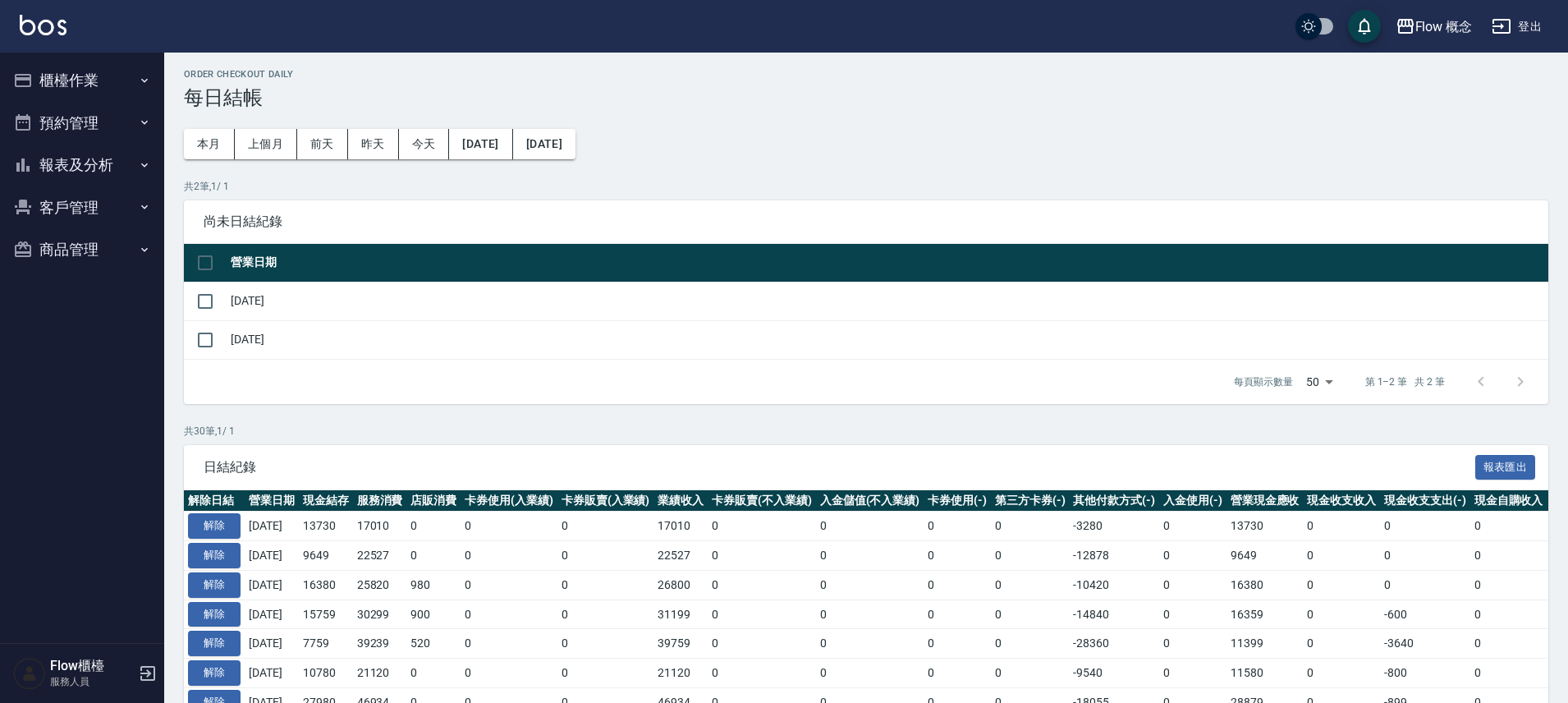
scroll to position [3, 0]
click at [121, 69] on button "櫃檯作業" at bounding box center [82, 80] width 151 height 42
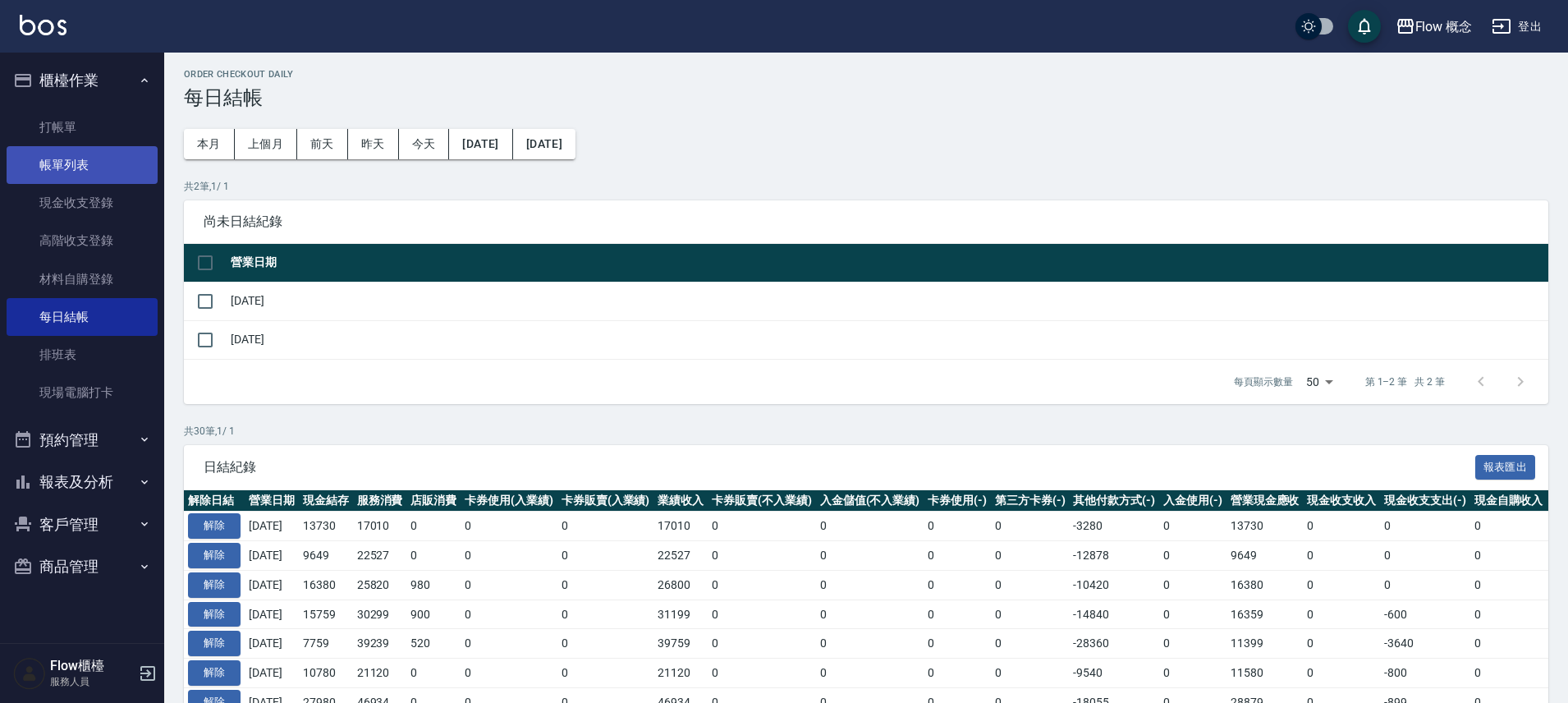
click at [87, 168] on link "帳單列表" at bounding box center [82, 165] width 151 height 38
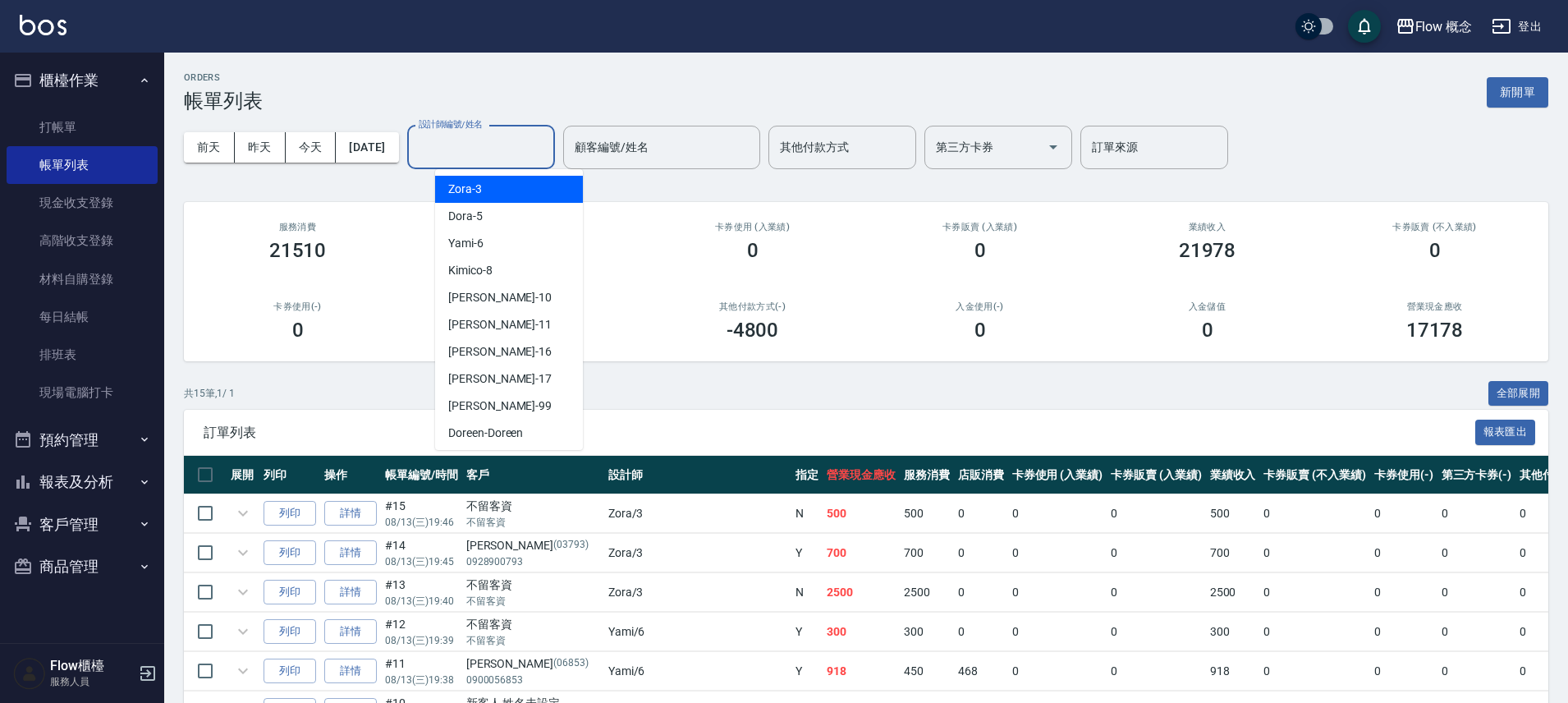
click at [471, 149] on input "設計師編號/姓名" at bounding box center [480, 147] width 133 height 29
click at [462, 425] on span "Doreen -Doreen" at bounding box center [485, 433] width 74 height 17
type input "Doreen-Doreen"
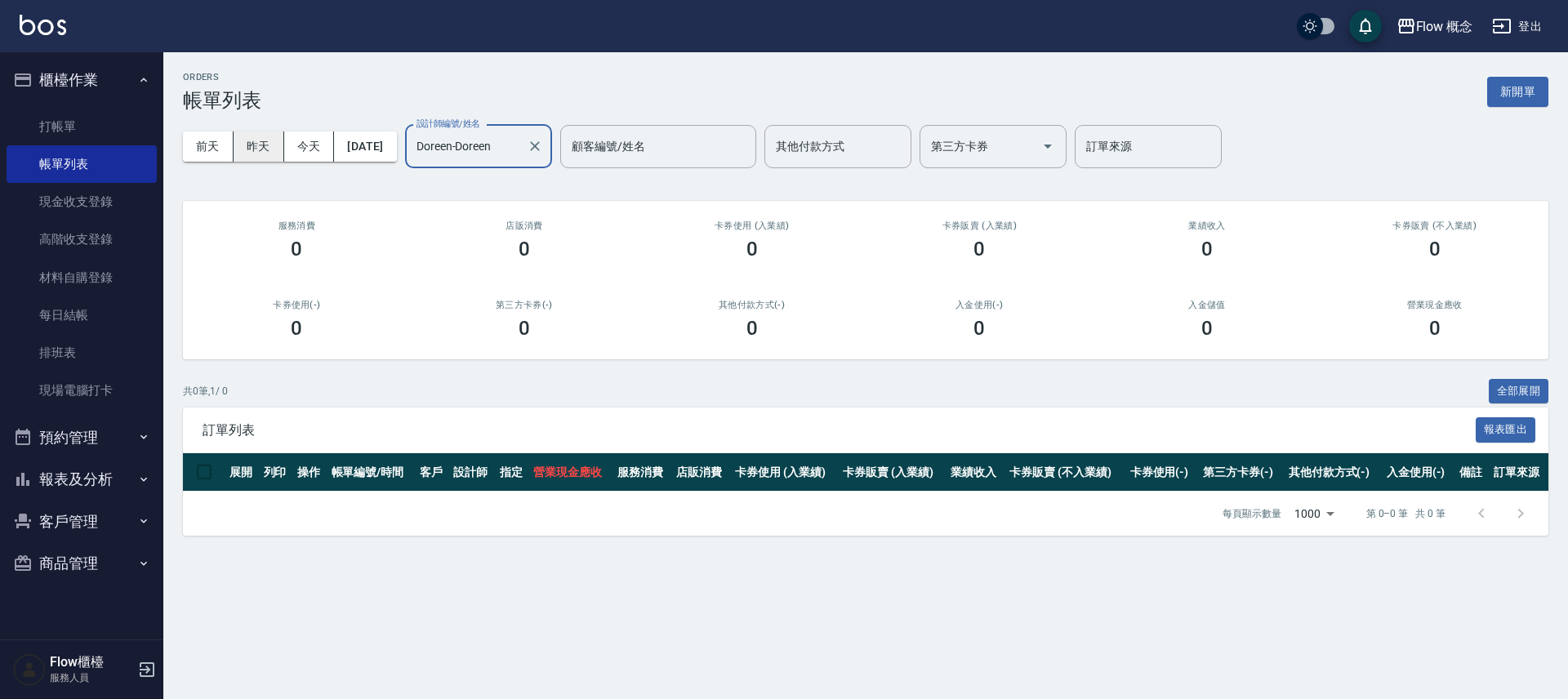
click at [254, 154] on button "昨天" at bounding box center [259, 146] width 51 height 30
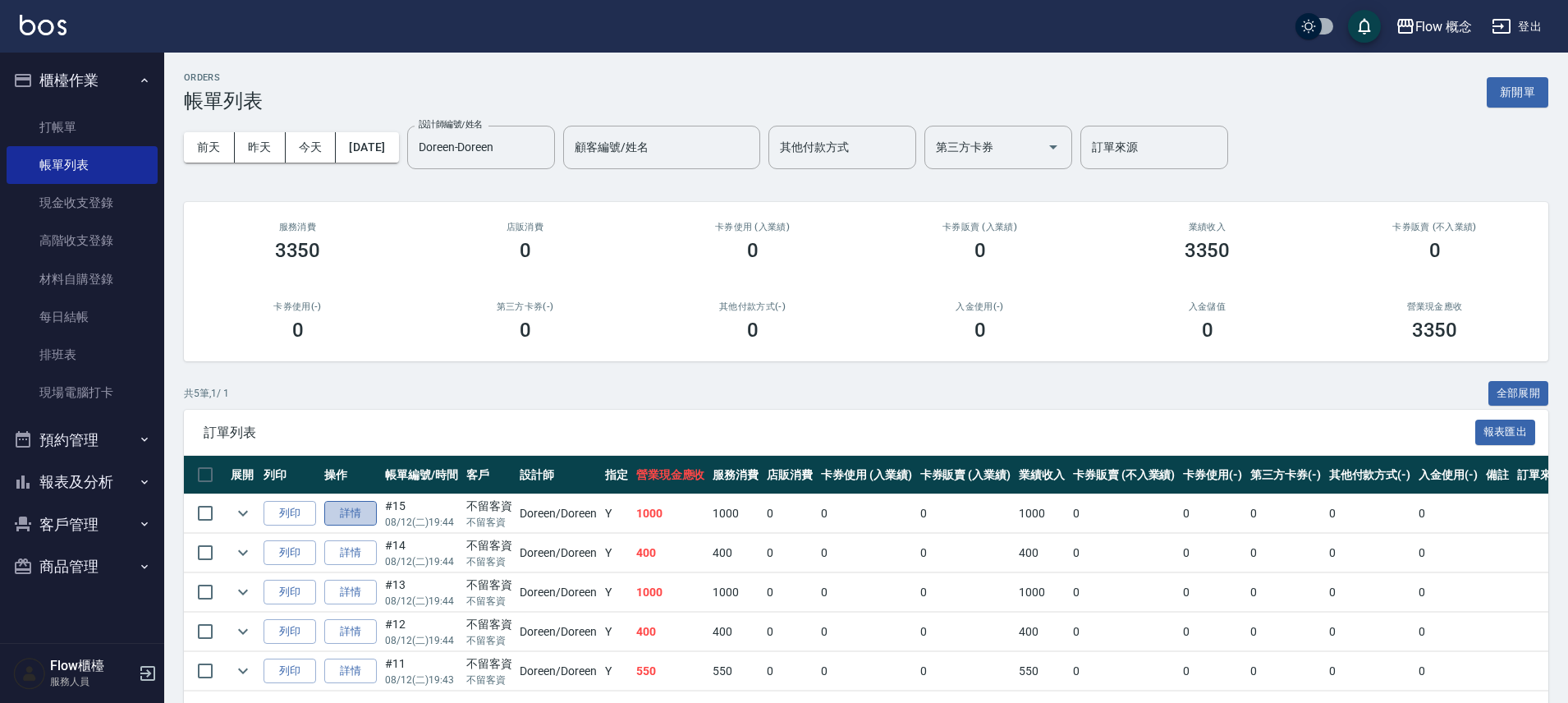
click at [349, 507] on link "詳情" at bounding box center [350, 514] width 53 height 25
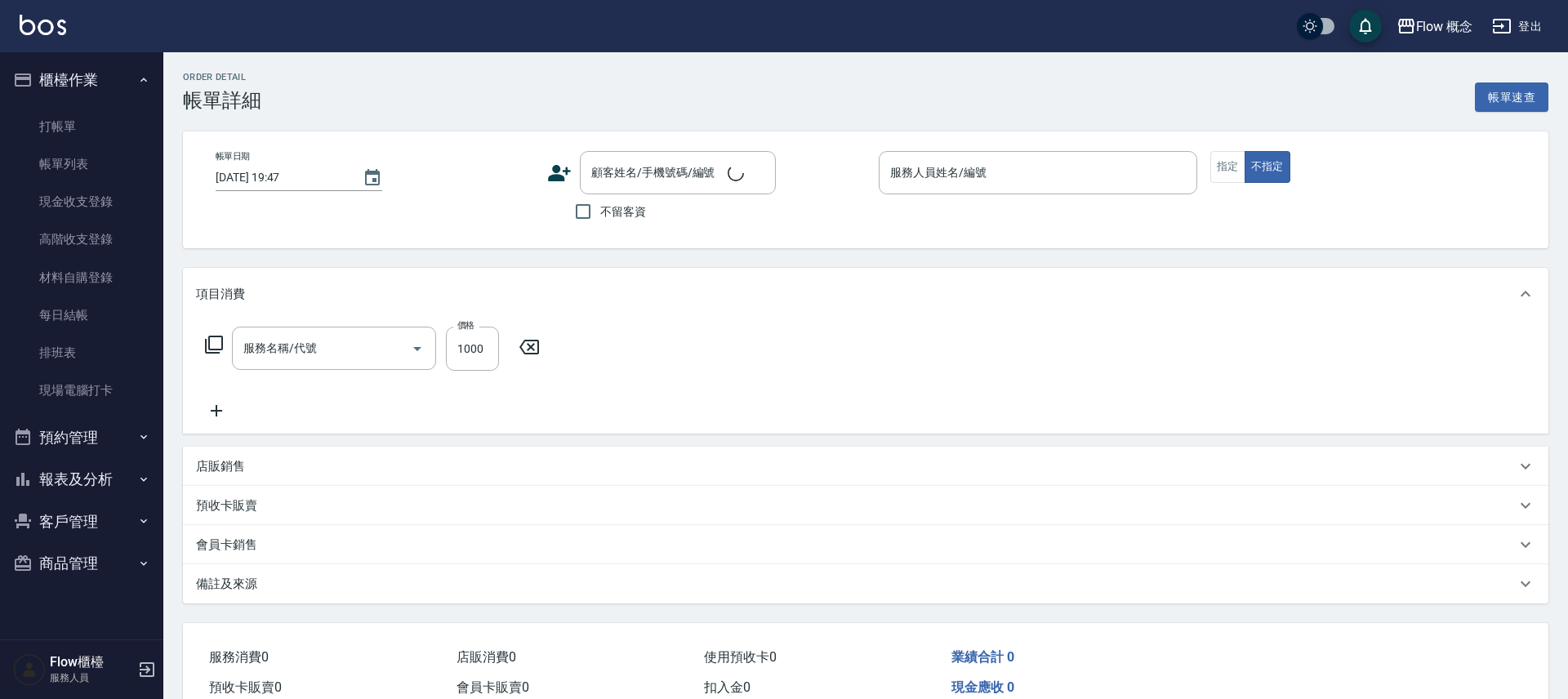
type input "2025/08/12 19:44"
checkbox input "true"
type input "Doreen-Doreen"
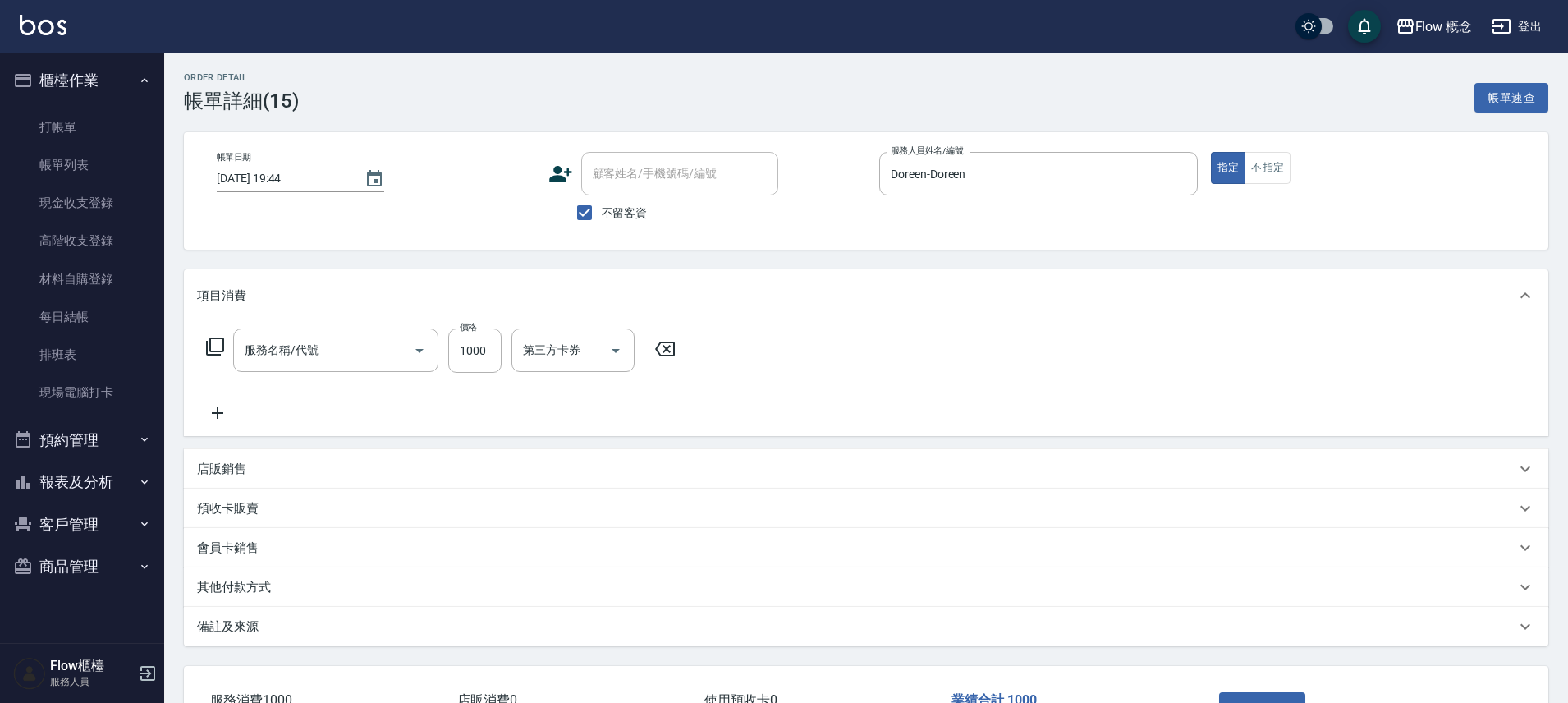
type input "髮浴 (101)"
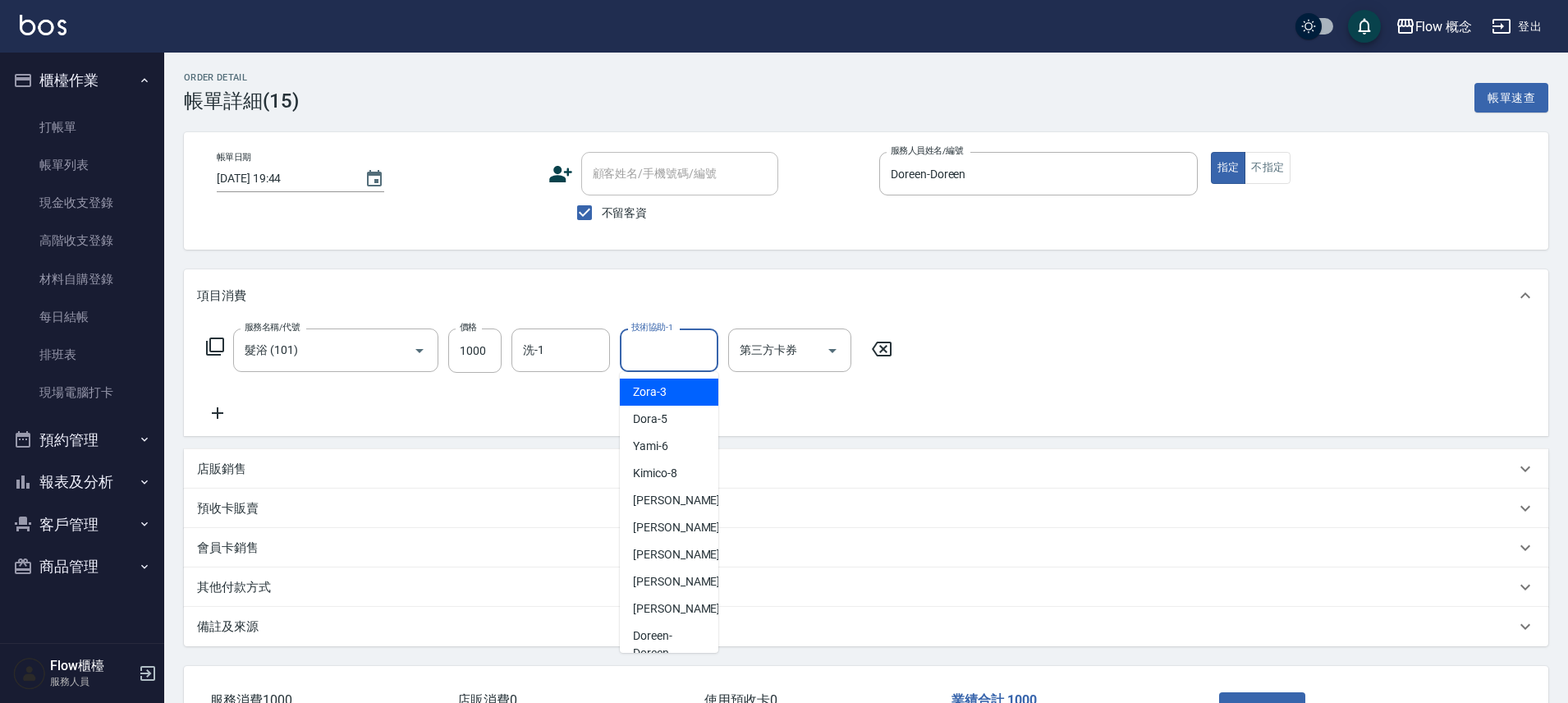
click at [681, 356] on input "技術協助-1" at bounding box center [669, 351] width 84 height 29
type input "Zora-3"
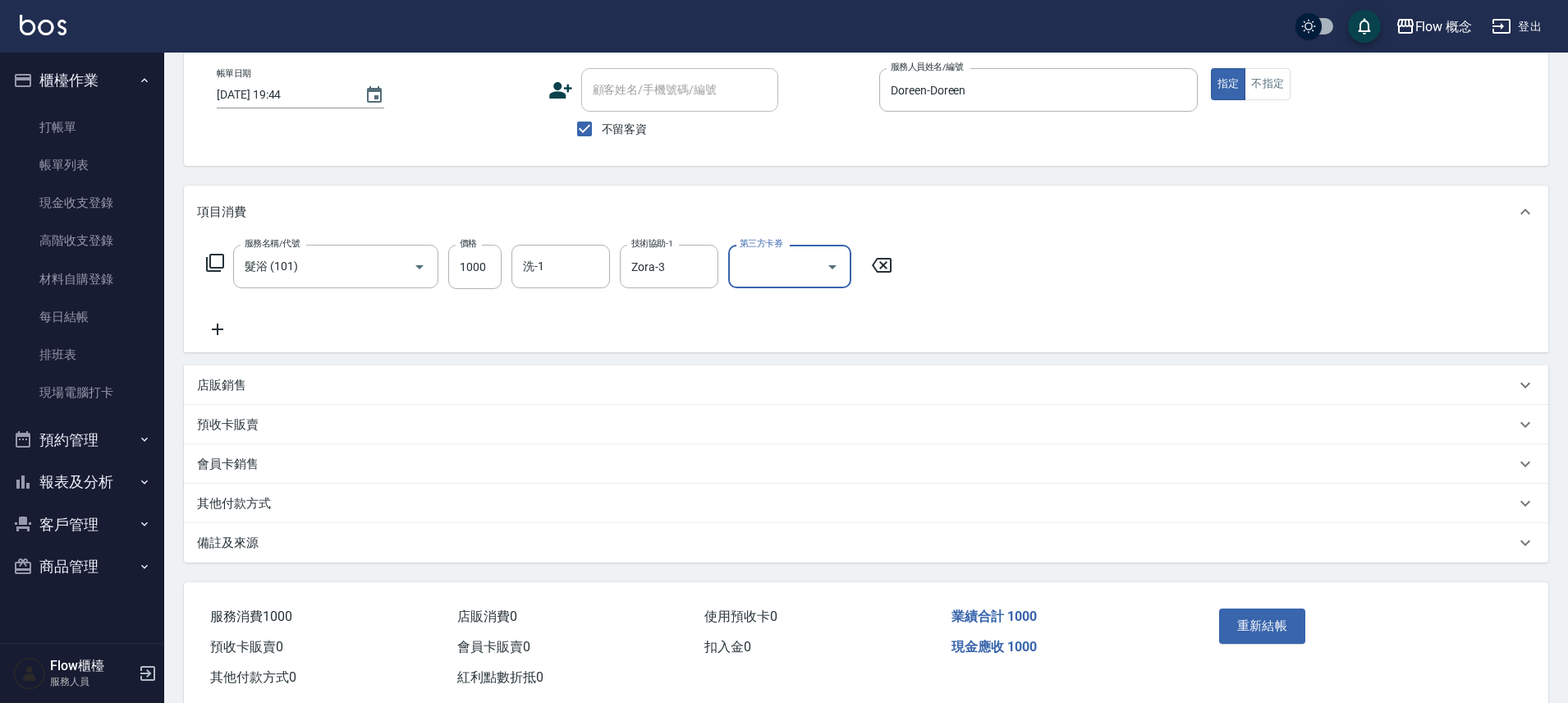
scroll to position [121, 0]
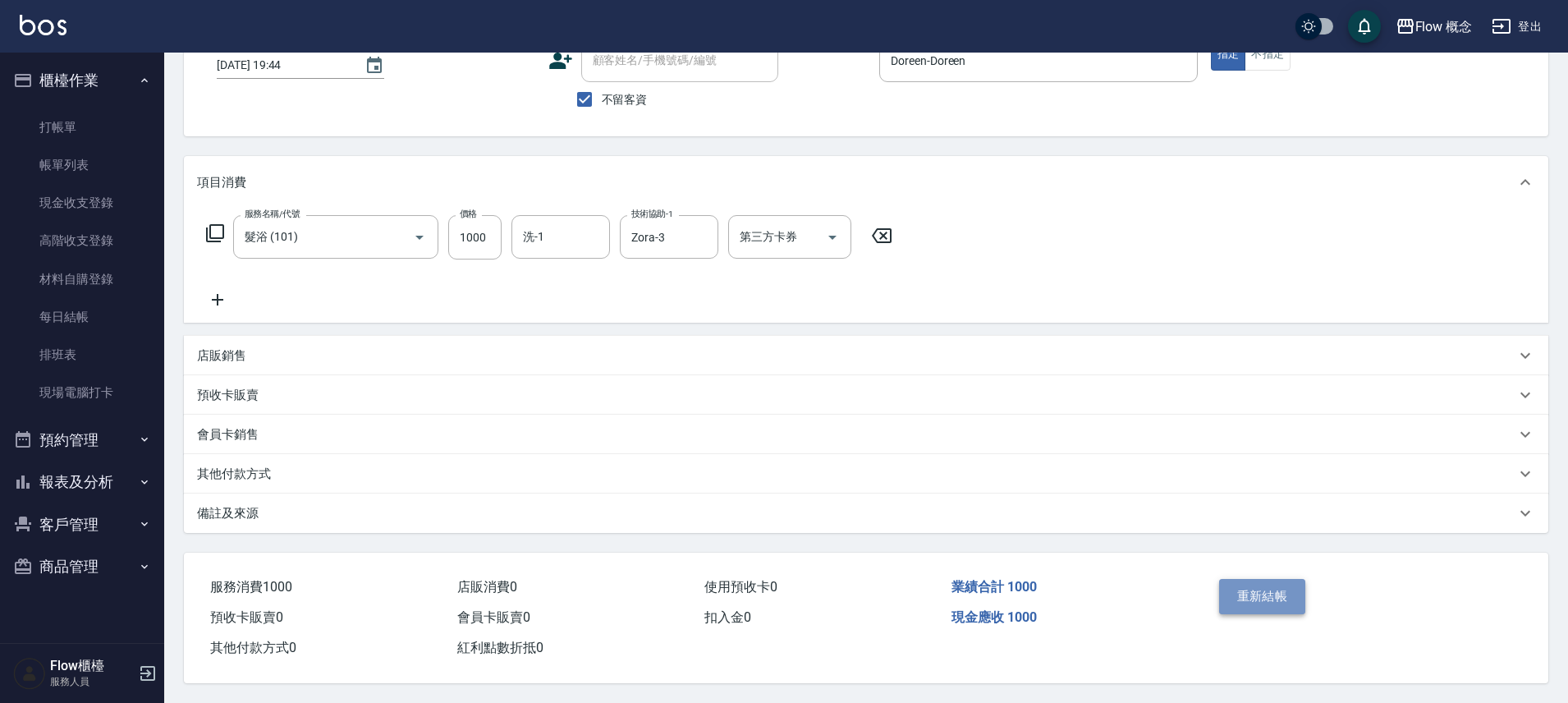
click at [1289, 580] on button "重新結帳" at bounding box center [1263, 597] width 87 height 35
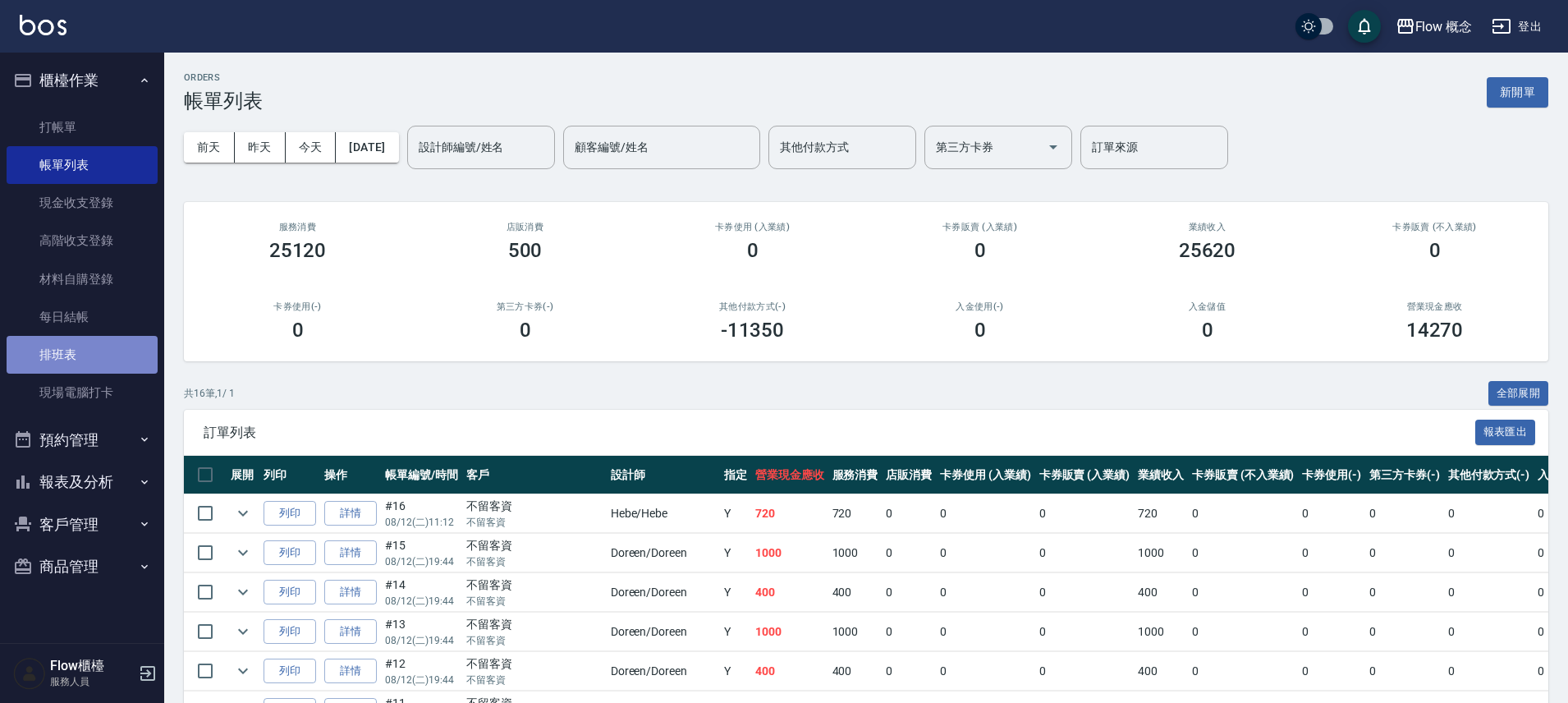
click at [146, 371] on link "排班表" at bounding box center [82, 355] width 151 height 38
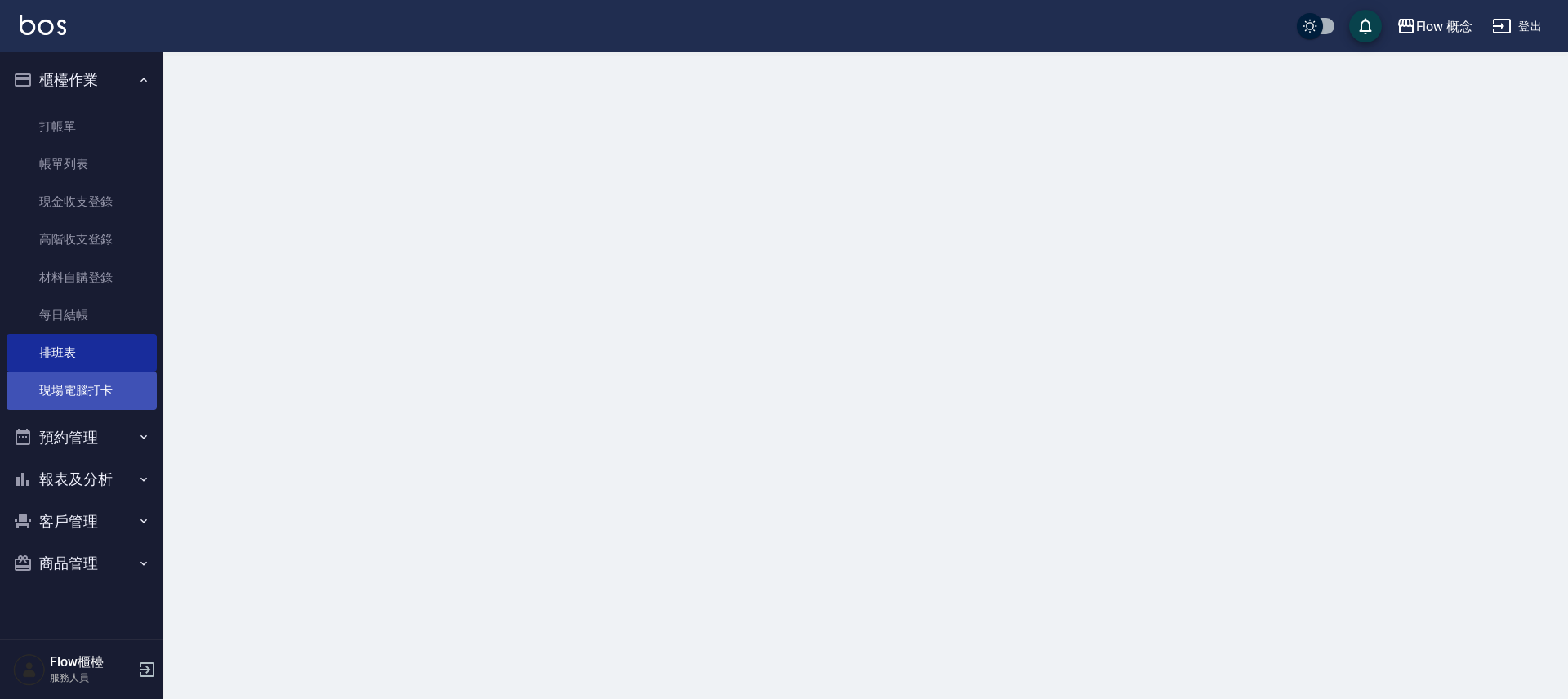
click at [143, 384] on link "現場電腦打卡" at bounding box center [81, 391] width 150 height 37
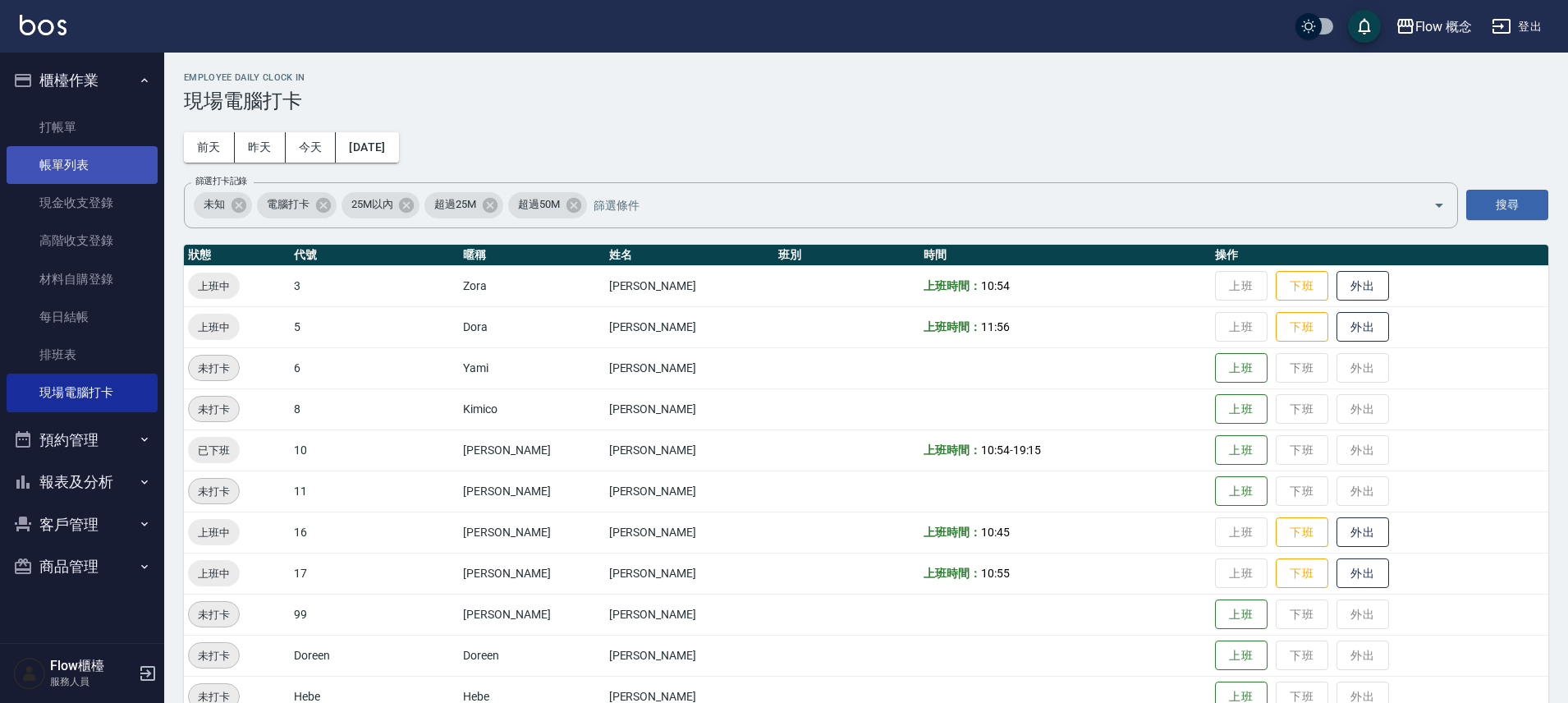
click at [120, 163] on link "帳單列表" at bounding box center [82, 165] width 151 height 38
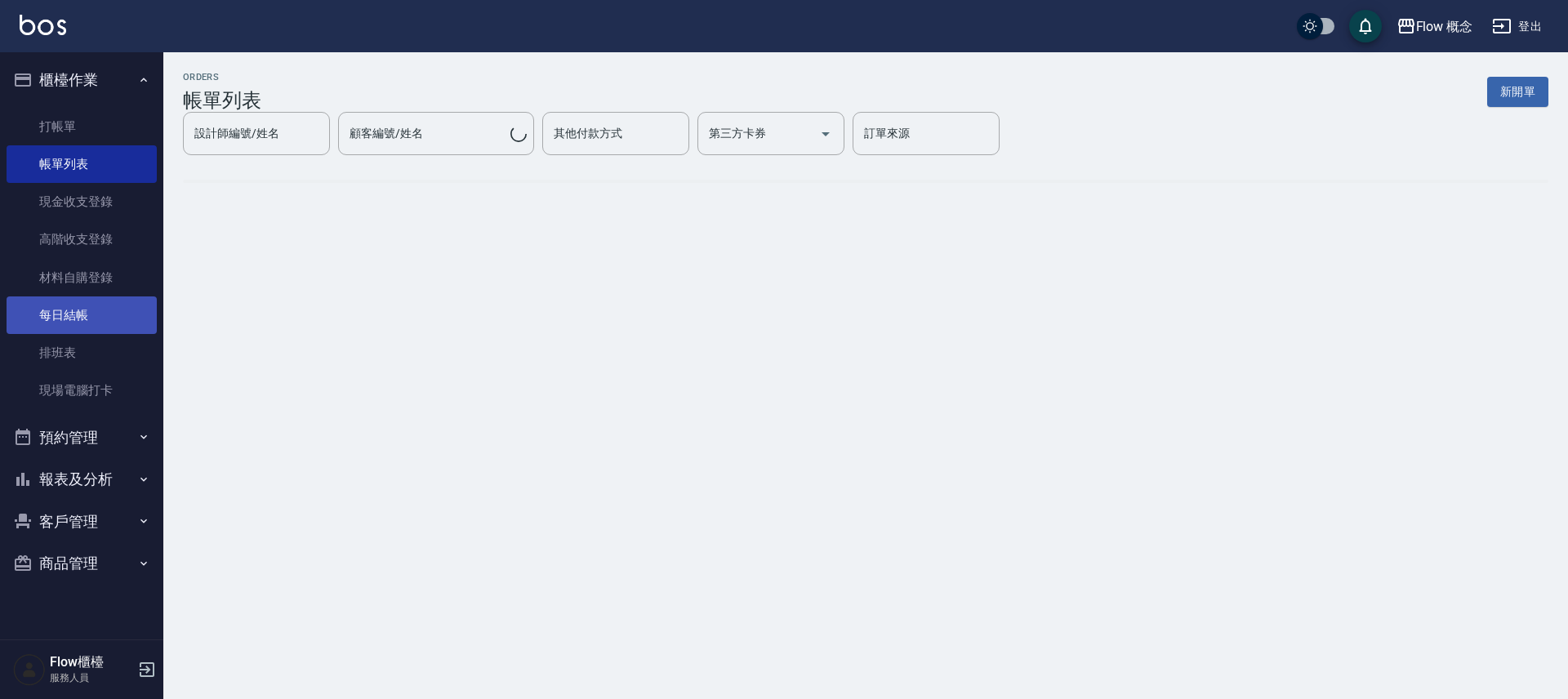
click at [99, 303] on link "每日結帳" at bounding box center [81, 316] width 150 height 37
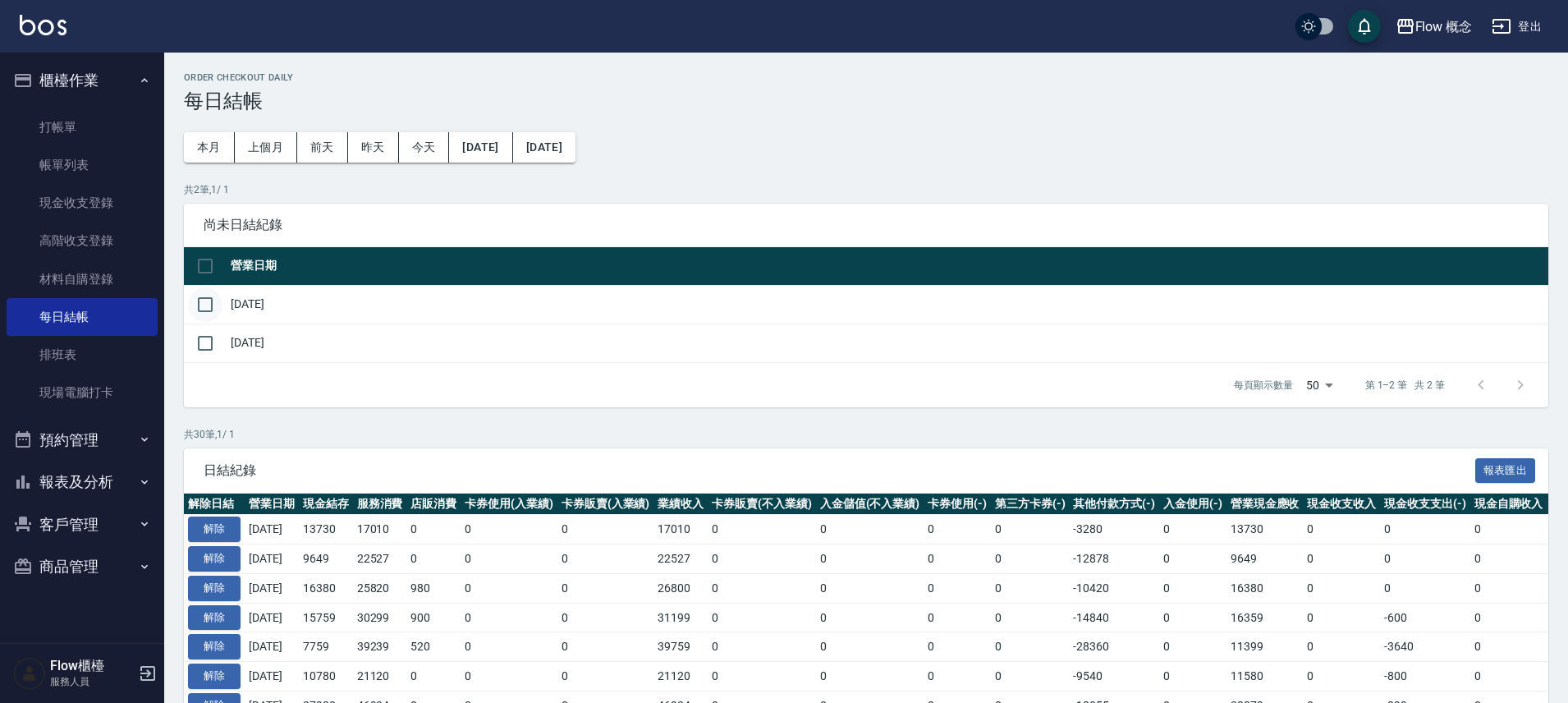
click at [205, 299] on input "checkbox" at bounding box center [205, 304] width 35 height 35
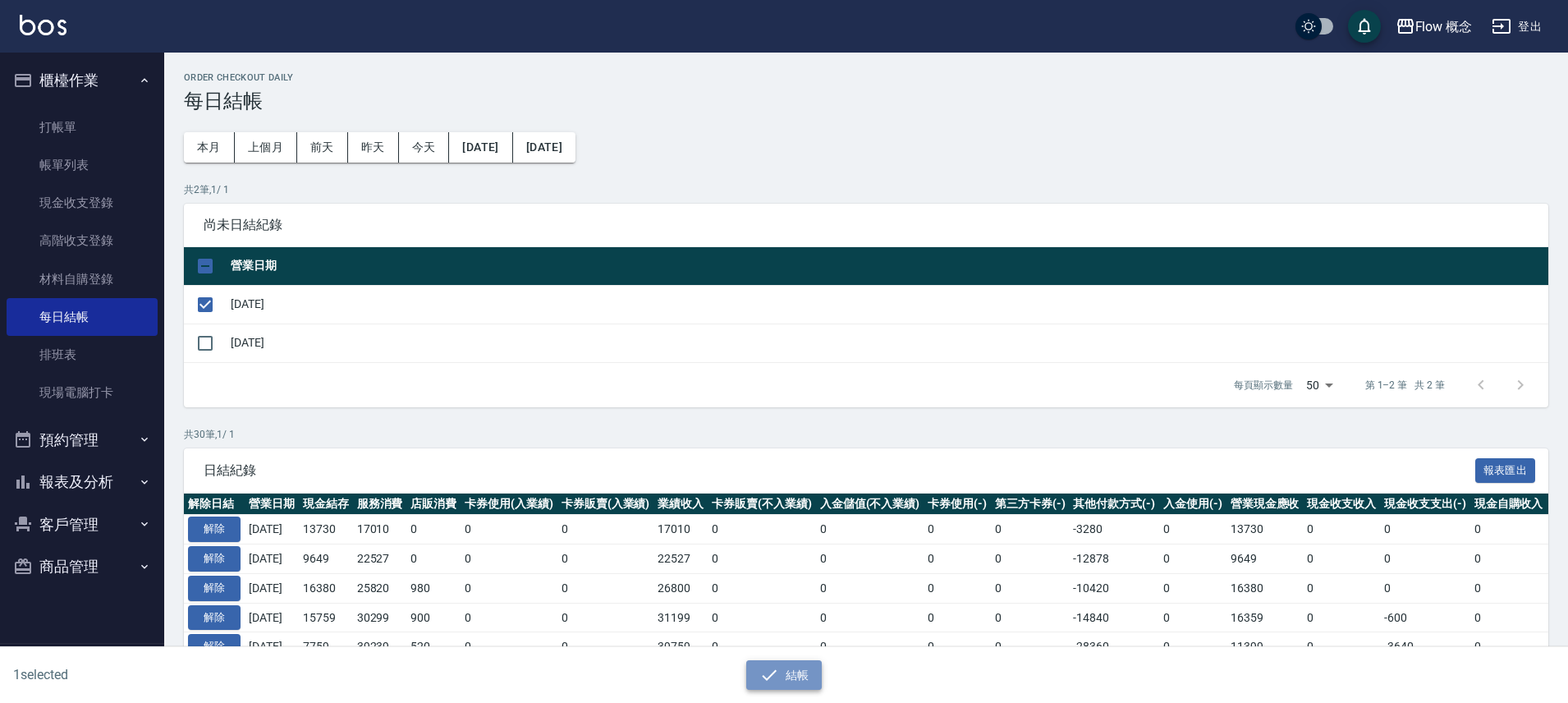
click at [787, 676] on button "結帳" at bounding box center [784, 676] width 76 height 30
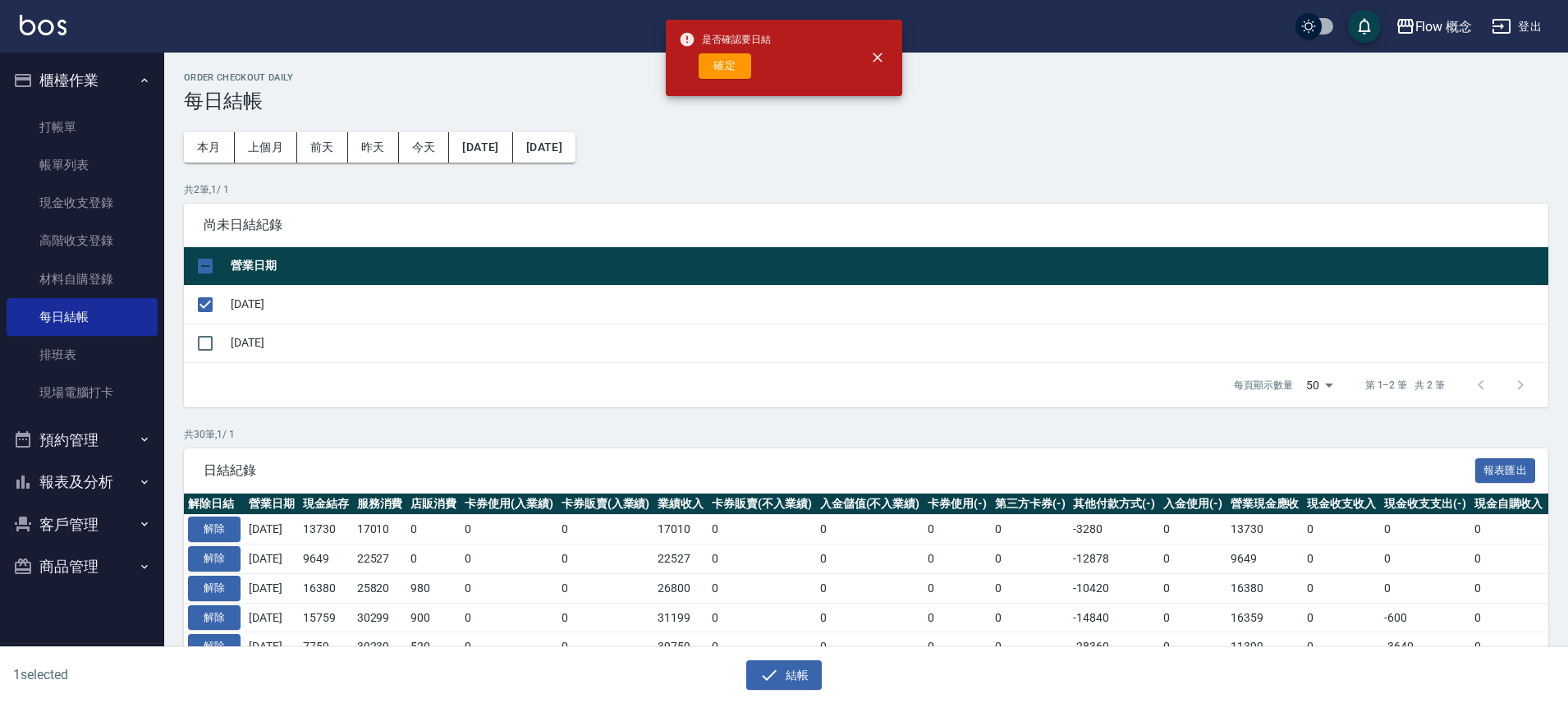
click at [696, 68] on div "確定" at bounding box center [725, 66] width 92 height 25
click at [708, 68] on button "確定" at bounding box center [725, 66] width 53 height 25
checkbox input "false"
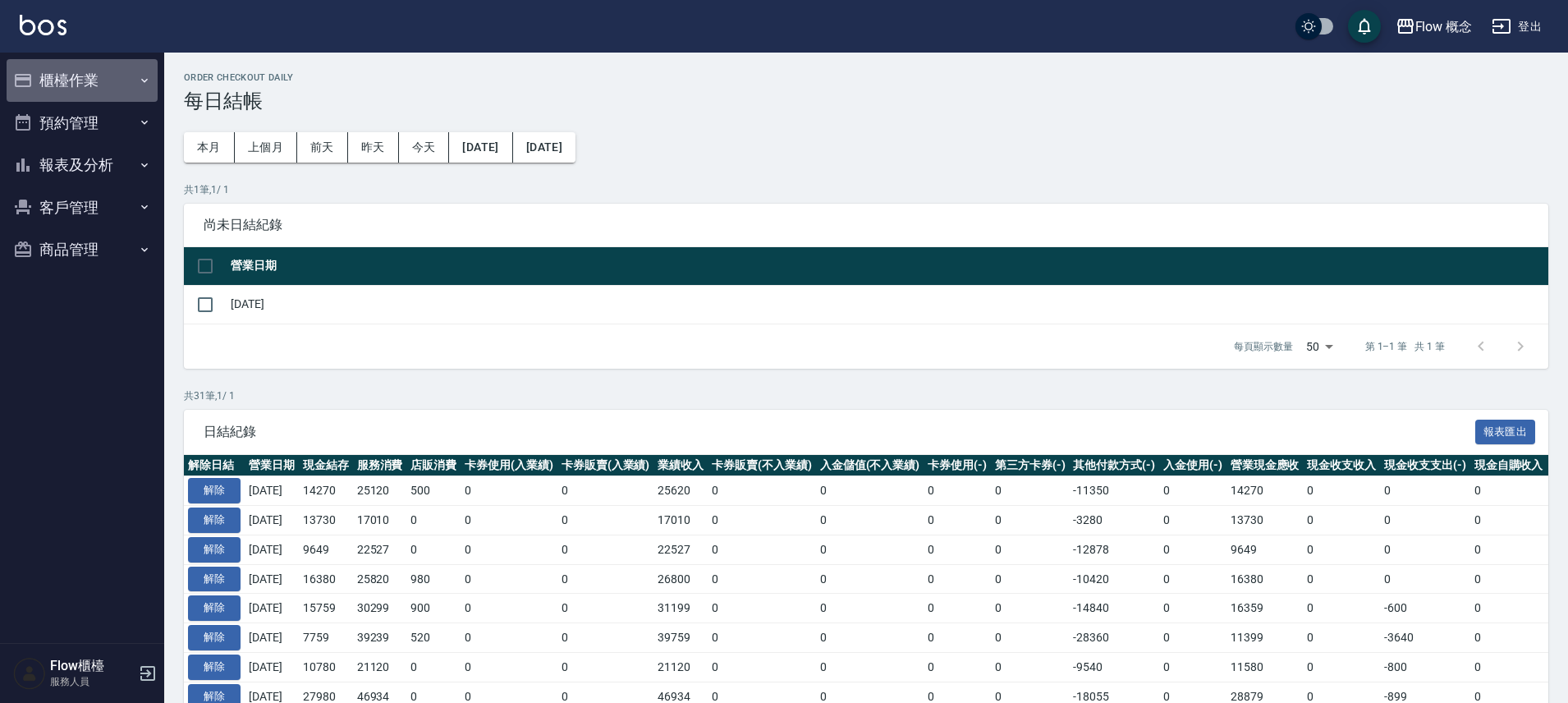
click at [121, 74] on button "櫃檯作業" at bounding box center [82, 80] width 151 height 42
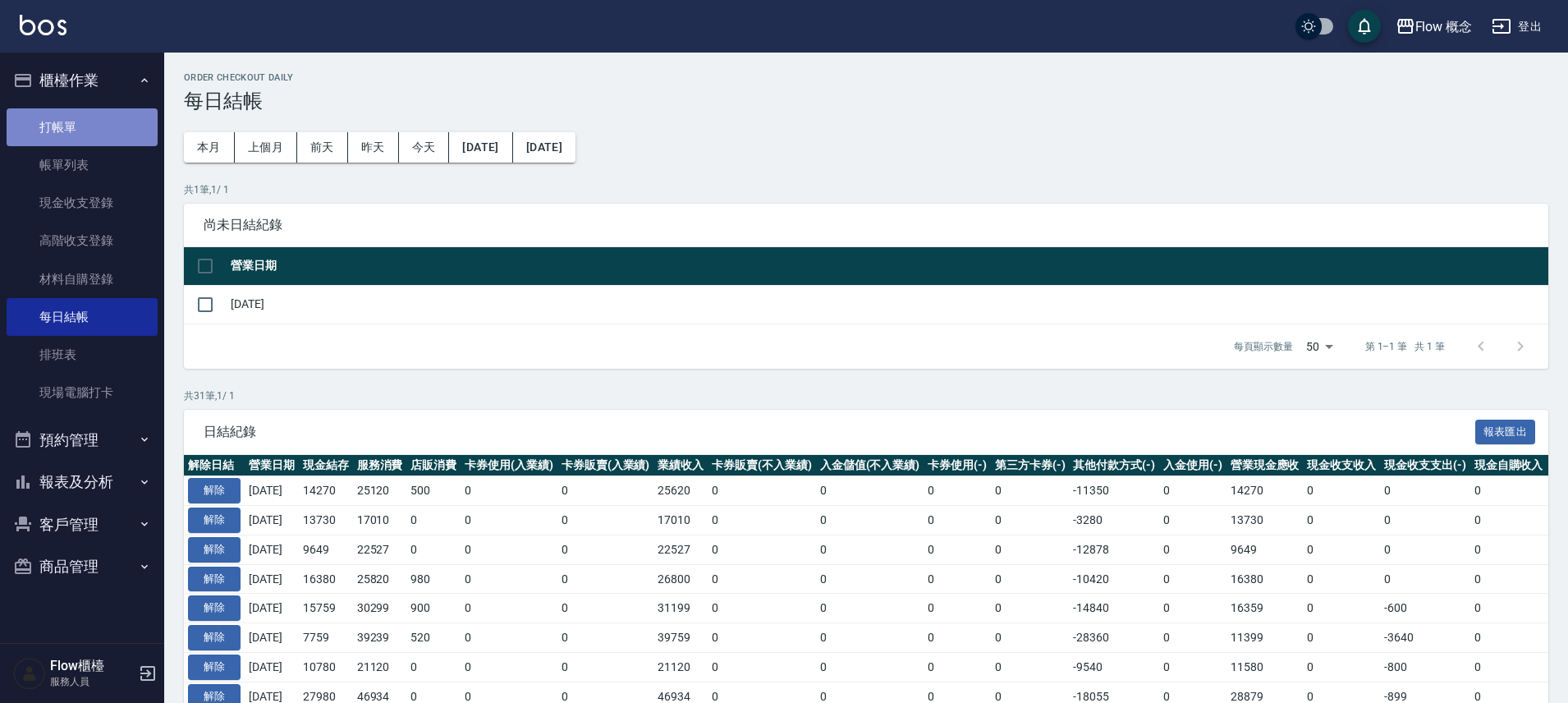
click at [88, 131] on link "打帳單" at bounding box center [82, 127] width 151 height 38
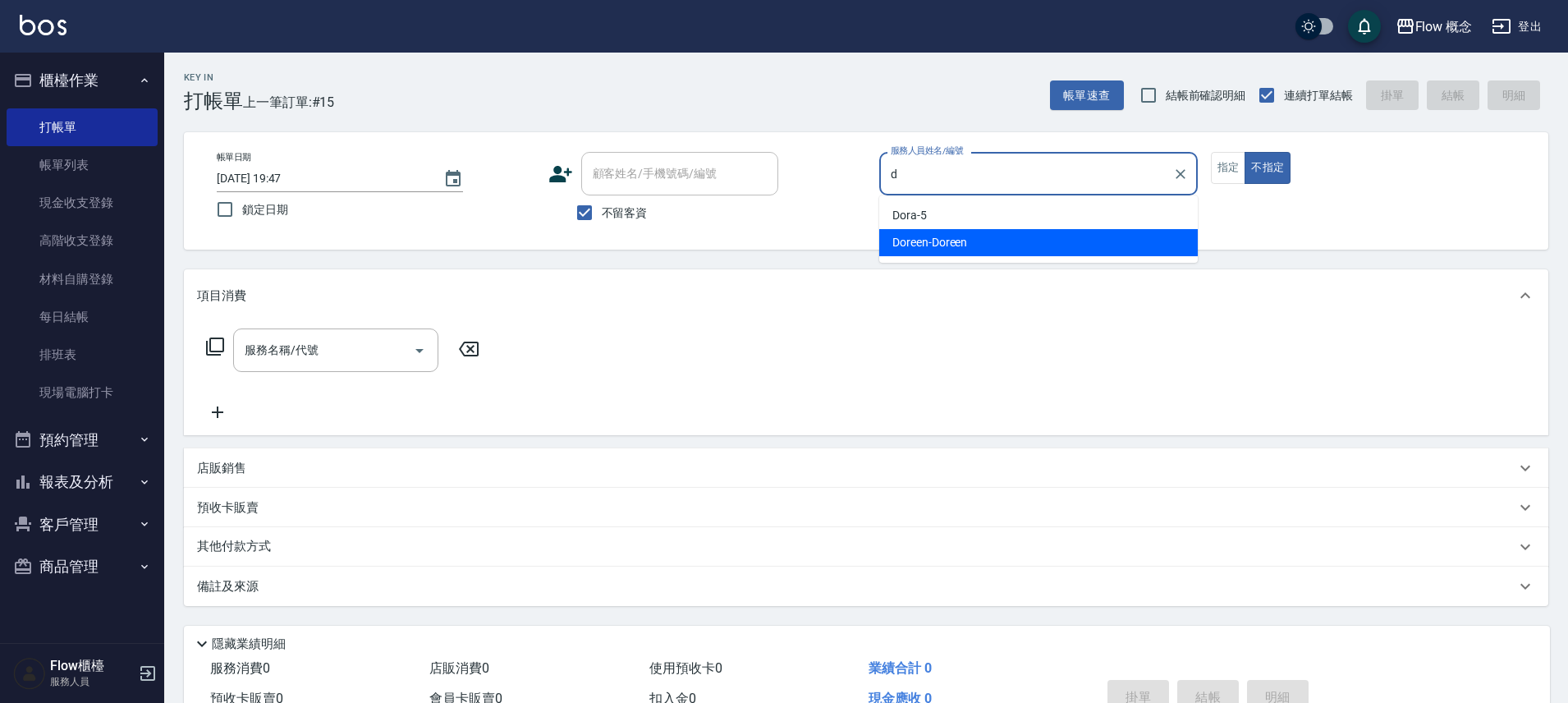
click at [1078, 240] on div "Doreen -Doreen" at bounding box center [1039, 242] width 318 height 27
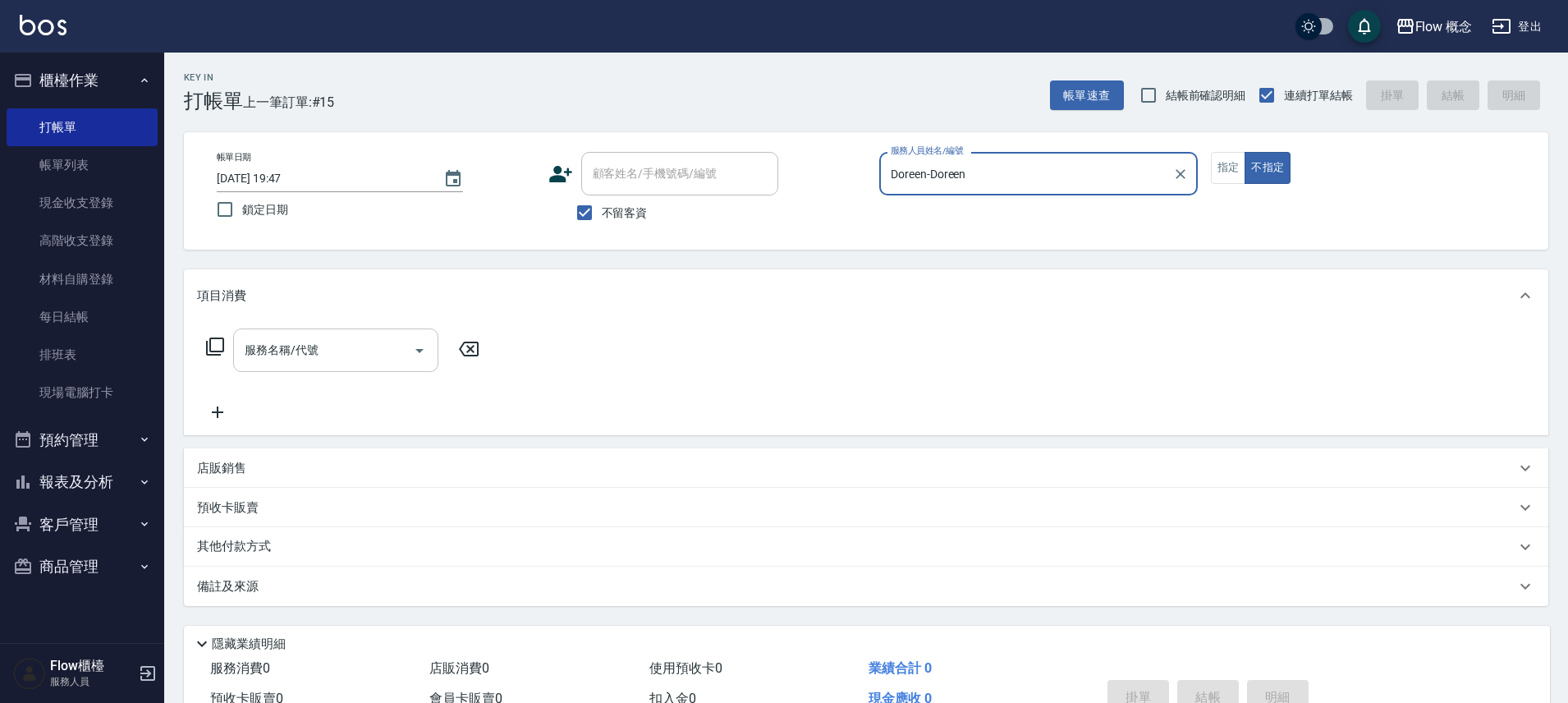
type input "Doreen-Doreen"
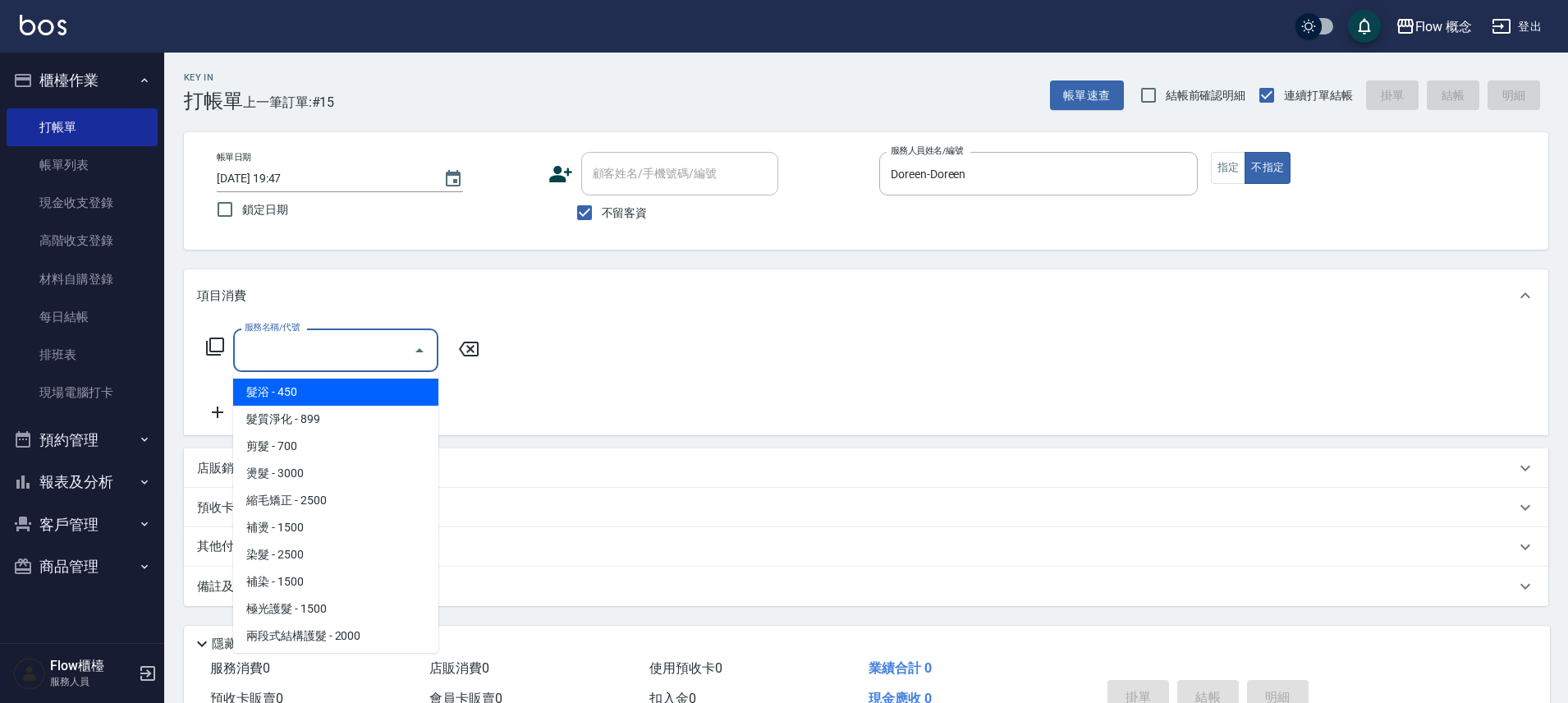
click at [265, 336] on div "服務名稱/代號 服務名稱/代號" at bounding box center [336, 351] width 205 height 43
click at [285, 391] on span "髮浴 - 450" at bounding box center [336, 392] width 205 height 27
type input "髮浴 (101)"
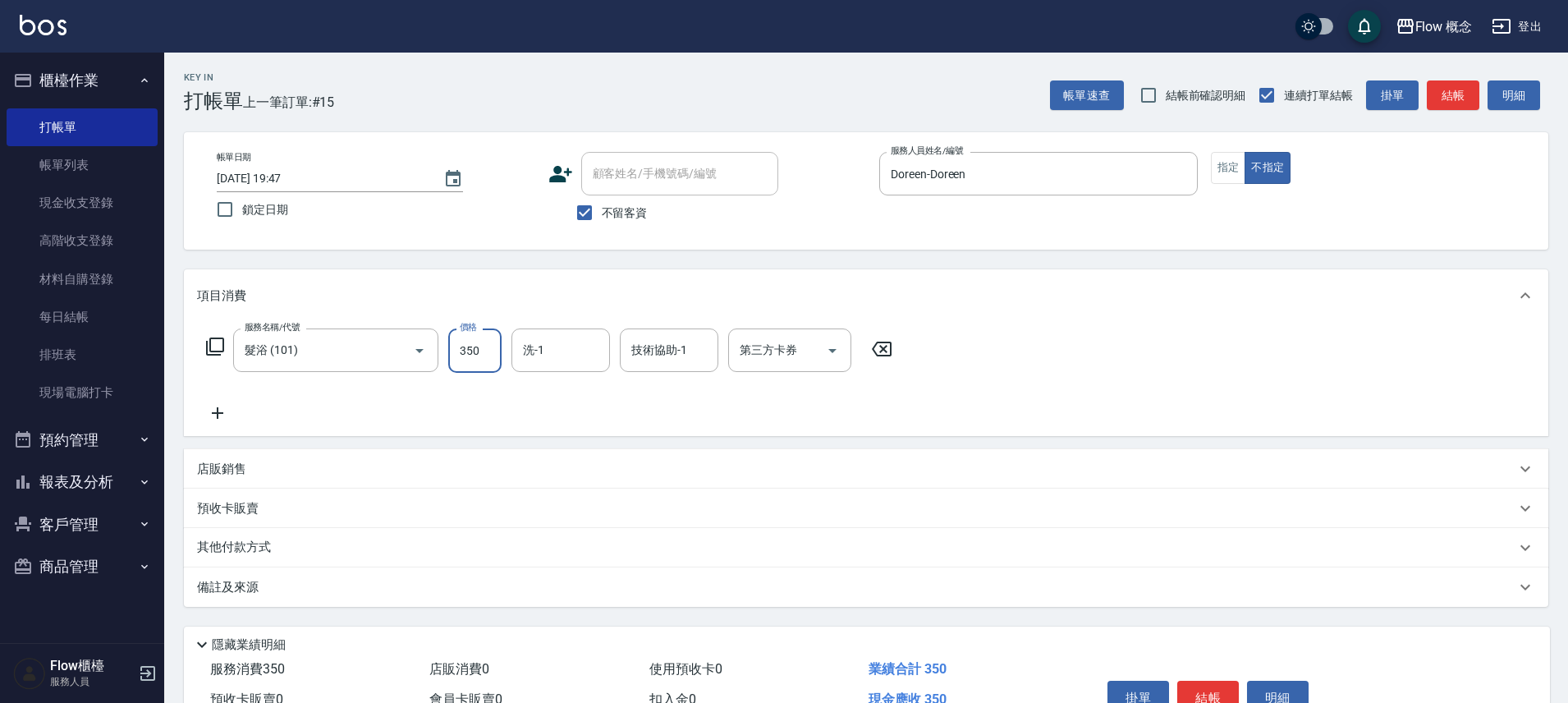
type input "350"
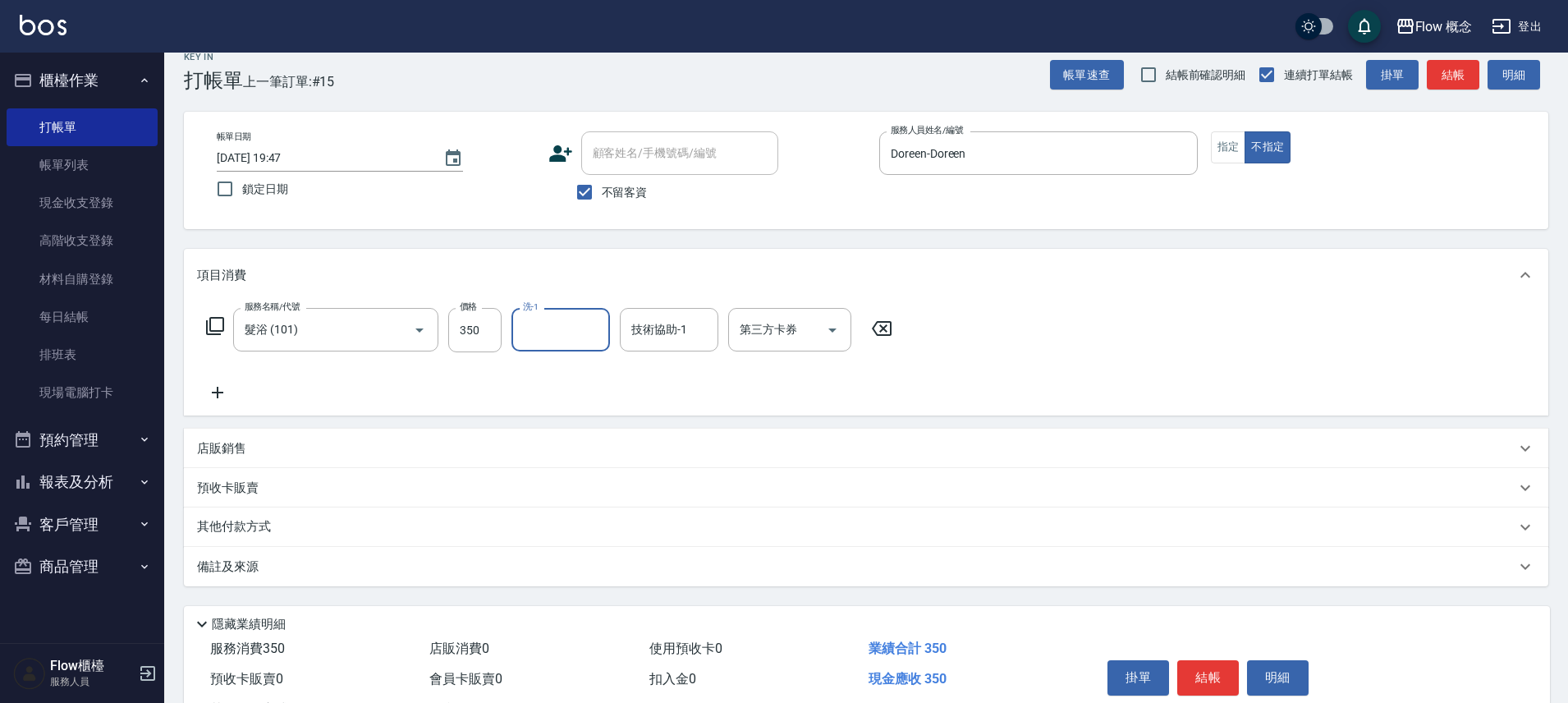
scroll to position [31, 0]
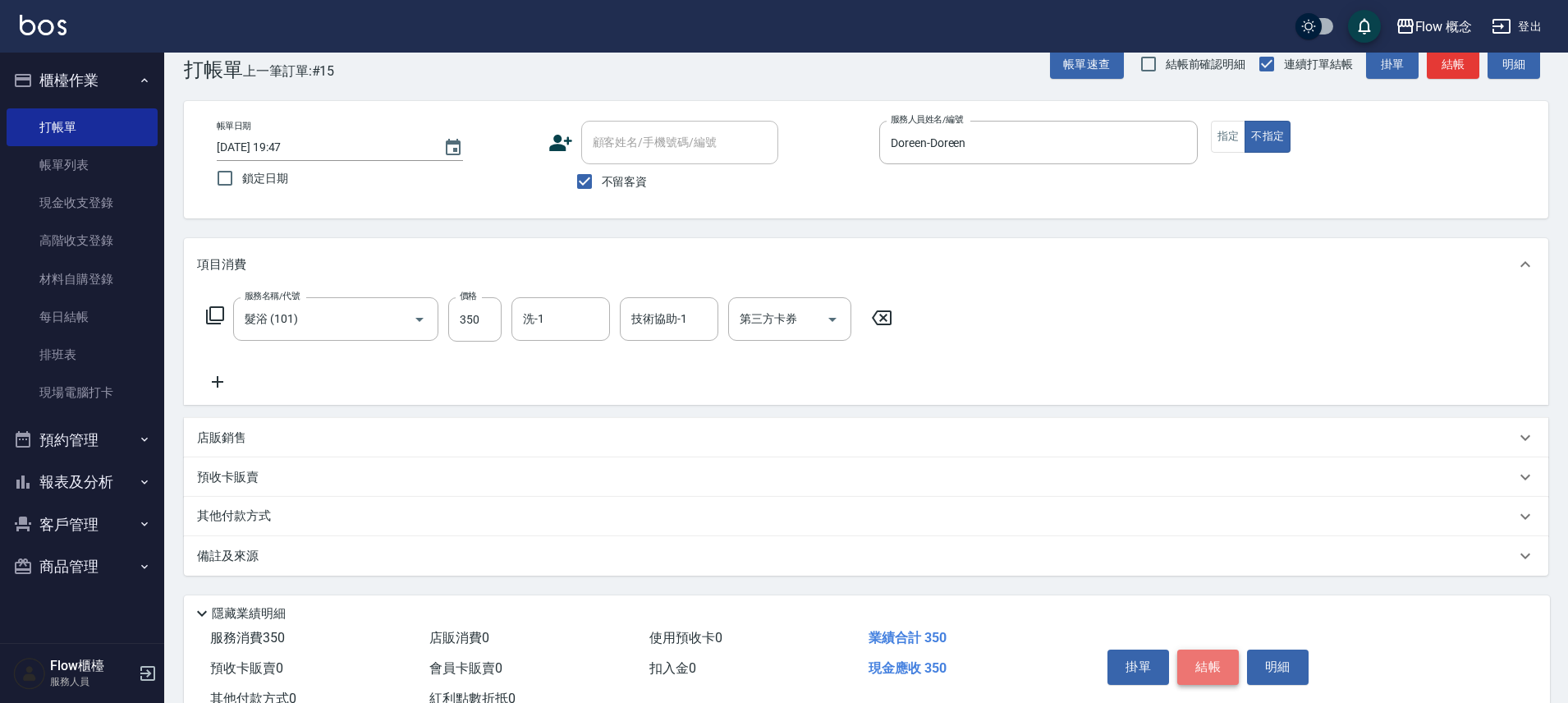
click at [1189, 669] on button "結帳" at bounding box center [1207, 667] width 61 height 35
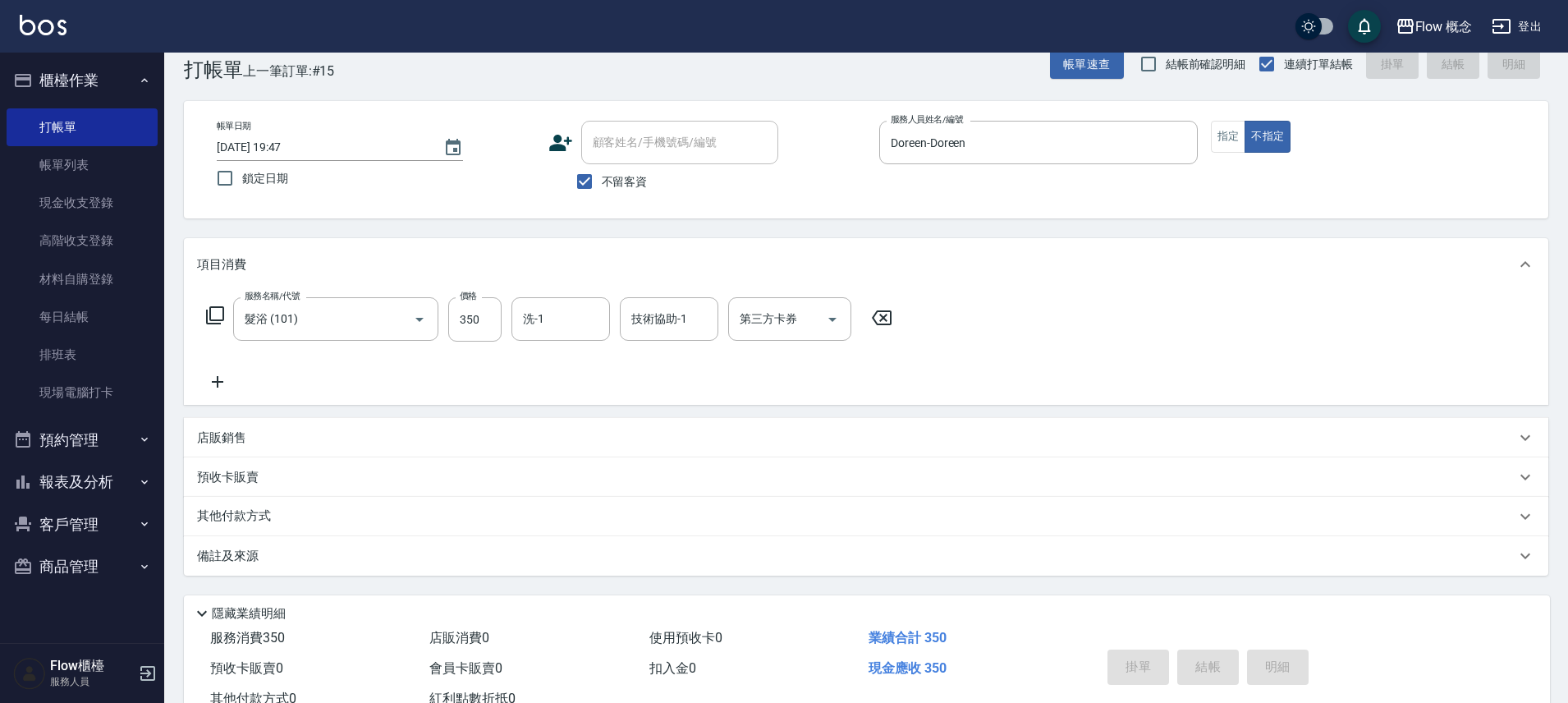
type input "2025/08/13 19:48"
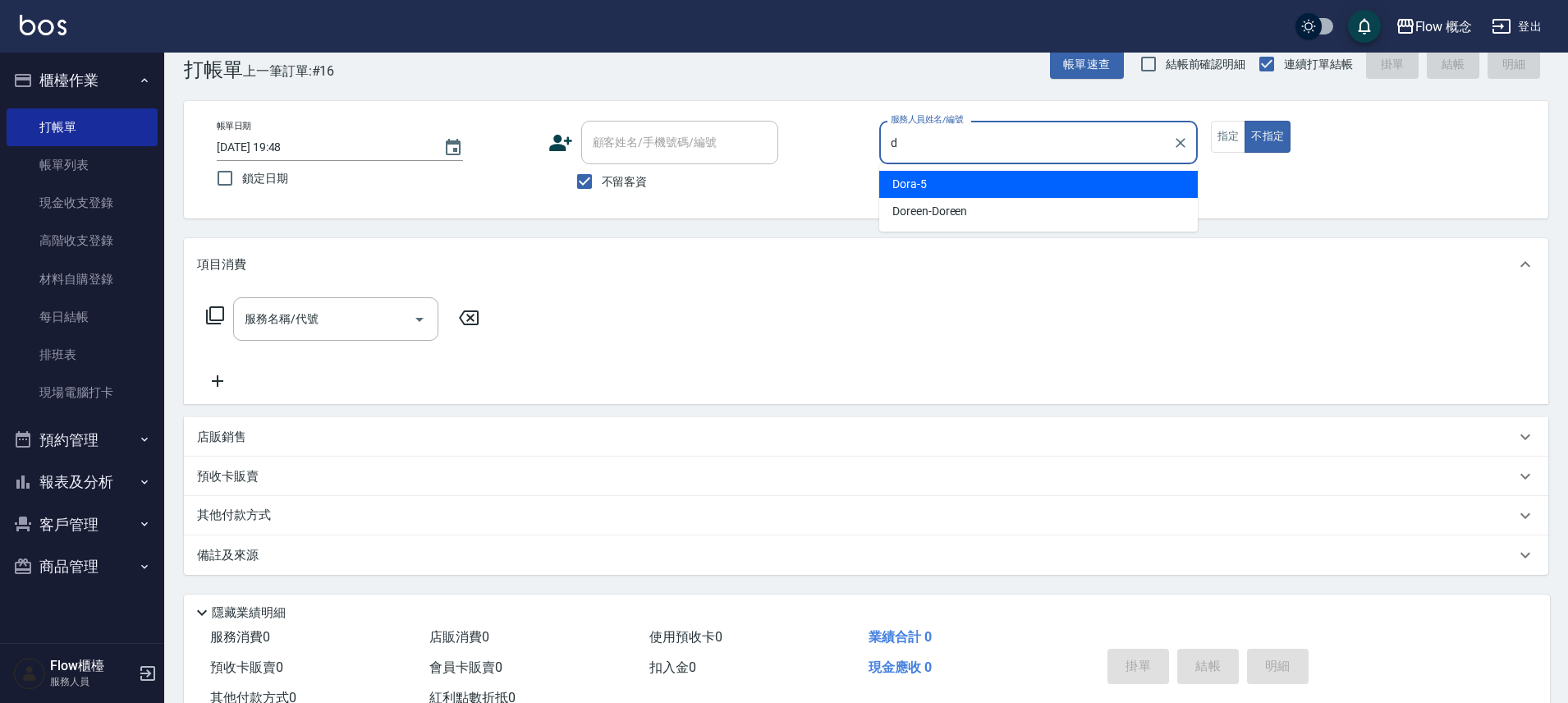
click at [972, 222] on div "Doreen -Doreen" at bounding box center [1039, 211] width 318 height 27
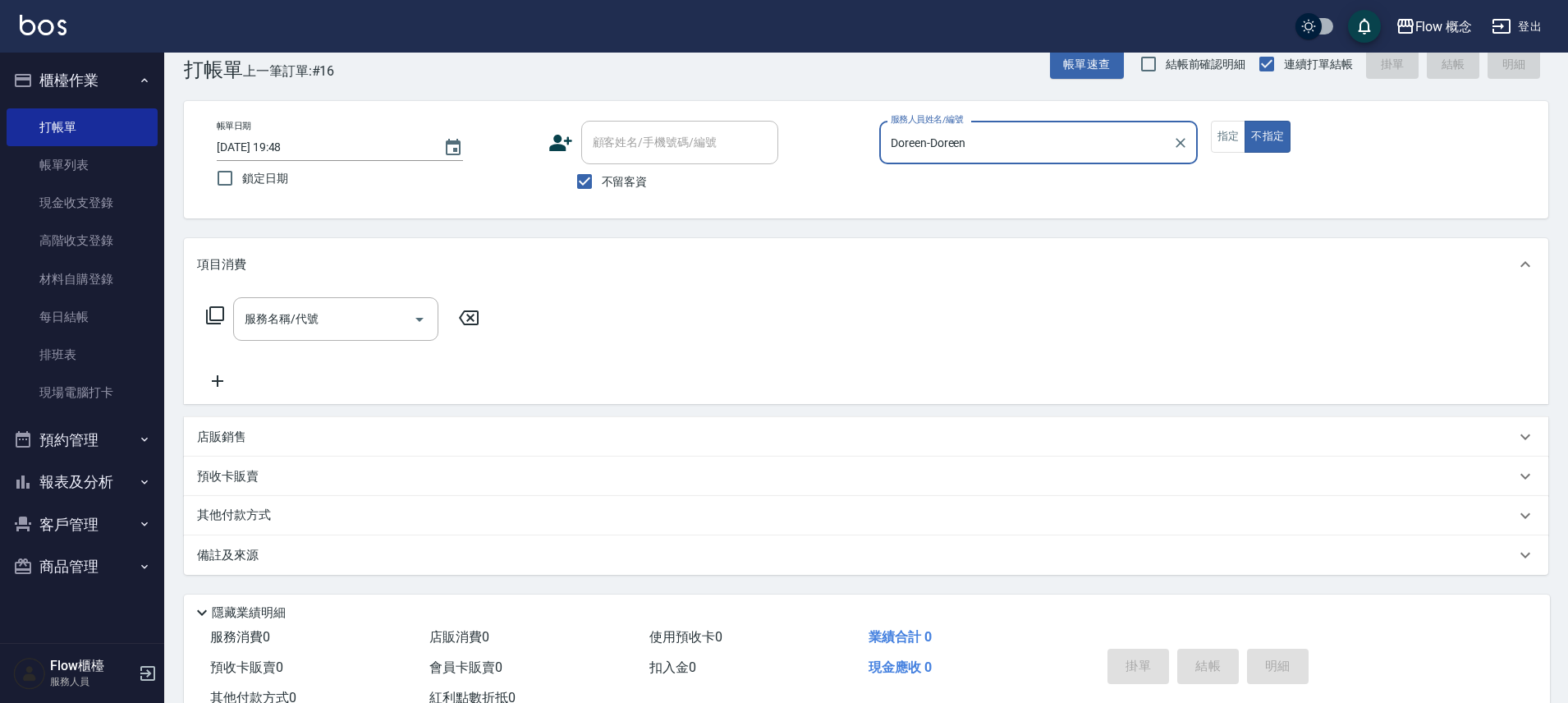
type input "Doreen-Doreen"
click at [360, 292] on div "服務名稱/代號 服務名稱/代號" at bounding box center [865, 348] width 1365 height 113
click at [353, 303] on div "服務名稱/代號" at bounding box center [336, 319] width 205 height 43
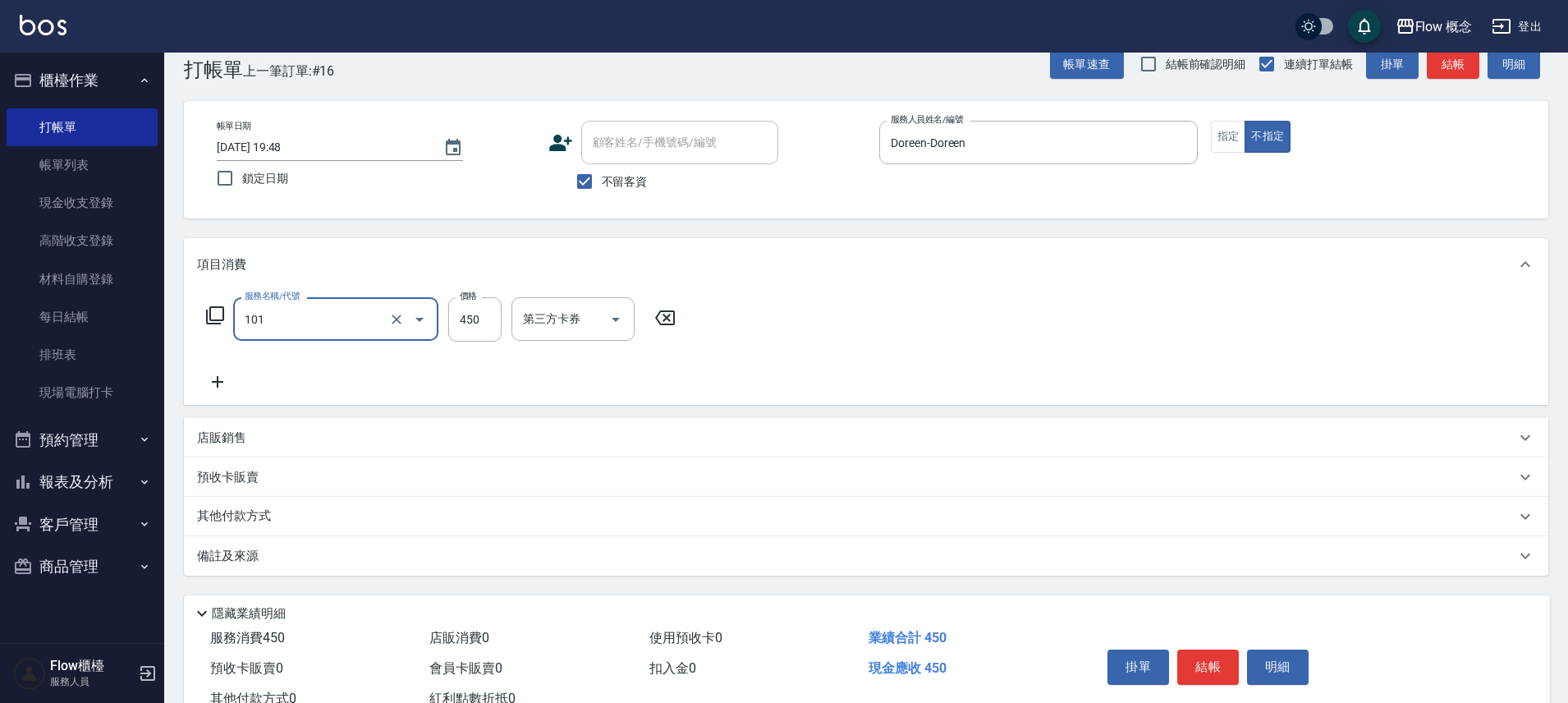
type input "髮浴 (101)"
type input "400"
click at [1190, 678] on button "結帳" at bounding box center [1207, 667] width 61 height 35
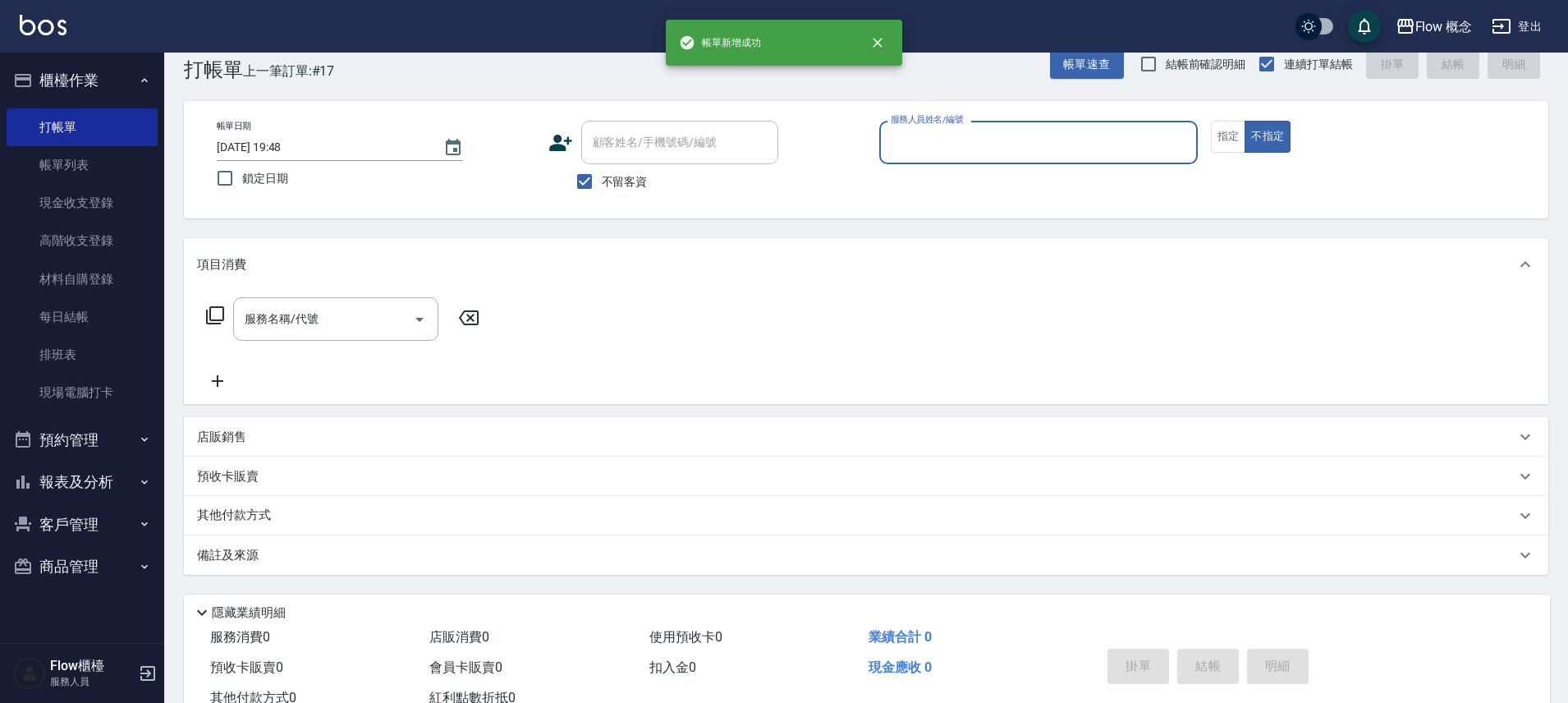
click at [1081, 150] on input "服務人員姓名/編號" at bounding box center [1039, 142] width 304 height 29
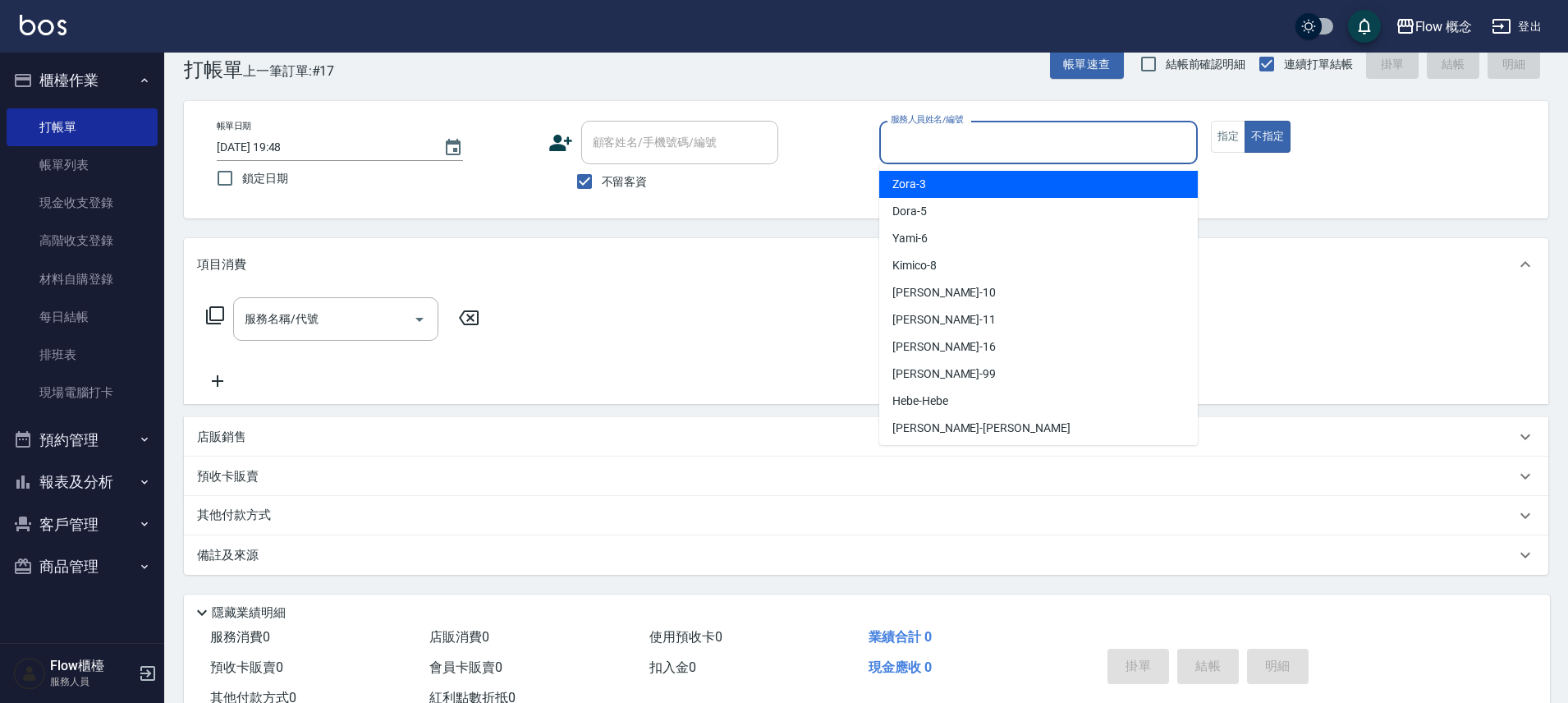
type input "d"
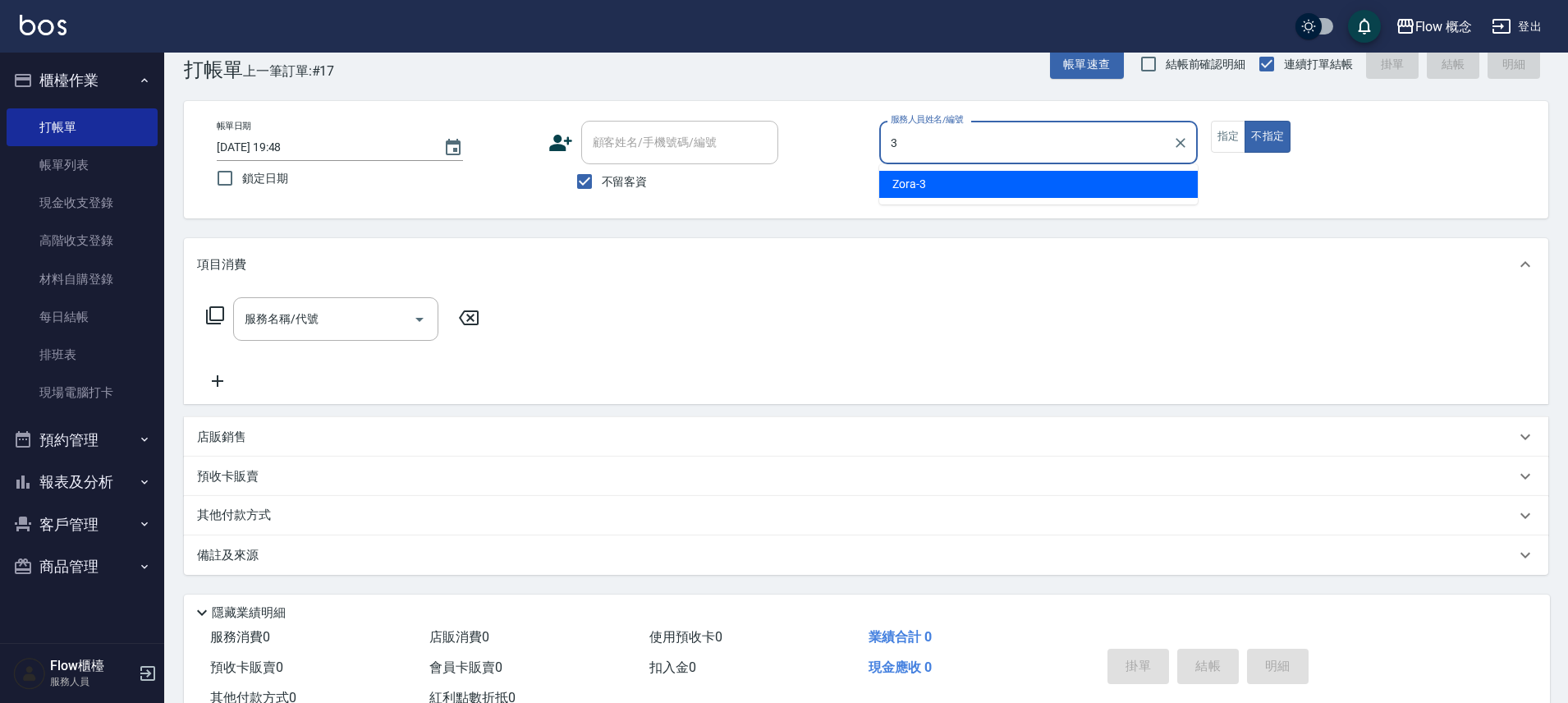
type input "Zora-3"
type button "false"
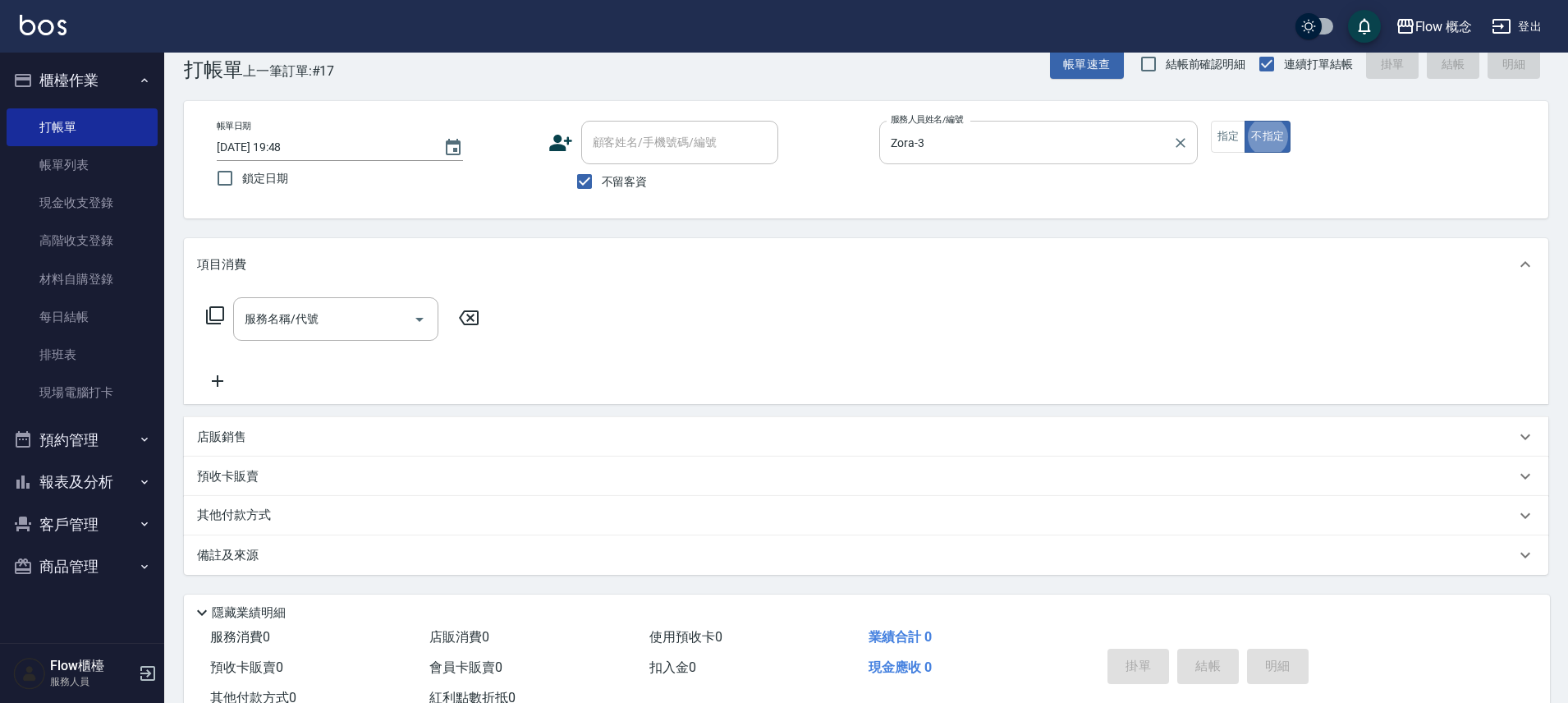
click at [1193, 154] on div "Zora-3 服務人員姓名/編號" at bounding box center [1039, 142] width 318 height 43
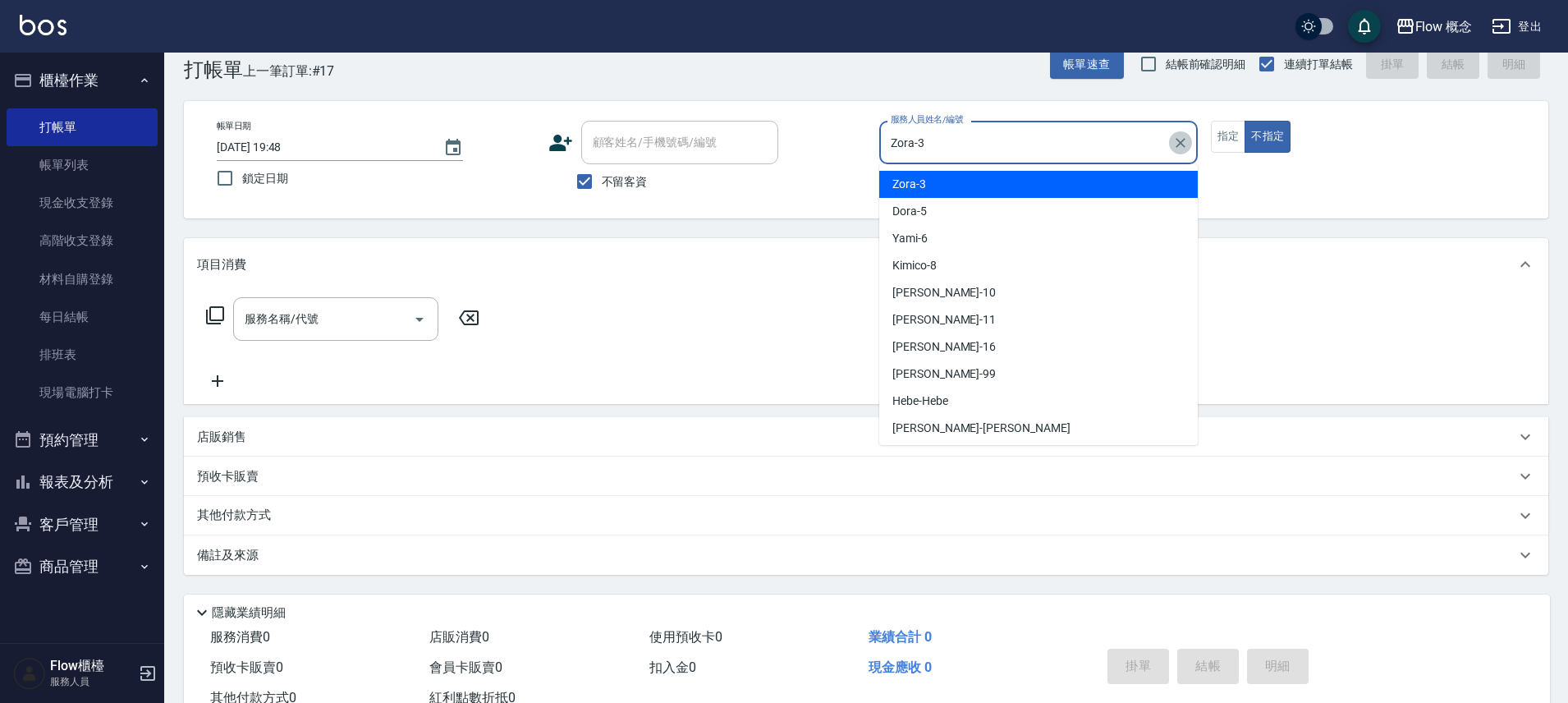
click at [1172, 141] on icon "Clear" at bounding box center [1180, 142] width 16 height 16
click at [1120, 139] on input "d" at bounding box center [1039, 142] width 304 height 29
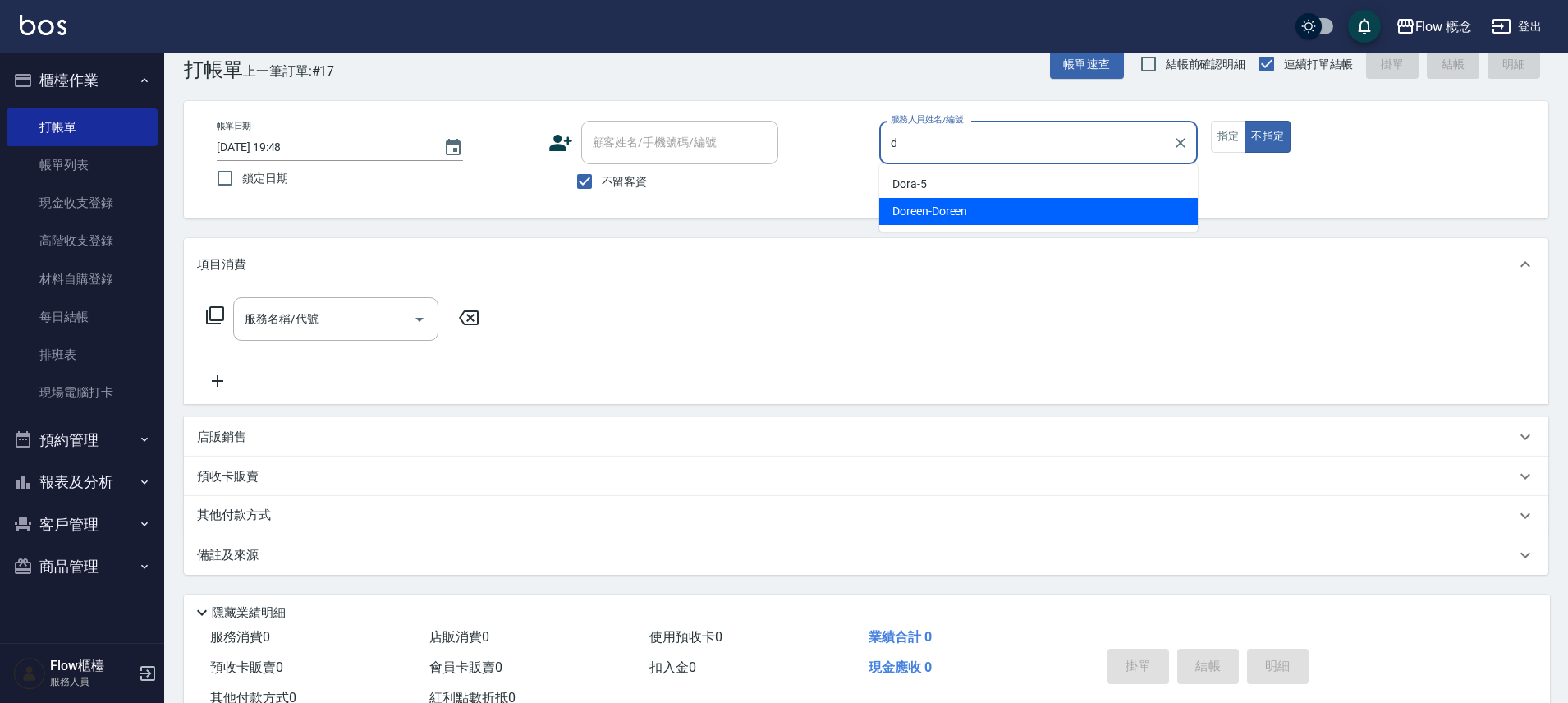
click at [1052, 205] on div "Doreen -Doreen" at bounding box center [1039, 211] width 318 height 27
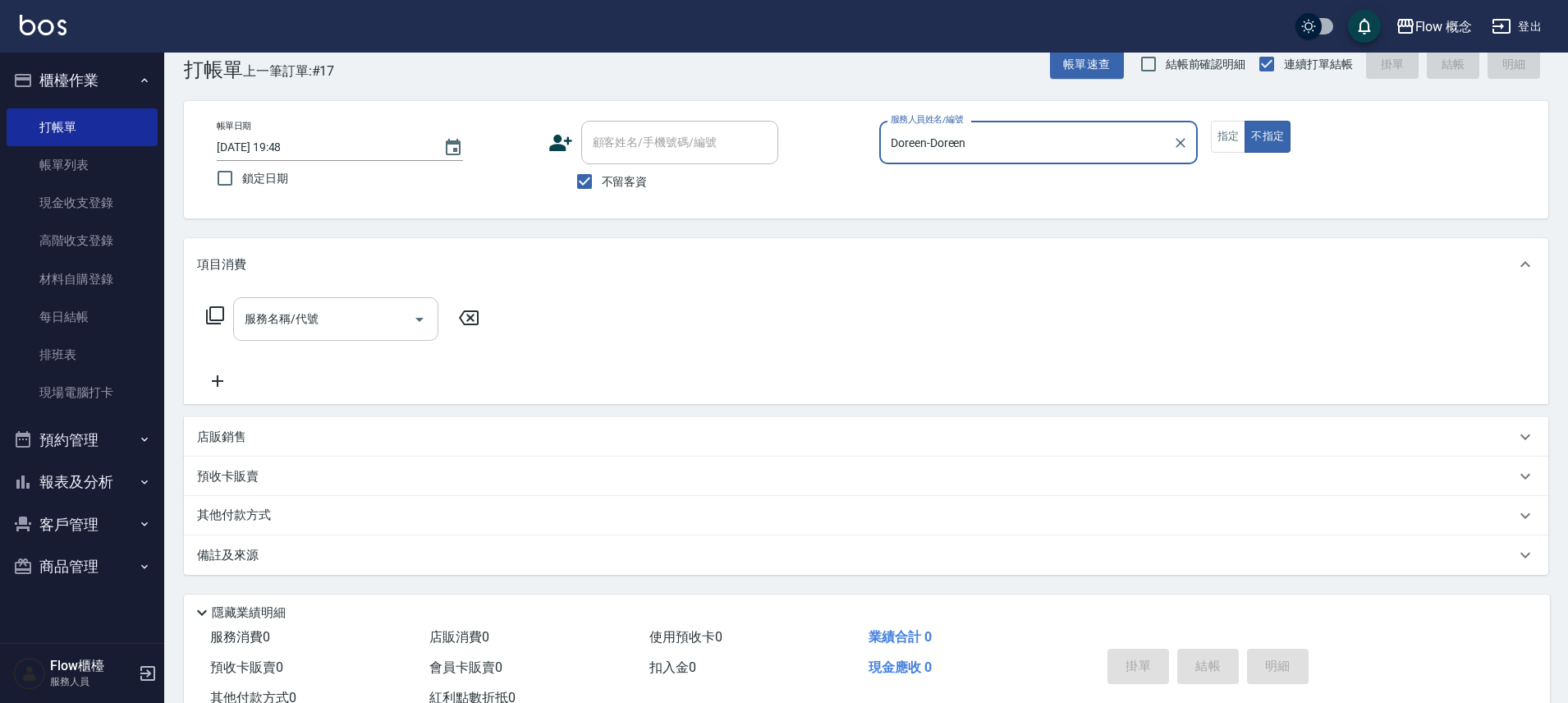
type input "Doreen-Doreen"
click at [376, 326] on input "服務名稱/代號" at bounding box center [323, 319] width 166 height 29
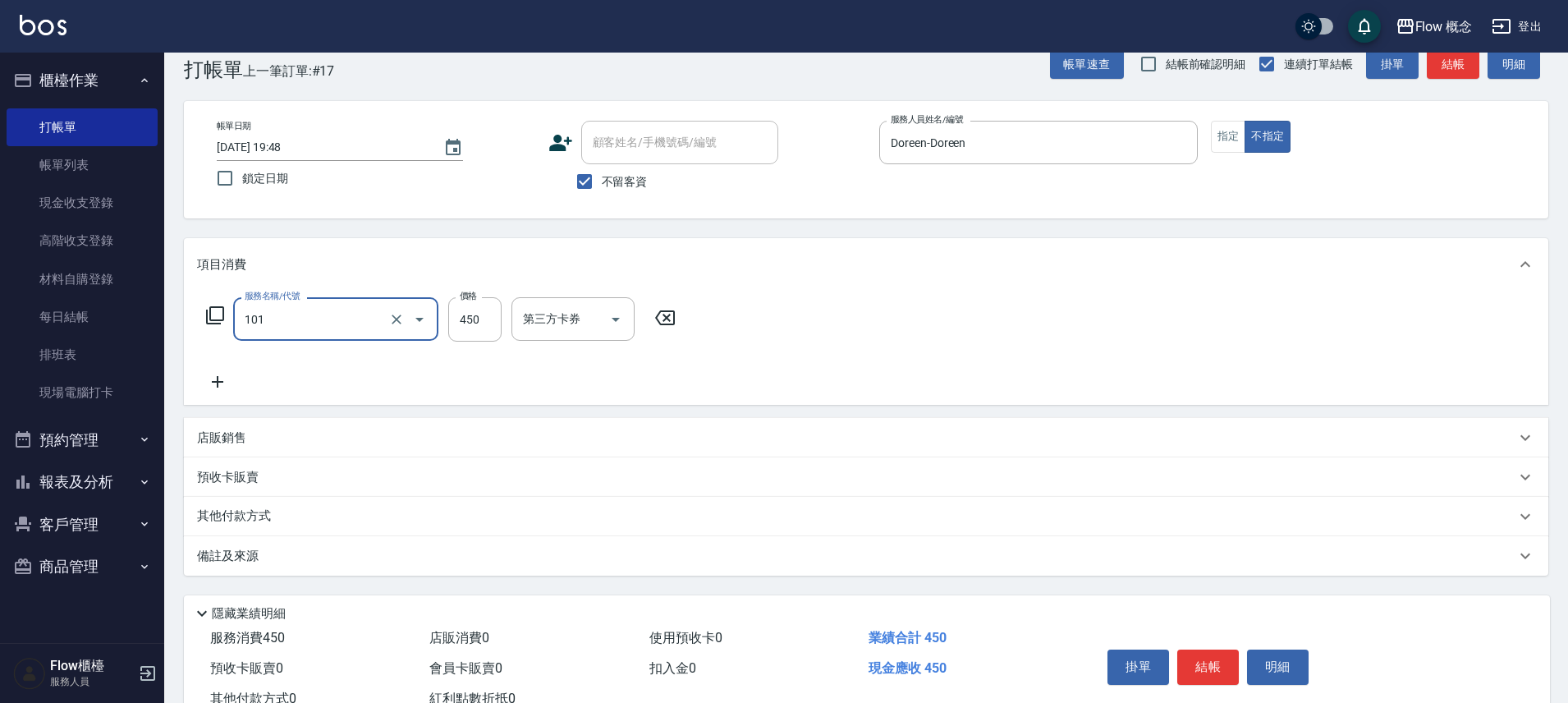
type input "髮浴 (101)"
type input "400"
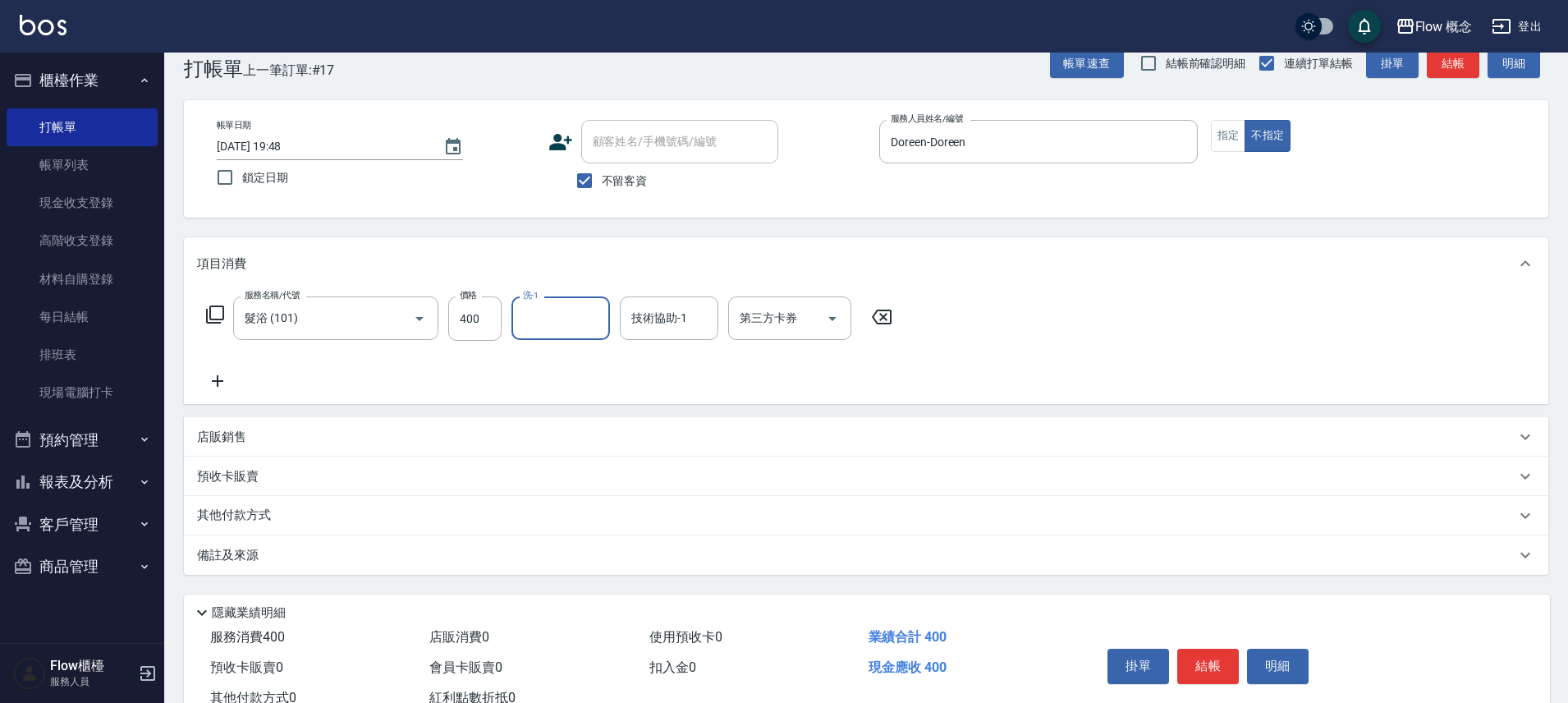
scroll to position [35, 0]
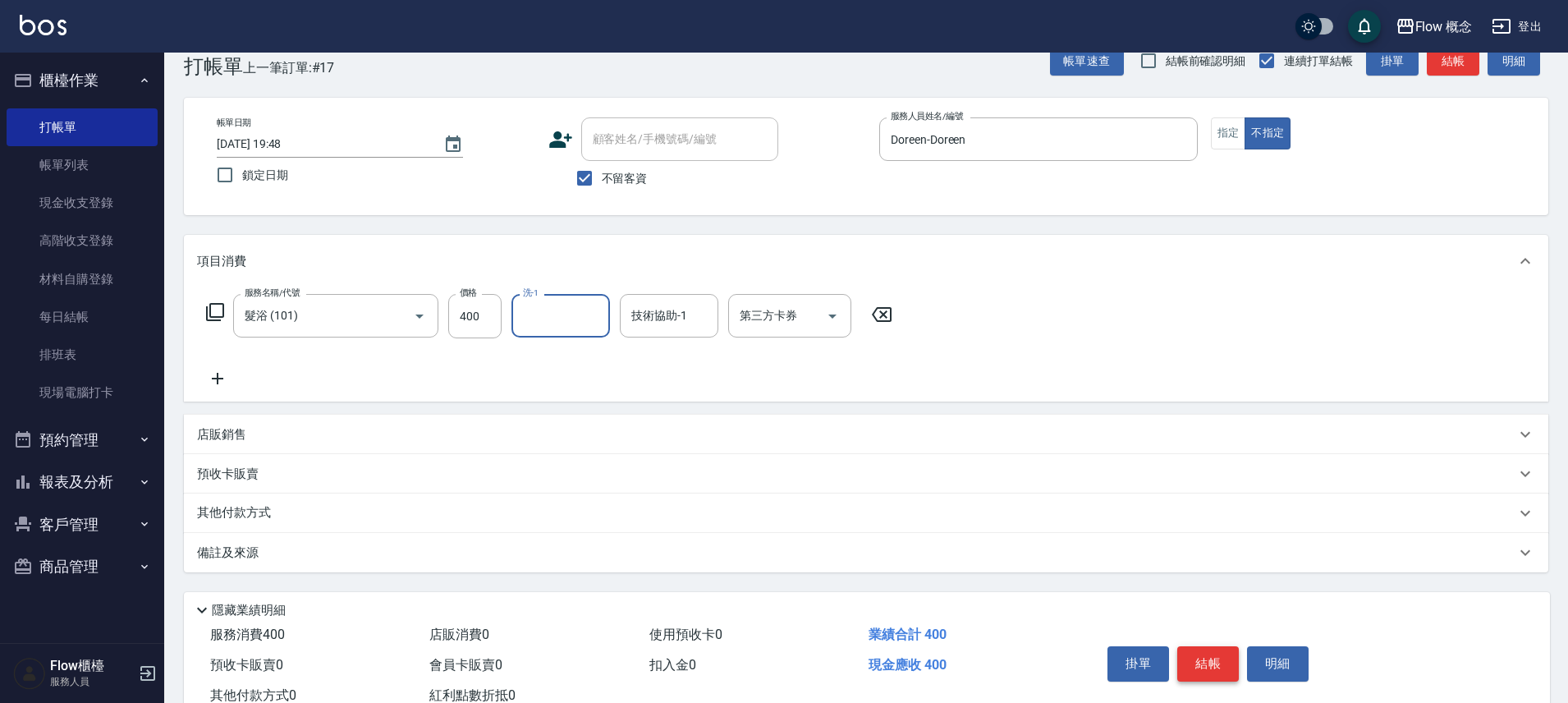
click at [1229, 651] on button "結帳" at bounding box center [1207, 663] width 61 height 35
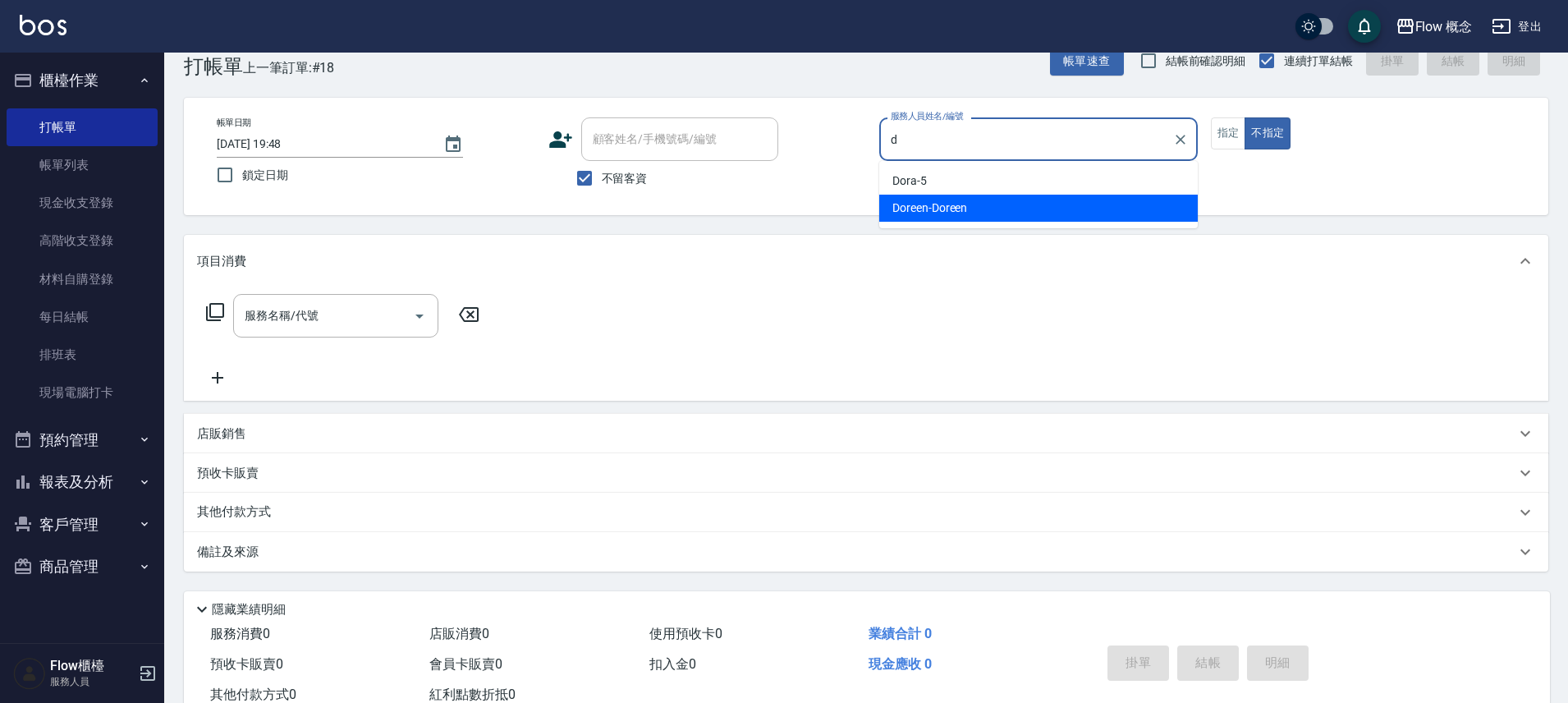
click at [1002, 208] on div "Doreen -Doreen" at bounding box center [1039, 208] width 318 height 27
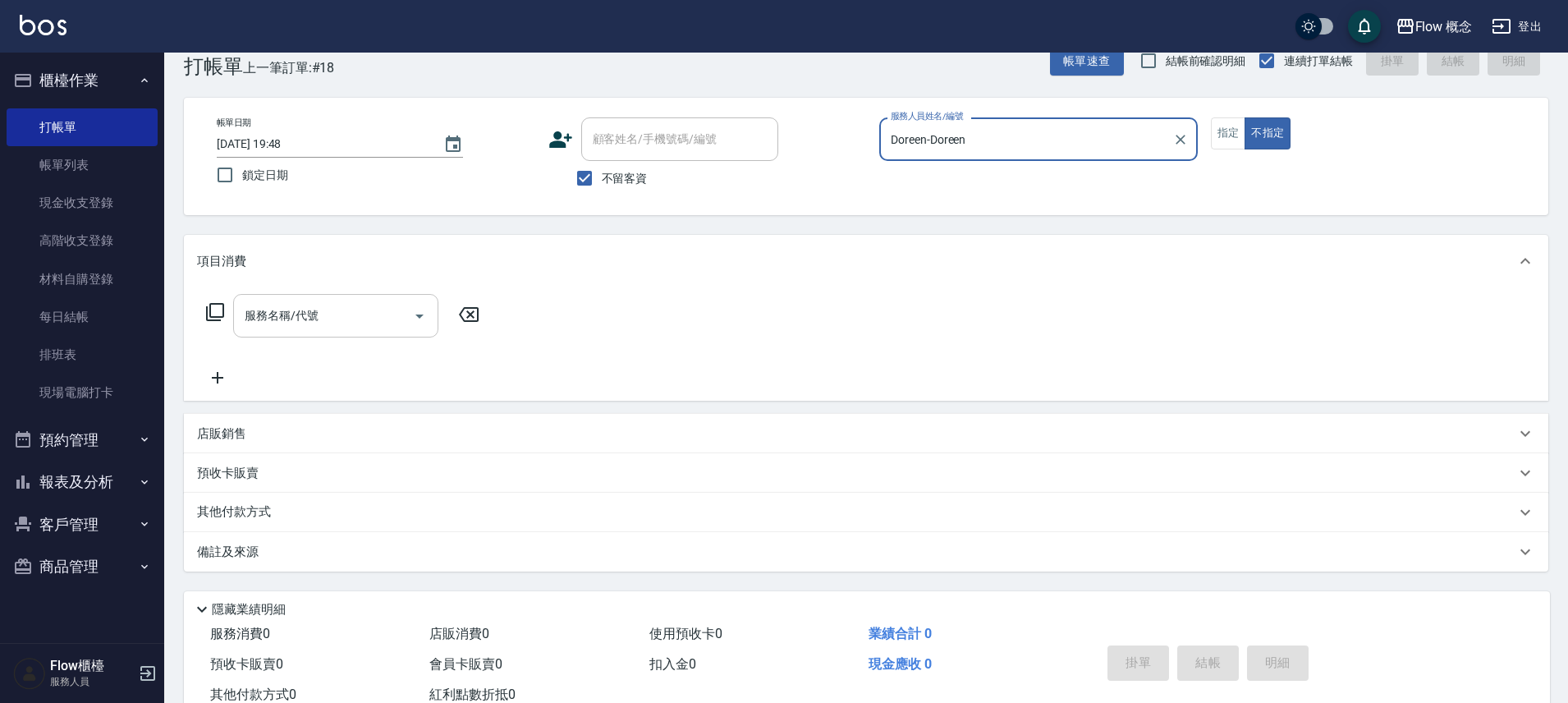
type input "Doreen-Doreen"
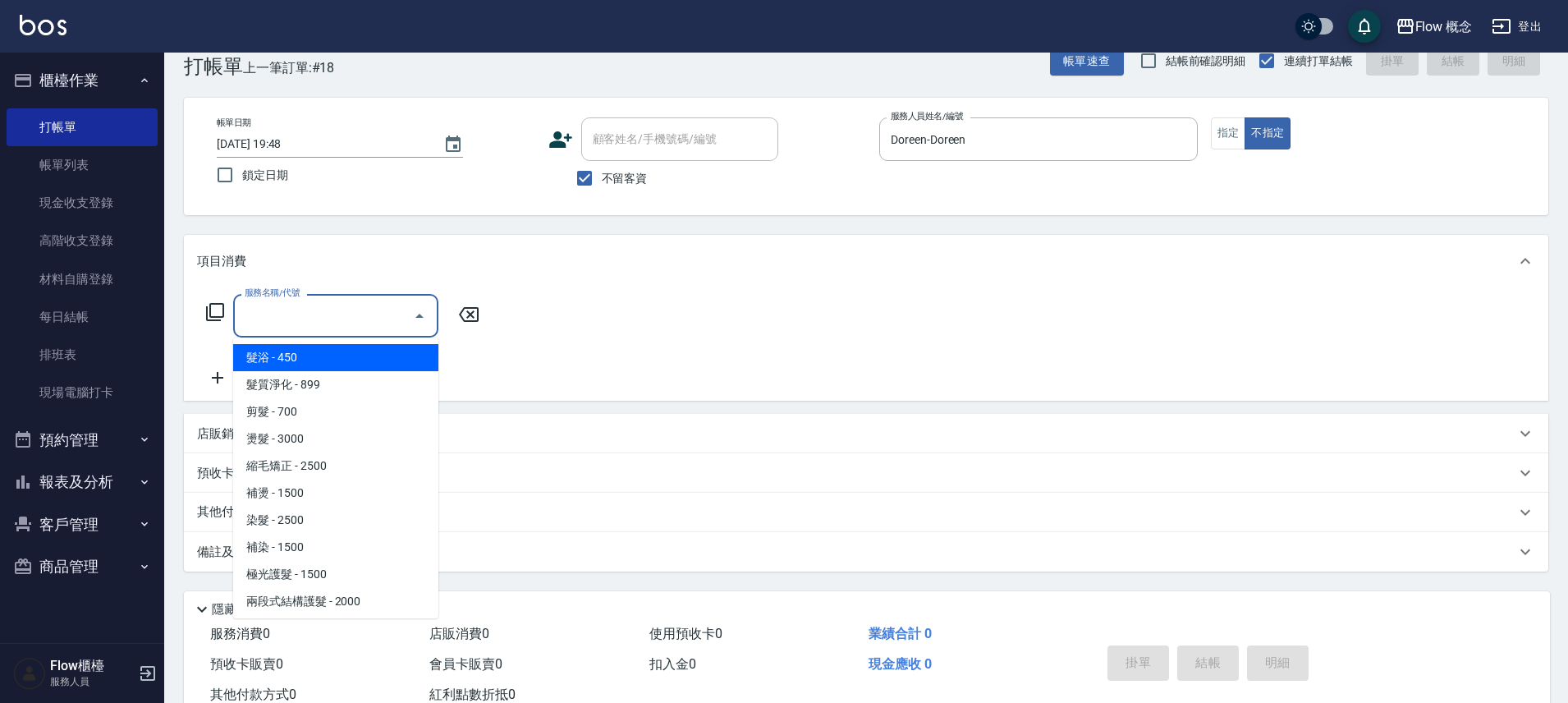
click at [381, 312] on input "服務名稱/代號" at bounding box center [323, 316] width 166 height 29
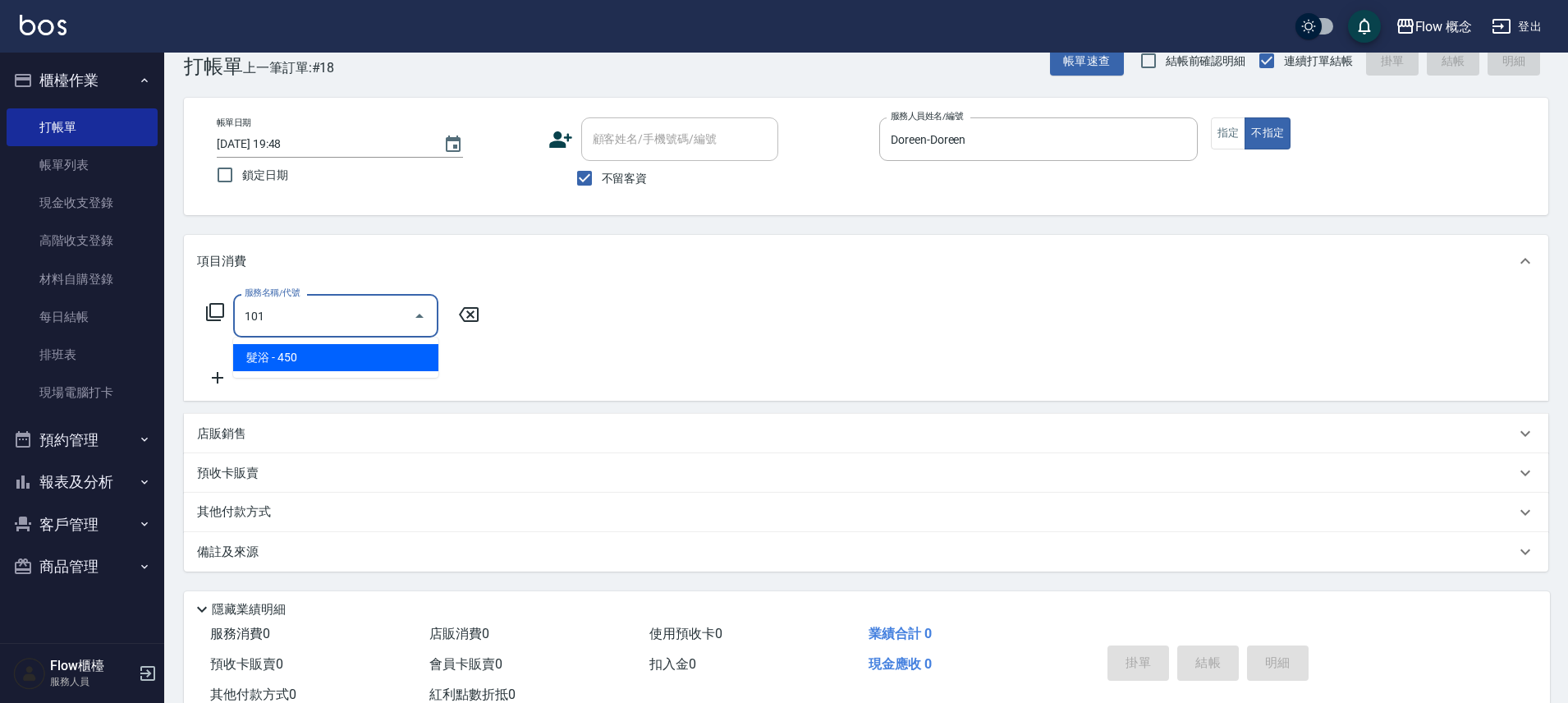
type input "髮浴 (101)"
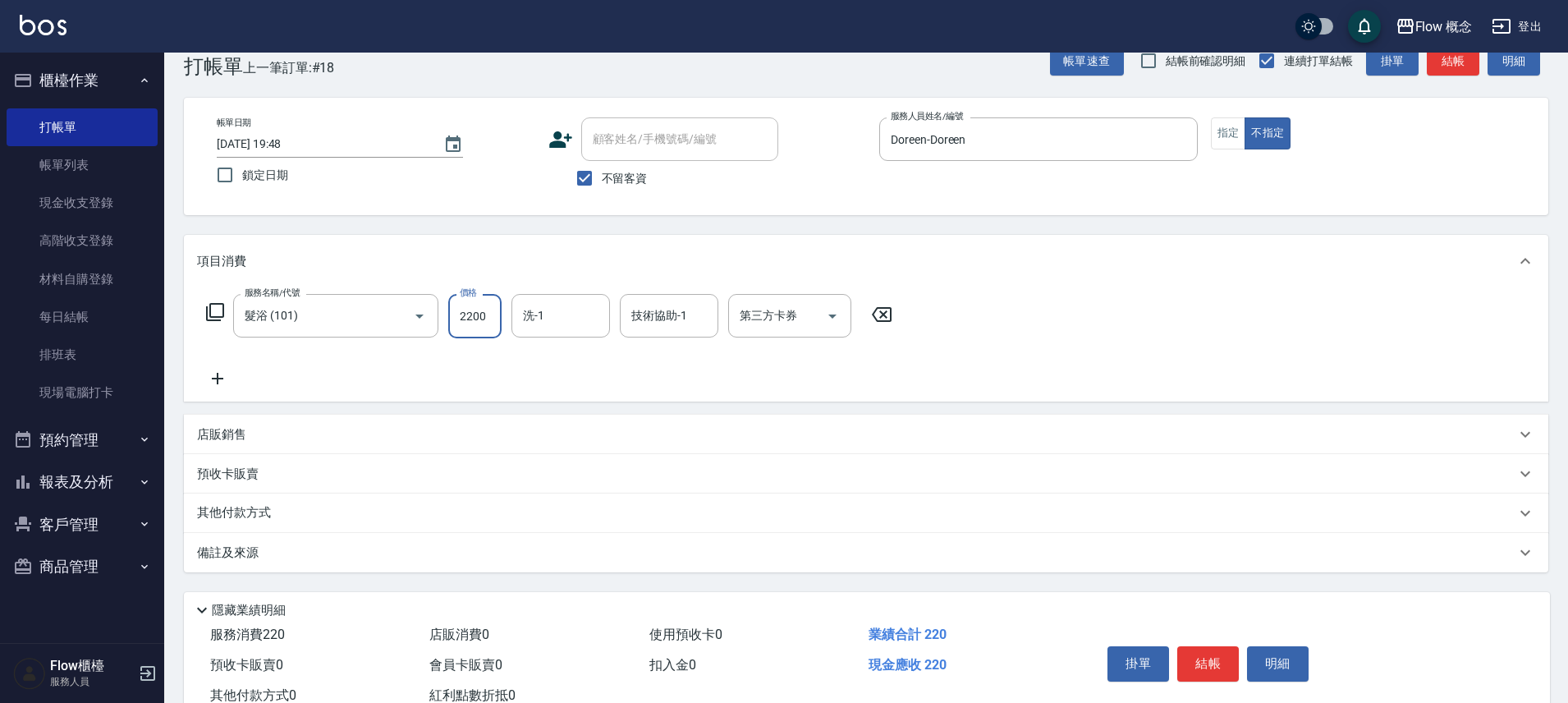
type input "2200"
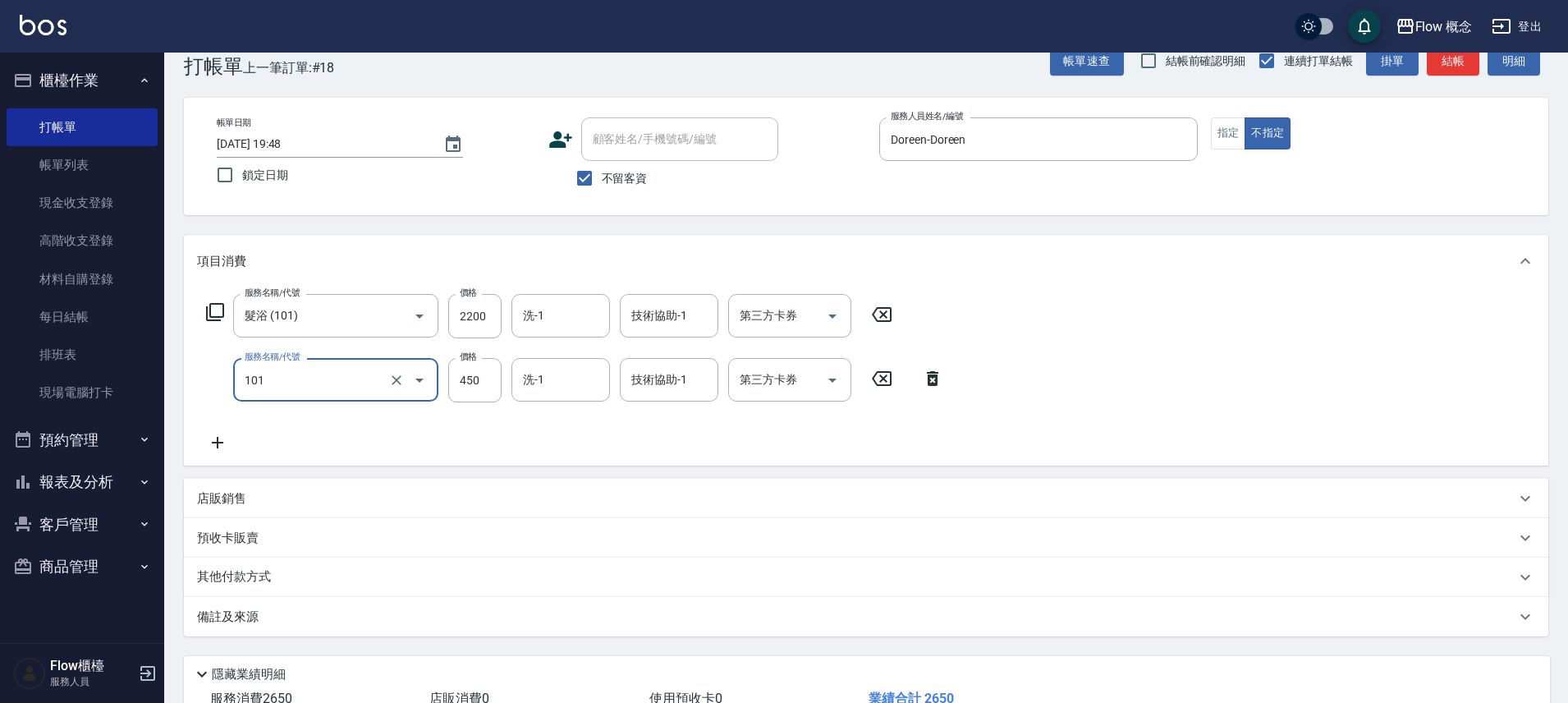
type input "髮浴 (101)"
type input "500"
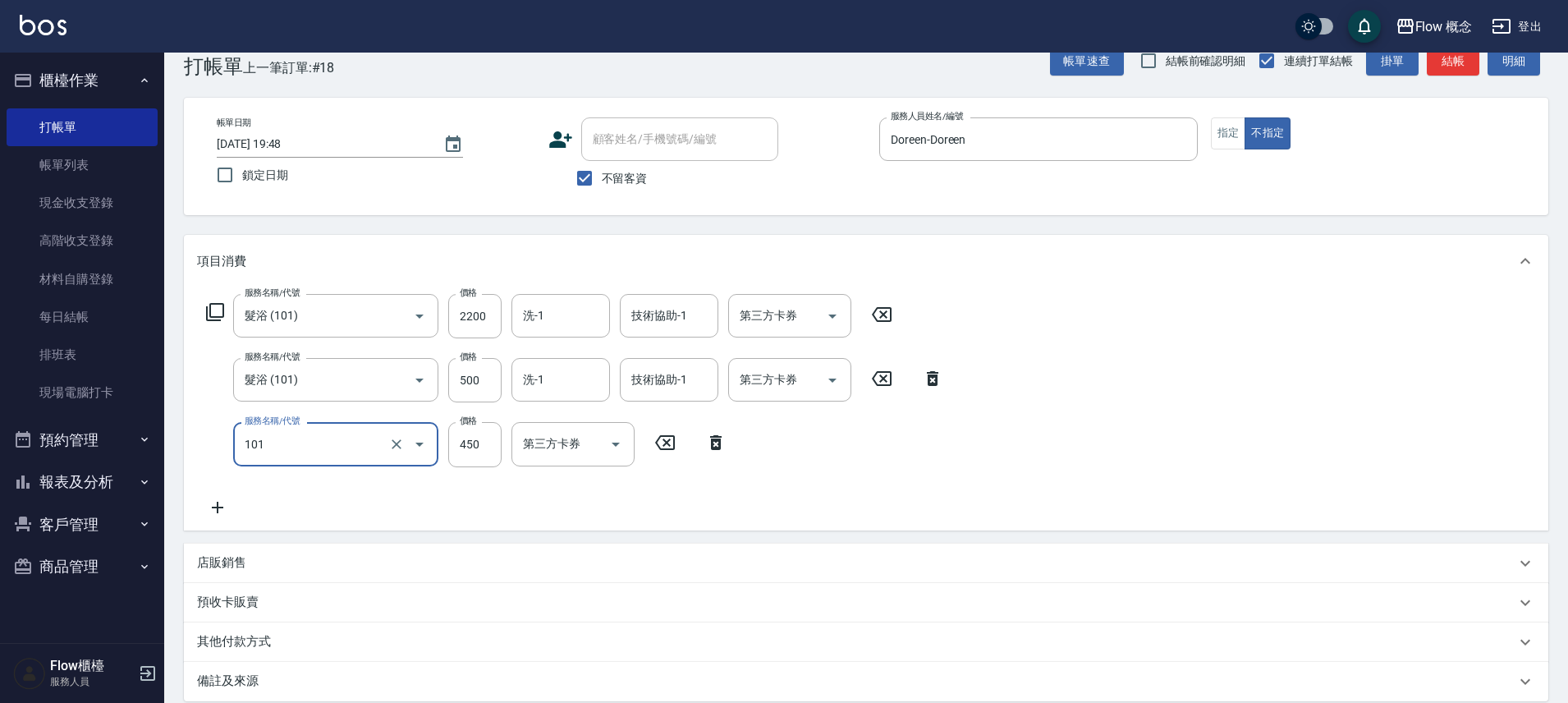
type input "髮浴 (101)"
type input "300"
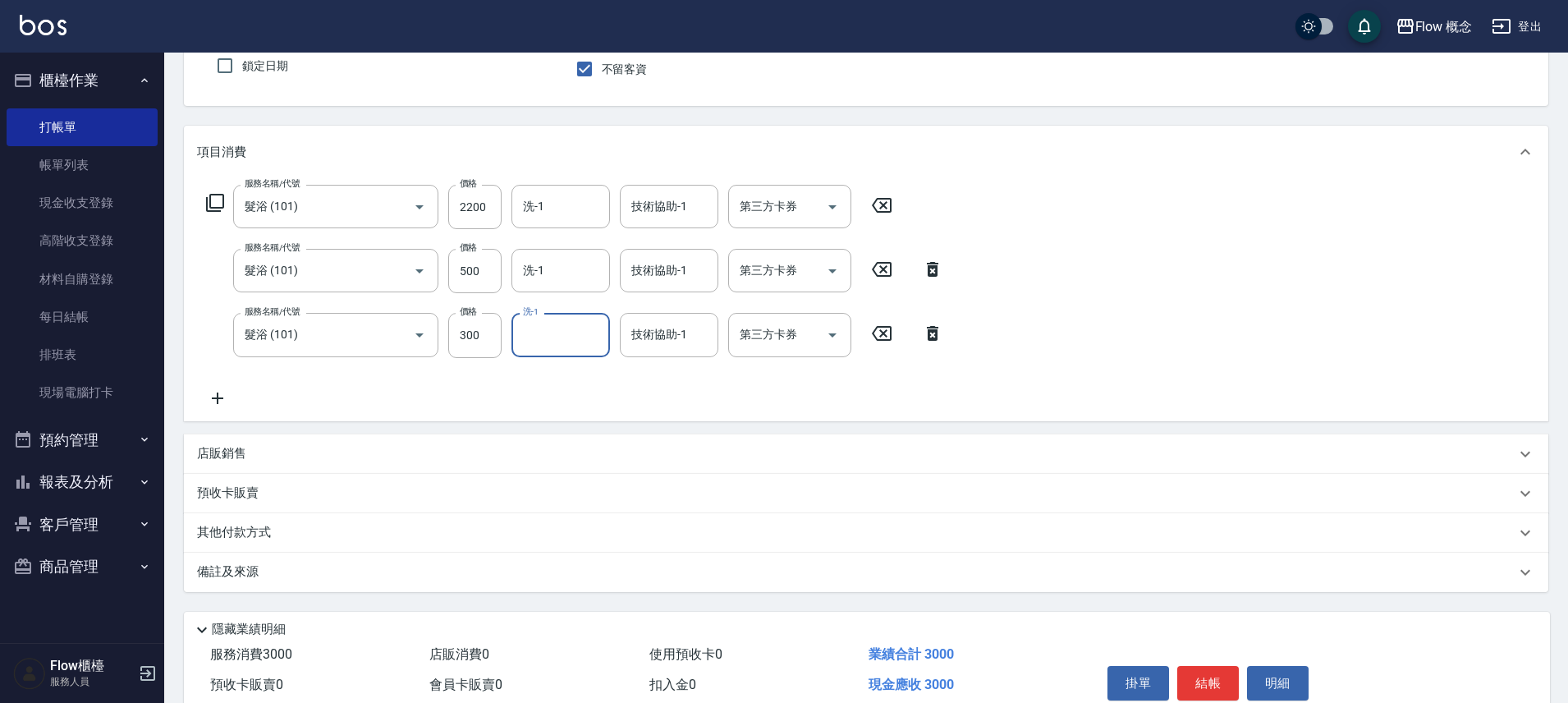
scroll to position [219, 0]
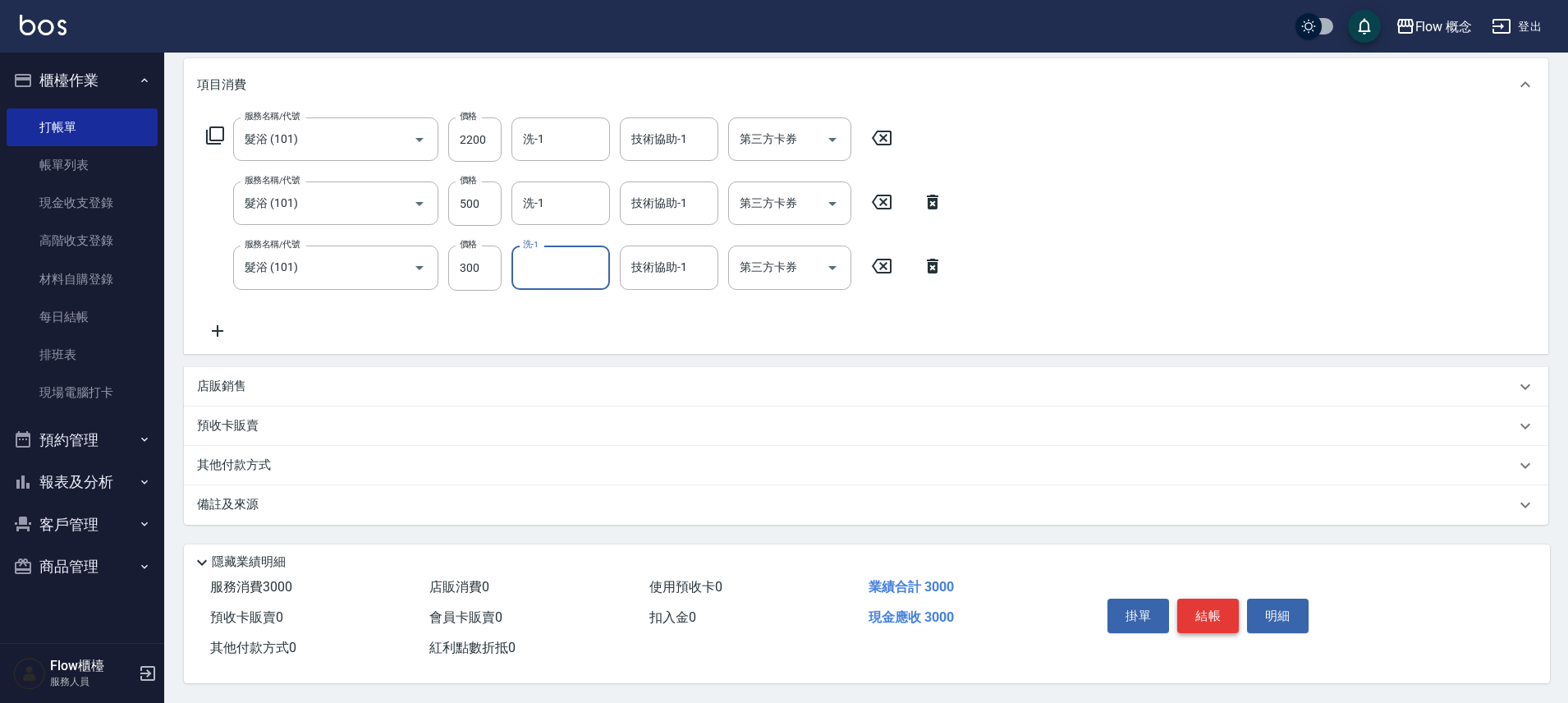
click at [1187, 599] on button "結帳" at bounding box center [1207, 616] width 61 height 35
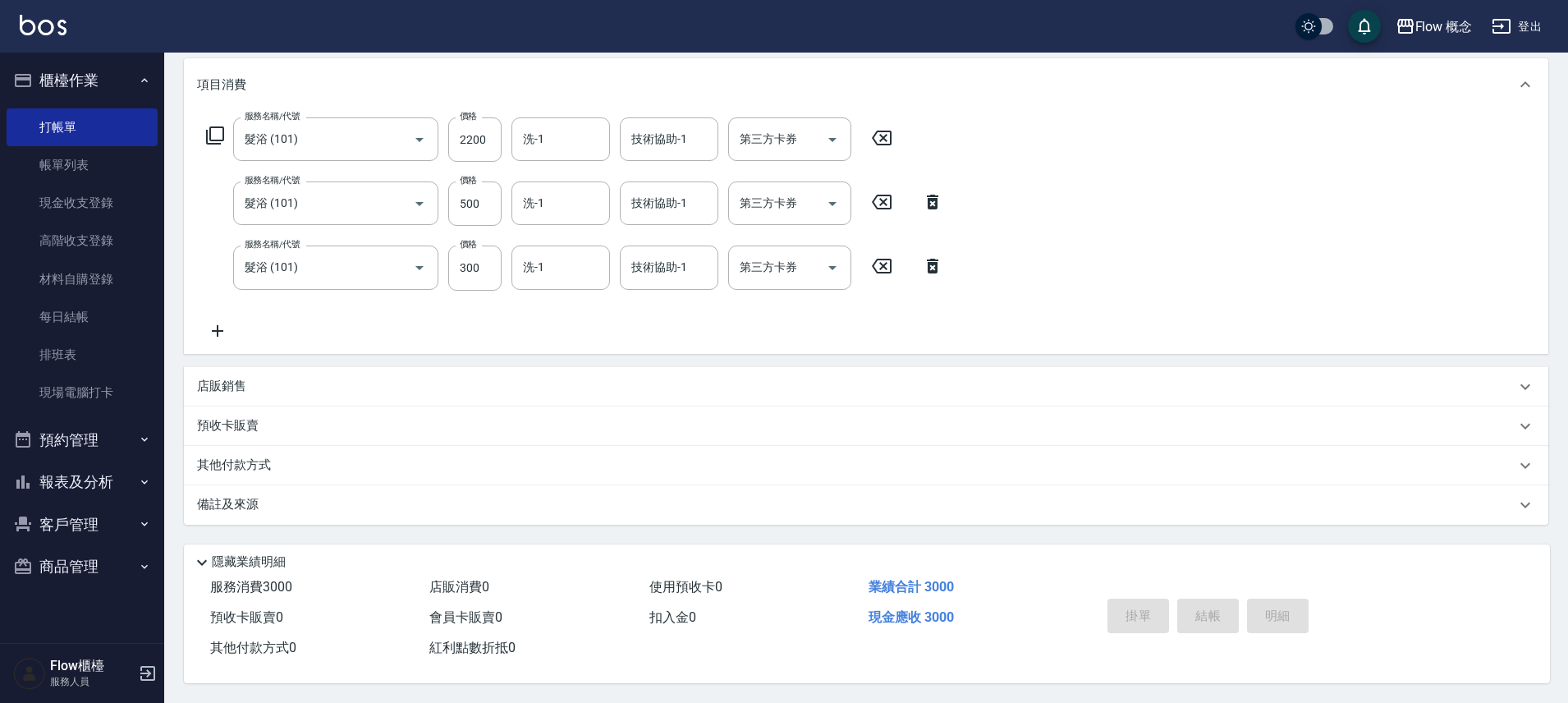
type input "2025/08/13 19:49"
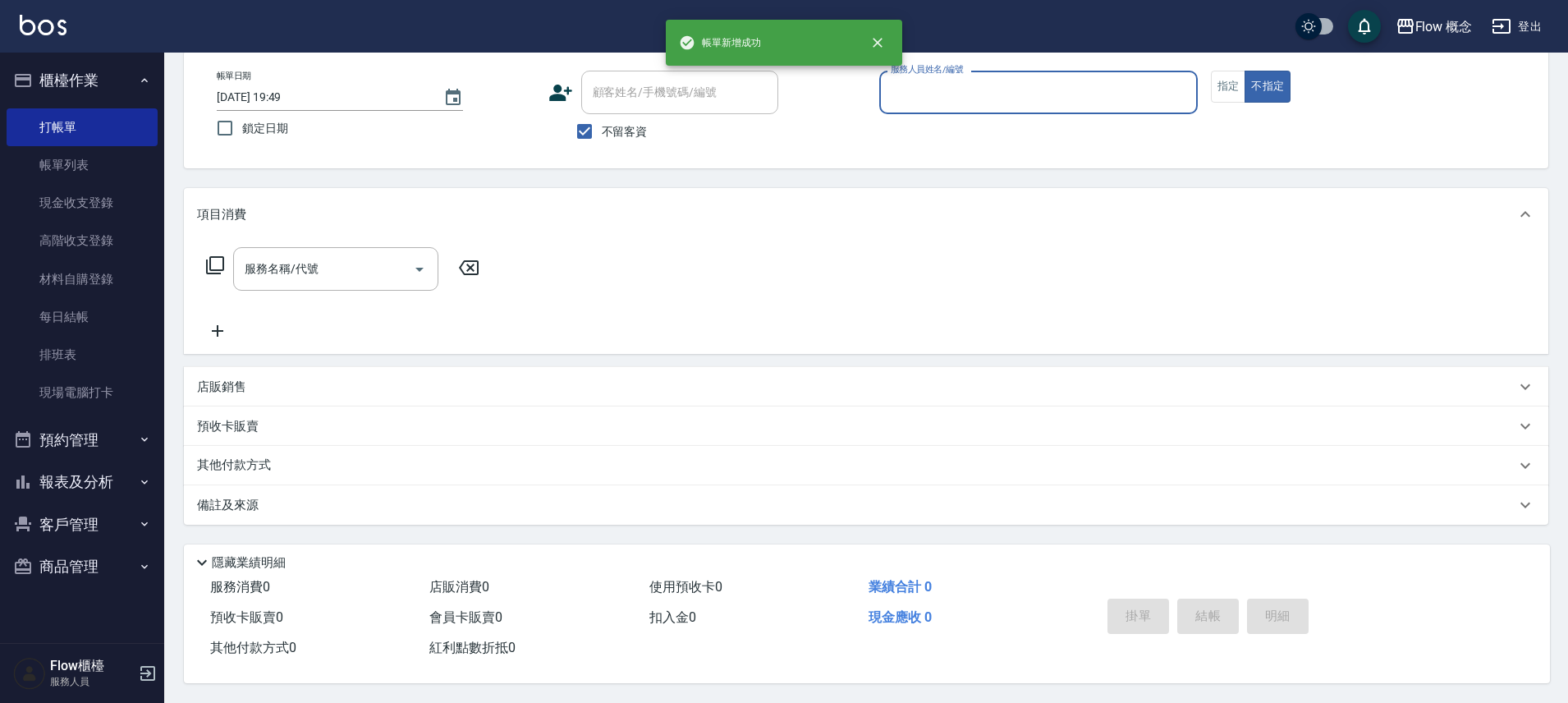
scroll to position [89, 0]
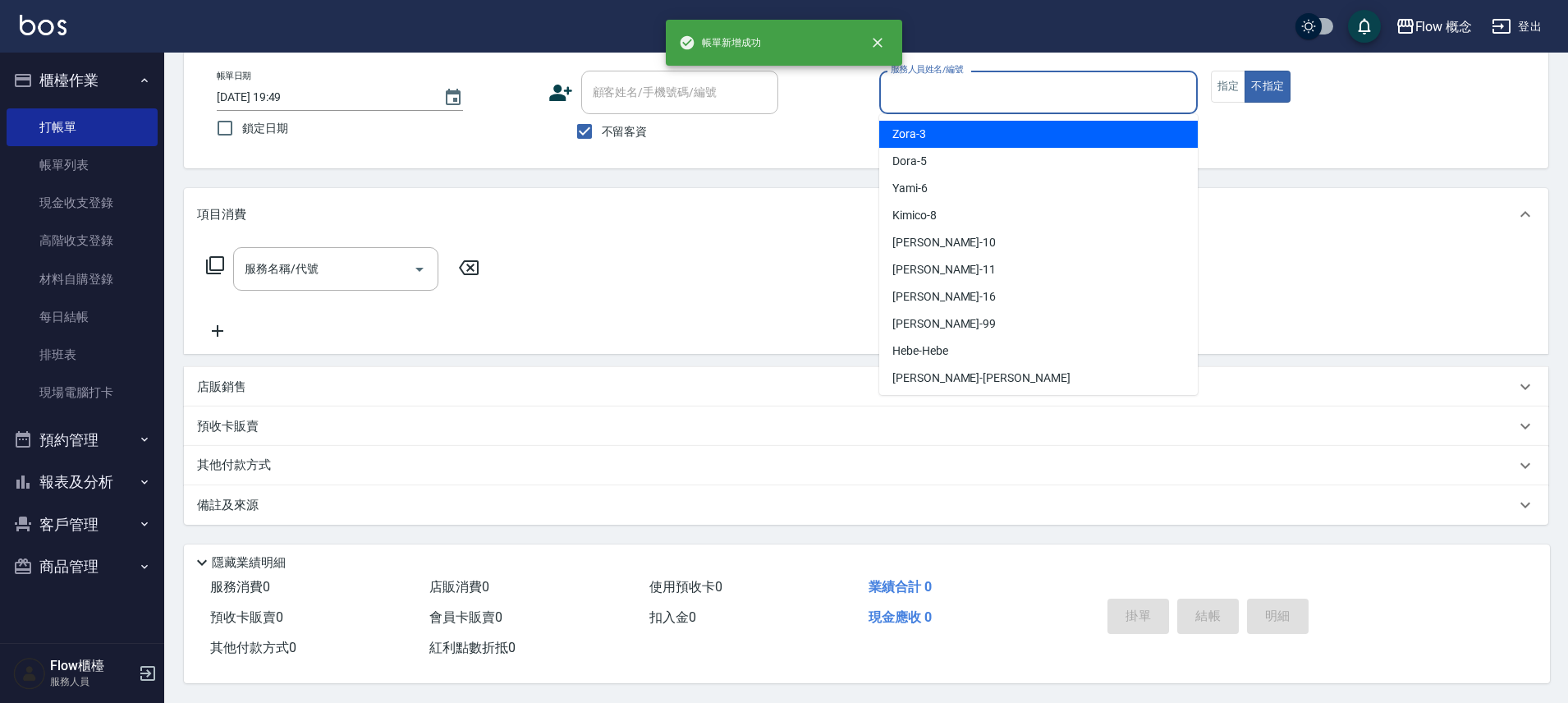
click at [977, 78] on input "服務人員姓名/編號" at bounding box center [1039, 92] width 304 height 29
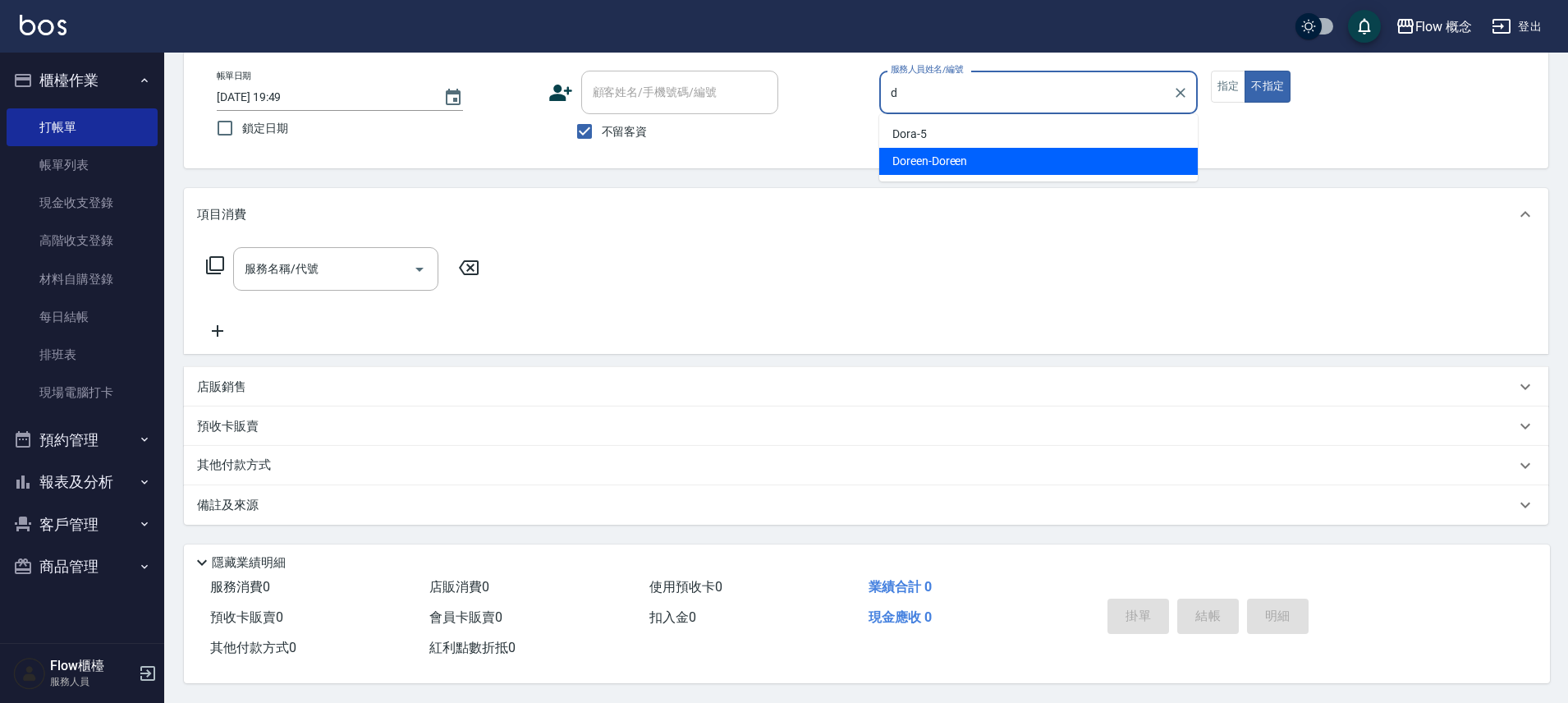
type input "d"
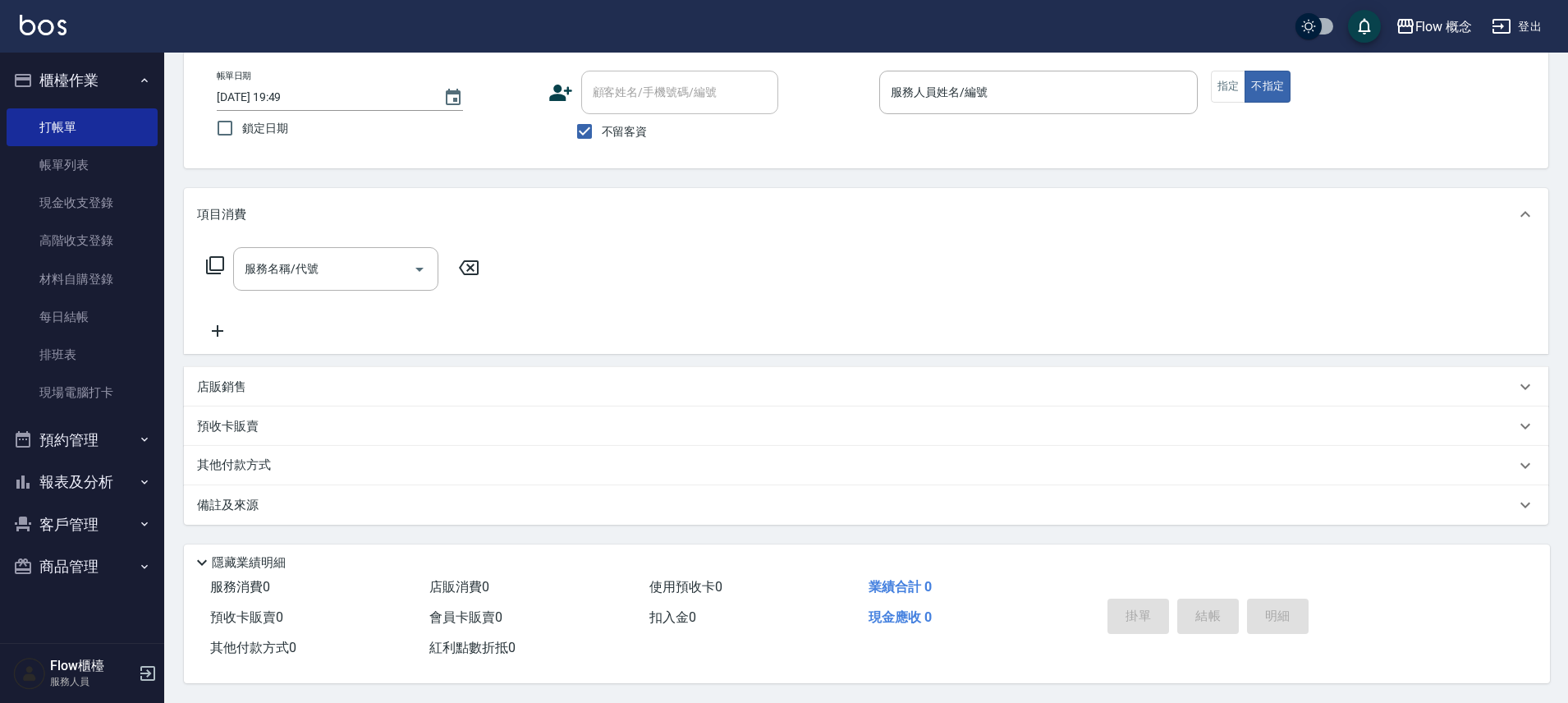
click at [962, 177] on div "Key In 打帳單 上一筆訂單:#19 帳單速查 結帳前確認明細 連續打單結帳 掛單 結帳 明細 帳單日期 2025/08/13 19:49 鎖定日期 顧客…" at bounding box center [865, 336] width 1404 height 732
click at [963, 93] on input "服務人員姓名/編號" at bounding box center [1039, 92] width 304 height 29
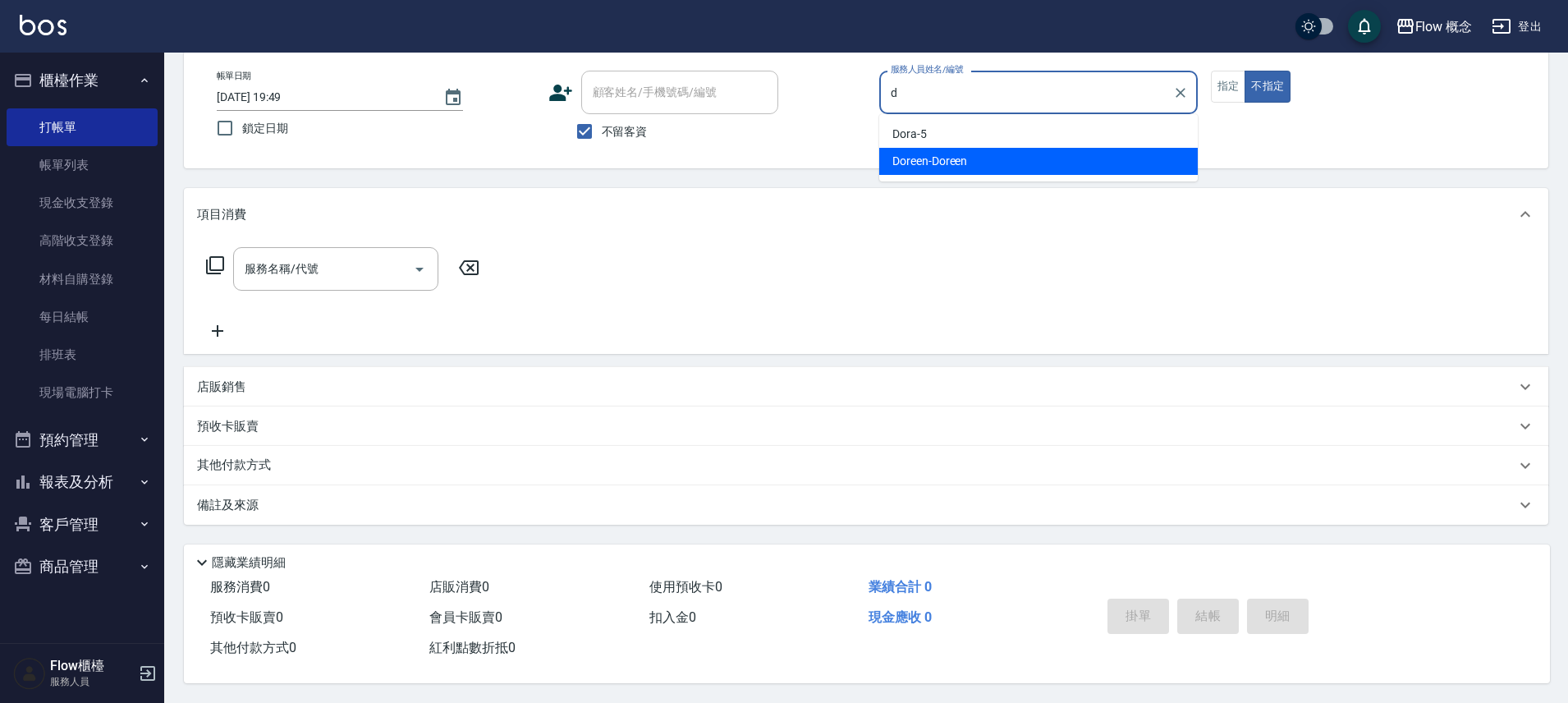
click at [965, 153] on span "Doreen -Doreen" at bounding box center [929, 161] width 74 height 17
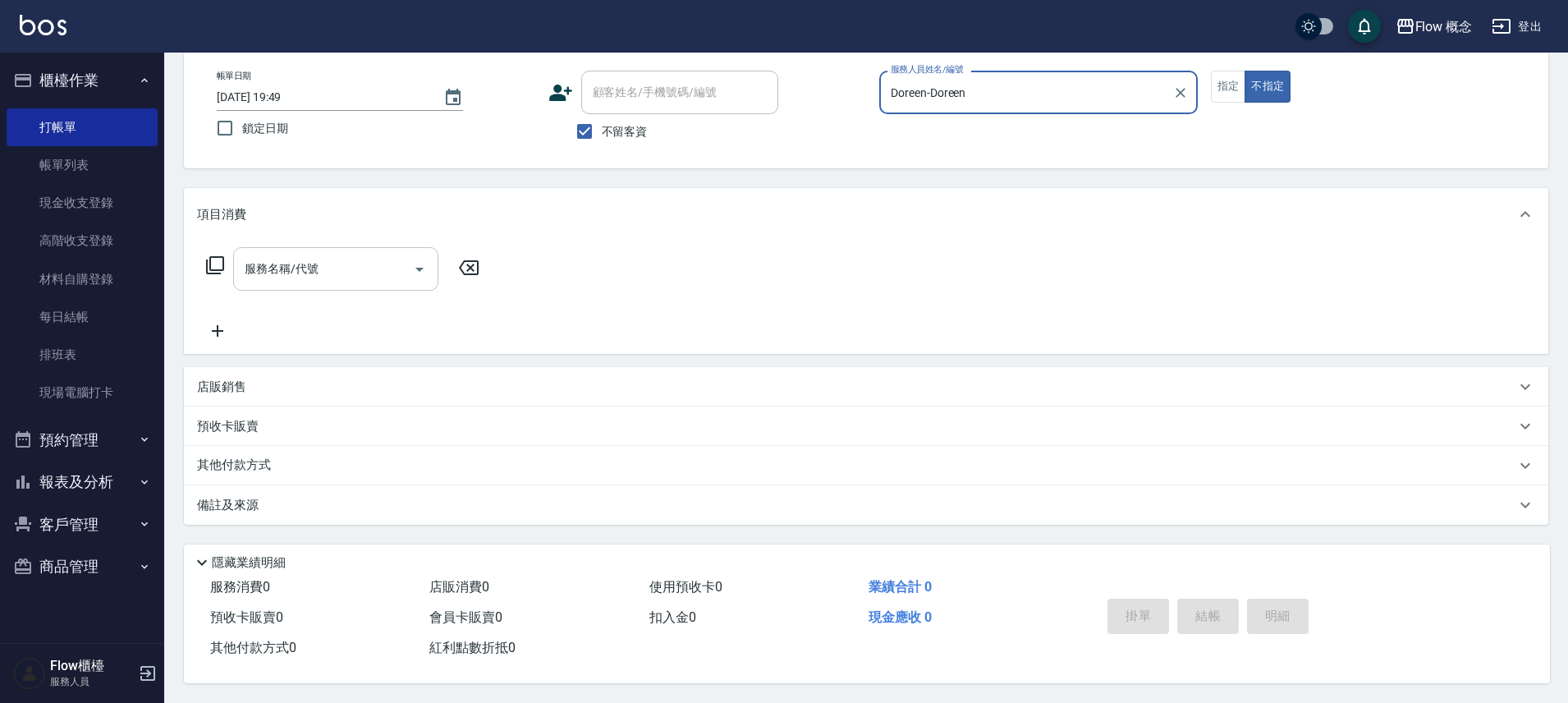
type input "Doreen-Doreen"
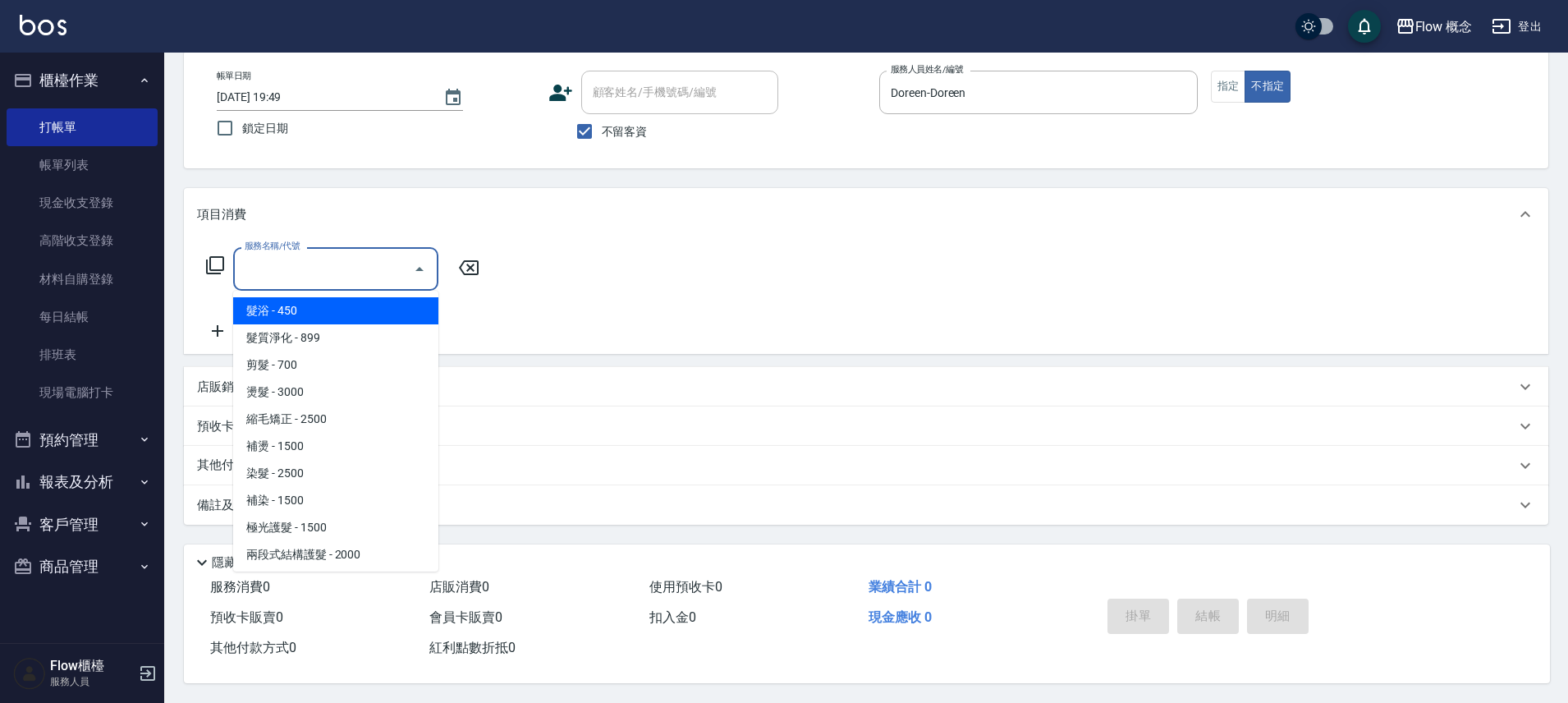
click at [270, 261] on input "服務名稱/代號" at bounding box center [323, 269] width 166 height 29
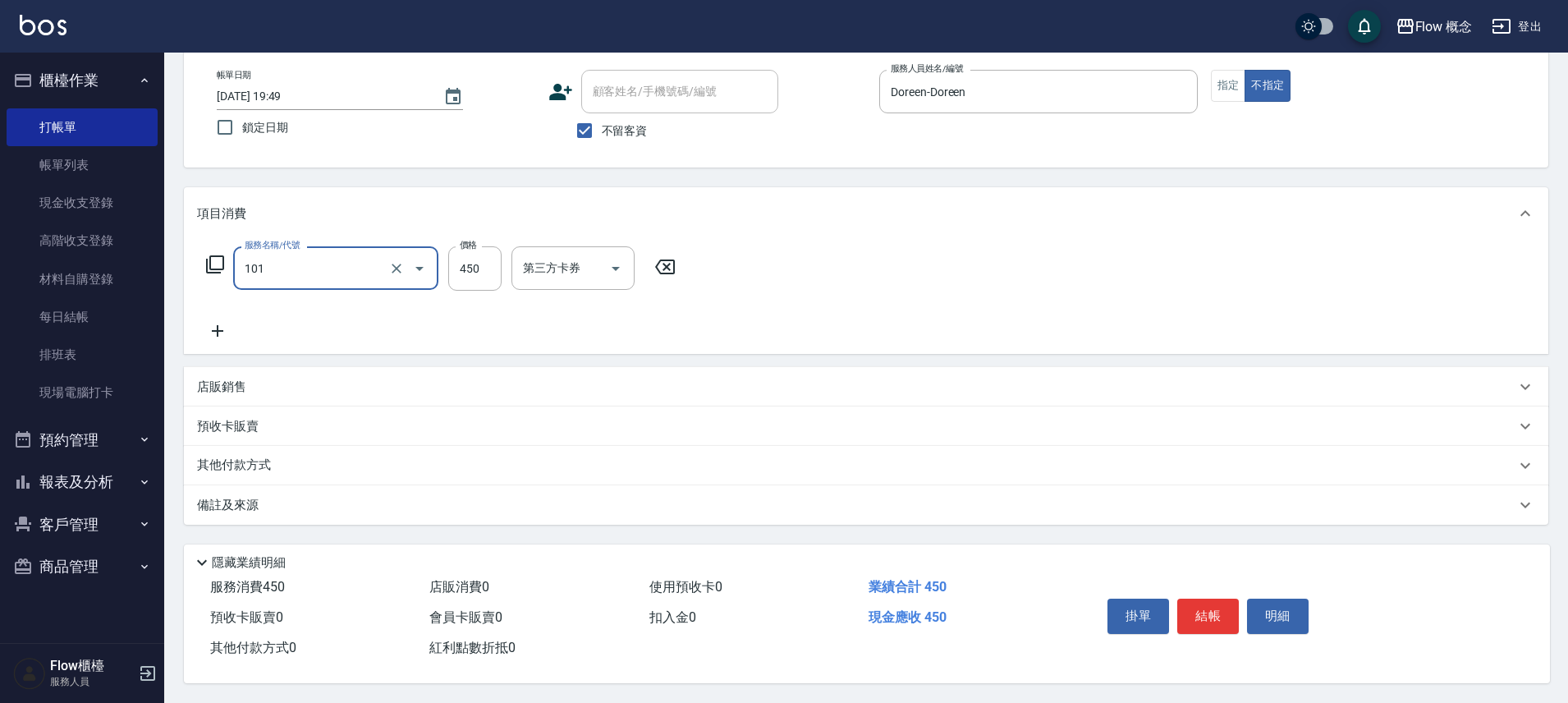
type input "髮浴 (101)"
type input "2500"
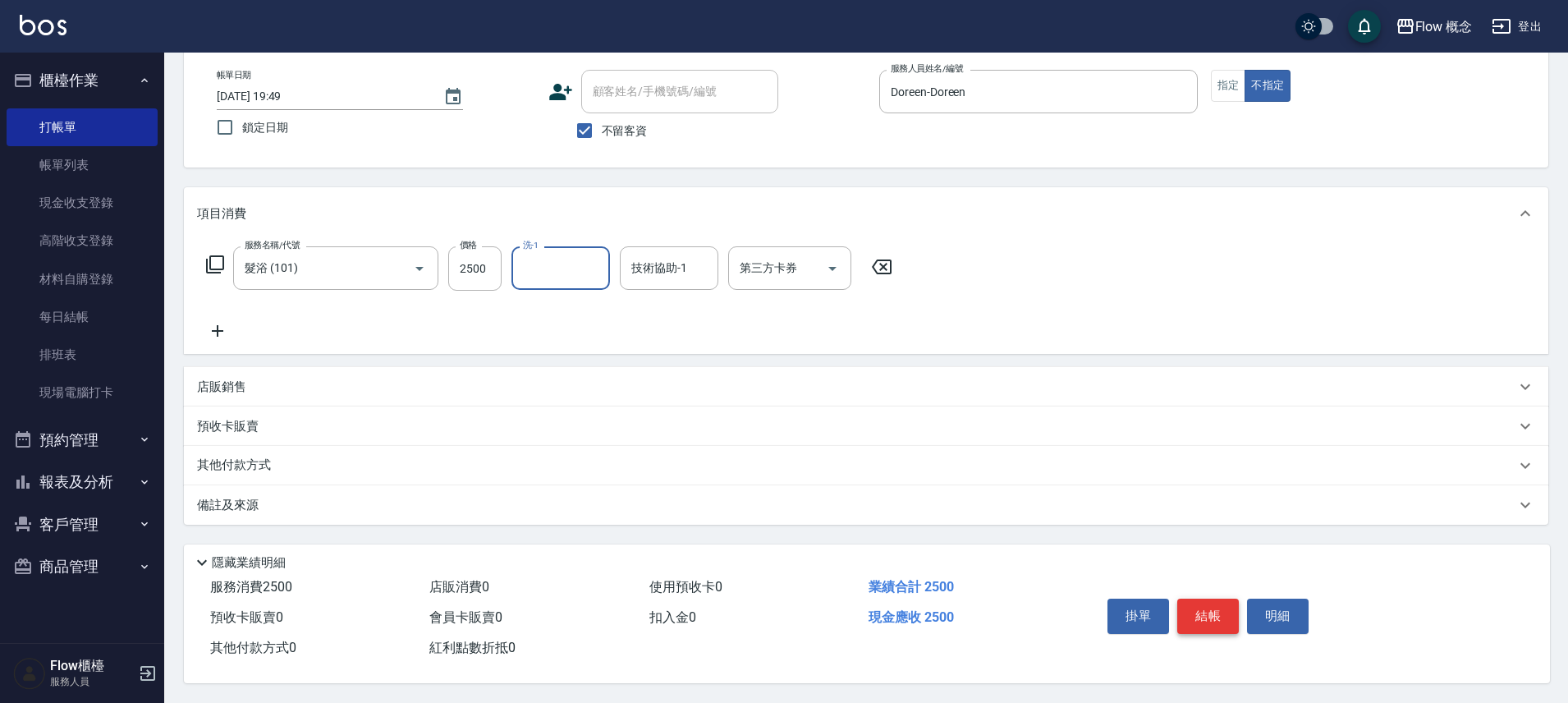
click at [1182, 613] on button "結帳" at bounding box center [1207, 616] width 61 height 35
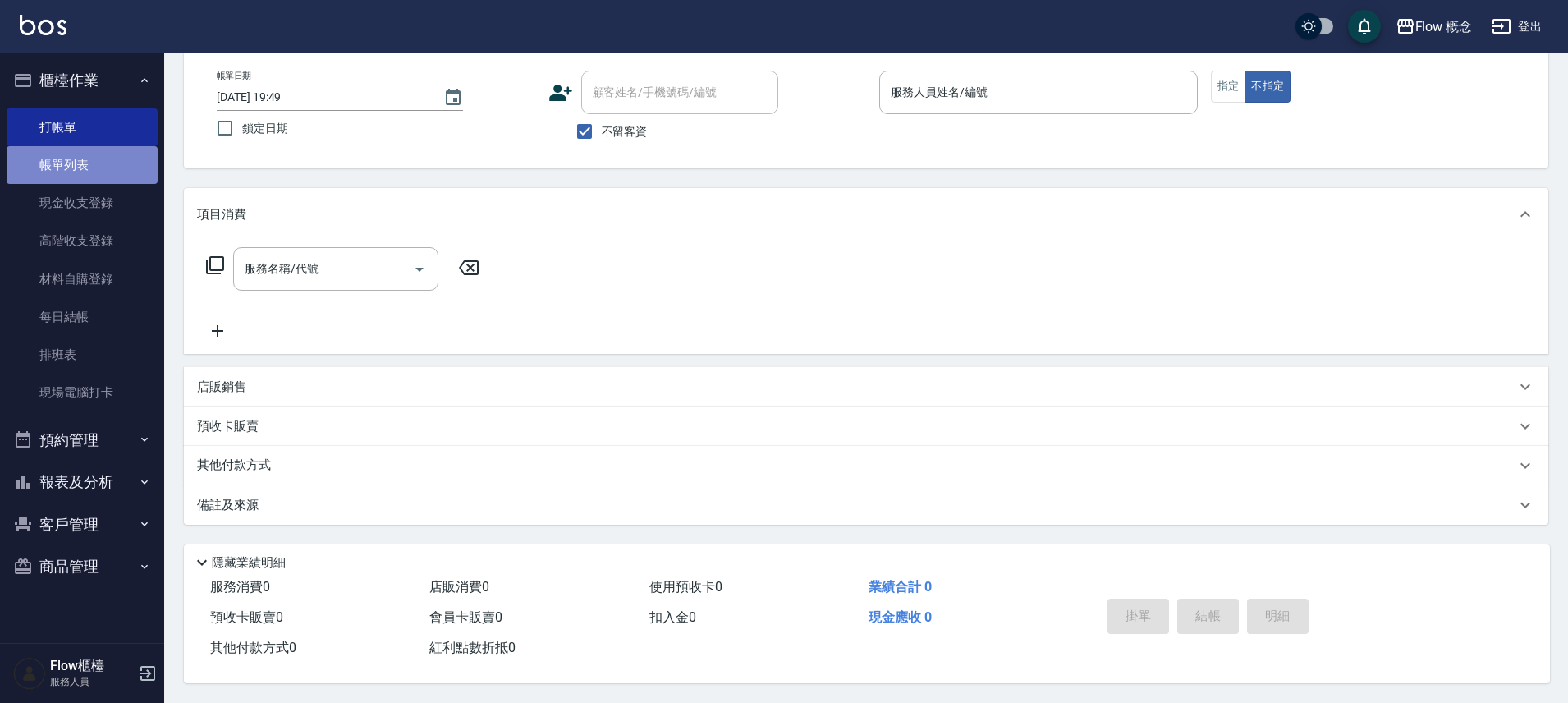
click at [98, 170] on link "帳單列表" at bounding box center [82, 165] width 151 height 38
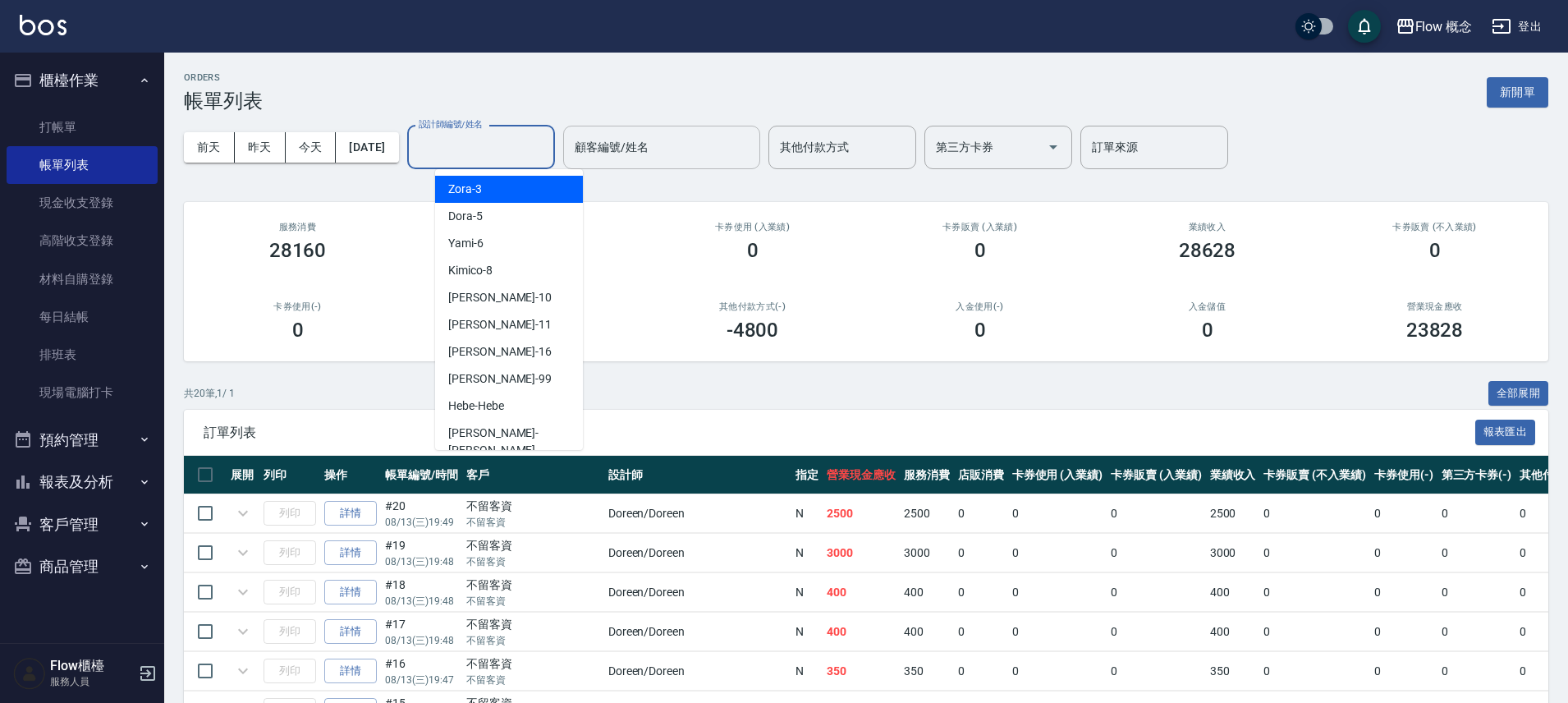
click at [493, 142] on div "設計師編號/姓名 設計師編號/姓名" at bounding box center [480, 147] width 148 height 43
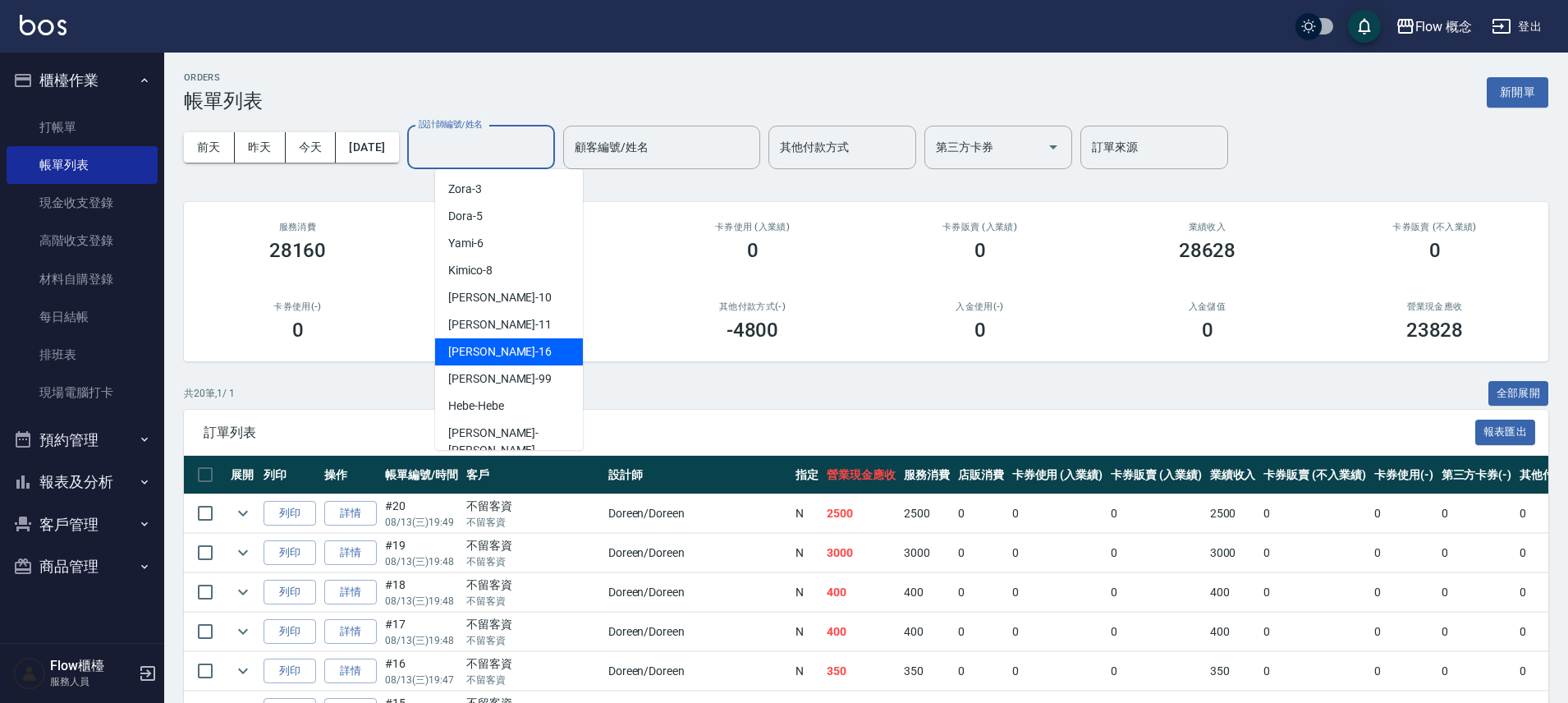
scroll to position [57, 0]
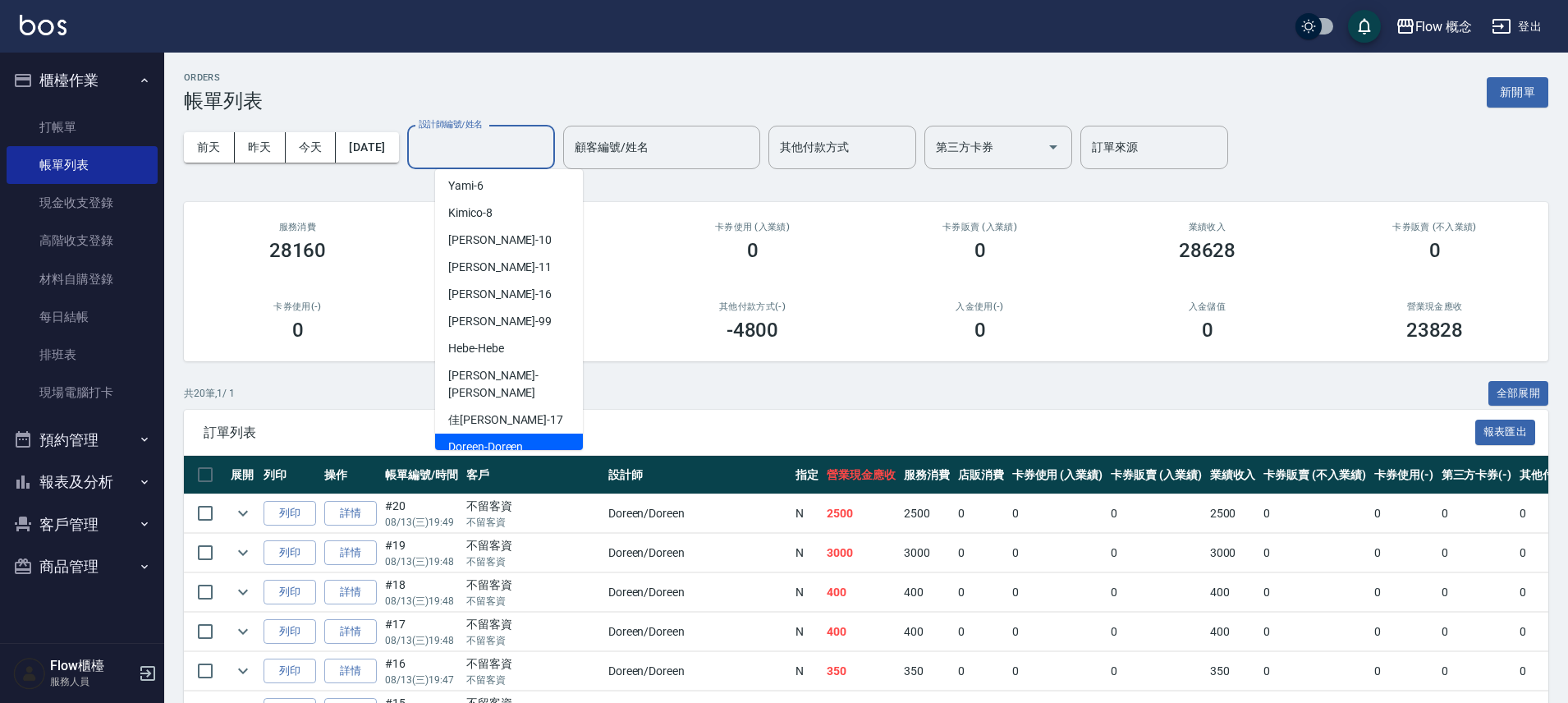
click at [518, 439] on span "Doreen -Doreen" at bounding box center [485, 448] width 74 height 17
type input "Doreen-Doreen"
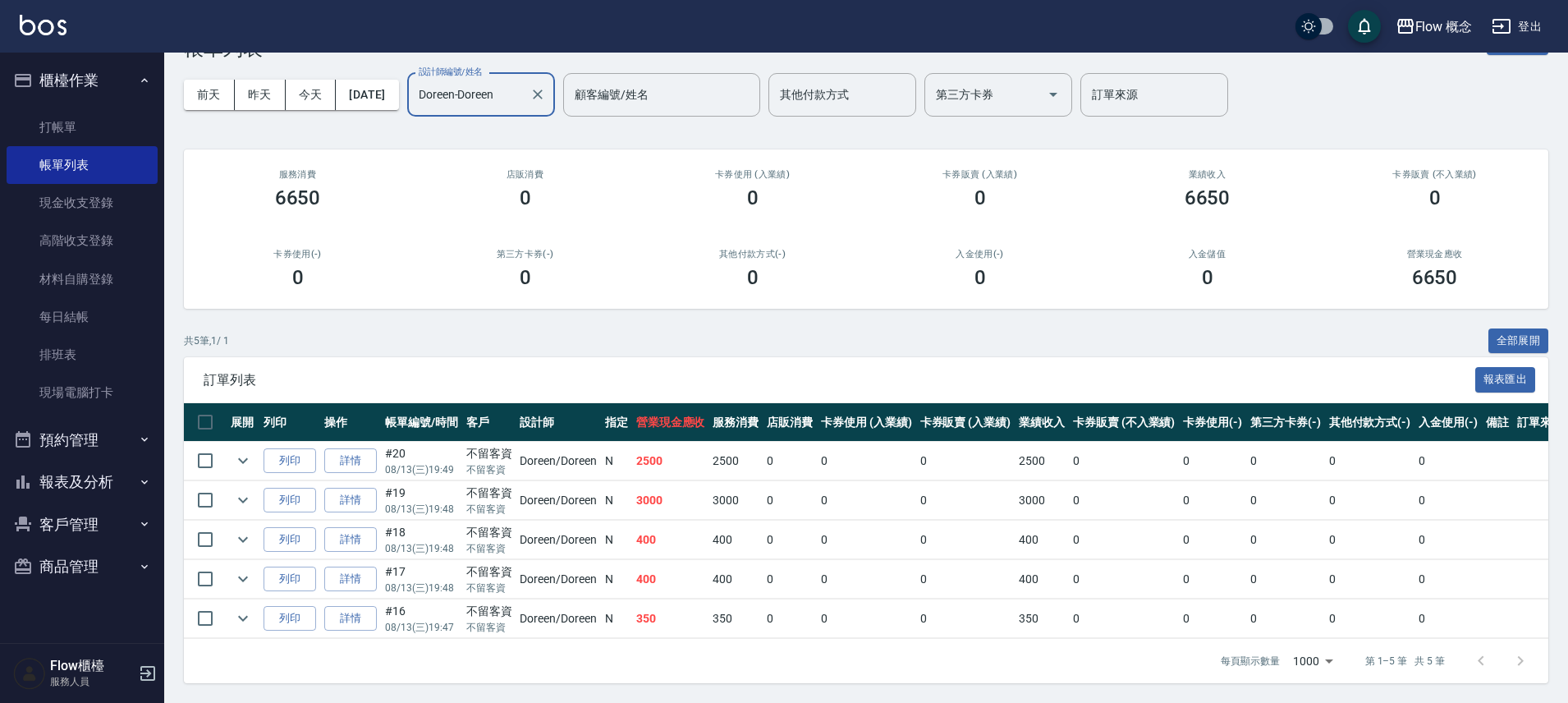
scroll to position [65, 0]
click at [314, 93] on button "今天" at bounding box center [311, 95] width 51 height 30
click at [555, 84] on div "Doreen-Doreen 設計師編號/姓名" at bounding box center [480, 95] width 148 height 43
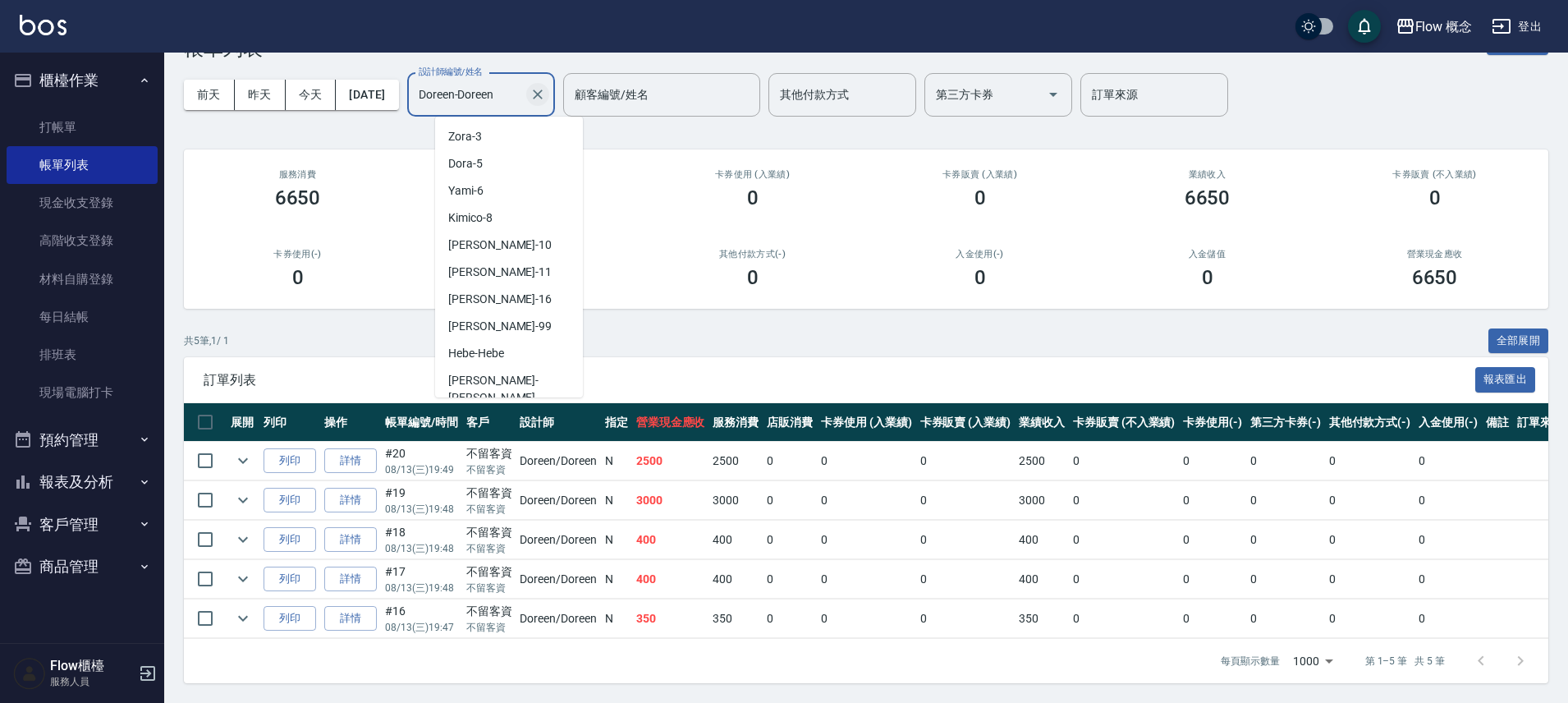
scroll to position [51, 0]
click at [549, 84] on button "Clear" at bounding box center [538, 94] width 23 height 23
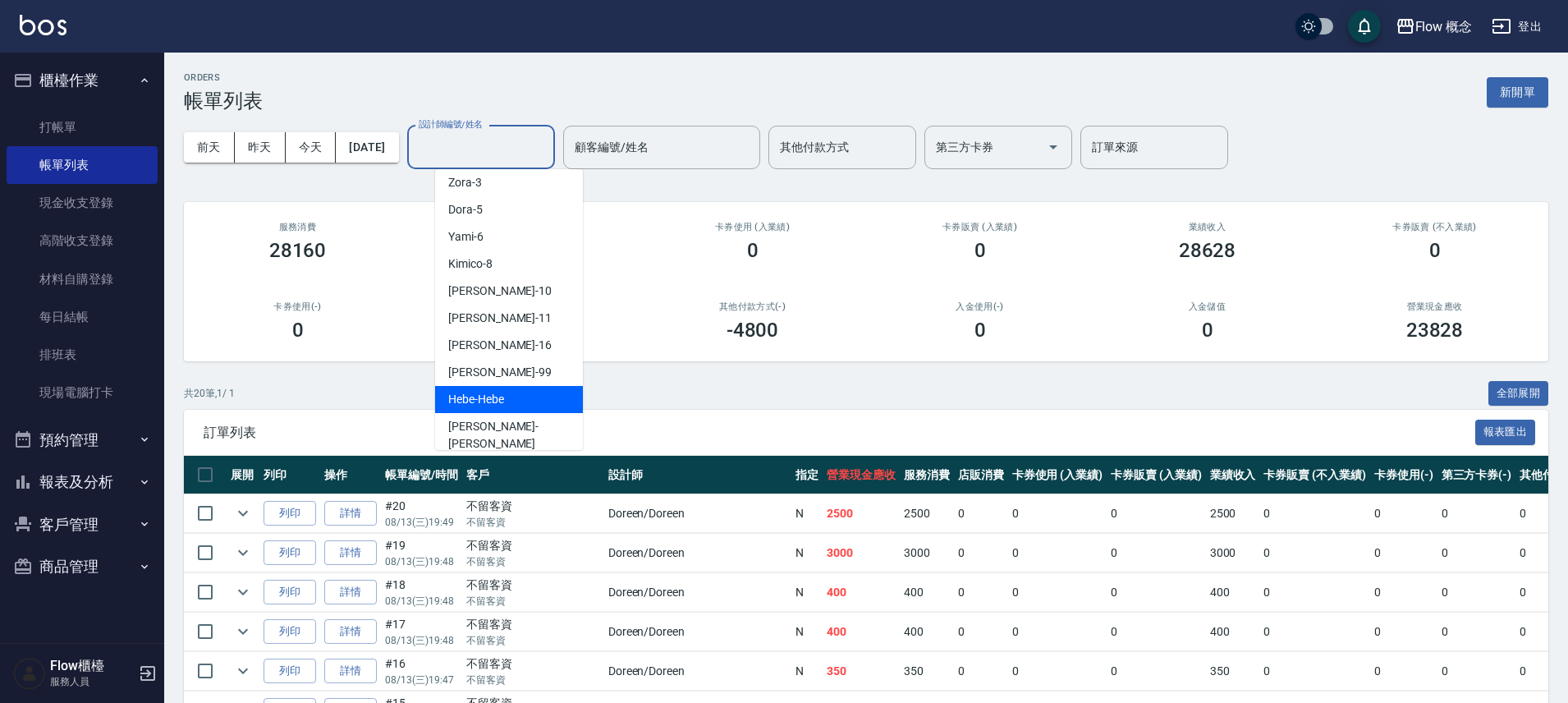
scroll to position [57, 0]
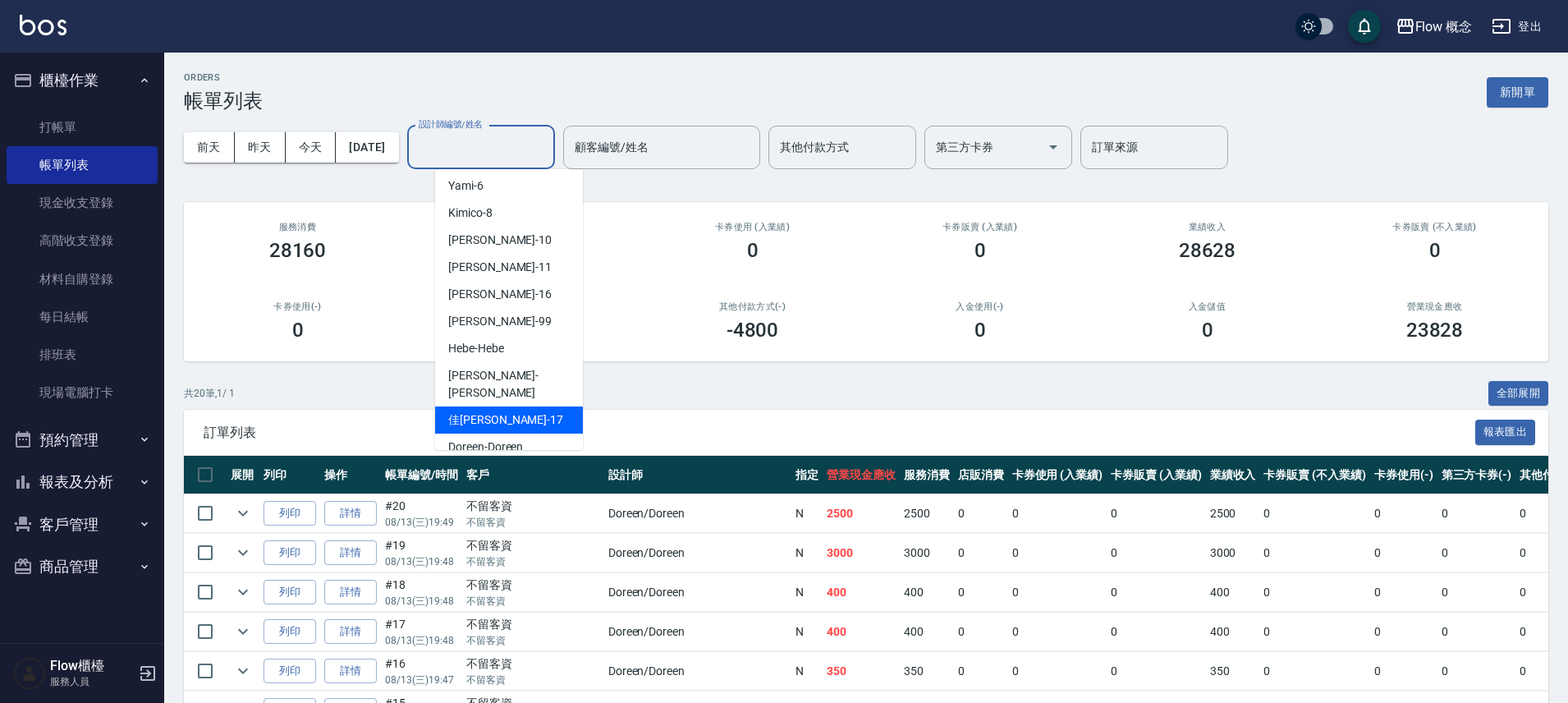
click at [727, 329] on h3 "-4800" at bounding box center [753, 330] width 53 height 23
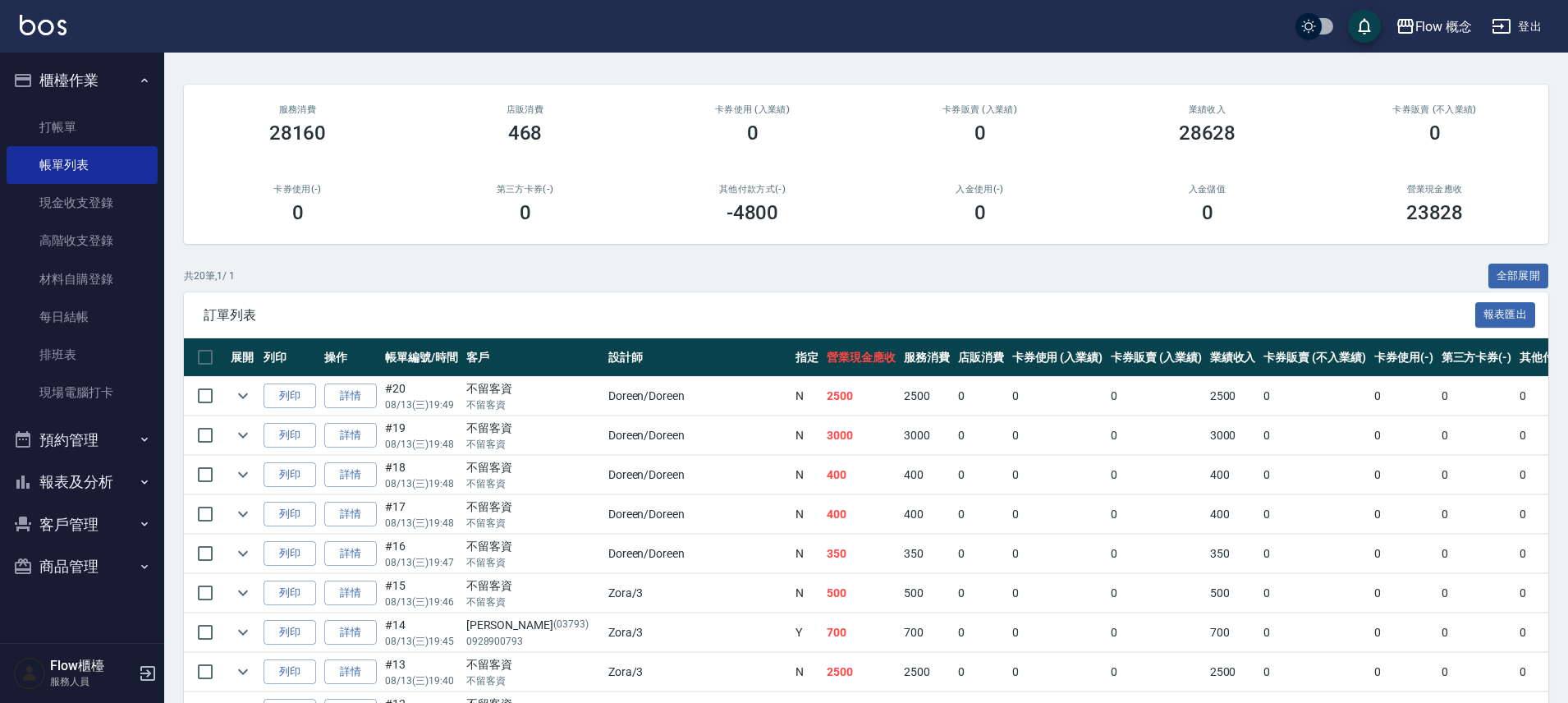
scroll to position [0, 0]
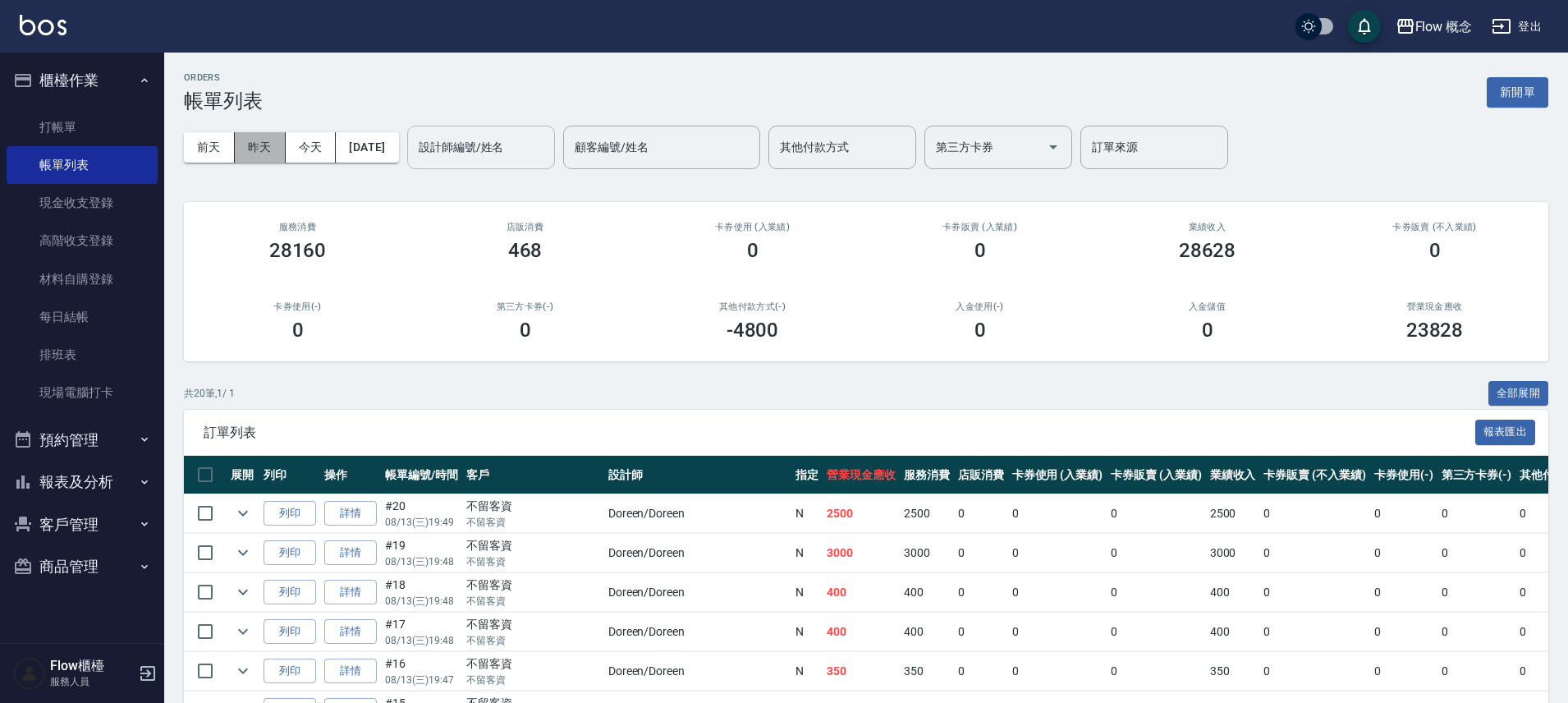
click at [260, 149] on button "昨天" at bounding box center [260, 147] width 51 height 30
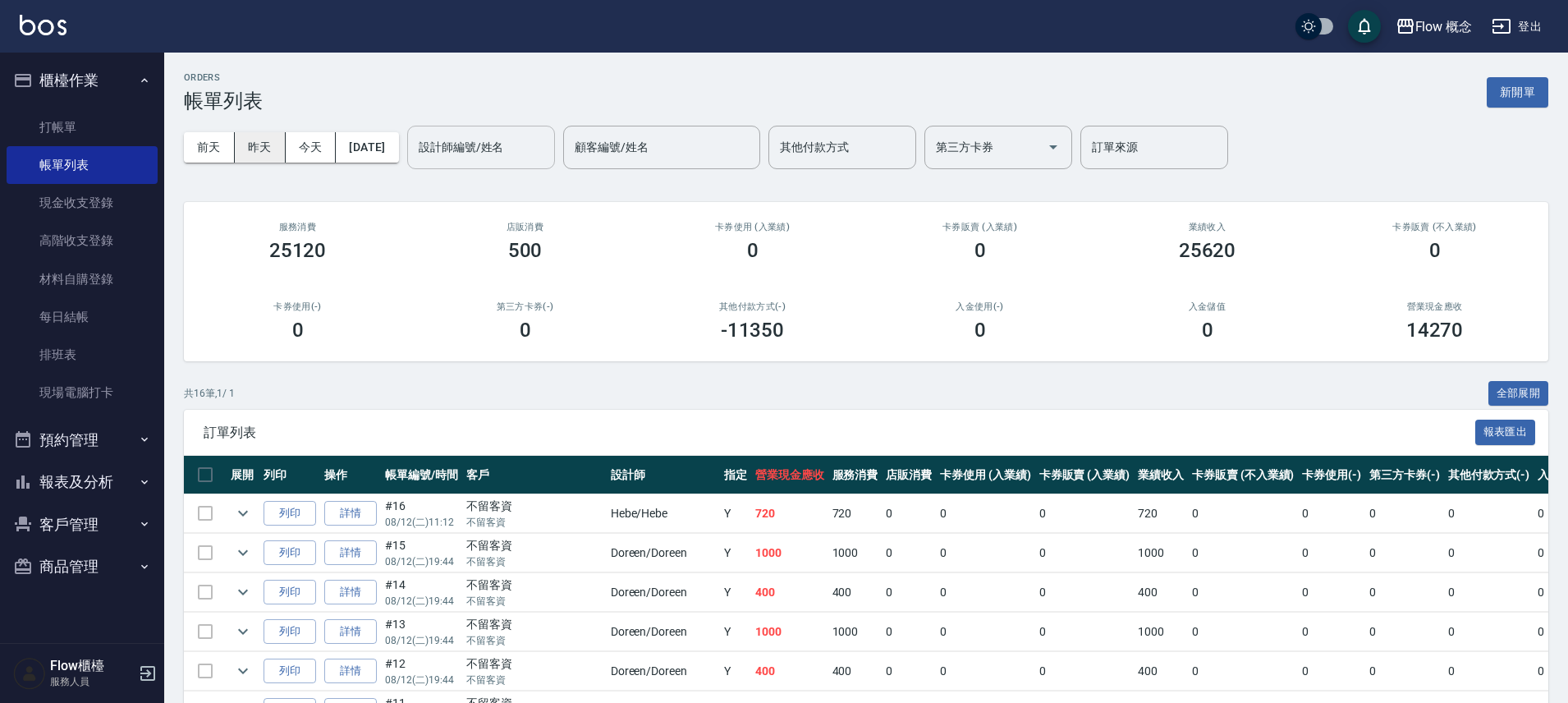
click at [274, 138] on button "昨天" at bounding box center [260, 147] width 51 height 30
click at [87, 478] on button "報表及分析" at bounding box center [82, 482] width 151 height 42
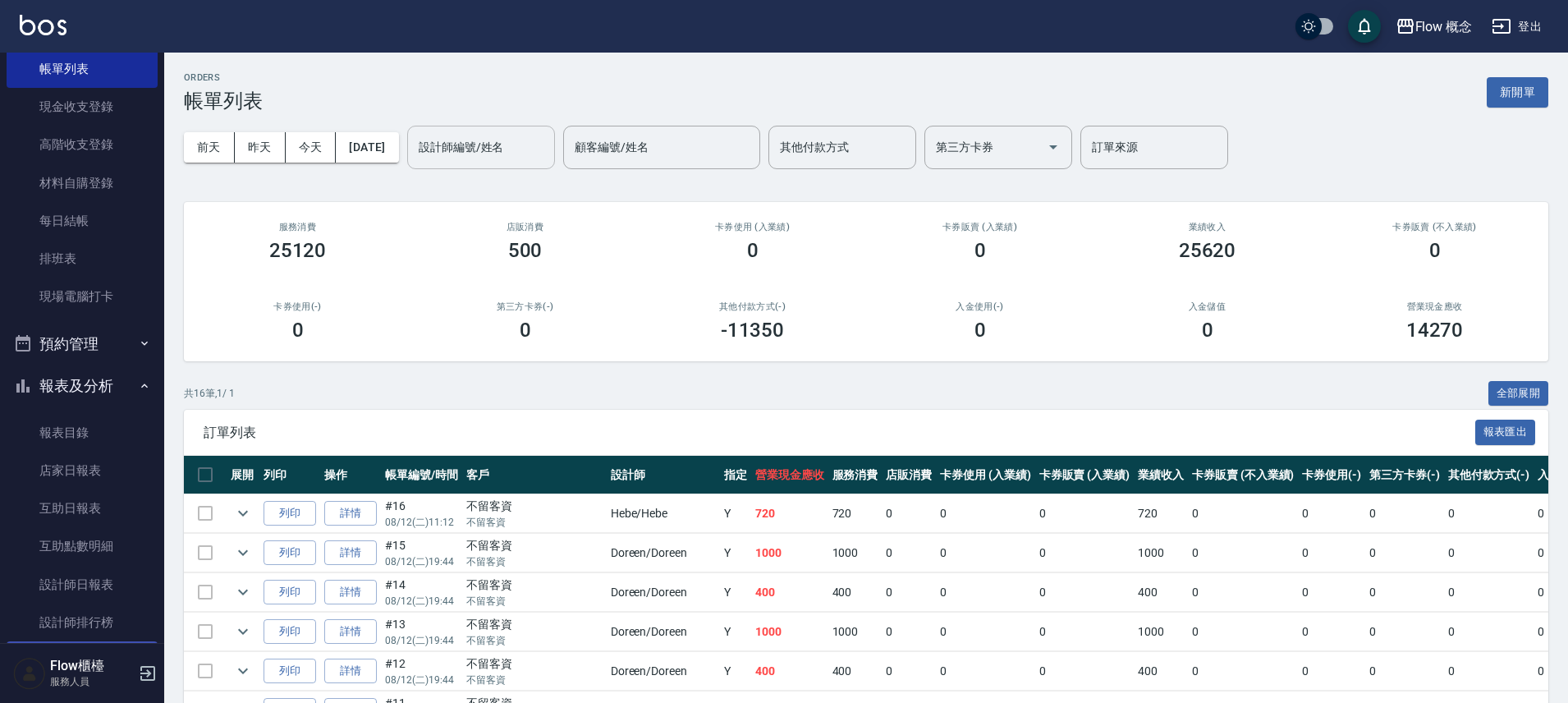
scroll to position [243, 0]
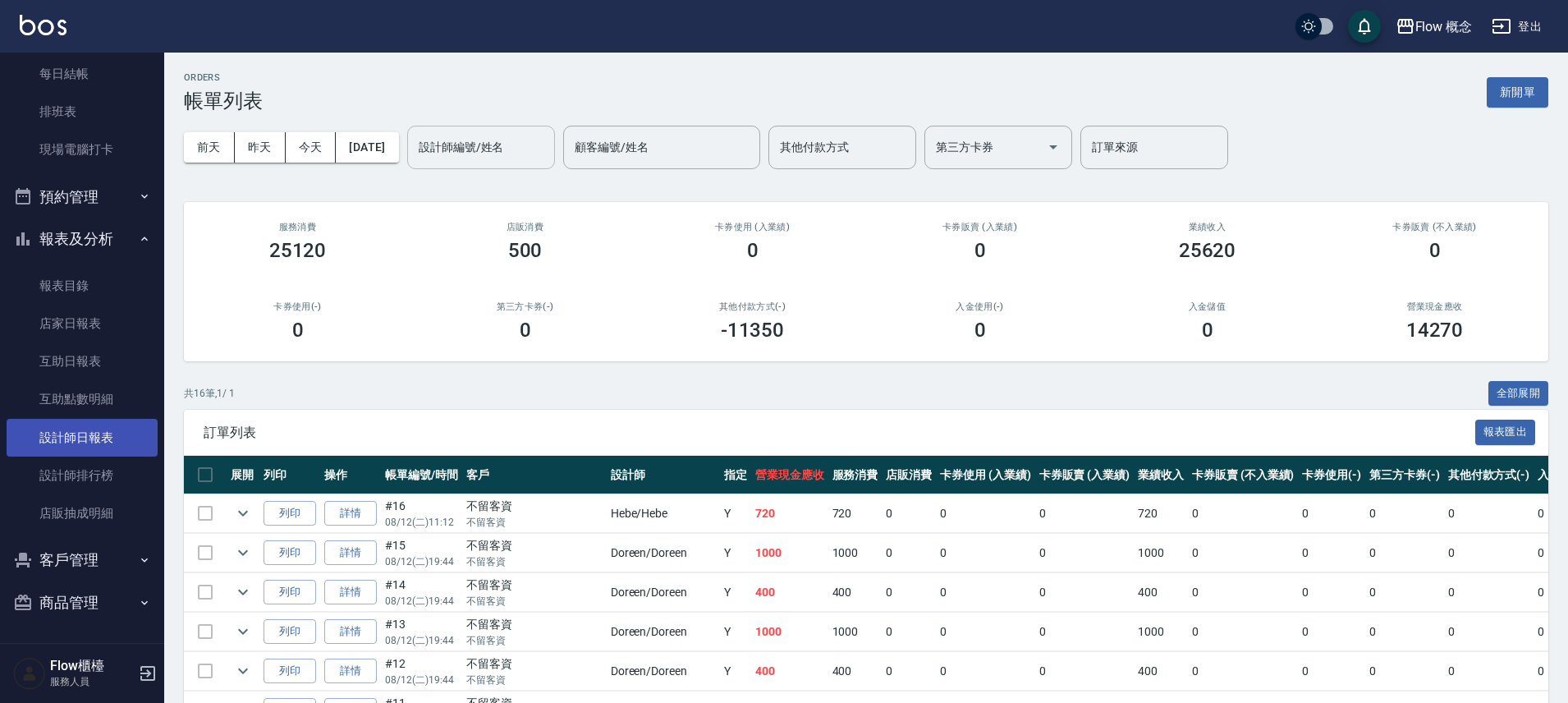
click at [99, 436] on link "設計師日報表" at bounding box center [82, 438] width 151 height 38
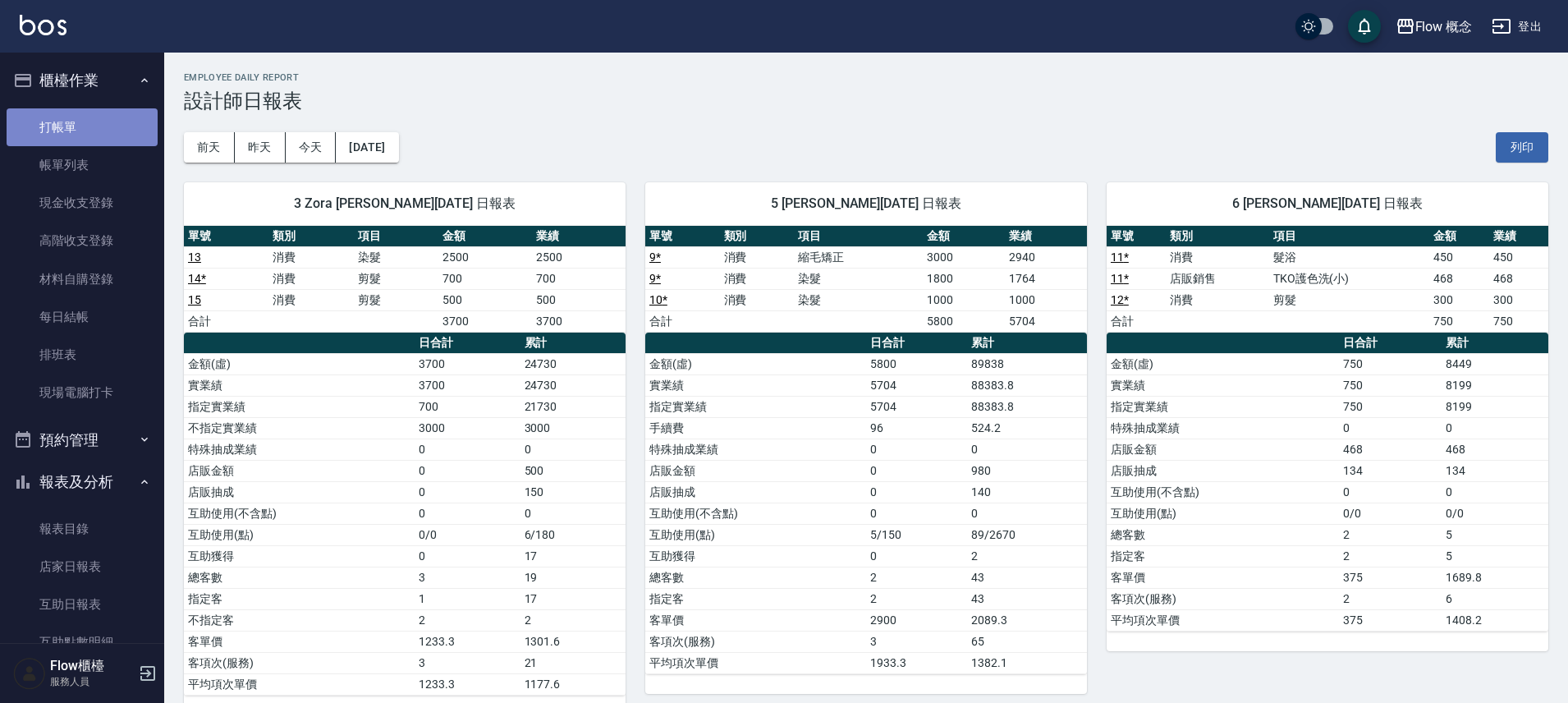
click at [131, 129] on link "打帳單" at bounding box center [82, 127] width 151 height 38
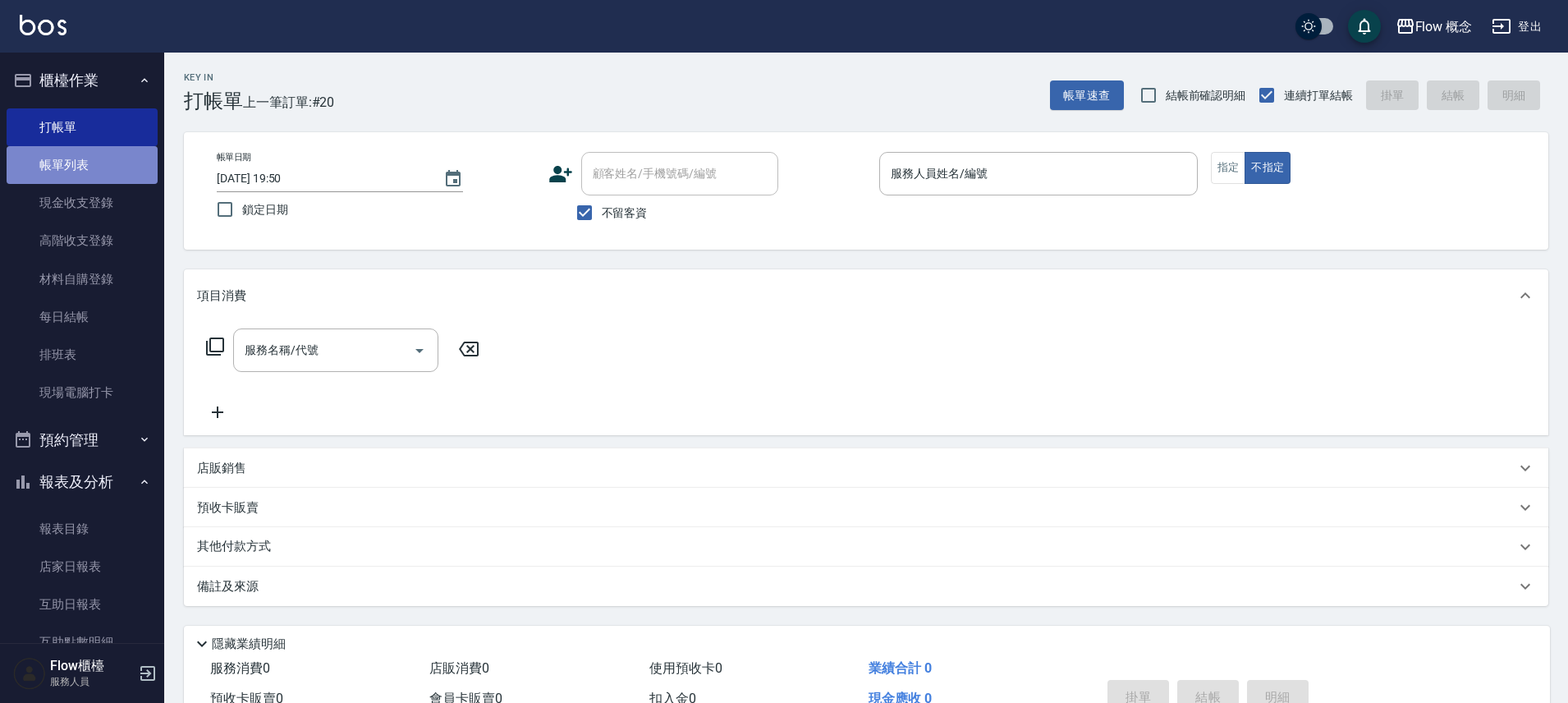
click at [103, 155] on link "帳單列表" at bounding box center [82, 165] width 151 height 38
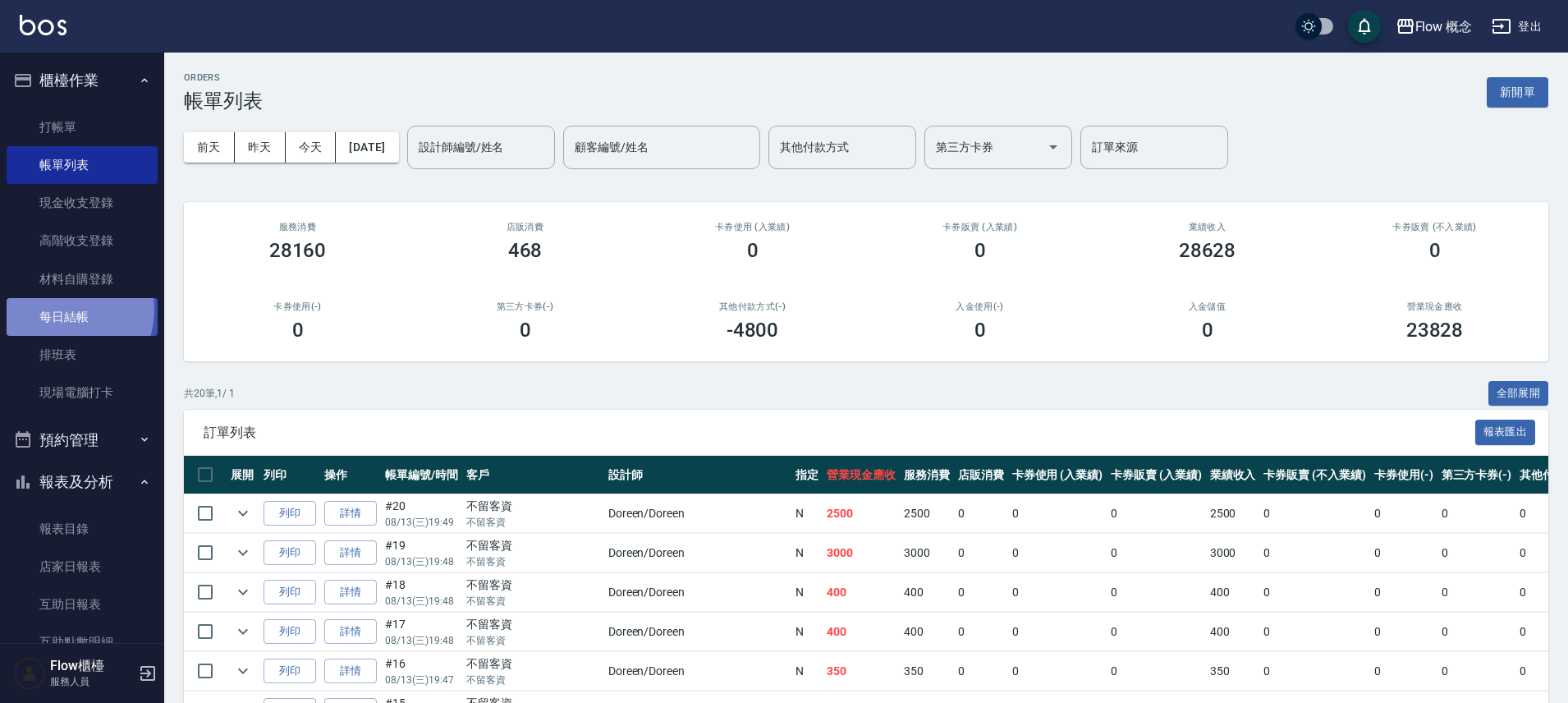
click at [57, 324] on link "每日結帳" at bounding box center [82, 318] width 151 height 38
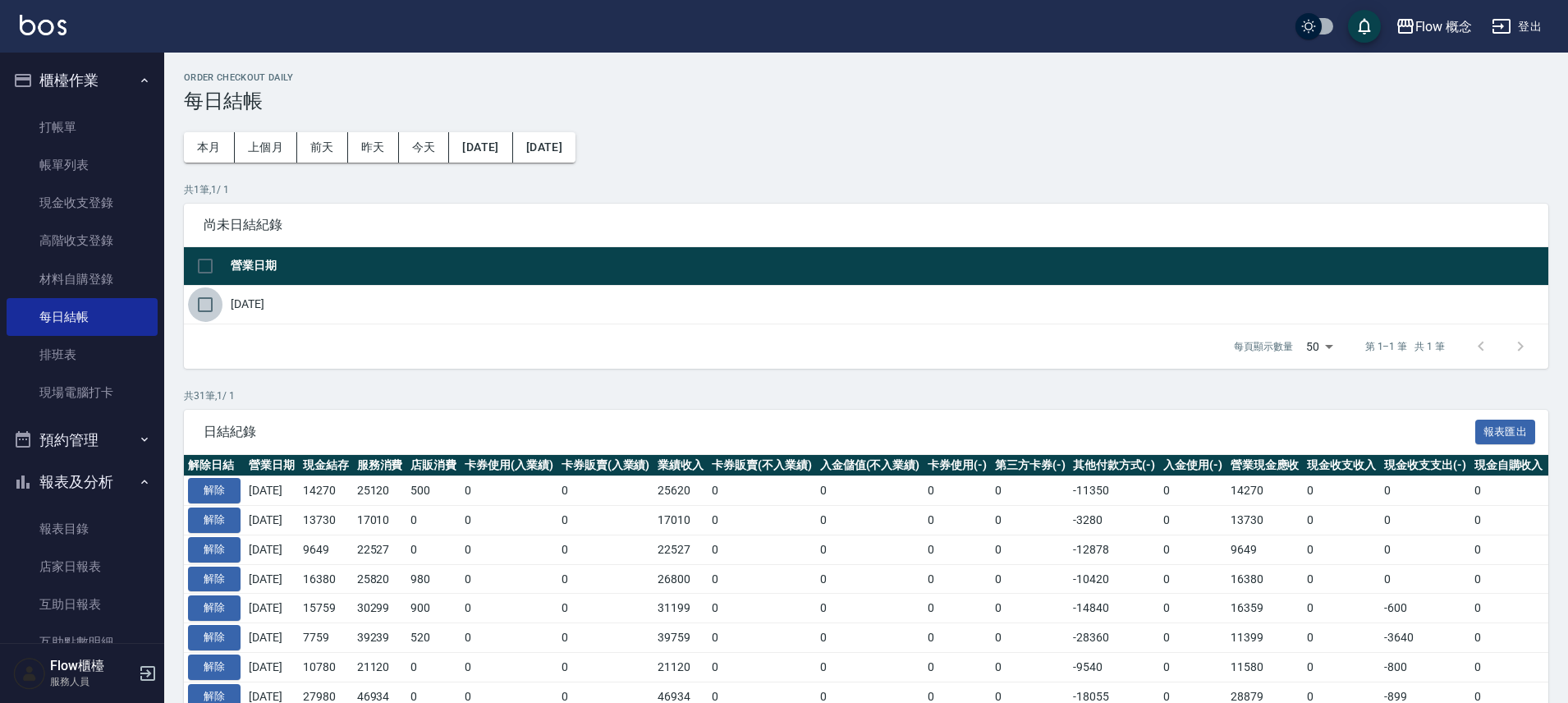
click at [203, 313] on input "checkbox" at bounding box center [205, 304] width 35 height 35
checkbox input "true"
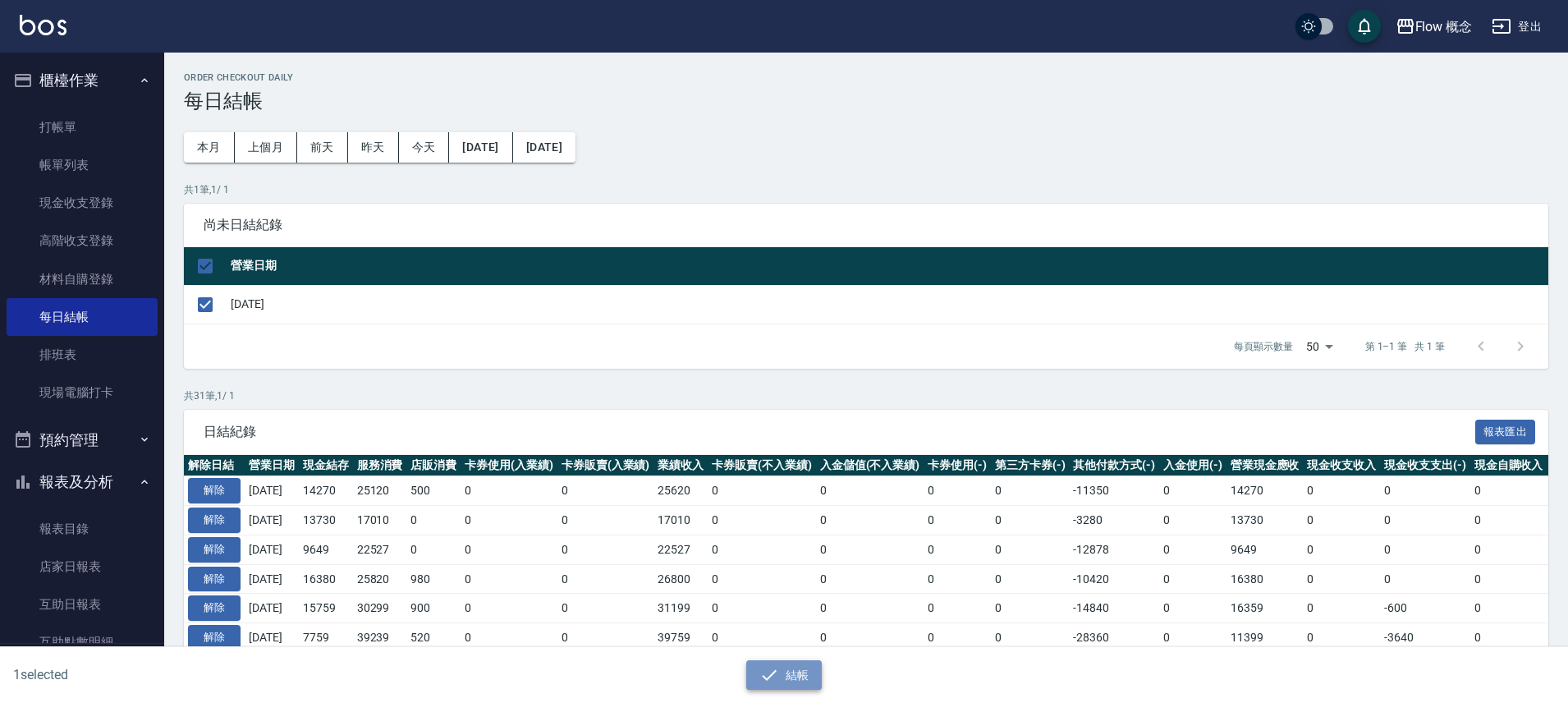
click at [779, 662] on button "結帳" at bounding box center [784, 676] width 76 height 30
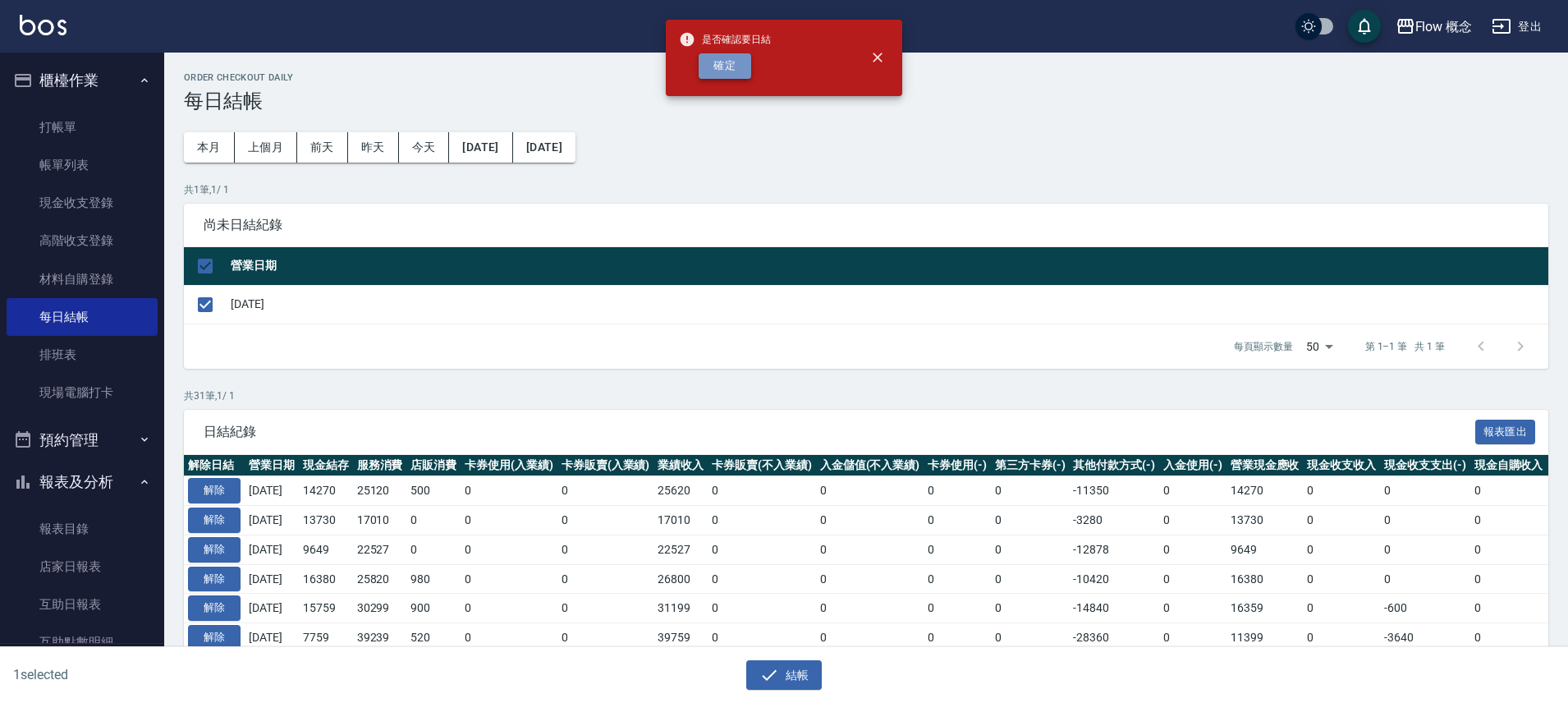
click at [725, 64] on button "確定" at bounding box center [725, 66] width 53 height 25
checkbox input "false"
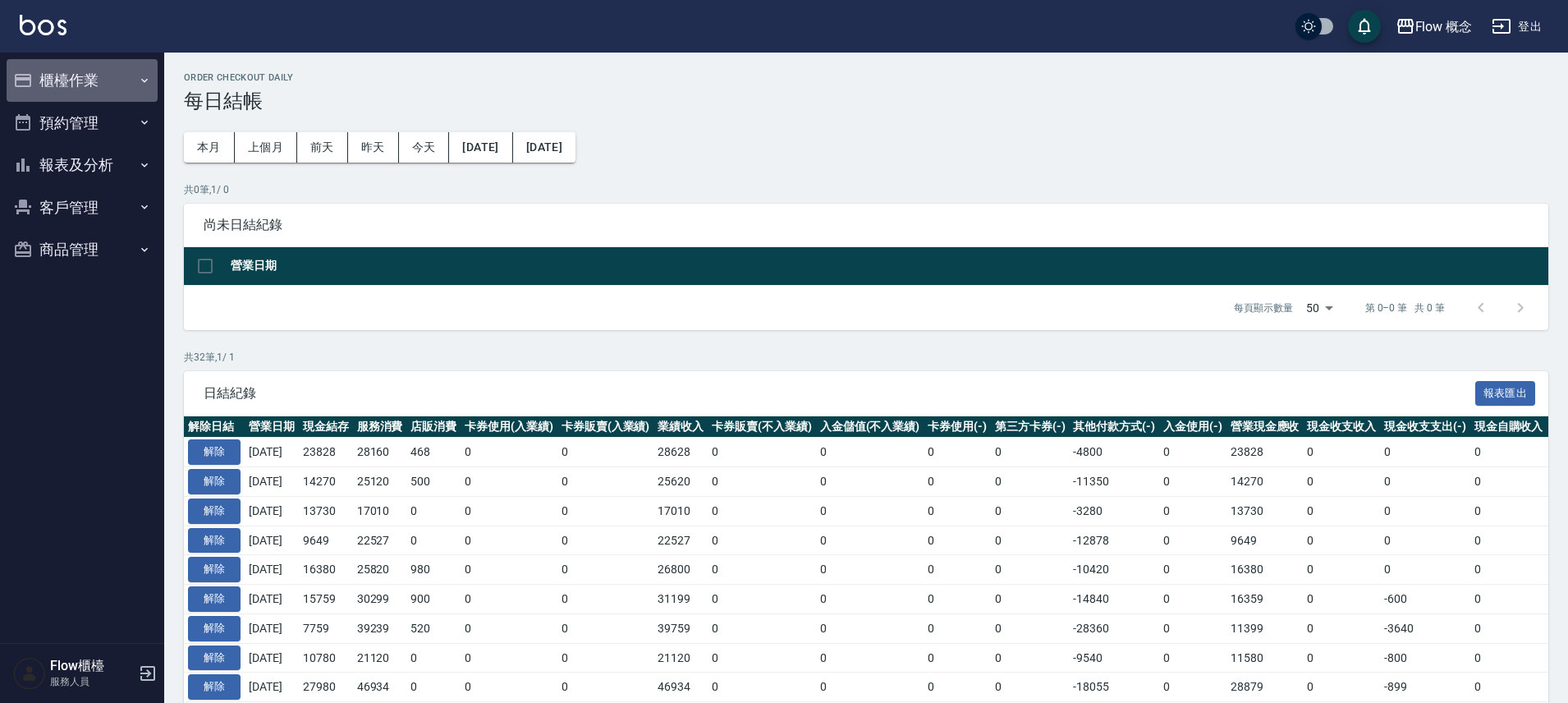
click at [84, 85] on button "櫃檯作業" at bounding box center [82, 80] width 151 height 42
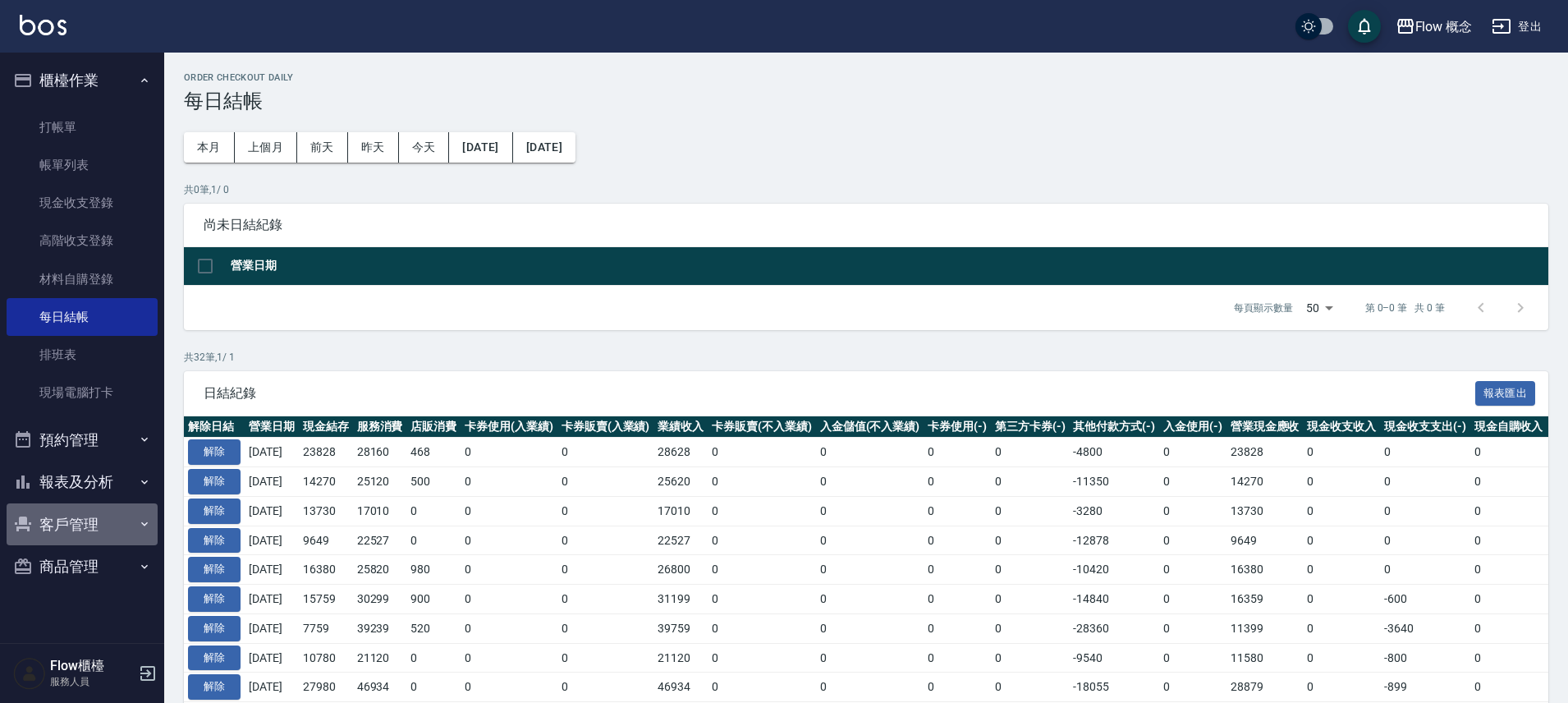
click at [75, 522] on button "客戶管理" at bounding box center [82, 524] width 151 height 42
click at [78, 481] on button "報表及分析" at bounding box center [82, 482] width 151 height 42
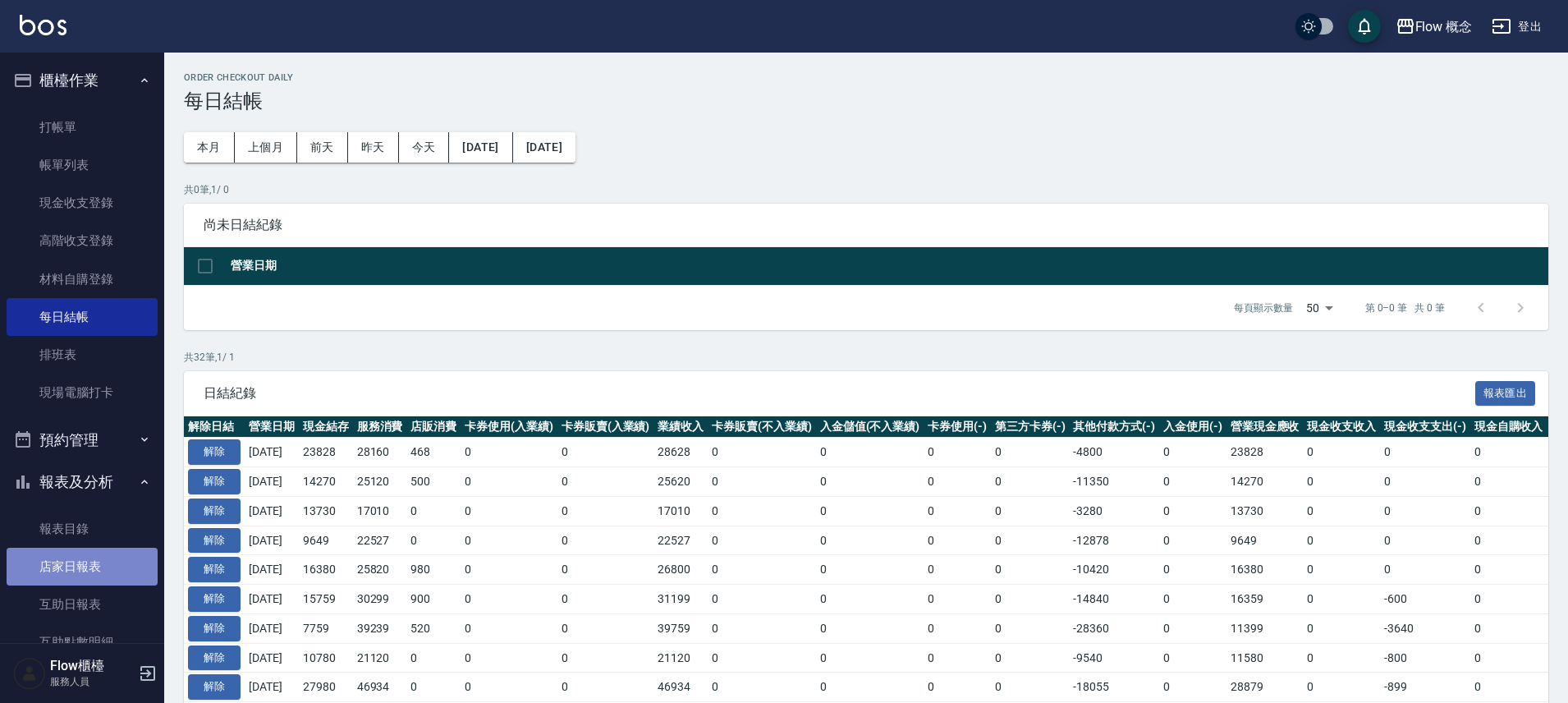
click at [93, 578] on link "店家日報表" at bounding box center [82, 567] width 151 height 38
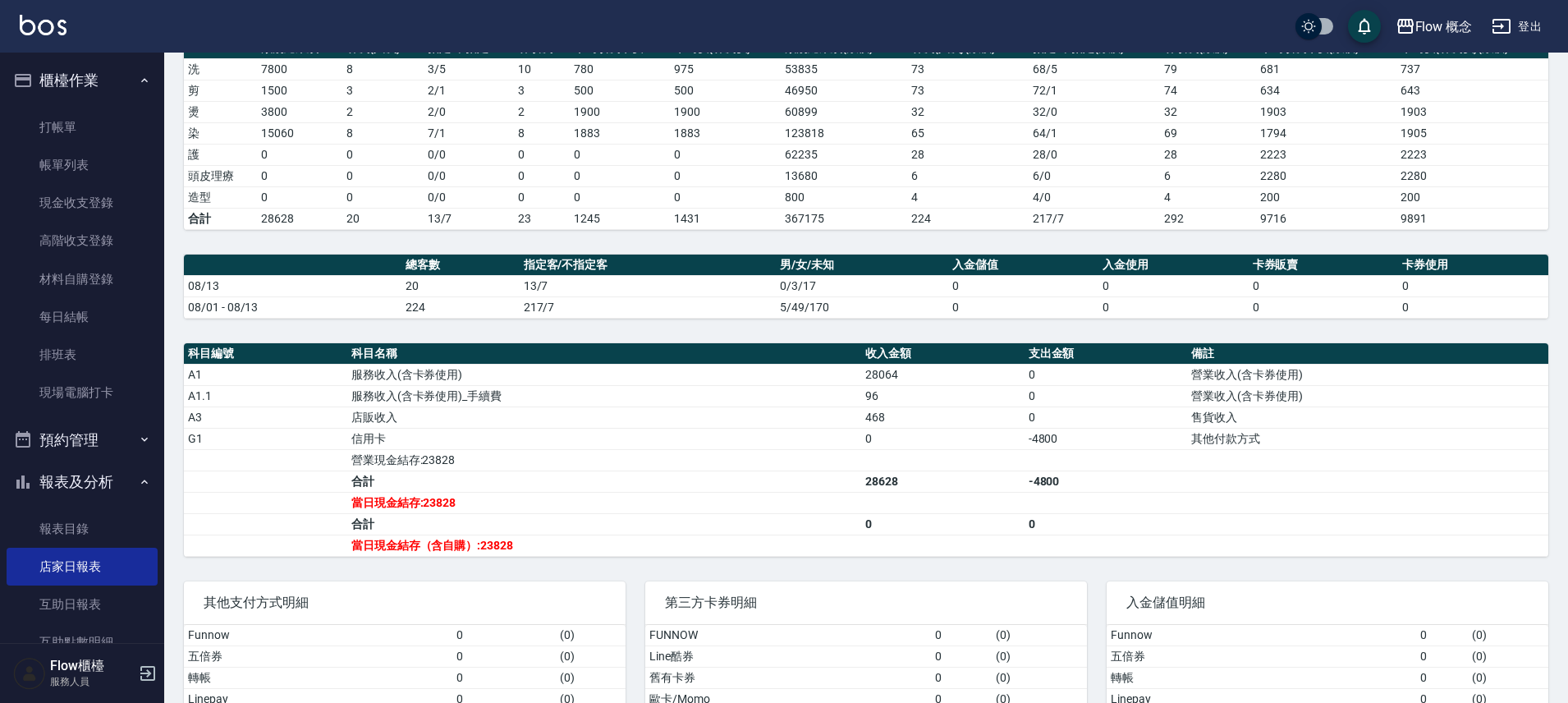
scroll to position [300, 0]
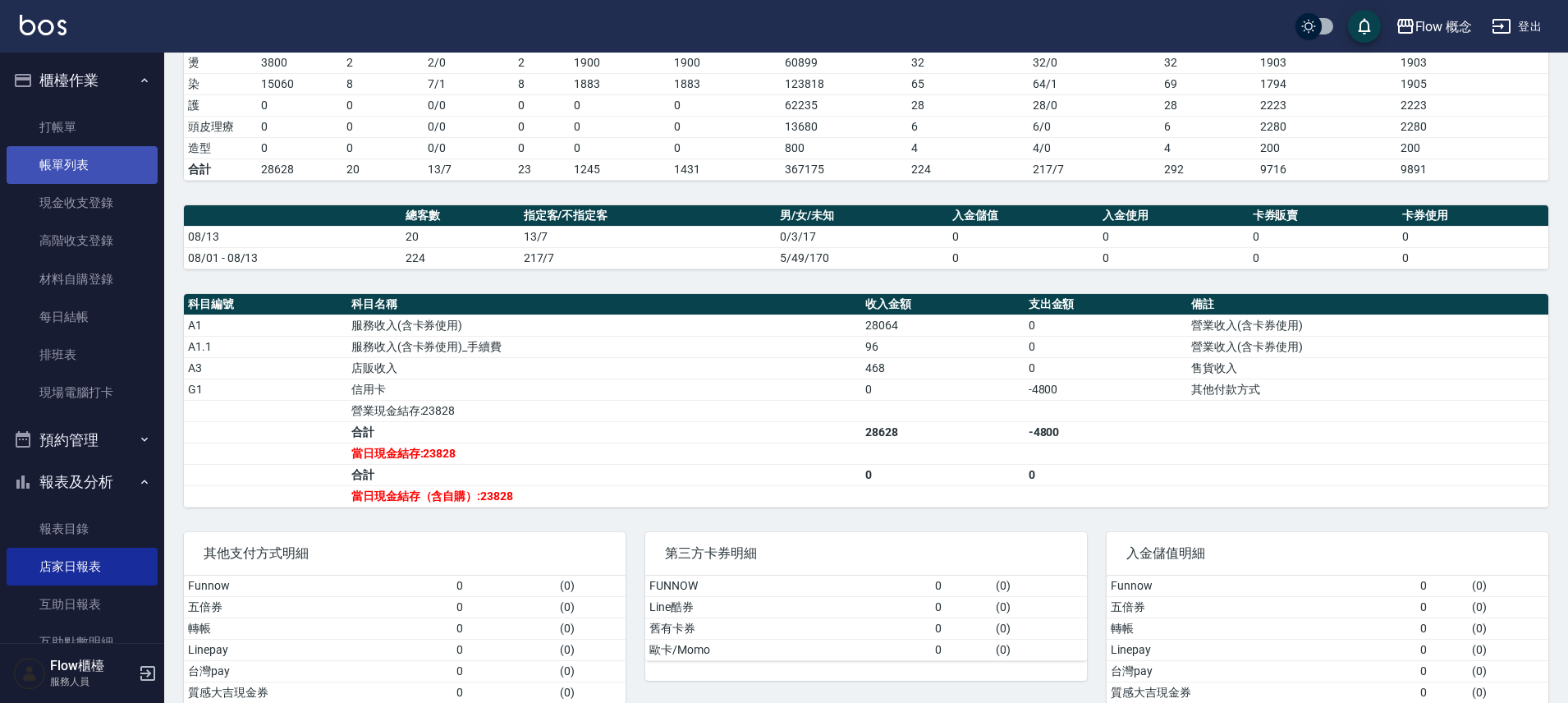
click at [92, 160] on link "帳單列表" at bounding box center [82, 165] width 151 height 38
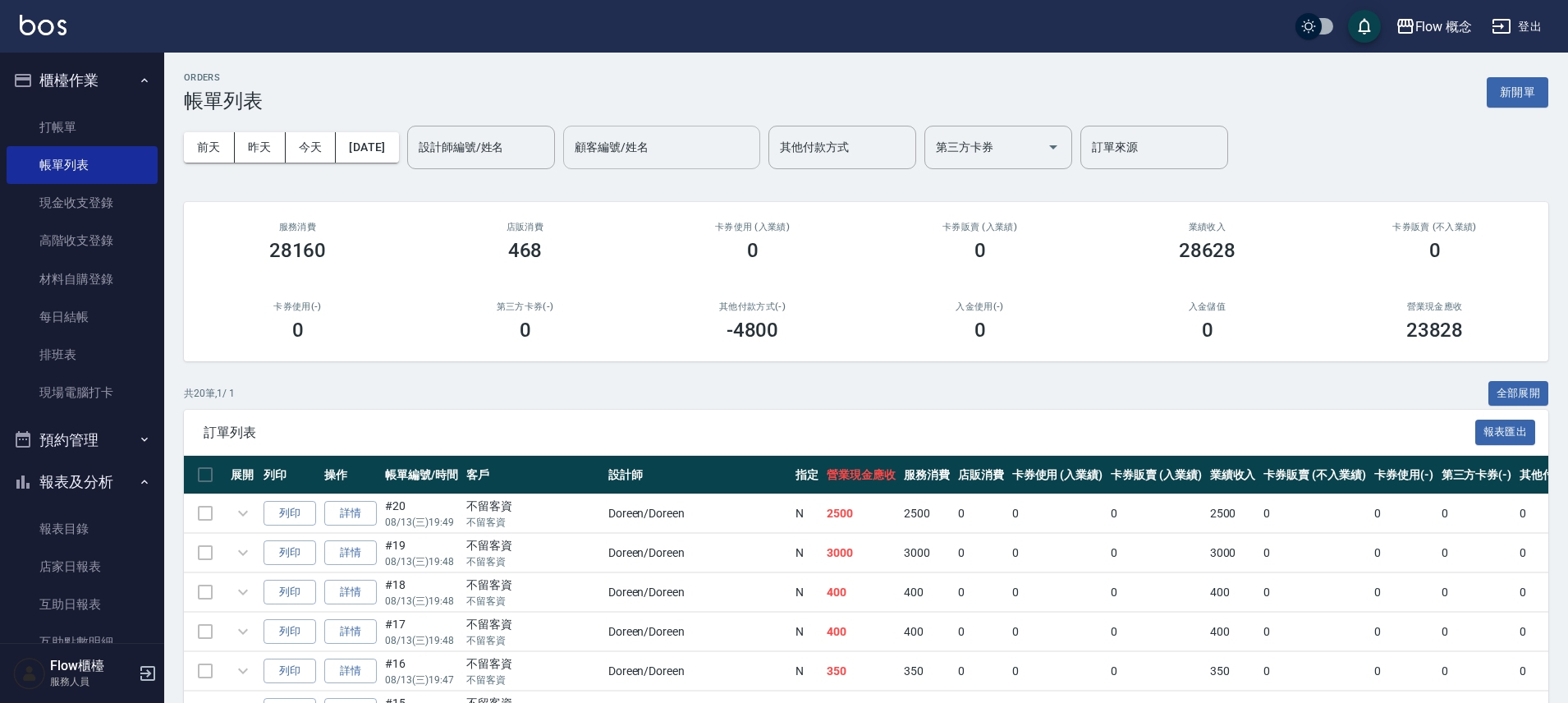
click at [428, 139] on div "[DATE] [DATE] [DATE] [DATE] 設計師編號/姓名 設計師編號/姓名 顧客編號/姓名 顧客編號/姓名 其他付款方式 其他付款方式 第三方…" at bounding box center [865, 147] width 1365 height 70
click at [519, 143] on input "設計師編號/姓名" at bounding box center [480, 147] width 133 height 29
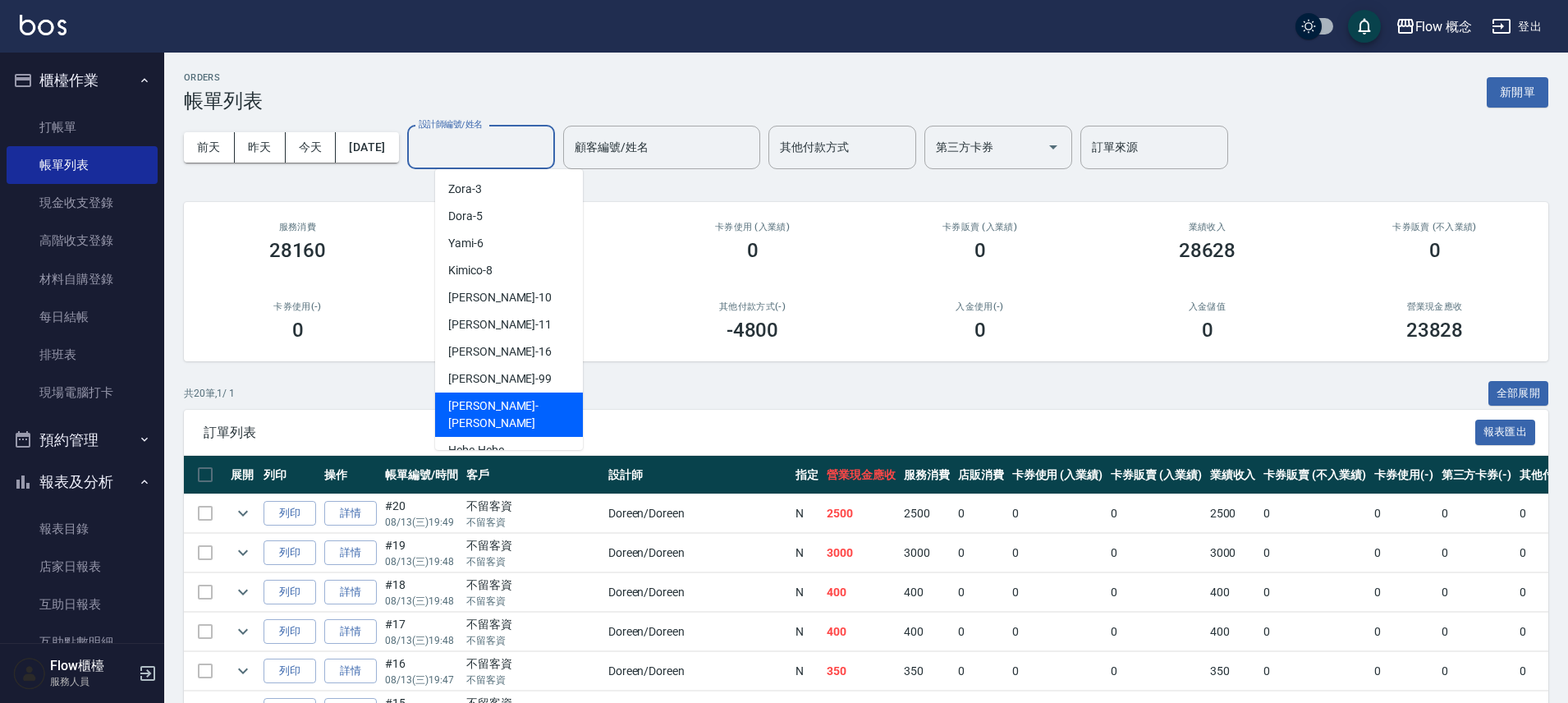
click at [512, 399] on div "[PERSON_NAME] -[PERSON_NAME]" at bounding box center [509, 415] width 148 height 44
type input "[PERSON_NAME]"
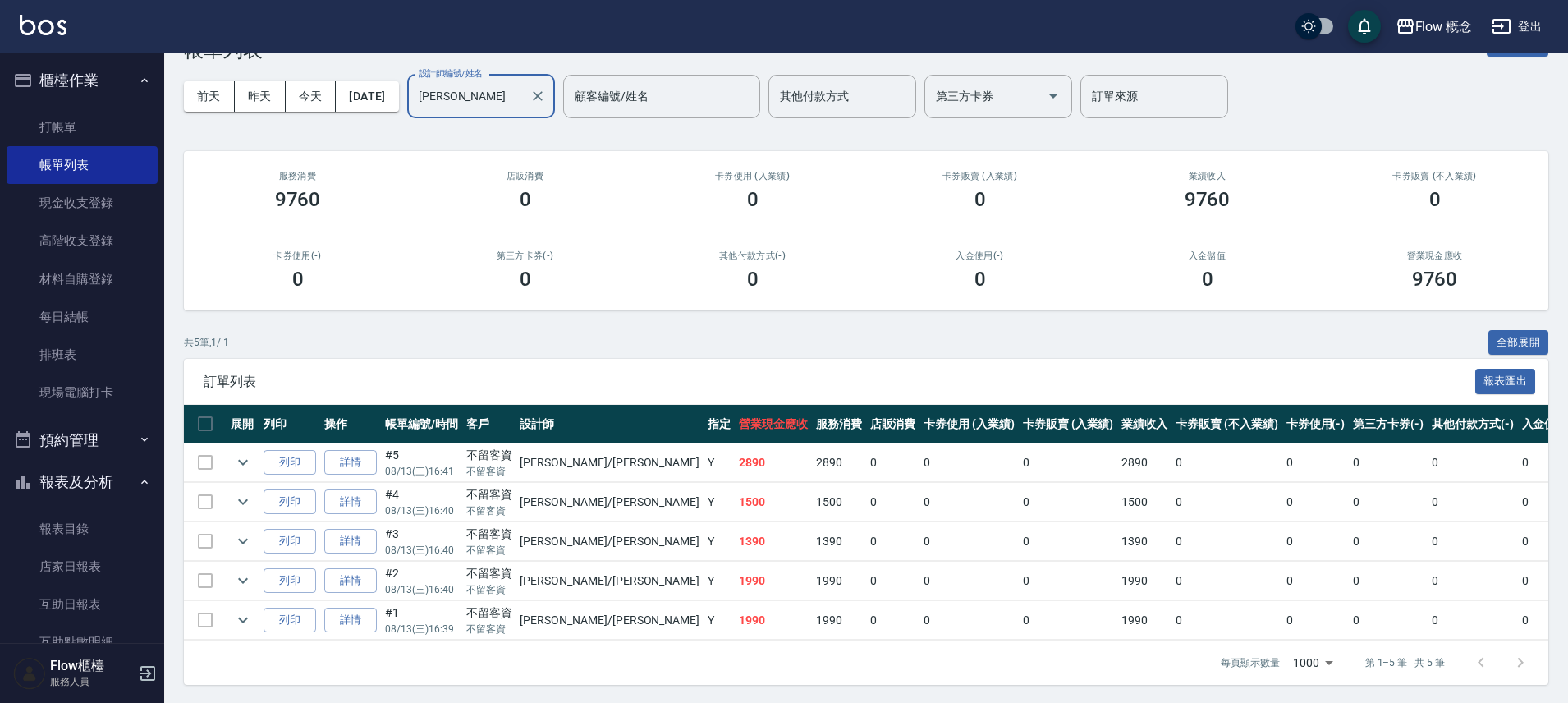
scroll to position [53, 0]
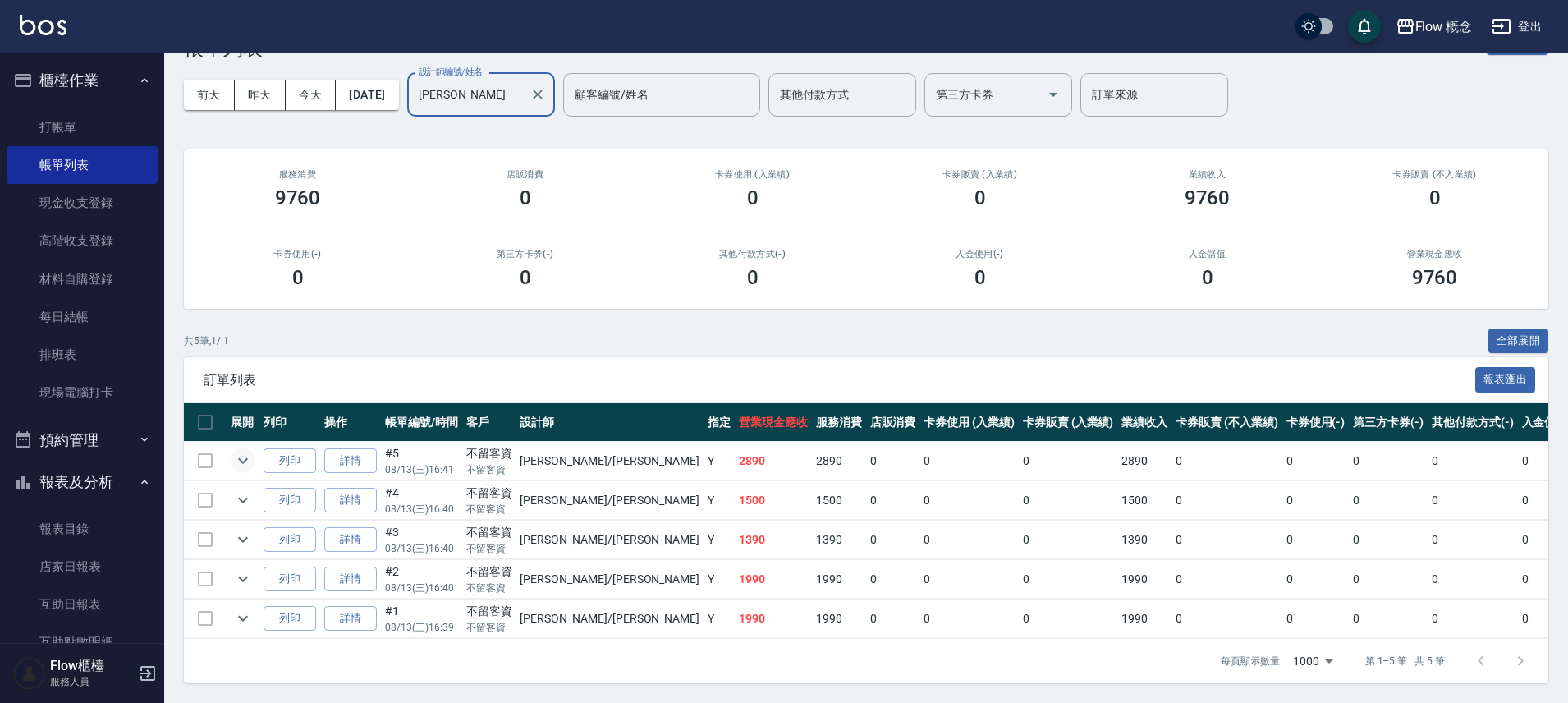
click at [234, 459] on icon "expand row" at bounding box center [243, 461] width 20 height 20
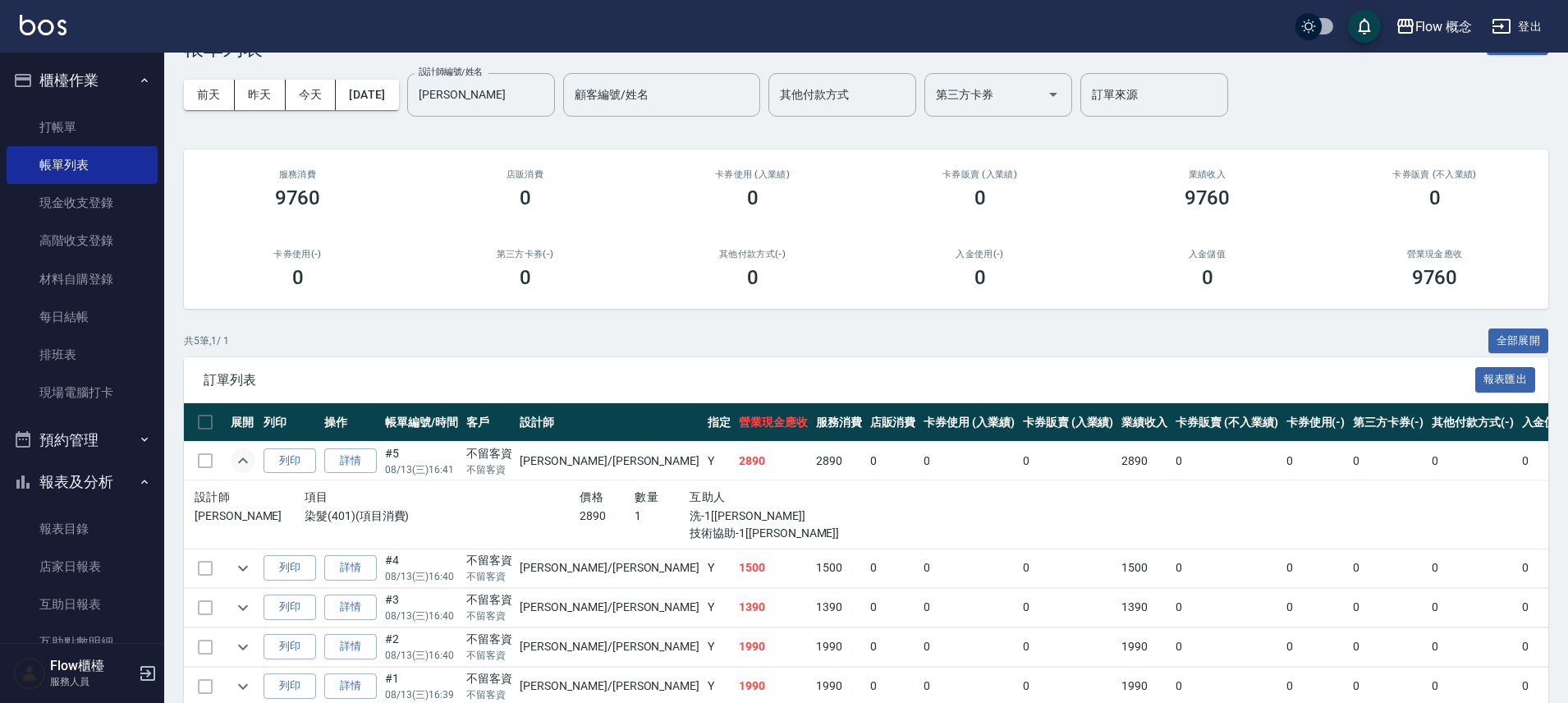
click at [234, 459] on icon "expand row" at bounding box center [243, 461] width 20 height 20
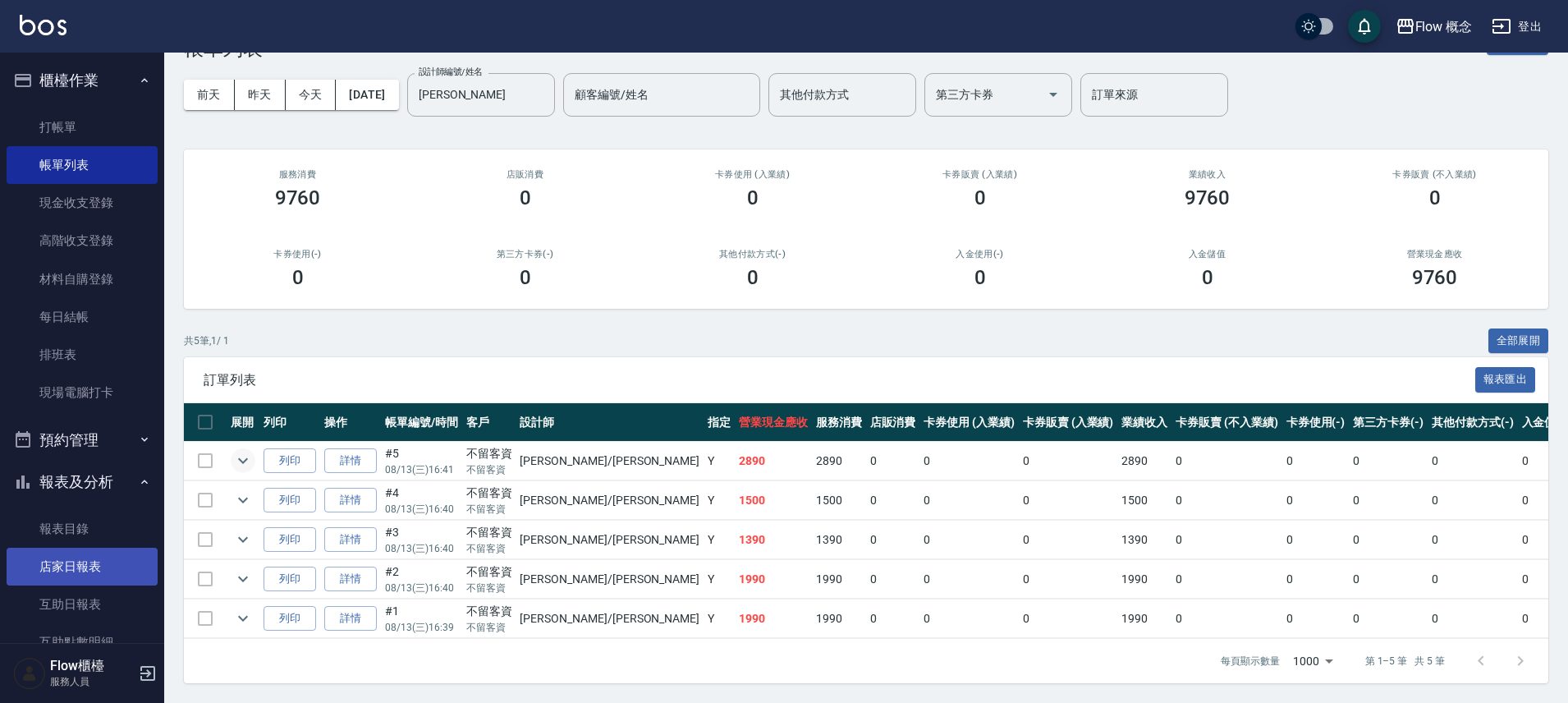
click at [80, 577] on link "店家日報表" at bounding box center [82, 567] width 151 height 38
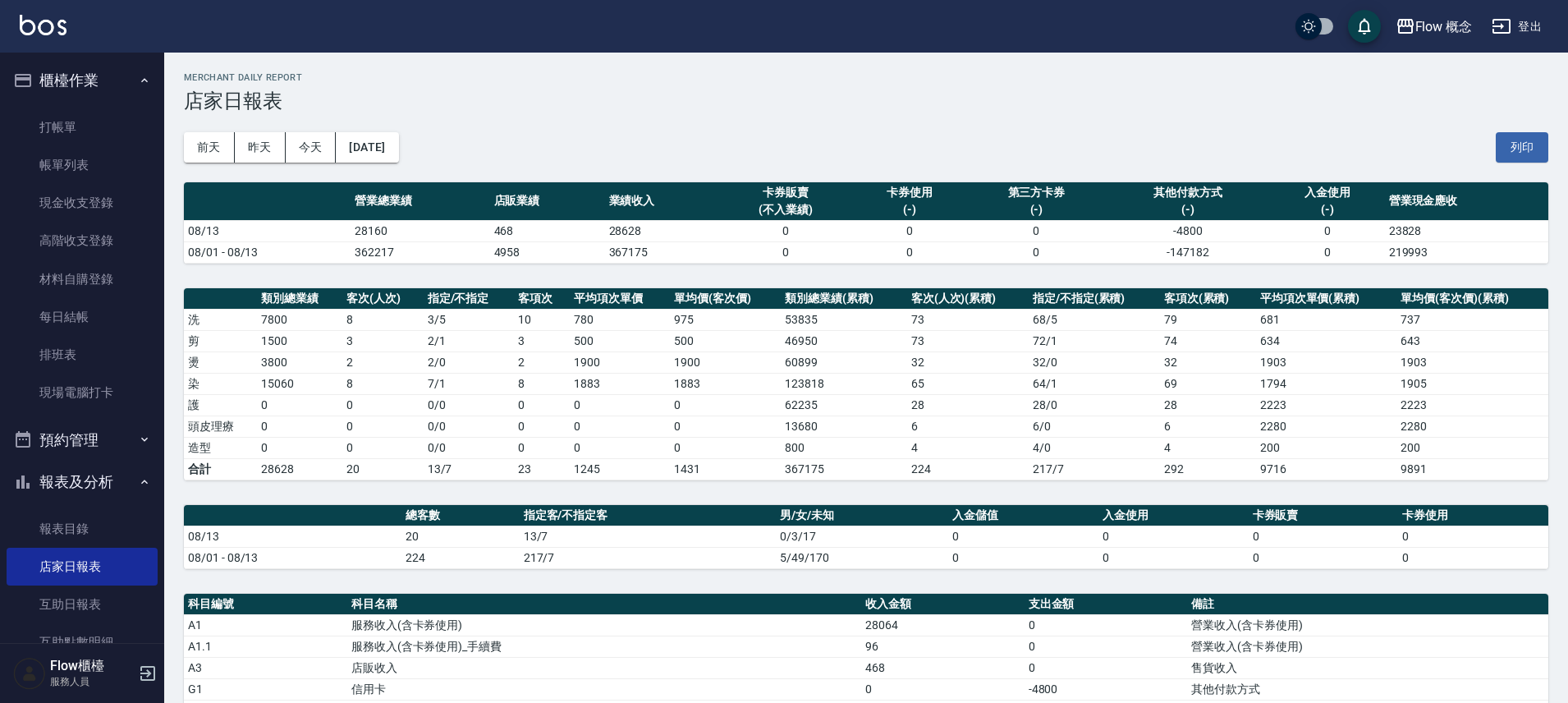
scroll to position [362, 0]
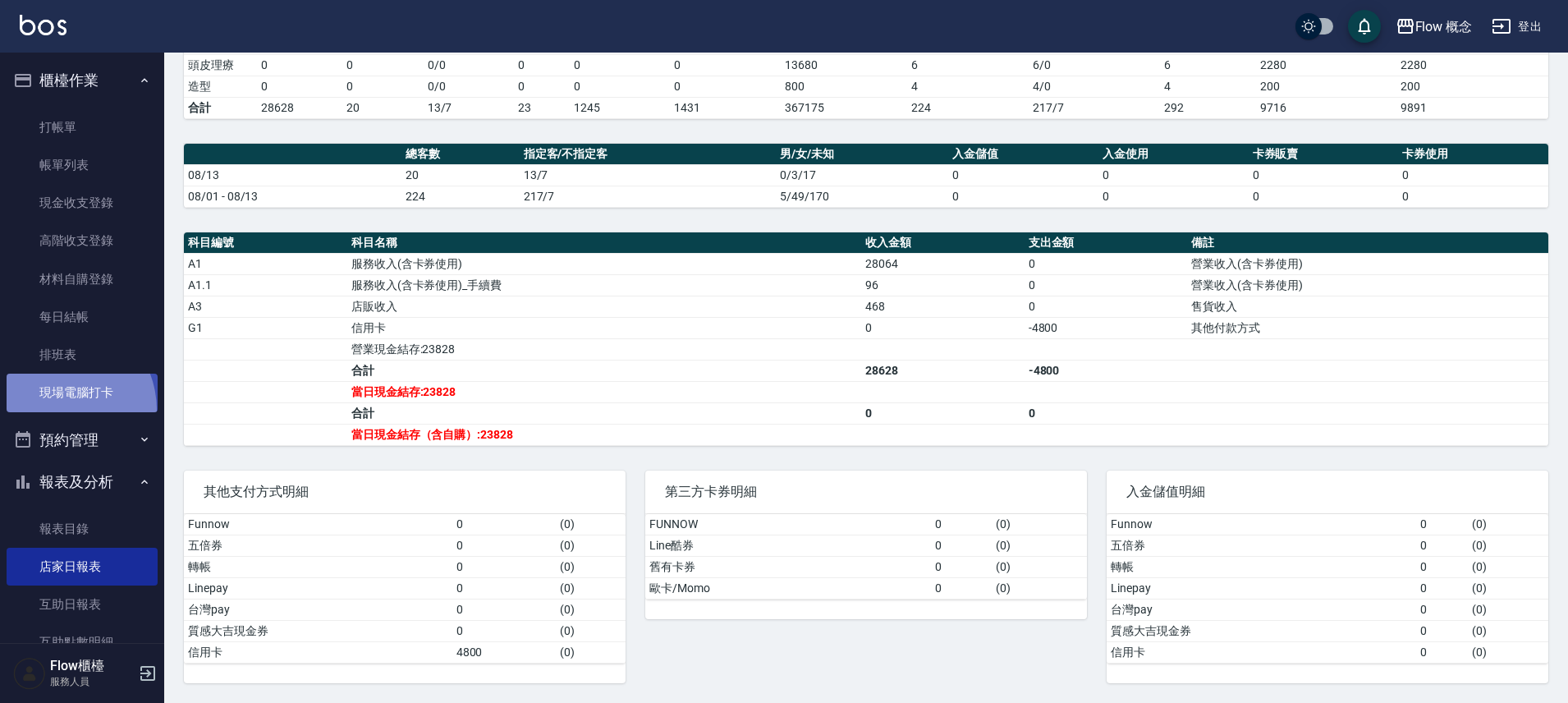
click at [56, 410] on link "現場電腦打卡" at bounding box center [82, 393] width 151 height 38
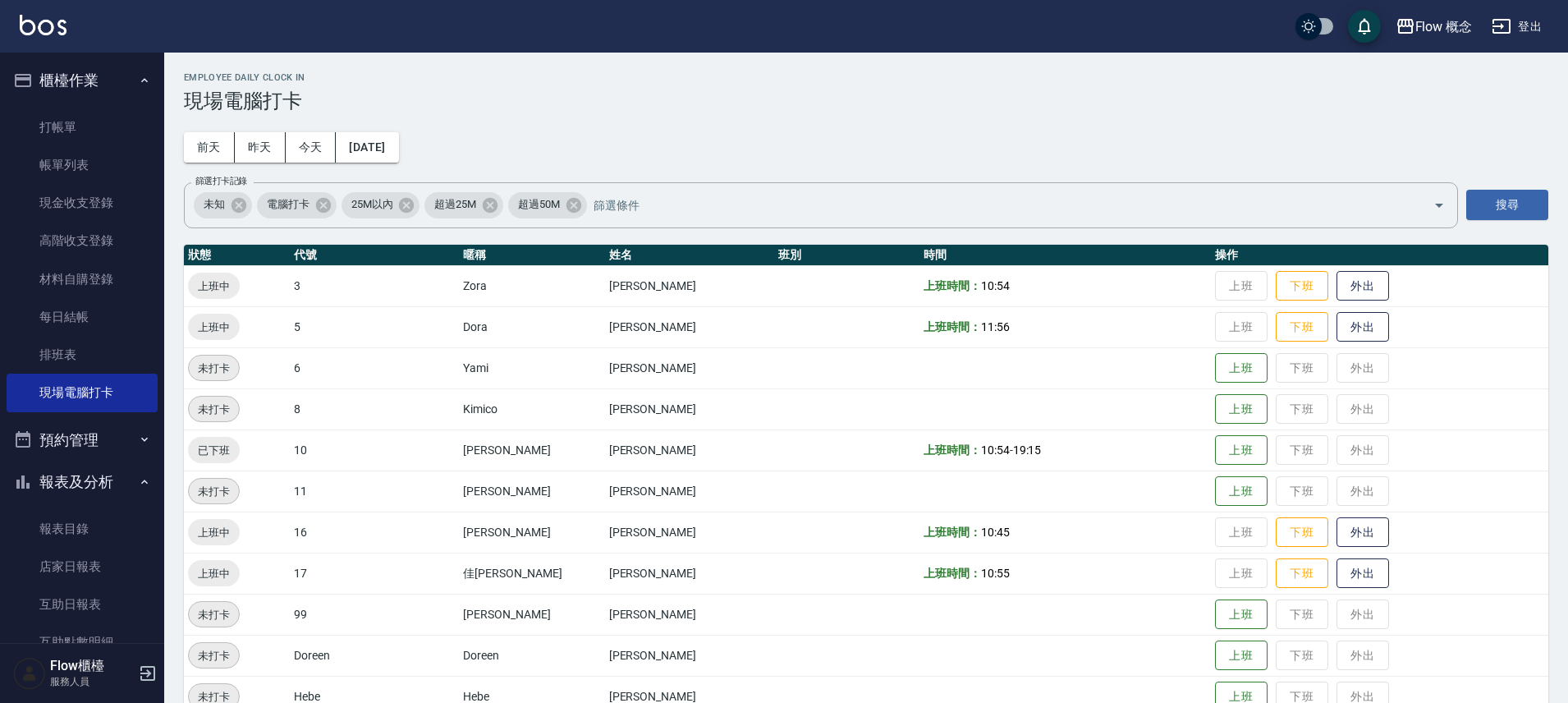
click at [1274, 306] on td "上班 下班 外出" at bounding box center [1380, 327] width 337 height 41
click at [1276, 297] on button "下班" at bounding box center [1302, 286] width 53 height 29
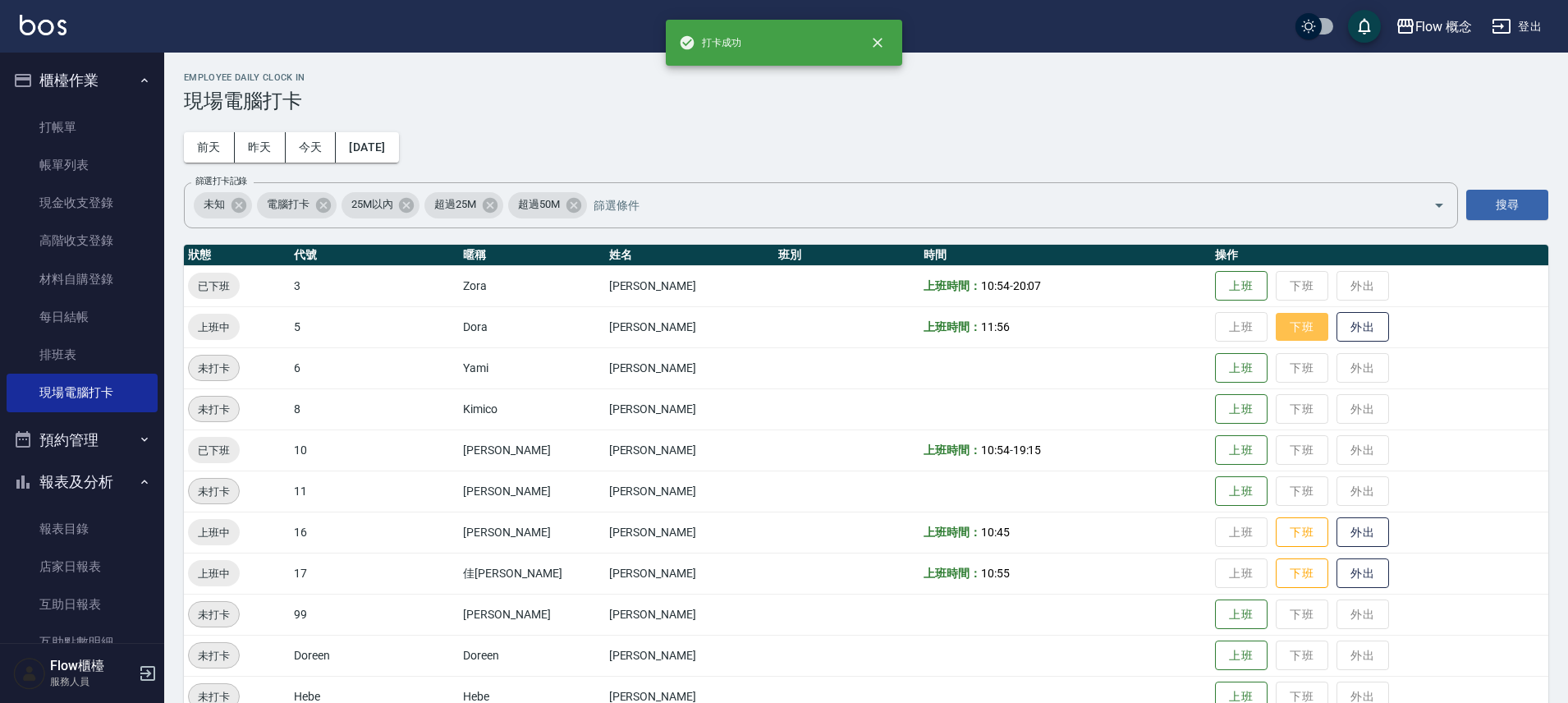
click at [1276, 324] on button "下班" at bounding box center [1302, 327] width 53 height 29
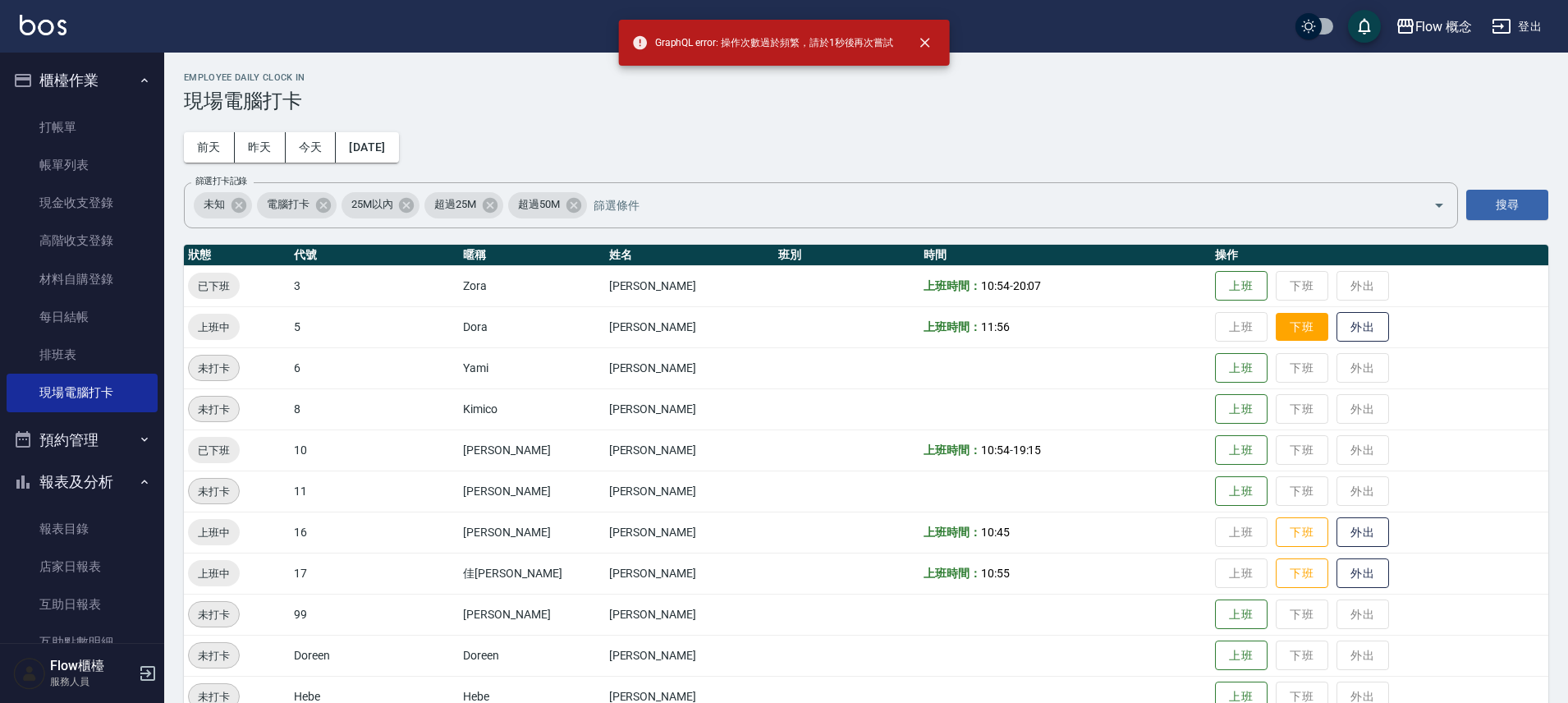
click at [1276, 319] on button "下班" at bounding box center [1302, 327] width 53 height 29
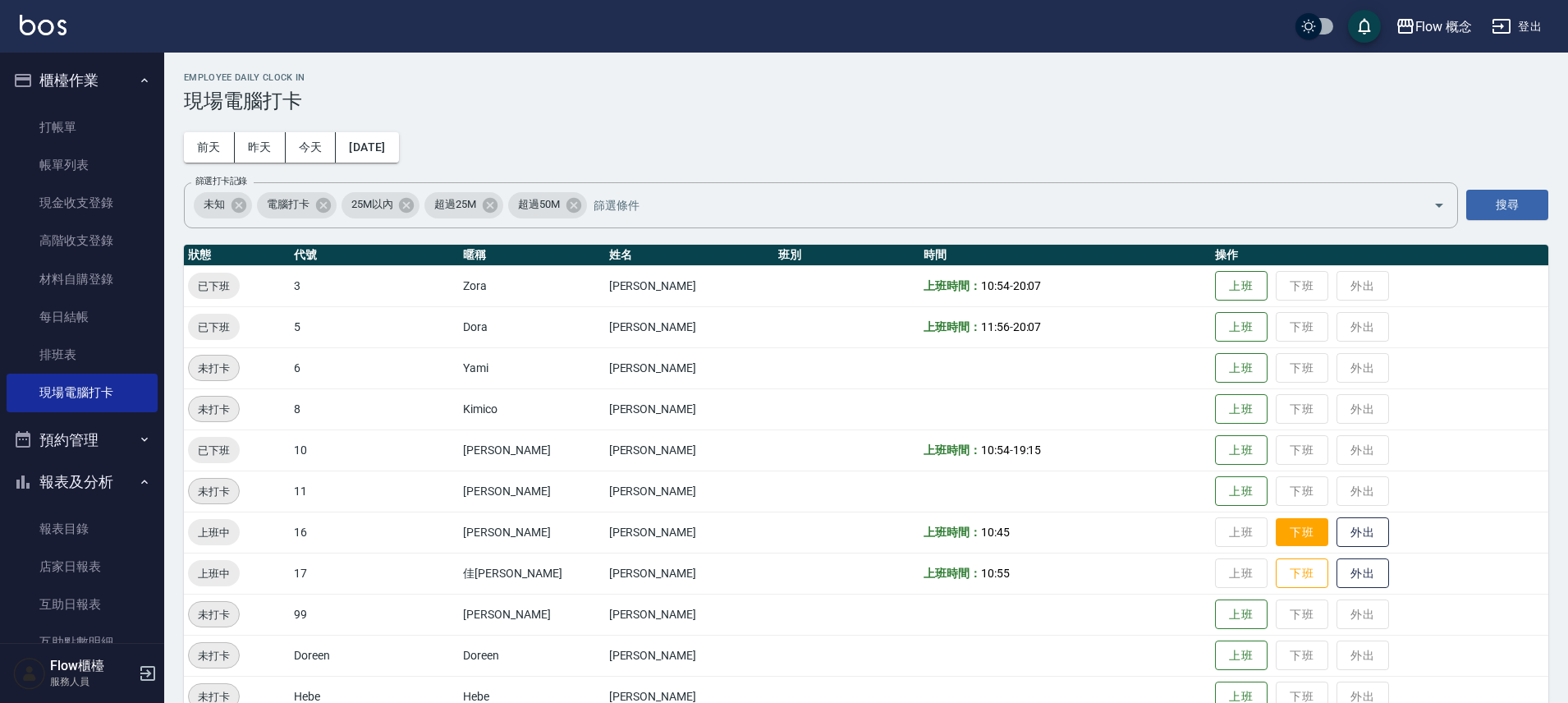
click at [1276, 527] on button "下班" at bounding box center [1302, 532] width 53 height 29
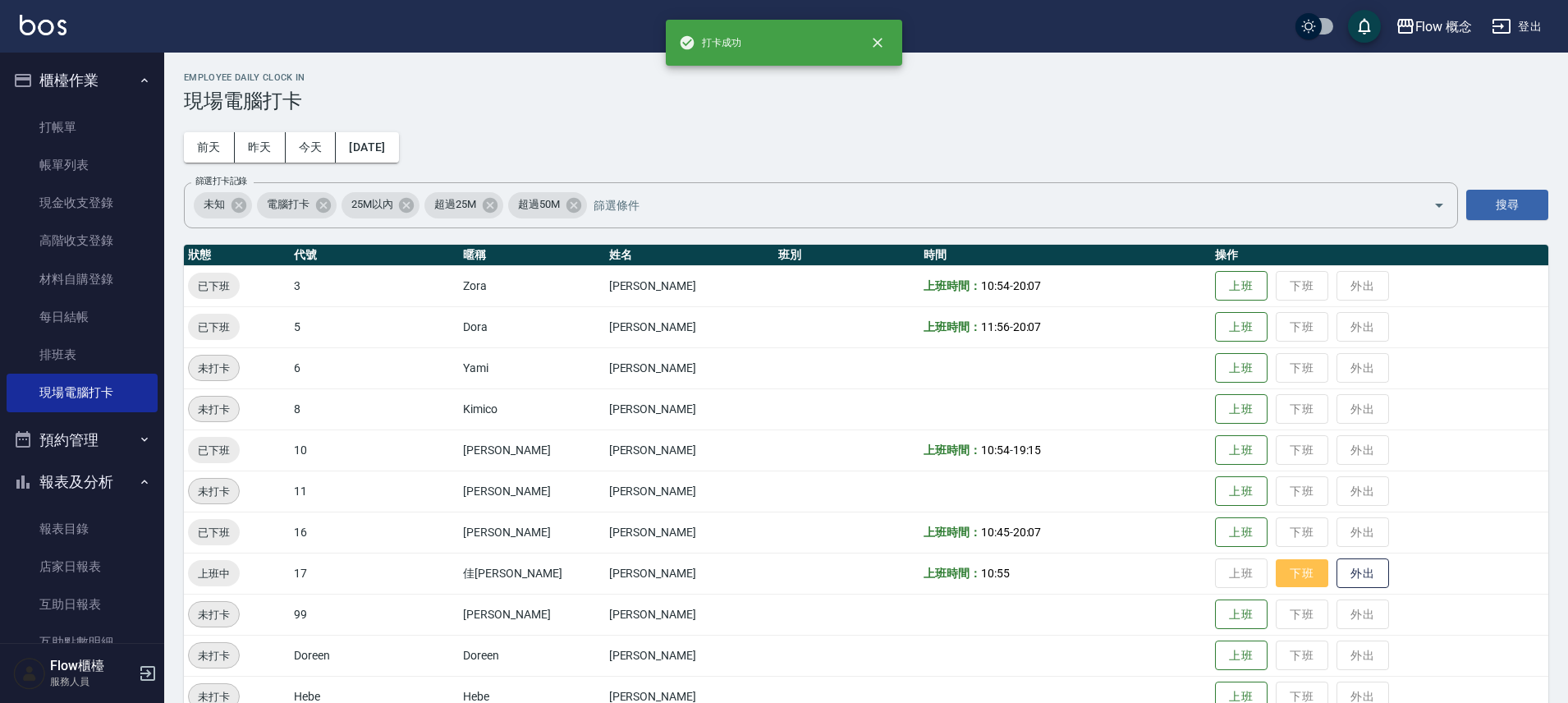
click at [1276, 560] on button "下班" at bounding box center [1302, 574] width 53 height 29
